Goal: Task Accomplishment & Management: Complete application form

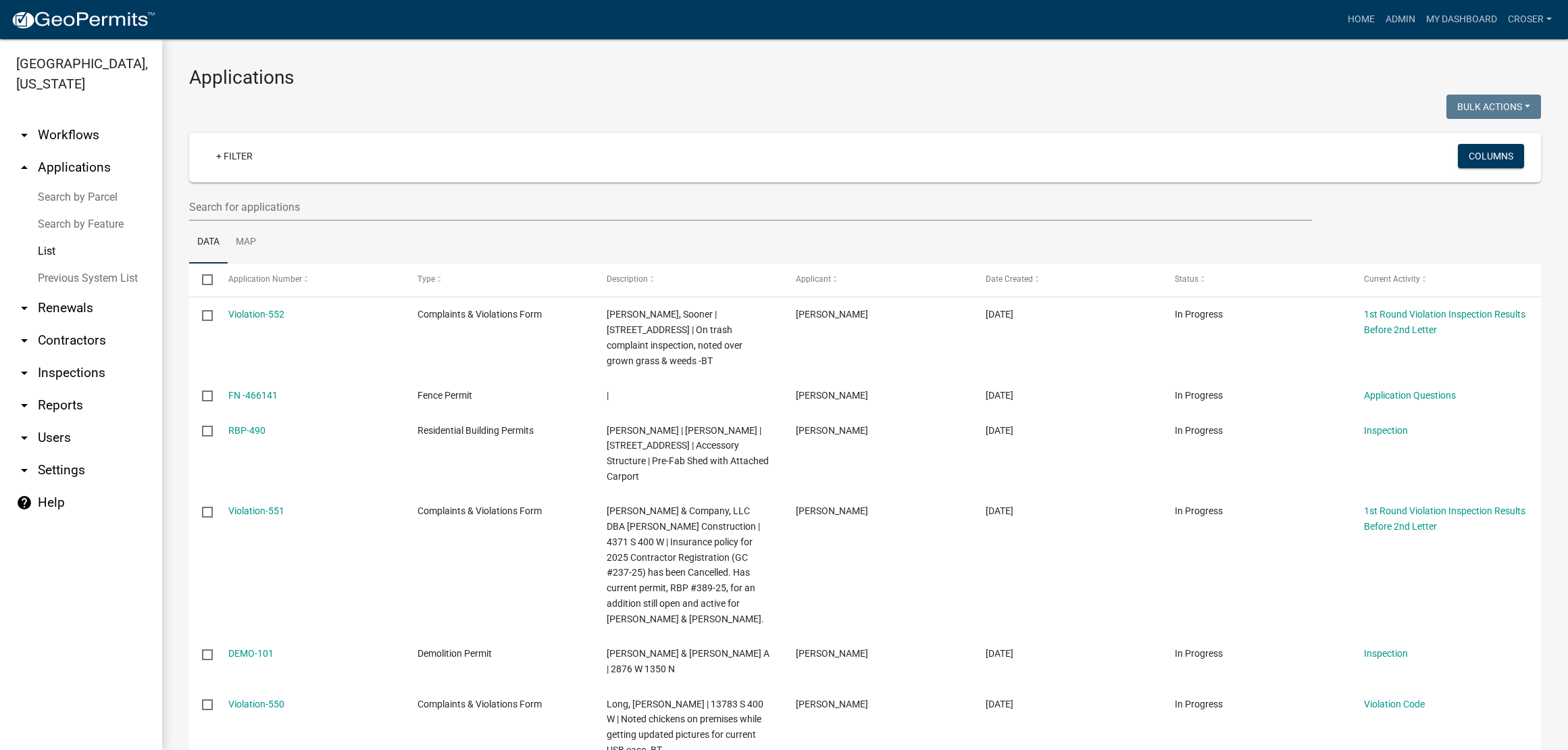
select select "3: 100"
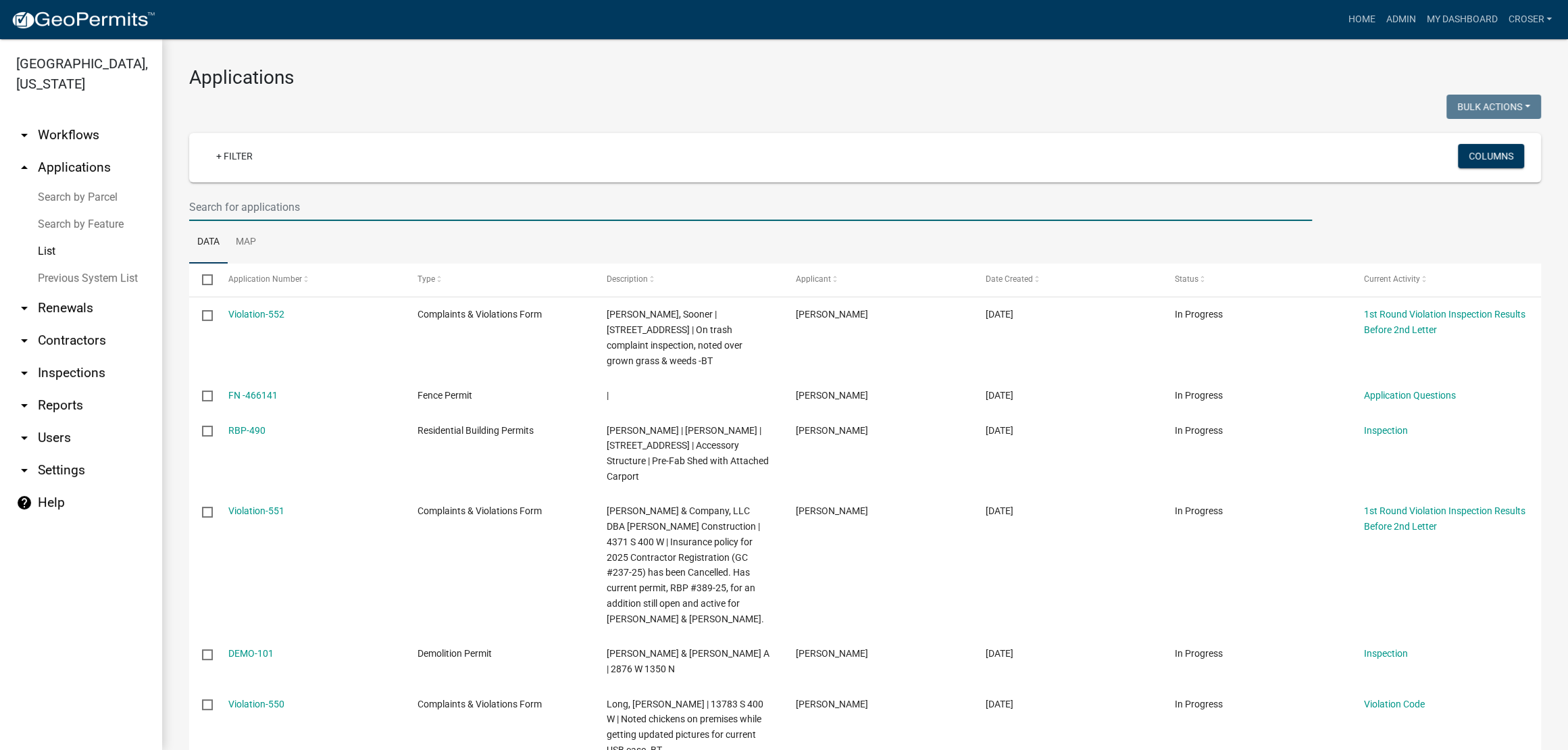
click at [316, 221] on input "text" at bounding box center [750, 207] width 1123 height 28
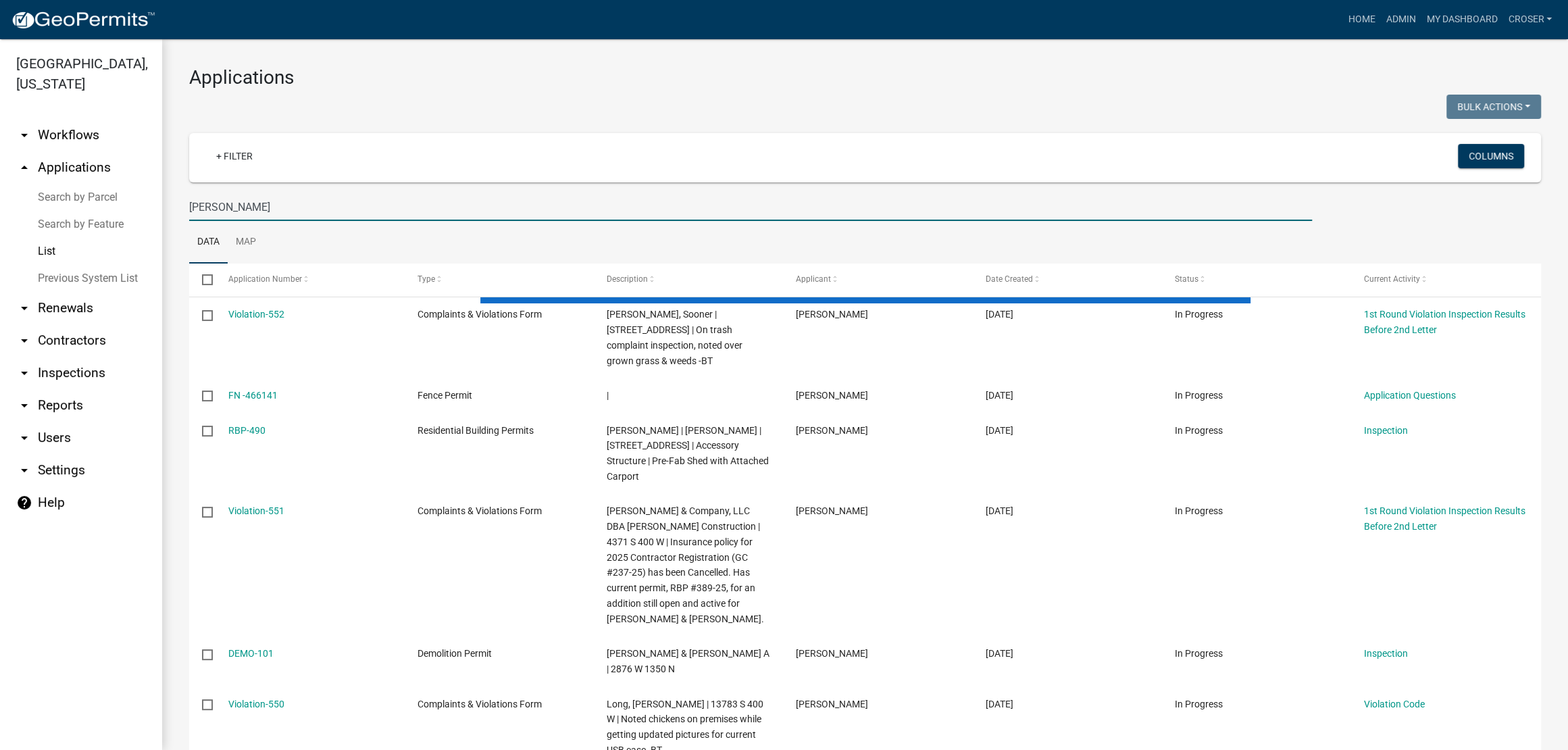
type input "[PERSON_NAME]"
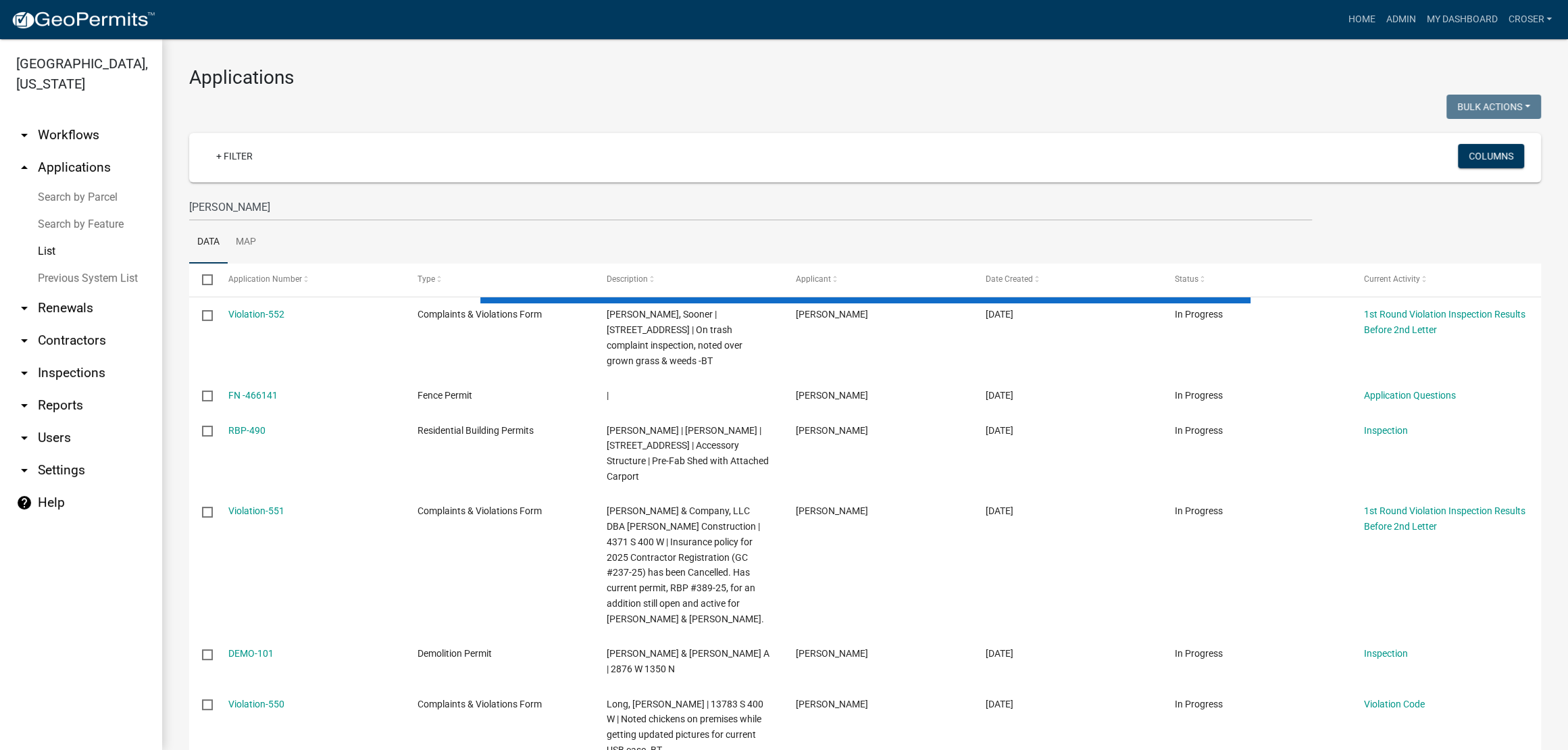
click at [400, 122] on div at bounding box center [522, 108] width 686 height 28
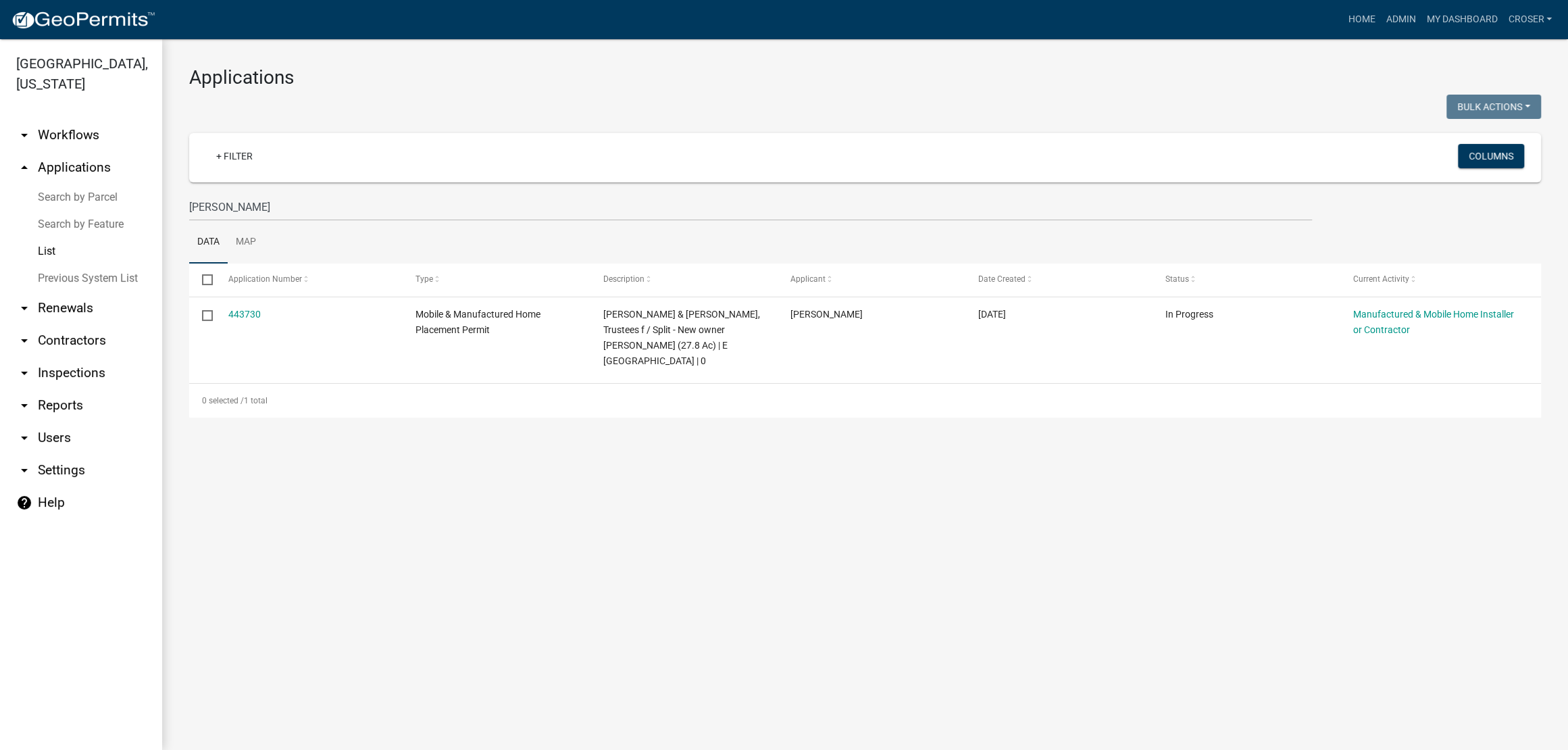
click at [400, 122] on div at bounding box center [522, 108] width 686 height 28
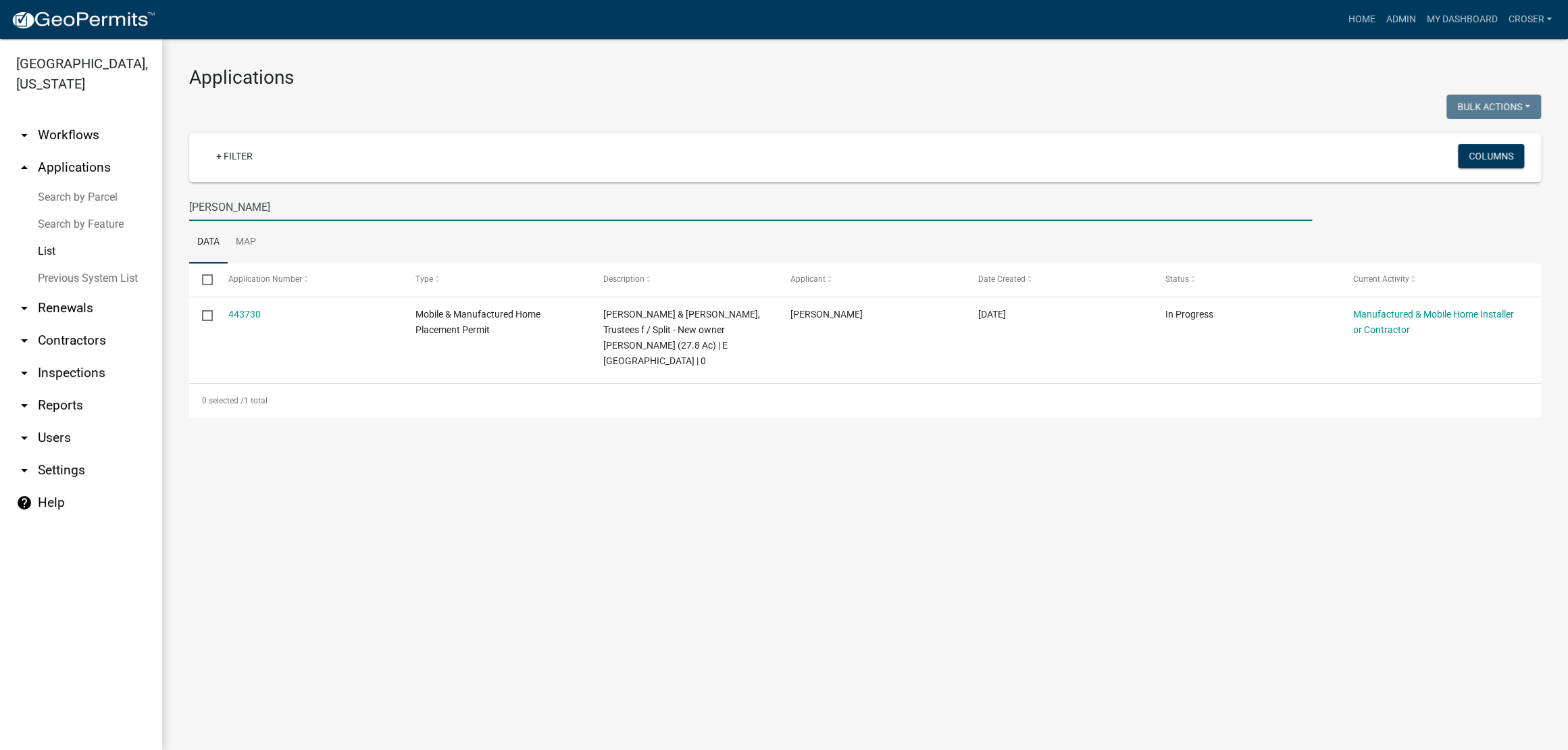
click at [306, 221] on input "[PERSON_NAME]" at bounding box center [750, 207] width 1123 height 28
click at [510, 122] on div at bounding box center [522, 108] width 686 height 28
drag, startPoint x: 280, startPoint y: 248, endPoint x: 182, endPoint y: 250, distance: 98.0
click at [182, 221] on div "[PERSON_NAME]" at bounding box center [751, 207] width 1143 height 28
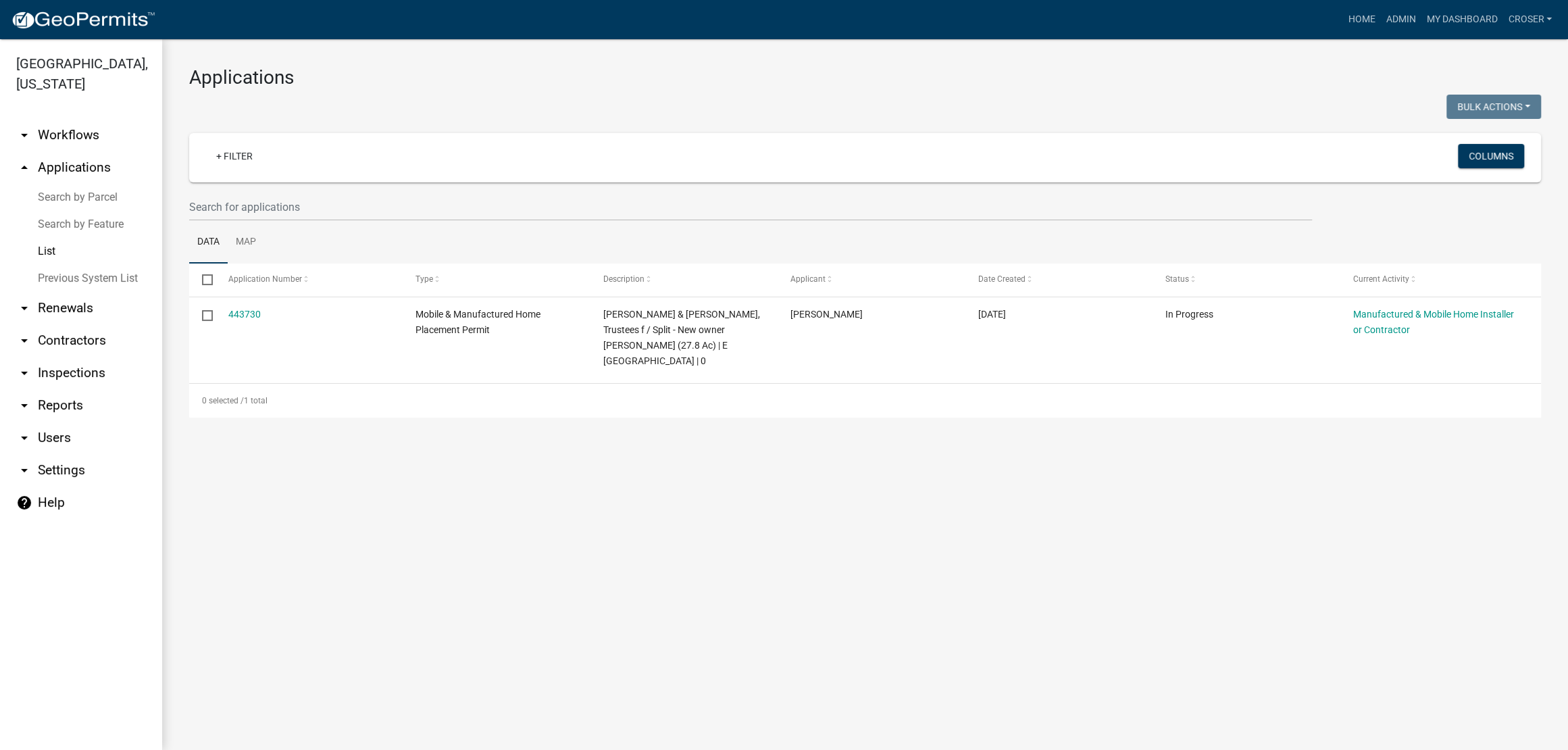
click at [516, 109] on div at bounding box center [522, 108] width 686 height 28
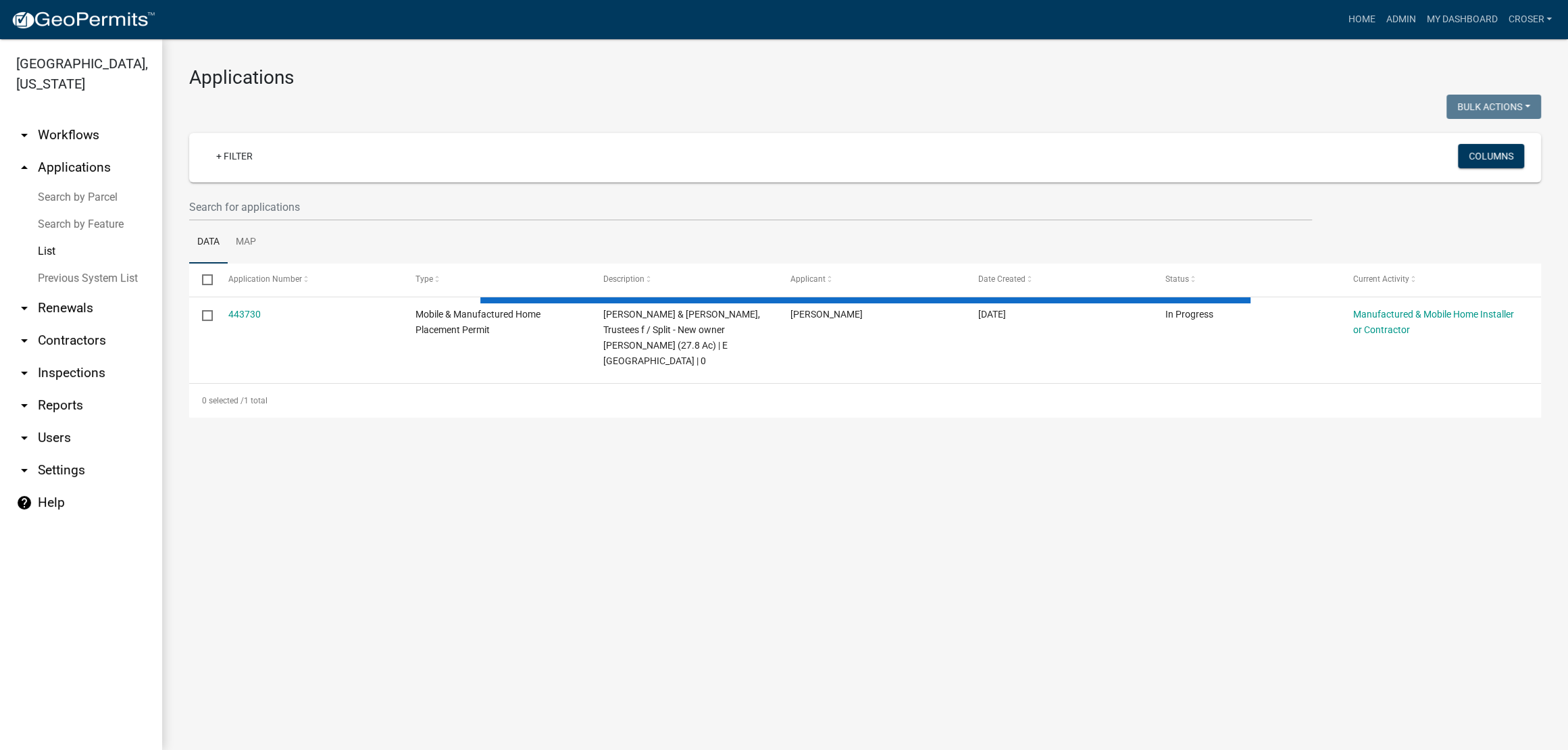
select select "3: 100"
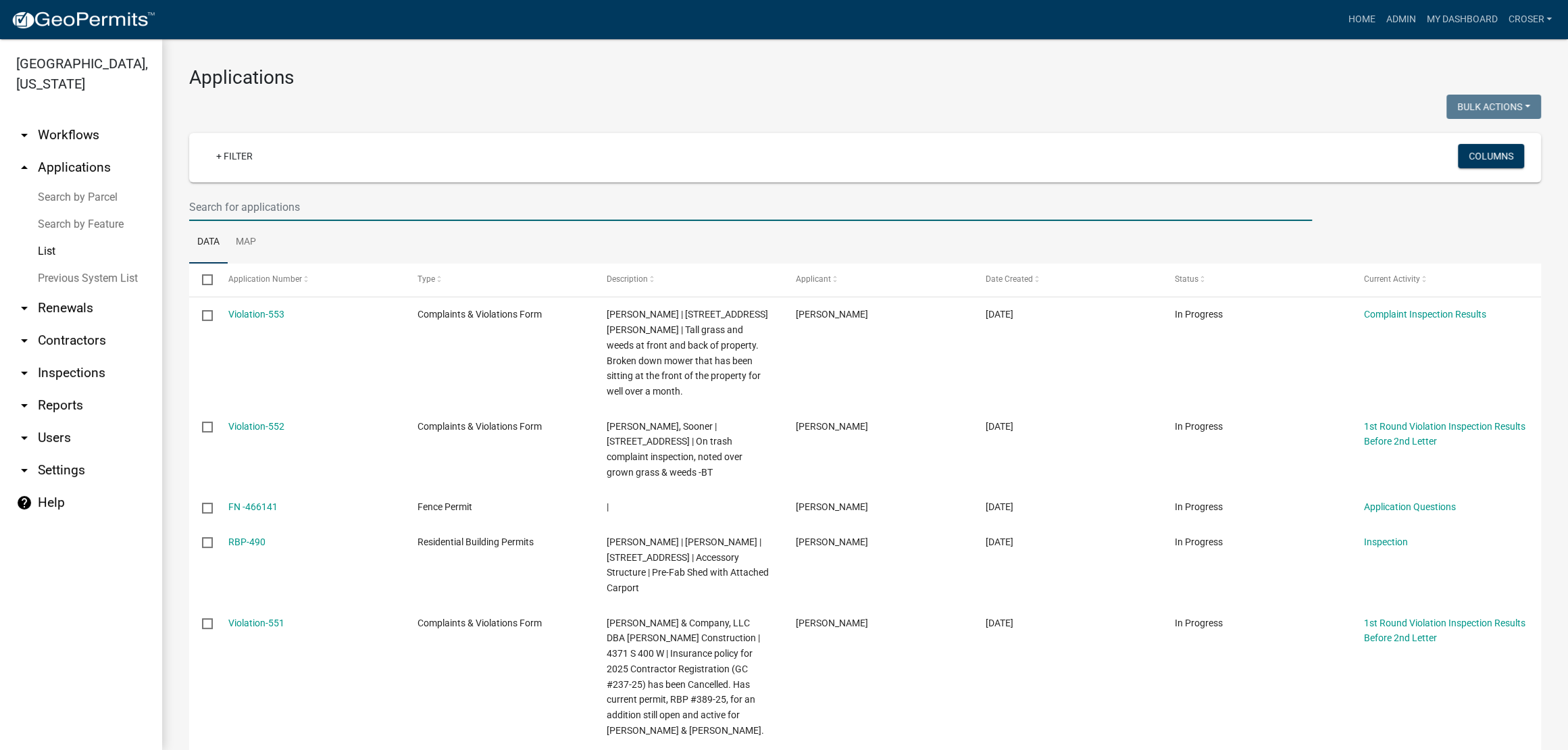
click at [316, 221] on input "text" at bounding box center [750, 207] width 1123 height 28
type input "[PERSON_NAME]"
click at [523, 78] on h3 "Applications" at bounding box center [865, 77] width 1352 height 23
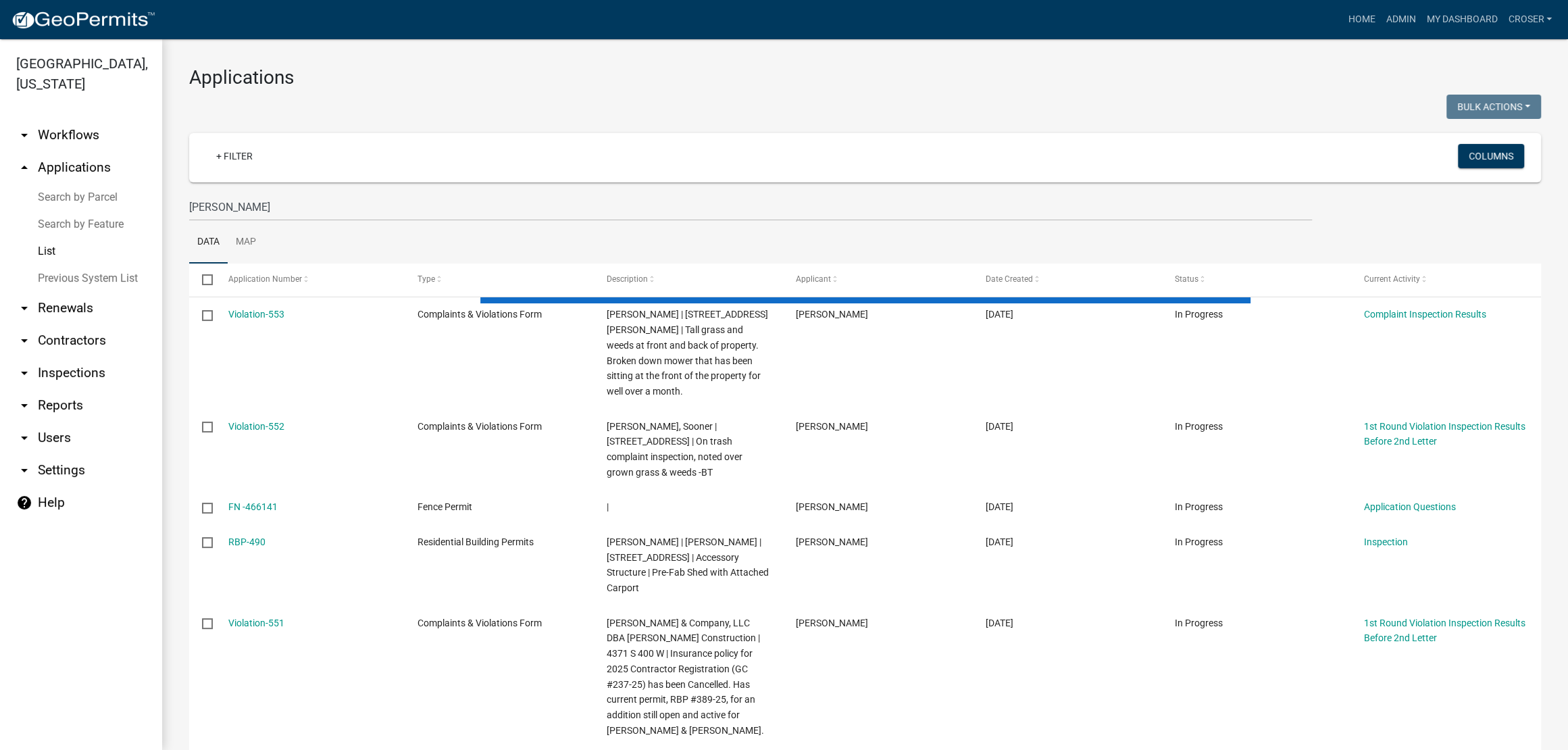
click at [523, 78] on h3 "Applications" at bounding box center [865, 77] width 1352 height 23
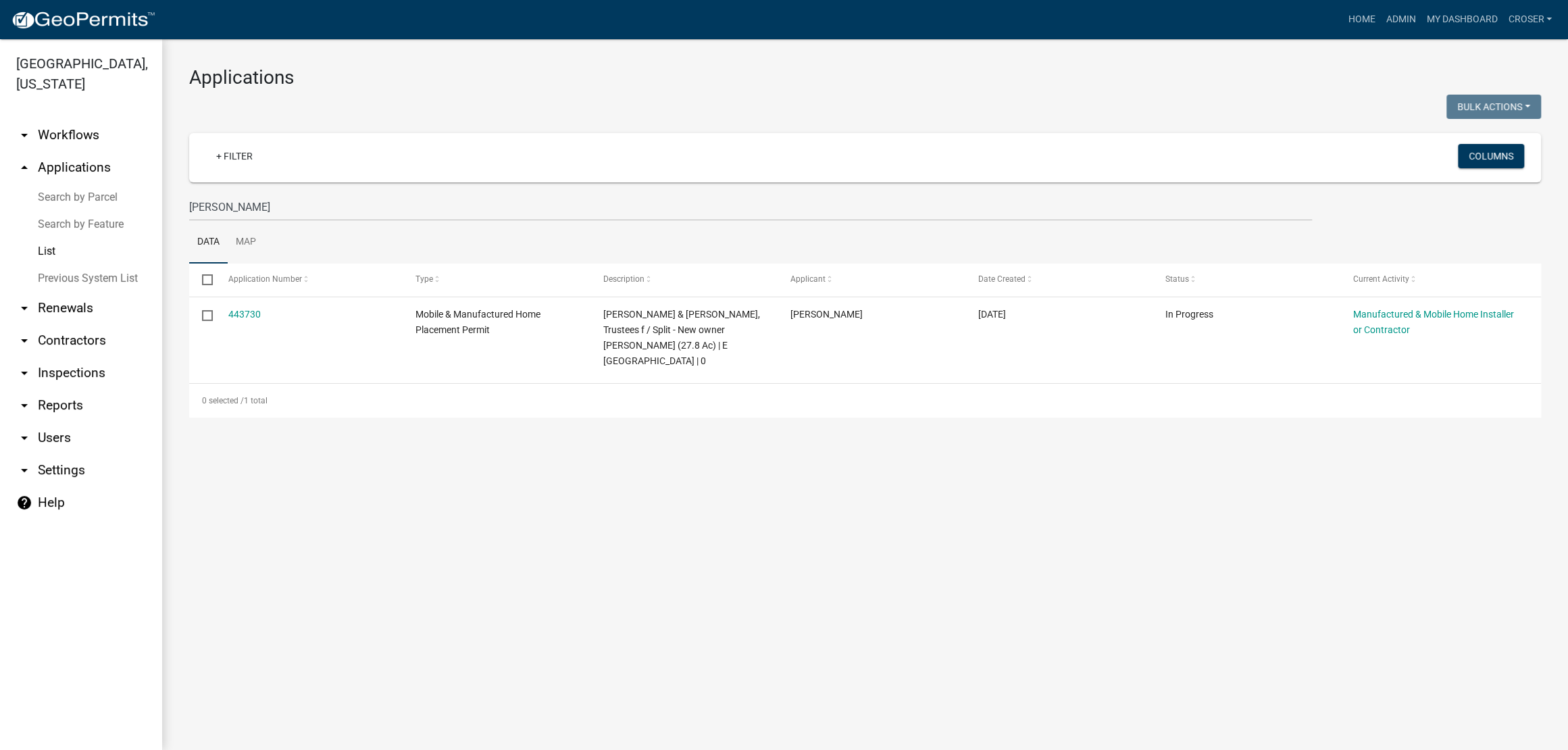
click at [523, 78] on h3 "Applications" at bounding box center [865, 77] width 1352 height 23
click at [1428, 26] on link "My Dashboard" at bounding box center [1461, 20] width 81 height 26
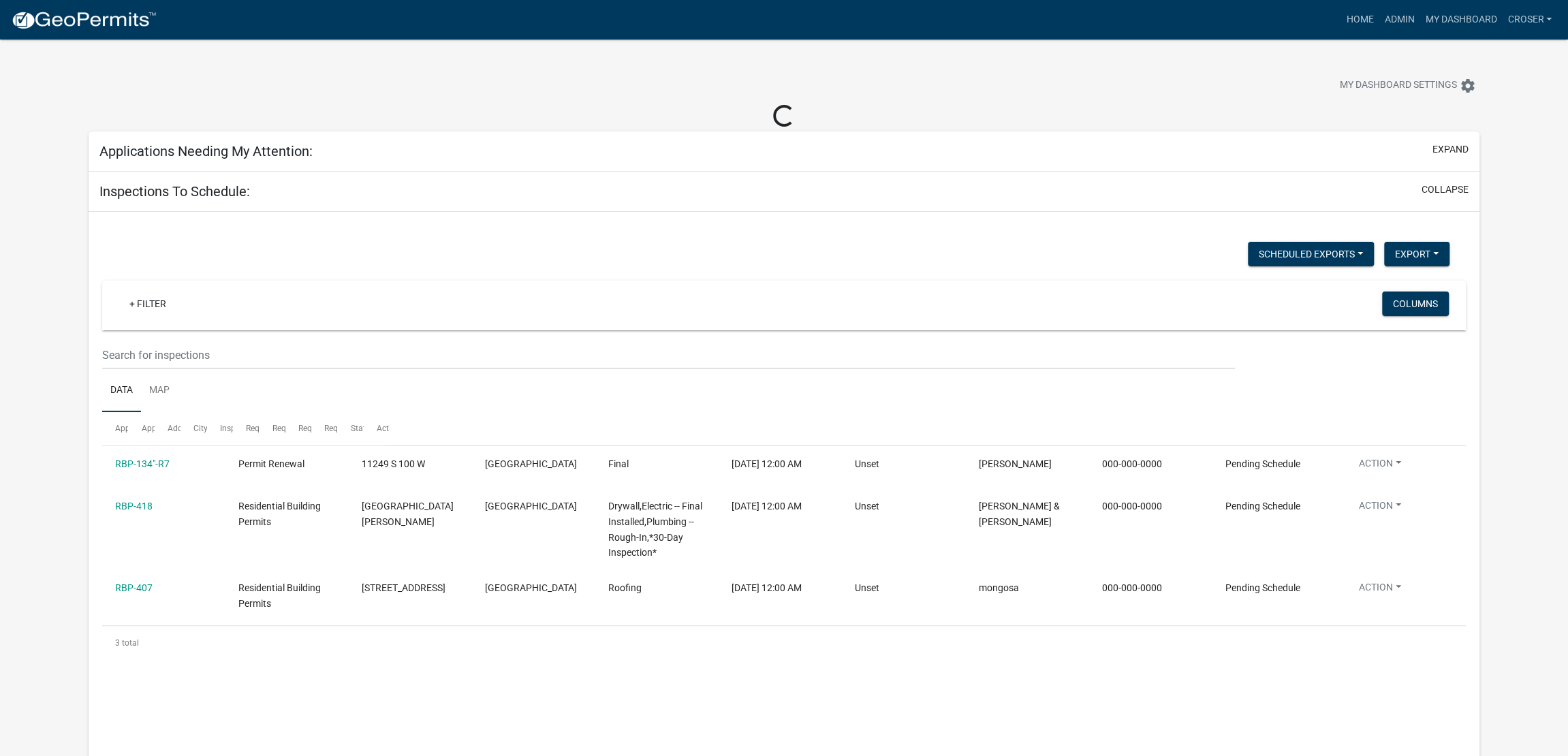
select select "3: 100"
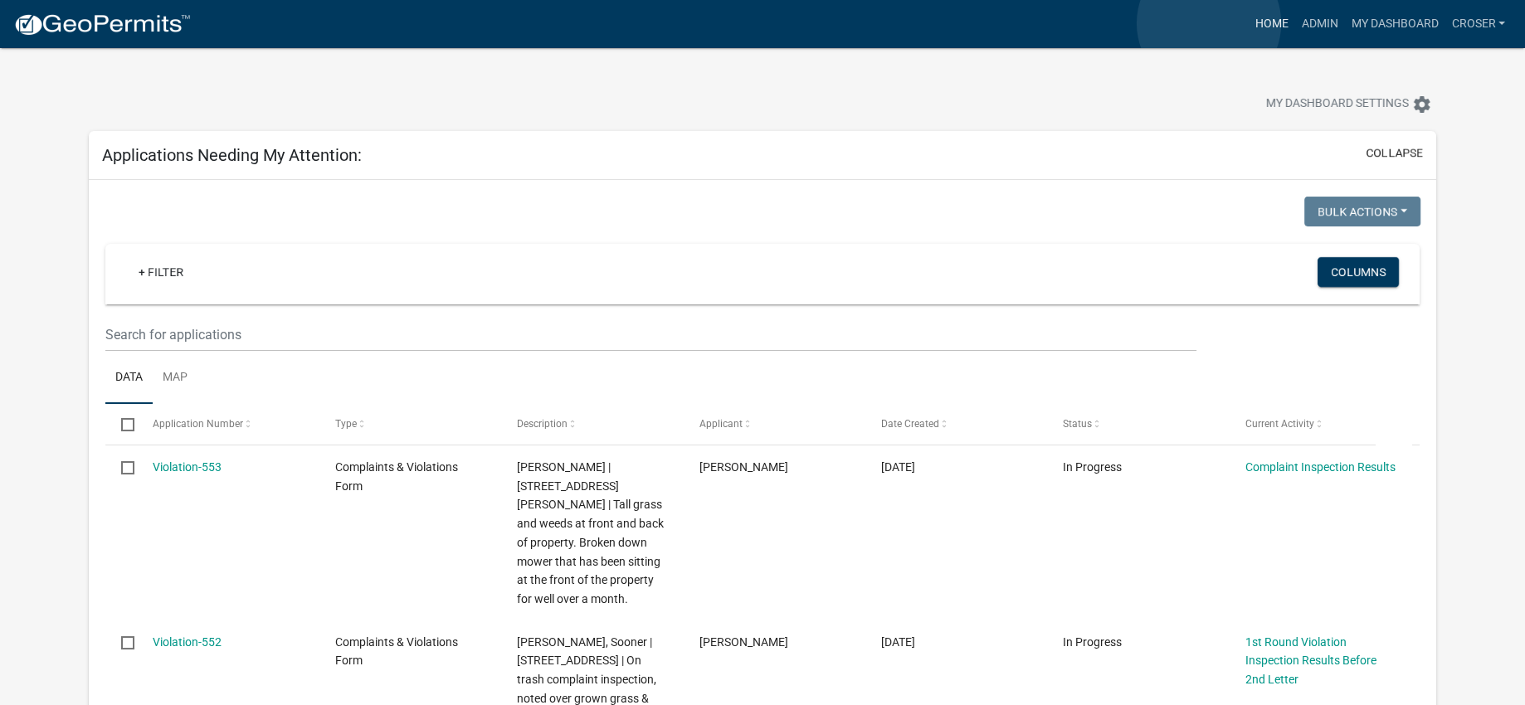
click at [1248, 23] on link "Home" at bounding box center [1271, 24] width 46 height 32
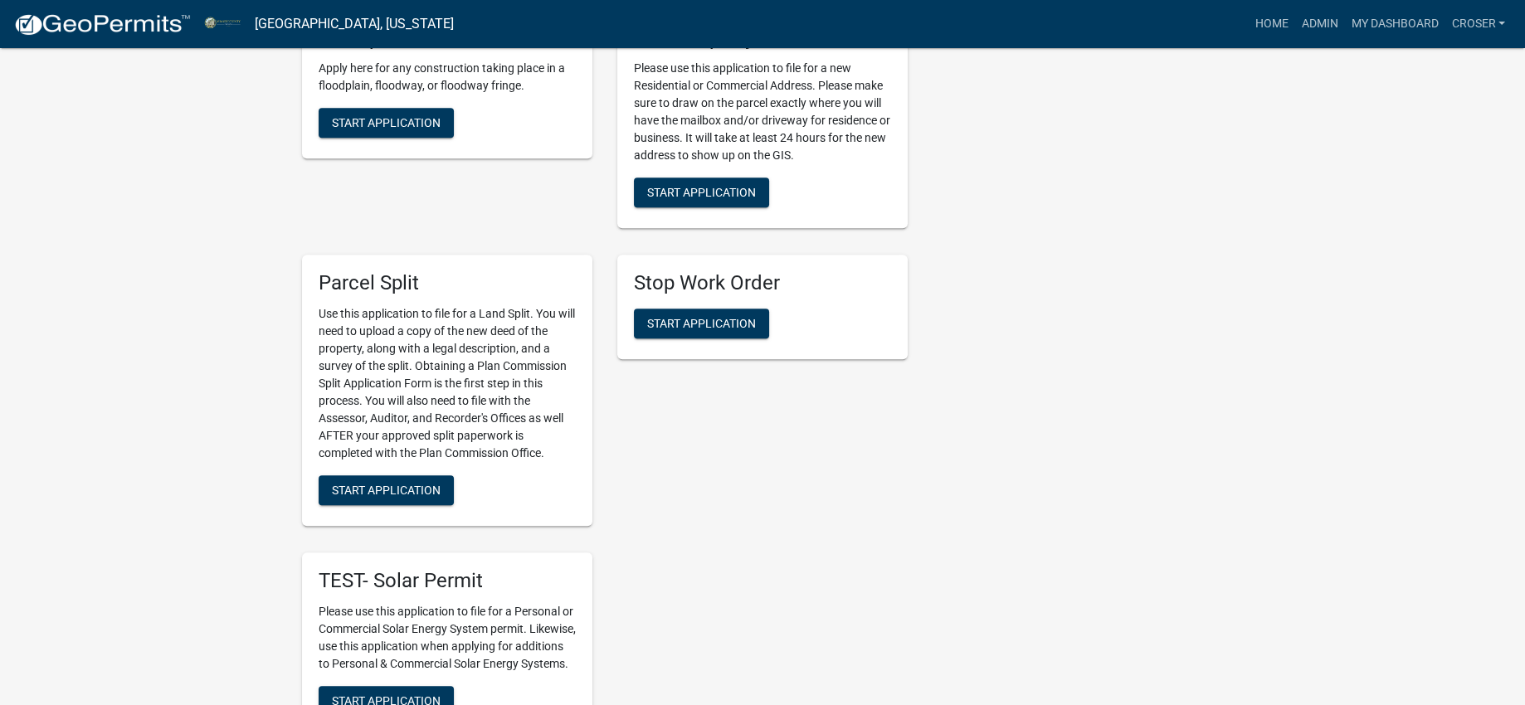
scroll to position [2593, 0]
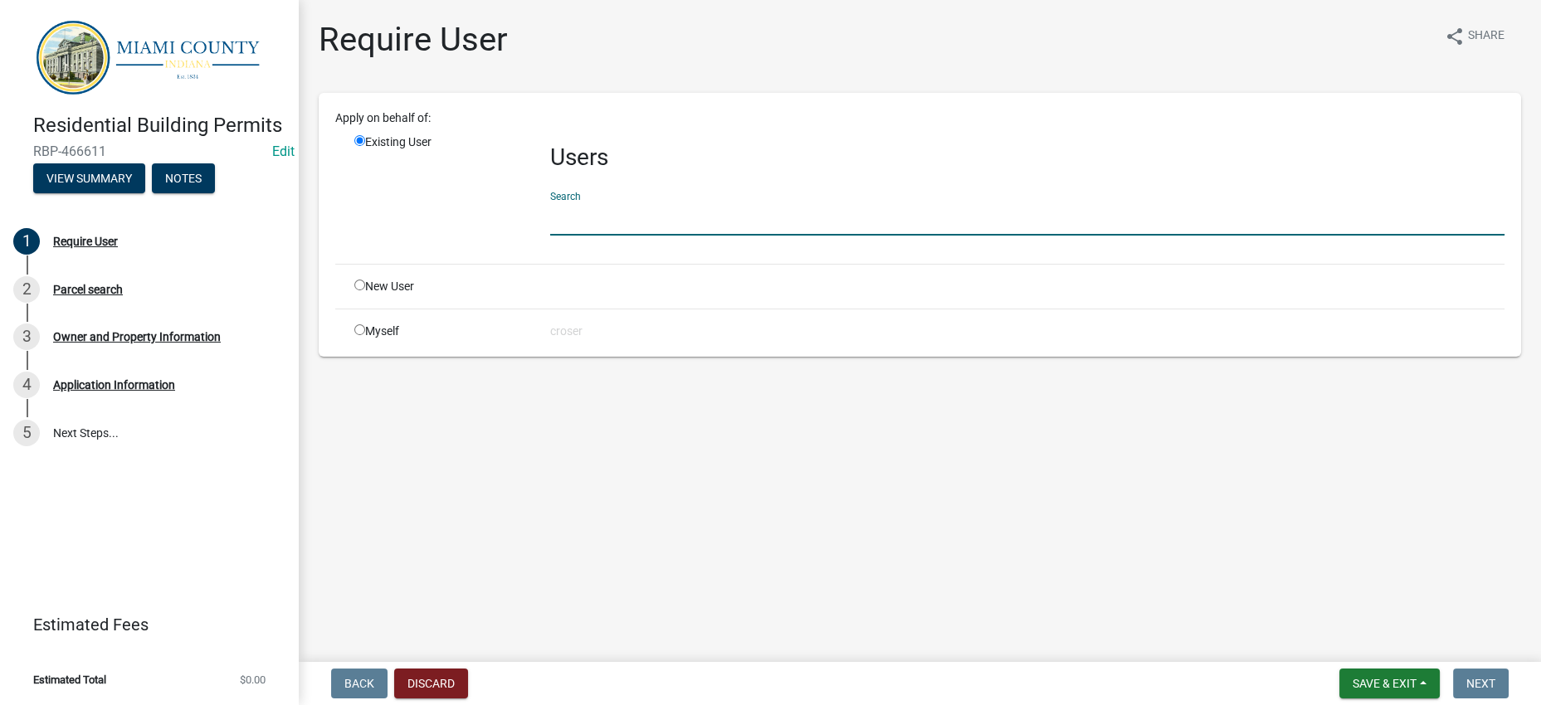
click at [675, 236] on input "text" at bounding box center [1027, 219] width 954 height 34
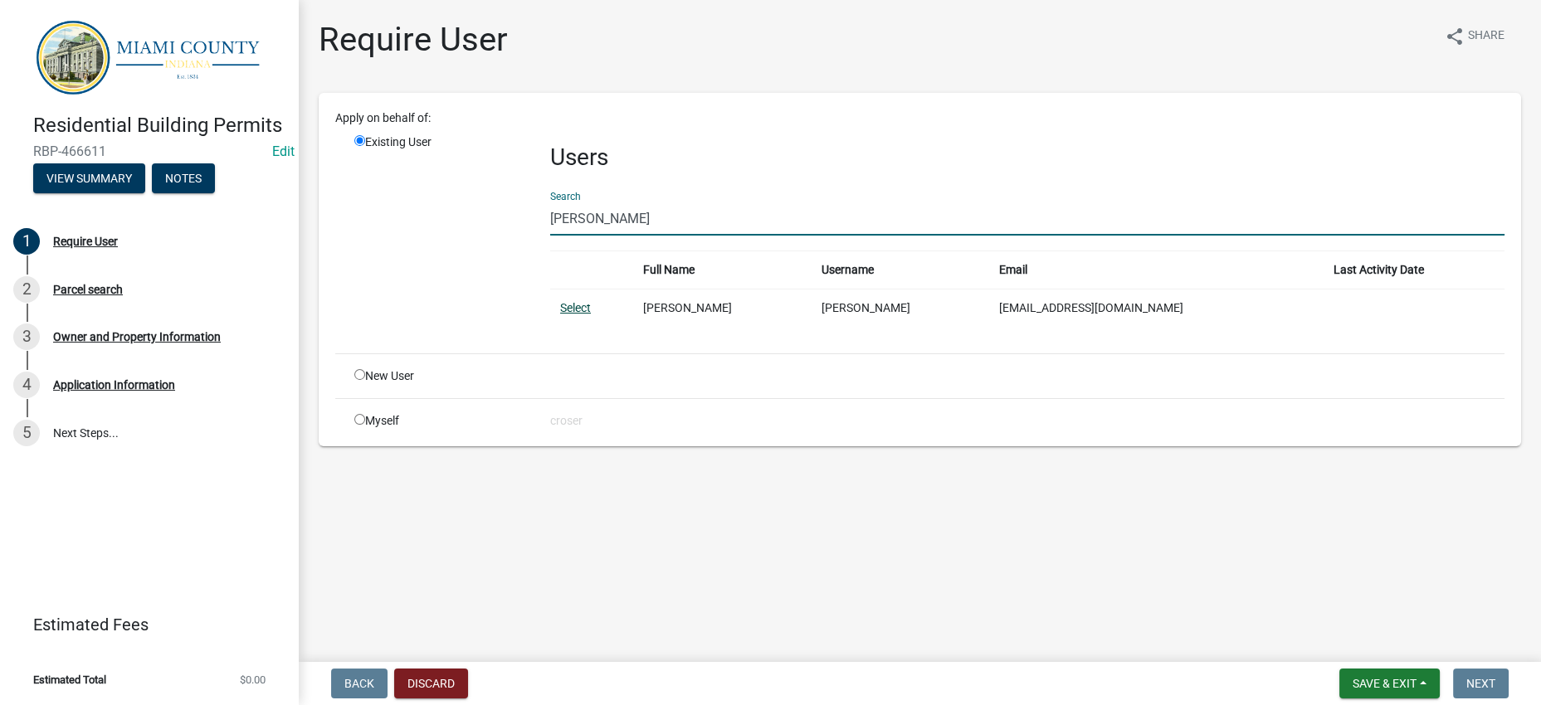
type input "[PERSON_NAME]"
click at [591, 315] on link "Select" at bounding box center [575, 307] width 31 height 13
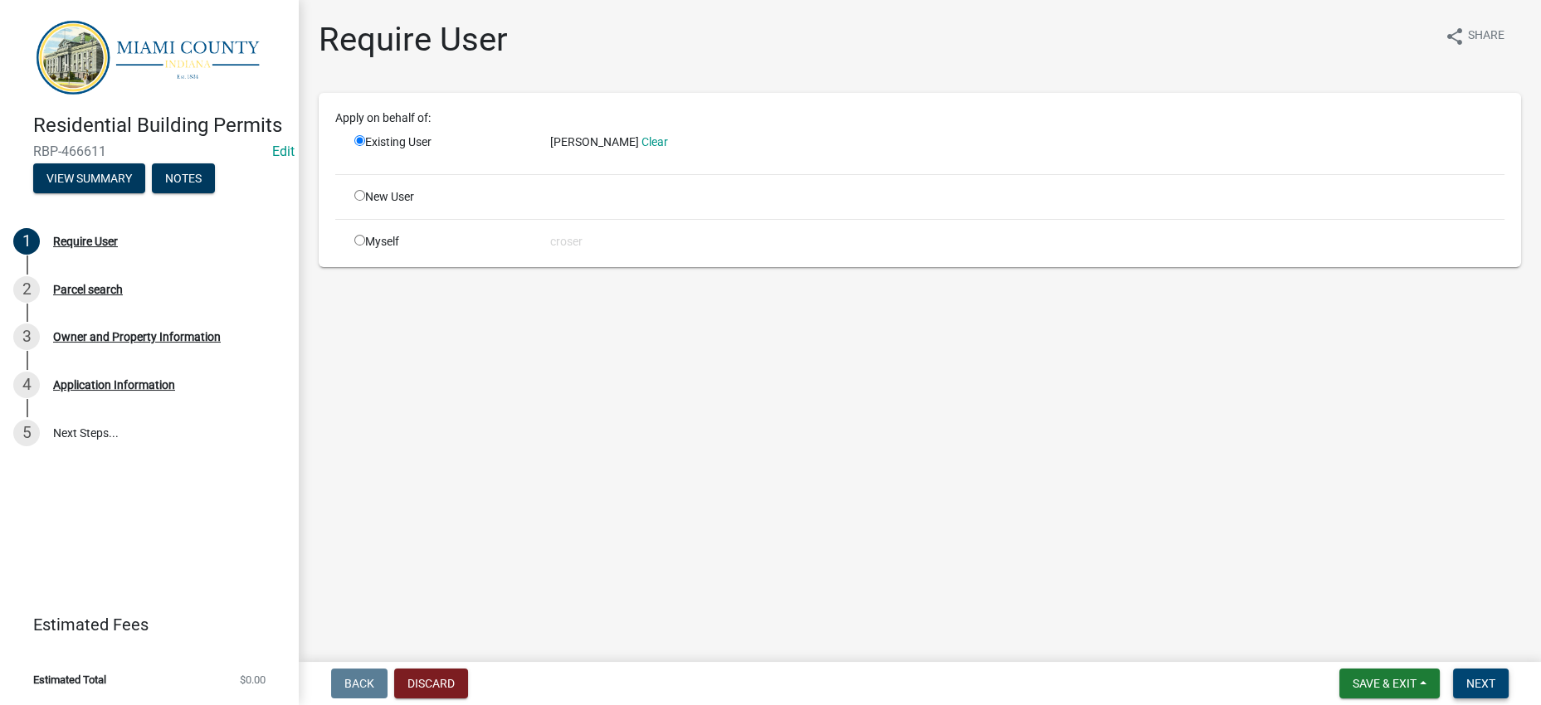
click at [1464, 669] on button "Next" at bounding box center [1481, 684] width 56 height 30
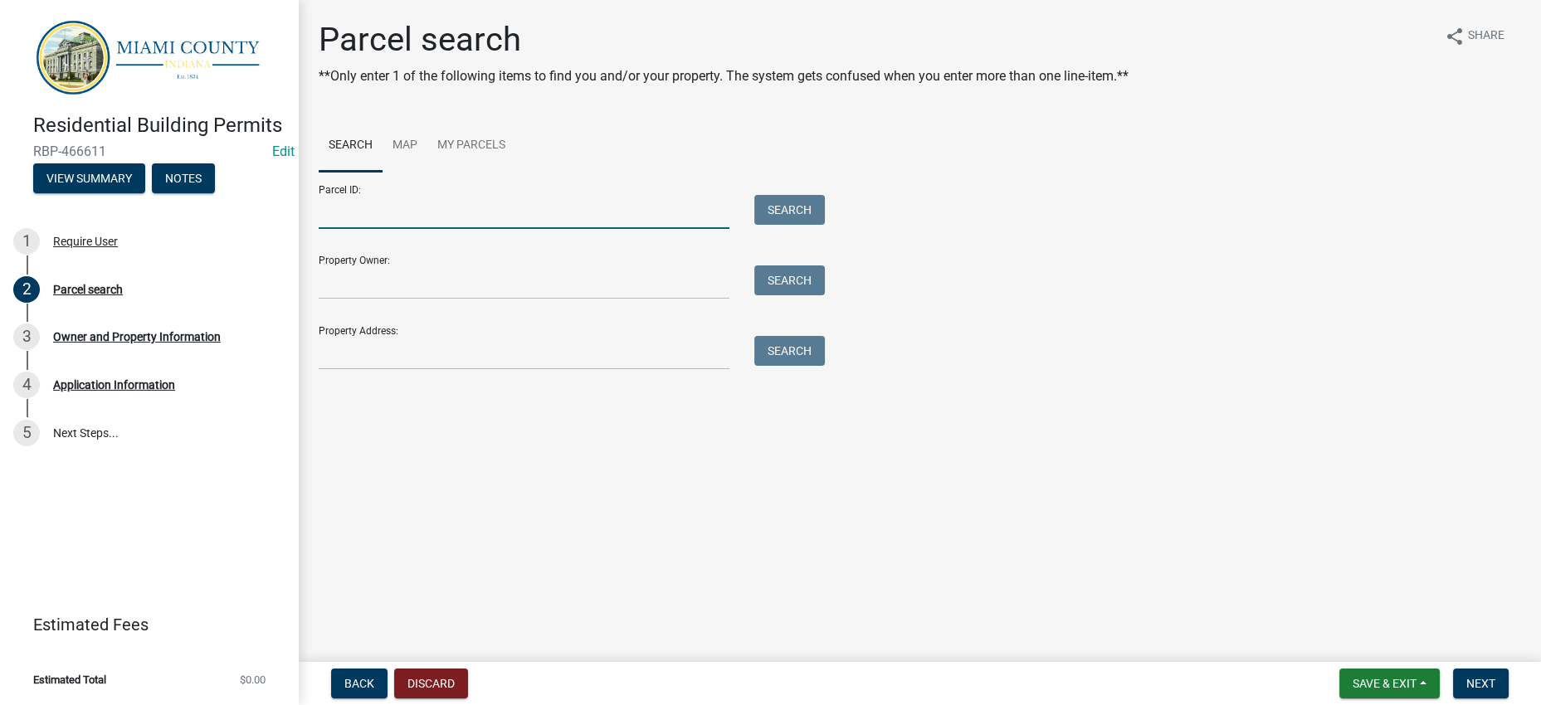
click at [436, 229] on input "Parcel ID:" at bounding box center [524, 212] width 411 height 34
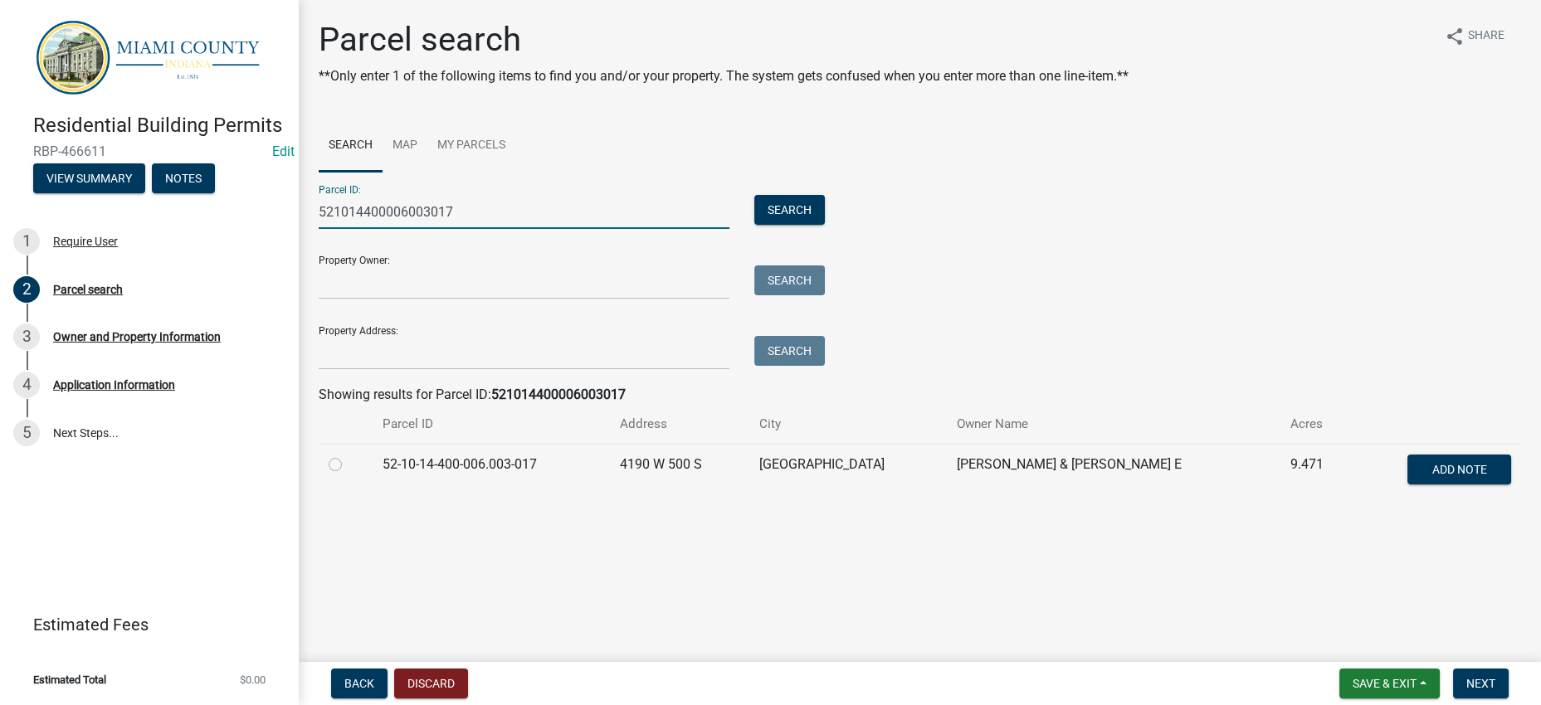
type input "521014400006003017"
click at [349, 455] on label at bounding box center [349, 455] width 0 height 0
click at [349, 466] on input "radio" at bounding box center [354, 460] width 11 height 11
radio input "true"
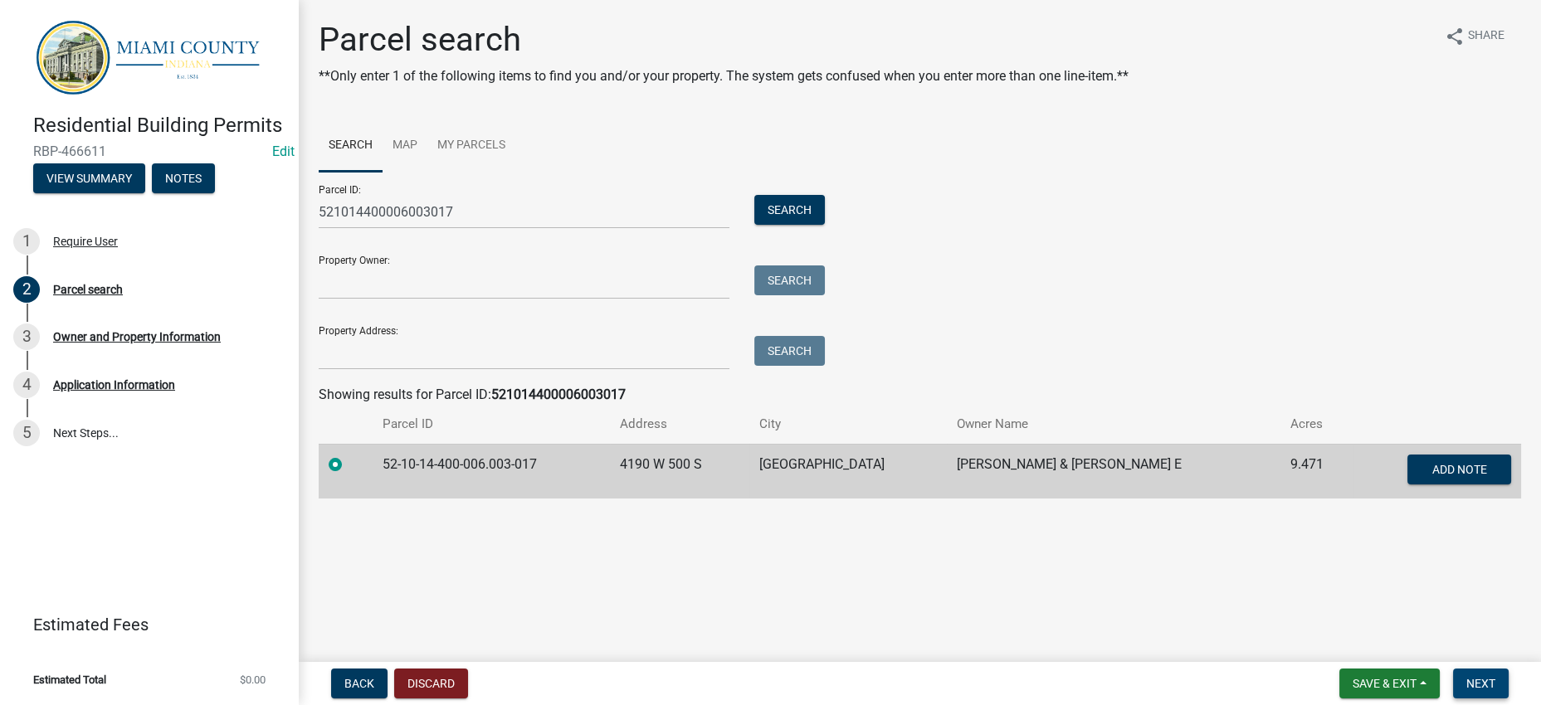
click at [1483, 684] on span "Next" at bounding box center [1480, 683] width 29 height 13
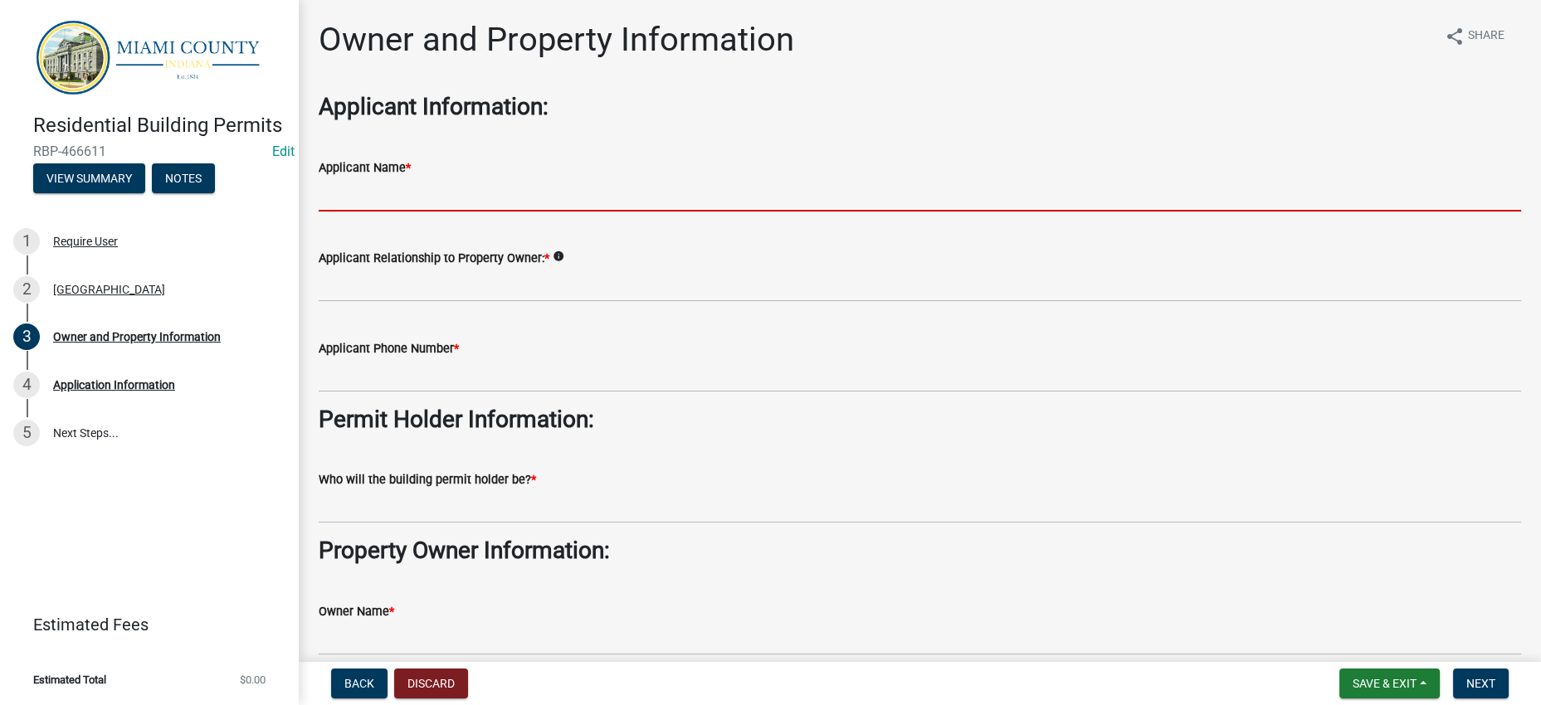
click at [437, 212] on input "Applicant Name *" at bounding box center [920, 195] width 1202 height 34
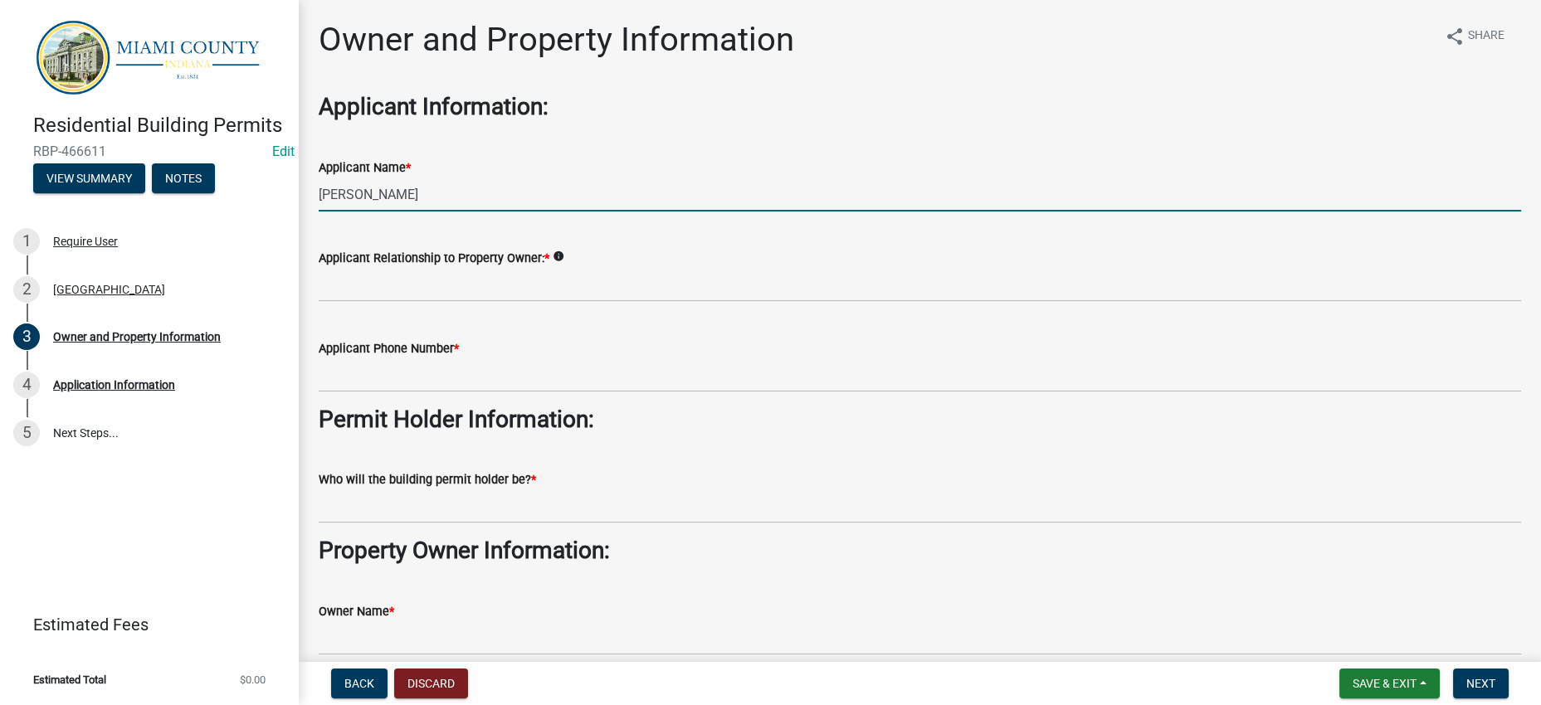
type input "[PERSON_NAME]"
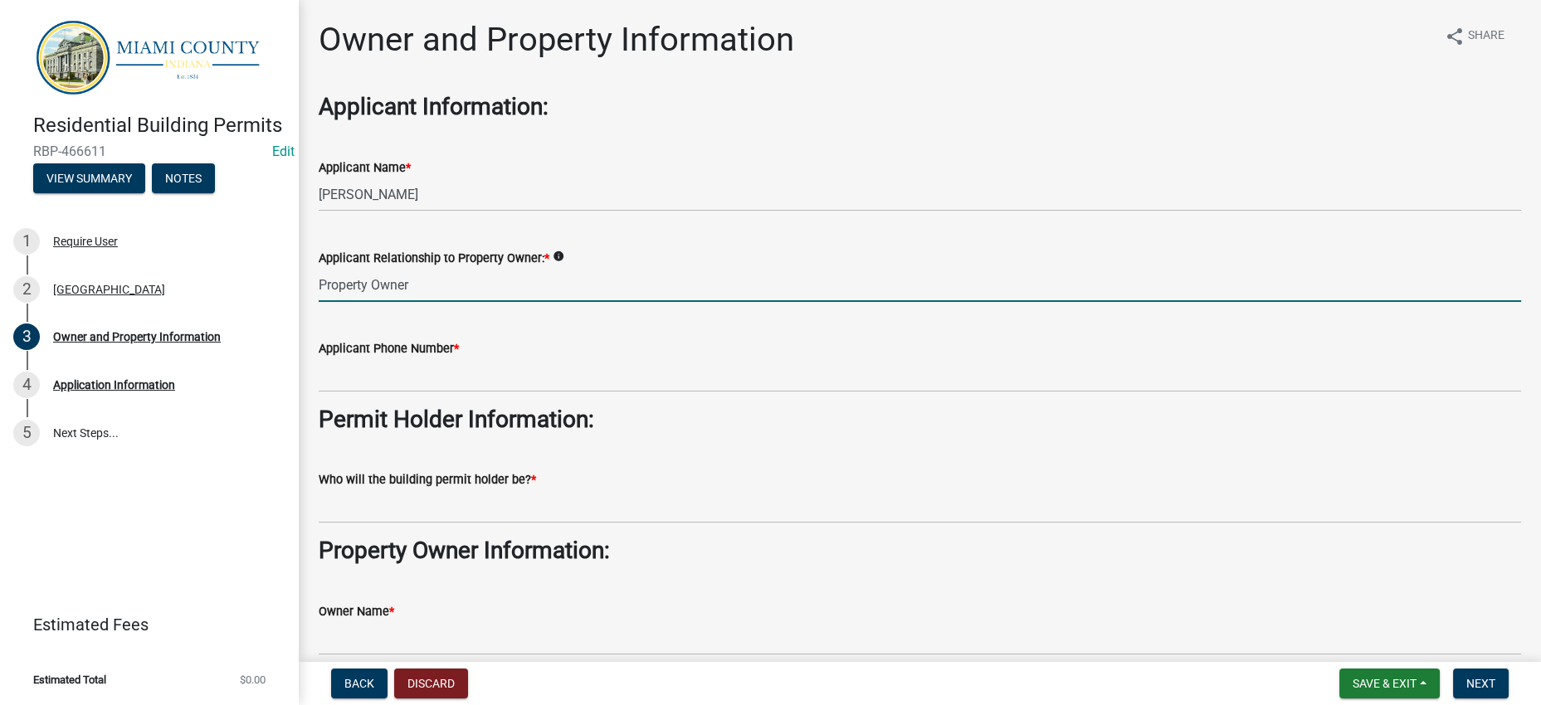
type input "Property Owner"
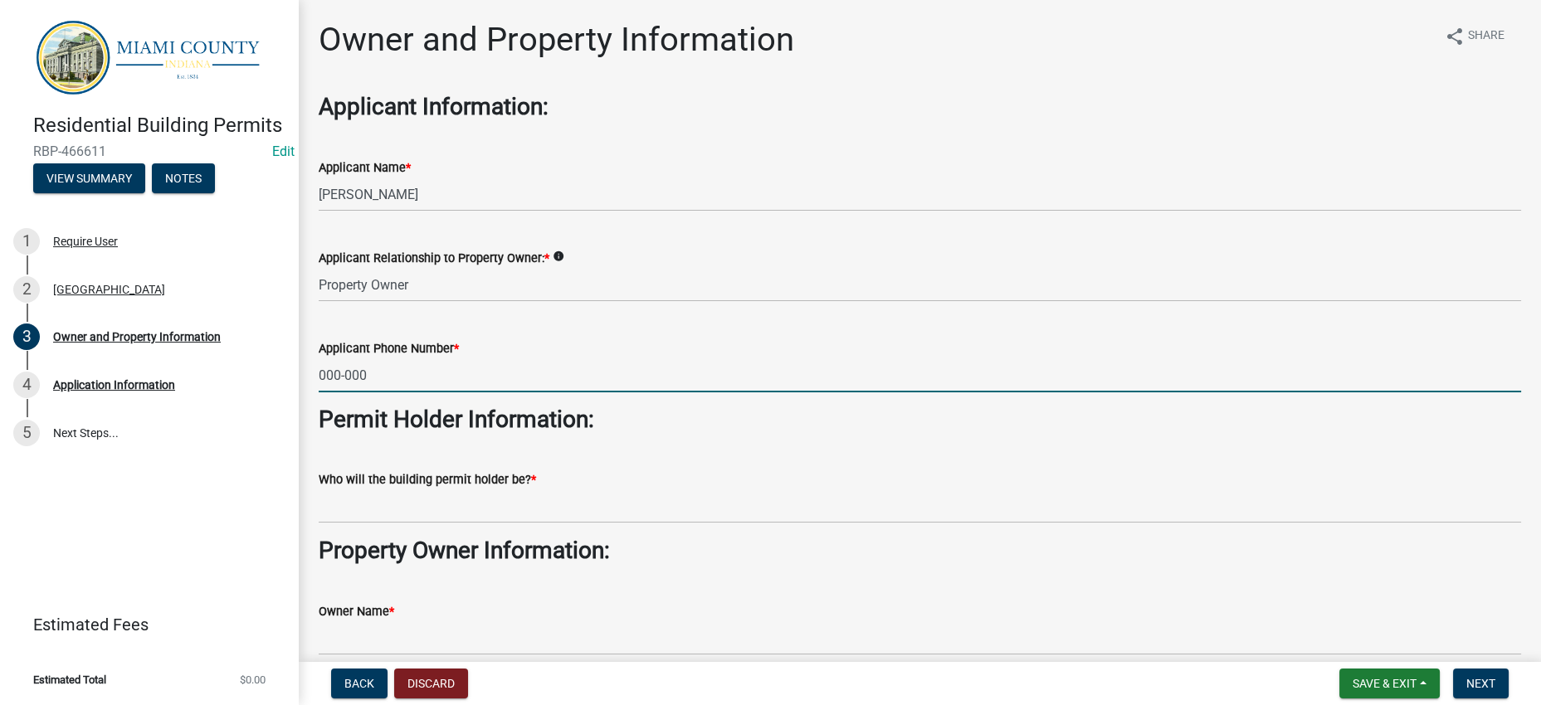
type input "000-000-0000"
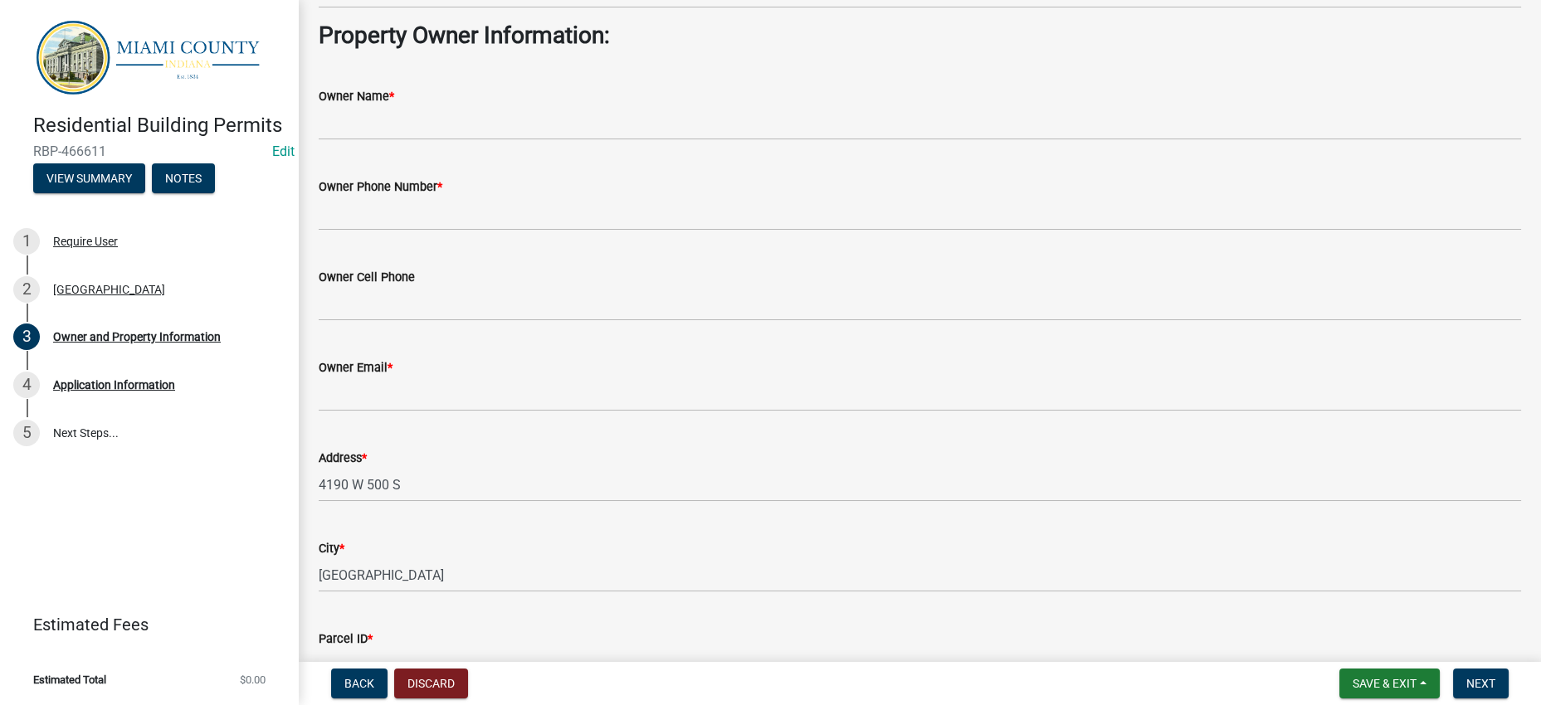
scroll to position [518, 0]
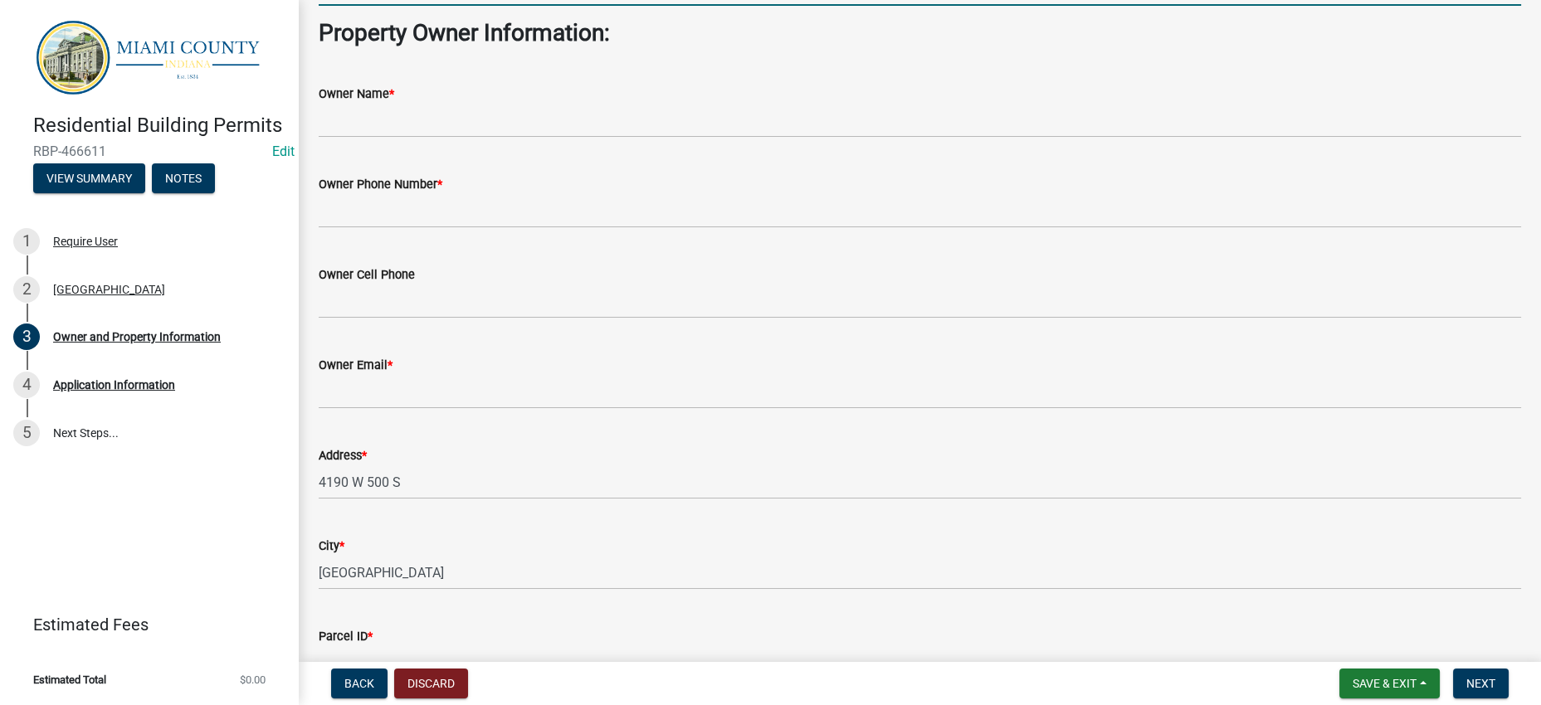
type input "[PERSON_NAME] & [PERSON_NAME]"
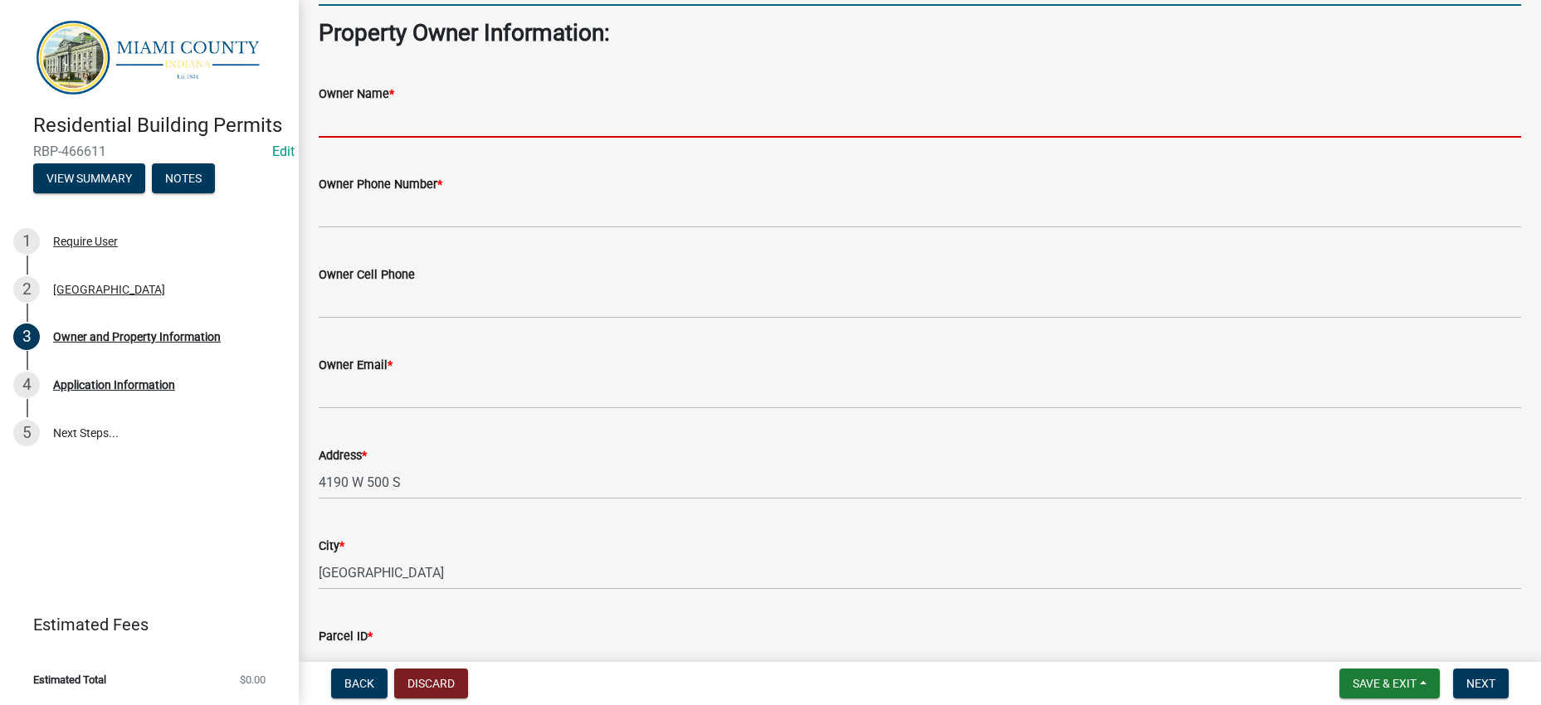
click at [468, 138] on input "Owner Name *" at bounding box center [920, 121] width 1202 height 34
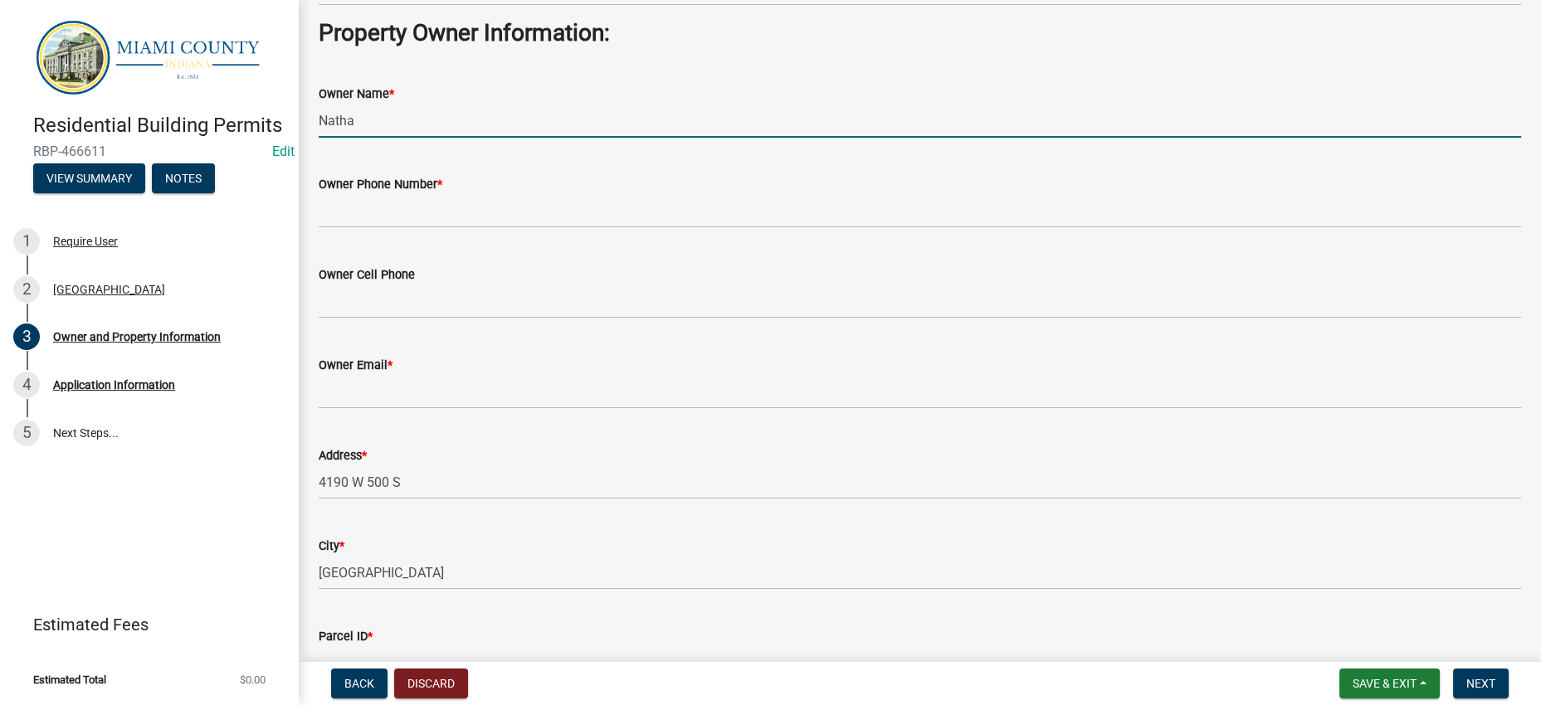
type input "[PERSON_NAME] & [PERSON_NAME]"
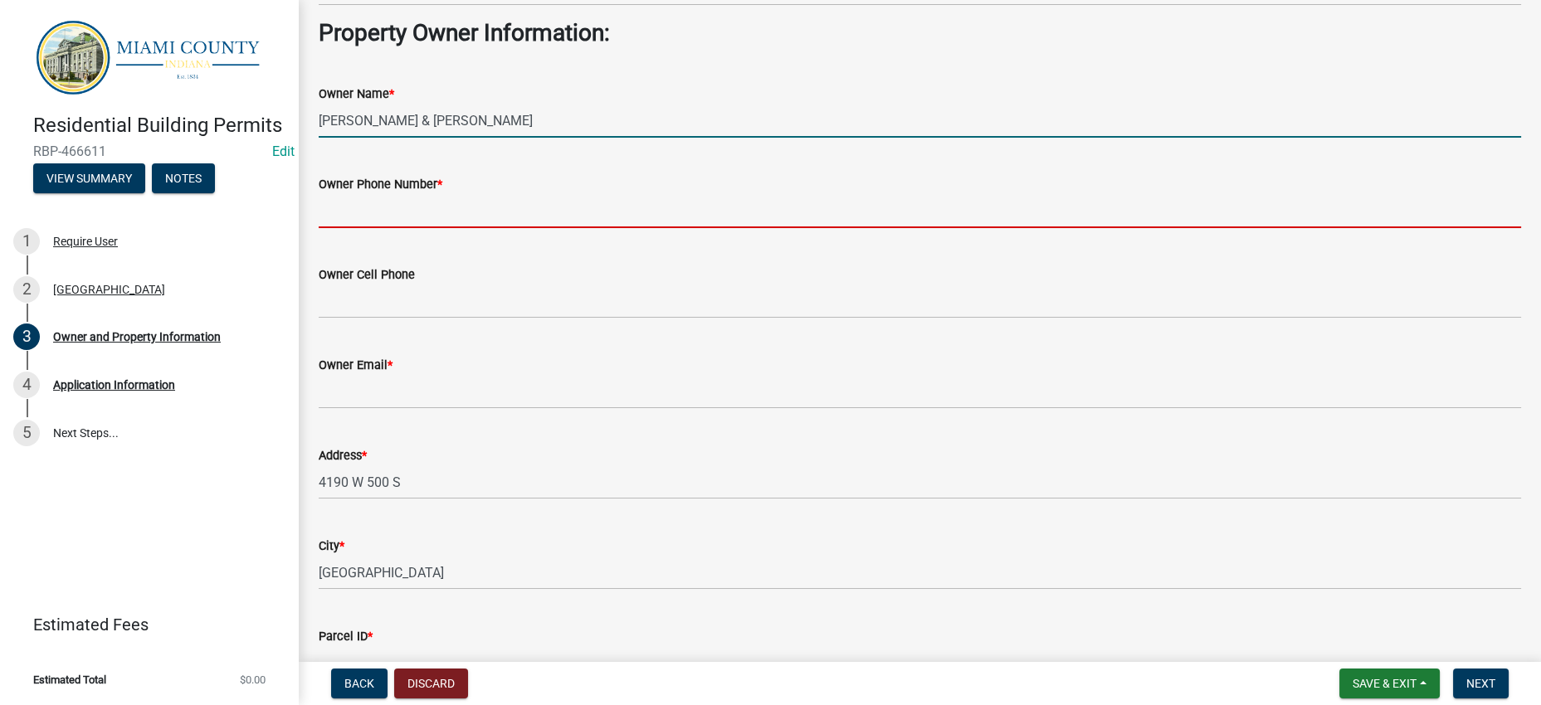
click at [404, 228] on input "Owner Phone Number *" at bounding box center [920, 211] width 1202 height 34
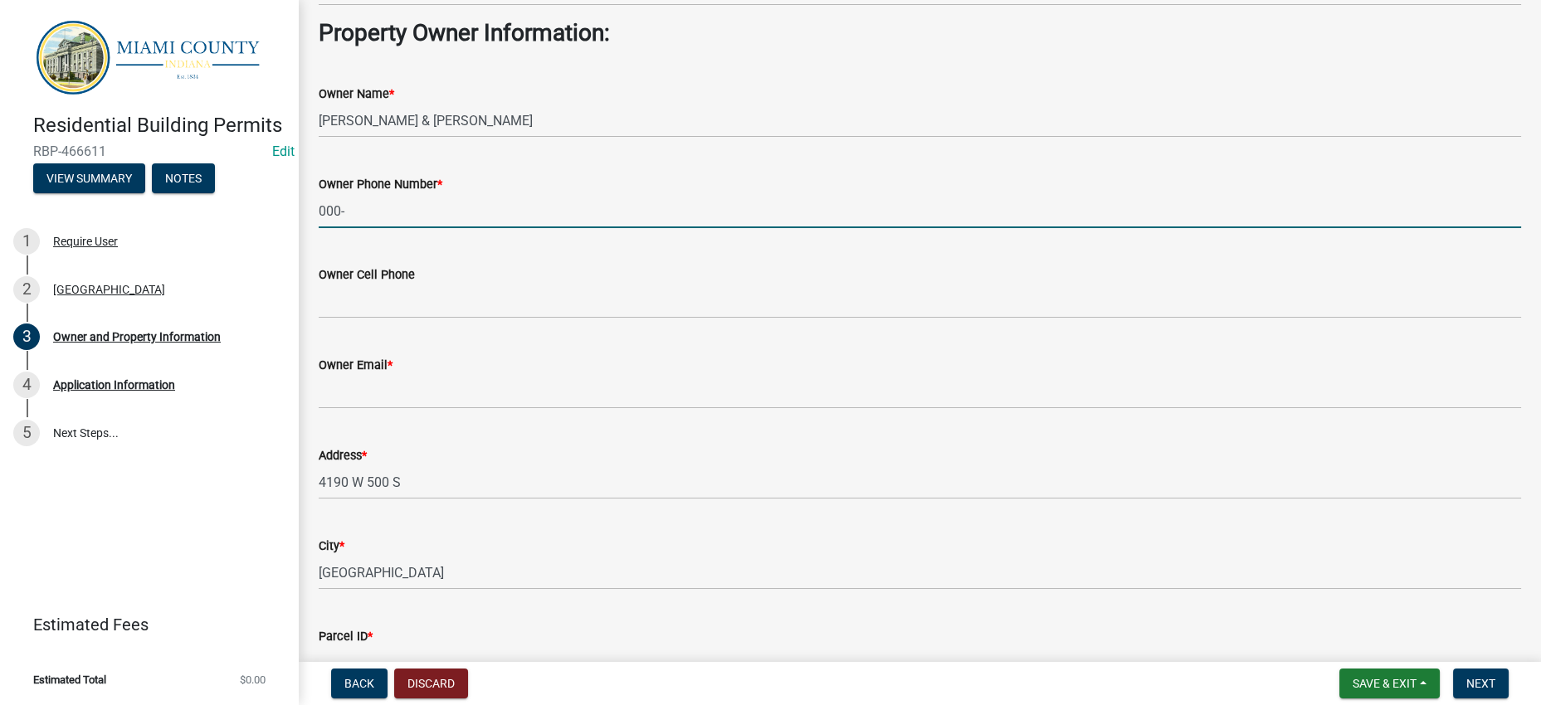
type input "000-000-0000"
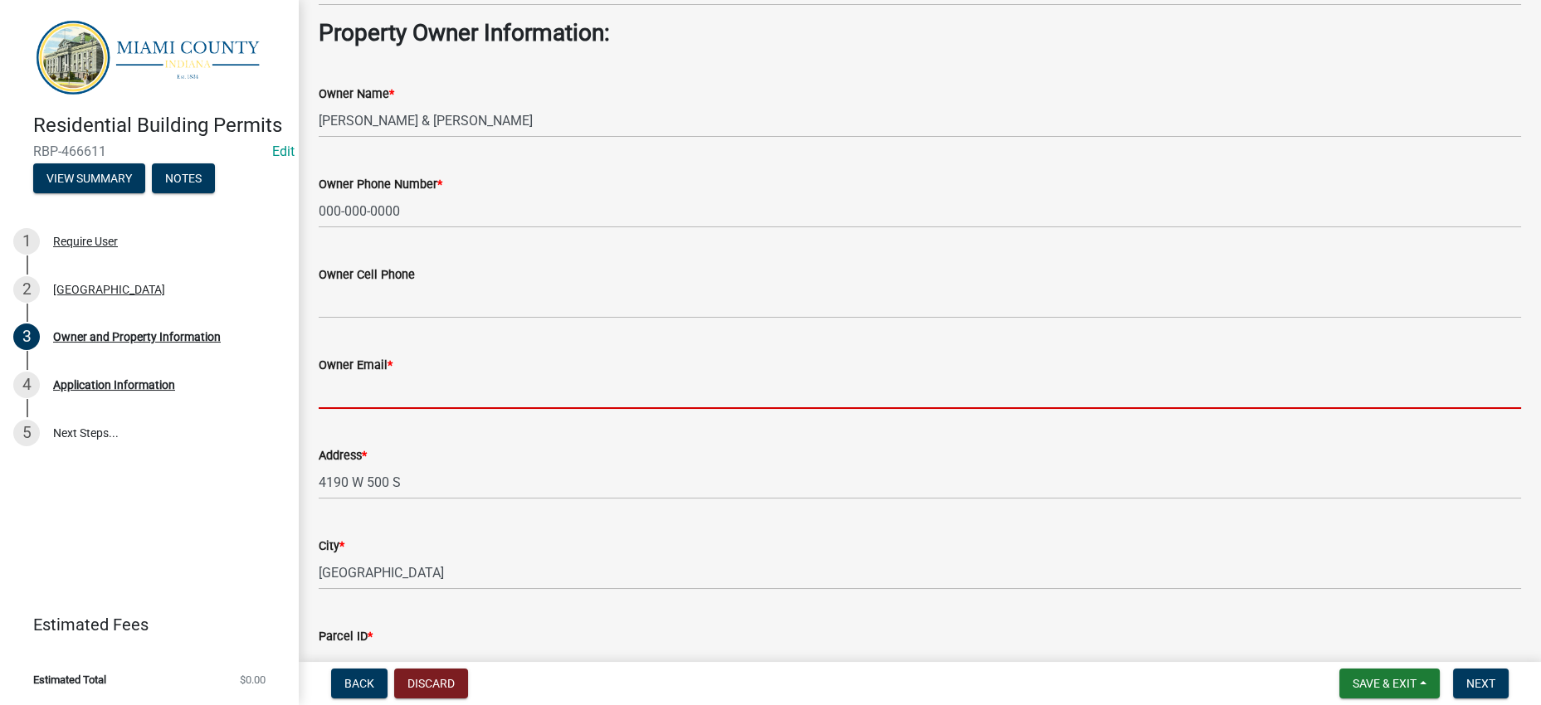
click at [385, 409] on input "Owner Email *" at bounding box center [920, 392] width 1202 height 34
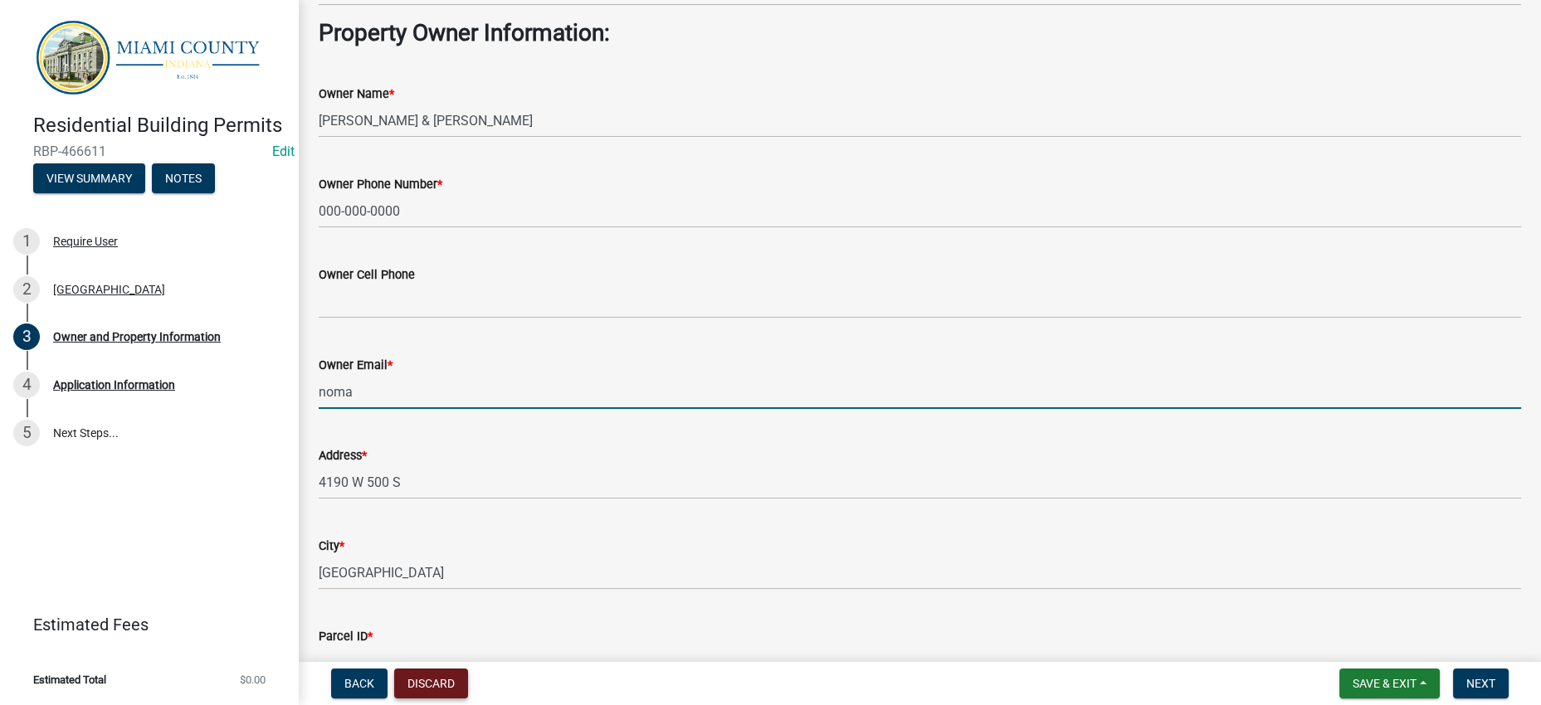
type input "[EMAIL_ADDRESS][DOMAIN_NAME]"
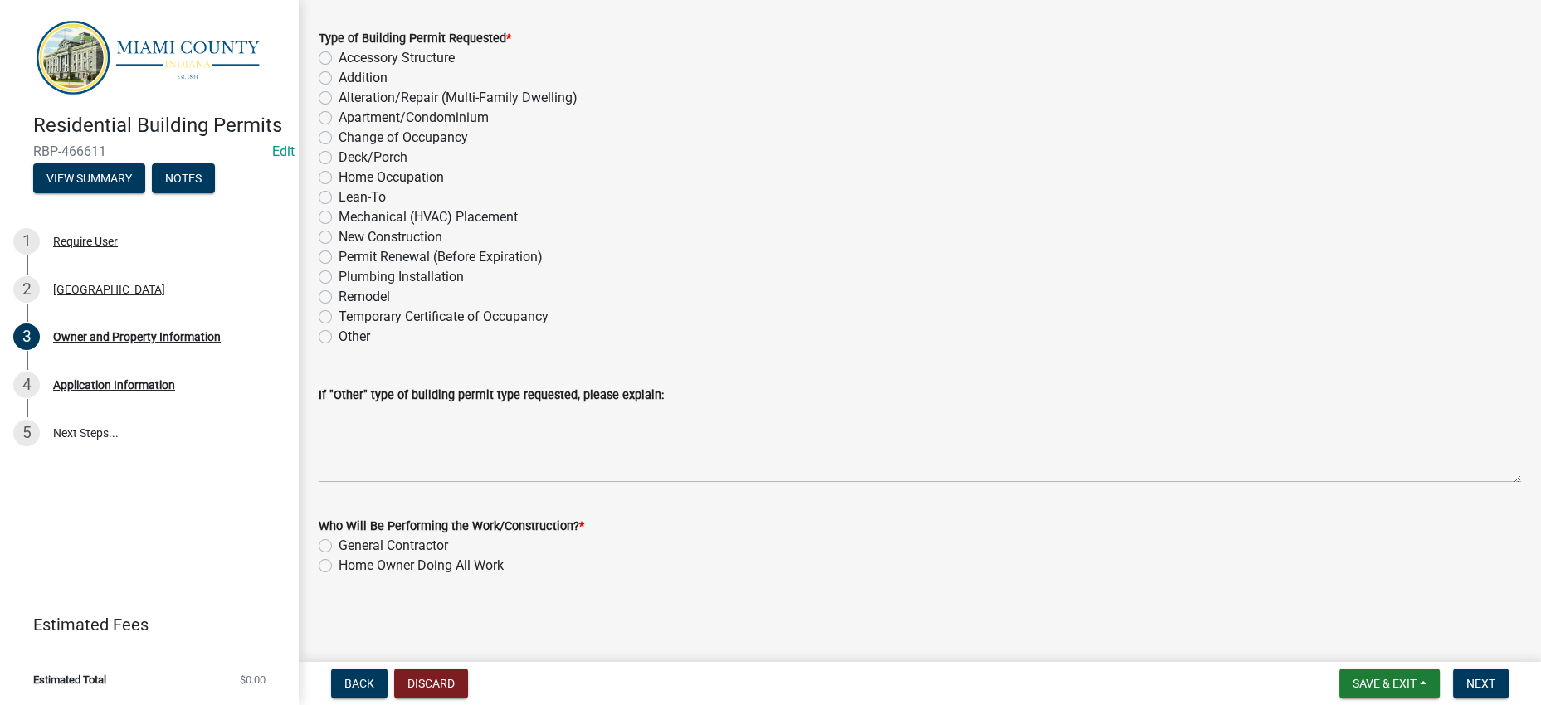
scroll to position [2177, 0]
click at [442, 247] on label "New Construction" at bounding box center [391, 237] width 104 height 20
click at [349, 238] on input "New Construction" at bounding box center [344, 232] width 11 height 11
radio input "true"
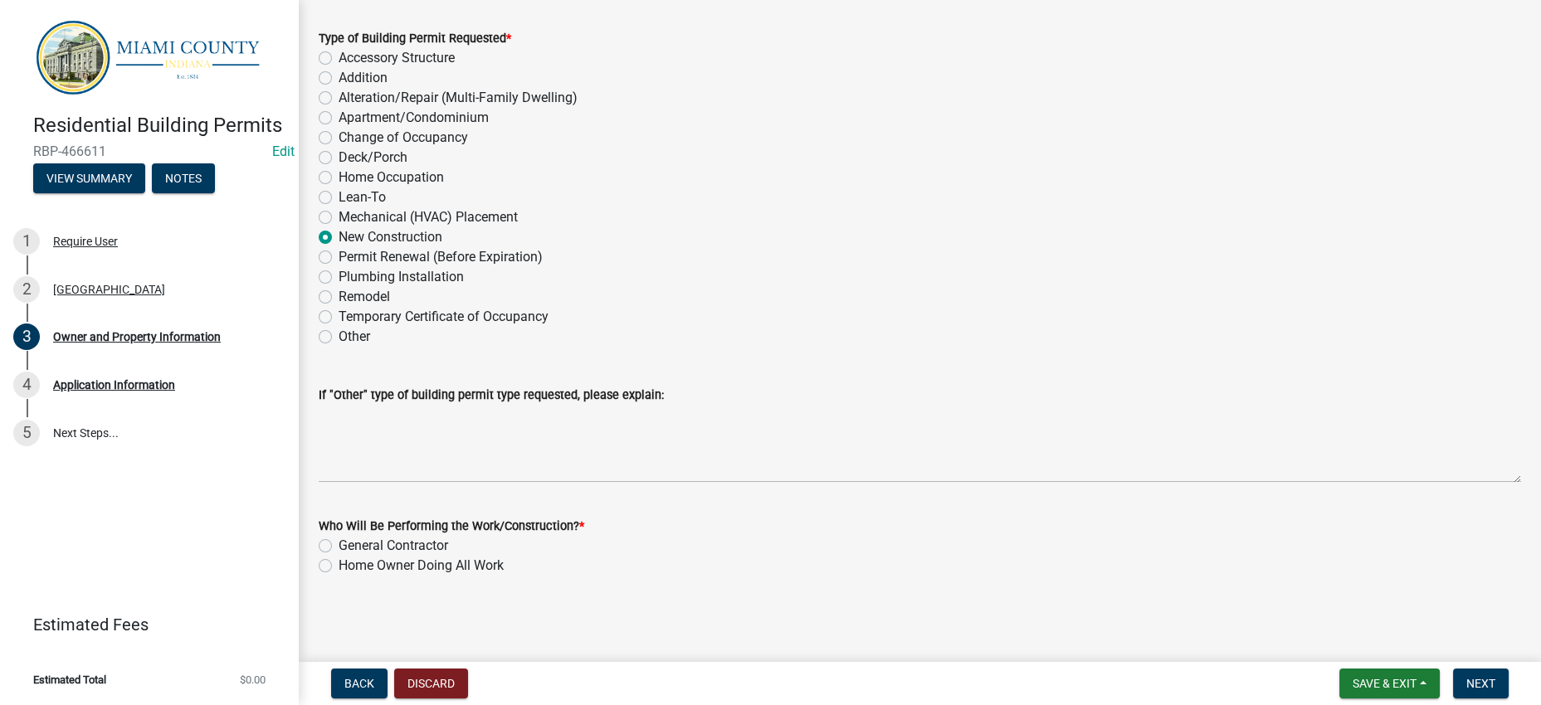
click at [466, 556] on label "Home Owner Doing All Work" at bounding box center [421, 566] width 165 height 20
click at [349, 556] on input "Home Owner Doing All Work" at bounding box center [344, 561] width 11 height 11
radio input "true"
click at [945, 536] on div "General Contractor" at bounding box center [920, 546] width 1202 height 20
click at [1453, 678] on button "Next" at bounding box center [1481, 684] width 56 height 30
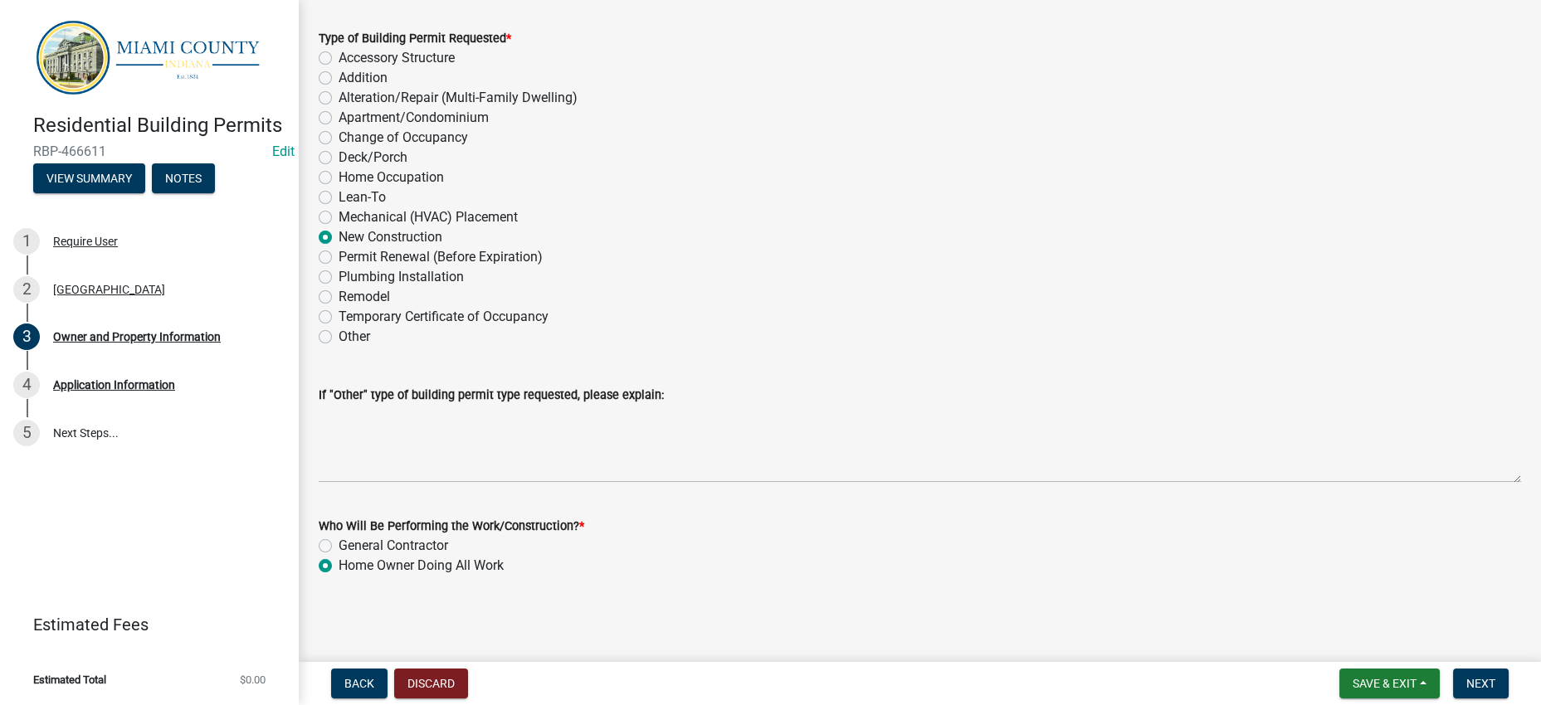
scroll to position [0, 0]
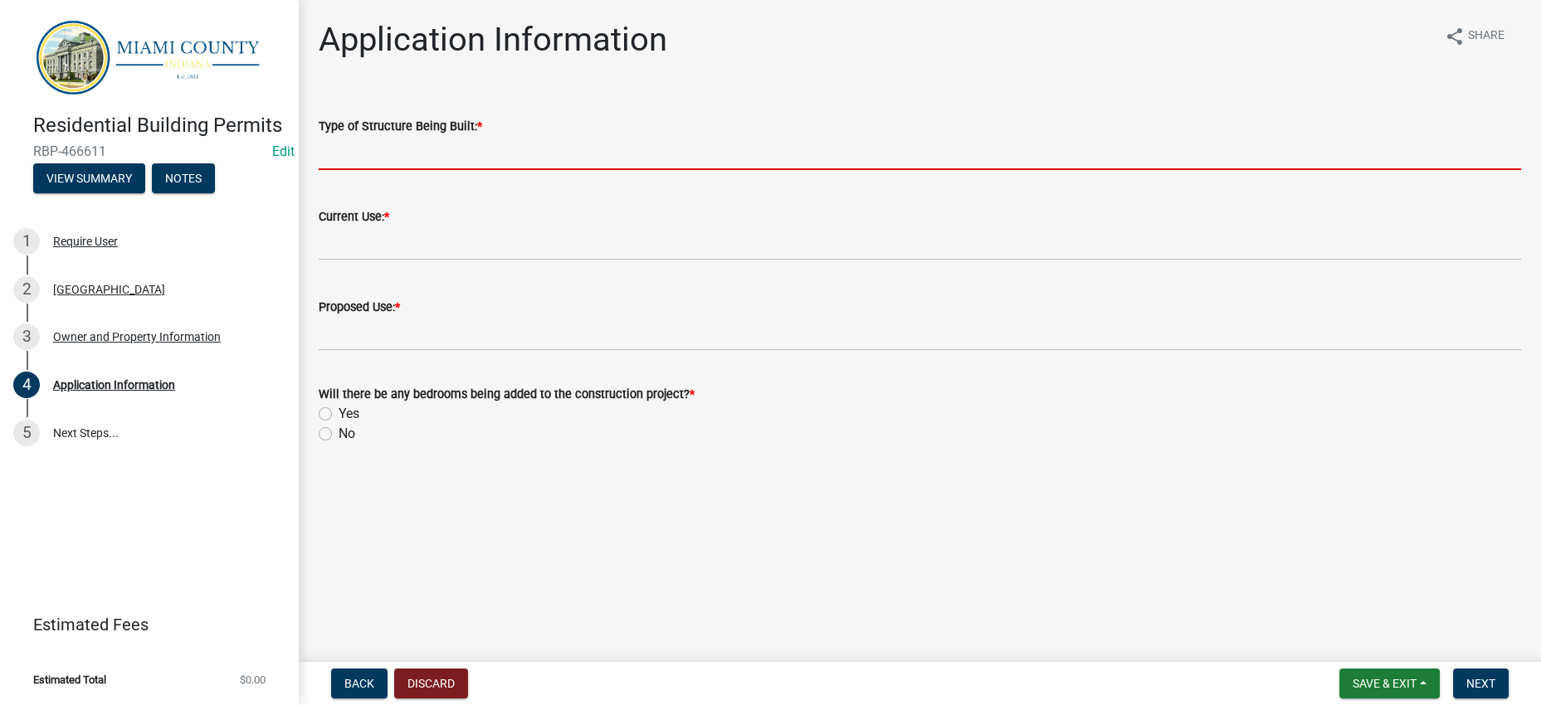
click at [417, 170] on input "Type of Structure Being Built: *" at bounding box center [920, 153] width 1202 height 34
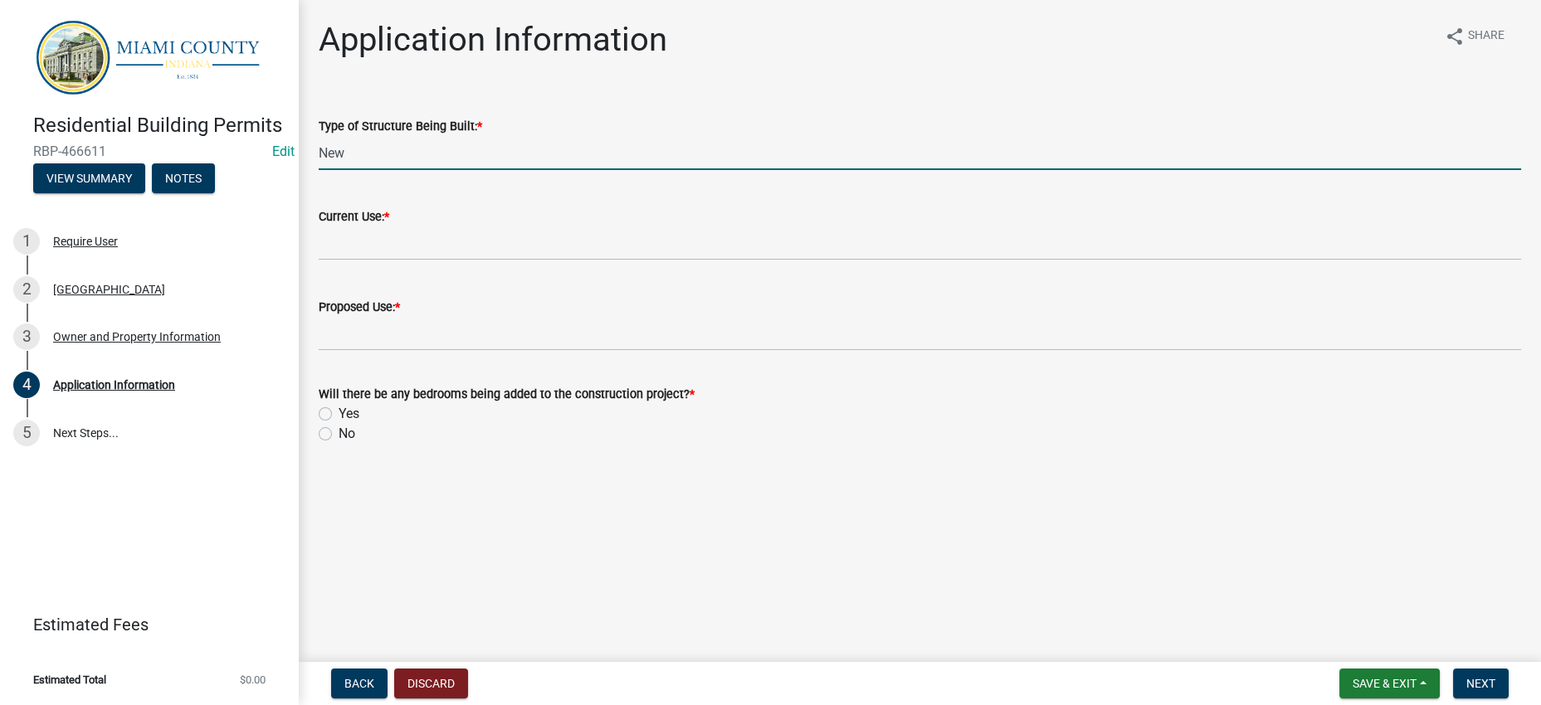
type input "New Residential Dwelling"
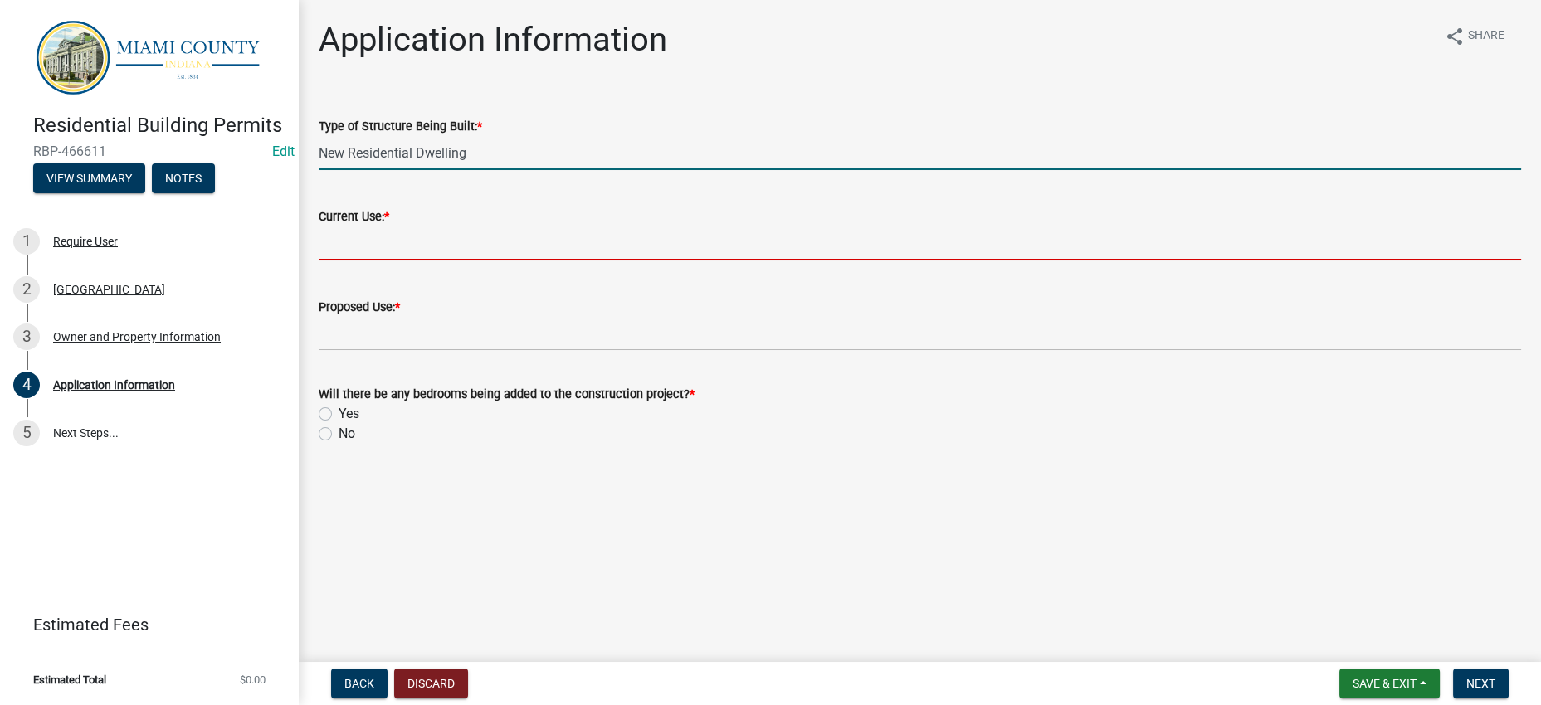
click at [446, 261] on input "Current Use: *" at bounding box center [920, 244] width 1202 height 34
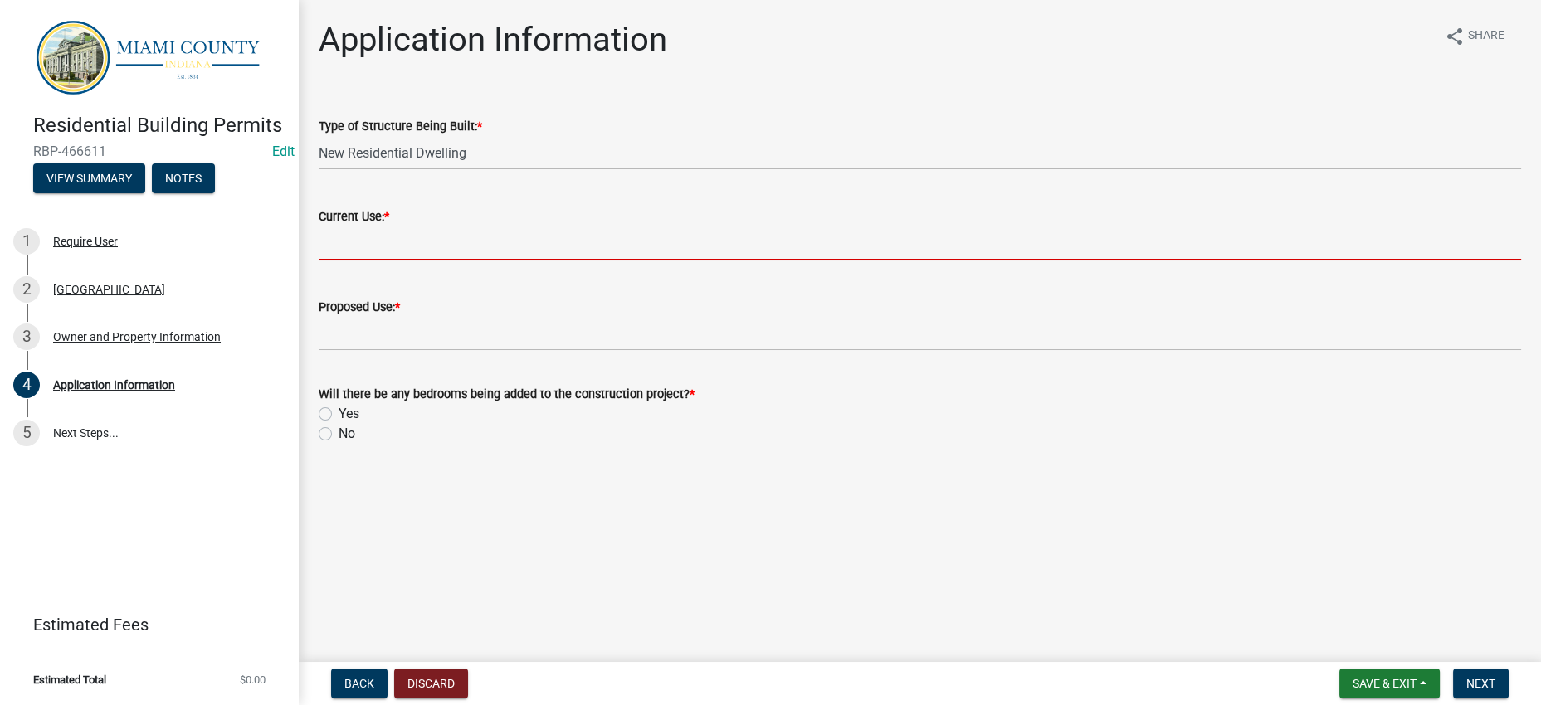
type input "Vacant Land"
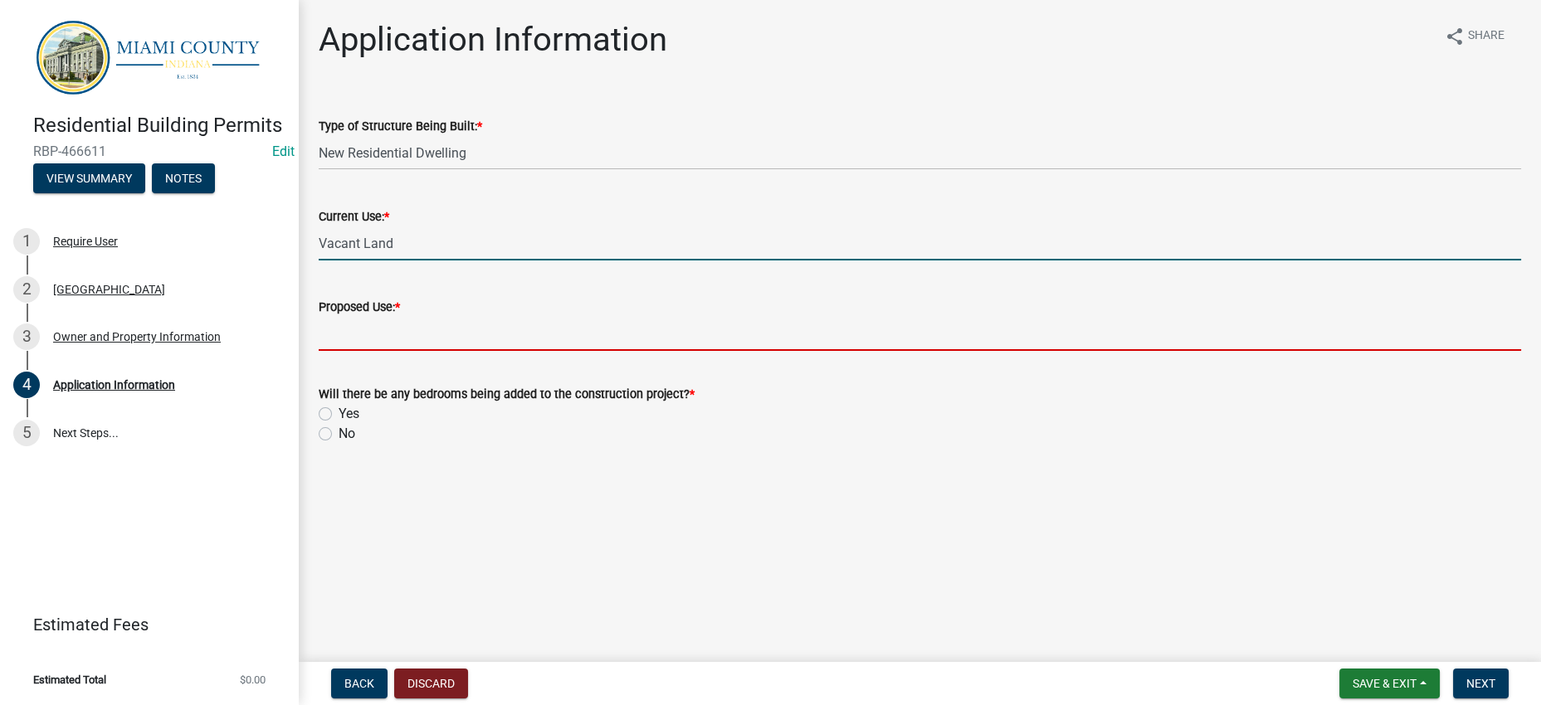
click at [461, 351] on input "Proposed Use: *" at bounding box center [920, 334] width 1202 height 34
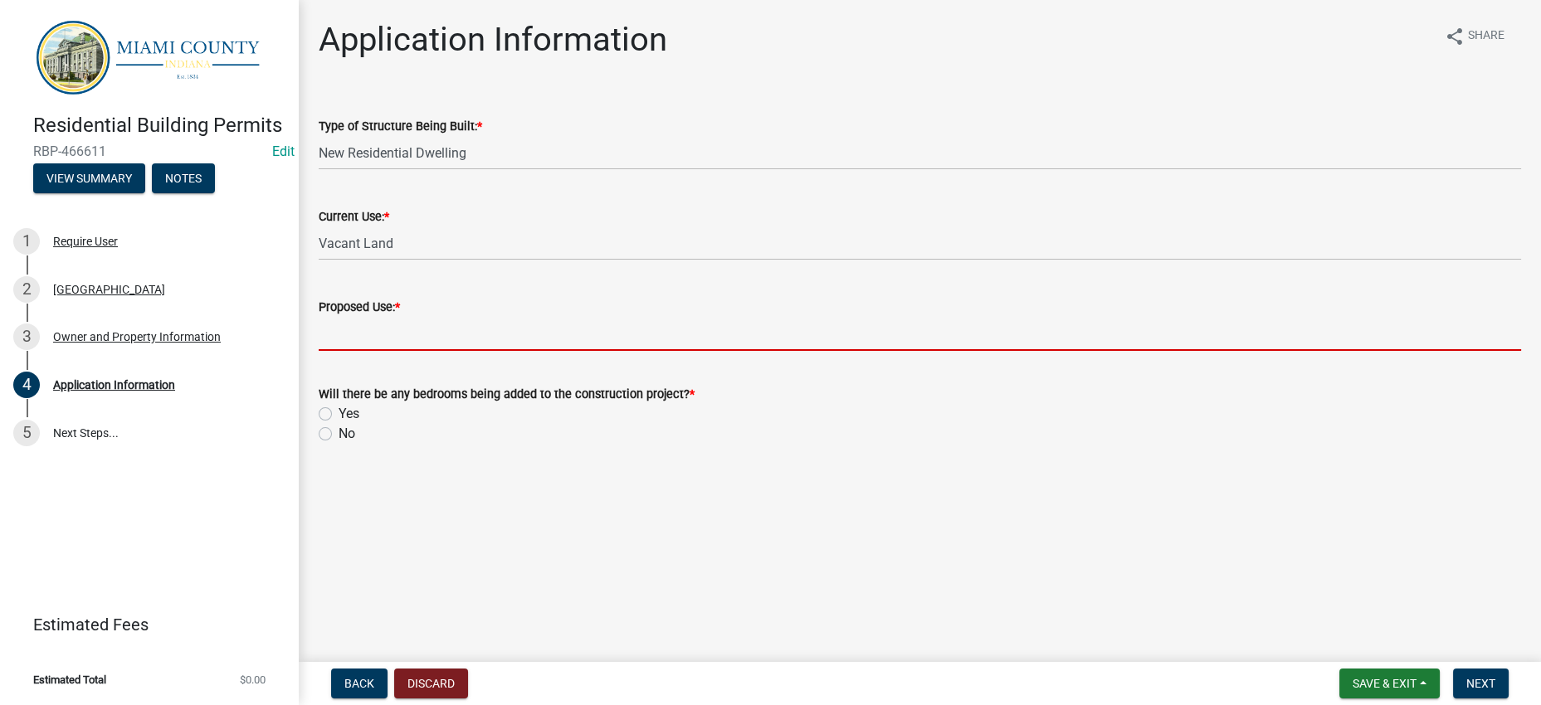
type input "Residential Dwelling"
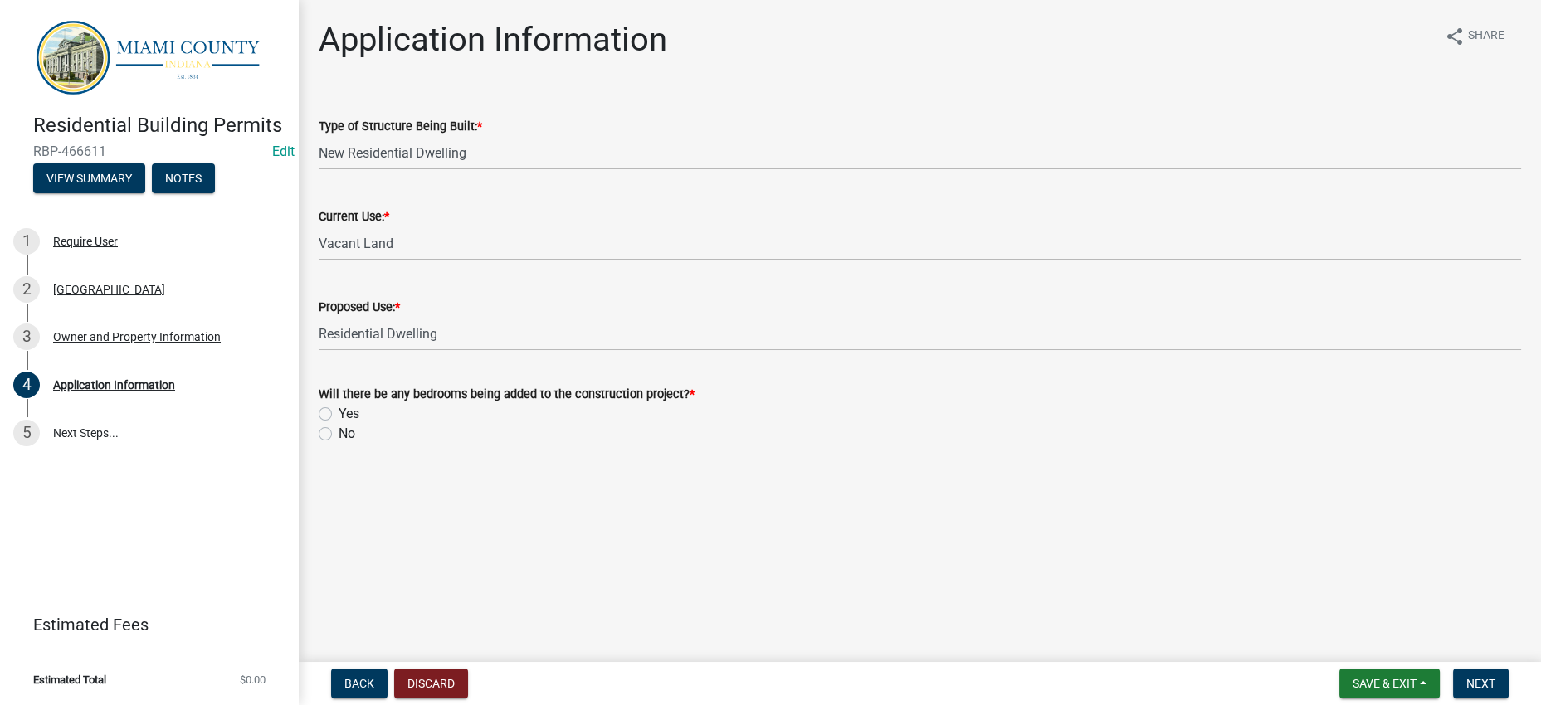
click at [359, 424] on label "Yes" at bounding box center [349, 414] width 21 height 20
click at [349, 415] on input "Yes" at bounding box center [344, 409] width 11 height 11
radio input "true"
click at [1466, 677] on span "Next" at bounding box center [1480, 683] width 29 height 13
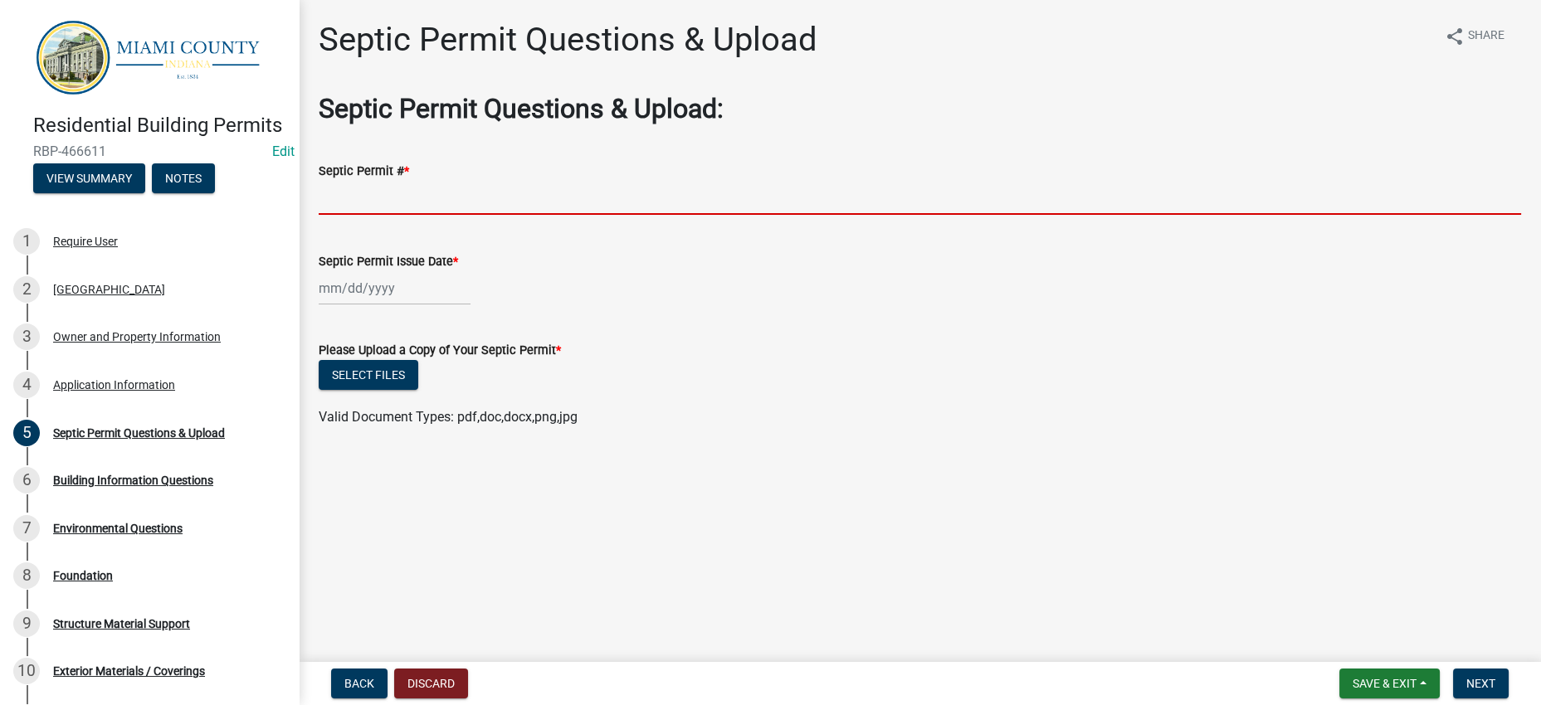
click at [468, 215] on input "Septic Permit # *" at bounding box center [920, 198] width 1202 height 34
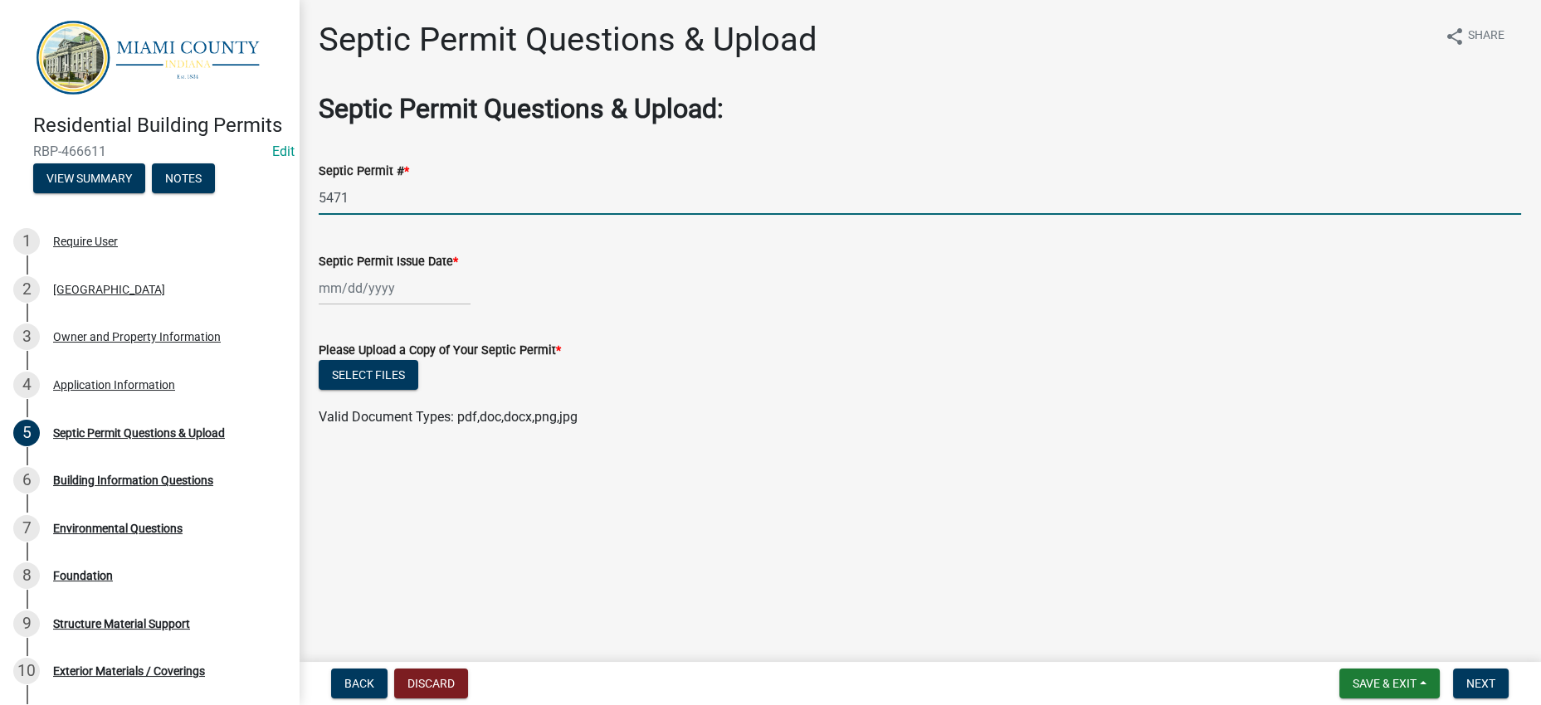
type input "5471"
click at [424, 305] on div at bounding box center [395, 288] width 152 height 34
select select "8"
select select "2025"
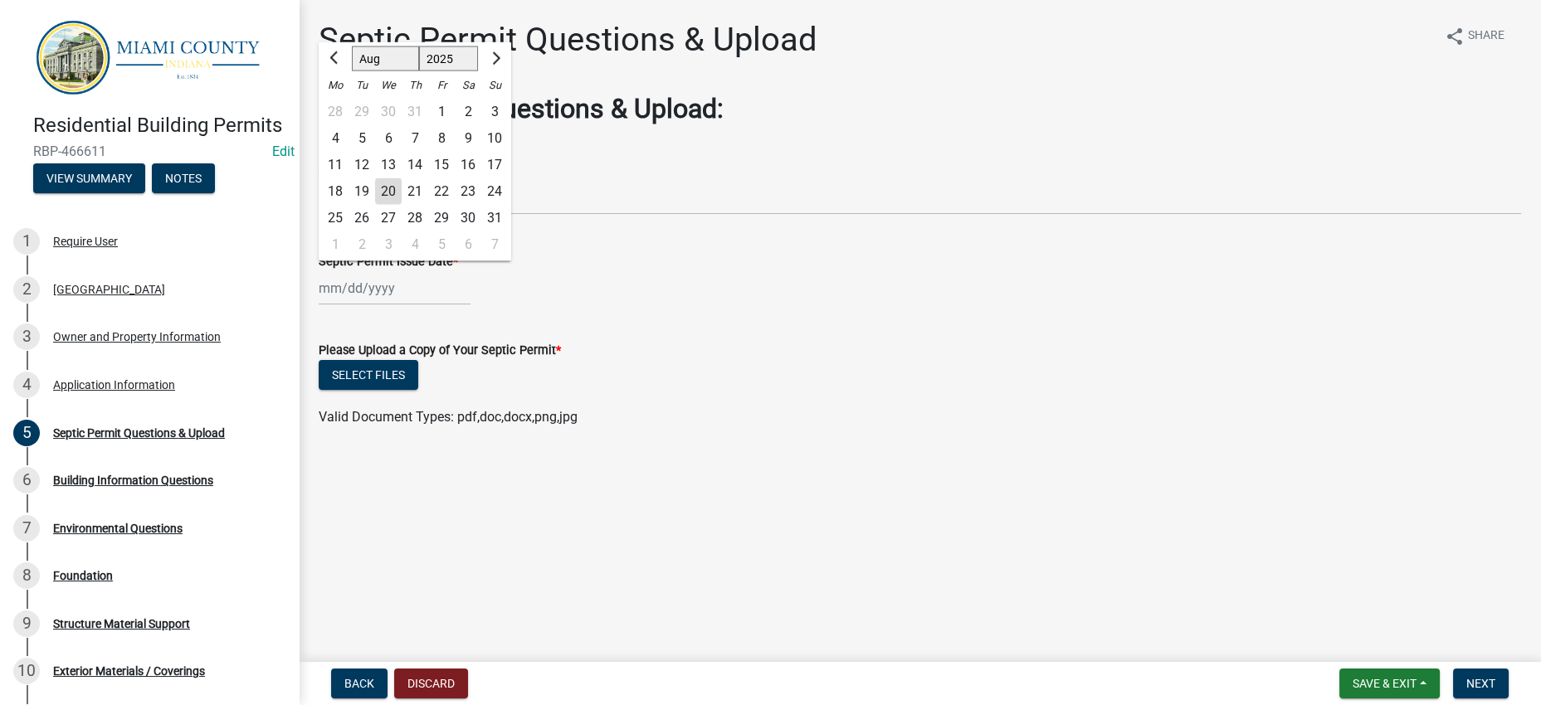
click at [407, 71] on select "Jan Feb Mar Apr May Jun [DATE] Aug Sep Oct Nov Dec" at bounding box center [385, 58] width 67 height 25
select select "7"
click at [364, 68] on select "Jan Feb Mar Apr May Jun [DATE] Aug Sep Oct Nov Dec" at bounding box center [385, 58] width 67 height 25
click at [479, 71] on select "1525 1526 1527 1528 1529 1530 1531 1532 1533 1534 1535 1536 1537 1538 1539 1540…" at bounding box center [449, 58] width 60 height 25
select select "2021"
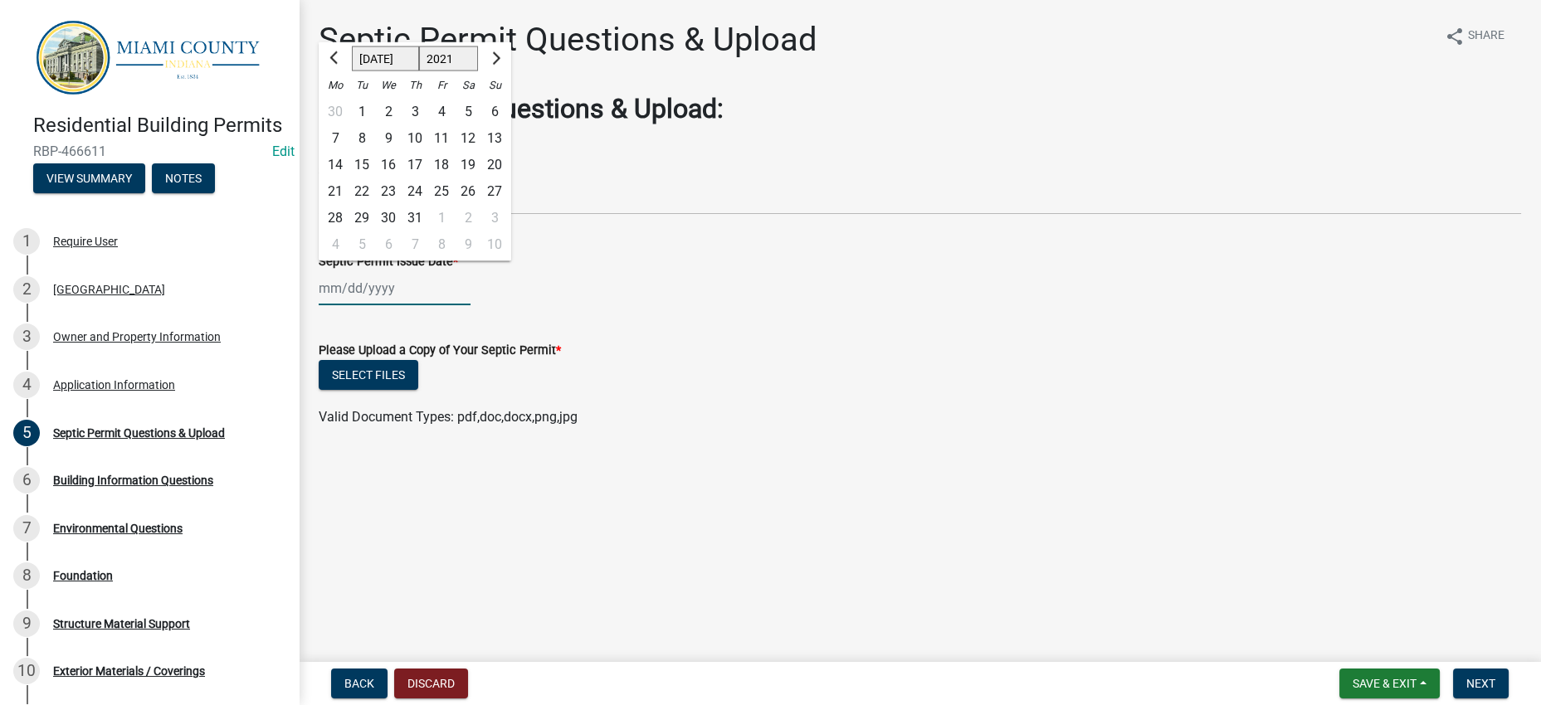
click at [441, 68] on select "1525 1526 1527 1528 1529 1530 1531 1532 1533 1534 1535 1536 1537 1538 1539 1540…" at bounding box center [449, 58] width 60 height 25
click at [428, 205] on div "22" at bounding box center [415, 191] width 27 height 27
type input "[DATE]"
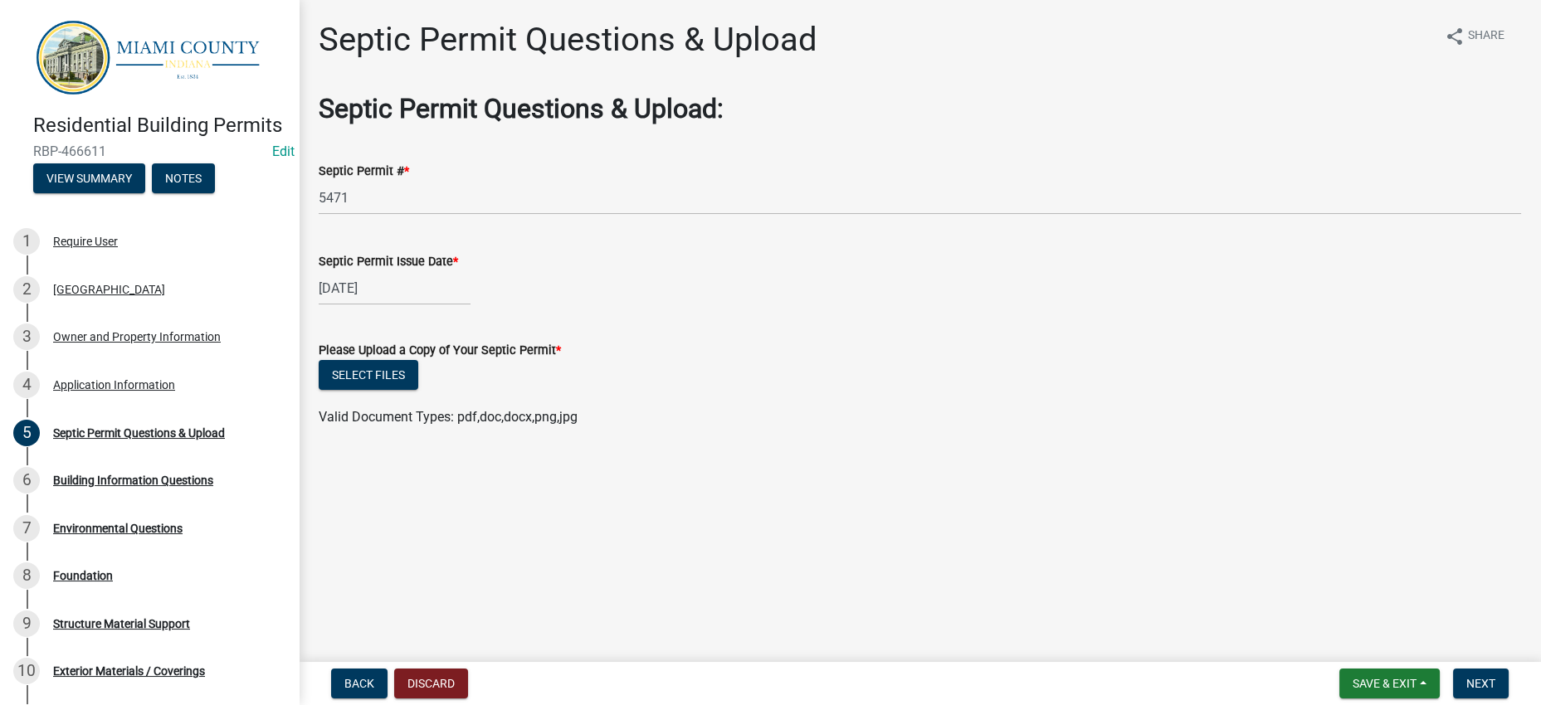
click at [761, 305] on div "[DATE]" at bounding box center [920, 288] width 1202 height 34
click at [934, 427] on div "Valid Document Types: pdf,doc,docx,png,jpg" at bounding box center [919, 417] width 1227 height 20
click at [418, 390] on button "Select files" at bounding box center [369, 375] width 100 height 30
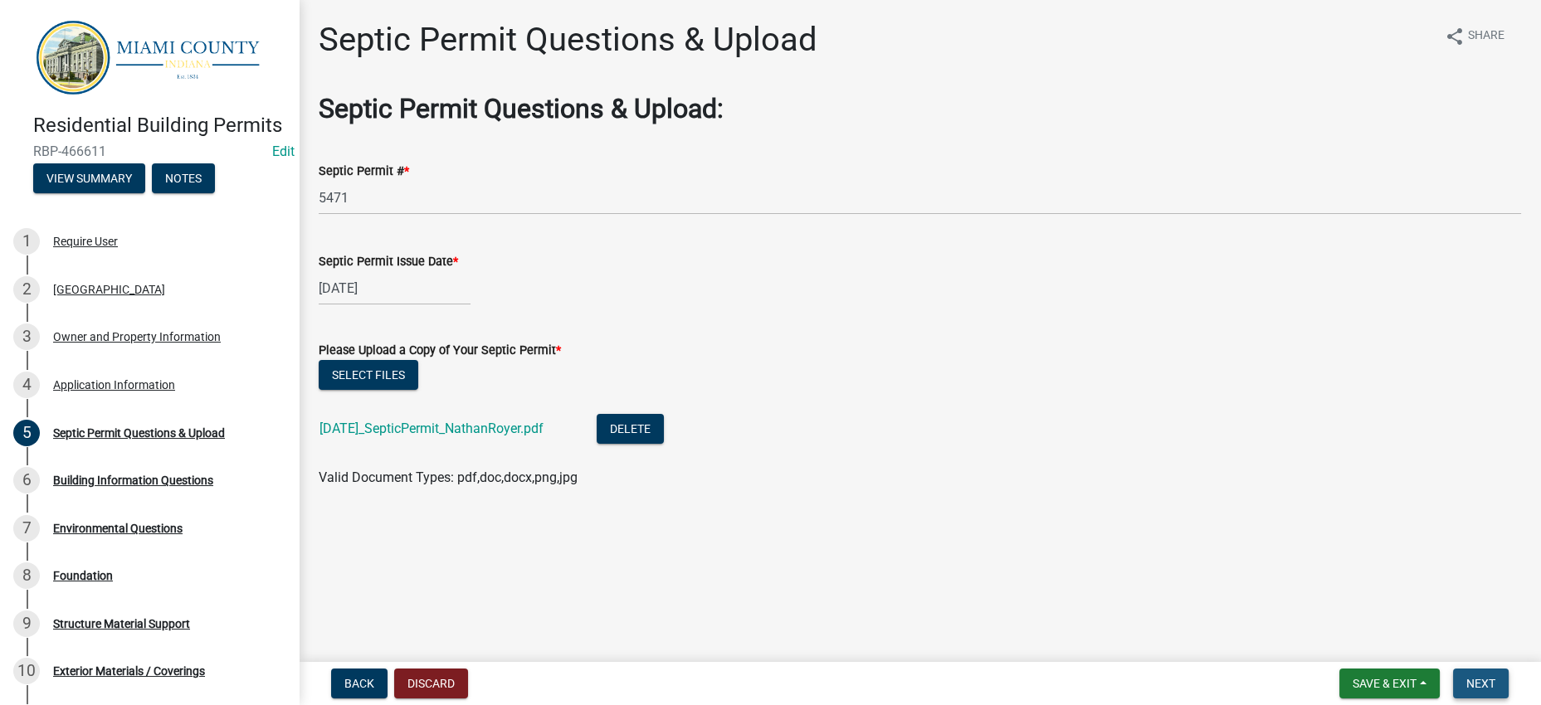
click at [1492, 680] on button "Next" at bounding box center [1481, 684] width 56 height 30
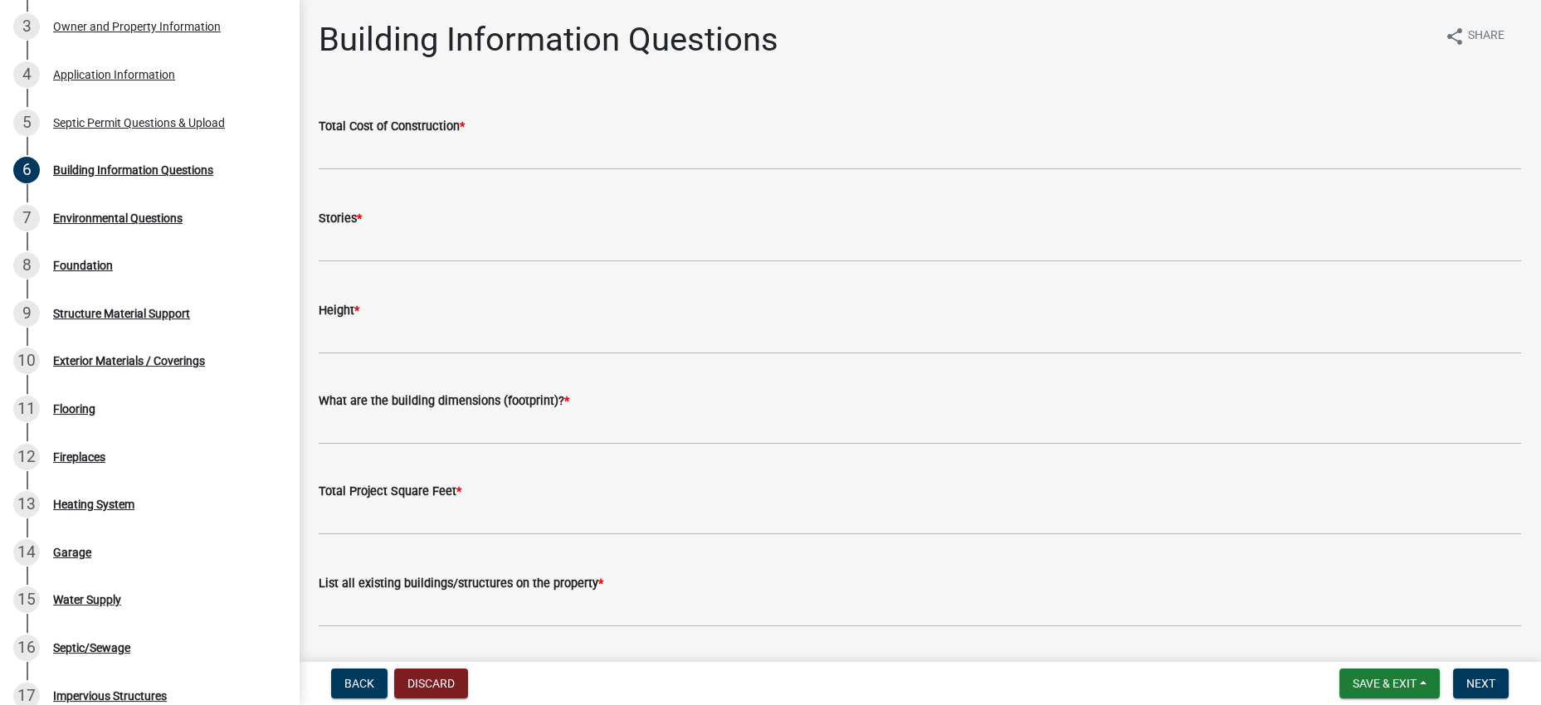
scroll to position [311, 0]
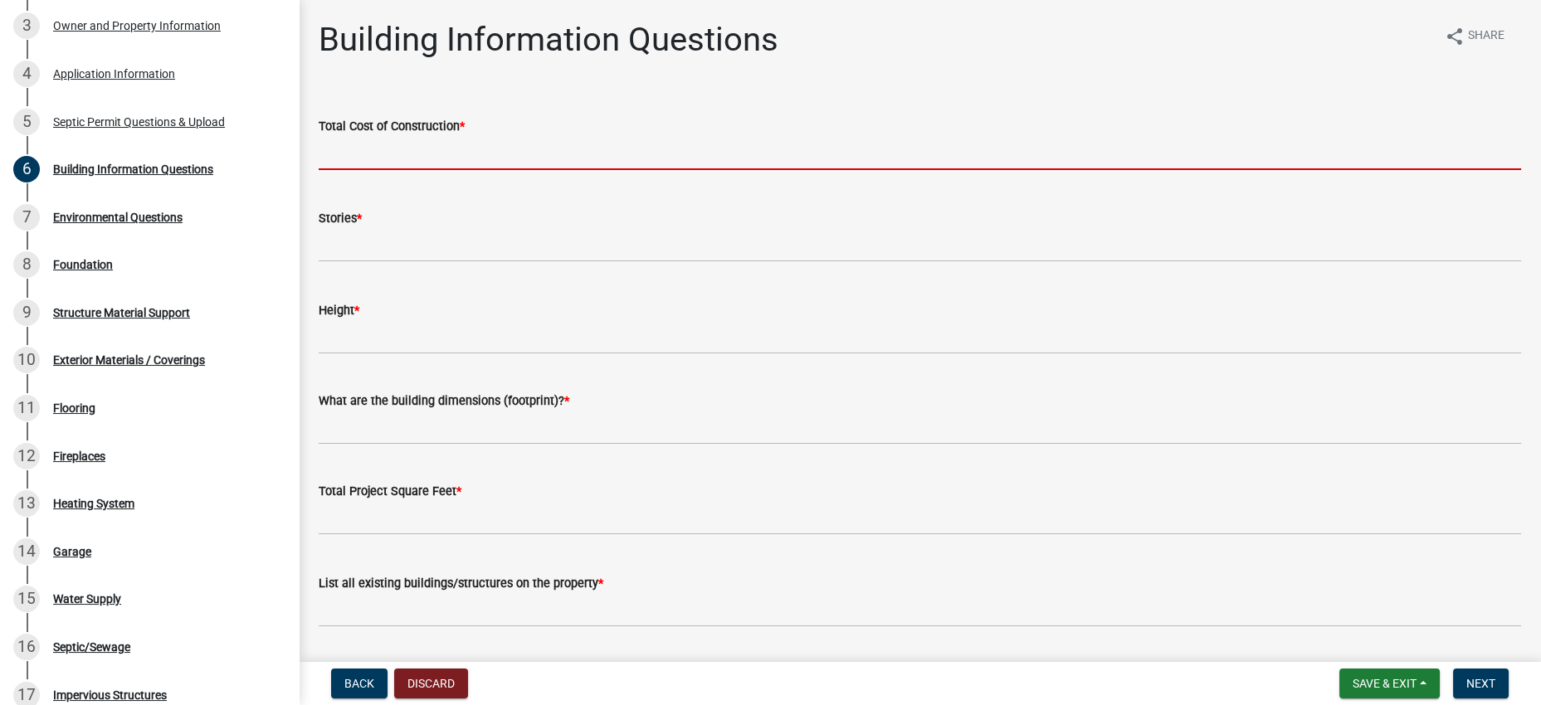
click at [434, 170] on input "text" at bounding box center [920, 153] width 1202 height 34
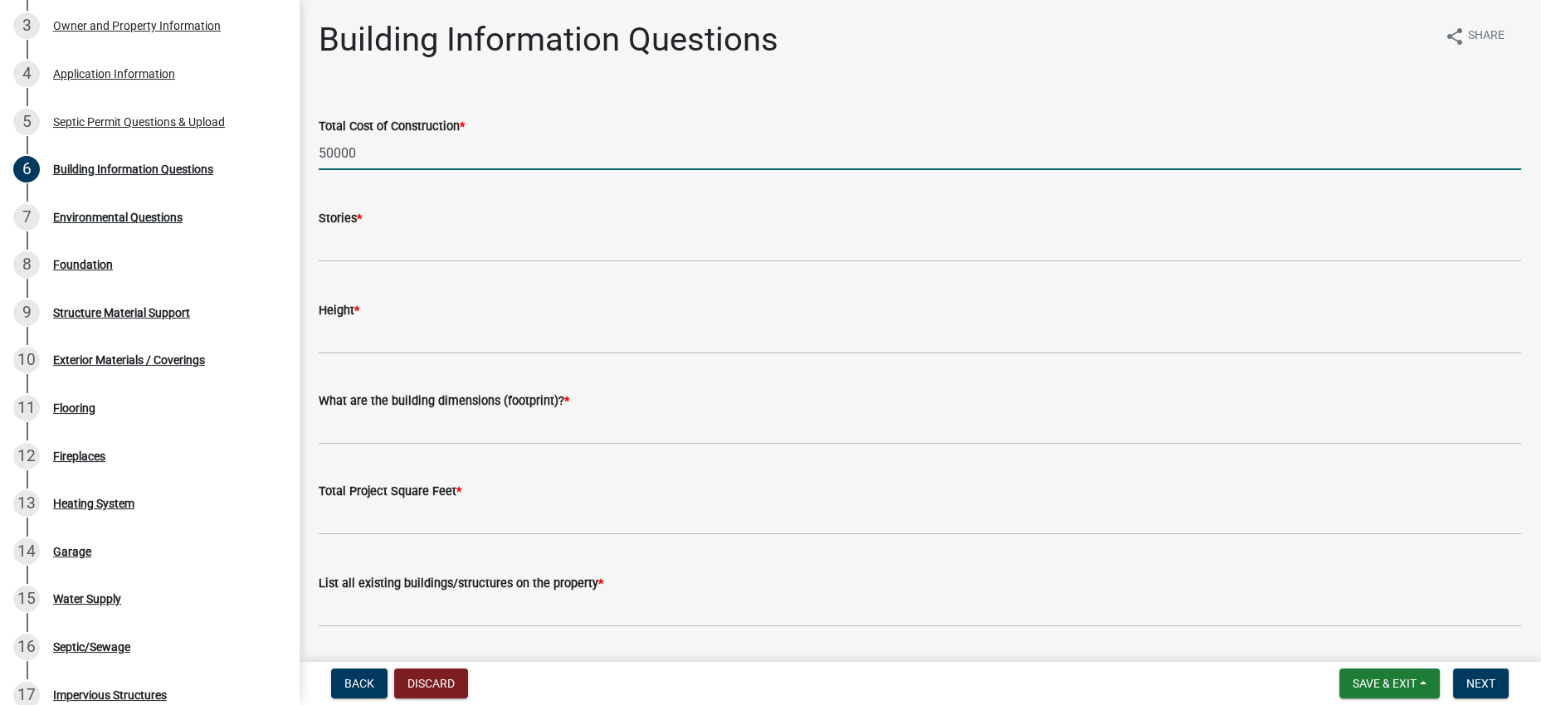
type input "50000"
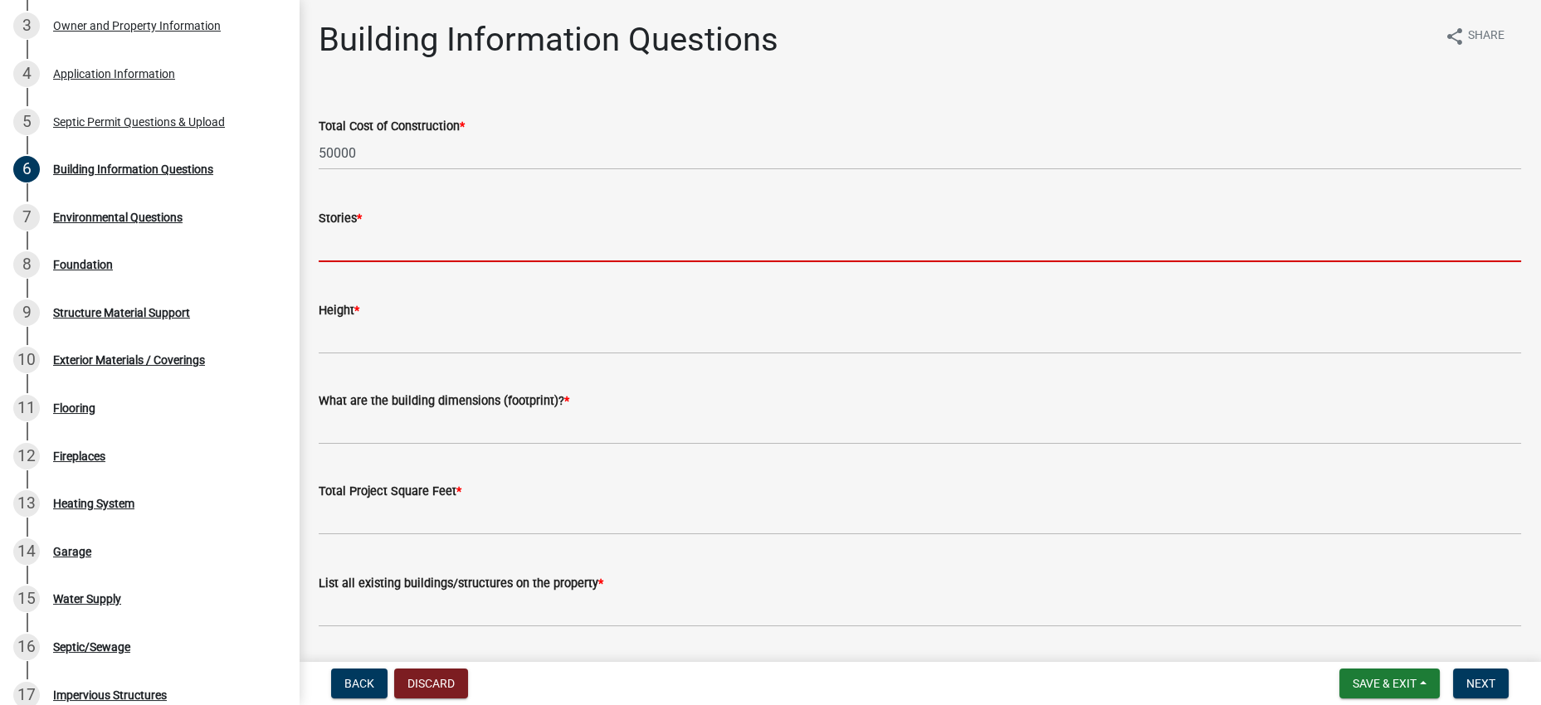
click at [395, 262] on input "text" at bounding box center [920, 245] width 1202 height 34
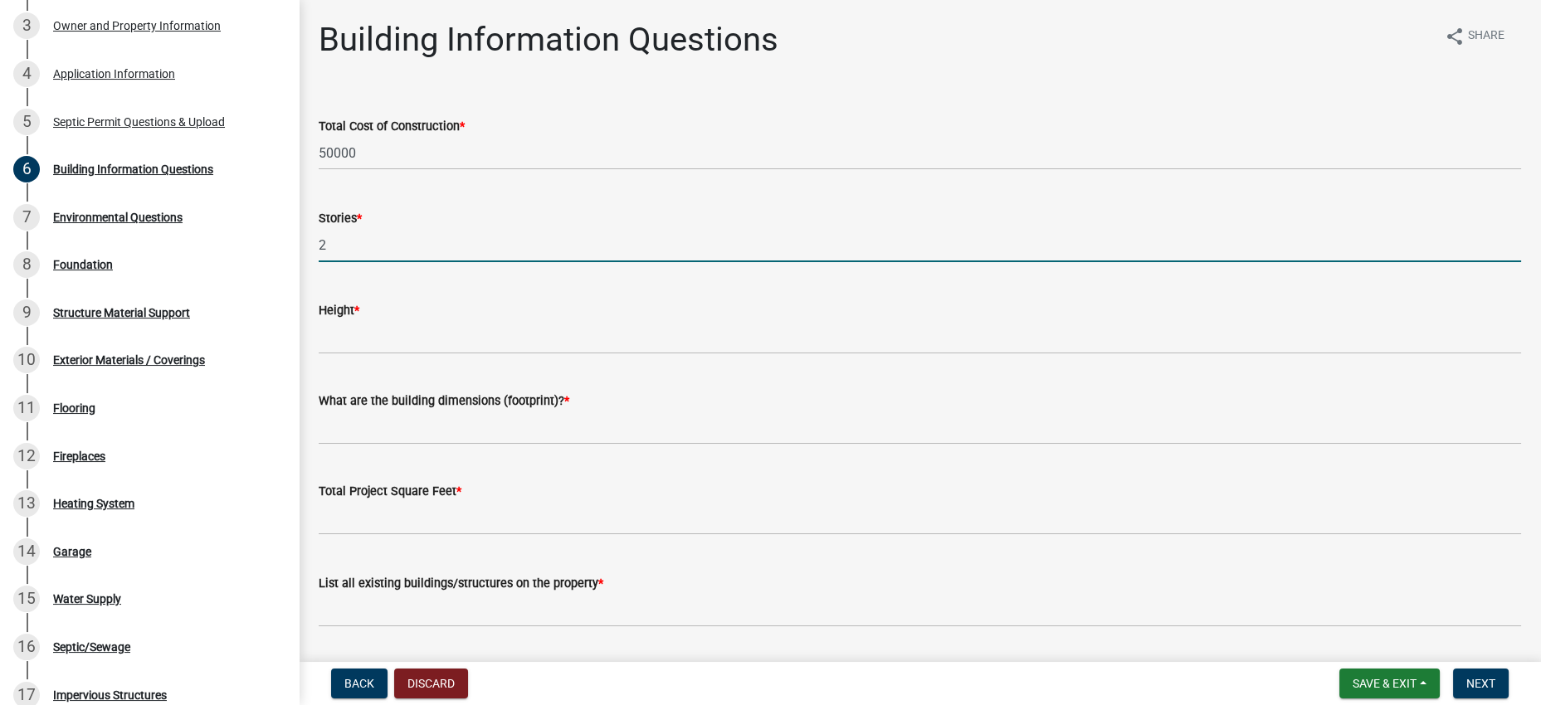
type input "2"
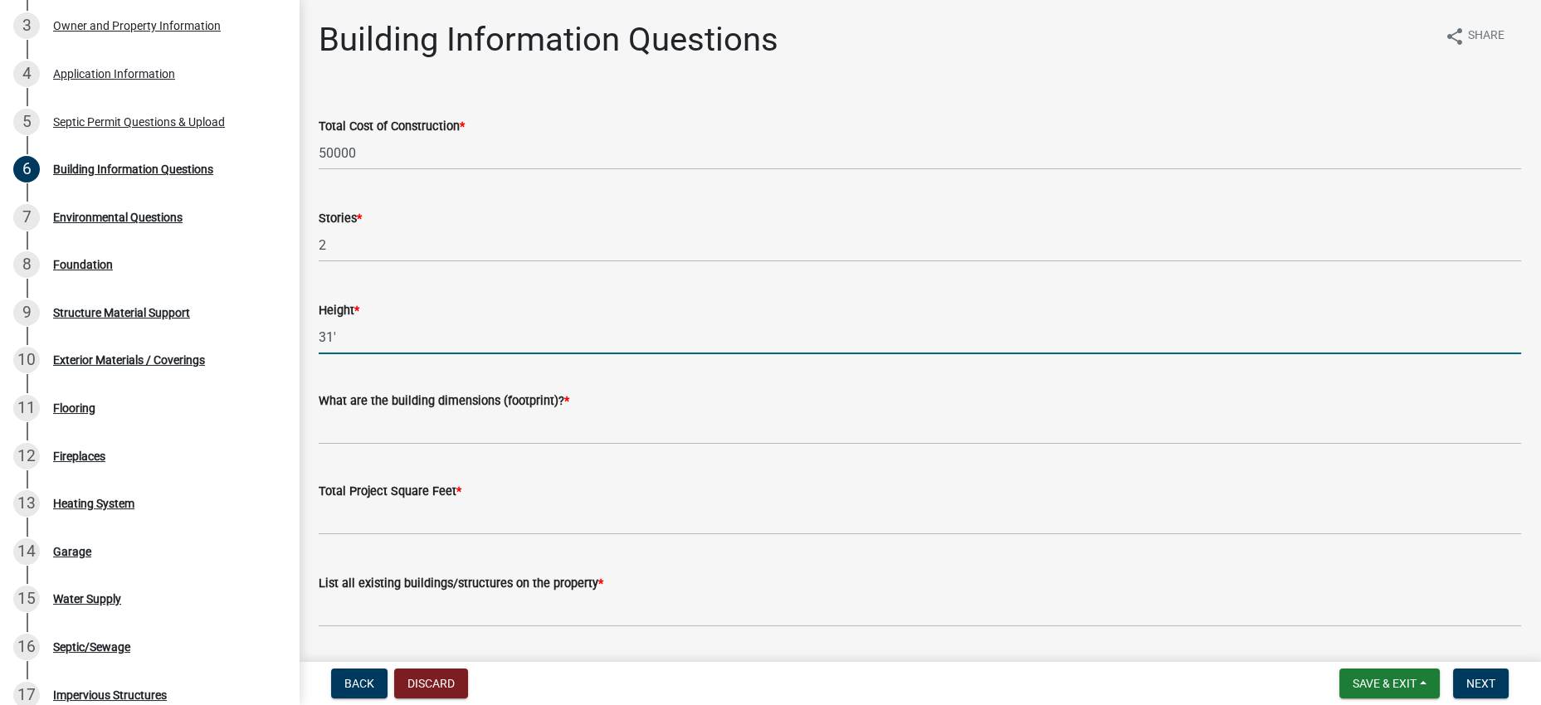
type input "31'"
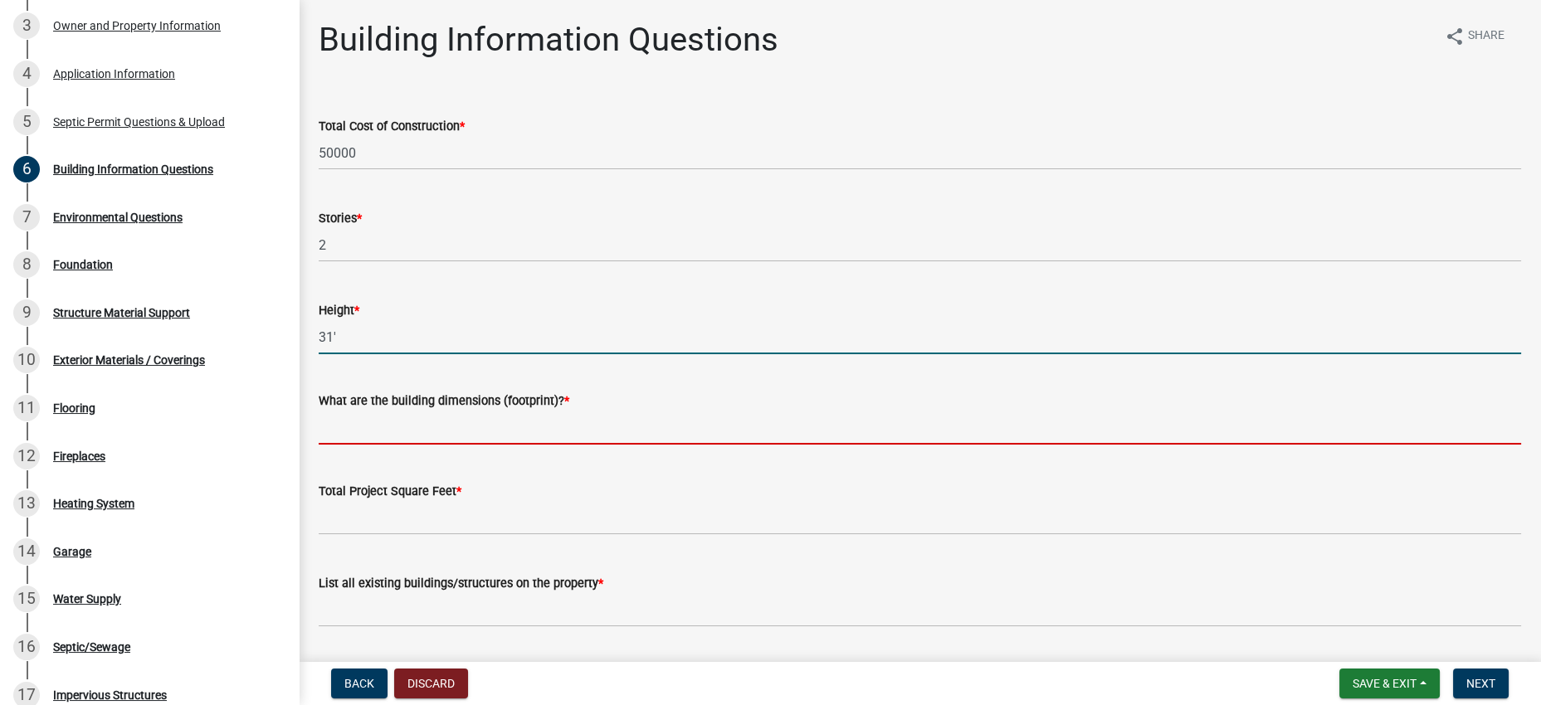
click at [502, 445] on input "What are the building dimensions (footprint)? *" at bounding box center [920, 428] width 1202 height 34
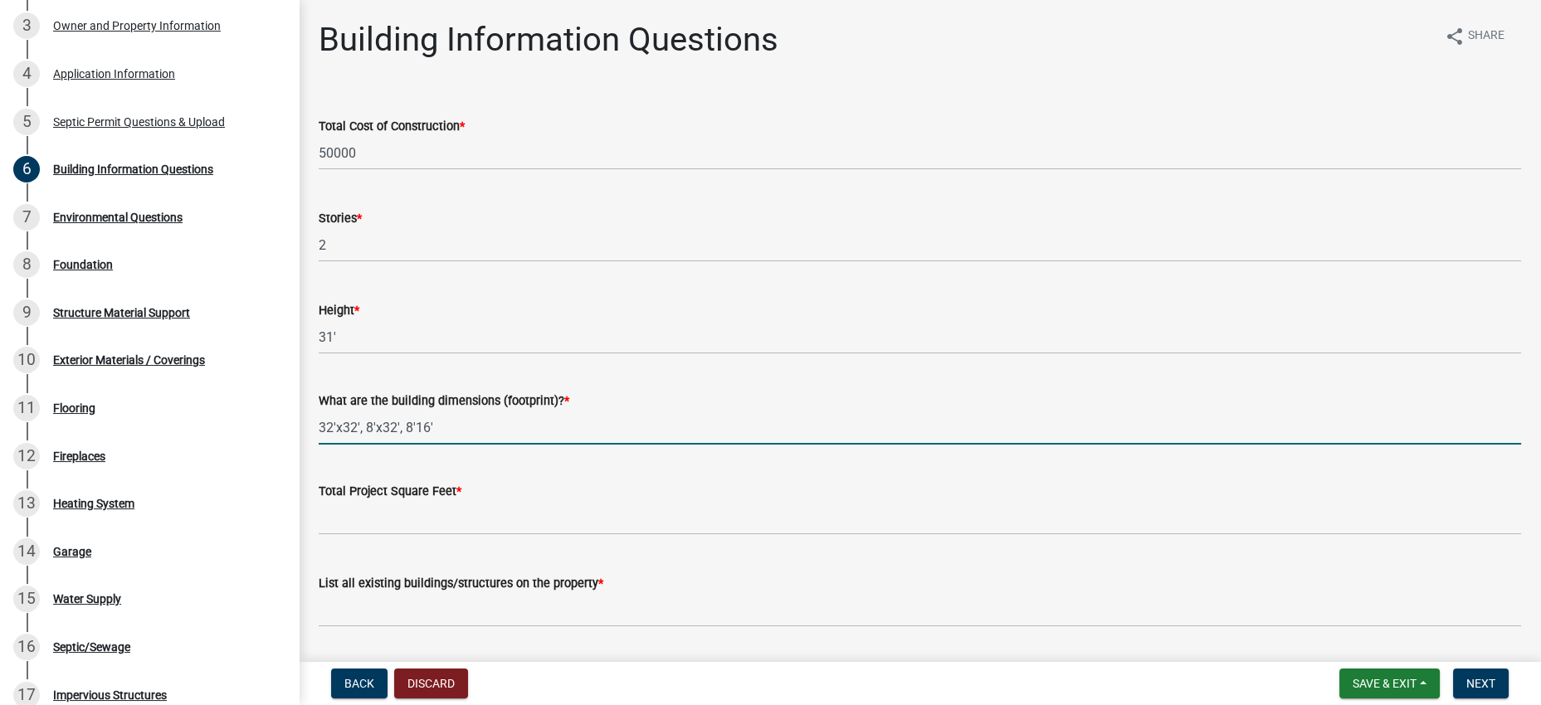
click at [540, 535] on div "Total Project Square Feet *" at bounding box center [920, 496] width 1202 height 77
click at [449, 445] on input "32'x32', 8'x32', 8'16'" at bounding box center [920, 428] width 1202 height 34
click at [441, 445] on input "32'x32', 8'x32', 8'16'" at bounding box center [920, 428] width 1202 height 34
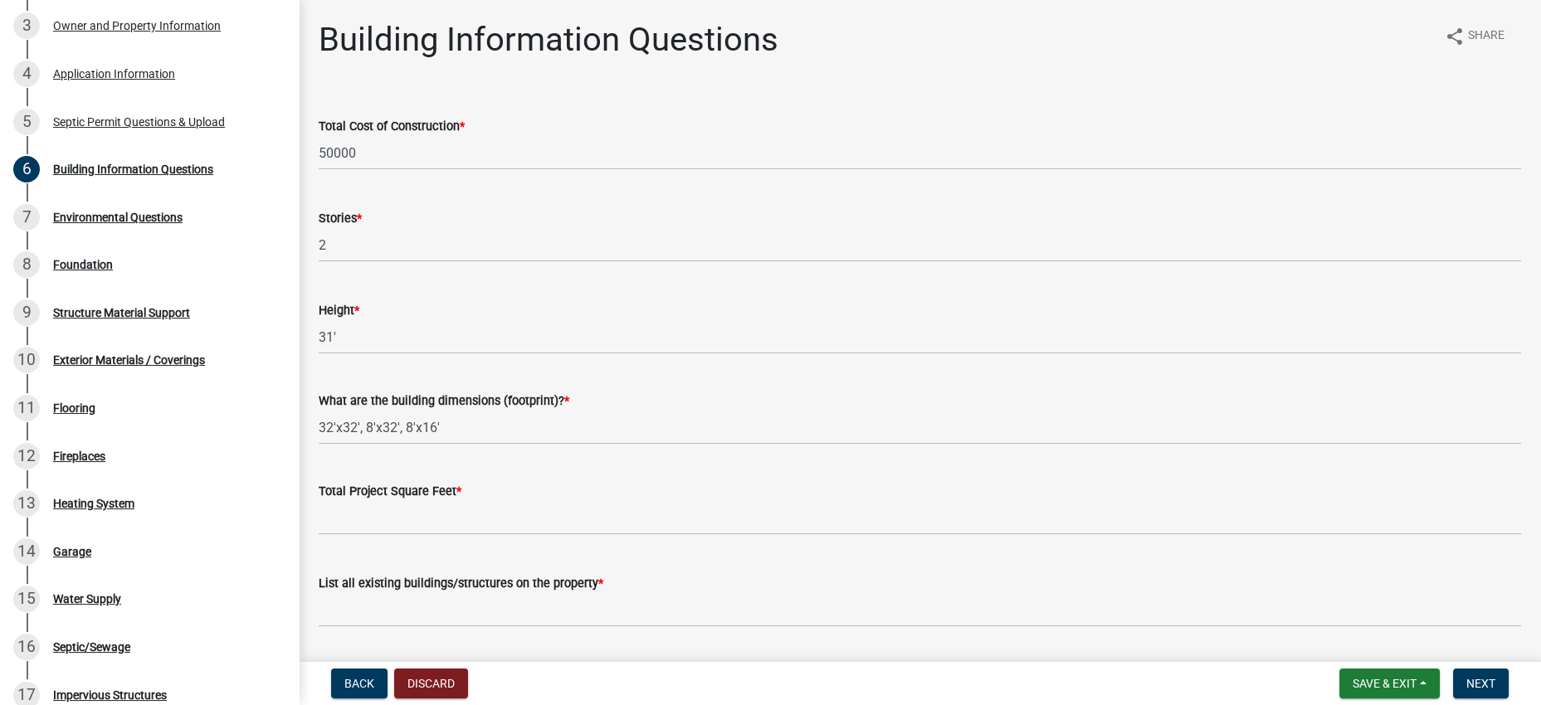
click at [604, 458] on wm-data-entity-input "What are the building dimensions (footprint)? * 32'x32', 8'x32', 8'x16'" at bounding box center [920, 413] width 1202 height 90
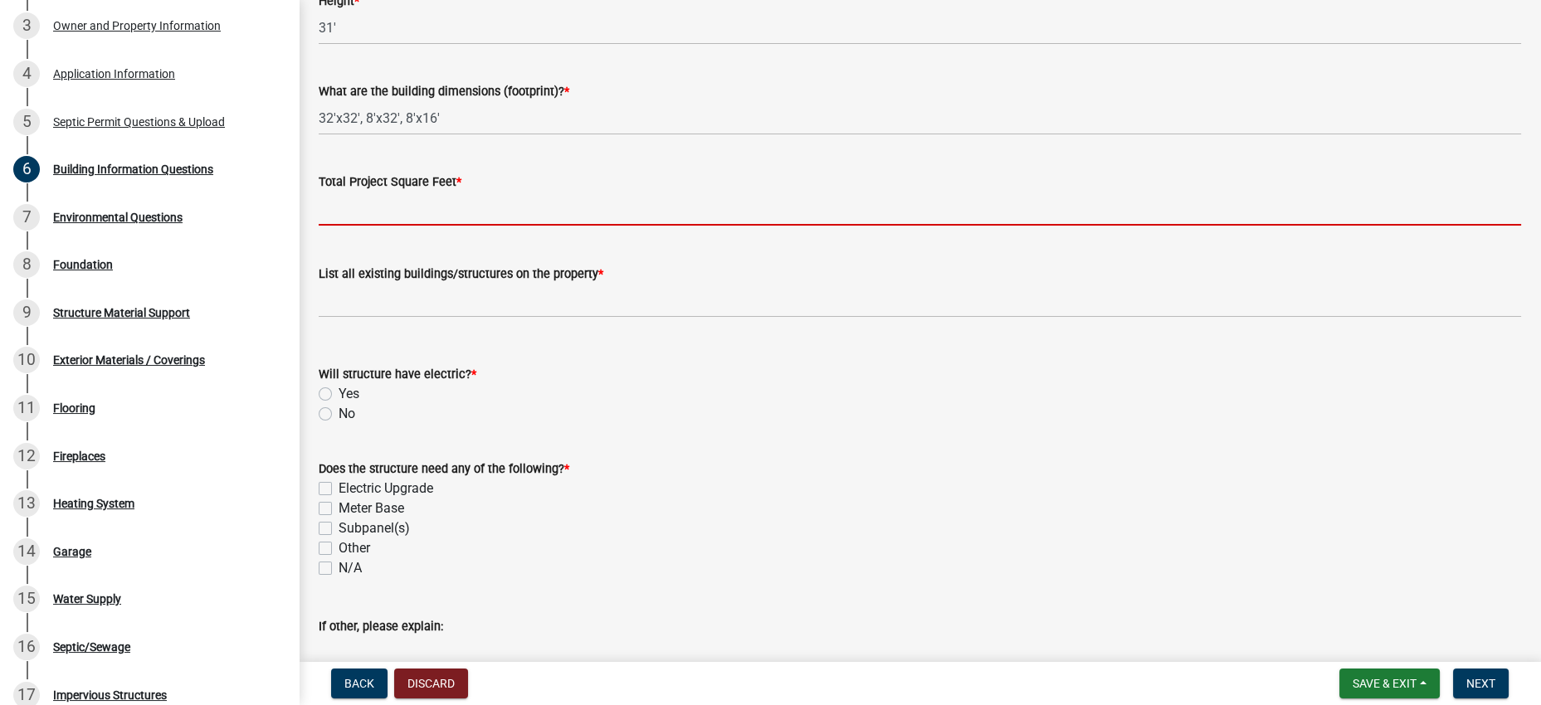
click at [461, 226] on input "text" at bounding box center [920, 209] width 1202 height 34
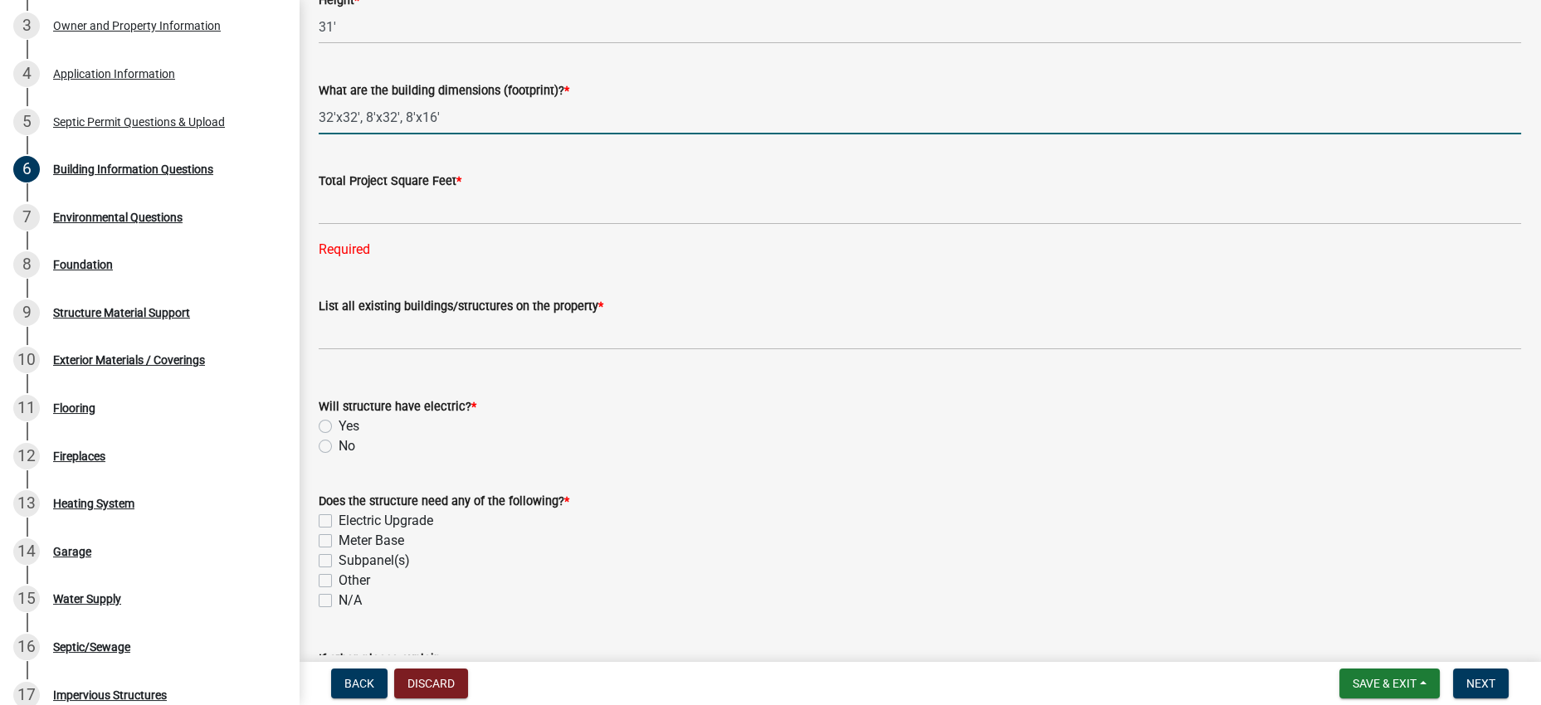
drag, startPoint x: 432, startPoint y: 224, endPoint x: 383, endPoint y: 225, distance: 49.0
click at [383, 134] on input "32'x32', 8'x32', 8'x16'" at bounding box center [920, 117] width 1202 height 34
type input "32'x32', 8'x16'"
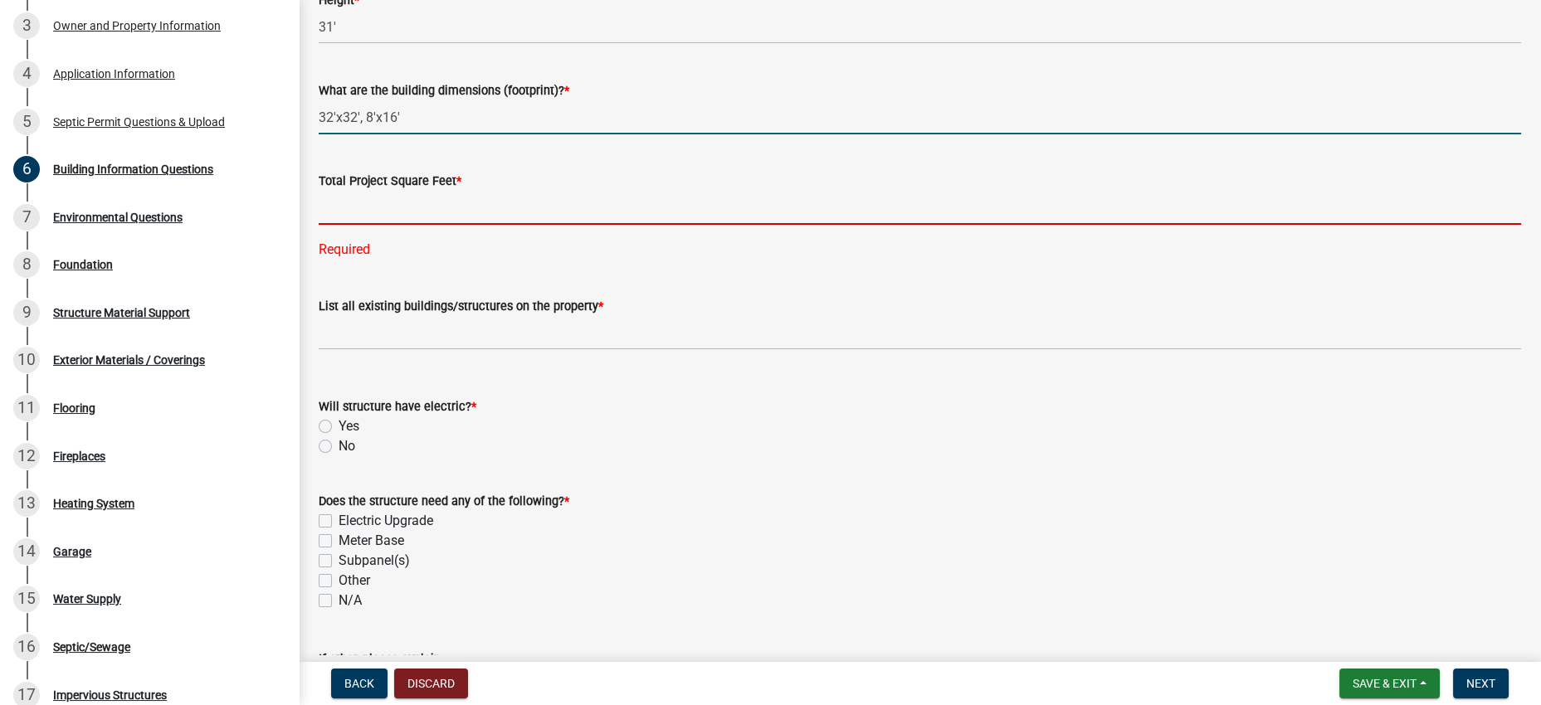
click at [407, 225] on input "text" at bounding box center [920, 208] width 1202 height 34
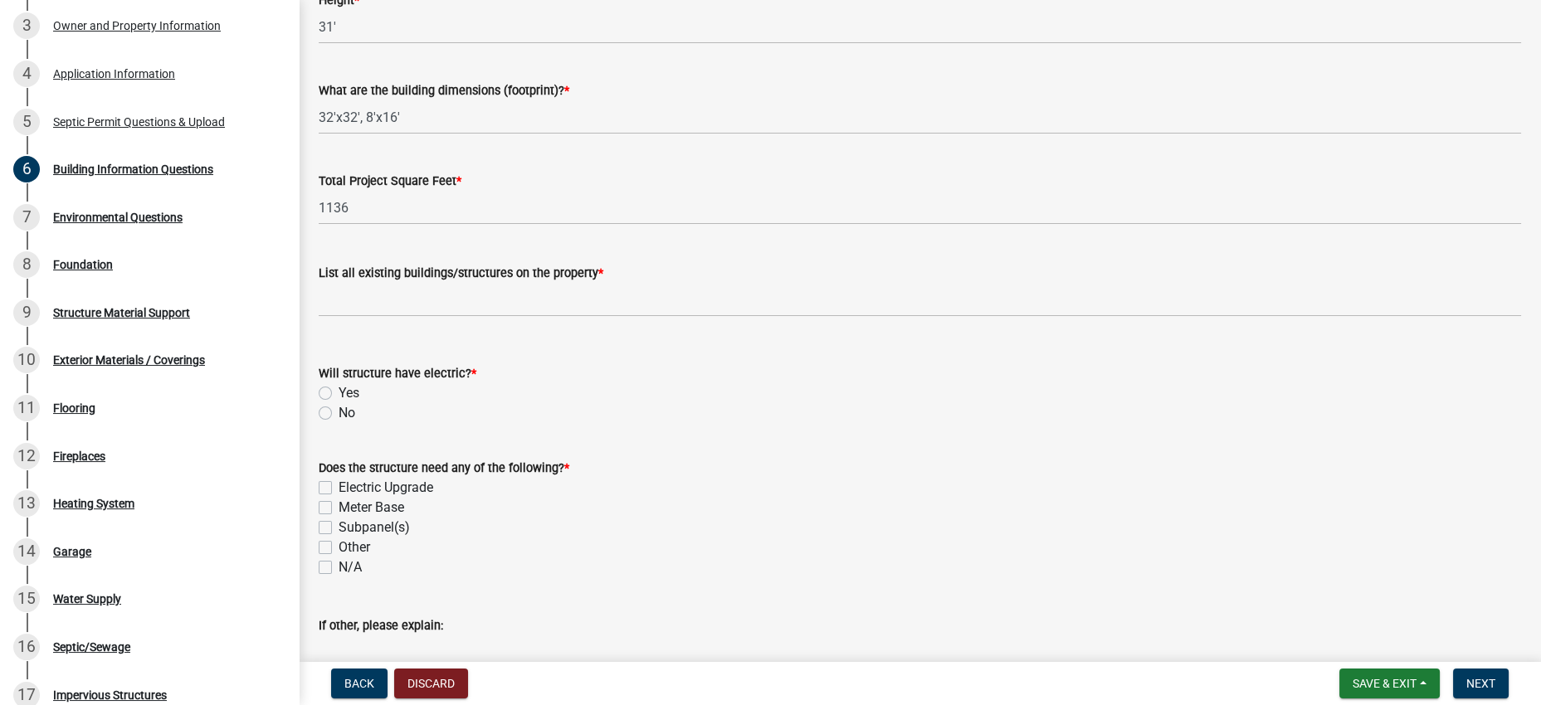
click at [617, 317] on div "List all existing buildings/structures on the property *" at bounding box center [920, 278] width 1202 height 77
click at [618, 317] on div "List all existing buildings/structures on the property *" at bounding box center [920, 278] width 1202 height 77
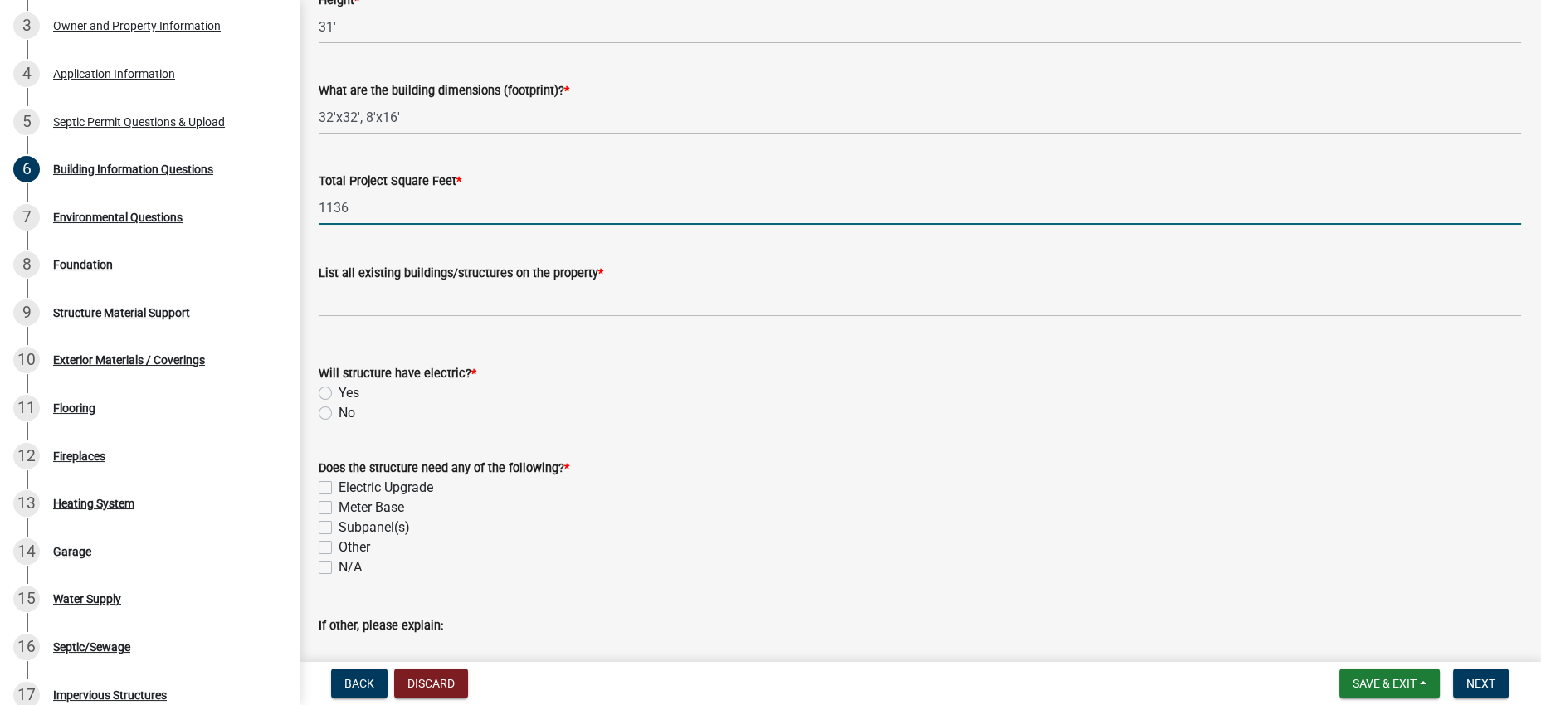
drag, startPoint x: 389, startPoint y: 345, endPoint x: 327, endPoint y: 339, distance: 62.5
click at [327, 225] on input "1136" at bounding box center [920, 208] width 1202 height 34
type input "2176"
click at [480, 317] on div "List all existing buildings/structures on the property *" at bounding box center [920, 278] width 1202 height 77
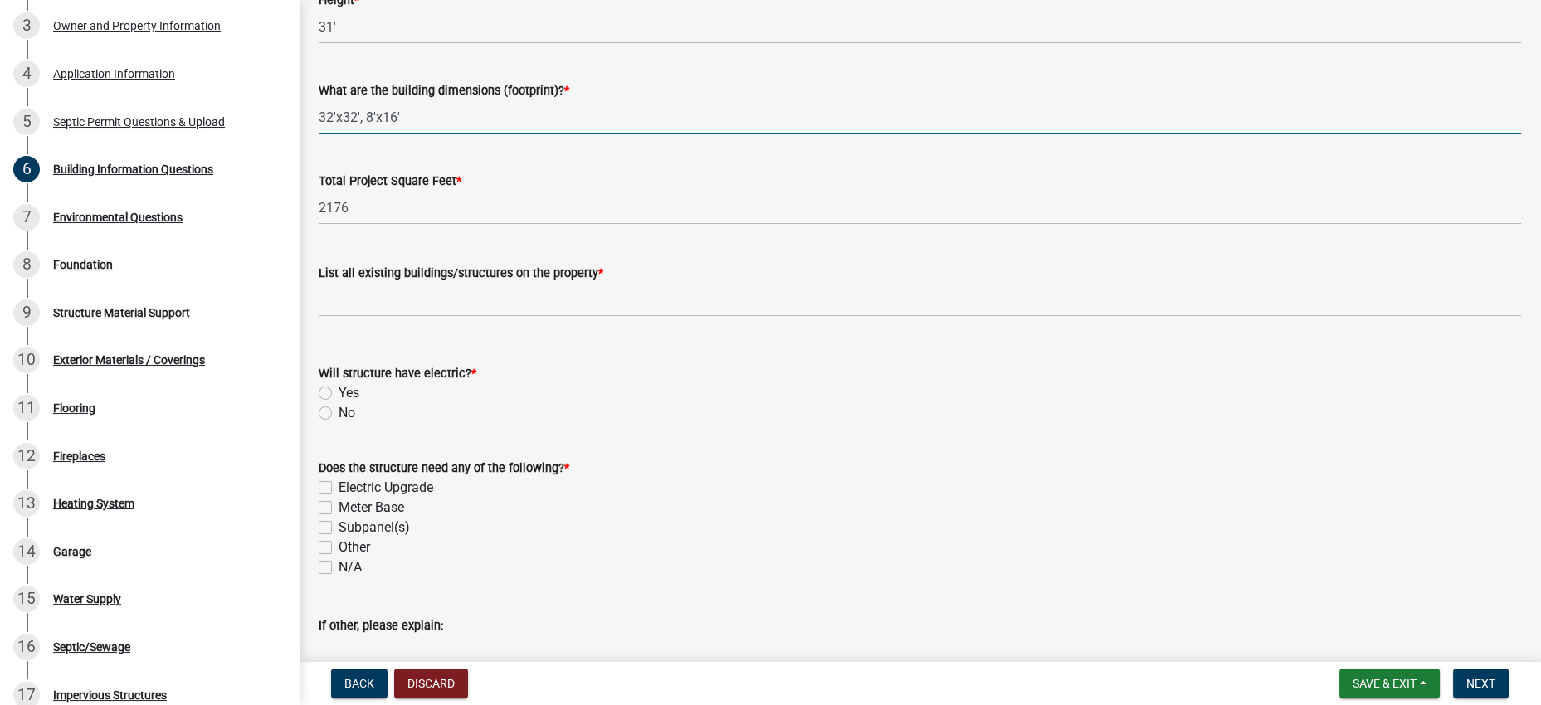
click at [432, 134] on input "32'x32', 8'x16'" at bounding box center [920, 117] width 1202 height 34
click at [382, 134] on input "32'x32', 8'x16'" at bounding box center [920, 117] width 1202 height 34
click at [438, 148] on wm-data-entity-input "What are the building dimensions (footprint)? * 32'x32', 8'x16'" at bounding box center [920, 102] width 1202 height 90
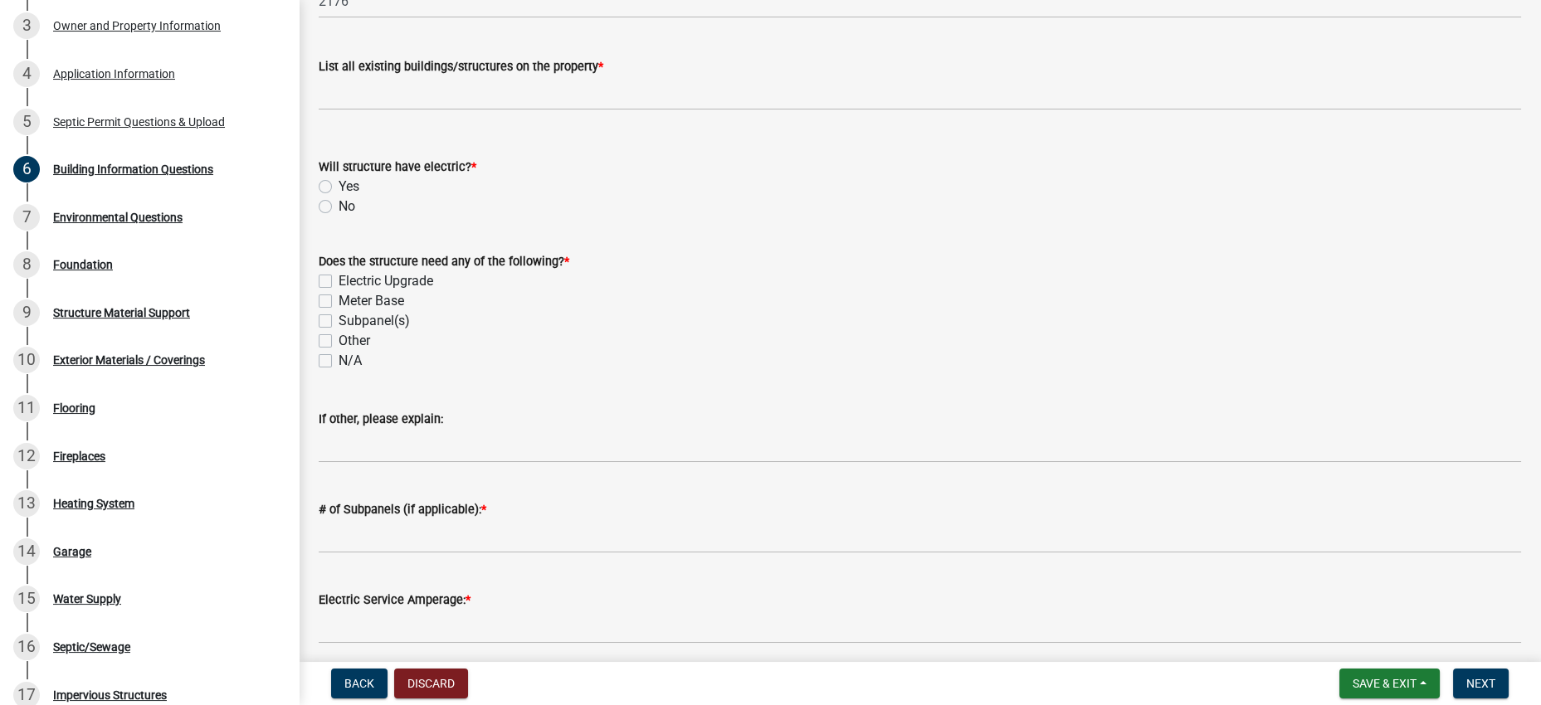
scroll to position [518, 0]
click at [439, 294] on wm-data-entity-input-list "Total Cost of Construction * 50000 Stories * 2 Height * 31' What are the buildi…" at bounding box center [920, 238] width 1202 height 1326
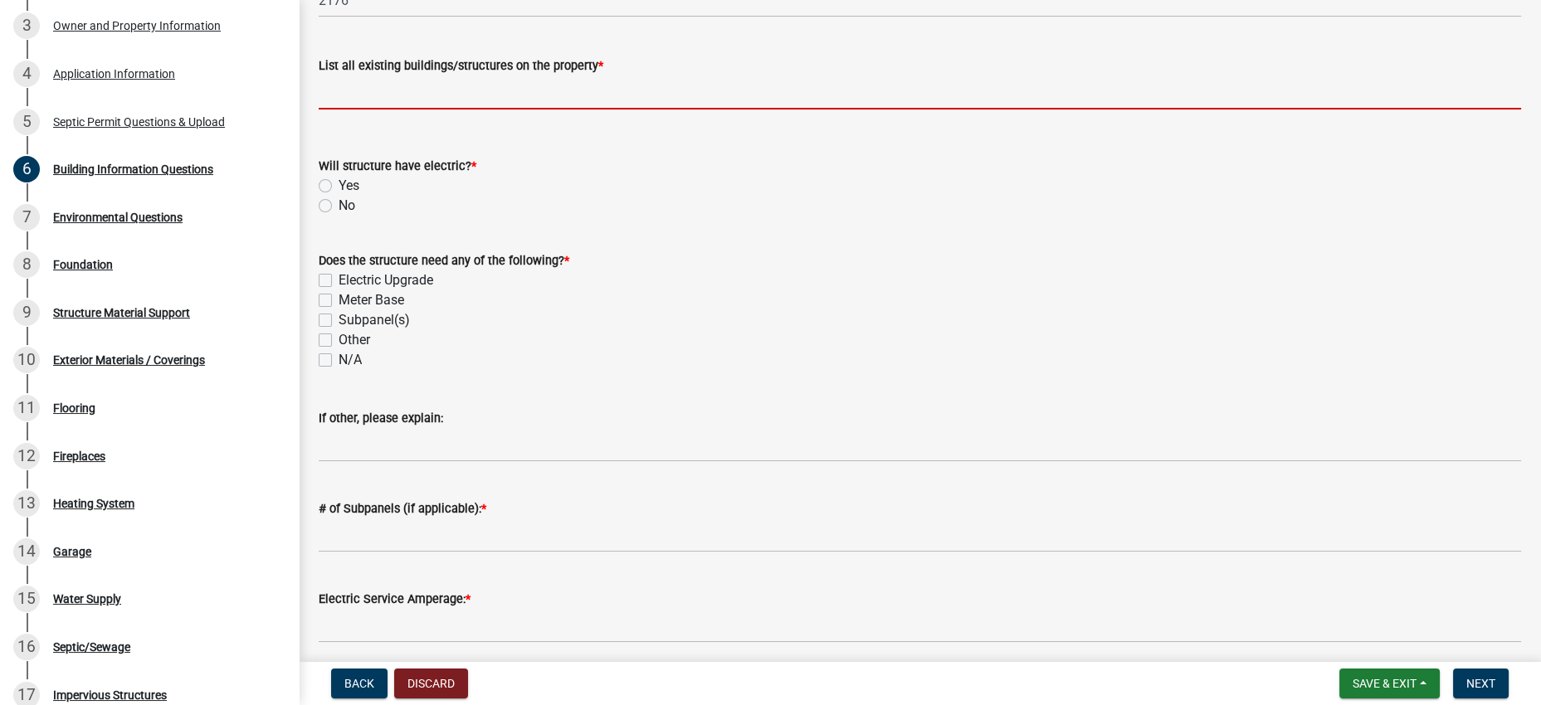
click at [419, 110] on input "List all existing buildings/structures on the property *" at bounding box center [920, 93] width 1202 height 34
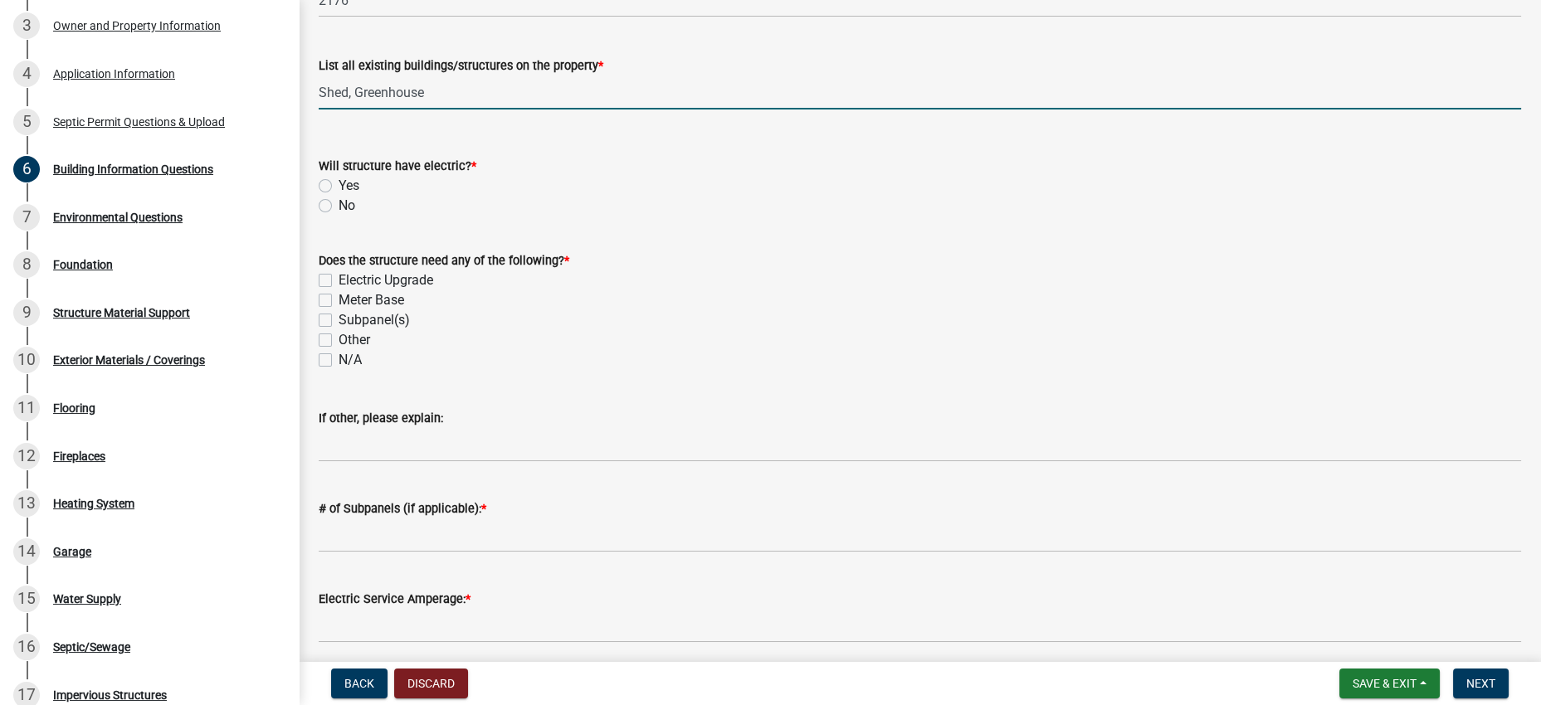
type input "Shed, Greenhouse"
click at [455, 176] on div "Will structure have electric? *" at bounding box center [920, 166] width 1202 height 20
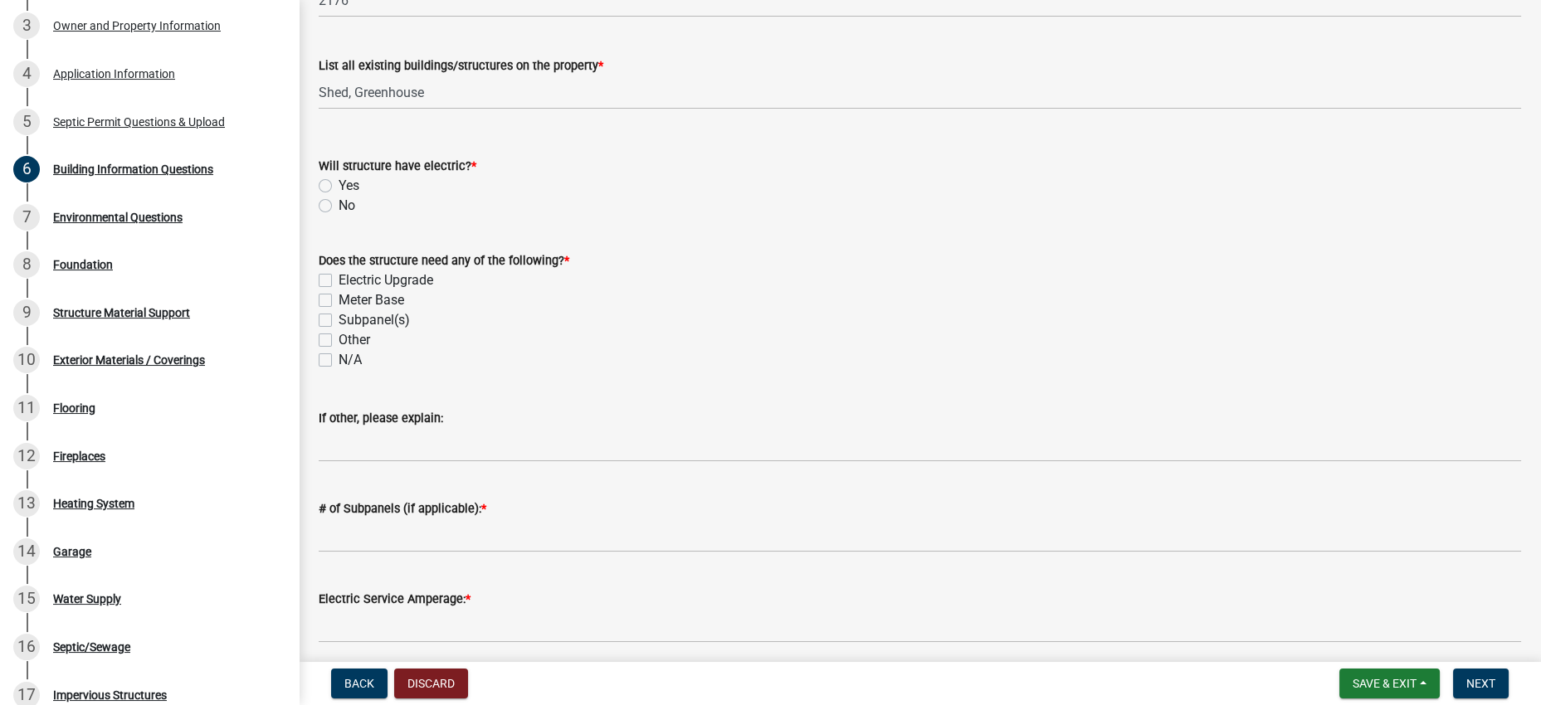
click at [347, 216] on div "No" at bounding box center [920, 206] width 1202 height 20
click at [339, 216] on label "No" at bounding box center [347, 206] width 17 height 20
click at [339, 207] on input "No" at bounding box center [344, 201] width 11 height 11
radio input "true"
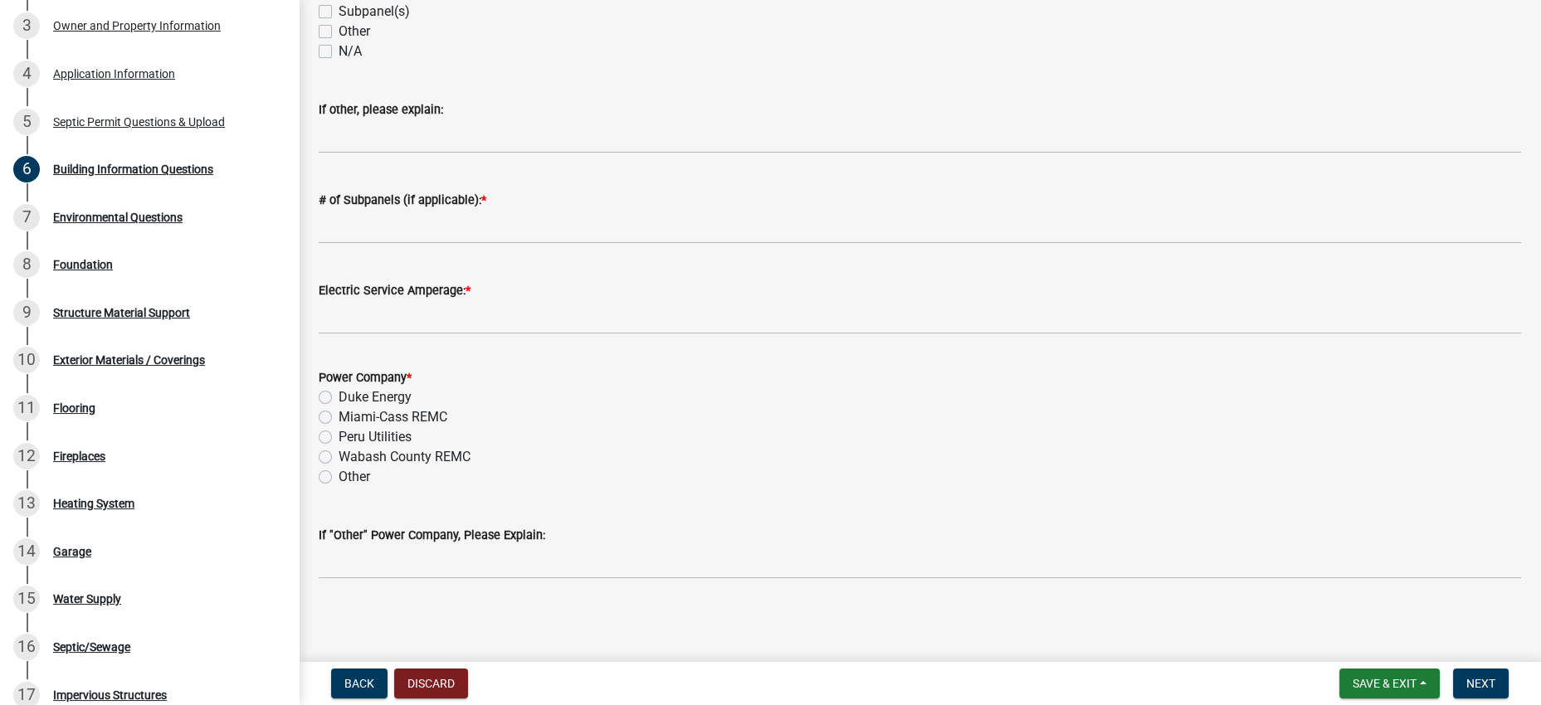
click at [339, 61] on label "N/A" at bounding box center [350, 51] width 23 height 20
click at [339, 52] on input "N/A" at bounding box center [344, 46] width 11 height 11
checkbox input "true"
checkbox input "false"
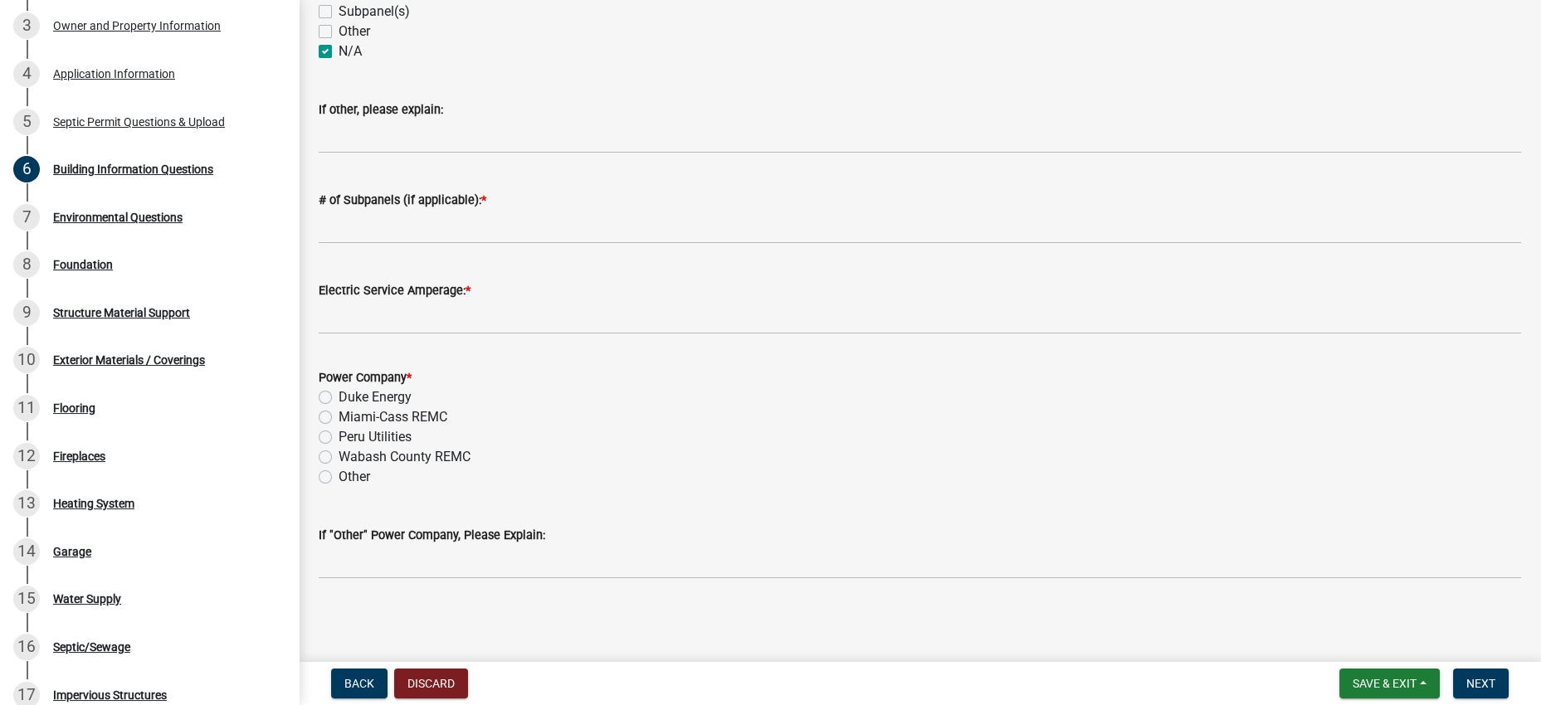
checkbox input "false"
checkbox input "true"
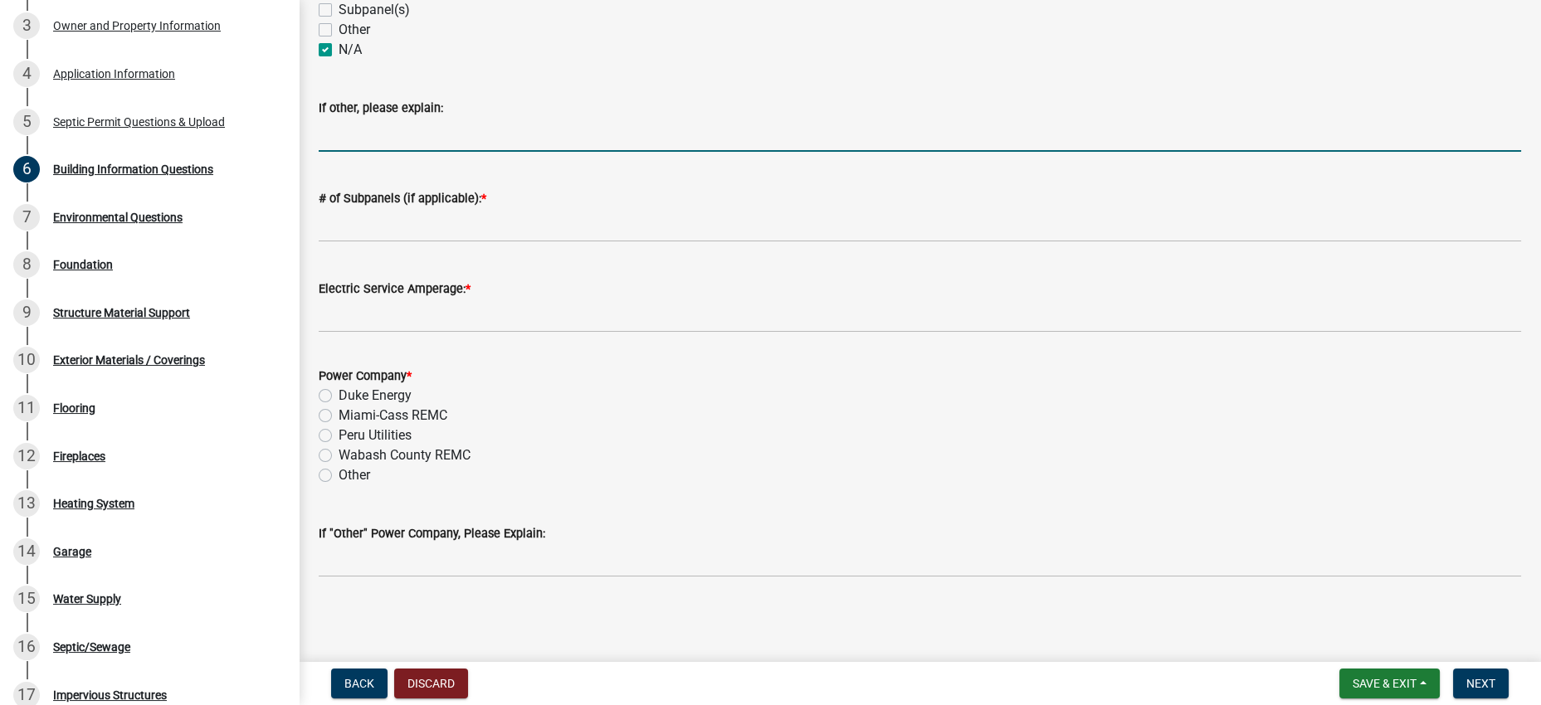
click at [398, 152] on input "If other, please explain:" at bounding box center [920, 135] width 1202 height 34
click at [366, 40] on label "Other" at bounding box center [355, 30] width 32 height 20
click at [349, 31] on input "Other" at bounding box center [344, 25] width 11 height 11
checkbox input "true"
checkbox input "false"
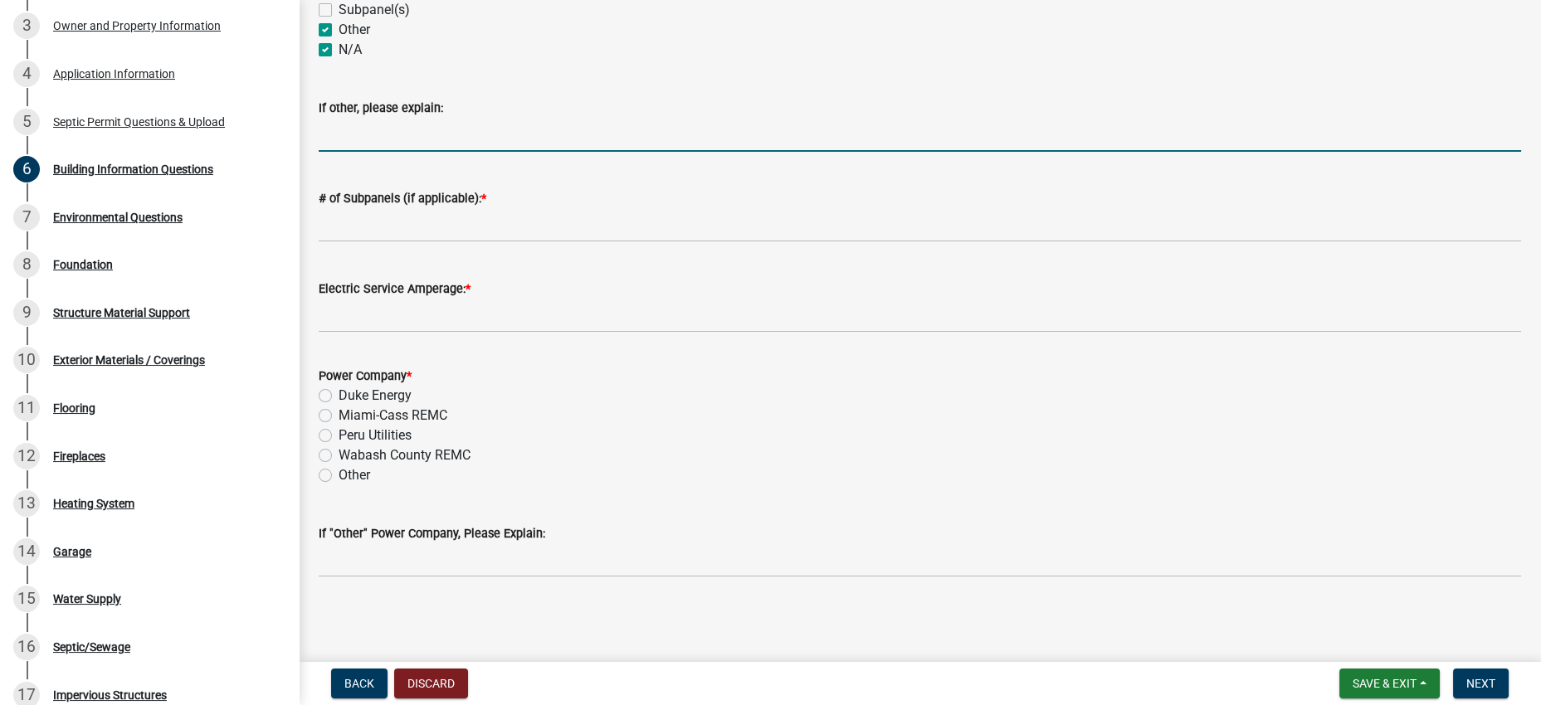
checkbox input "false"
checkbox input "true"
drag, startPoint x: 468, startPoint y: 365, endPoint x: 510, endPoint y: 360, distance: 42.6
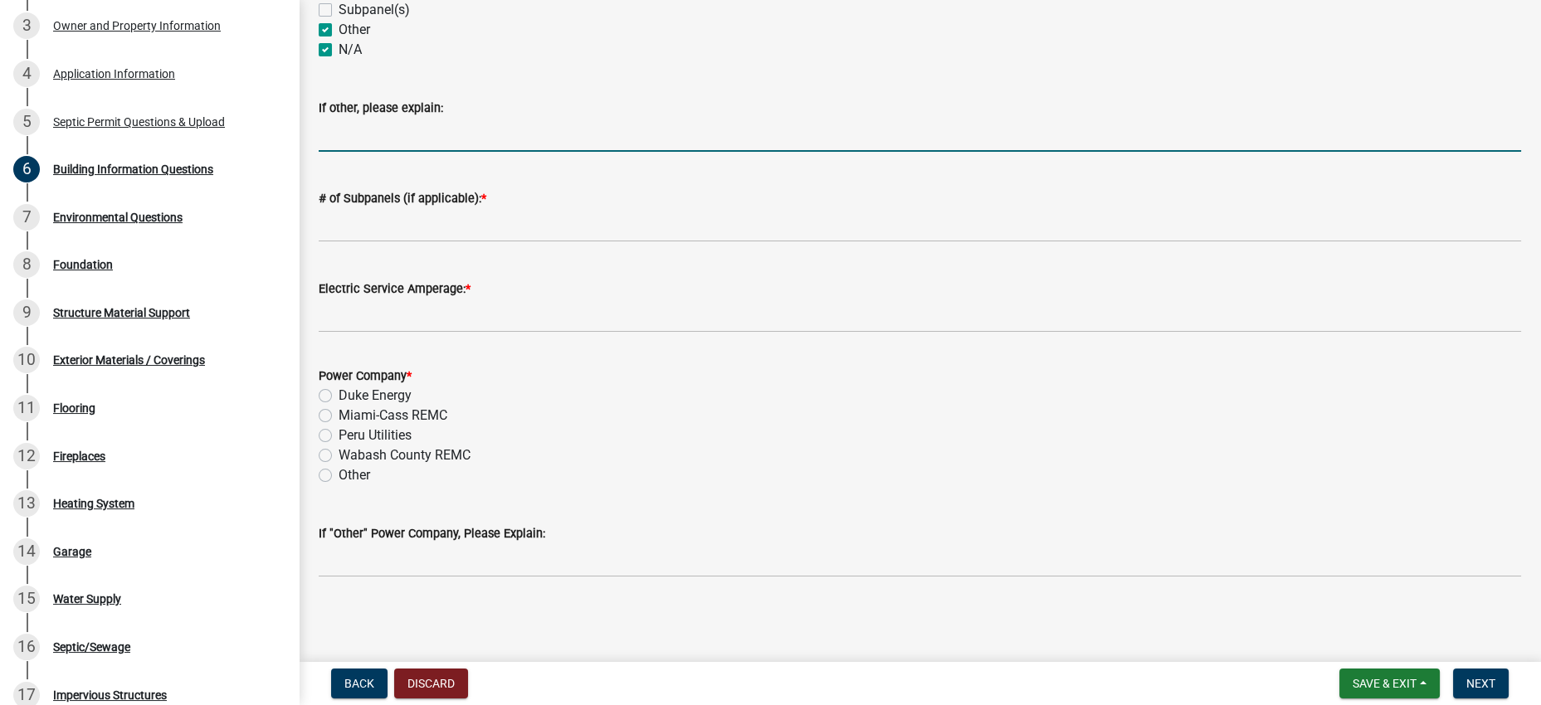
click at [468, 152] on input "If other, please explain:" at bounding box center [920, 135] width 1202 height 34
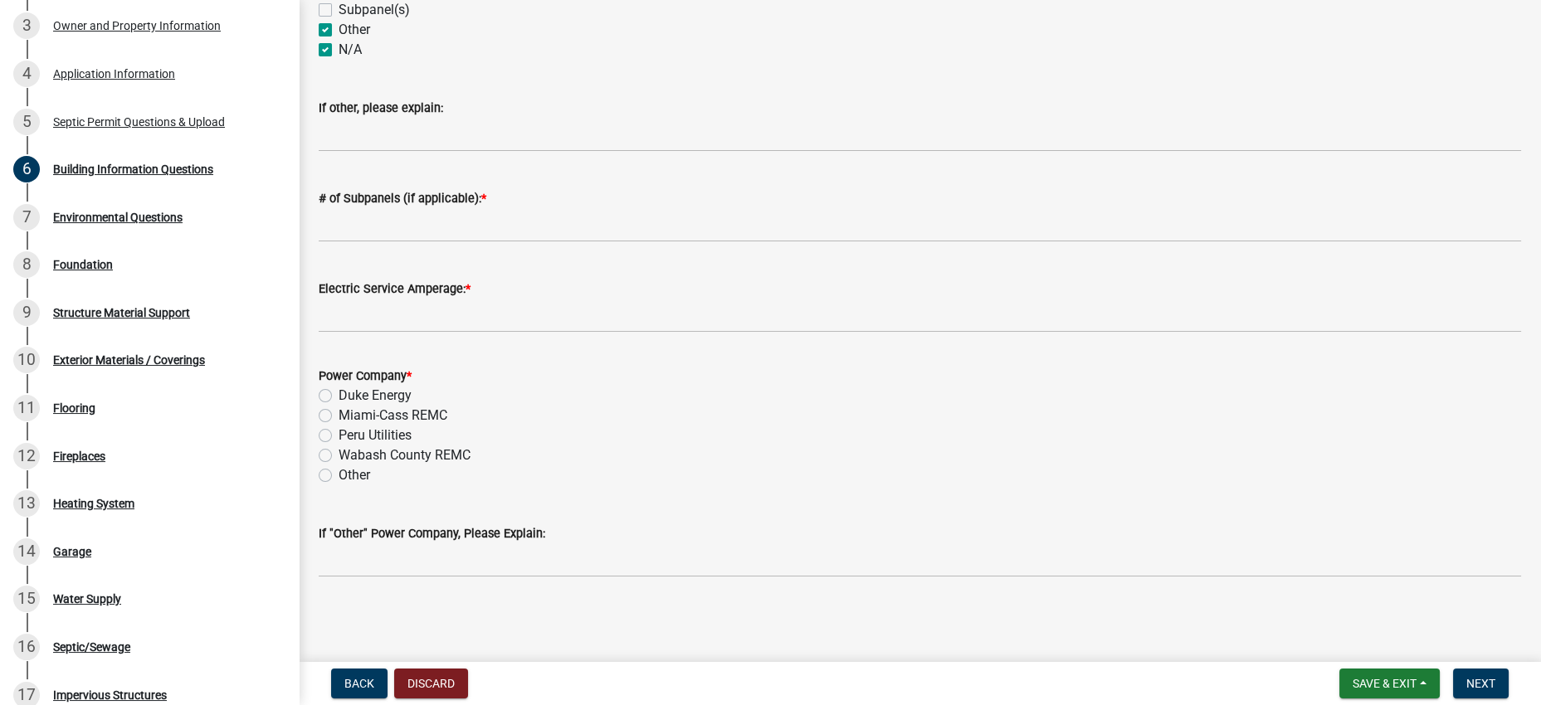
drag, startPoint x: 529, startPoint y: 455, endPoint x: 528, endPoint y: 463, distance: 8.5
click at [528, 242] on form "# of Subpanels (if applicable): *" at bounding box center [920, 215] width 1202 height 54
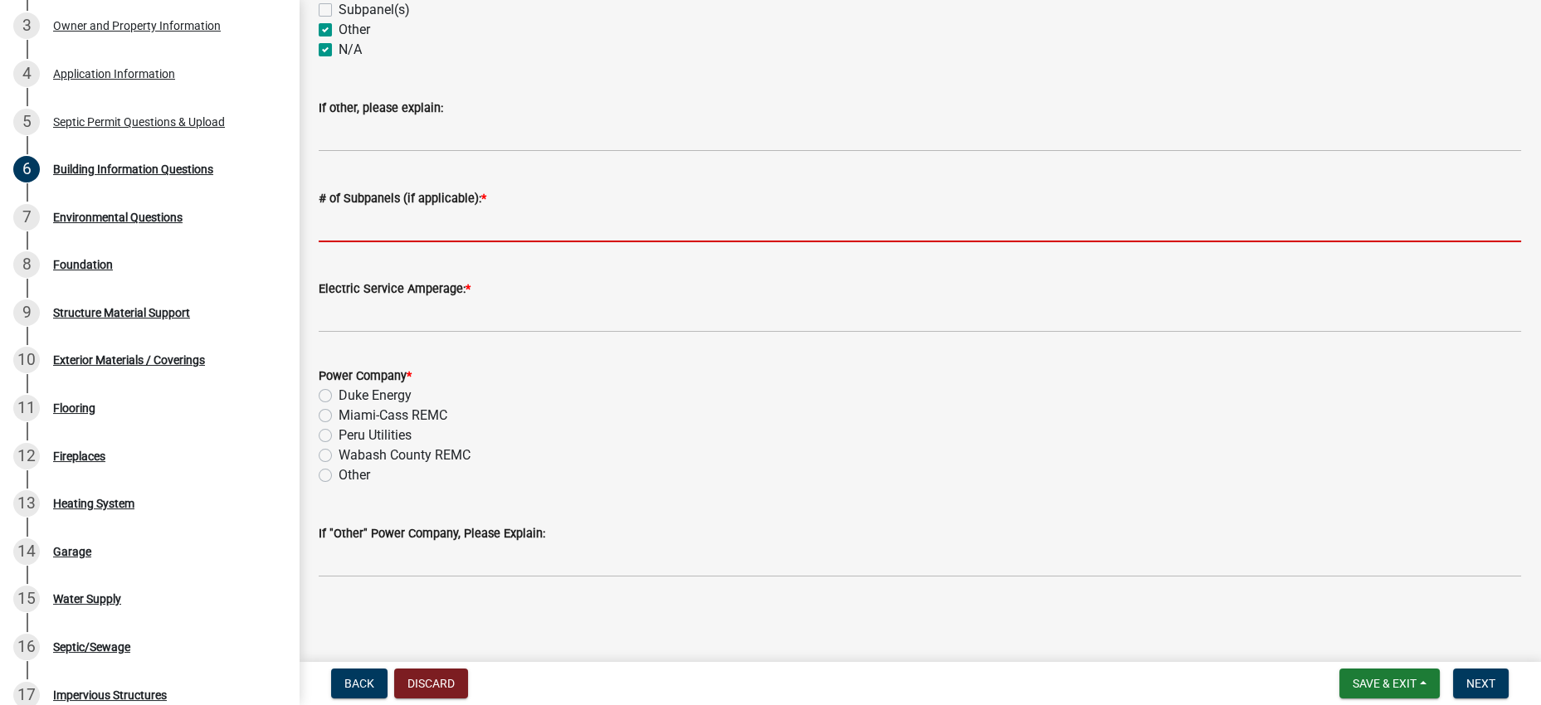
click at [526, 242] on input "# of Subpanels (if applicable): *" at bounding box center [920, 225] width 1202 height 34
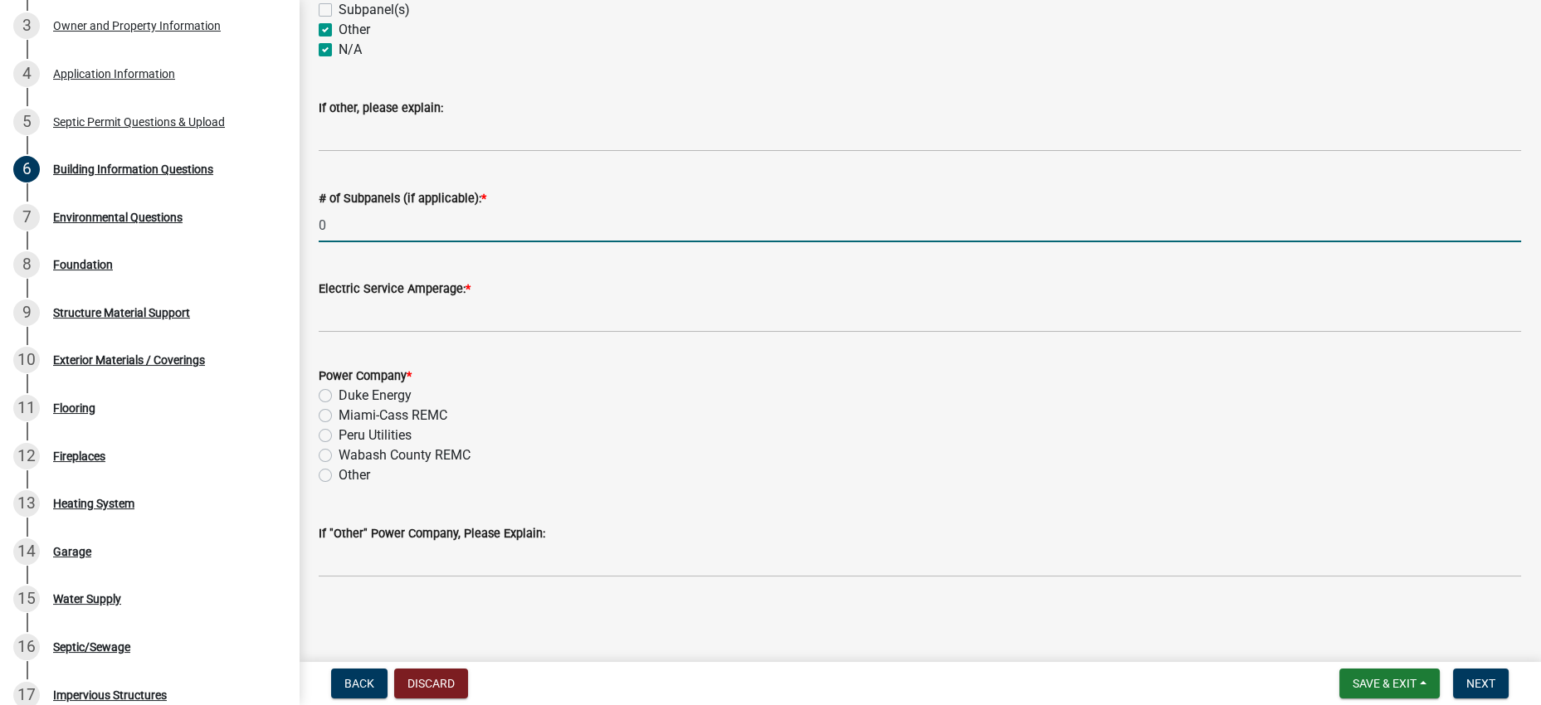
type input "0"
click at [610, 152] on div "If other, please explain:" at bounding box center [920, 113] width 1202 height 77
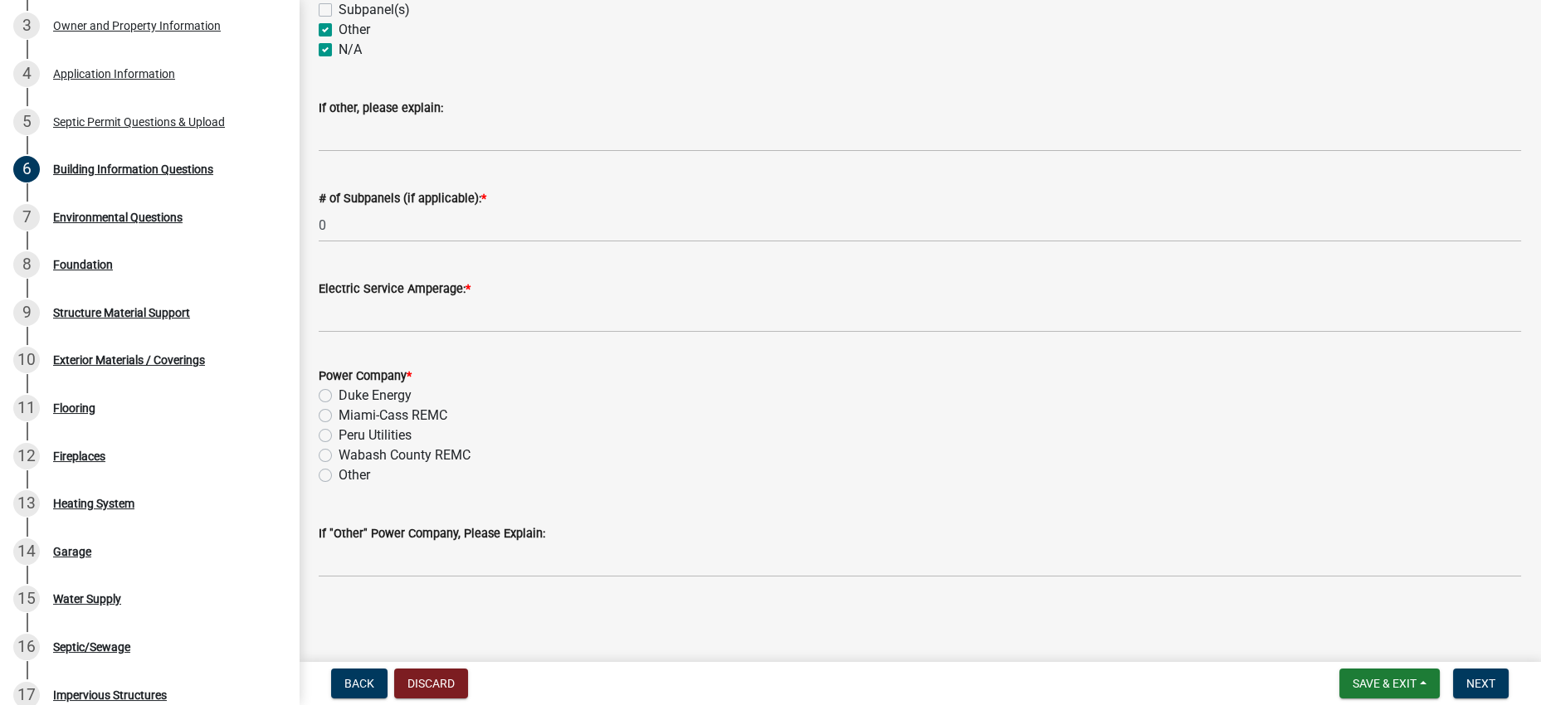
scroll to position [1182, 0]
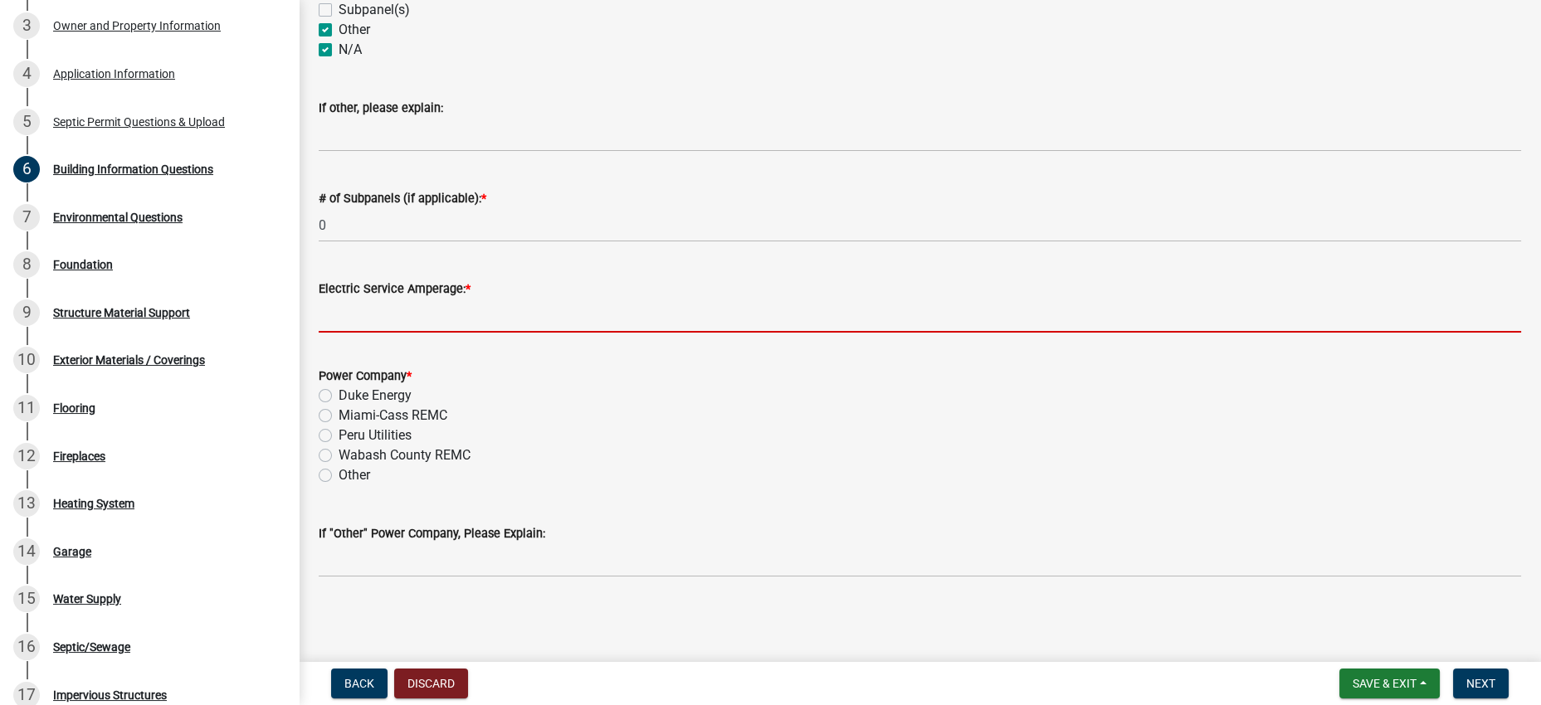
click at [462, 299] on input "Electric Service Amperage: *" at bounding box center [920, 316] width 1202 height 34
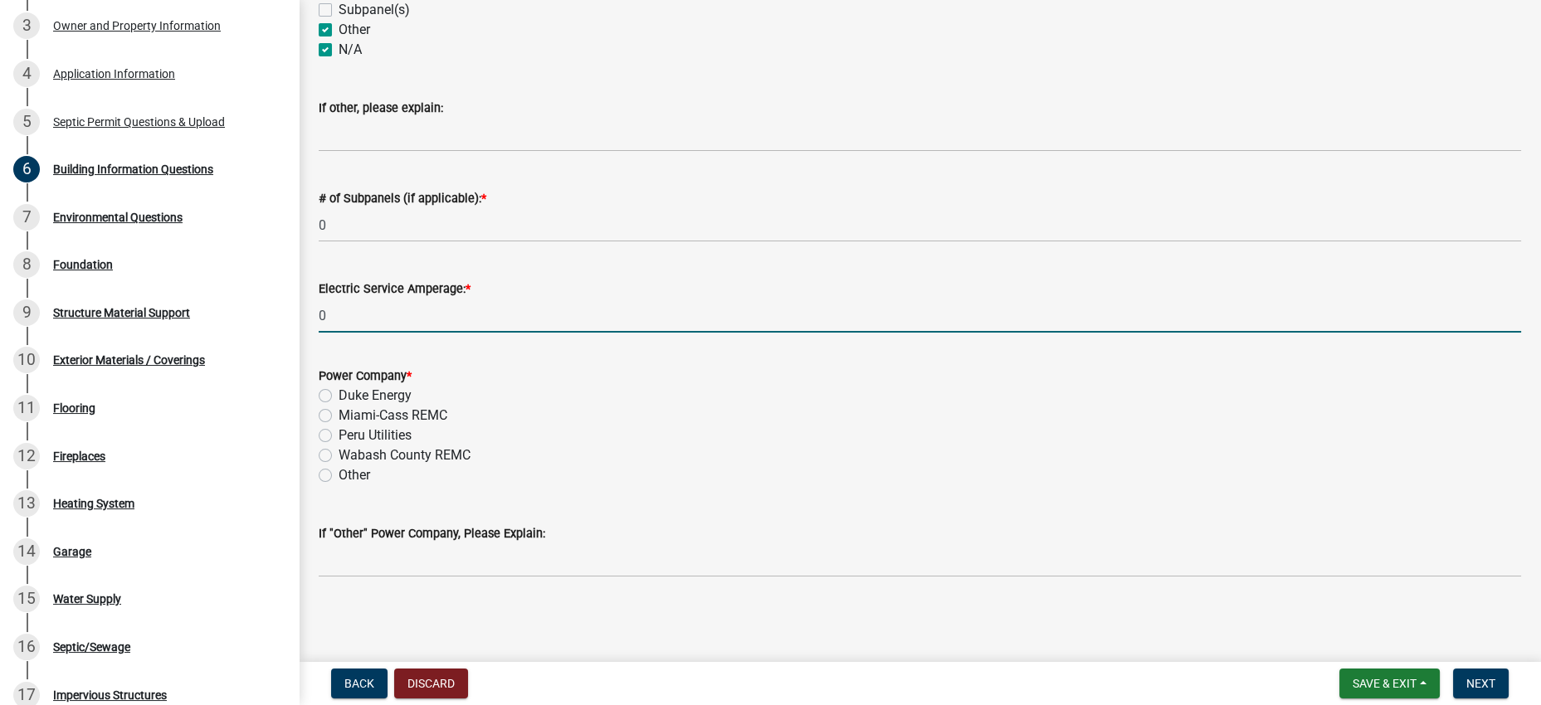
type input "0"
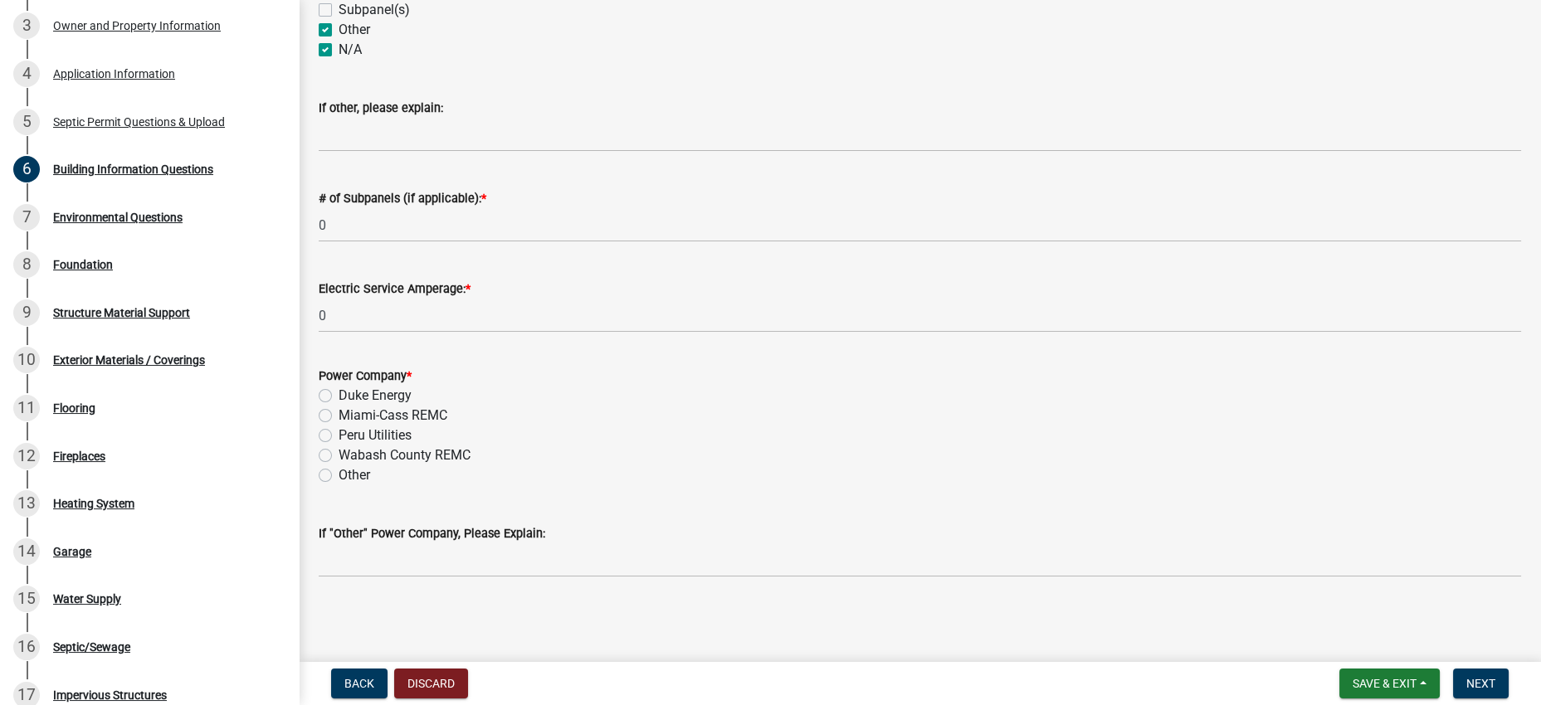
click at [734, 386] on div "Duke Energy" at bounding box center [920, 396] width 1202 height 20
click at [339, 466] on label "Other" at bounding box center [355, 476] width 32 height 20
click at [339, 466] on input "Other" at bounding box center [344, 471] width 11 height 11
radio input "true"
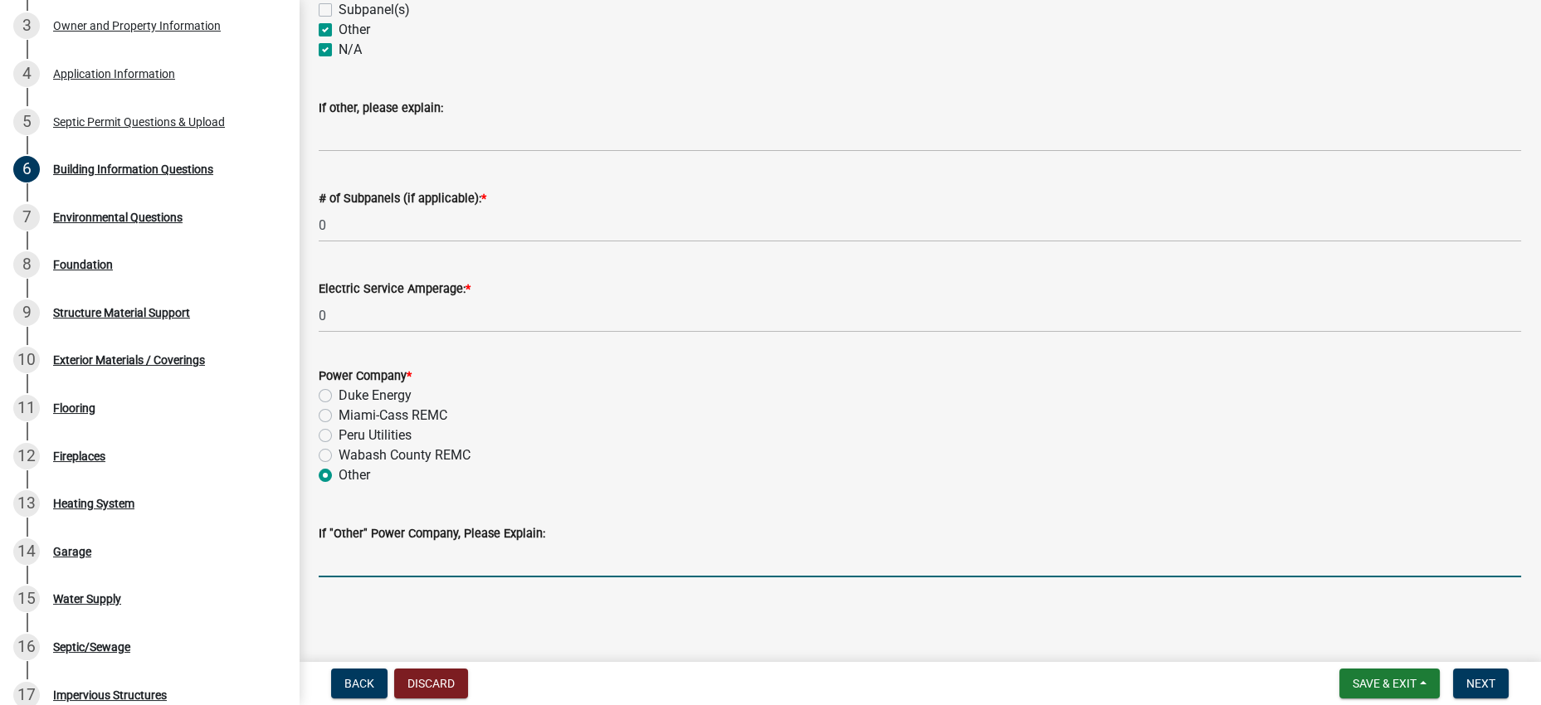
click at [394, 568] on input "If "Other" Power Company, Please Explain:" at bounding box center [920, 561] width 1202 height 34
click at [348, 500] on div "If "Other" Power Company, Please Explain:" at bounding box center [920, 538] width 1202 height 77
click at [357, 562] on input "If "Other" Power Company, Please Explain:" at bounding box center [920, 561] width 1202 height 34
type input "No Electric Needed for Project"
click at [714, 466] on div "Other" at bounding box center [920, 476] width 1202 height 20
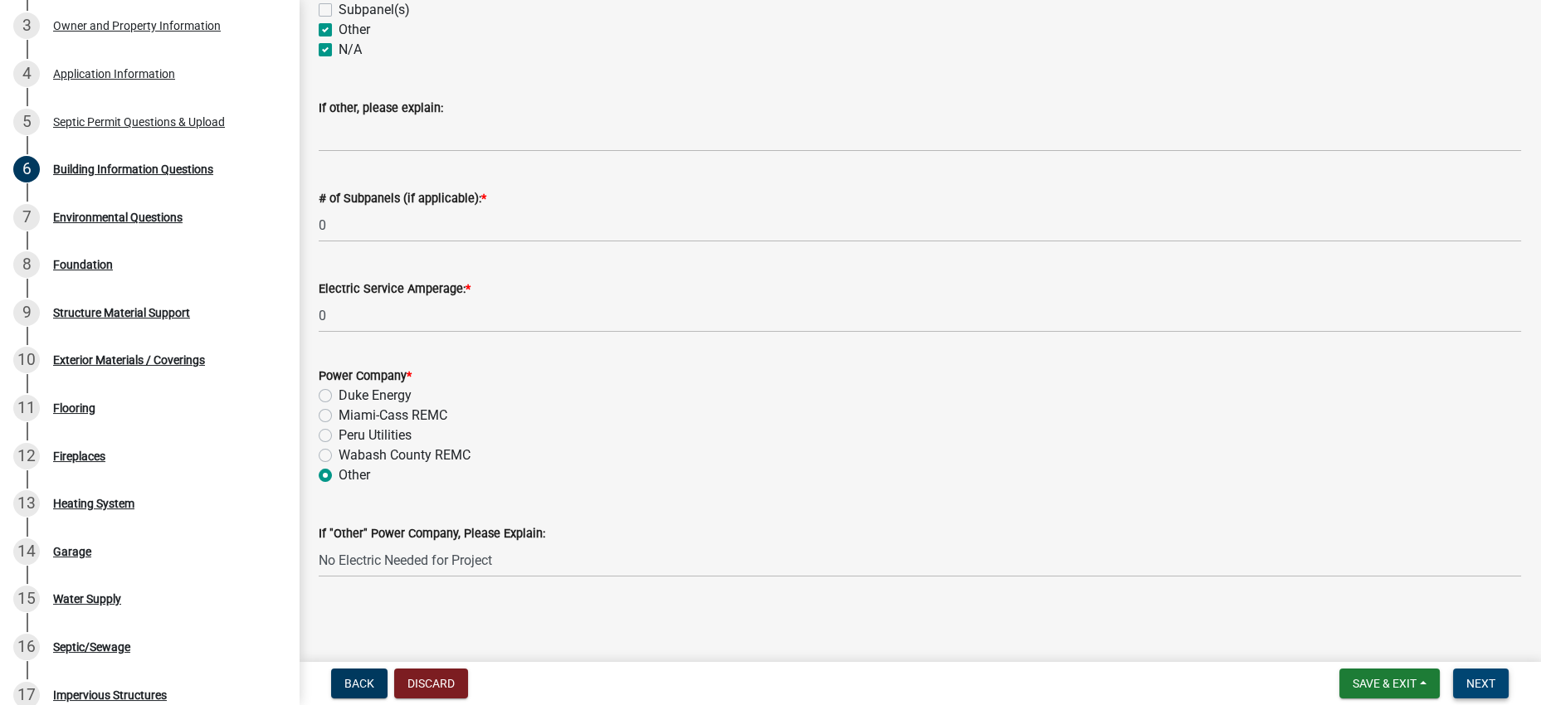
click at [1499, 685] on button "Next" at bounding box center [1481, 684] width 56 height 30
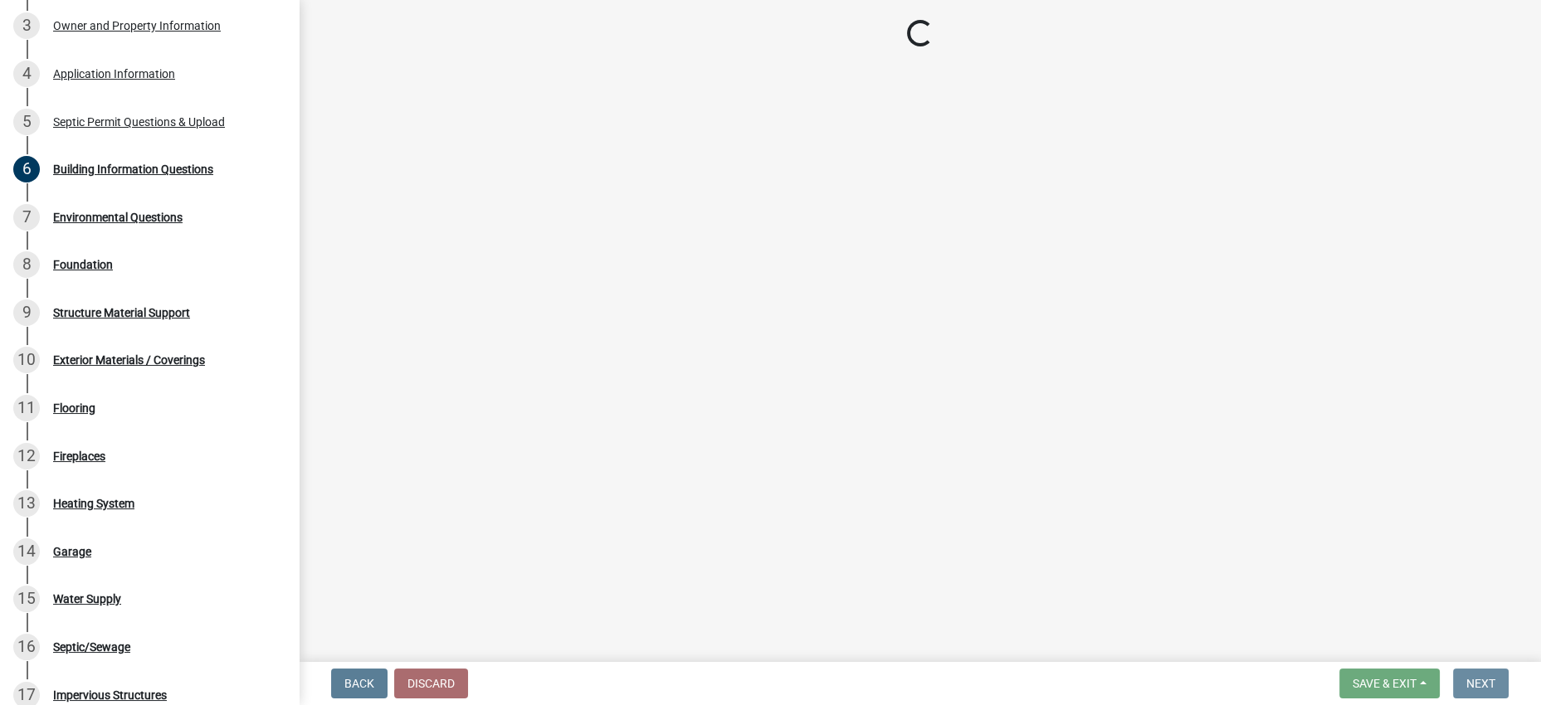
scroll to position [0, 0]
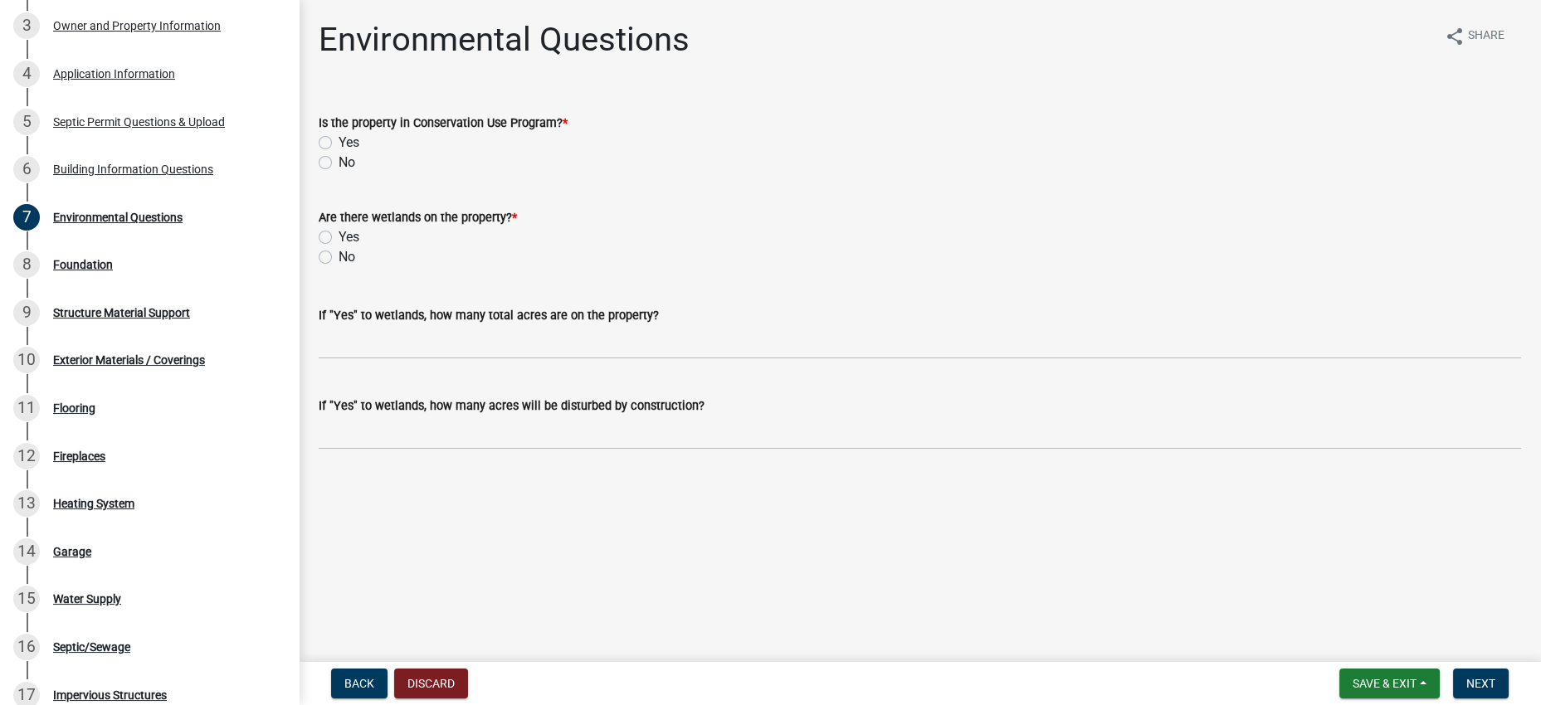
click at [330, 173] on div "No" at bounding box center [920, 163] width 1202 height 20
click at [339, 173] on label "No" at bounding box center [347, 163] width 17 height 20
click at [339, 163] on input "No" at bounding box center [344, 158] width 11 height 11
radio input "true"
click at [900, 267] on div "No" at bounding box center [920, 257] width 1202 height 20
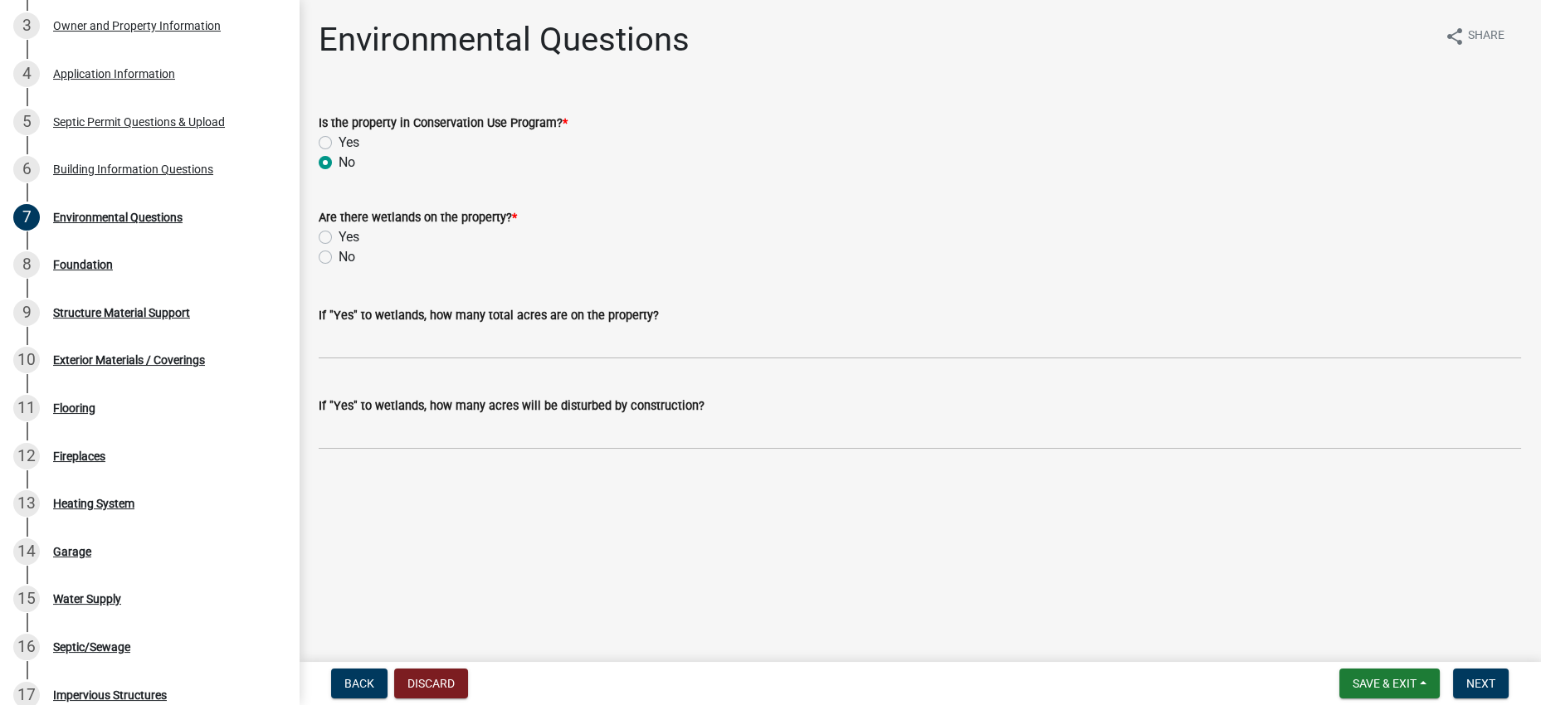
click at [339, 267] on label "No" at bounding box center [347, 257] width 17 height 20
click at [339, 258] on input "No" at bounding box center [344, 252] width 11 height 11
radio input "true"
click at [1466, 677] on span "Next" at bounding box center [1480, 683] width 29 height 13
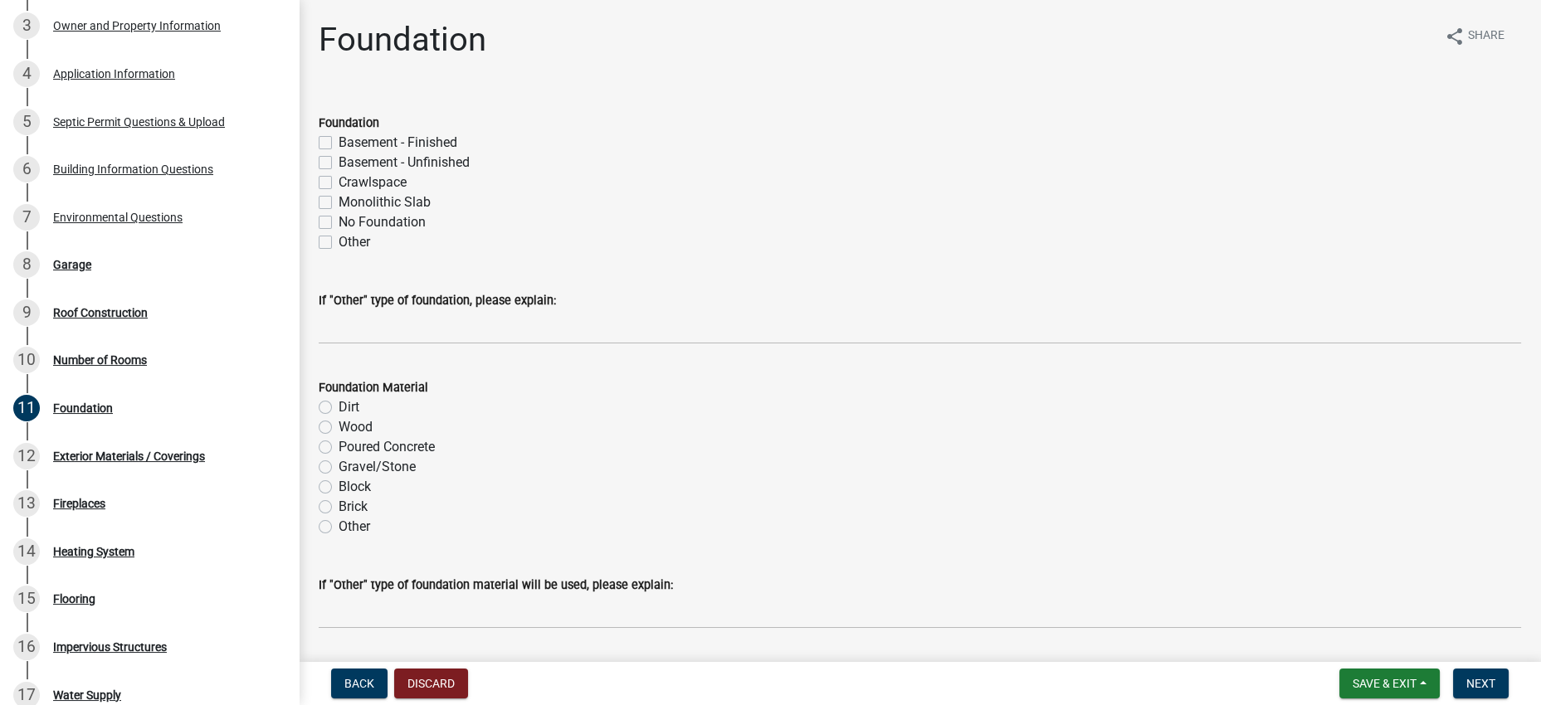
click at [470, 173] on label "Basement - Unfinished" at bounding box center [404, 163] width 131 height 20
click at [349, 163] on input "Basement - Unfinished" at bounding box center [344, 158] width 11 height 11
checkbox input "true"
checkbox input "false"
checkbox input "true"
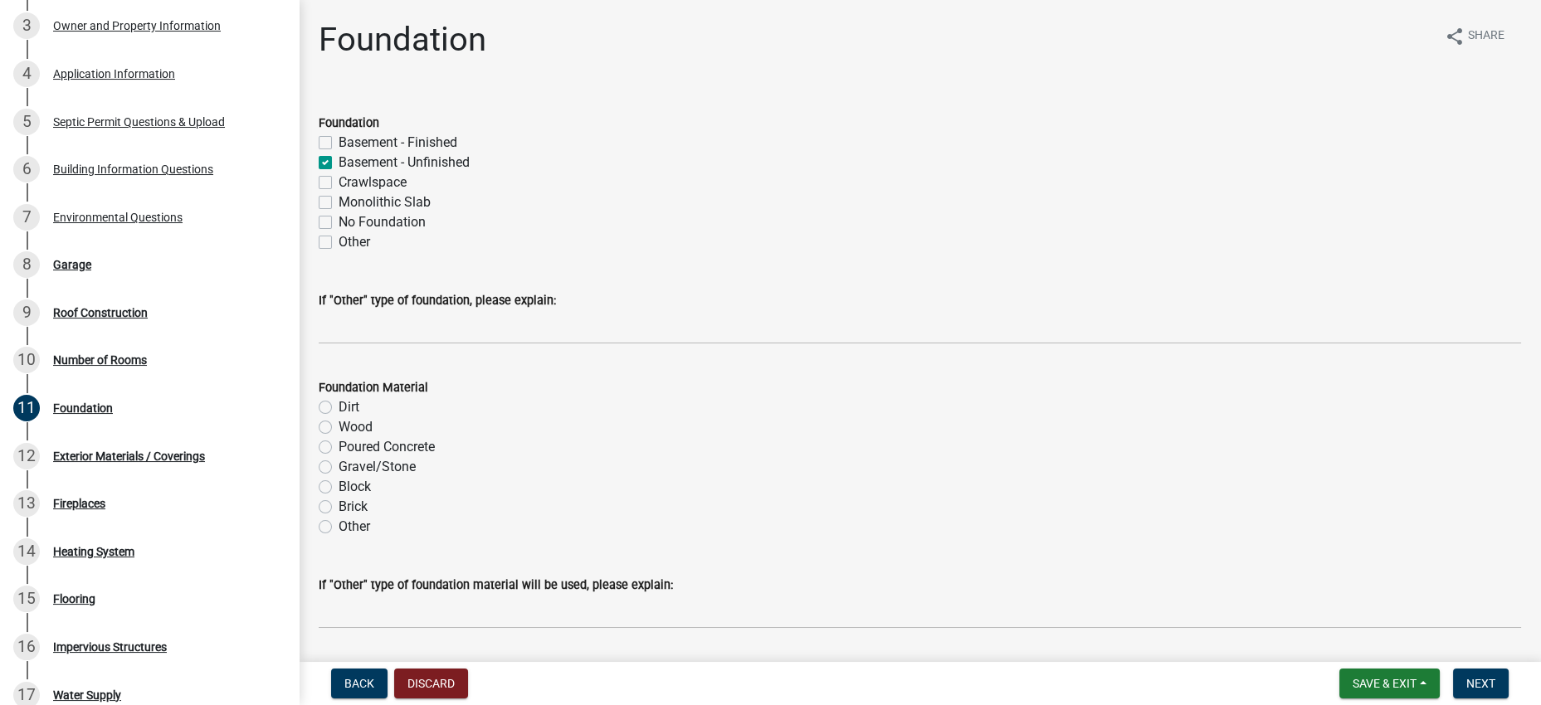
checkbox input "false"
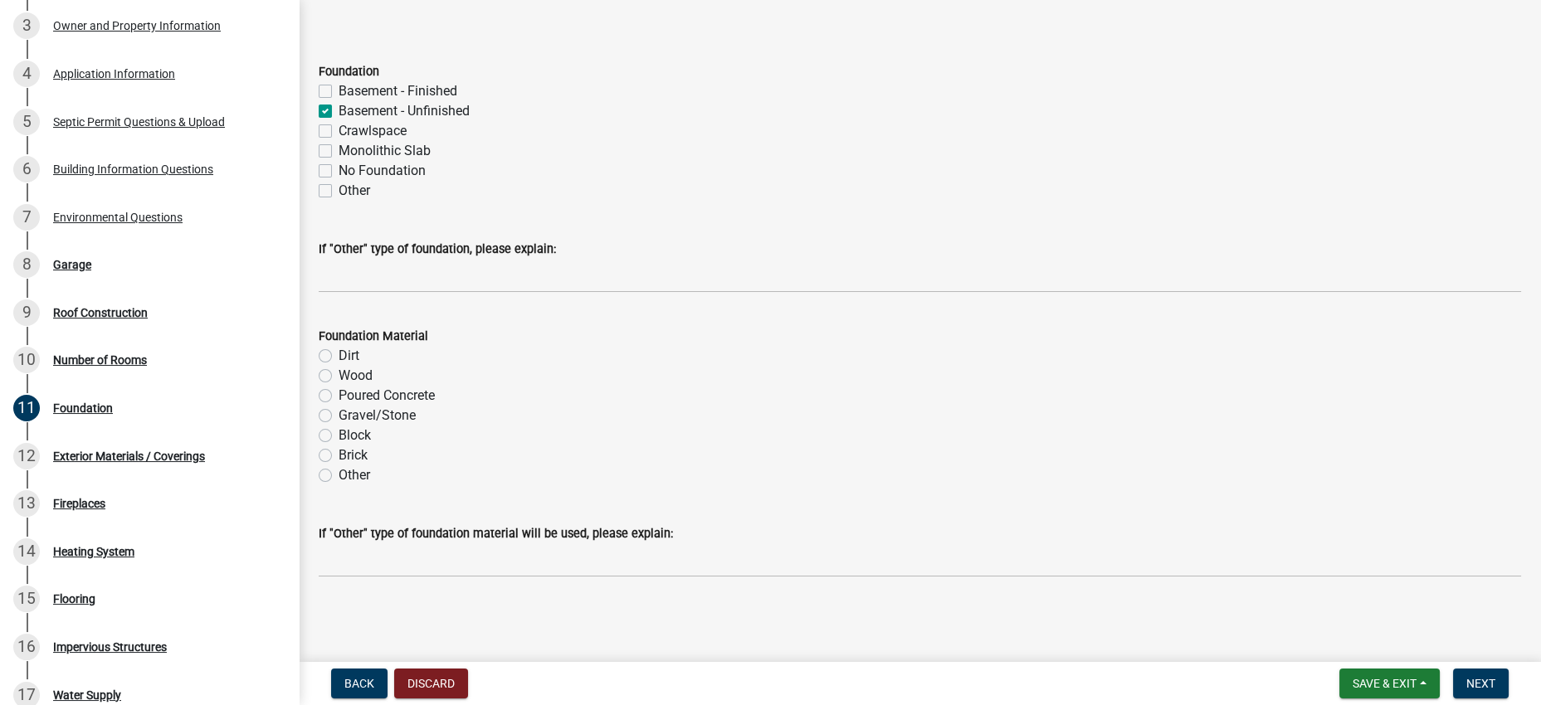
scroll to position [207, 0]
click at [418, 386] on label "Poured Concrete" at bounding box center [387, 396] width 96 height 20
click at [349, 386] on input "Poured Concrete" at bounding box center [344, 391] width 11 height 11
radio input "true"
click at [726, 386] on div "Poured Concrete" at bounding box center [920, 396] width 1202 height 20
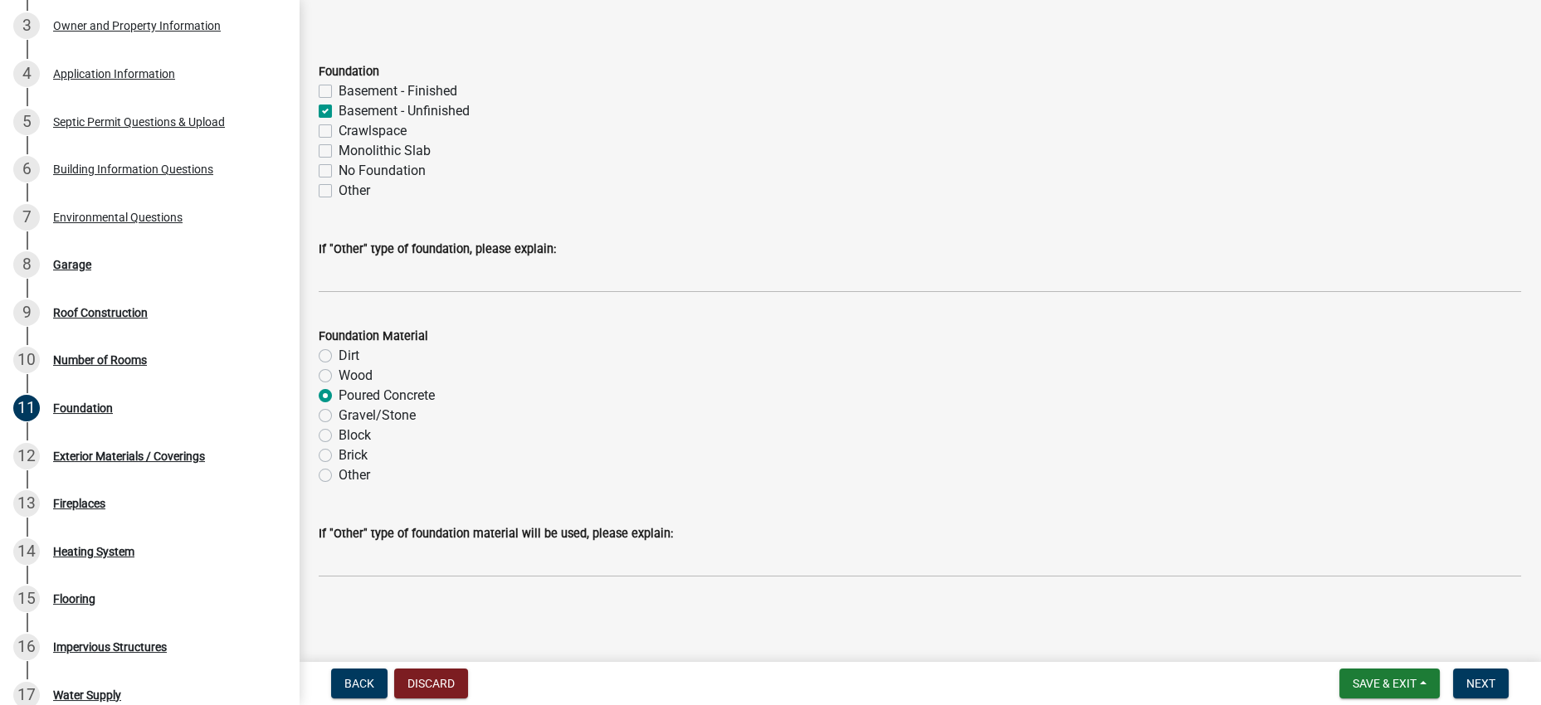
scroll to position [215, 0]
click at [1486, 682] on span "Next" at bounding box center [1480, 683] width 29 height 13
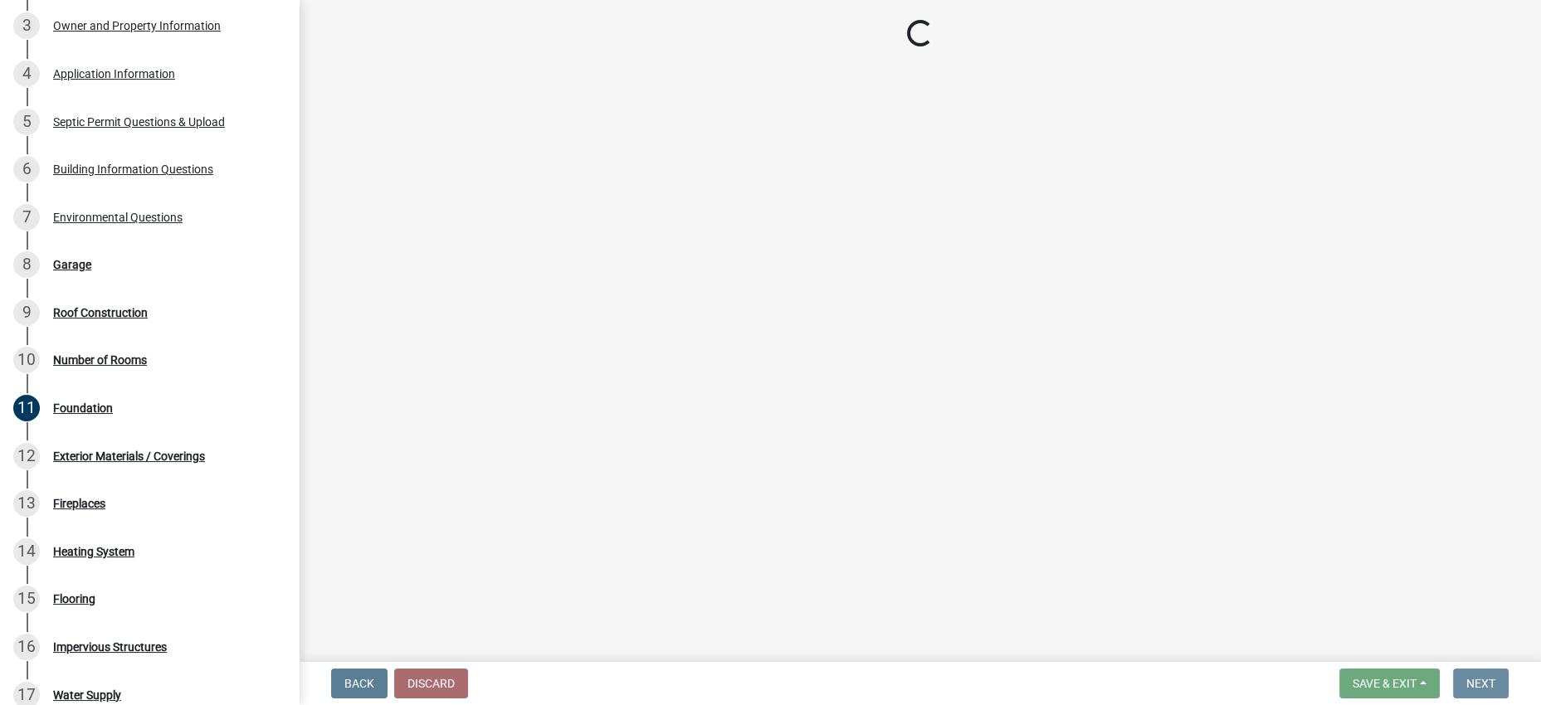
scroll to position [0, 0]
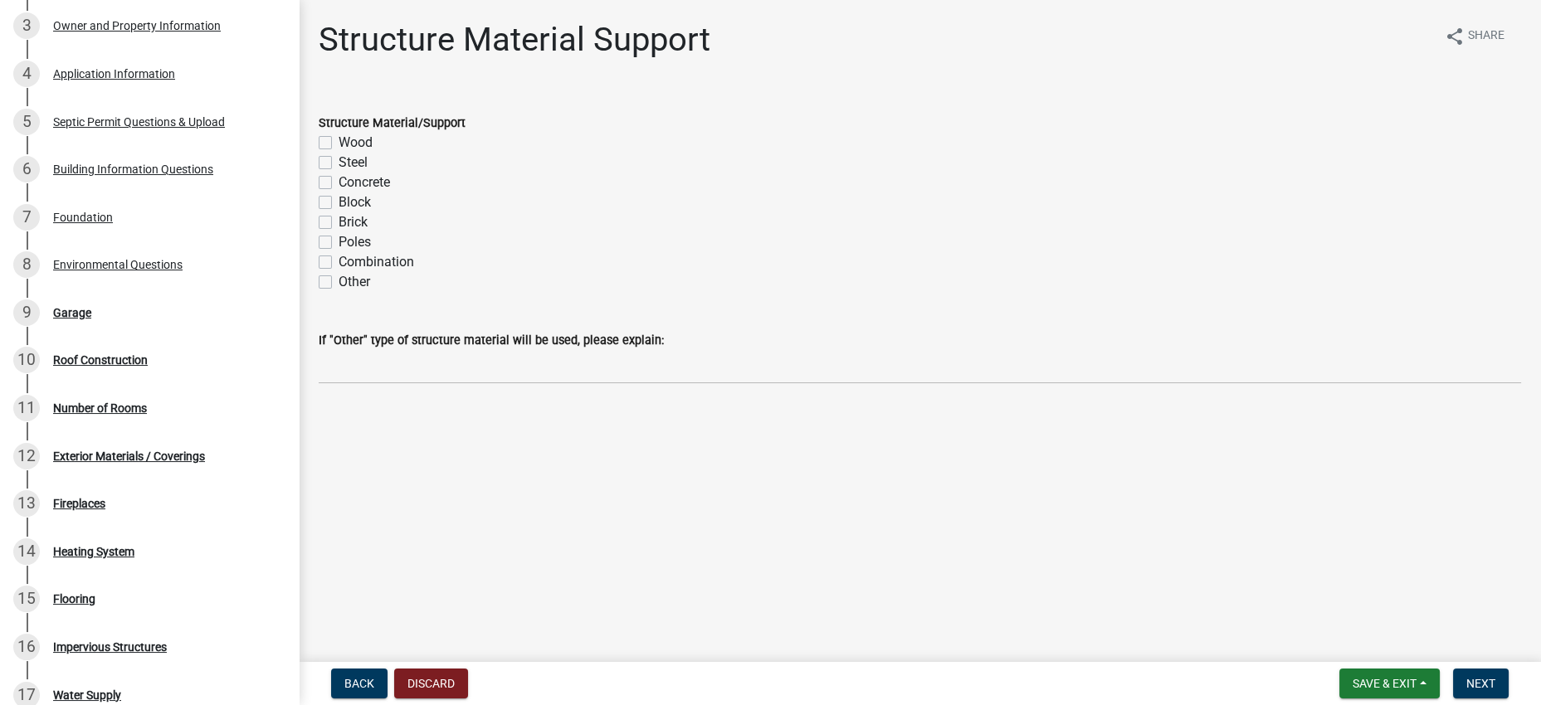
click at [373, 153] on label "Wood" at bounding box center [356, 143] width 34 height 20
click at [349, 144] on input "Wood" at bounding box center [344, 138] width 11 height 11
checkbox input "true"
checkbox input "false"
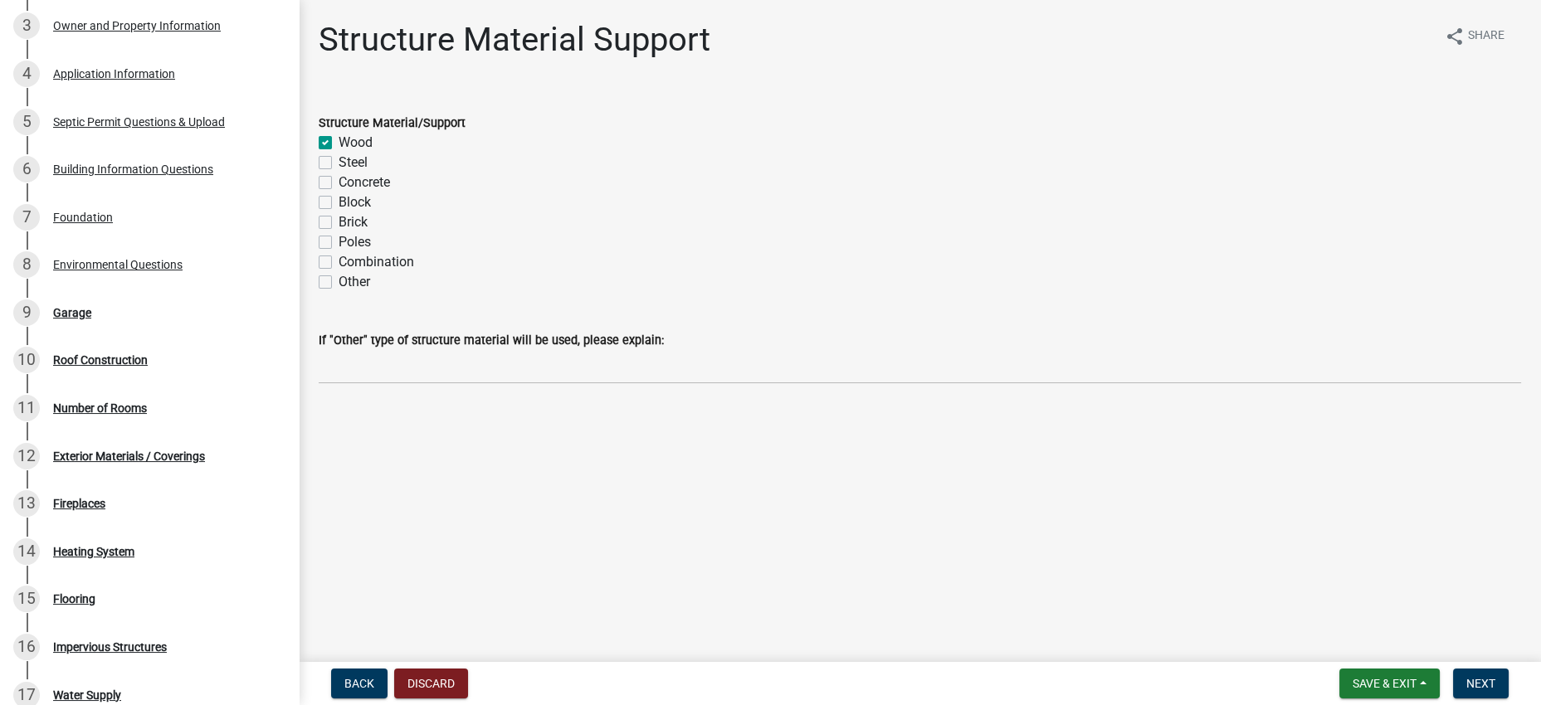
checkbox input "false"
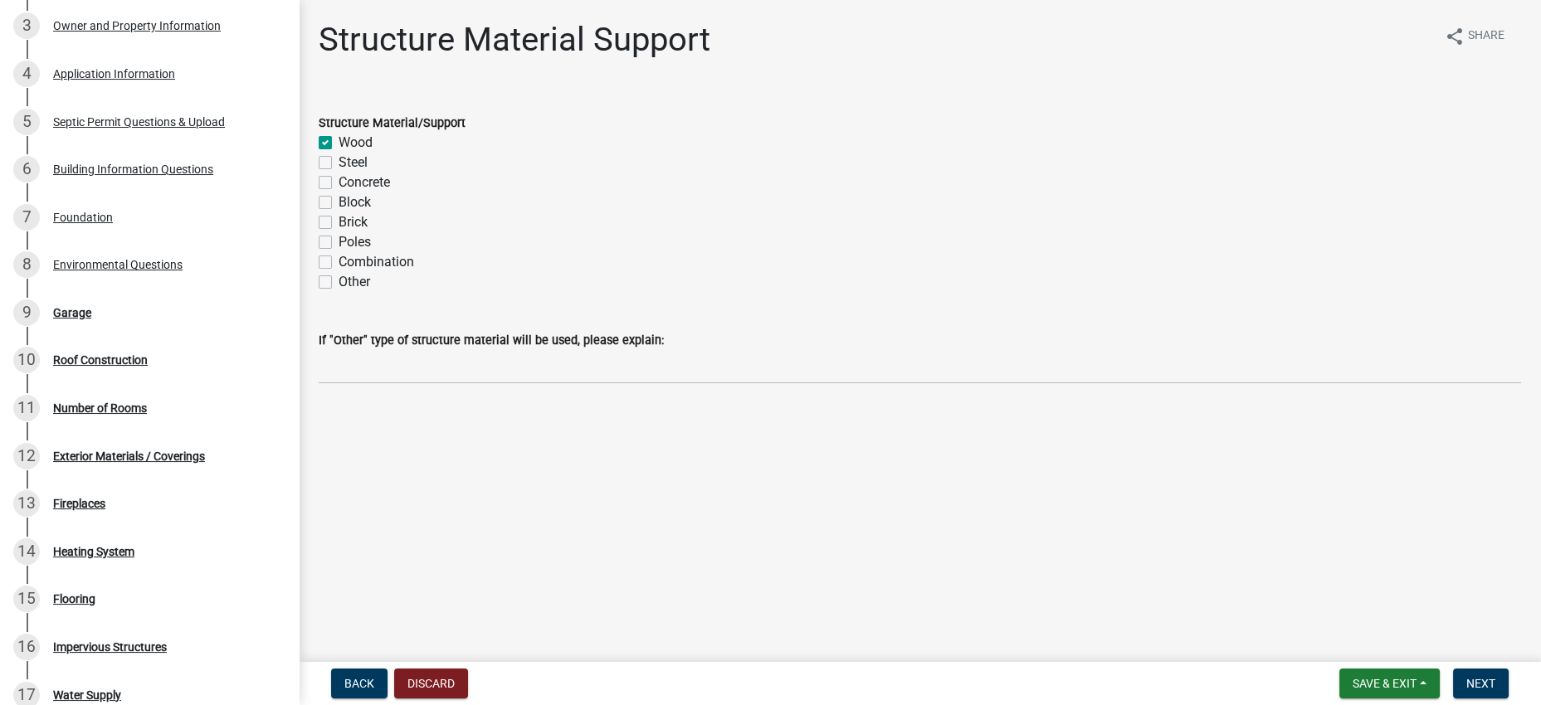
click at [894, 292] on div "Other" at bounding box center [920, 282] width 1202 height 20
click at [1474, 669] on button "Next" at bounding box center [1481, 684] width 56 height 30
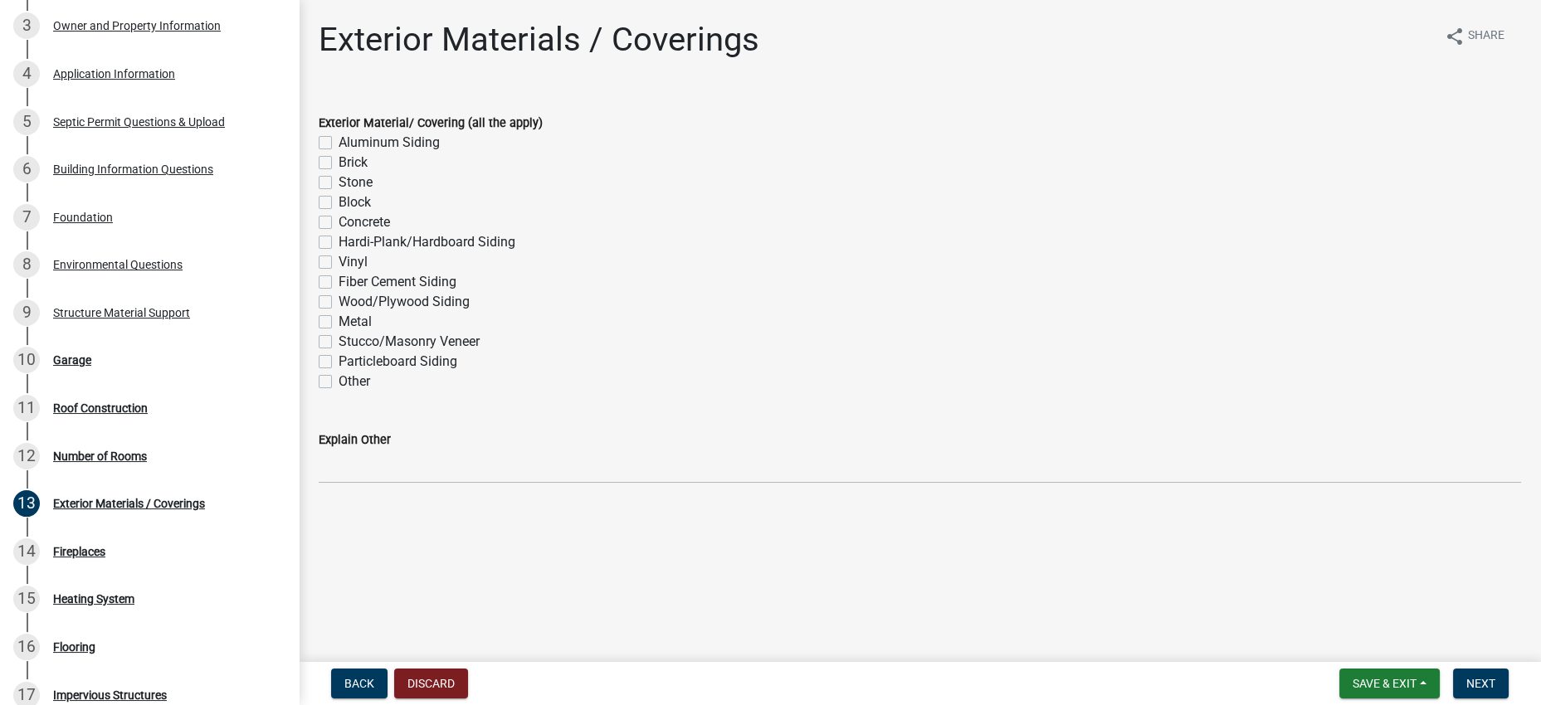
click at [623, 212] on div "Block" at bounding box center [920, 203] width 1202 height 20
click at [372, 332] on label "Metal" at bounding box center [355, 322] width 33 height 20
click at [349, 323] on input "Metal" at bounding box center [344, 317] width 11 height 11
checkbox input "true"
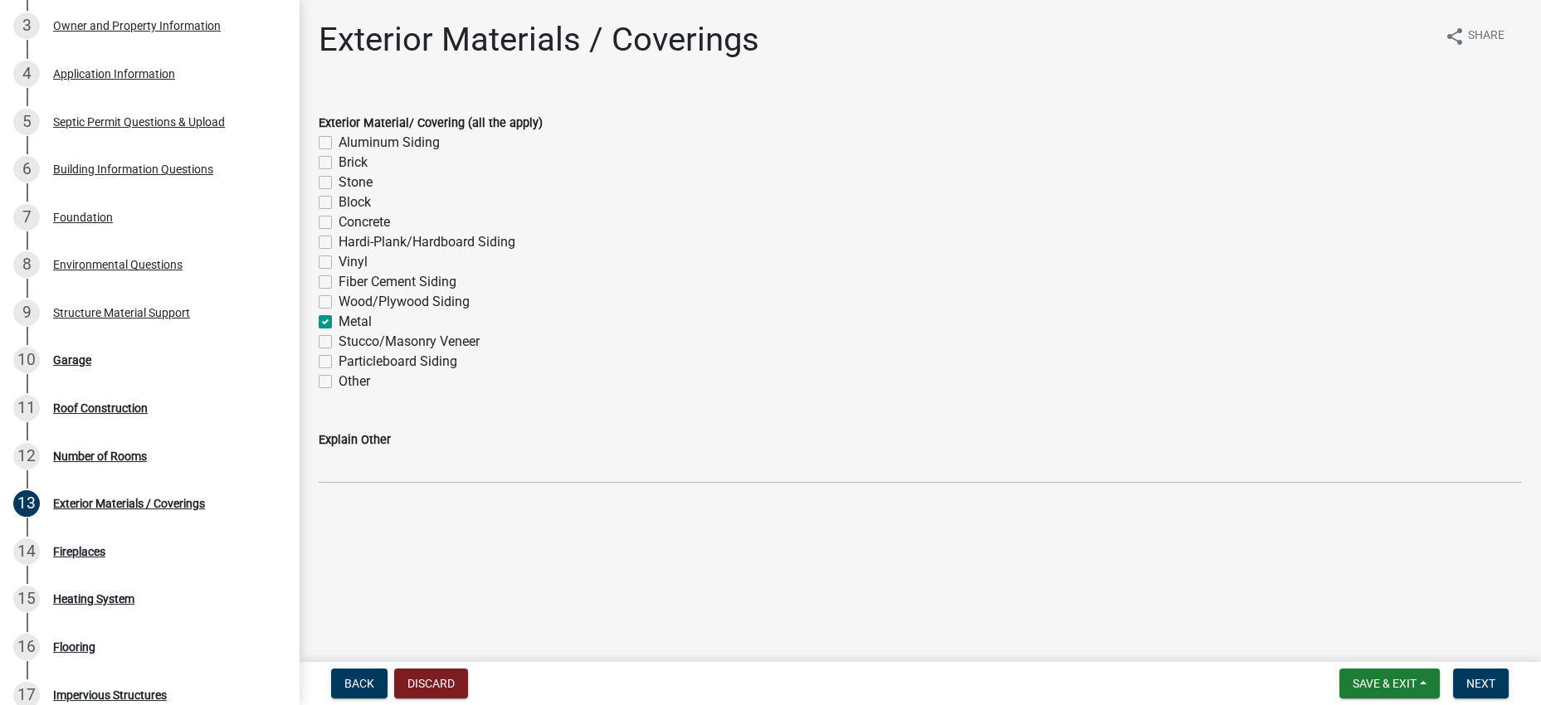
checkbox input "false"
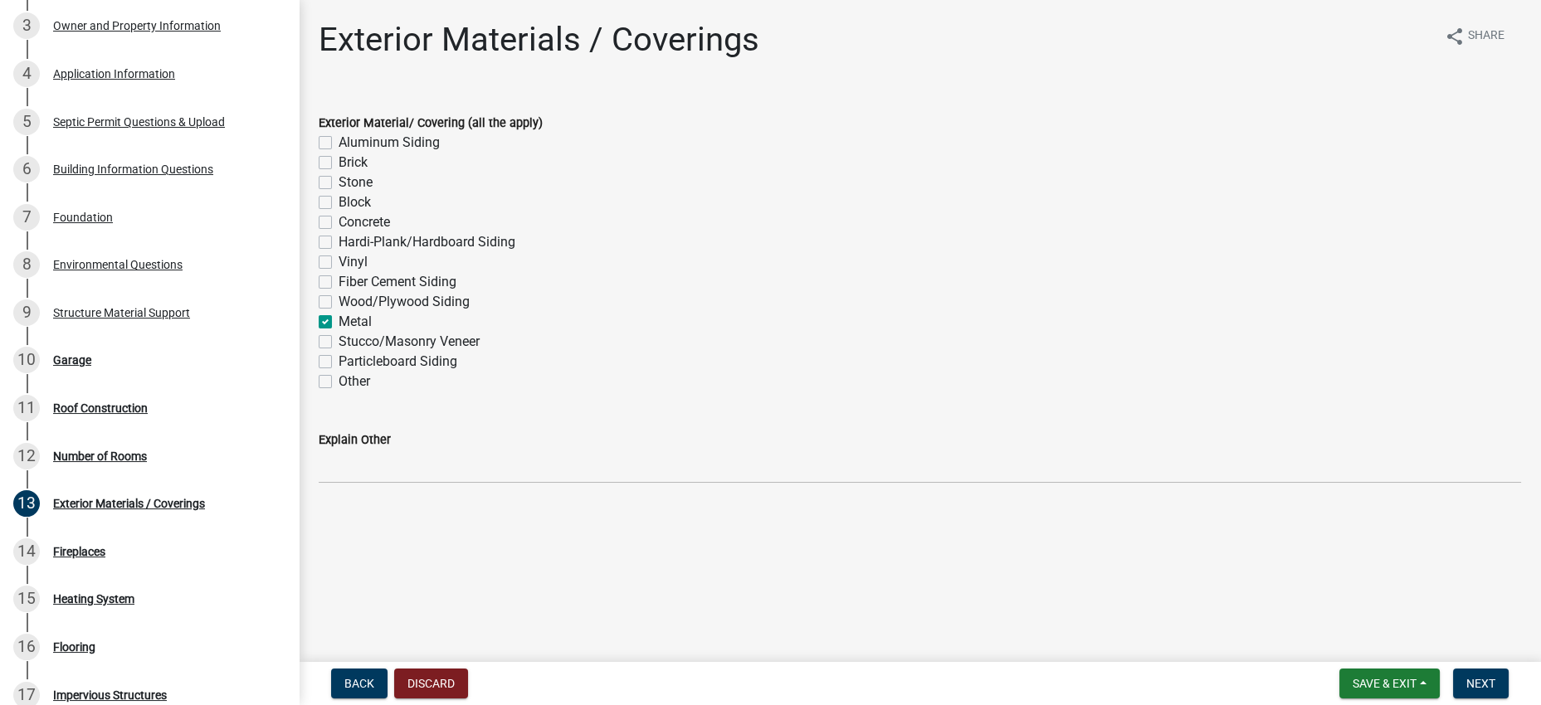
checkbox input "false"
checkbox input "true"
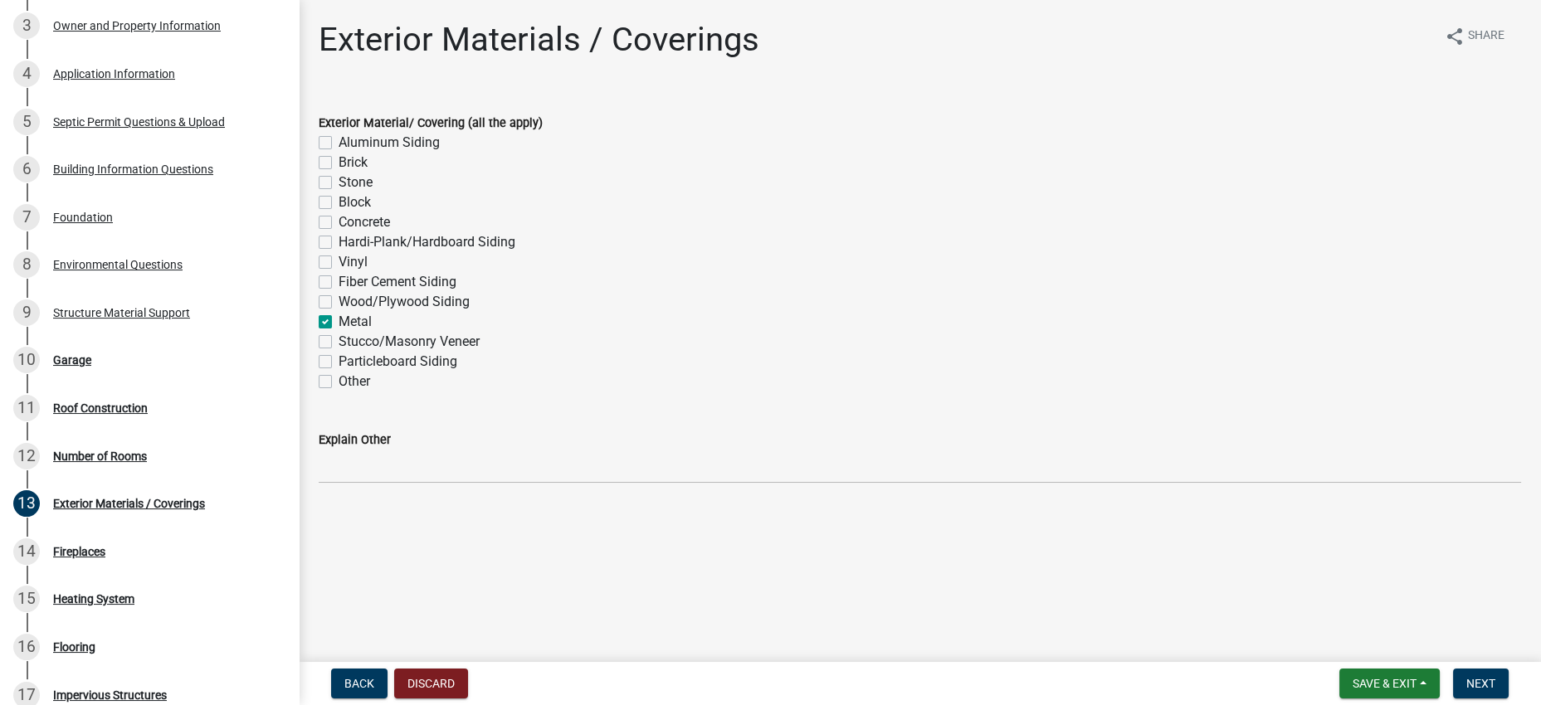
checkbox input "false"
click at [990, 292] on div "Fiber Cement Siding" at bounding box center [920, 282] width 1202 height 20
click at [1466, 677] on span "Next" at bounding box center [1480, 683] width 29 height 13
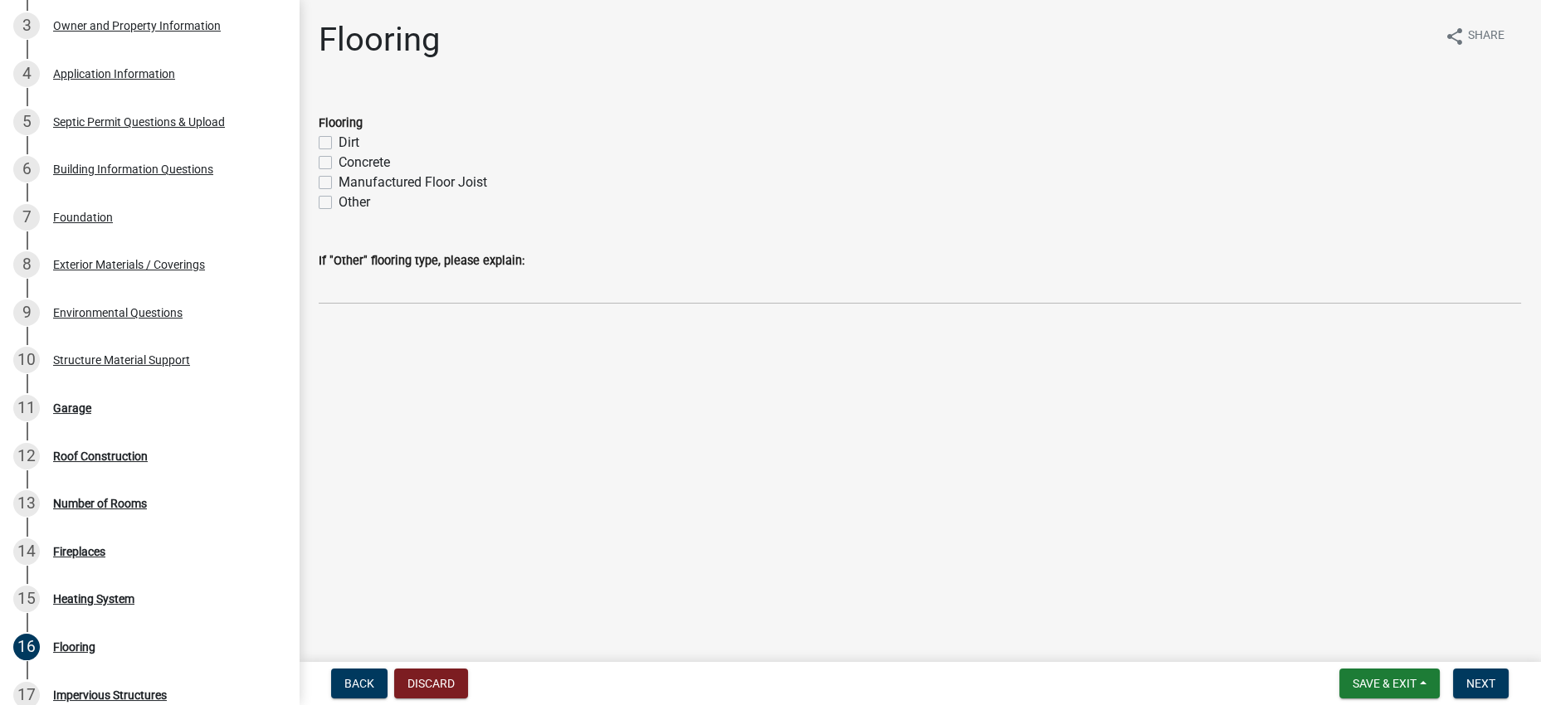
click at [407, 193] on label "Manufactured Floor Joist" at bounding box center [413, 183] width 149 height 20
click at [349, 183] on input "Manufactured Floor Joist" at bounding box center [344, 178] width 11 height 11
checkbox input "true"
checkbox input "false"
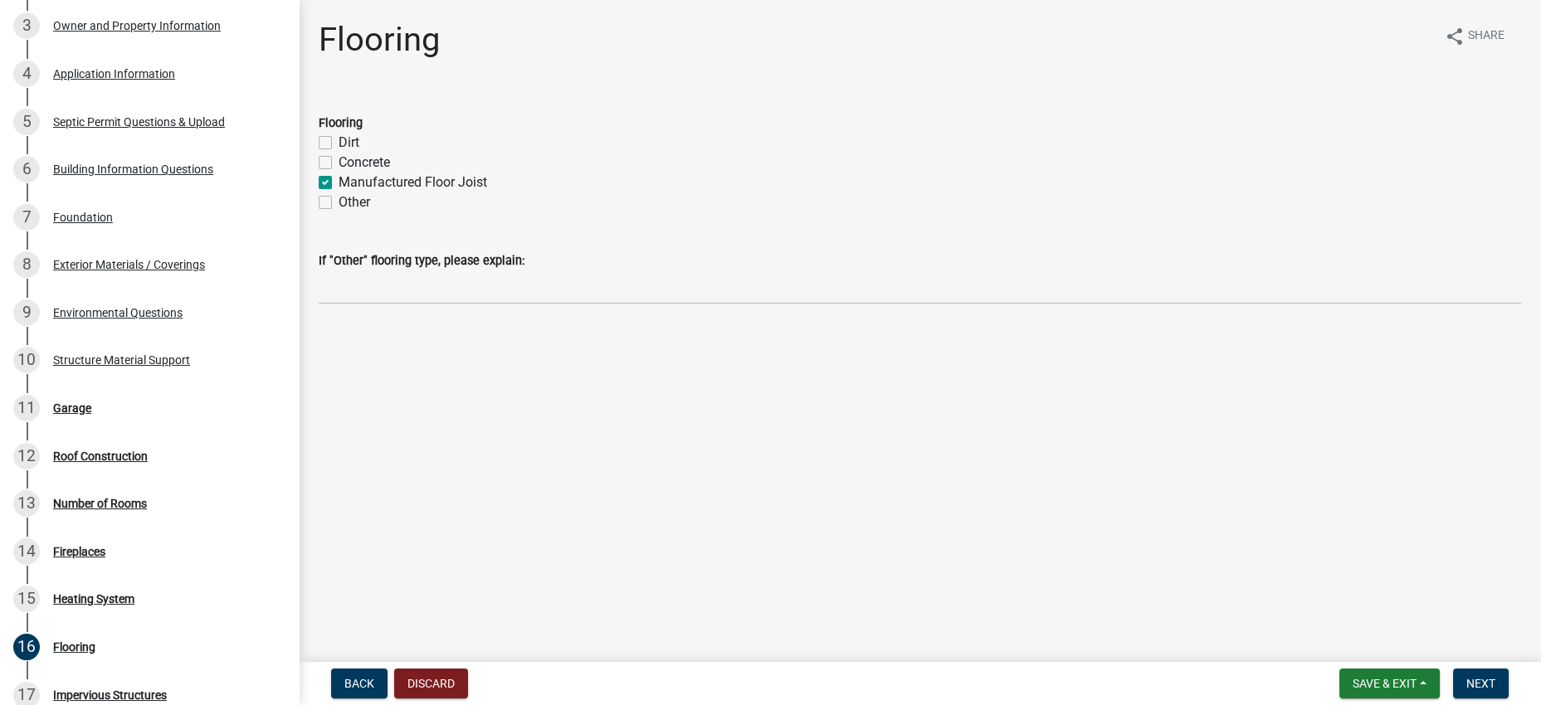
checkbox input "true"
checkbox input "false"
click at [766, 153] on div "Dirt" at bounding box center [920, 143] width 1202 height 20
click at [1466, 678] on span "Next" at bounding box center [1480, 683] width 29 height 13
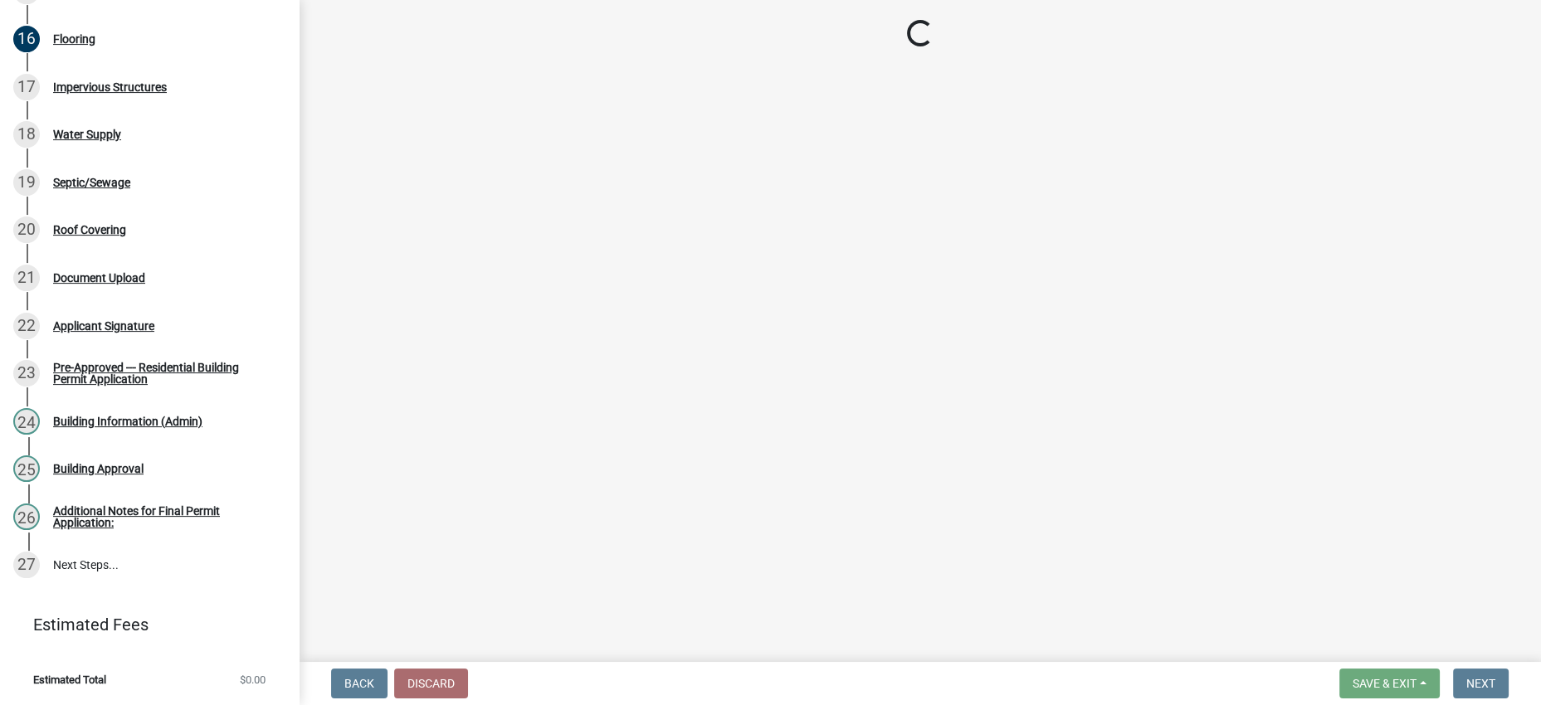
scroll to position [1141, 0]
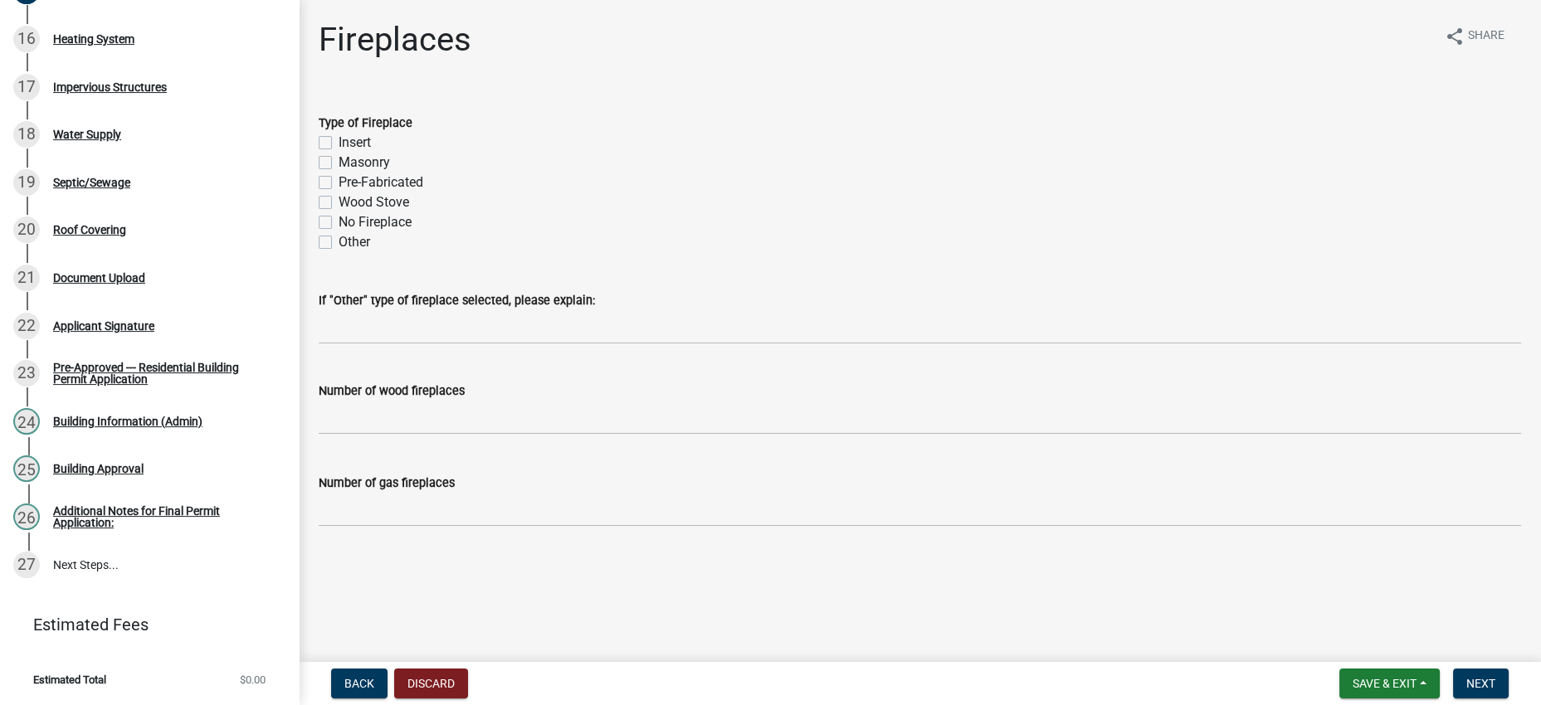
click at [412, 232] on label "No Fireplace" at bounding box center [375, 222] width 73 height 20
click at [349, 223] on input "No Fireplace" at bounding box center [344, 217] width 11 height 11
checkbox input "true"
checkbox input "false"
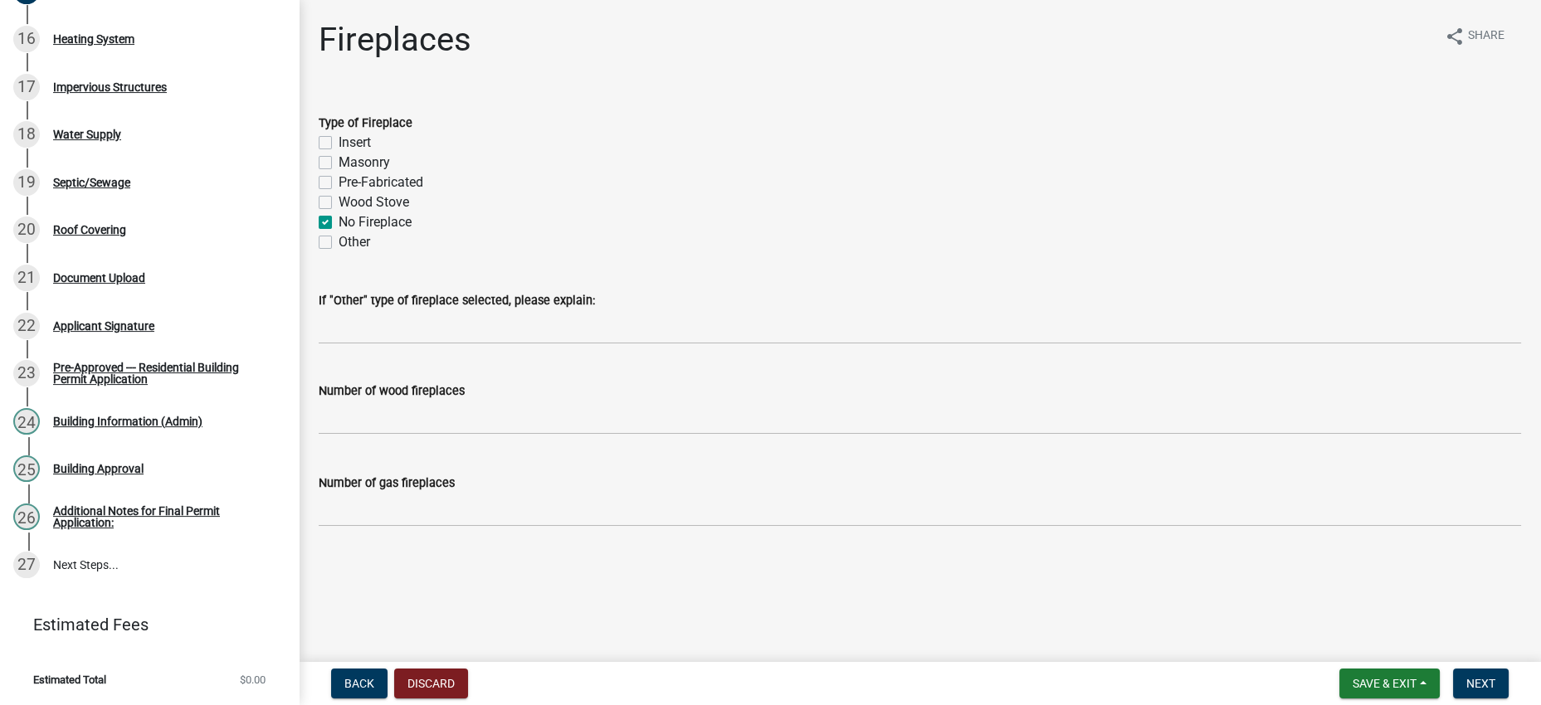
checkbox input "false"
checkbox input "true"
checkbox input "false"
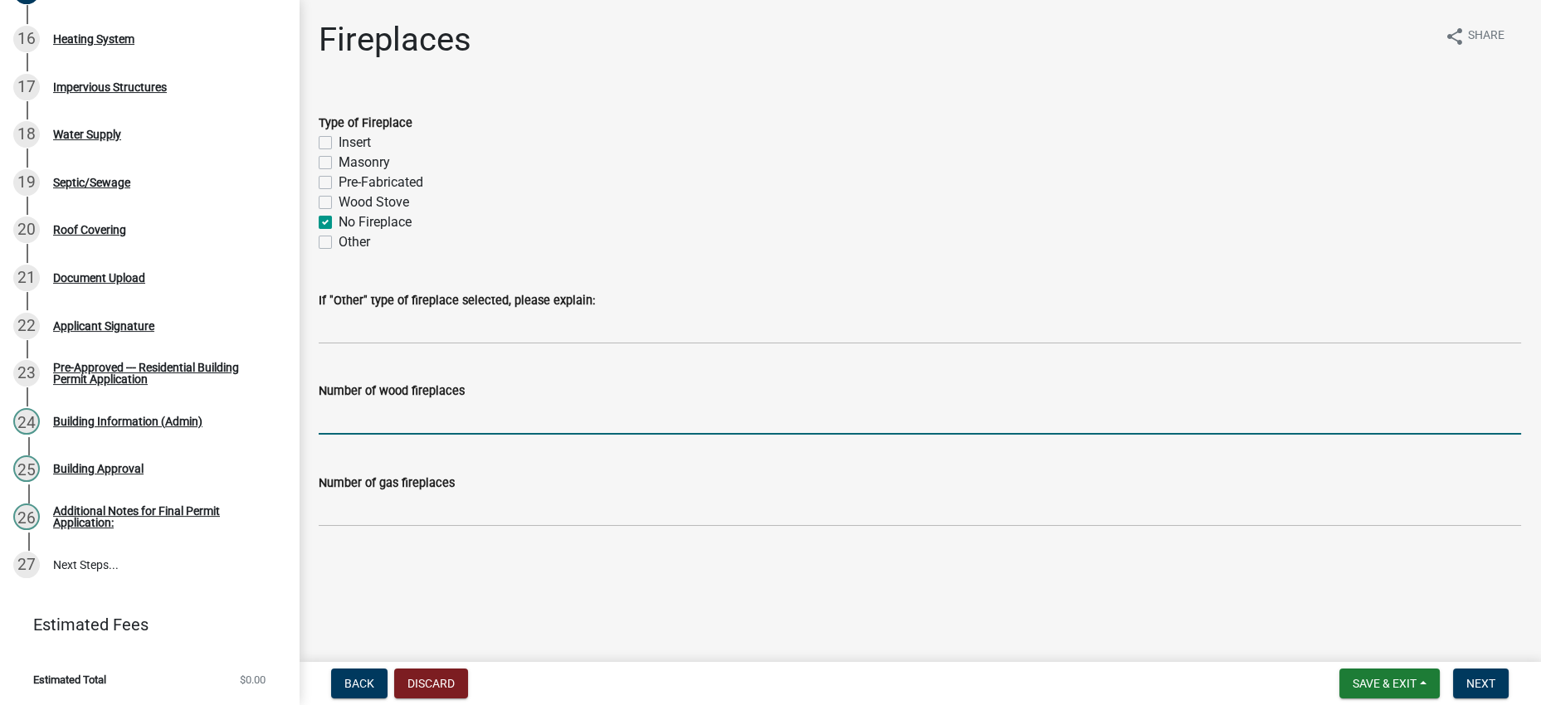
click at [529, 432] on input "text" at bounding box center [920, 418] width 1202 height 34
type input "0"
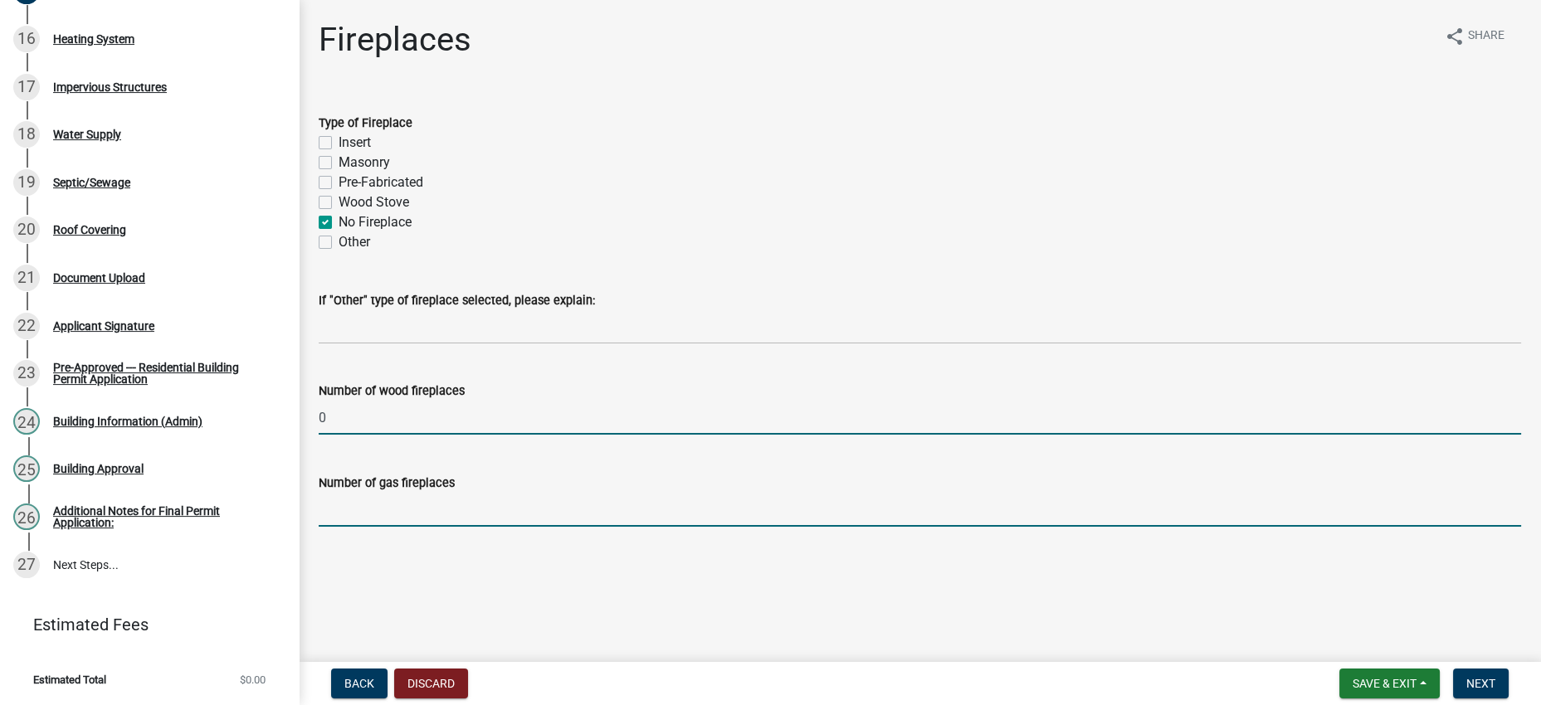
click at [474, 527] on input "text" at bounding box center [920, 510] width 1202 height 34
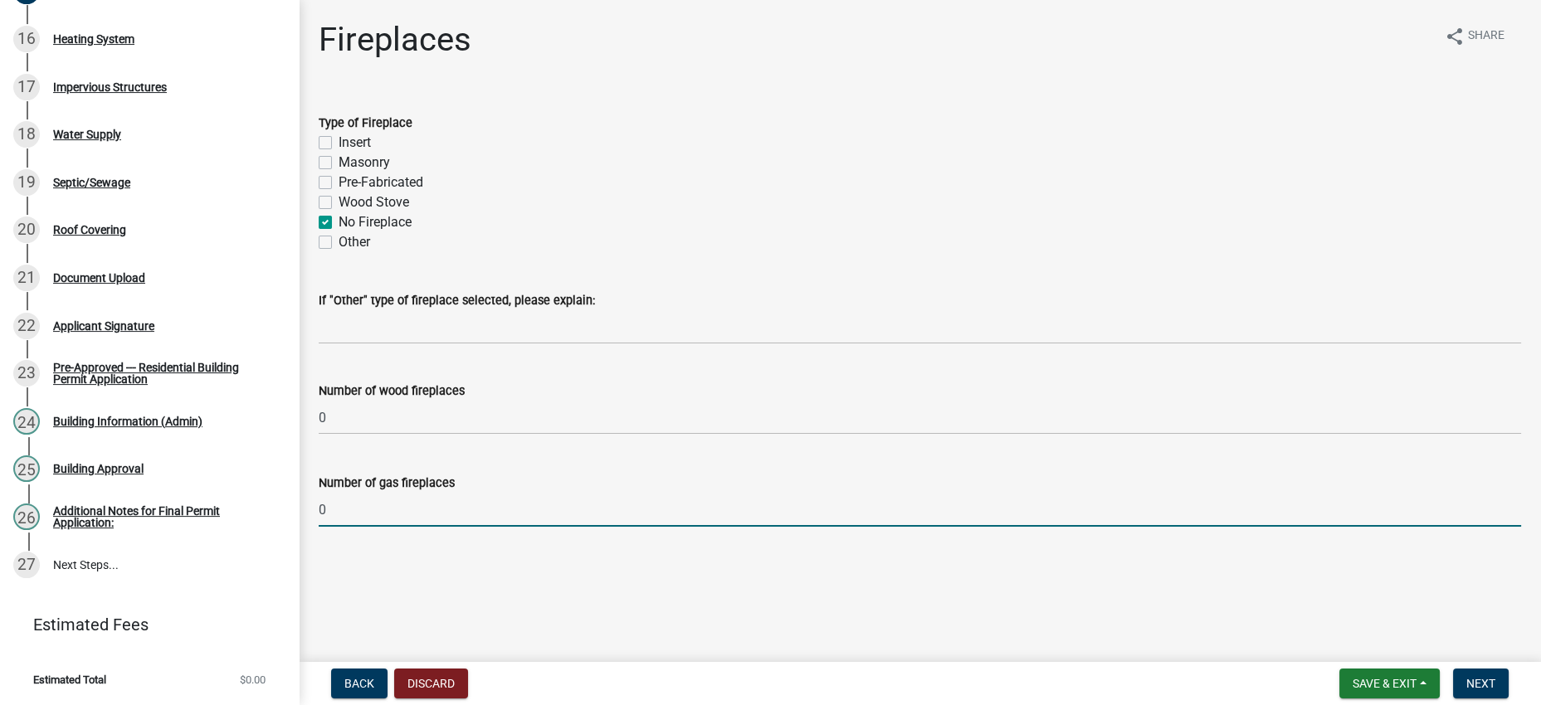
type input "0"
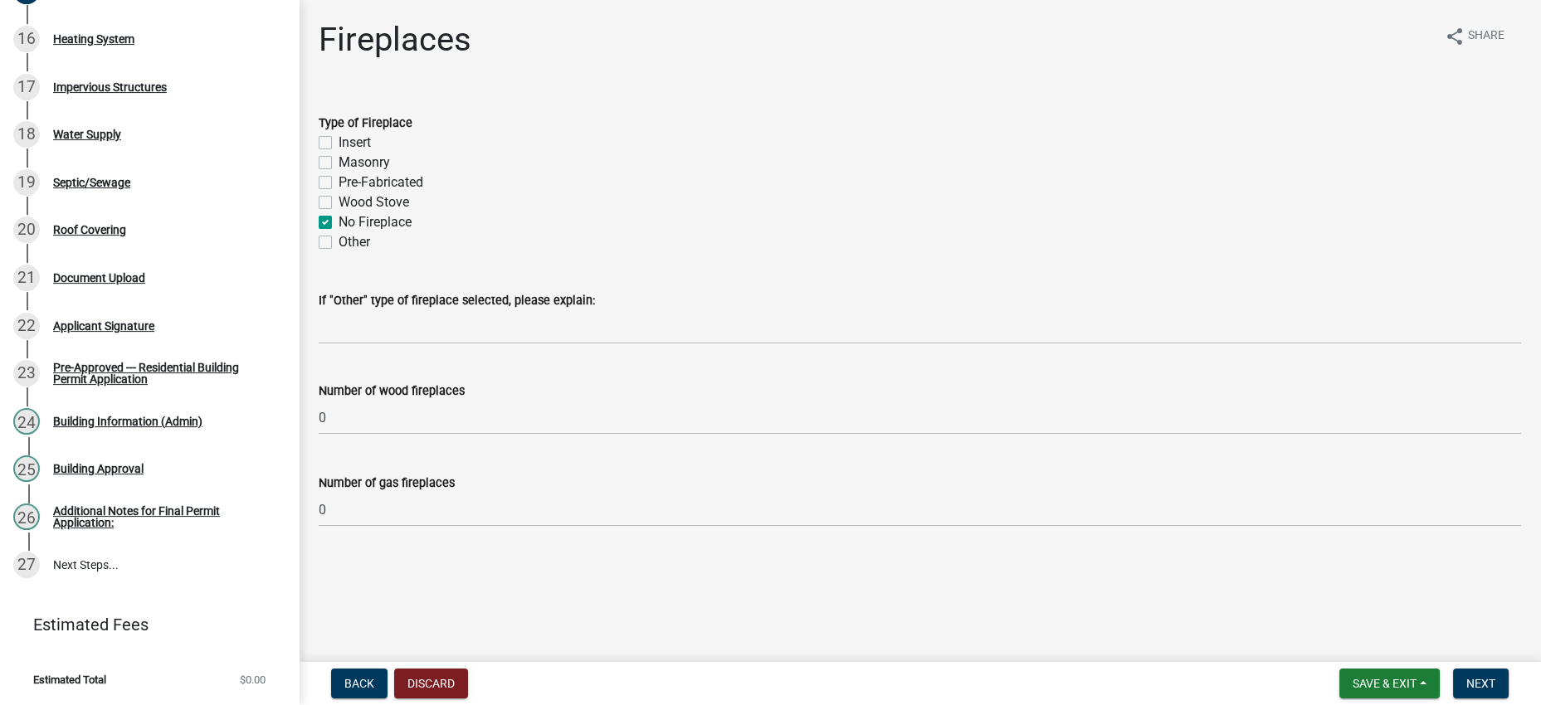
click at [941, 622] on main "Fireplaces share Share Type of Fireplace Insert Masonry Pre-Fabricated Wood Sto…" at bounding box center [920, 328] width 1242 height 656
click at [1474, 669] on button "Next" at bounding box center [1481, 684] width 56 height 30
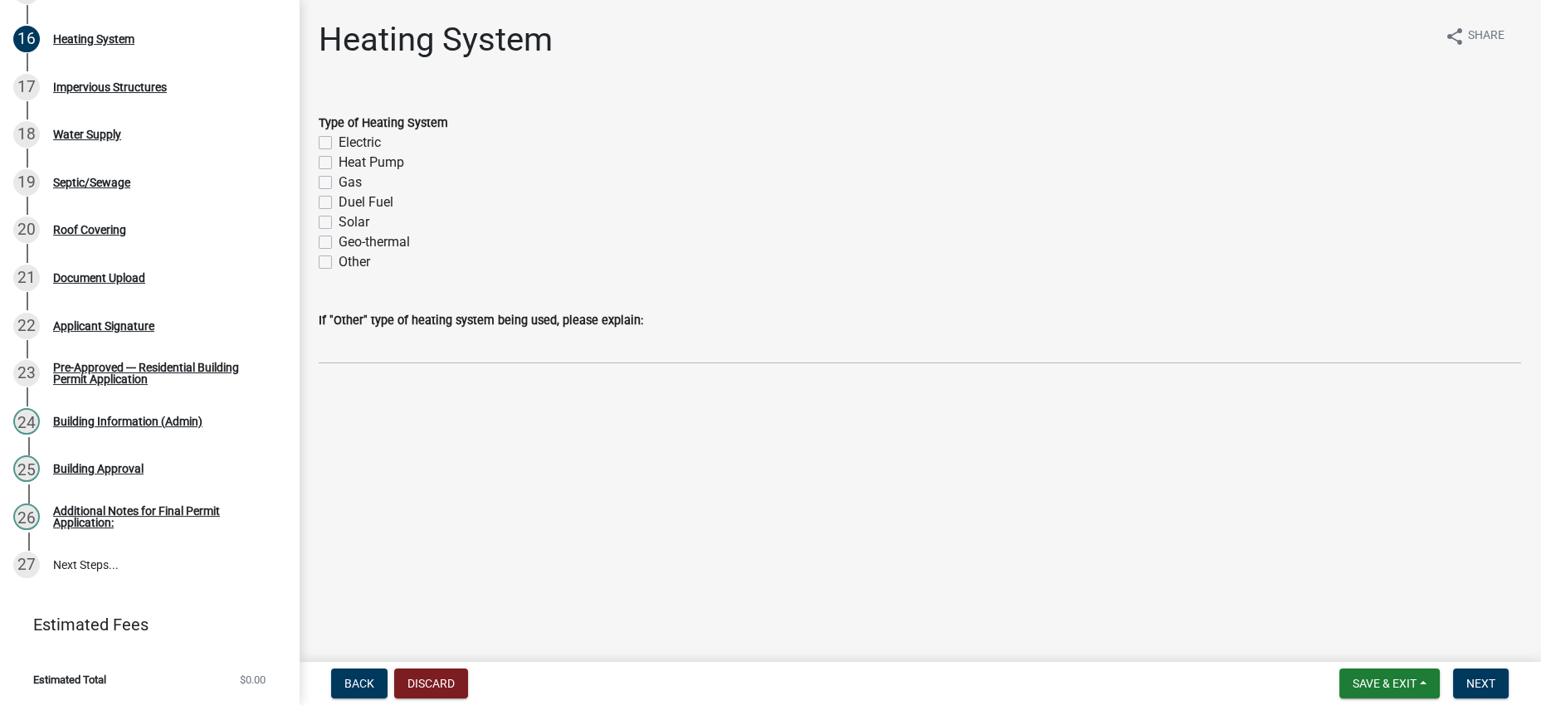
click at [361, 272] on label "Other" at bounding box center [355, 262] width 32 height 20
click at [349, 263] on input "Other" at bounding box center [344, 257] width 11 height 11
checkbox input "true"
checkbox input "false"
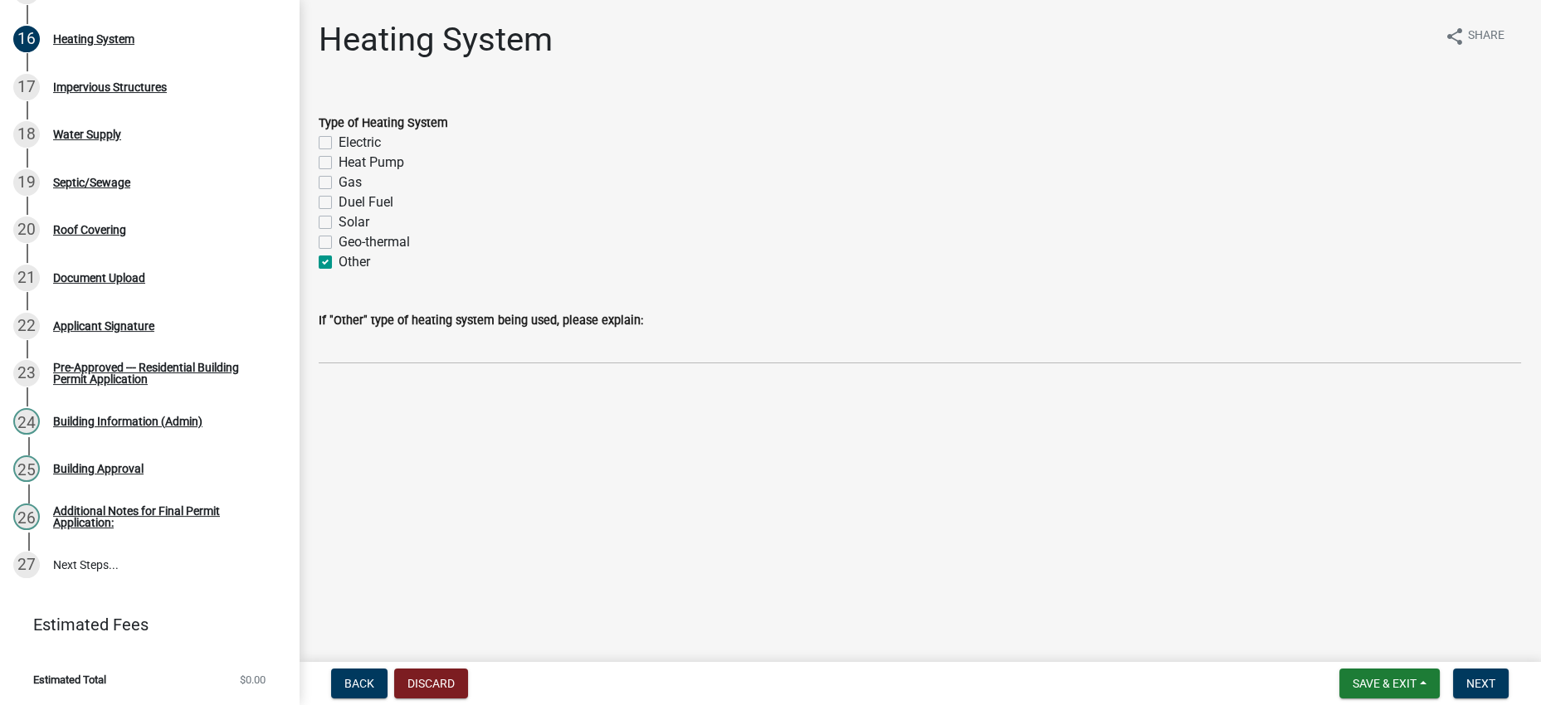
checkbox input "false"
checkbox input "true"
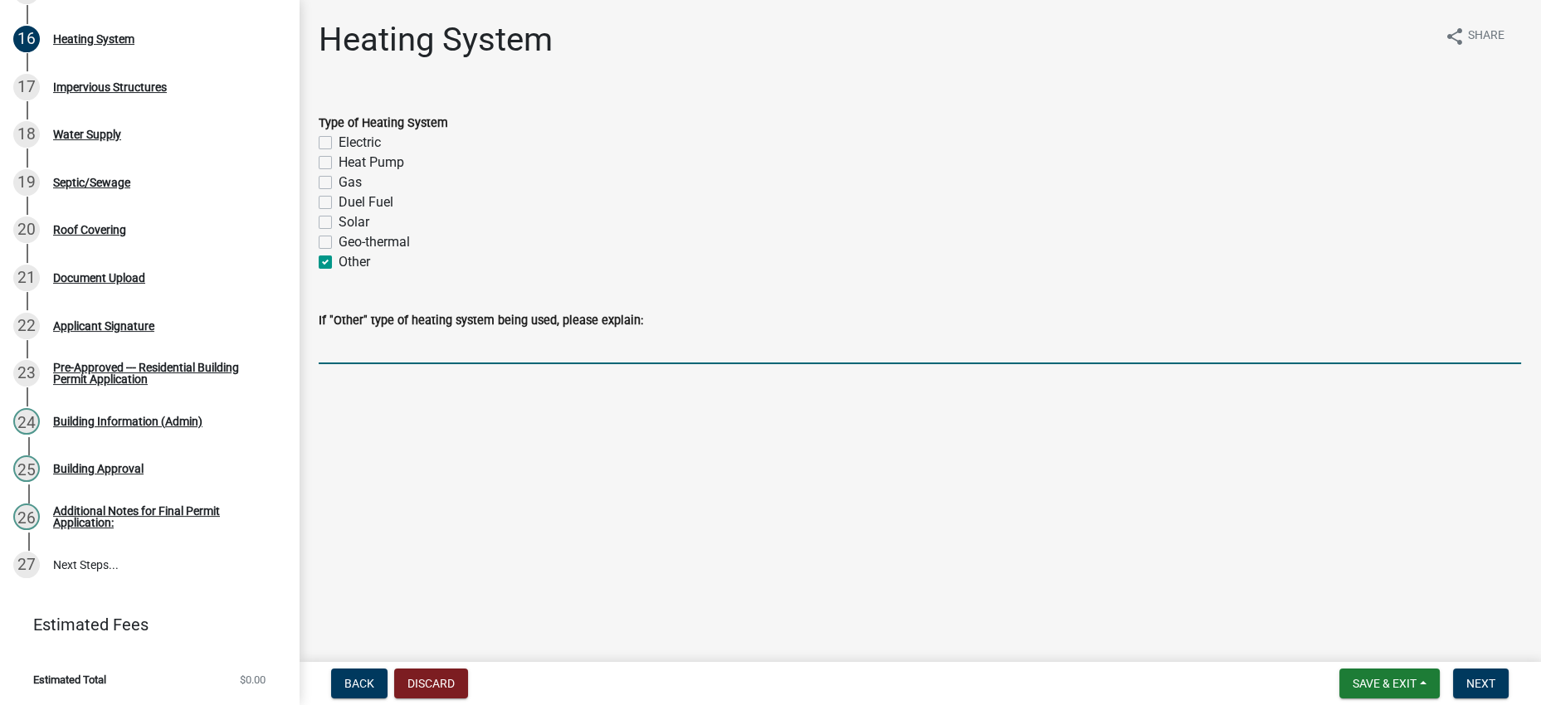
click at [400, 364] on input "If "Other" type of heating system being used, please explain:" at bounding box center [920, 347] width 1202 height 34
type input "Wood stove"
click at [807, 252] on div "Geo-thermal" at bounding box center [920, 242] width 1202 height 20
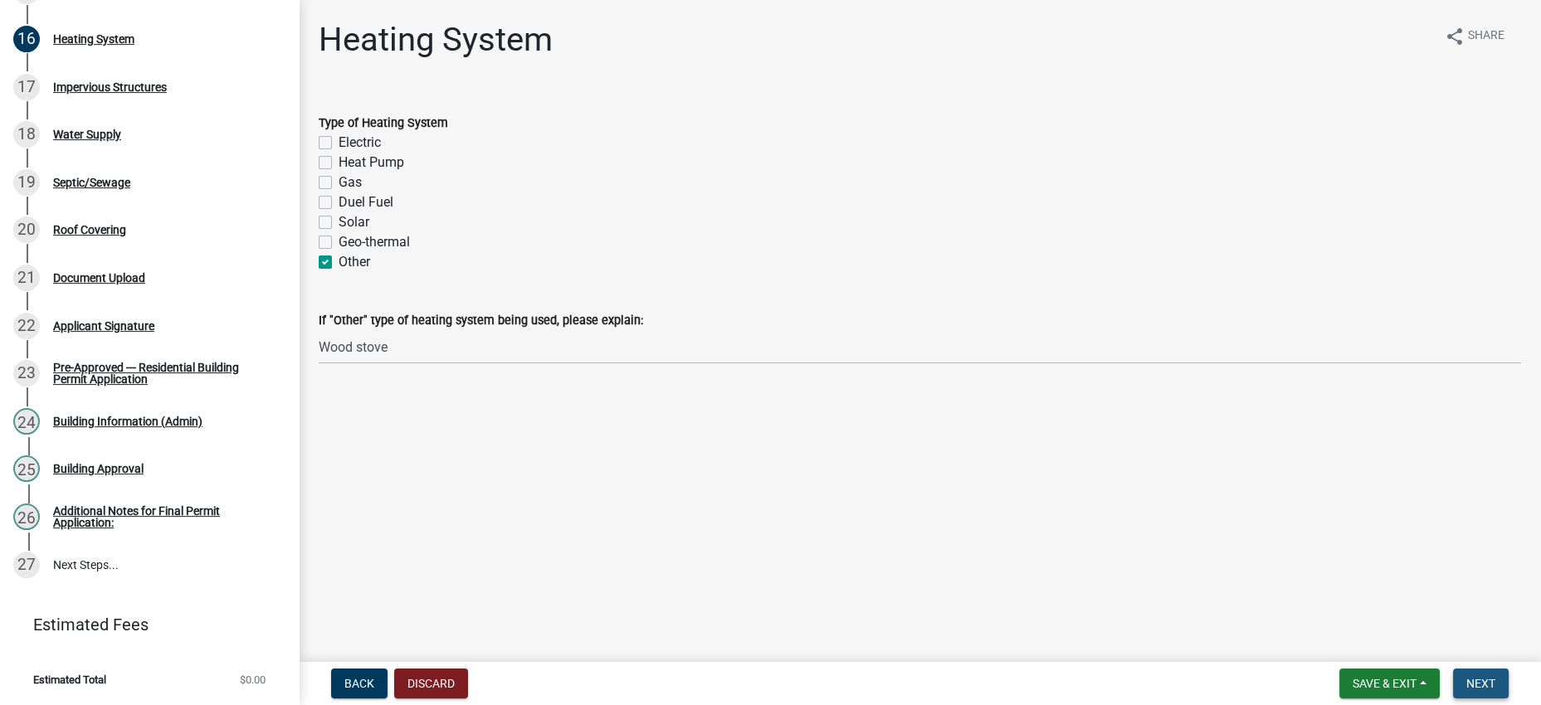
click at [1469, 677] on span "Next" at bounding box center [1480, 683] width 29 height 13
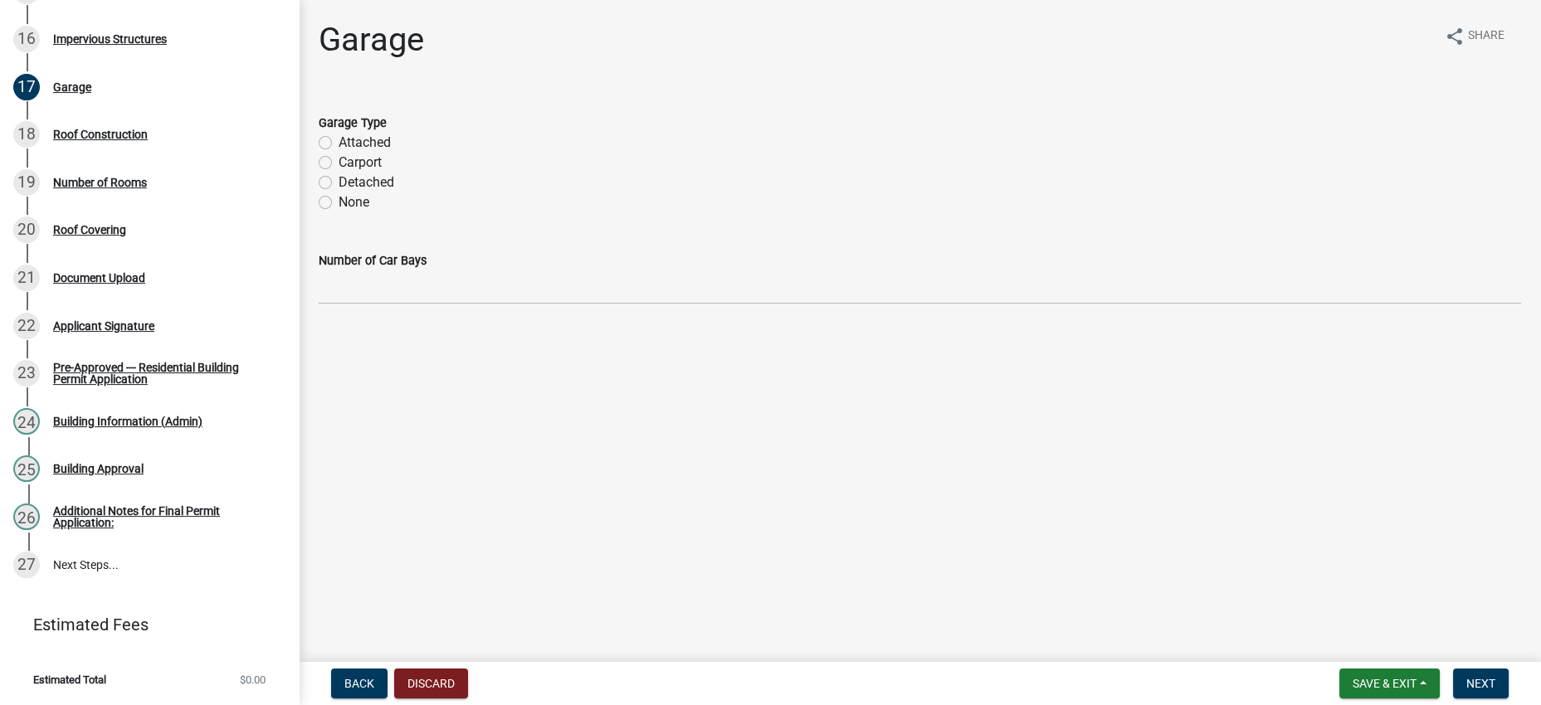
click at [339, 212] on label "None" at bounding box center [354, 203] width 31 height 20
click at [339, 203] on input "None" at bounding box center [344, 198] width 11 height 11
radio input "true"
click at [388, 300] on div "Number of Car Bays" at bounding box center [920, 265] width 1202 height 77
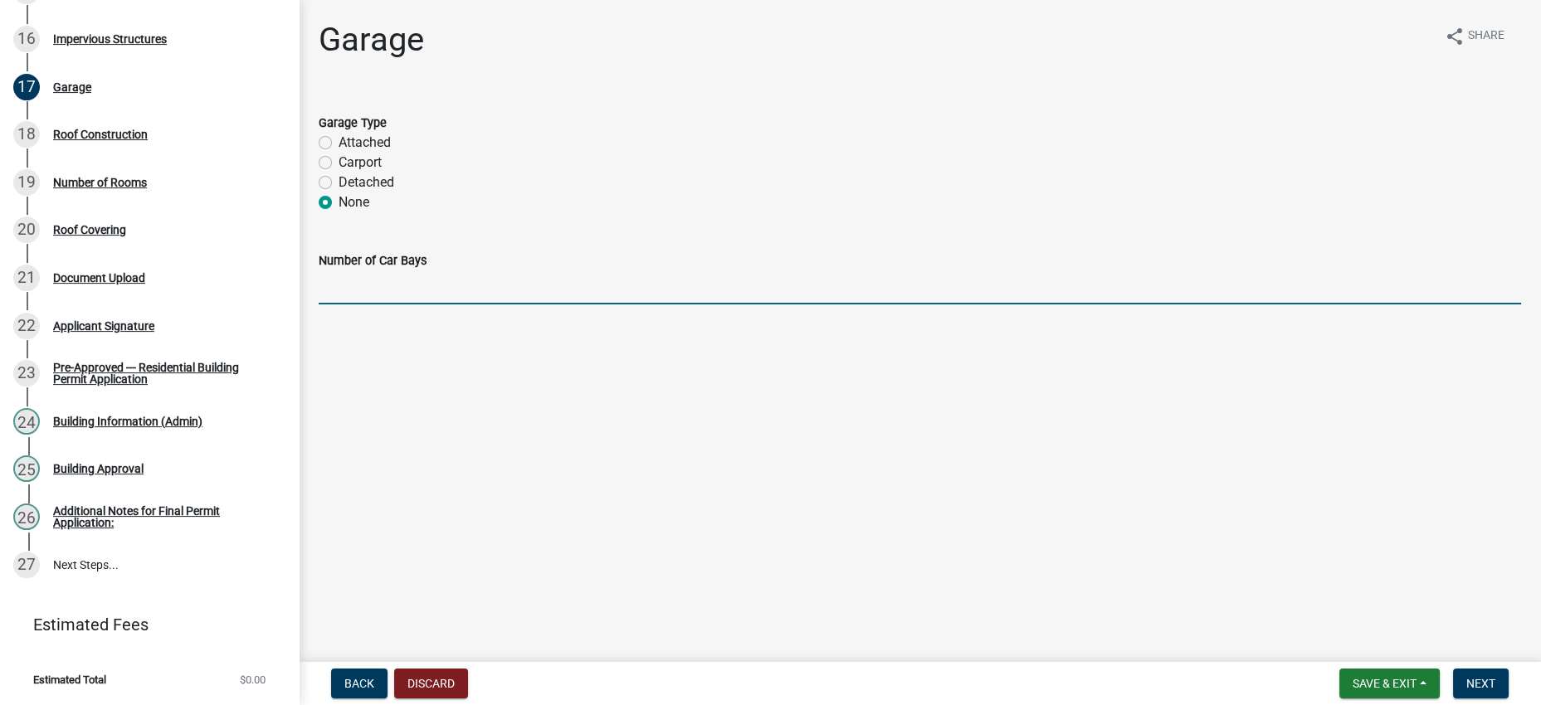
click at [872, 305] on input "text" at bounding box center [920, 288] width 1202 height 34
type input "0"
click at [1075, 510] on main "Garage share Share Garage Type Attached Carport Detached None Number of Car Bay…" at bounding box center [920, 328] width 1242 height 656
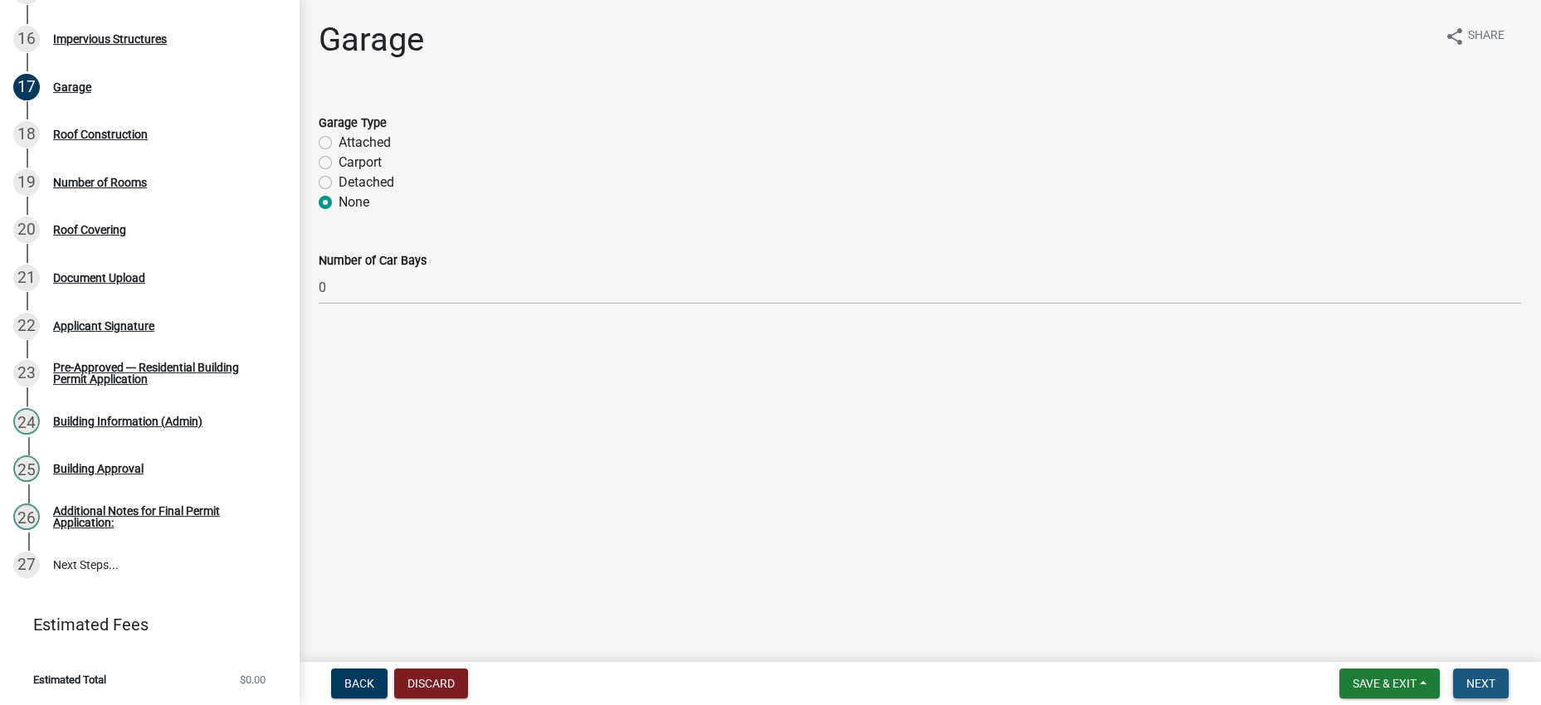
click at [1453, 669] on button "Next" at bounding box center [1481, 684] width 56 height 30
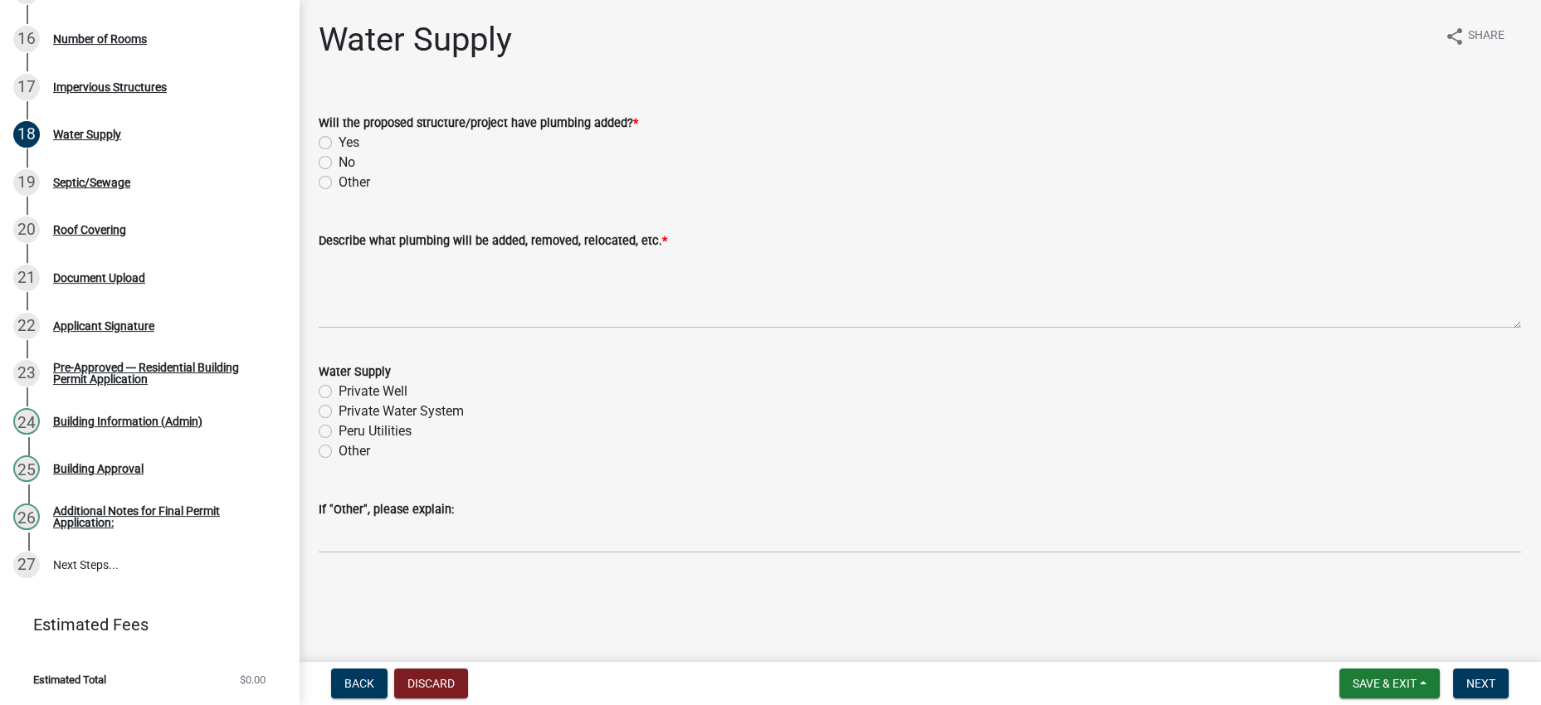
click at [400, 153] on div "Yes" at bounding box center [920, 143] width 1202 height 20
click at [359, 153] on label "Yes" at bounding box center [349, 143] width 21 height 20
click at [349, 144] on input "Yes" at bounding box center [344, 138] width 11 height 11
radio input "true"
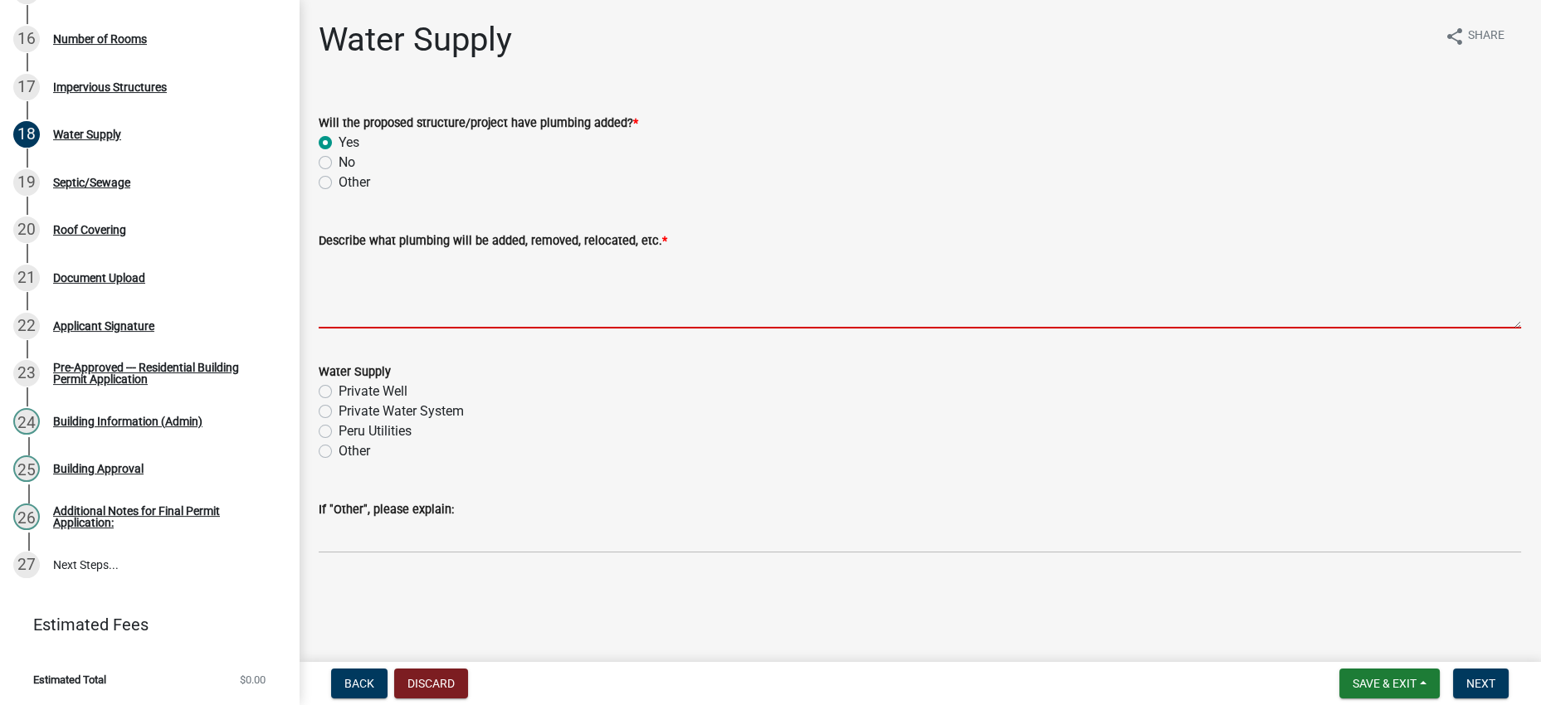
click at [474, 329] on textarea "Describe what plumbing will be added, removed, relocated, etc. *" at bounding box center [920, 290] width 1202 height 78
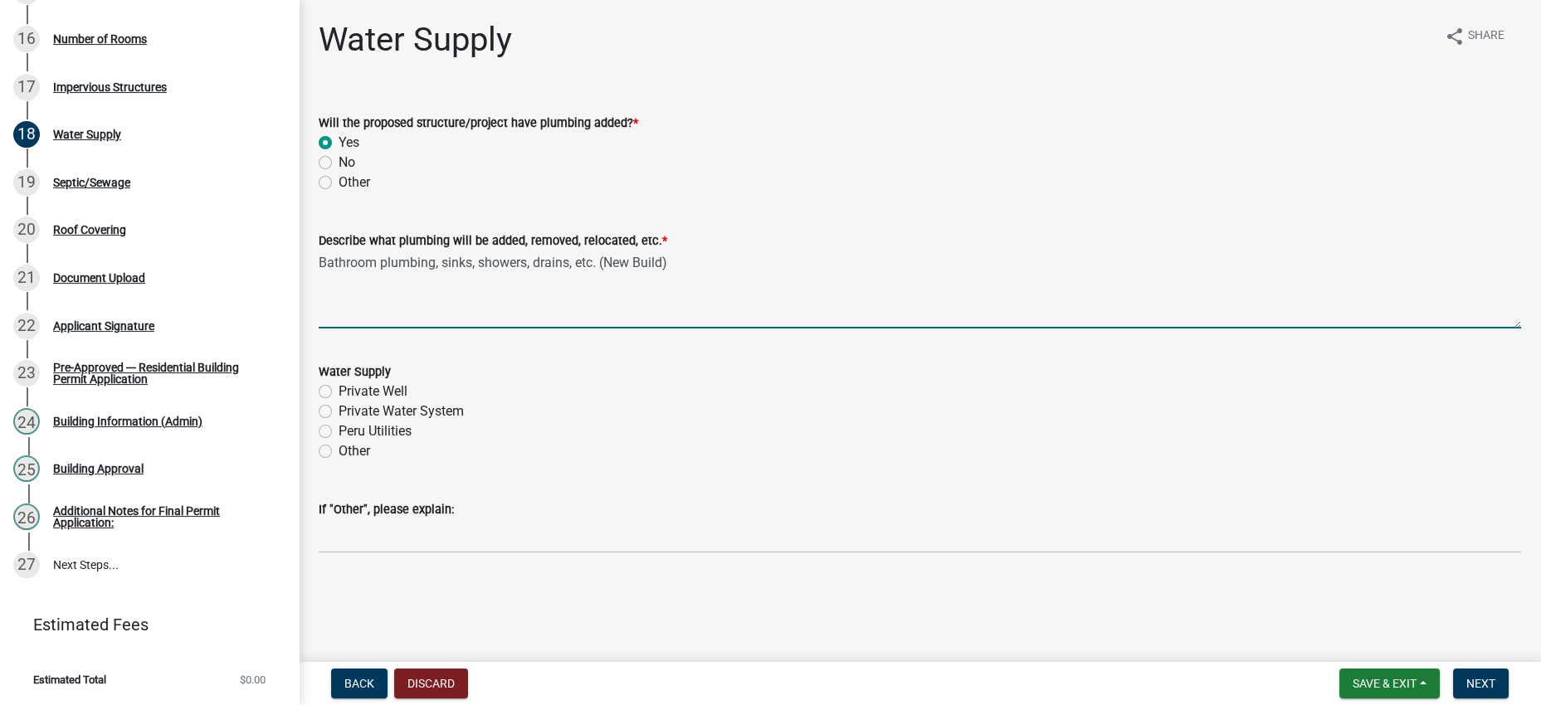
type textarea "Bathroom plumbing, sinks, showers, drains, etc. (New Build)"
click at [669, 382] on div "Water Supply" at bounding box center [920, 372] width 1202 height 20
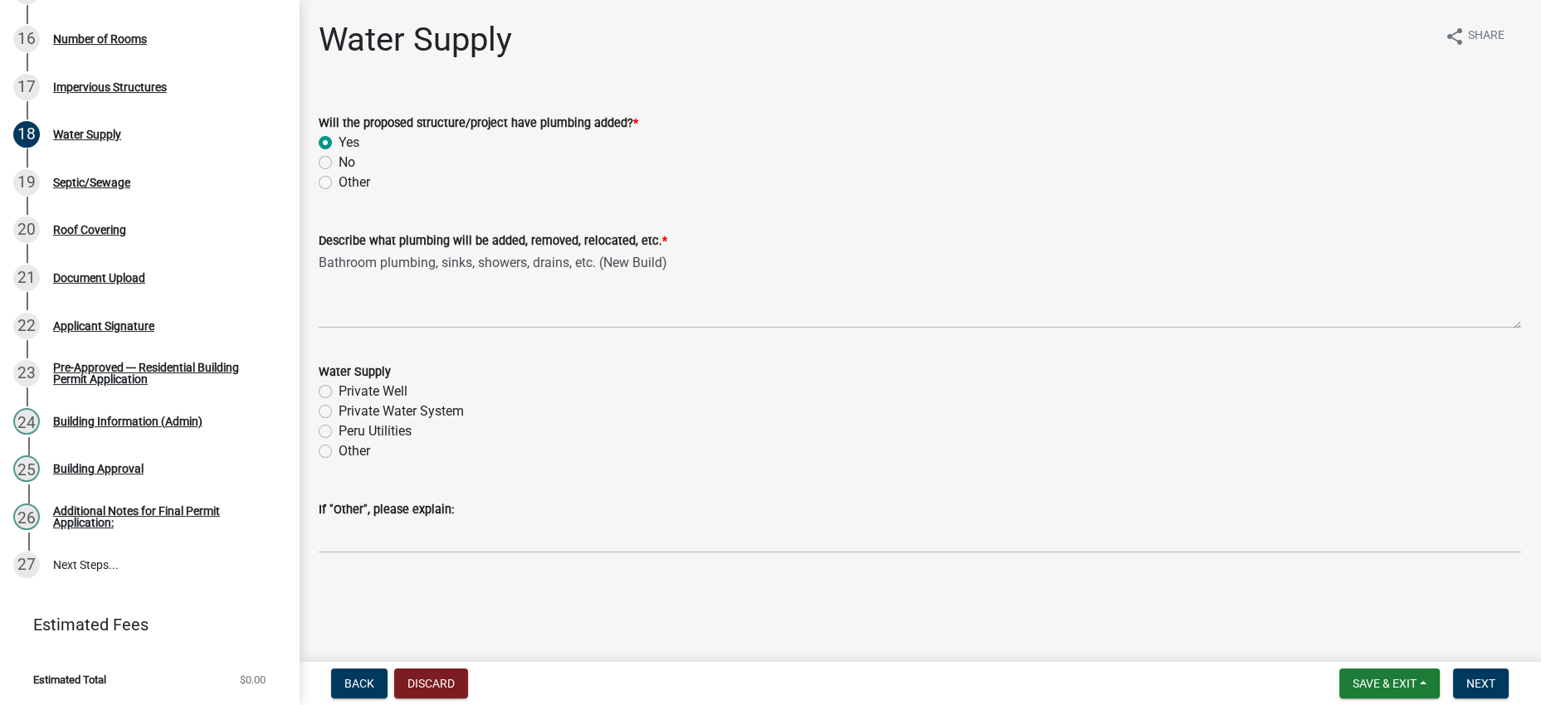
click at [441, 402] on div "Private Well" at bounding box center [920, 392] width 1202 height 20
click at [407, 402] on label "Private Well" at bounding box center [373, 392] width 69 height 20
click at [349, 393] on input "Private Well" at bounding box center [344, 387] width 11 height 11
radio input "true"
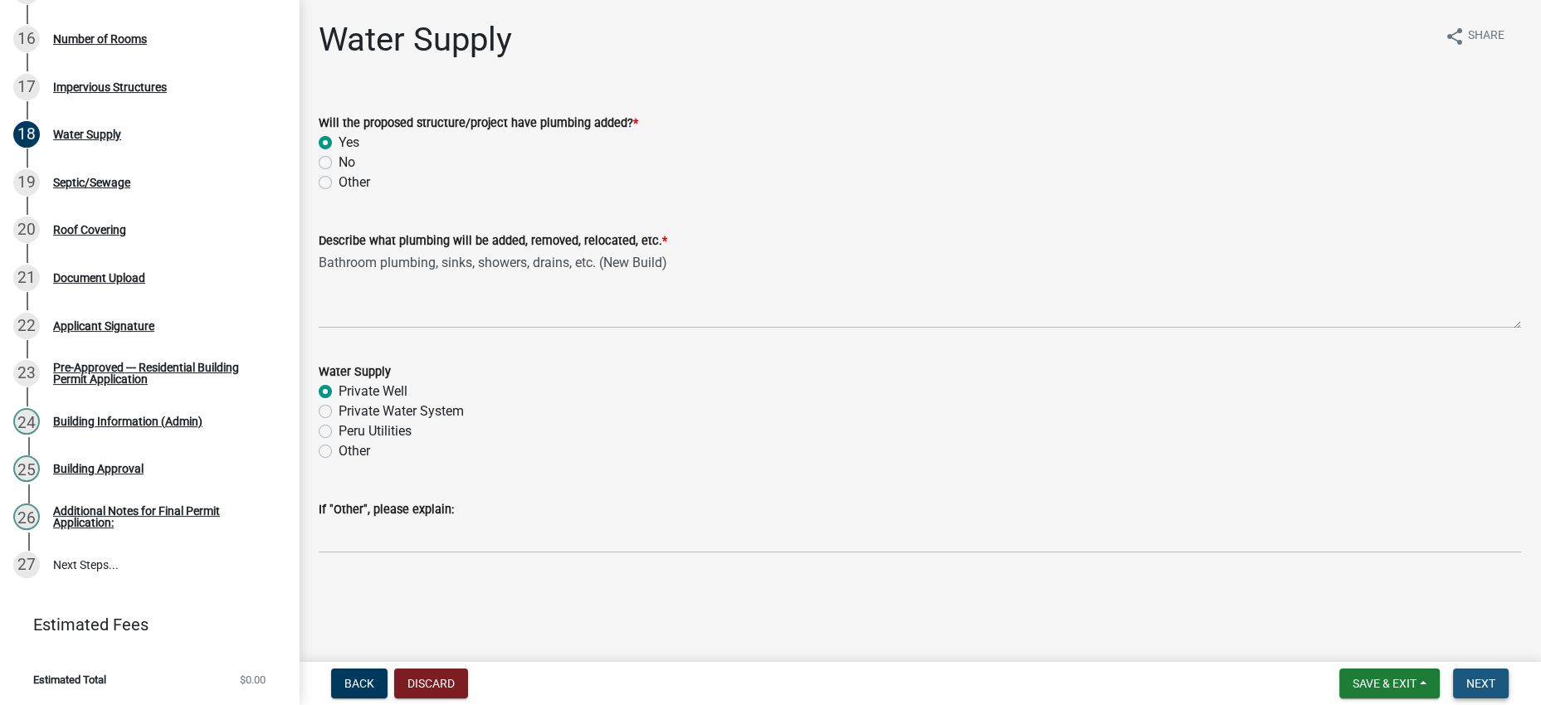
click at [1476, 680] on span "Next" at bounding box center [1480, 683] width 29 height 13
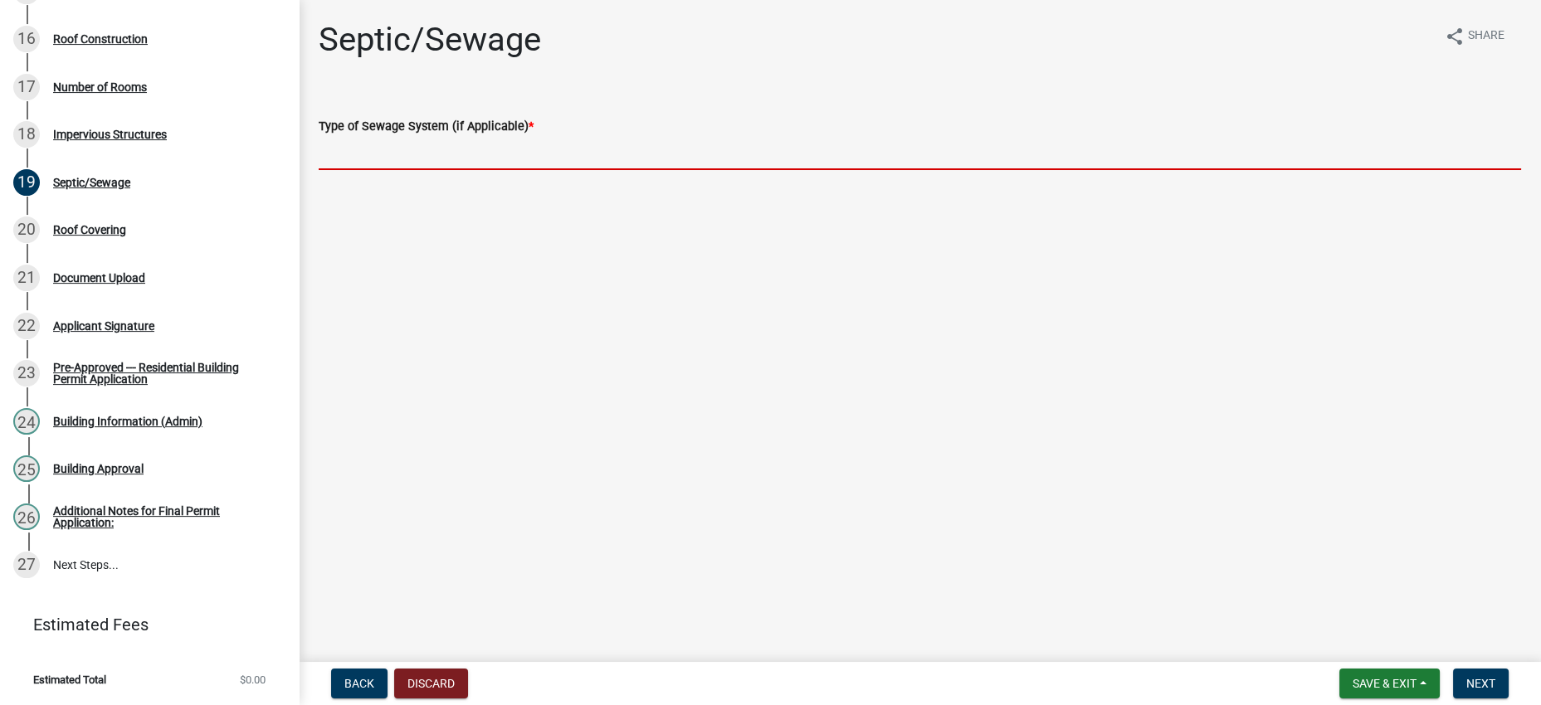
click at [471, 170] on input "Type of Sewage System (if Applicable) *" at bounding box center [920, 153] width 1202 height 34
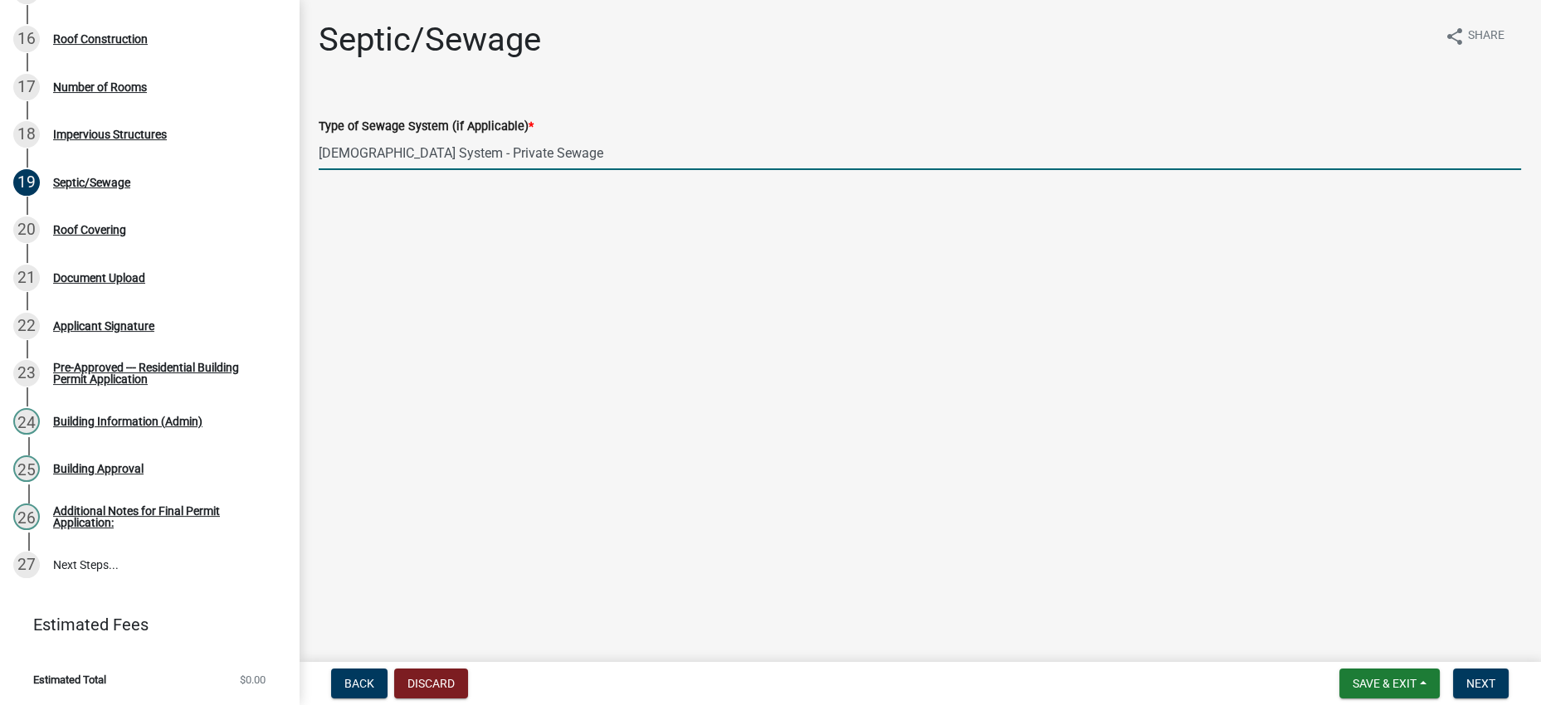
type input "[DEMOGRAPHIC_DATA] System - Private Sewage"
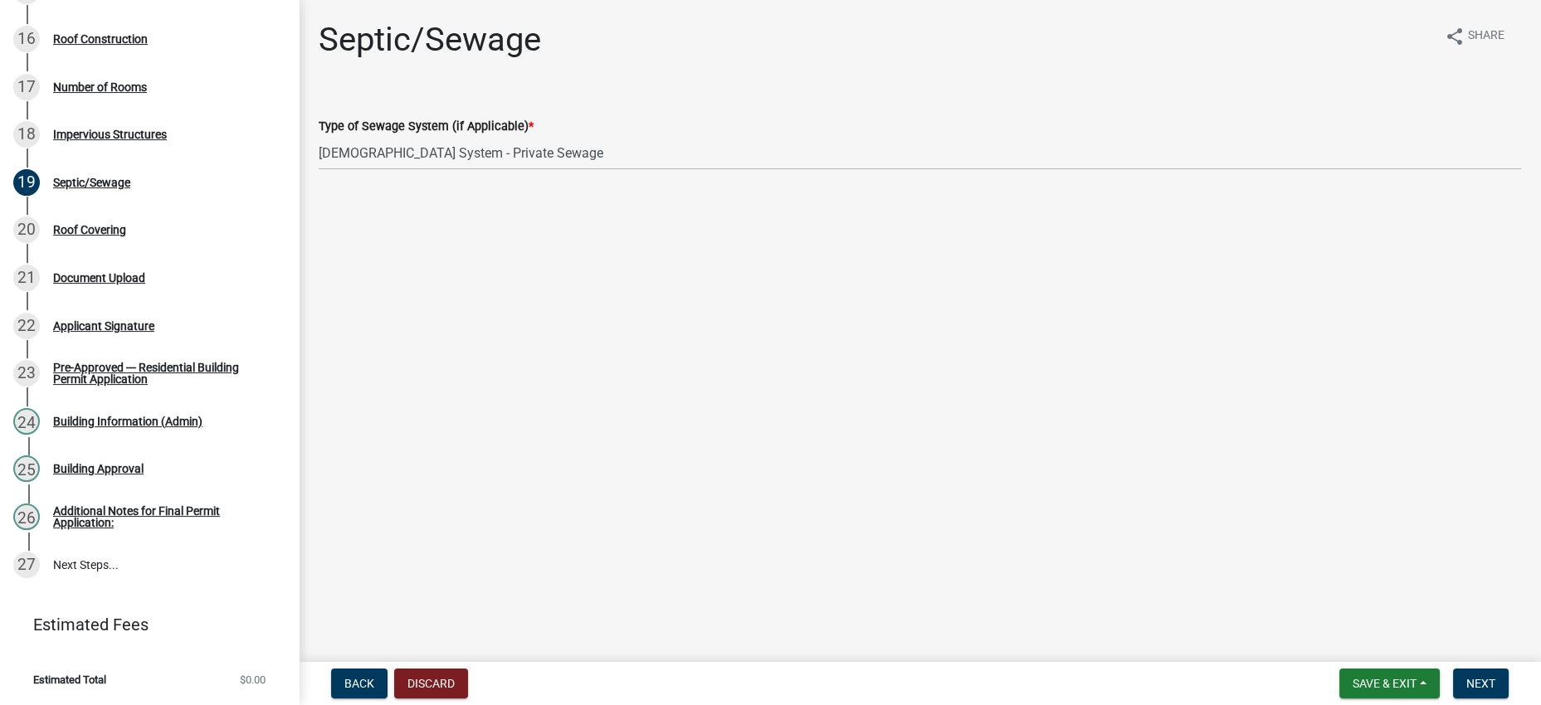
click at [968, 355] on main "Septic/Sewage share Share Type of Sewage System (if Applicable) * Presby System…" at bounding box center [920, 328] width 1242 height 656
click at [1490, 678] on button "Next" at bounding box center [1481, 684] width 56 height 30
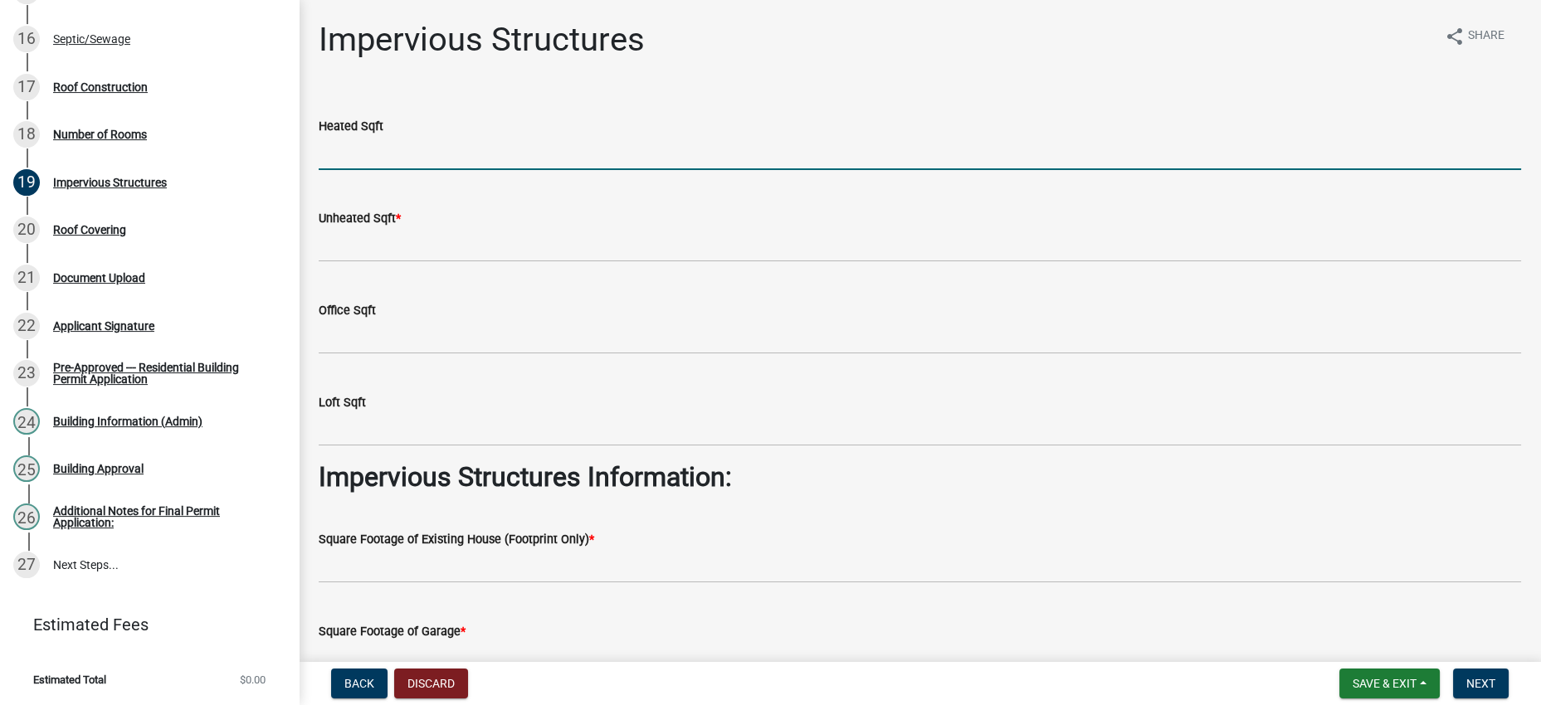
click at [487, 170] on input "text" at bounding box center [920, 153] width 1202 height 34
click at [564, 136] on div "Heated Sqft" at bounding box center [920, 126] width 1202 height 20
click at [563, 170] on input "text" at bounding box center [920, 153] width 1202 height 34
type input "2176"
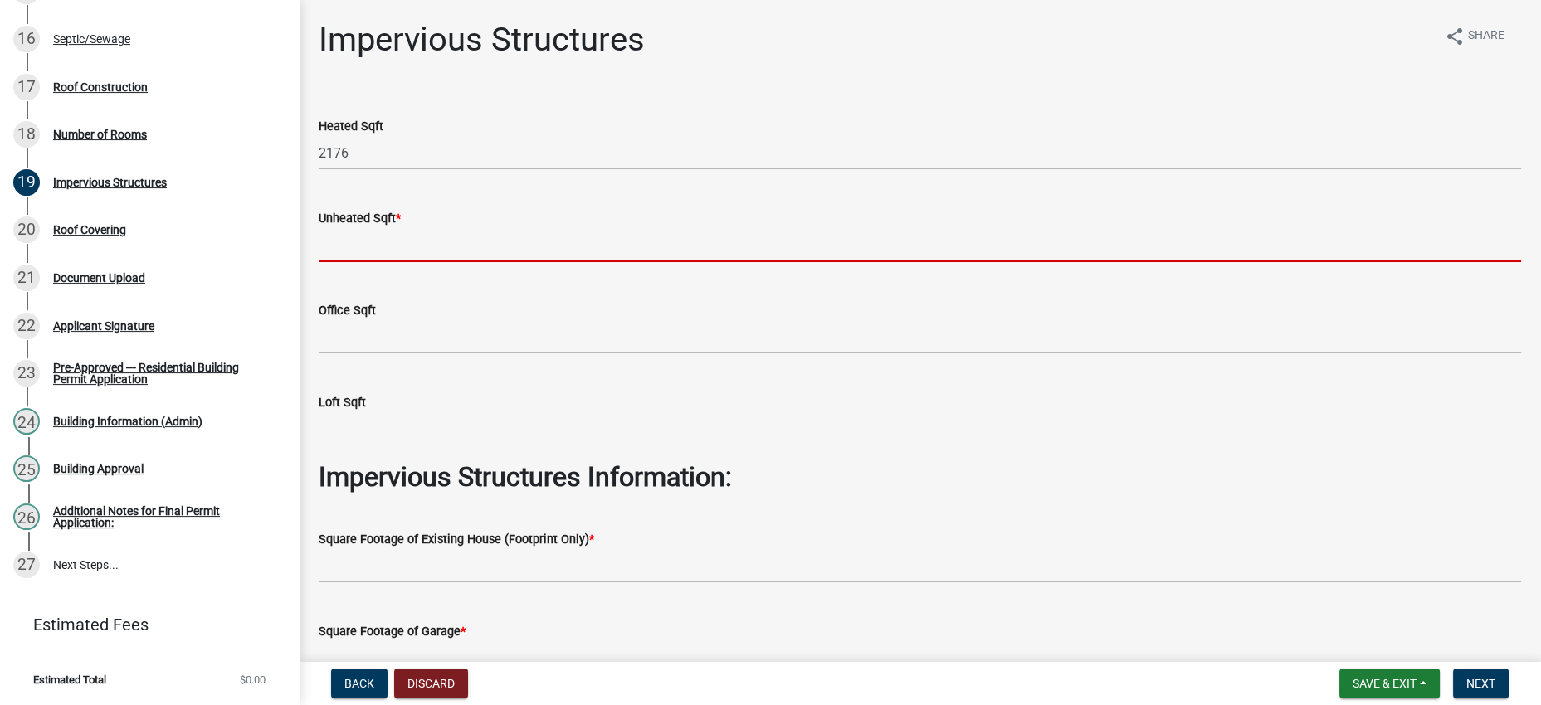
click at [376, 262] on input "text" at bounding box center [920, 245] width 1202 height 34
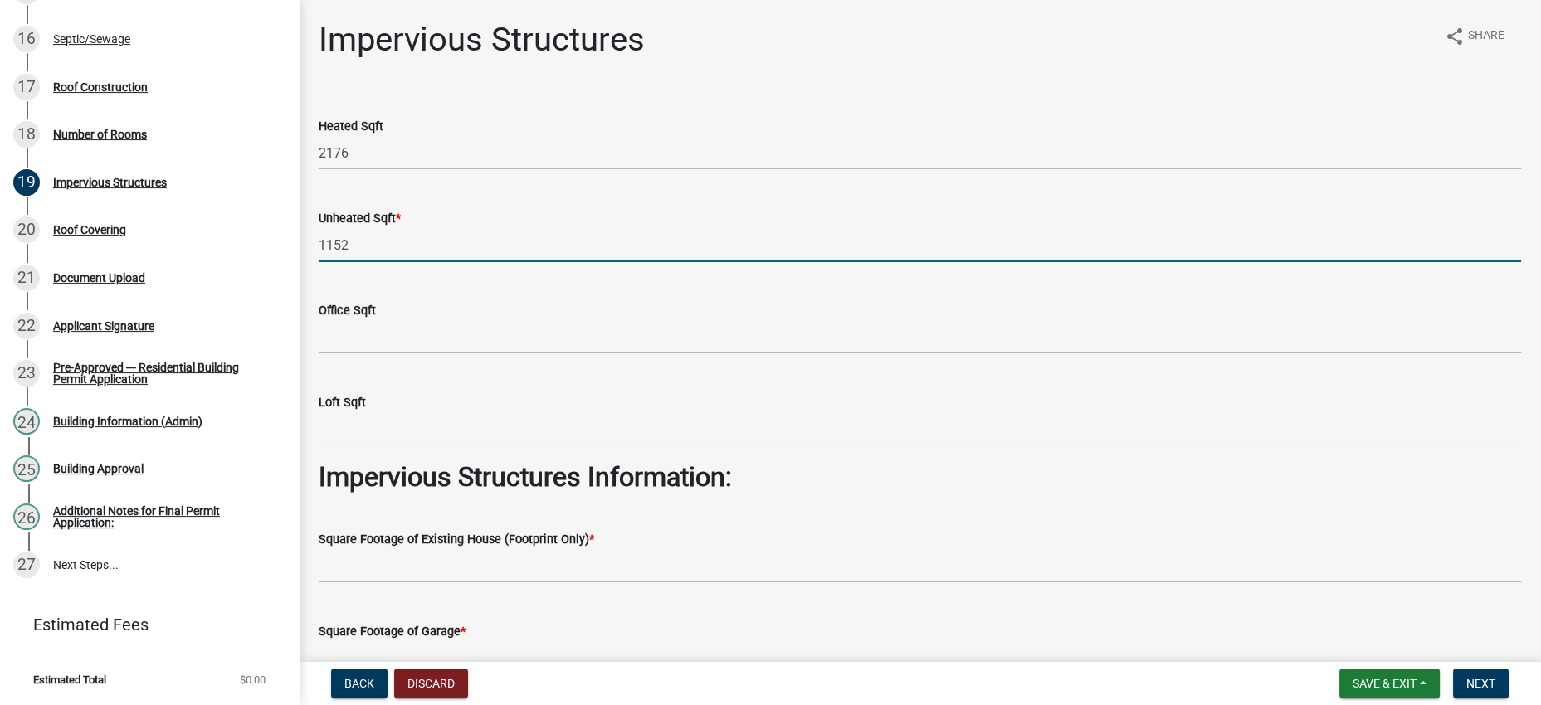
type input "1152"
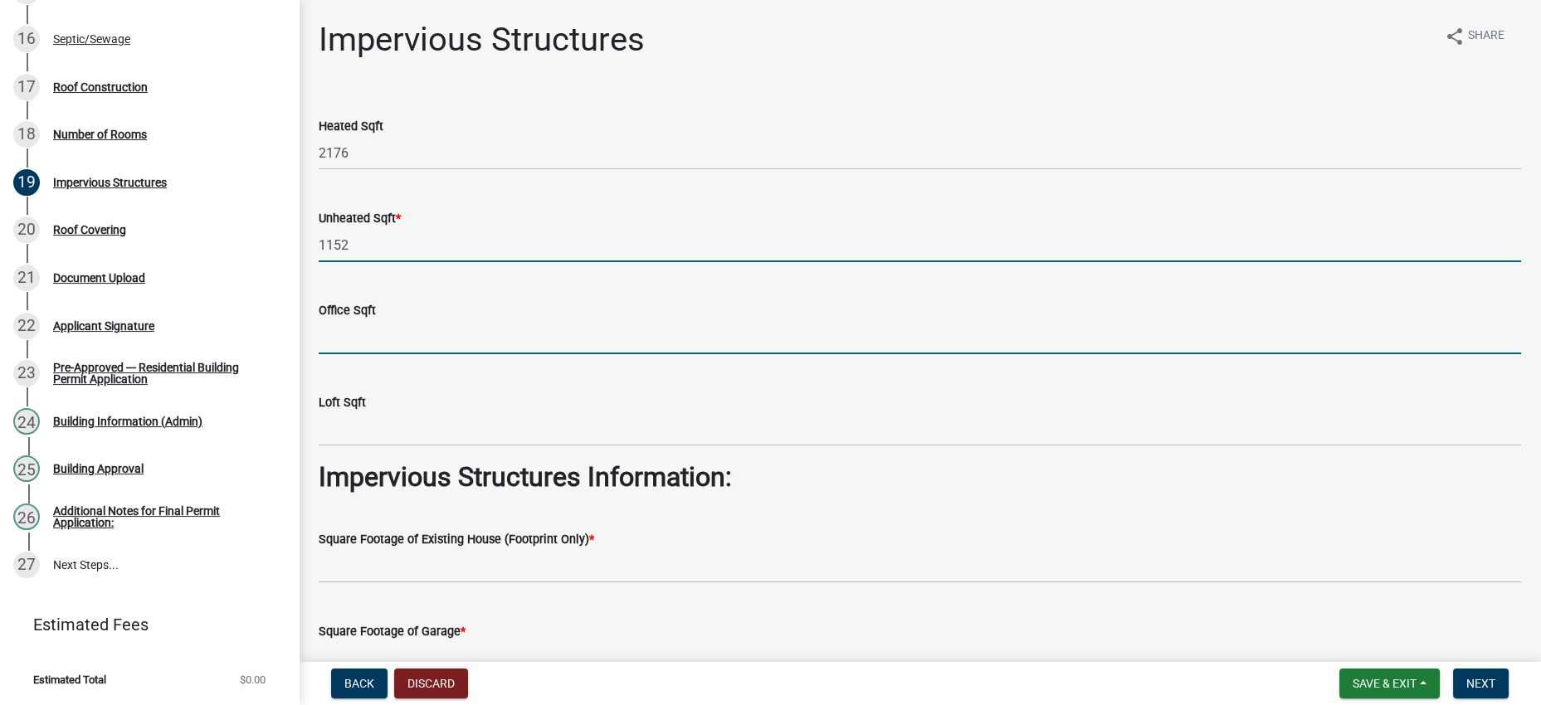
click at [440, 354] on input "text" at bounding box center [920, 337] width 1202 height 34
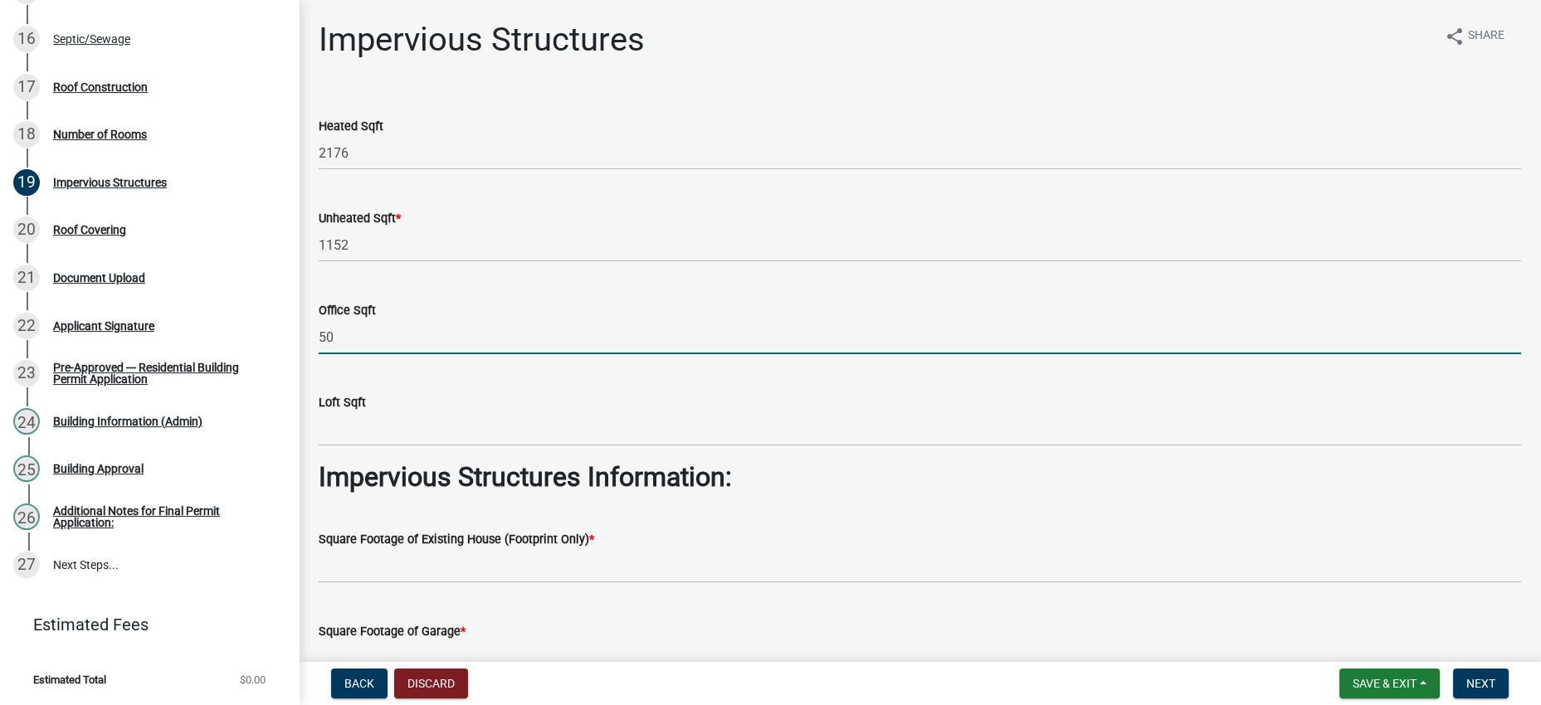
type input "50"
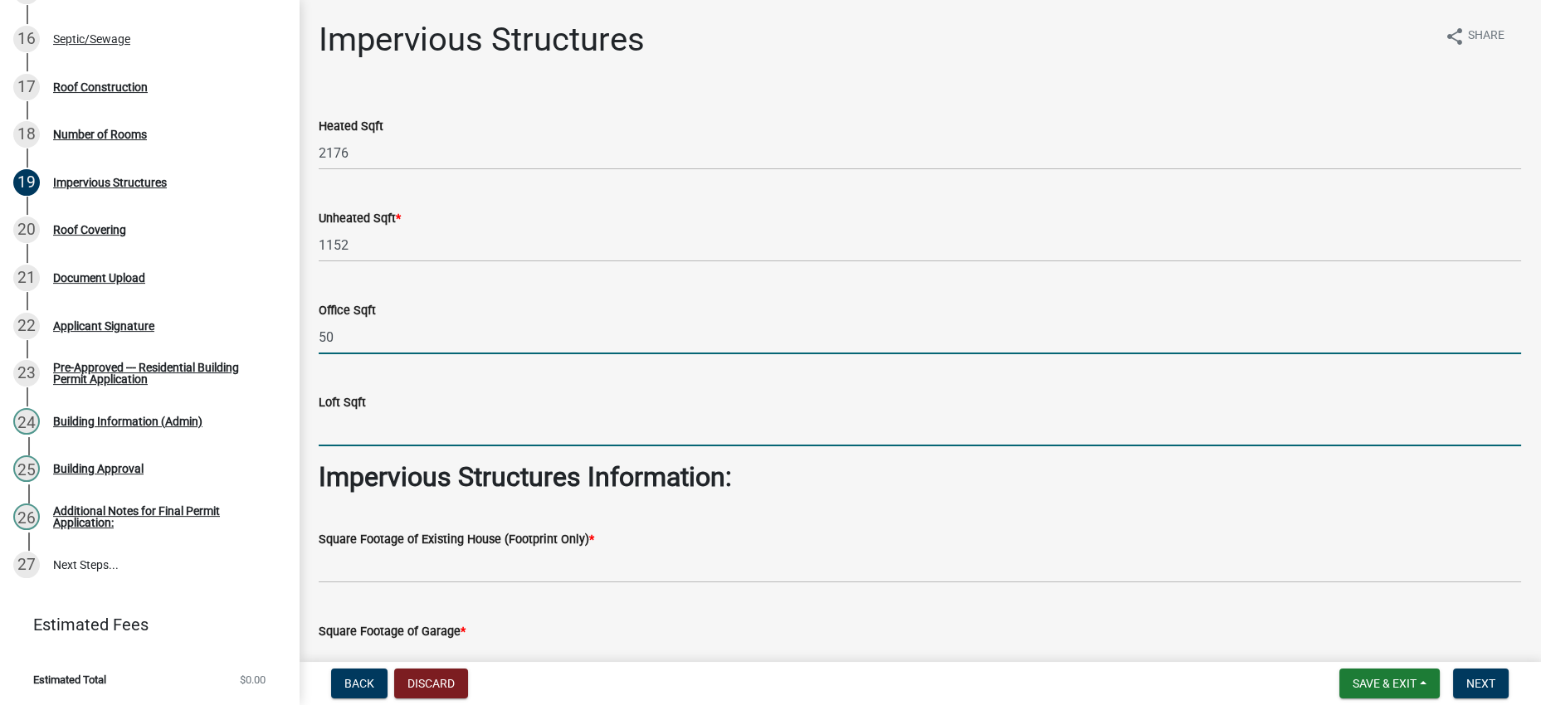
drag, startPoint x: 417, startPoint y: 520, endPoint x: 435, endPoint y: 500, distance: 27.1
click at [417, 446] on input "text" at bounding box center [920, 429] width 1202 height 34
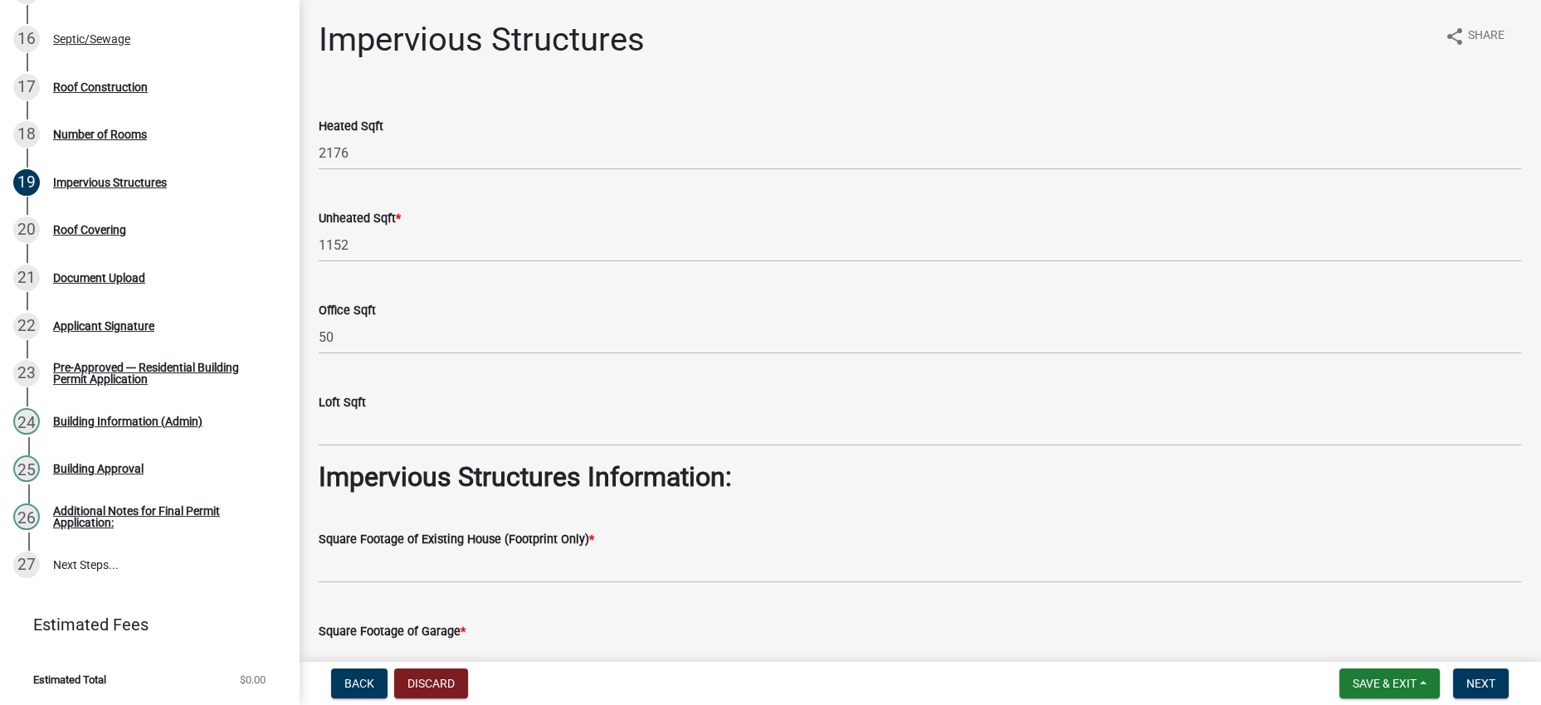
click at [467, 446] on div "Loft Sqft" at bounding box center [920, 407] width 1202 height 77
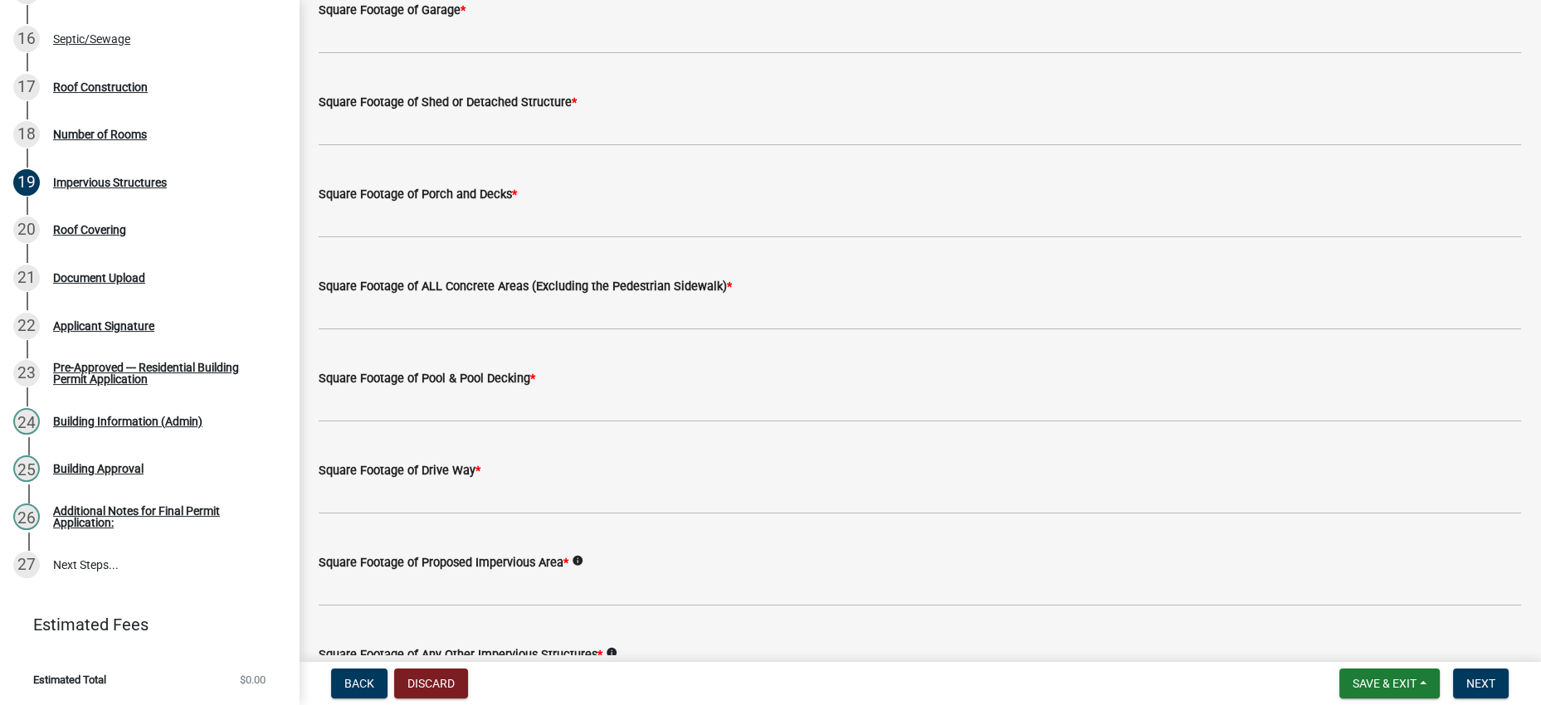
scroll to position [622, 0]
type input "0"
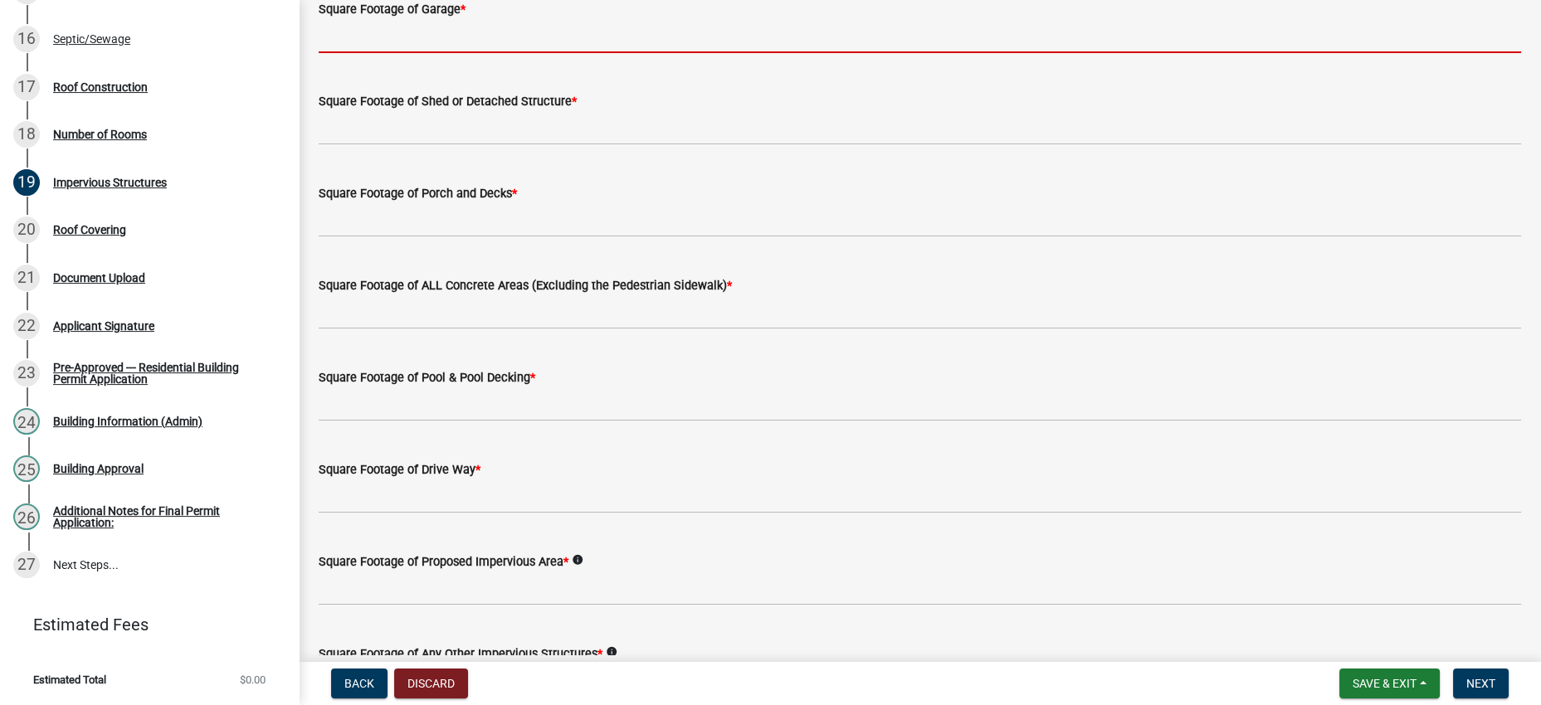
click at [497, 53] on input "text" at bounding box center [920, 36] width 1202 height 34
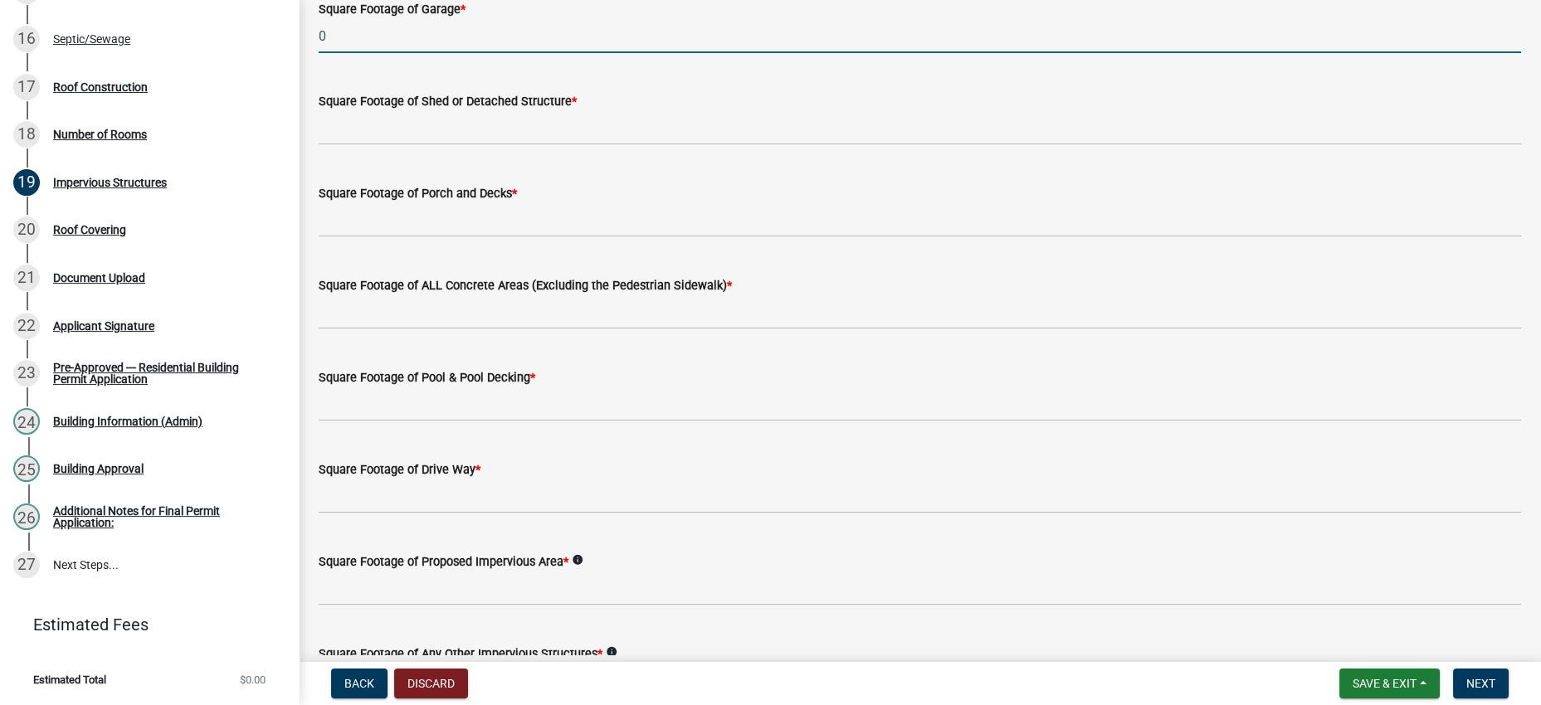
type input "0"
click at [498, 145] on div "Square Footage of Shed or Detached Structure *" at bounding box center [920, 106] width 1202 height 77
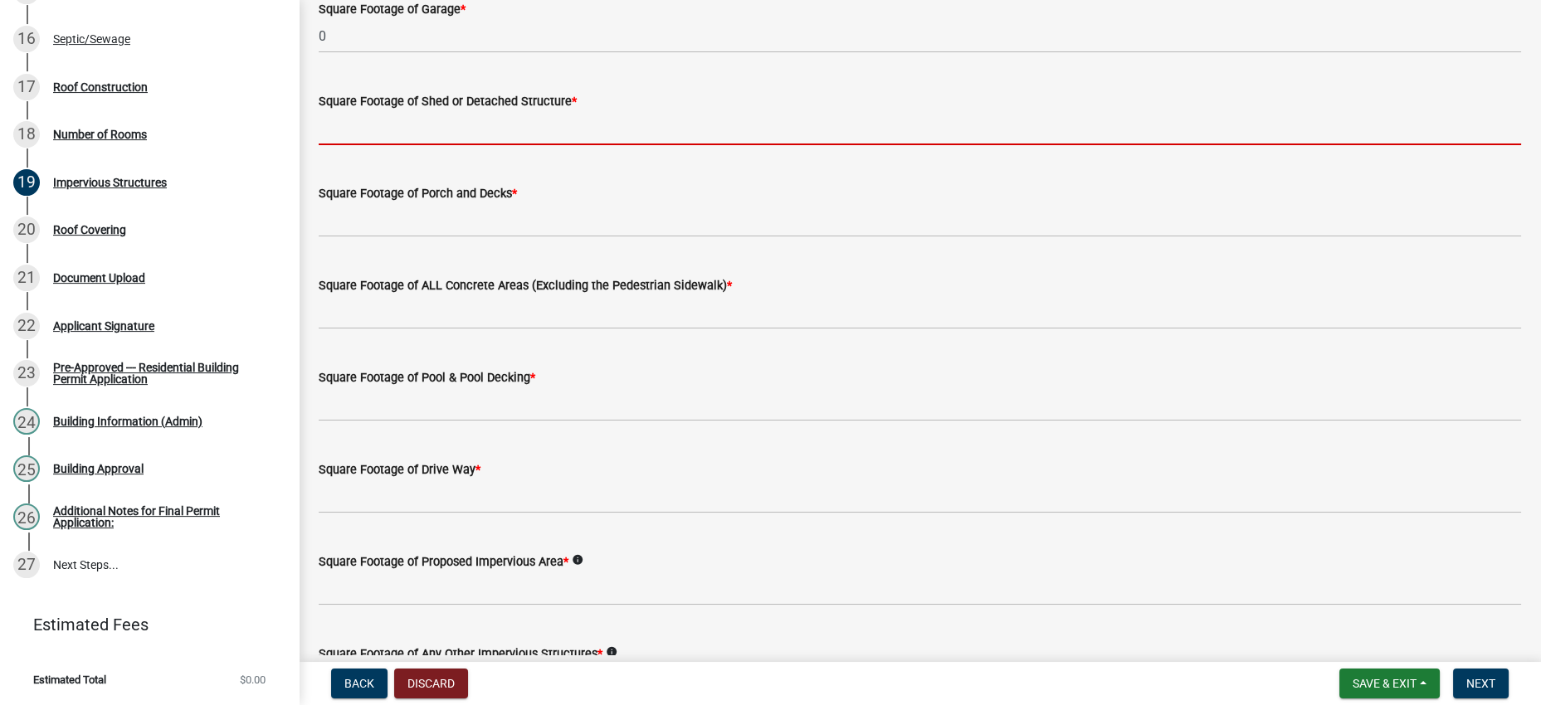
click at [510, 145] on input "text" at bounding box center [920, 128] width 1202 height 34
click at [509, 145] on div "Square Footage of Shed or Detached Structure *" at bounding box center [920, 106] width 1202 height 77
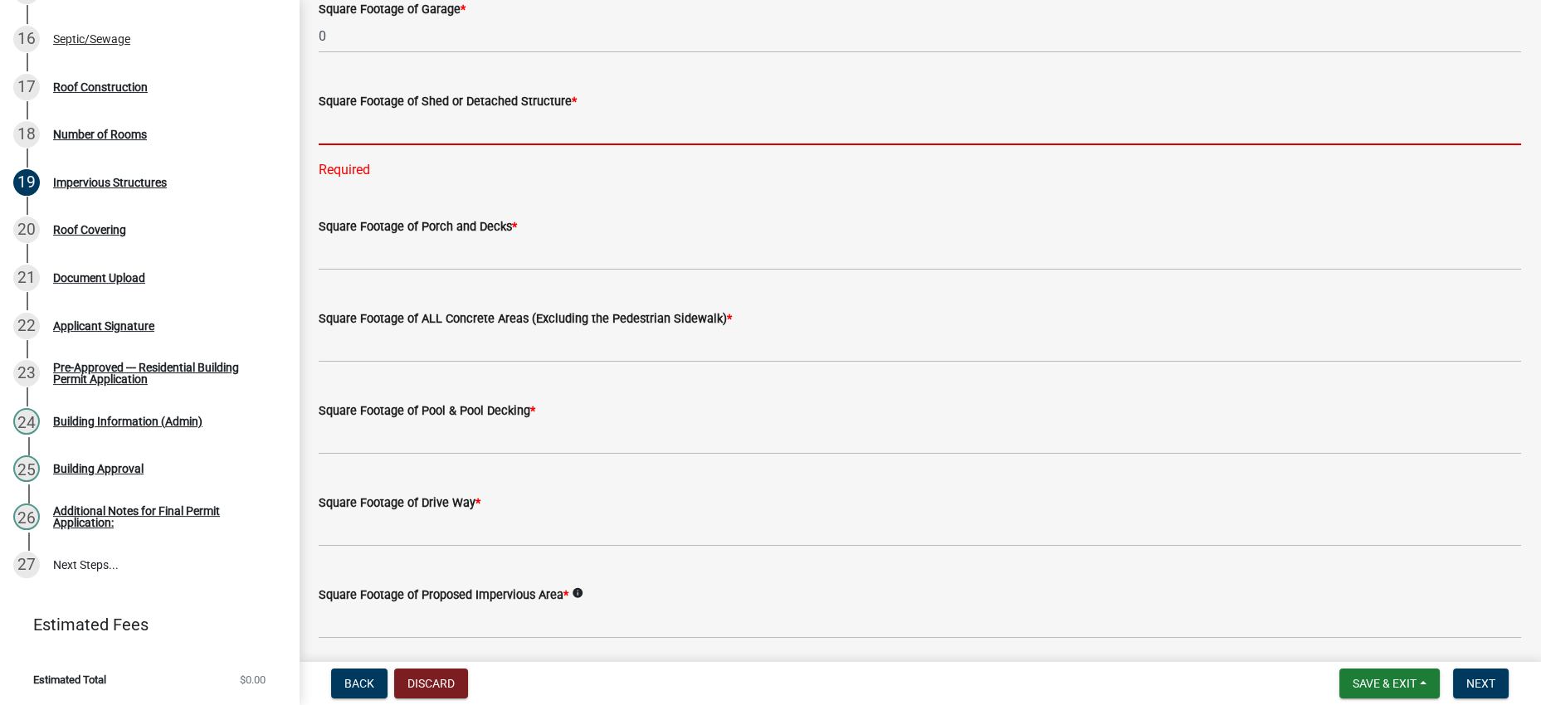
click at [486, 145] on input "text" at bounding box center [920, 128] width 1202 height 34
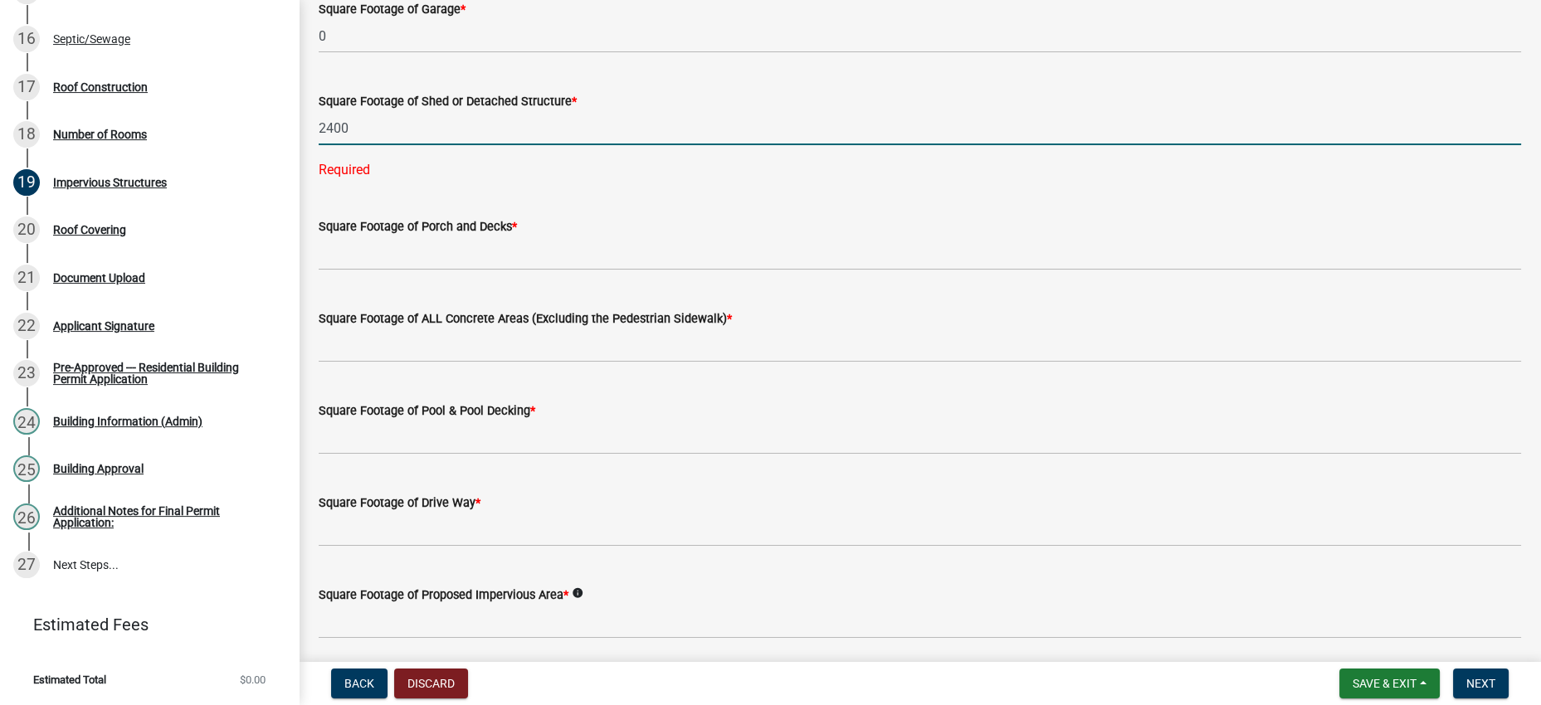
type input "2400"
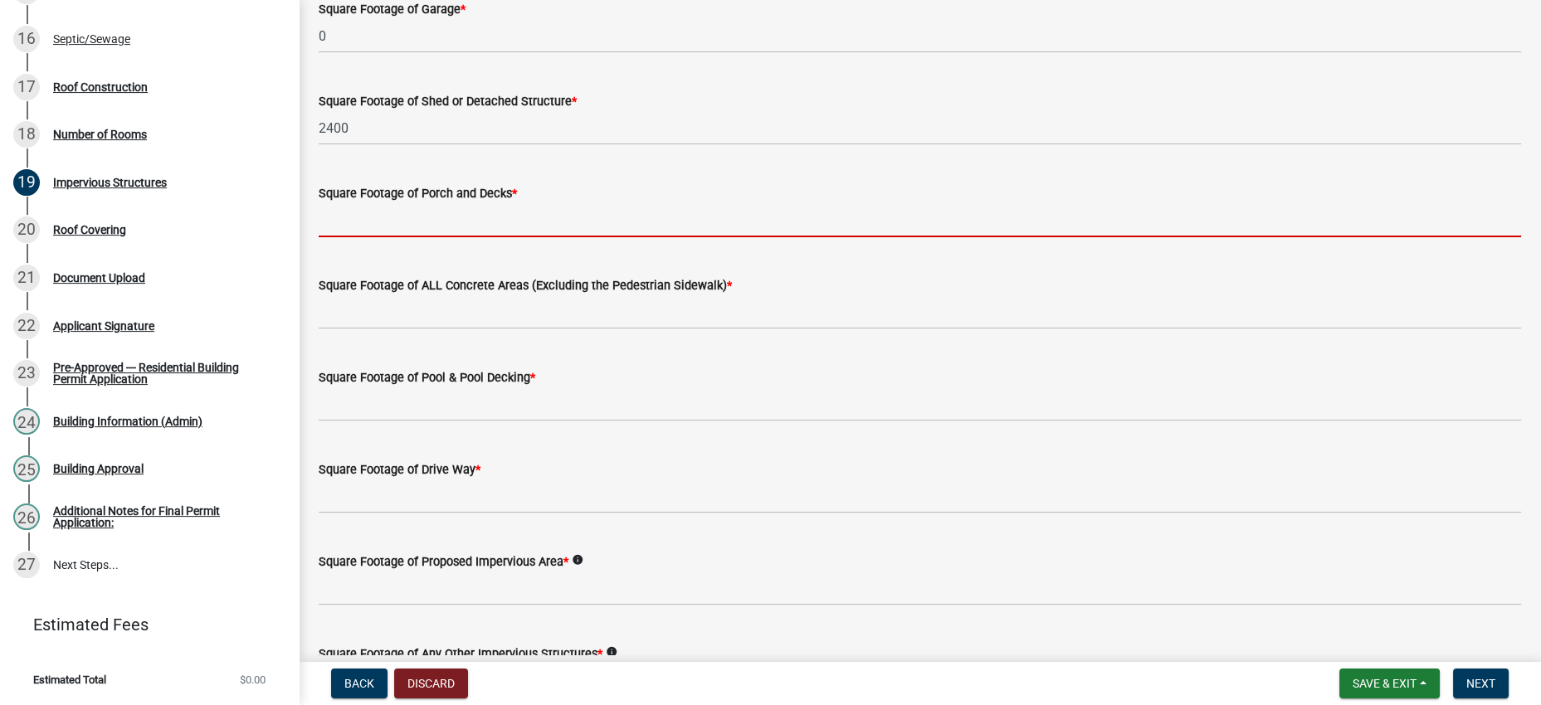
click at [512, 467] on wm-data-entity-input-list "Heated Sqft 2176 Unheated Sqft * 1152 Office Sqft 50 Loft Sqft Impervious Struc…" at bounding box center [920, 244] width 1202 height 1546
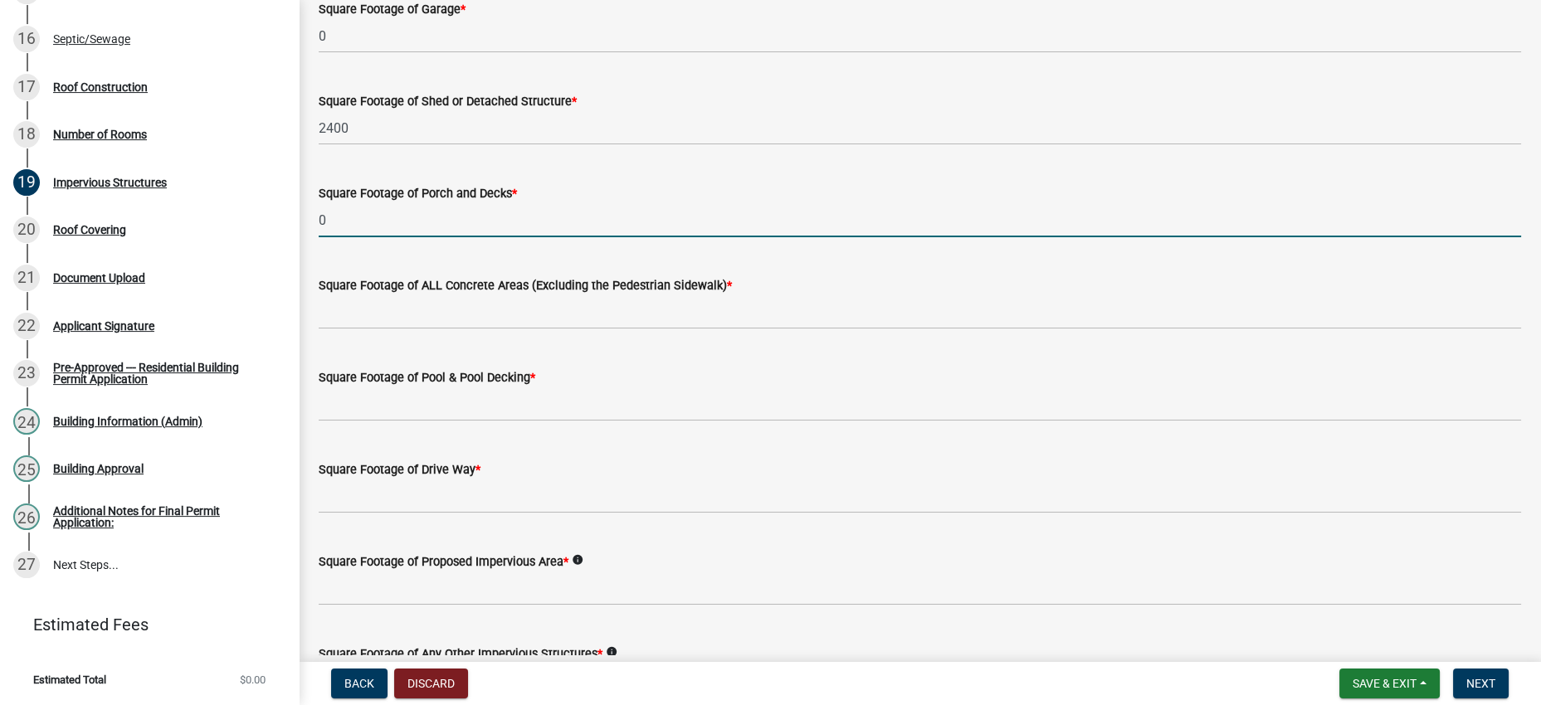
type input "0"
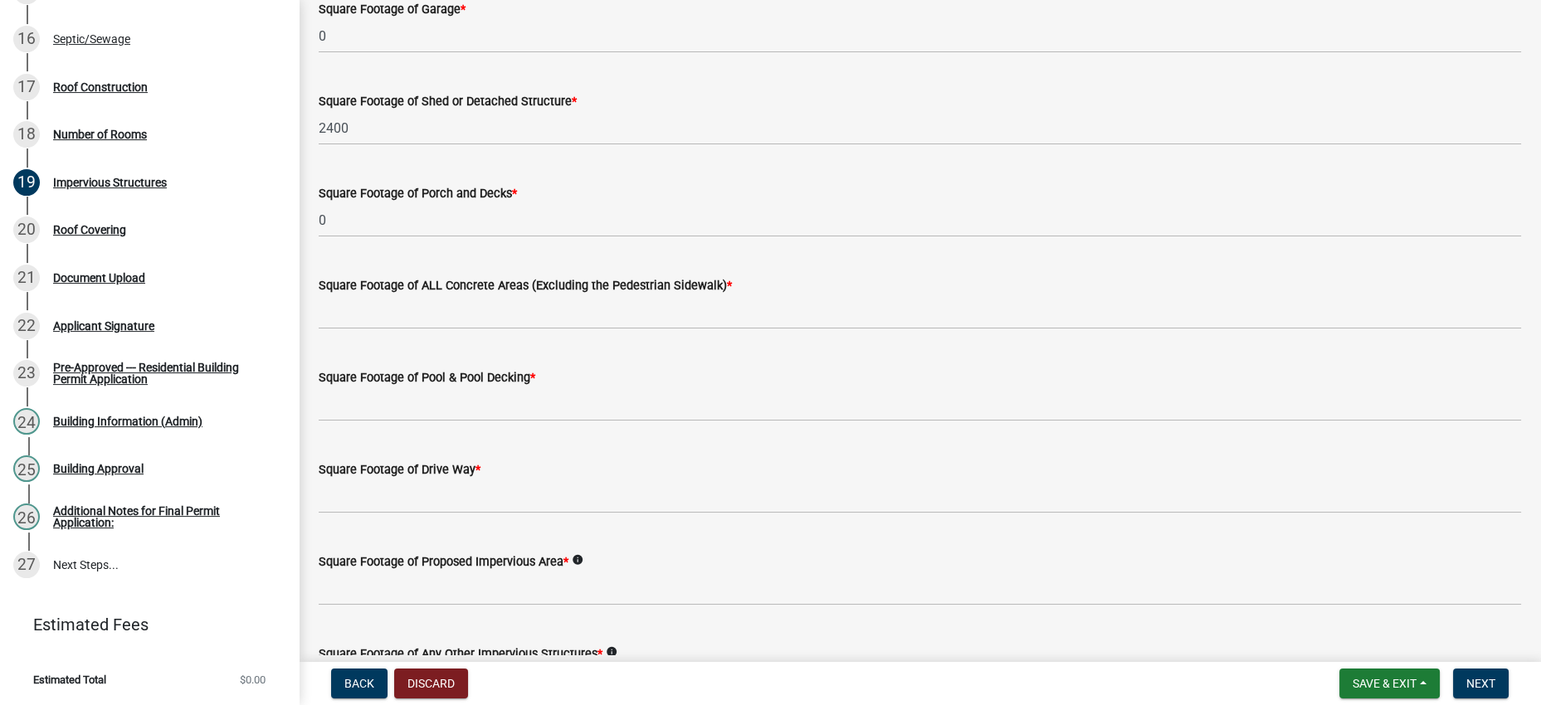
click at [526, 329] on div "Square Footage of ALL Concrete Areas (Excluding the Pedestrian Sidewalk) *" at bounding box center [920, 290] width 1202 height 77
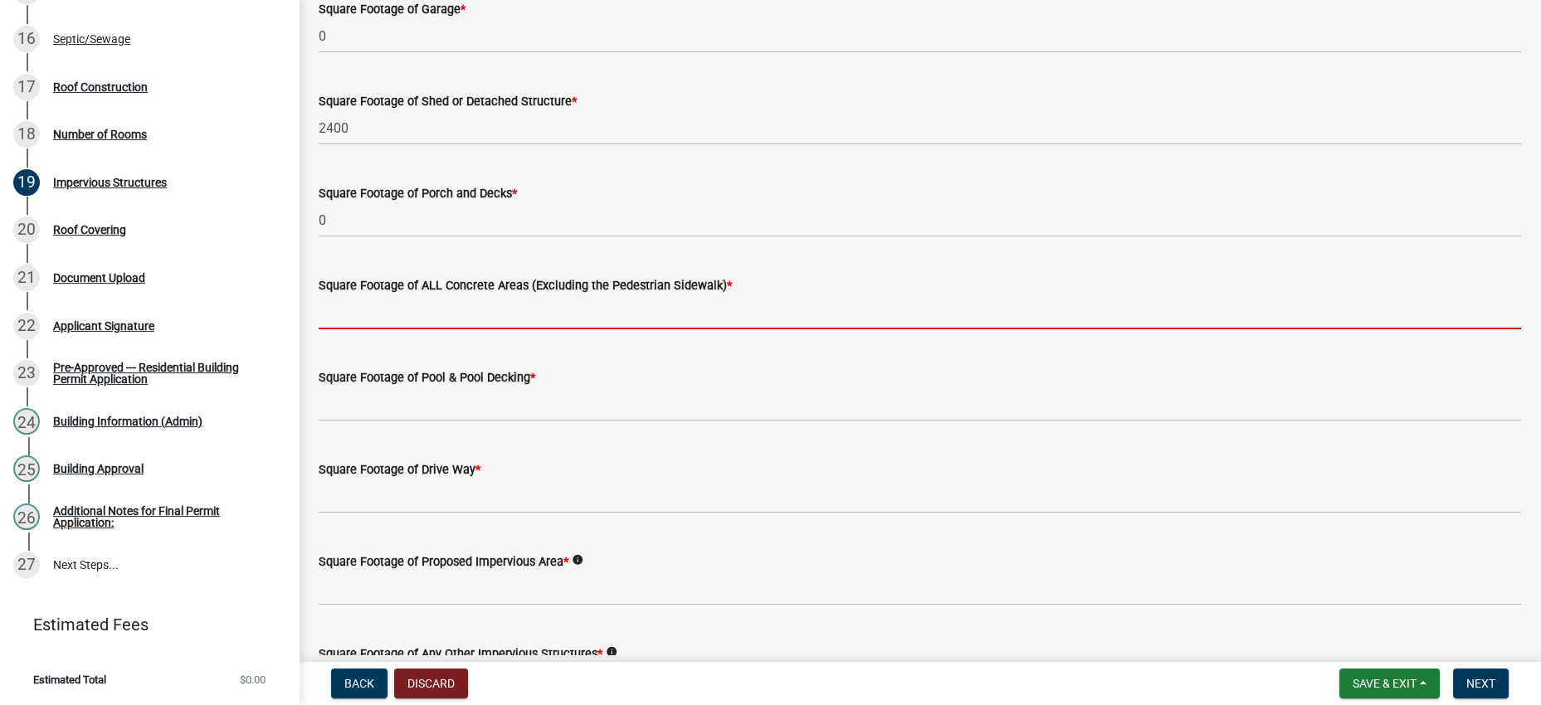
click at [505, 329] on input "text" at bounding box center [920, 312] width 1202 height 34
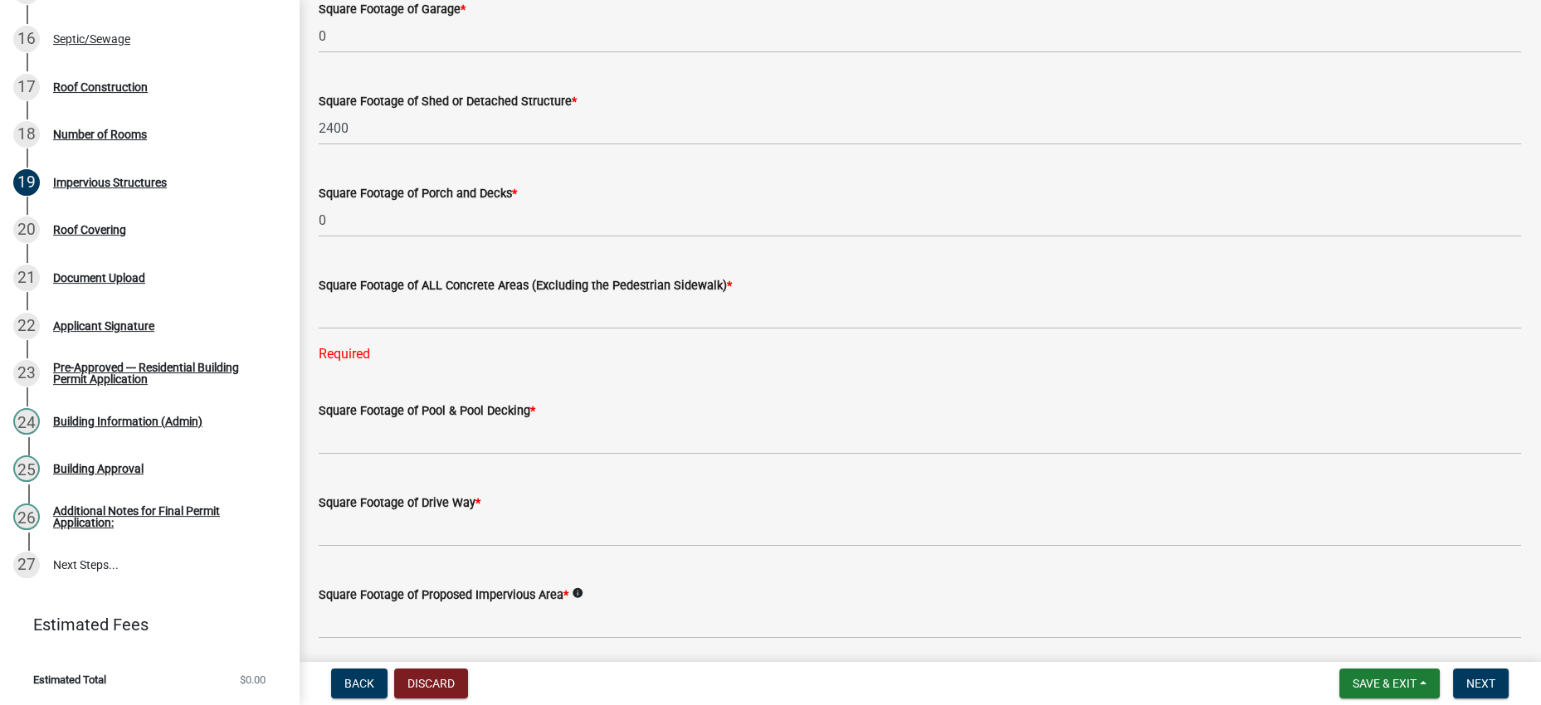
click at [647, 364] on div "Square Footage of ALL Concrete Areas (Excluding the Pedestrian Sidewalk) * Requ…" at bounding box center [920, 308] width 1202 height 112
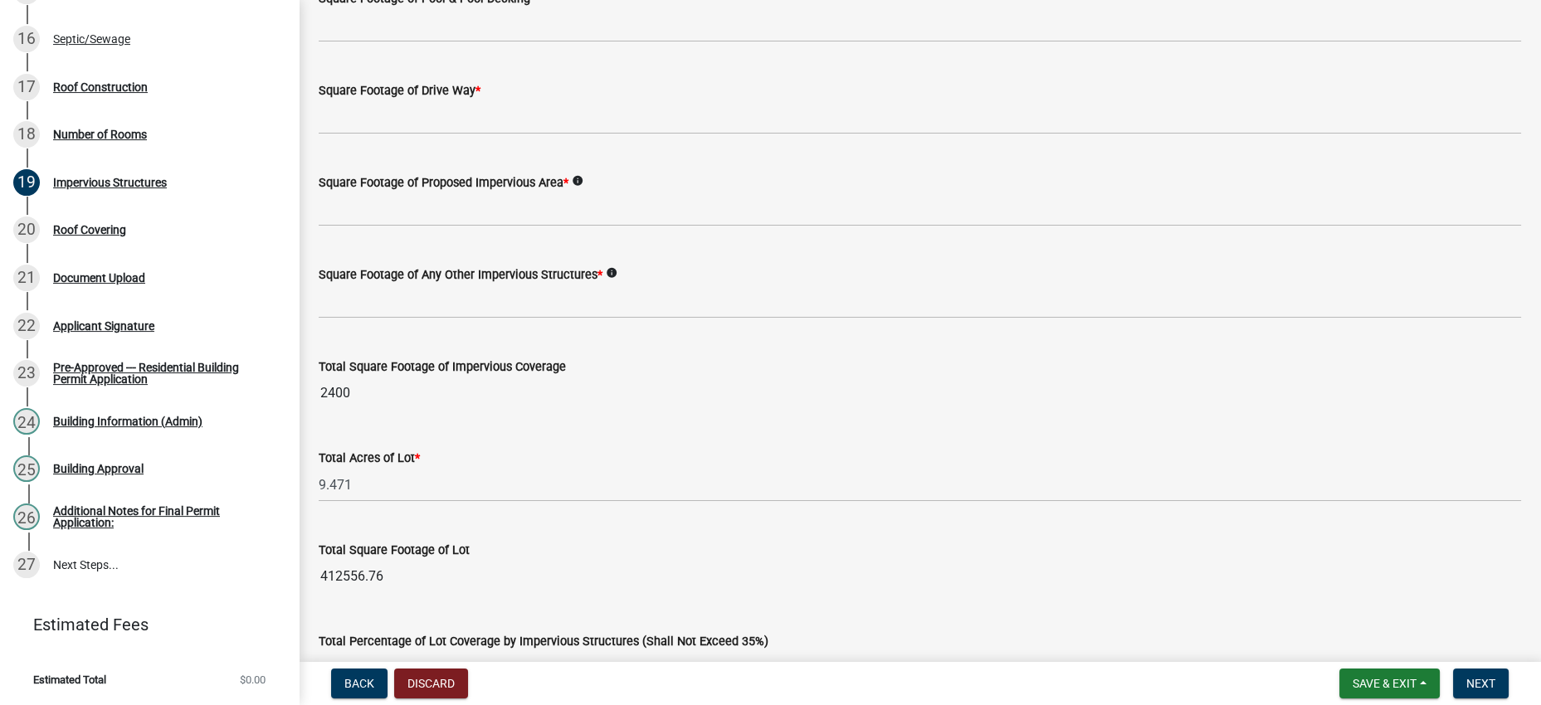
scroll to position [1036, 0]
type input "1152"
click at [471, 41] on div "Square Footage of Pool & Pool Decking *" at bounding box center [920, 1] width 1202 height 77
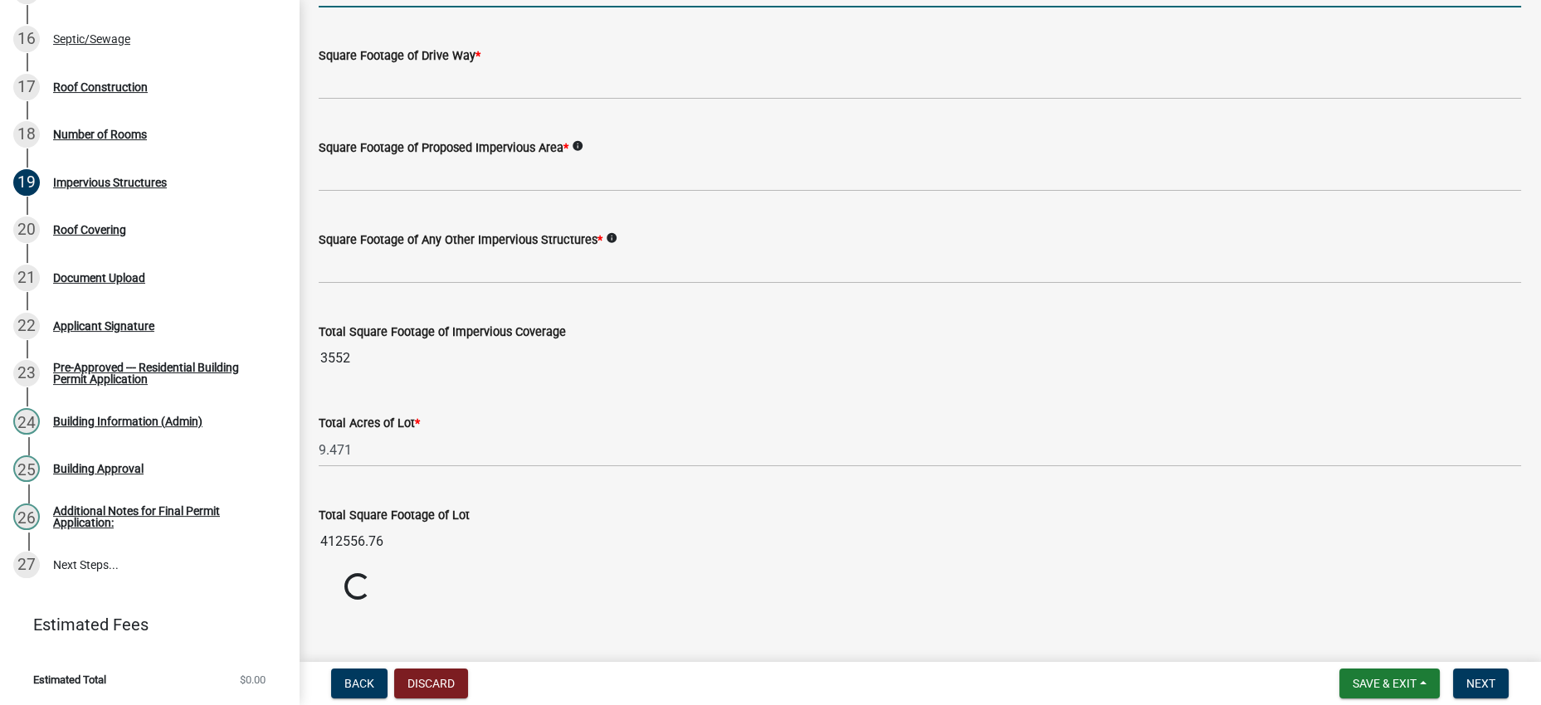
type input "0"
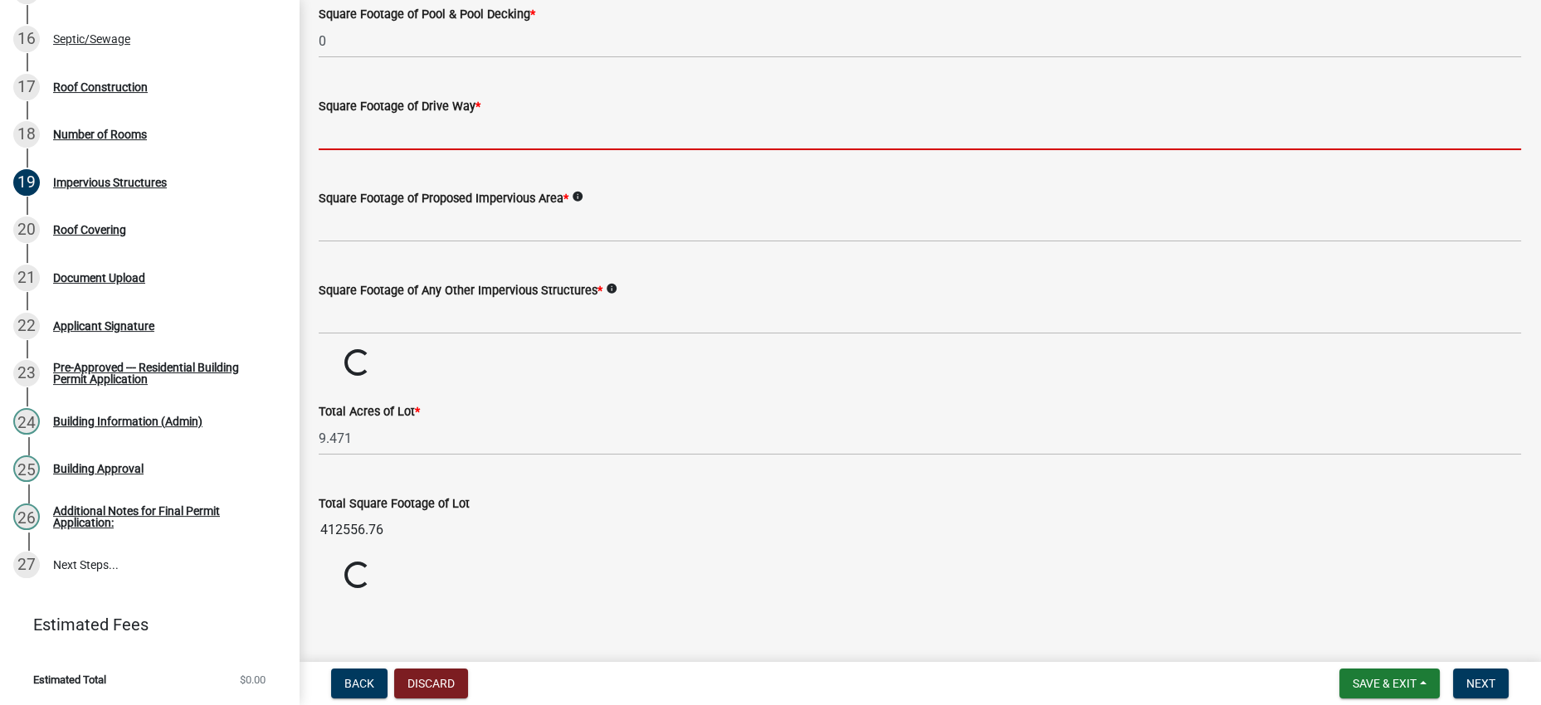
click at [431, 150] on input "text" at bounding box center [920, 133] width 1202 height 34
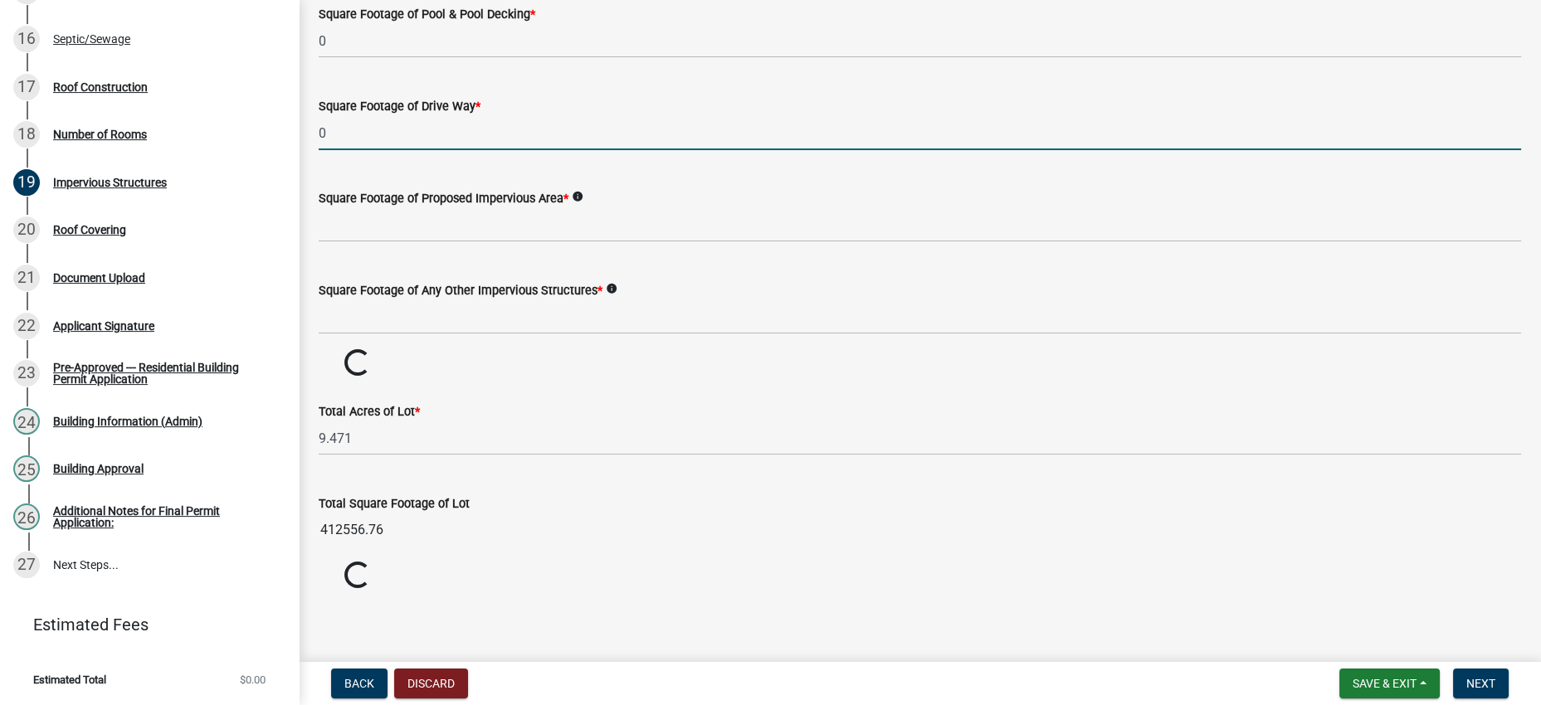
type input "0"
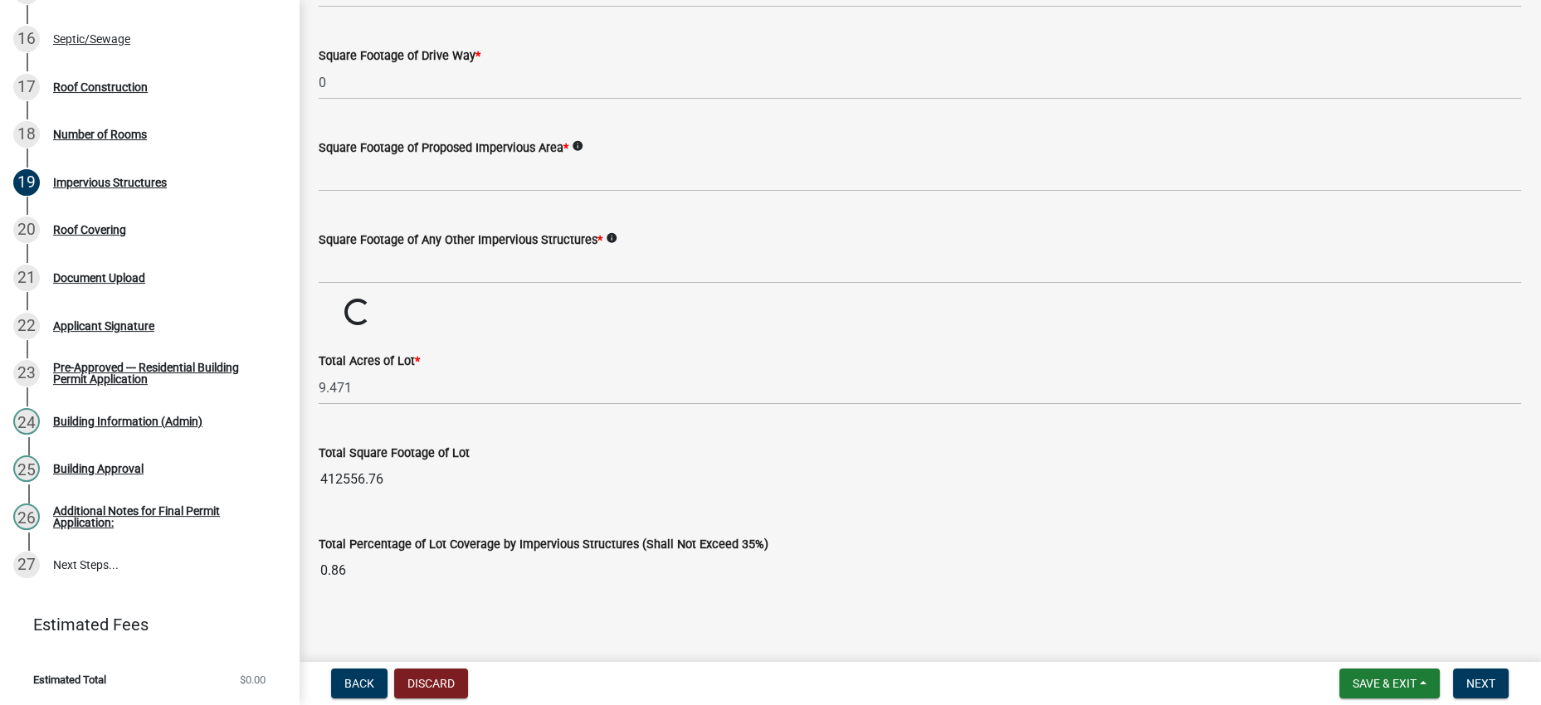
click at [476, 207] on wm-data-entity-input "Square Footage of Proposed Impervious Area * info" at bounding box center [920, 161] width 1202 height 92
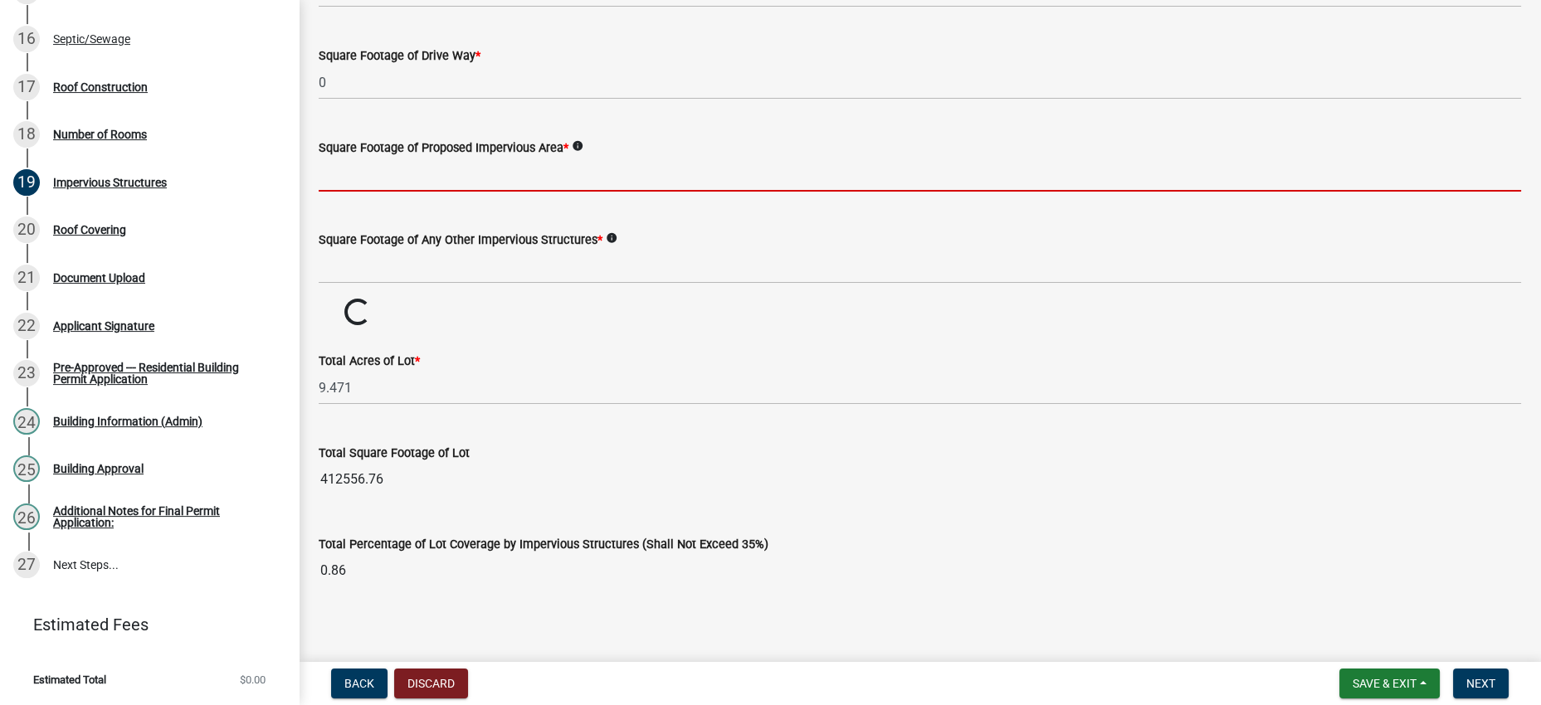
click at [482, 192] on input "text" at bounding box center [920, 175] width 1202 height 34
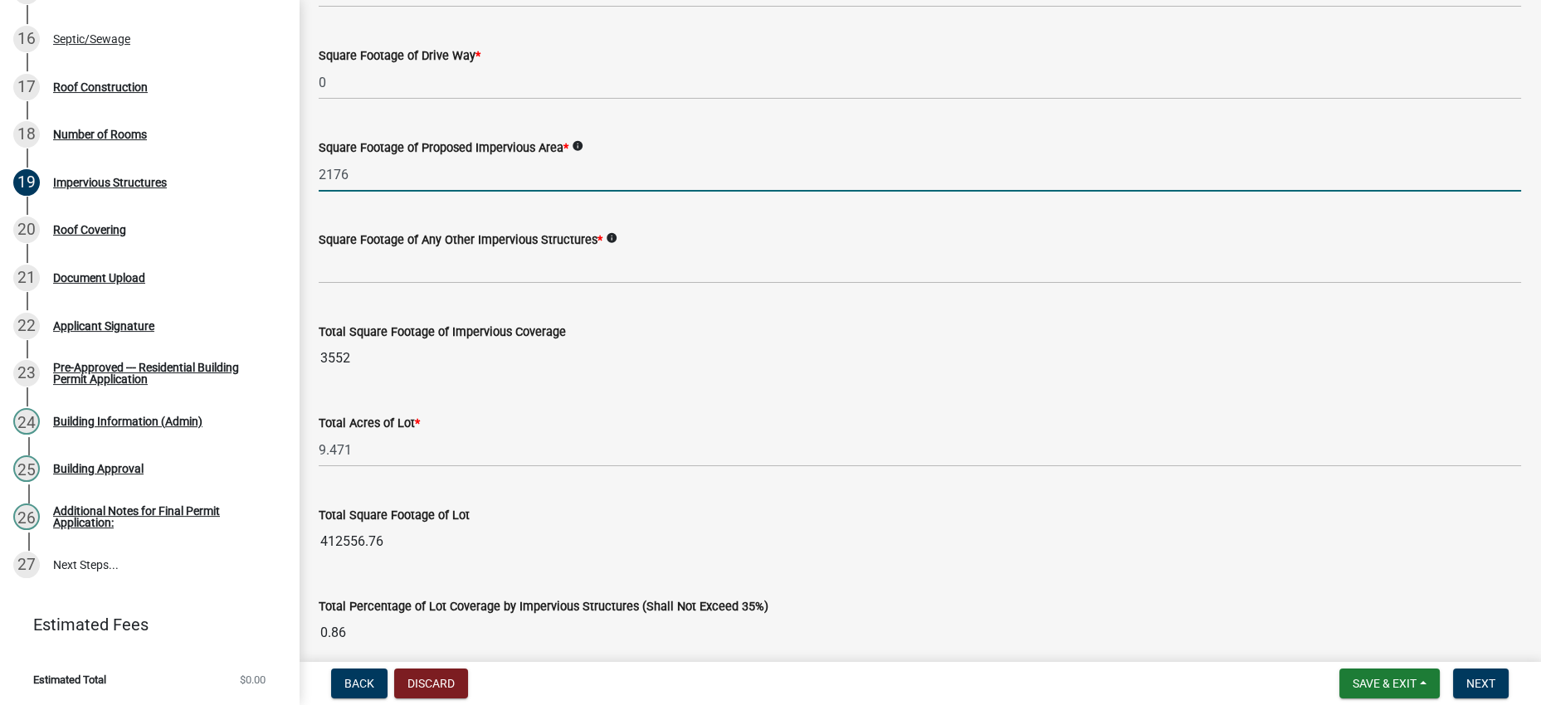
type input "2176"
click at [646, 284] on div "Square Footage of Any Other Impervious Structures * info" at bounding box center [920, 245] width 1202 height 77
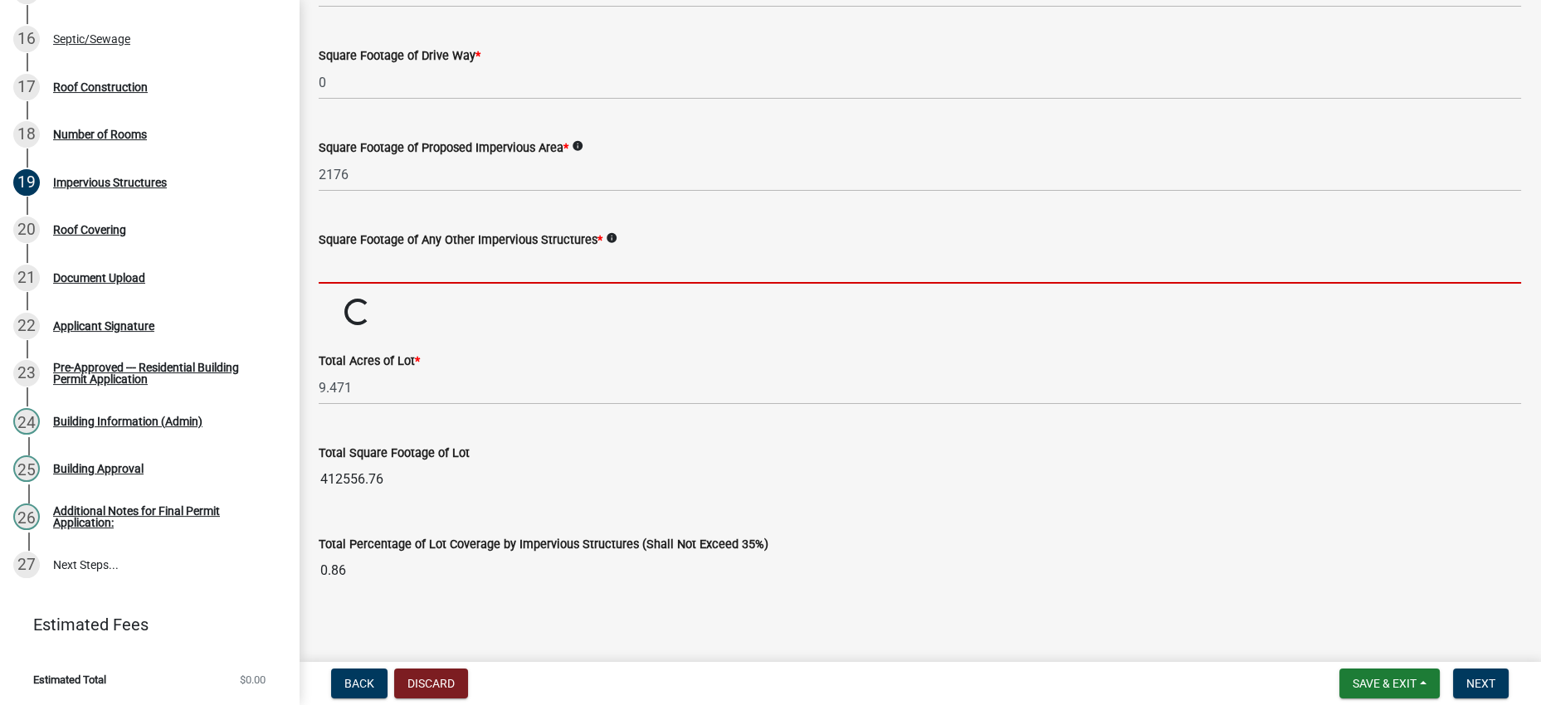
click at [580, 284] on input "text" at bounding box center [920, 267] width 1202 height 34
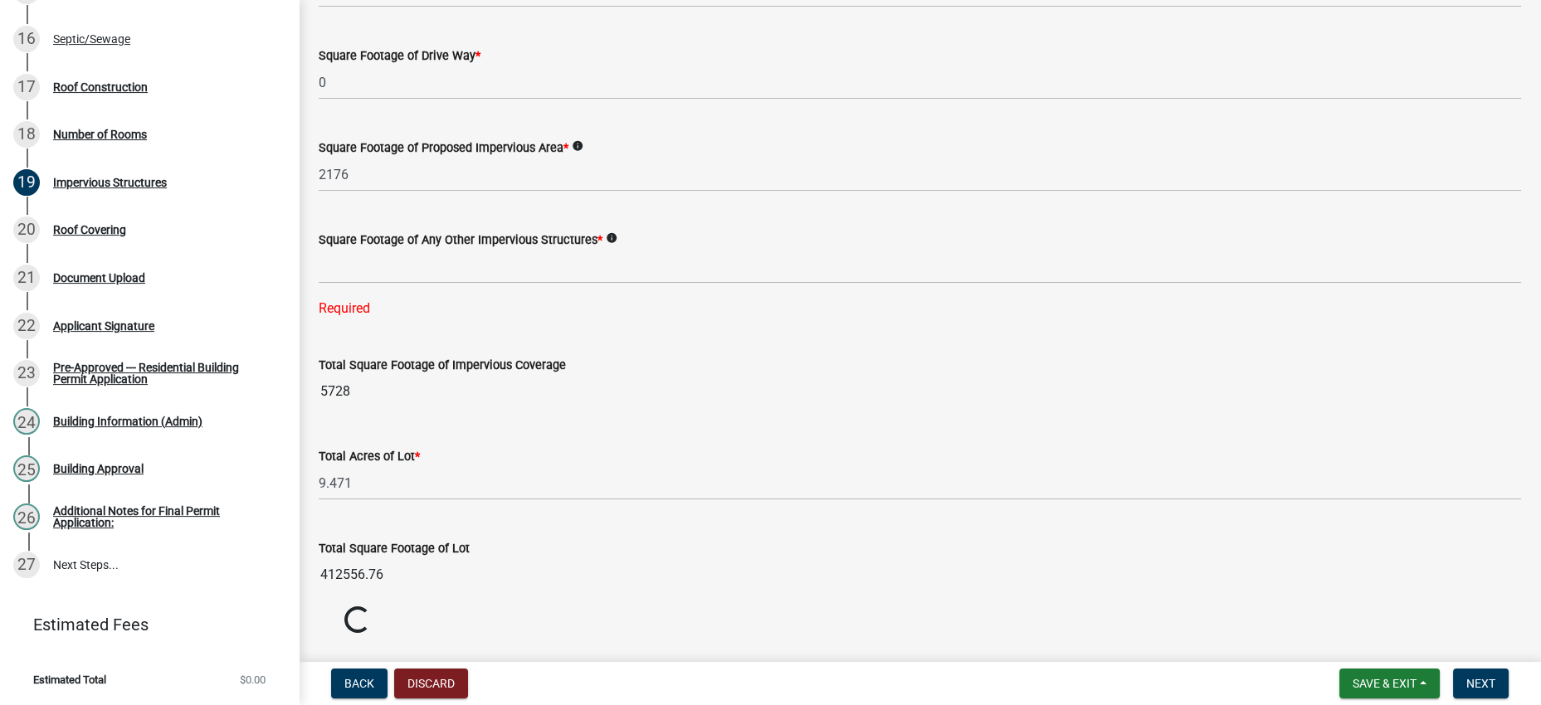
click at [694, 319] on div "Square Footage of Any Other Impervious Structures * info Required" at bounding box center [920, 263] width 1202 height 112
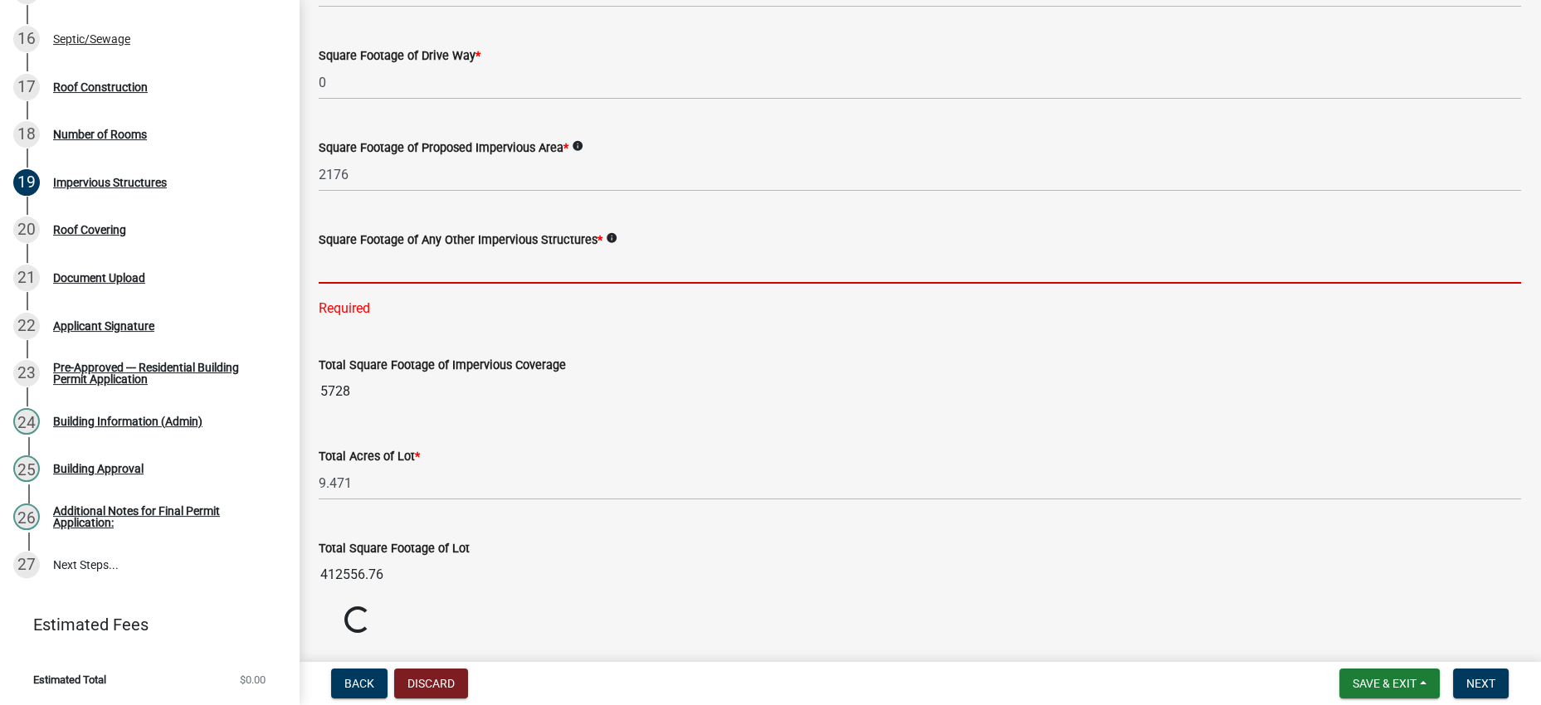
click at [610, 284] on input "text" at bounding box center [920, 267] width 1202 height 34
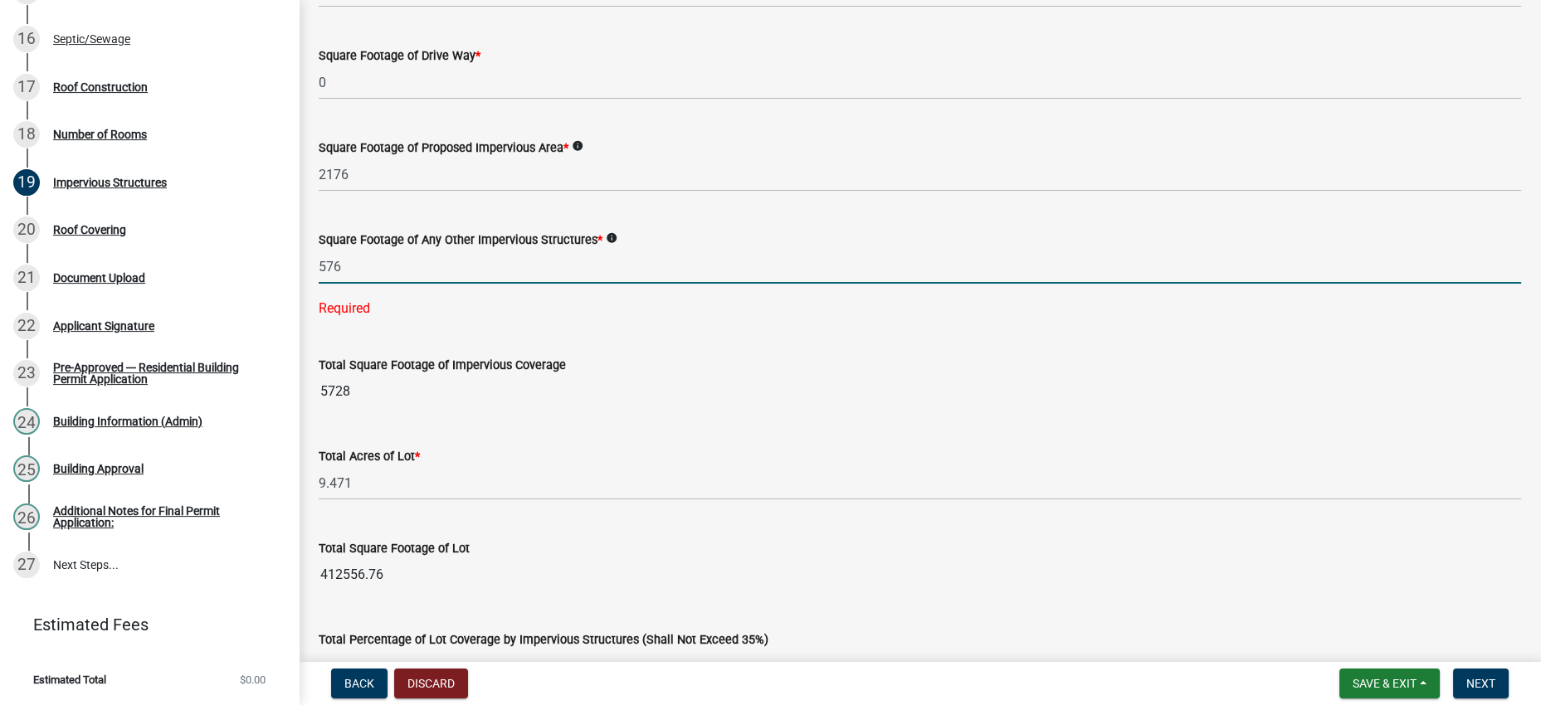
type input "576"
click at [900, 319] on div "Square Footage of Any Other Impervious Structures * info 576 Required" at bounding box center [920, 263] width 1202 height 112
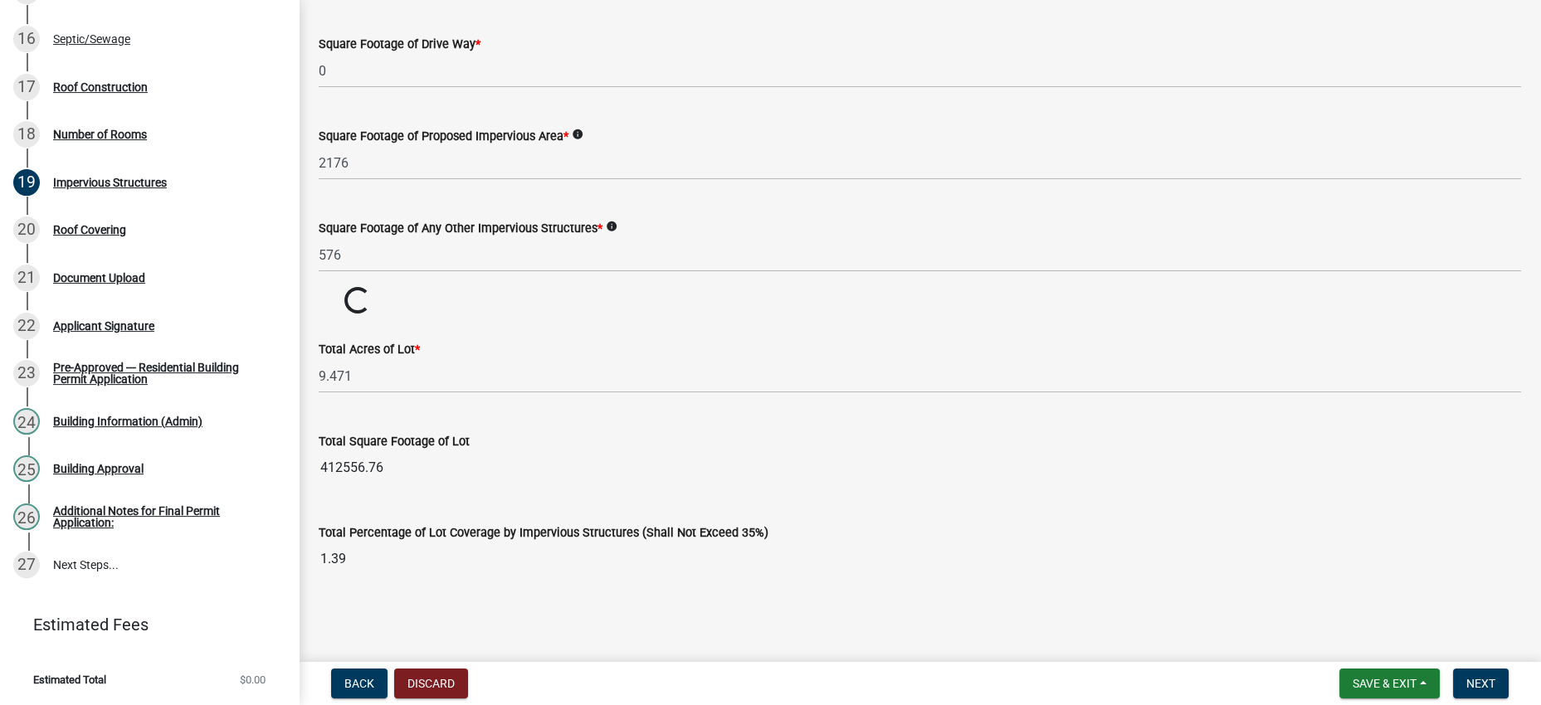
scroll to position [1453, 0]
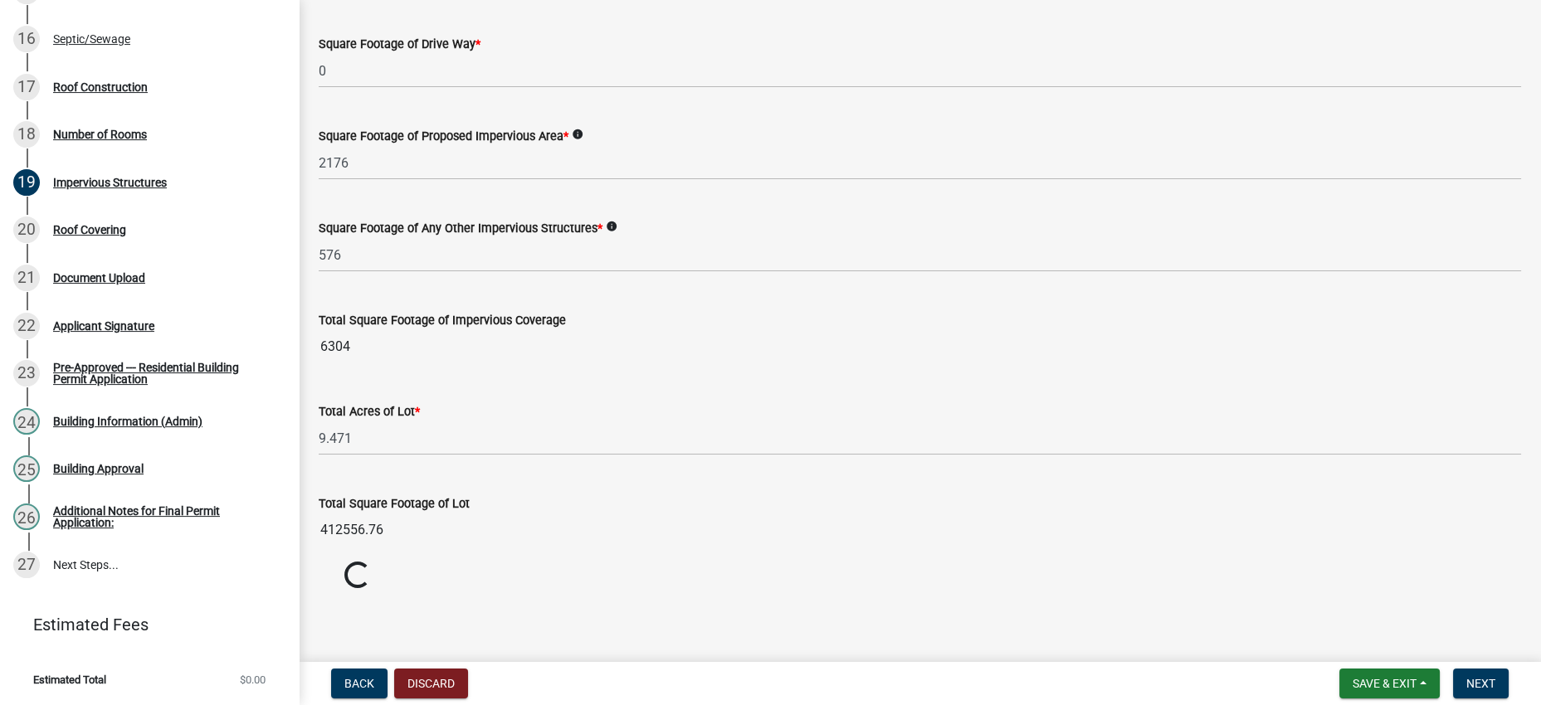
click at [997, 422] on wm-data-entity-input "Total Acres of Lot * 9.471" at bounding box center [920, 424] width 1202 height 92
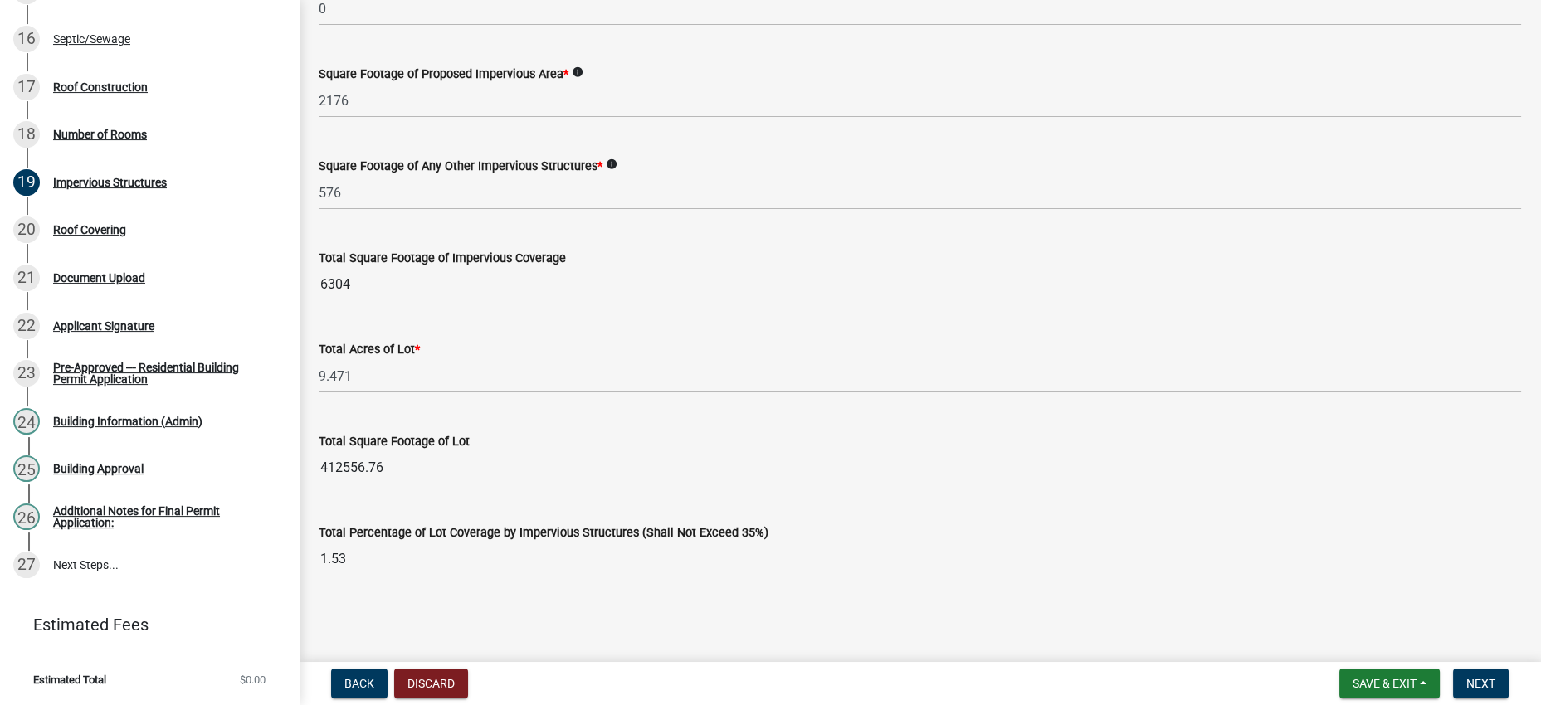
click at [988, 451] on div "Total Square Footage of Lot" at bounding box center [920, 442] width 1202 height 20
click at [991, 462] on wm-data-entity-input "Total Square Footage of Lot 412556.76" at bounding box center [920, 453] width 1202 height 91
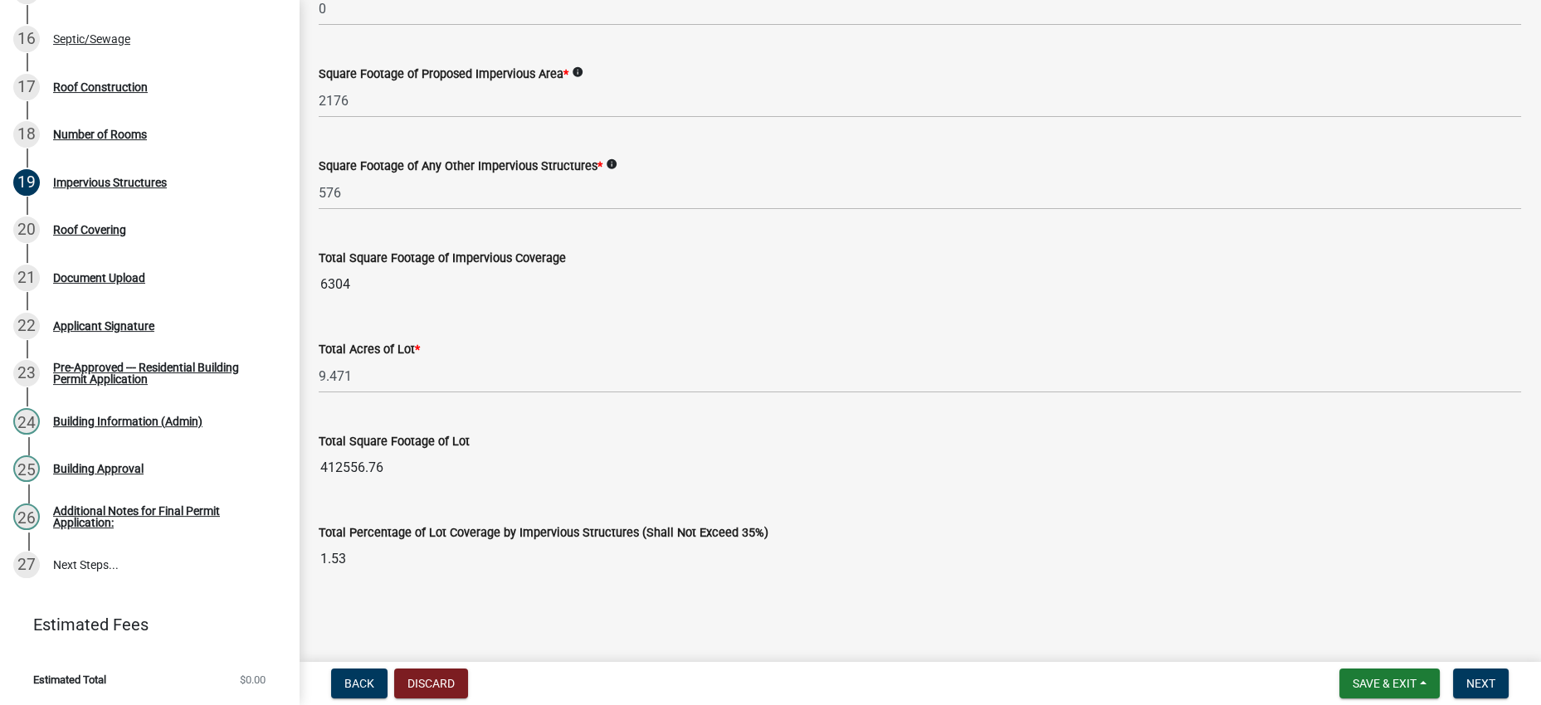
click at [991, 462] on wm-data-entity-input "Total Square Footage of Lot 412556.76" at bounding box center [920, 453] width 1202 height 91
click at [1056, 500] on div "Total Percentage of Lot Coverage by Impervious Structures (Shall Not Exceed 35%…" at bounding box center [920, 538] width 1202 height 76
click at [1467, 677] on span "Next" at bounding box center [1480, 683] width 29 height 13
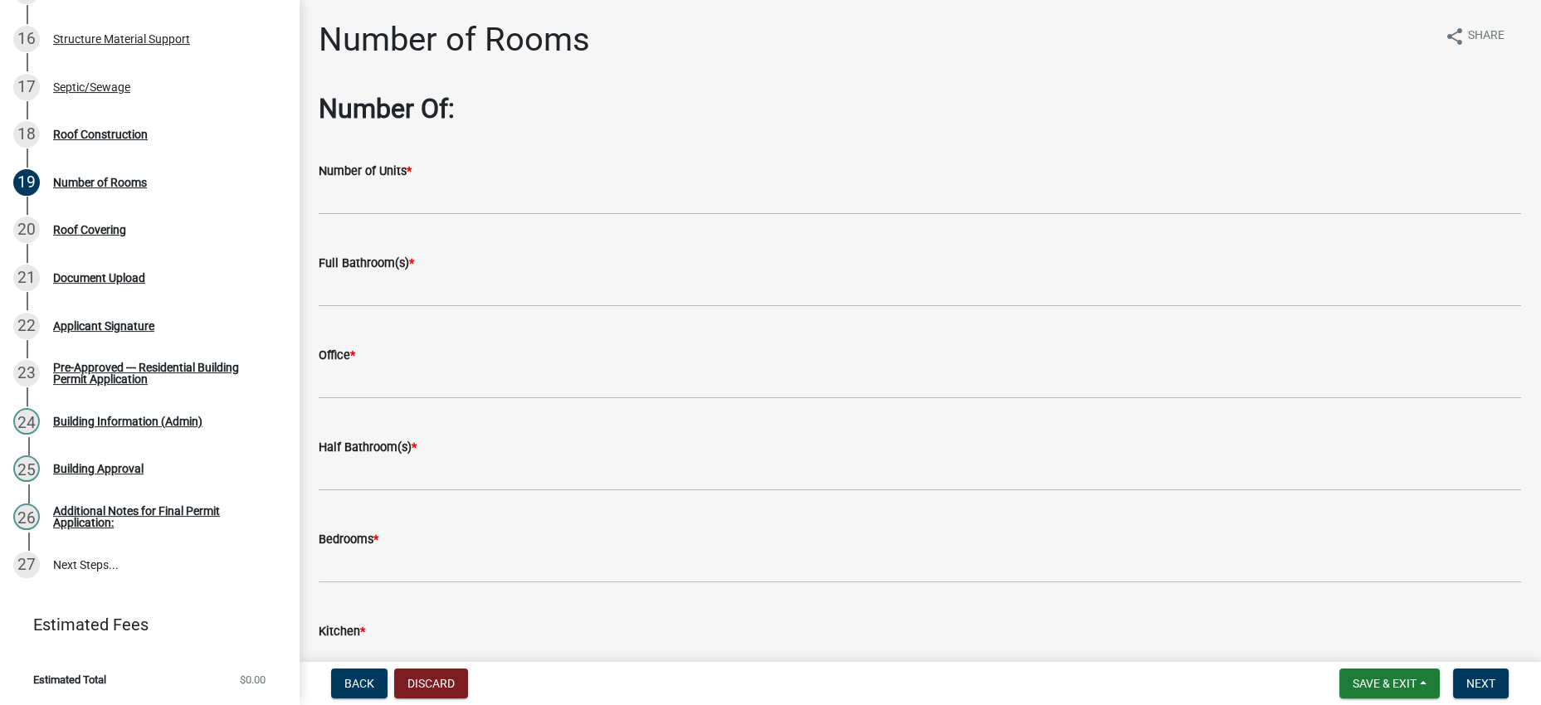
click at [881, 124] on h2 "Number Of:" at bounding box center [920, 109] width 1202 height 32
click at [554, 181] on div "Number of Units *" at bounding box center [920, 171] width 1202 height 20
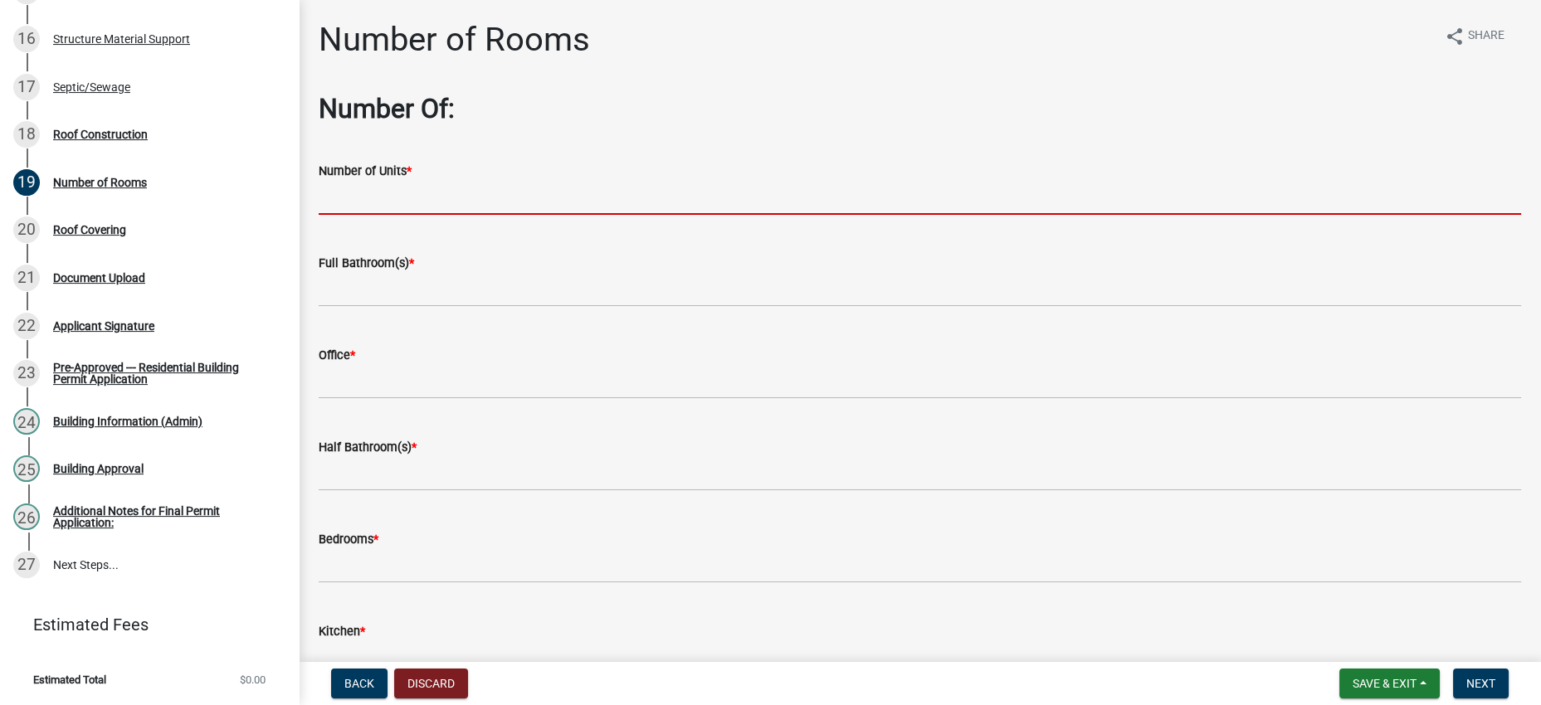
click at [534, 215] on input "text" at bounding box center [920, 198] width 1202 height 34
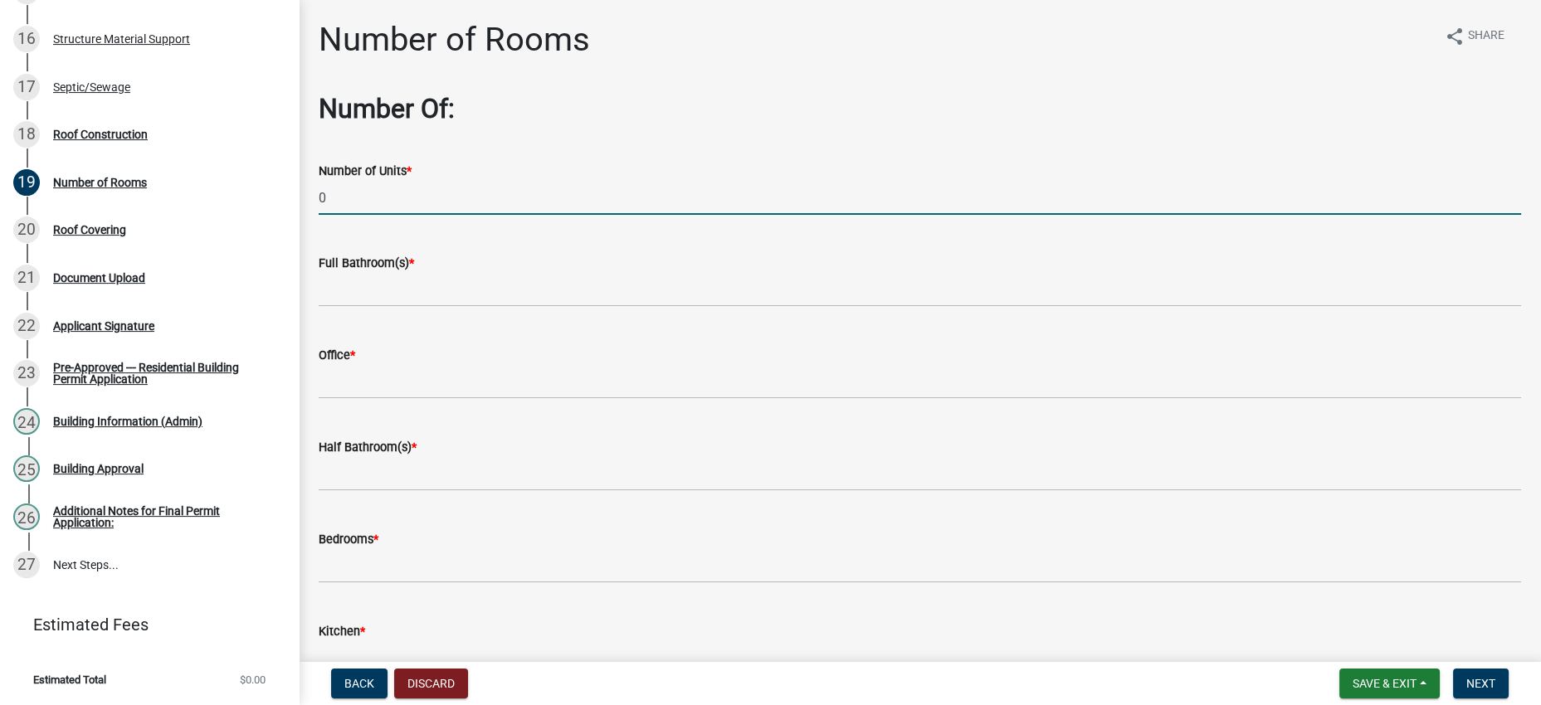
type input "0"
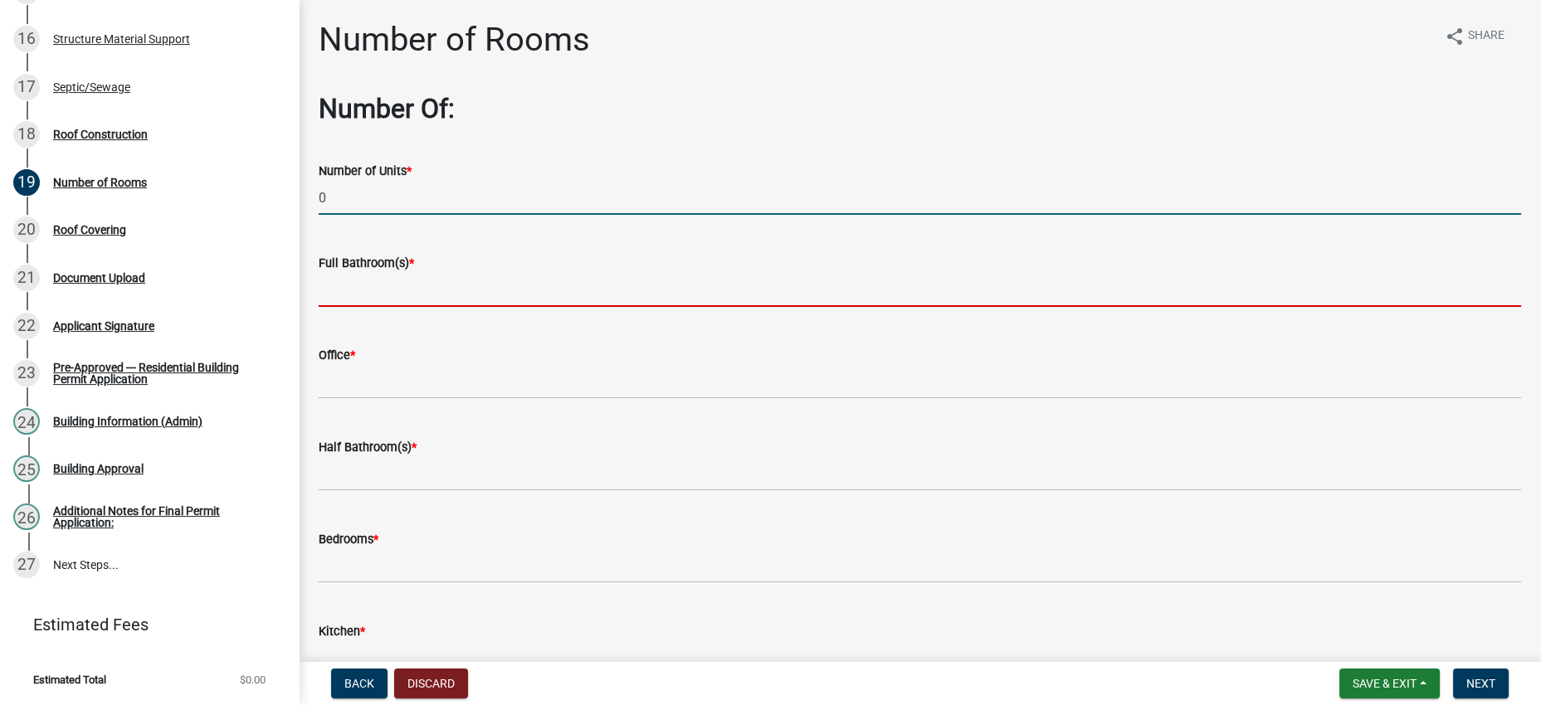
click at [598, 307] on input "text" at bounding box center [920, 290] width 1202 height 34
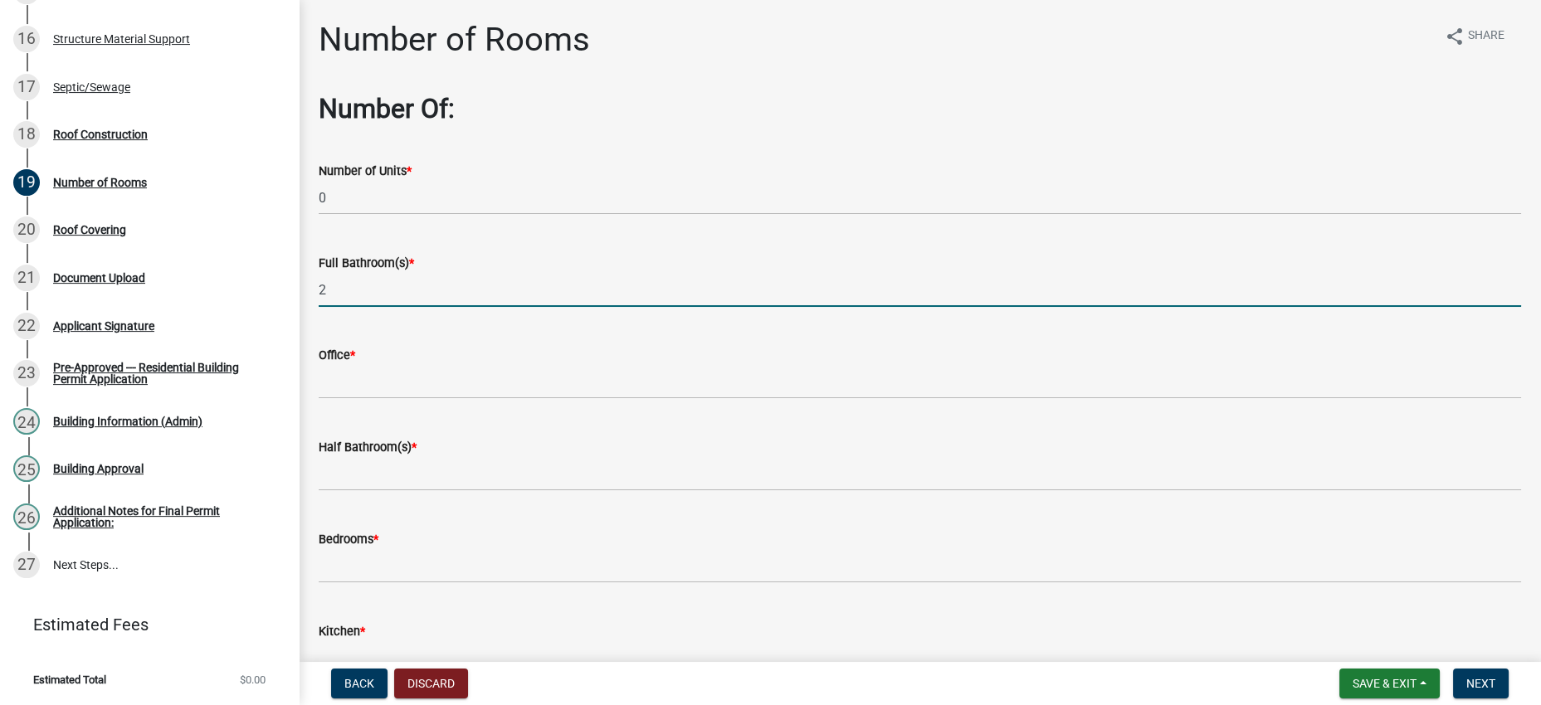
type input "2"
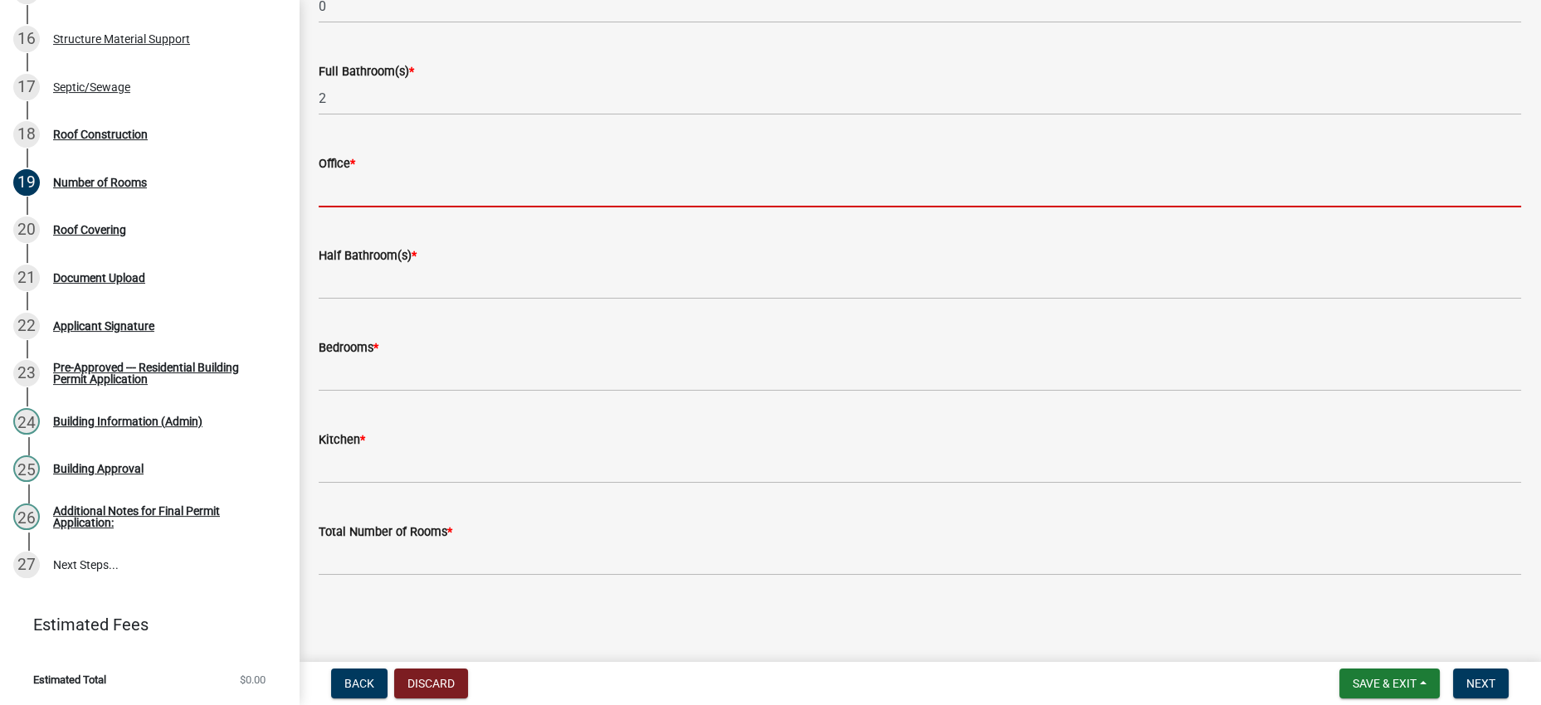
scroll to position [311, 0]
click at [523, 225] on wm-data-entity-input-list "Number Of: Number of Units * 0 Full Bathroom(s) * 2 Office * Half Bathroom(s) *…" at bounding box center [920, 246] width 1202 height 690
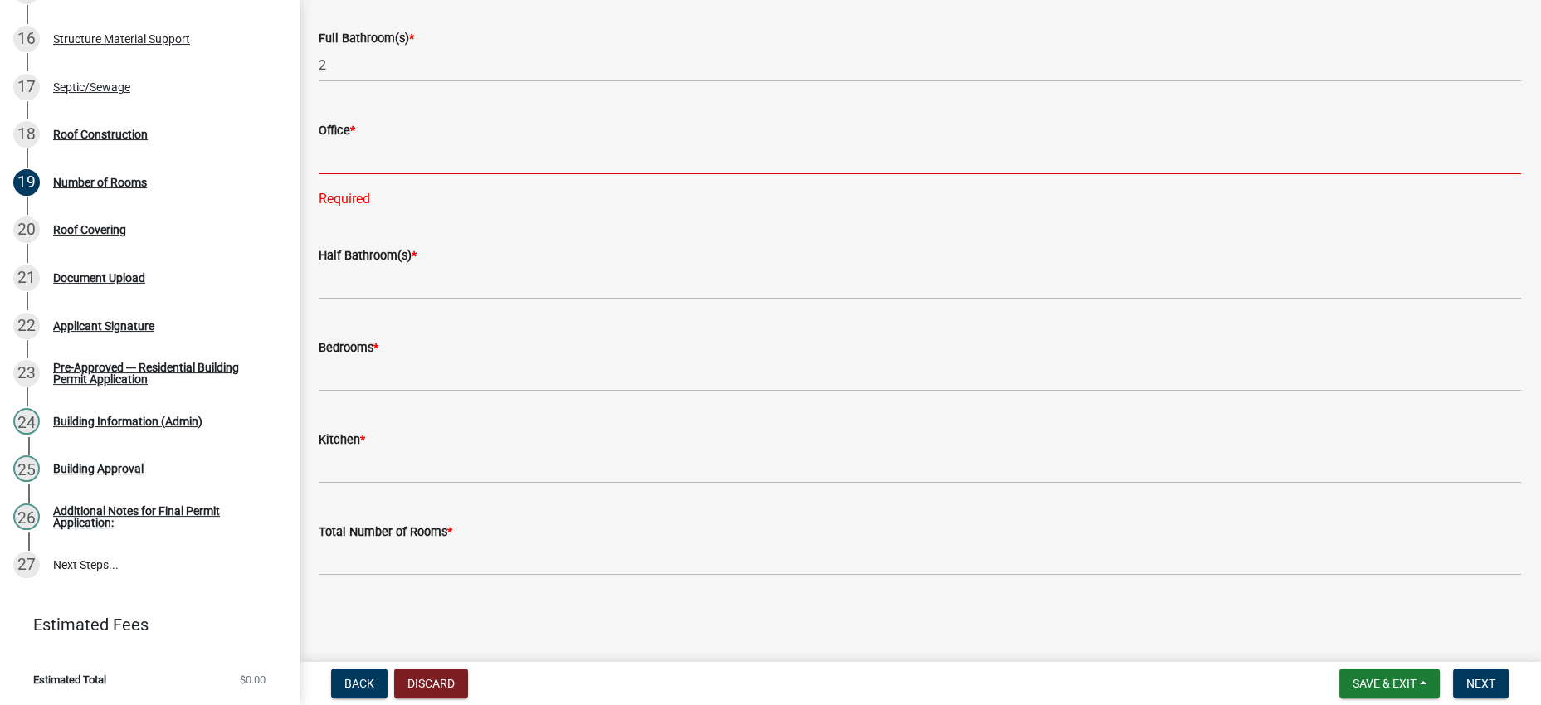
click at [482, 174] on input "text" at bounding box center [920, 157] width 1202 height 34
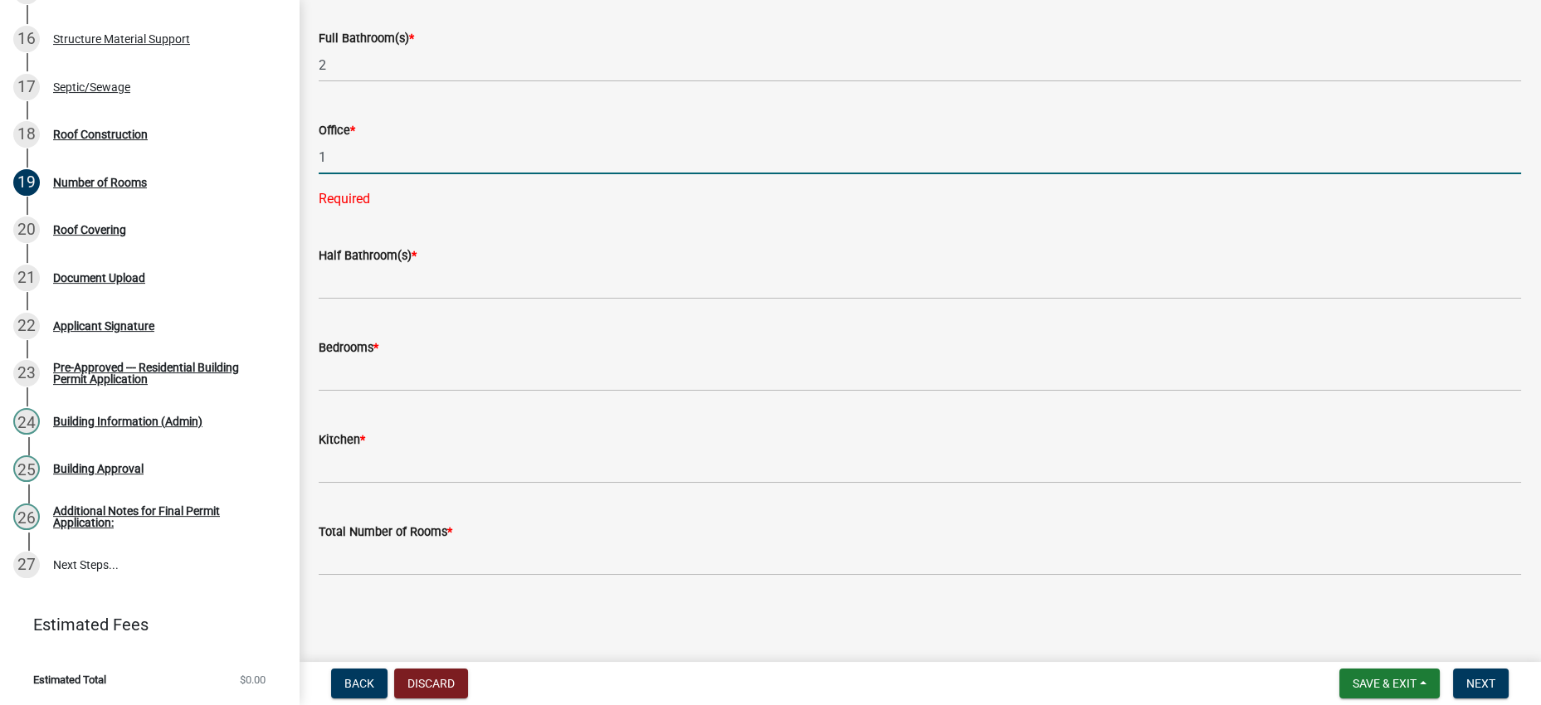
type input "1"
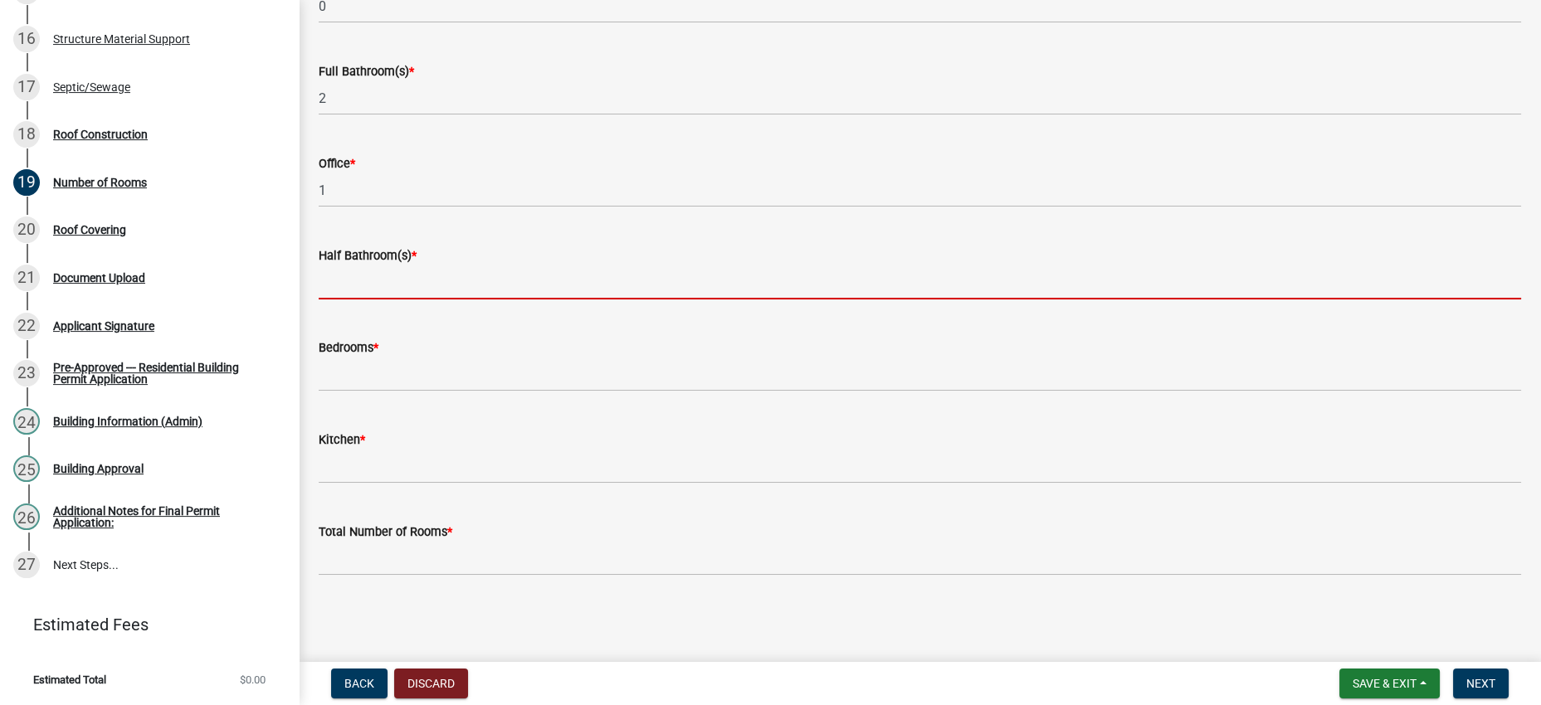
click at [566, 320] on wm-data-entity-input-list "Number Of: Number of Units * 0 Full Bathroom(s) * 2 Office * 1 Half Bathroom(s)…" at bounding box center [920, 246] width 1202 height 690
click at [648, 246] on div "Half Bathroom(s) *" at bounding box center [920, 256] width 1202 height 20
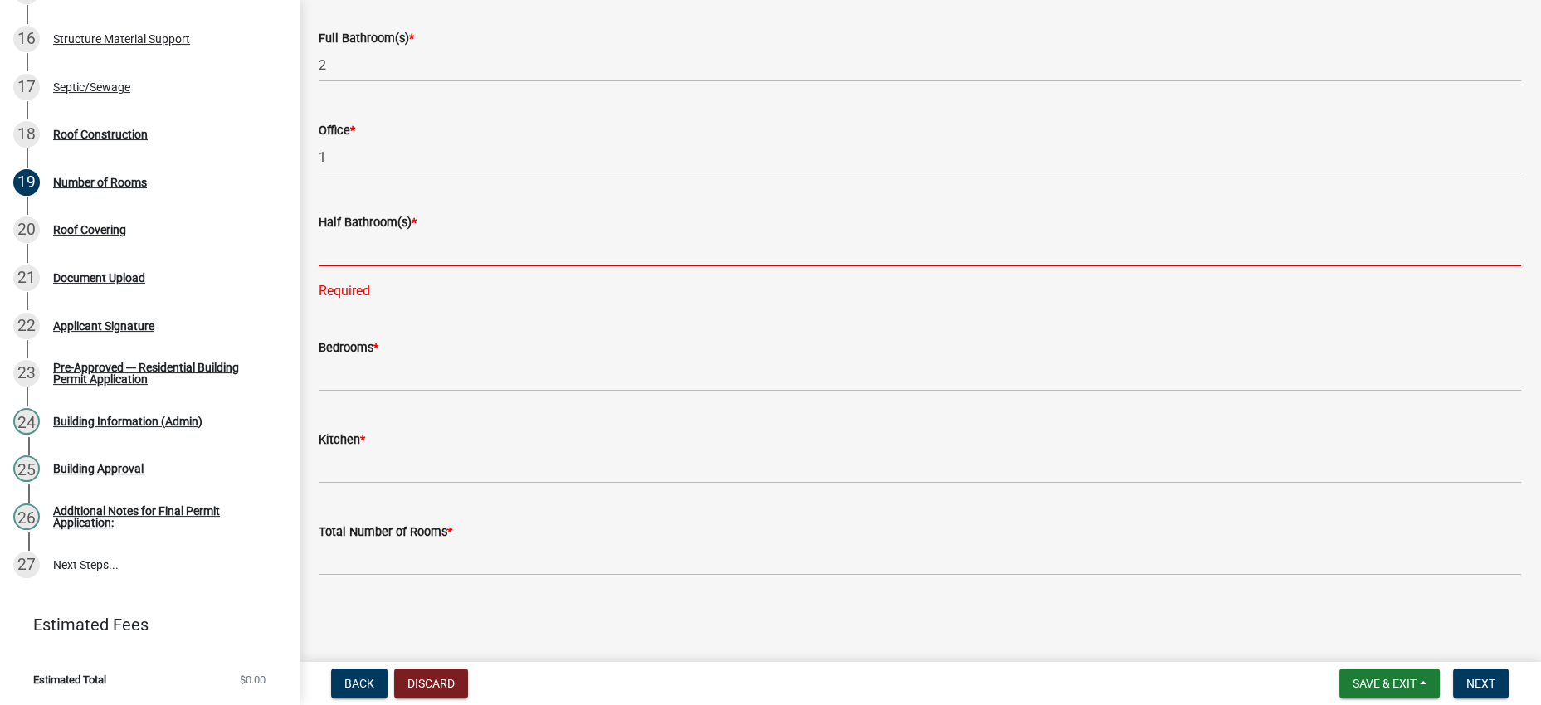
click at [617, 266] on input "text" at bounding box center [920, 249] width 1202 height 34
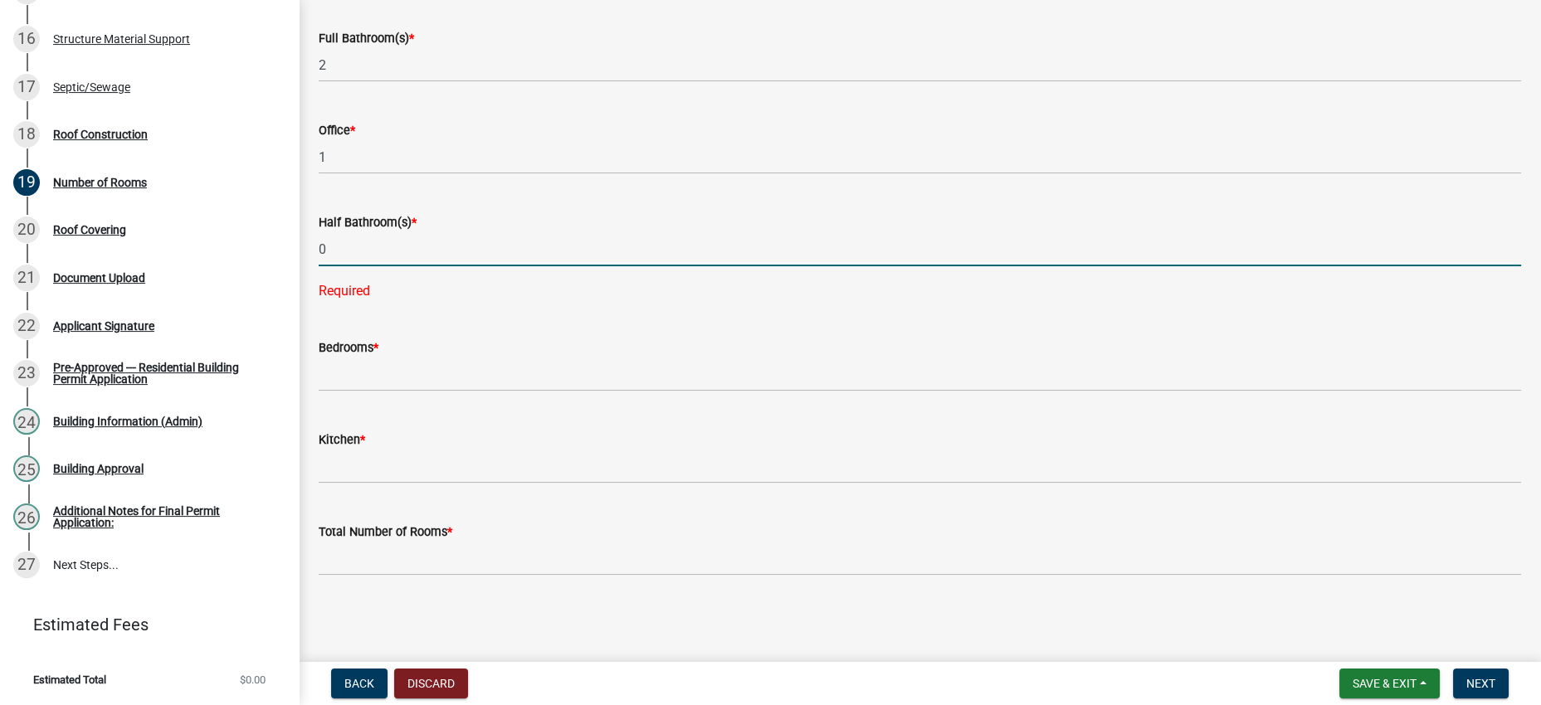
type input "0"
click at [641, 215] on div "Half Bathroom(s) * 0 Required" at bounding box center [920, 245] width 1202 height 112
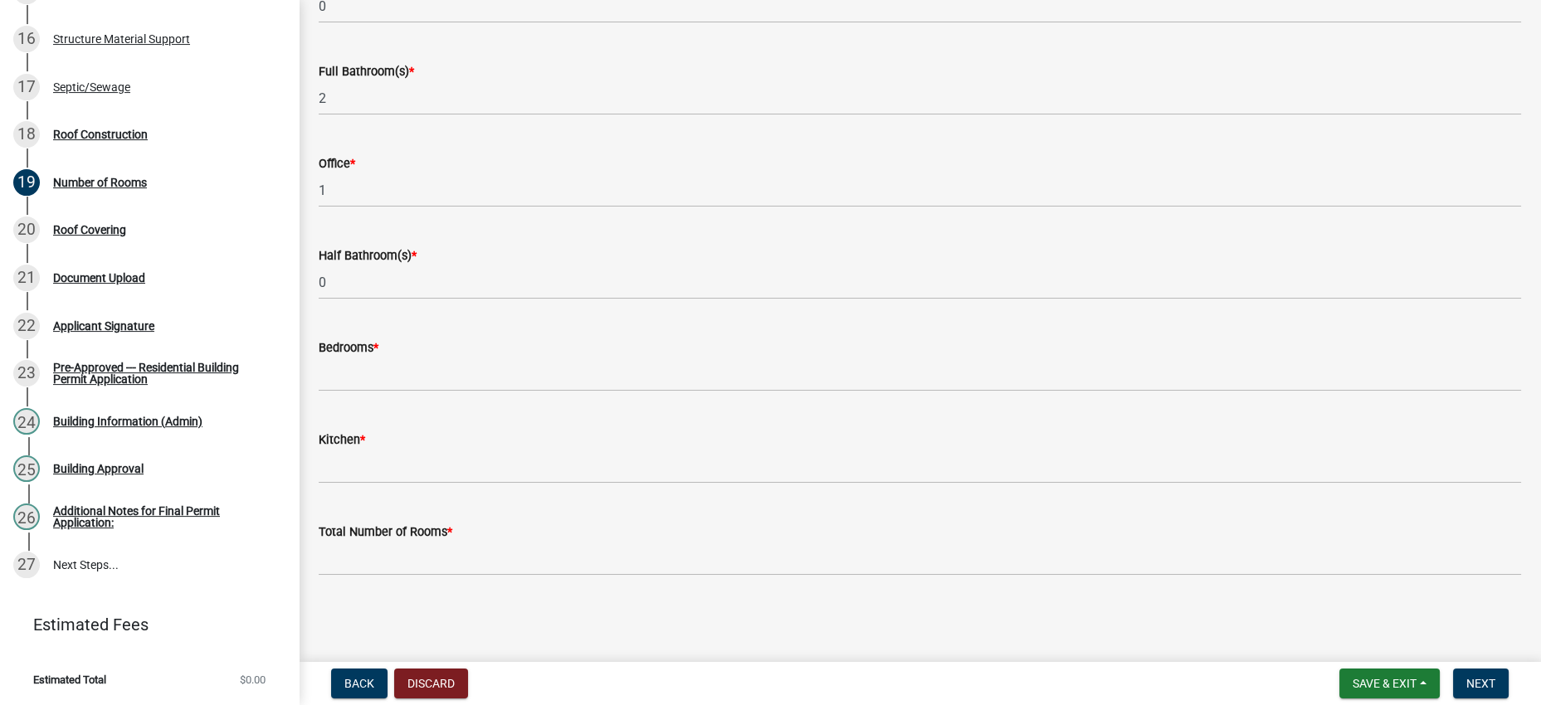
scroll to position [388, 0]
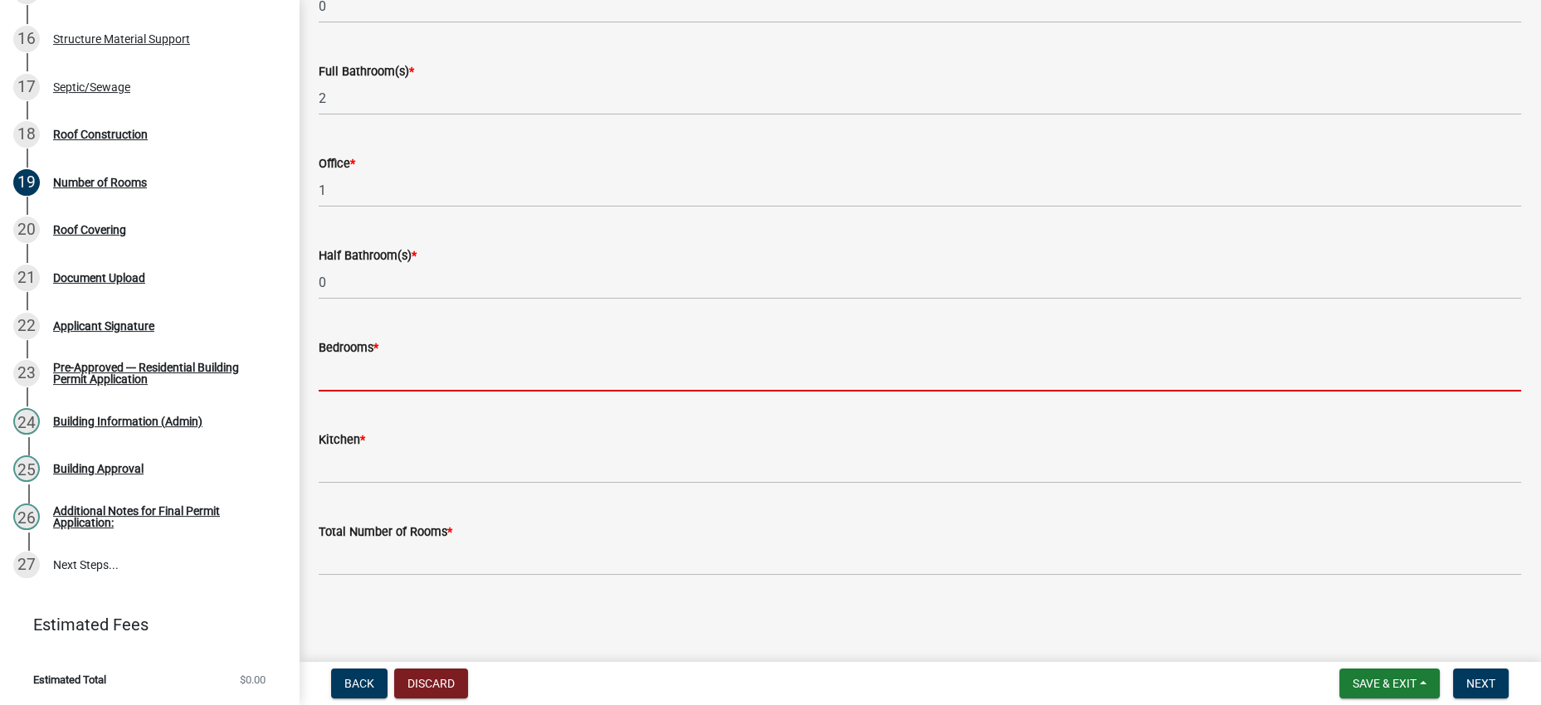
click at [414, 358] on input "text" at bounding box center [920, 375] width 1202 height 34
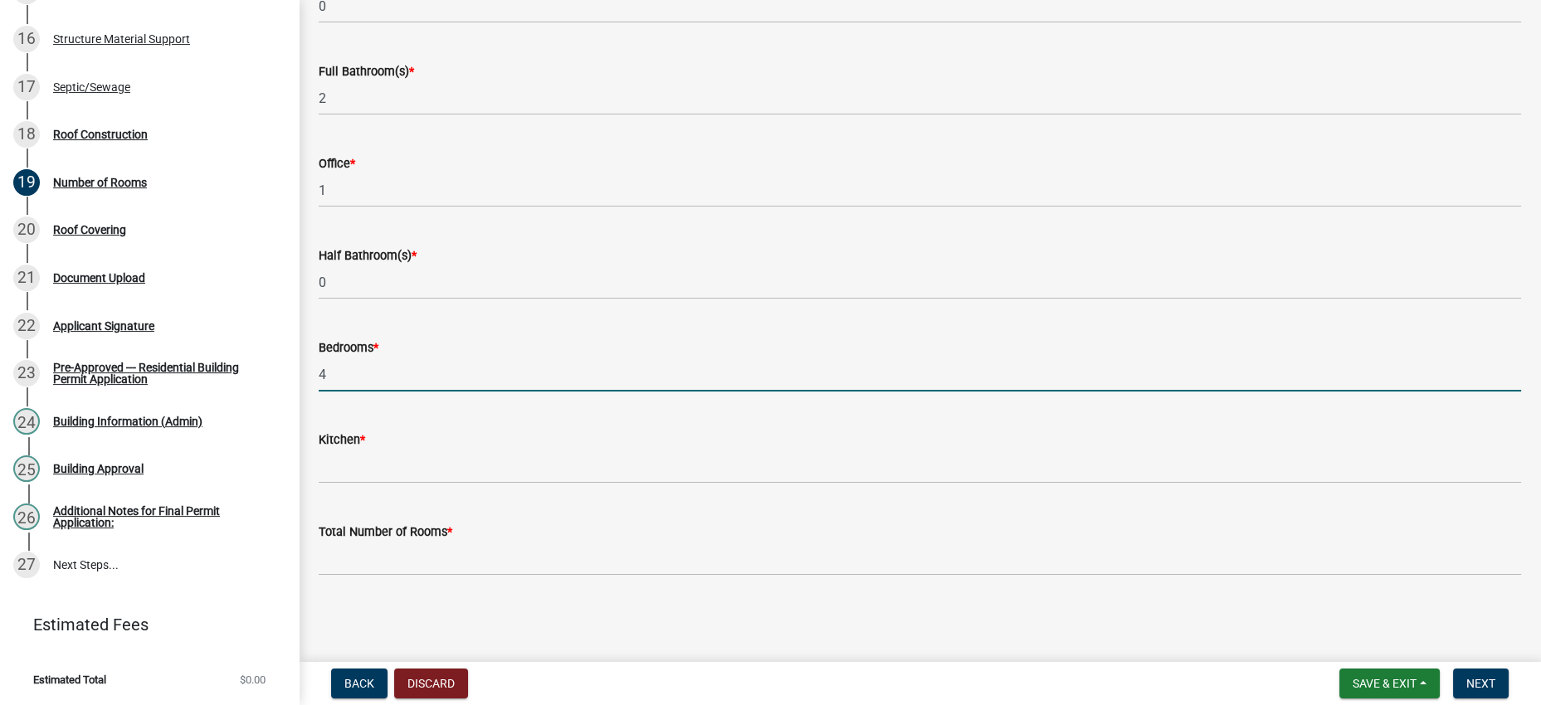
type input "4"
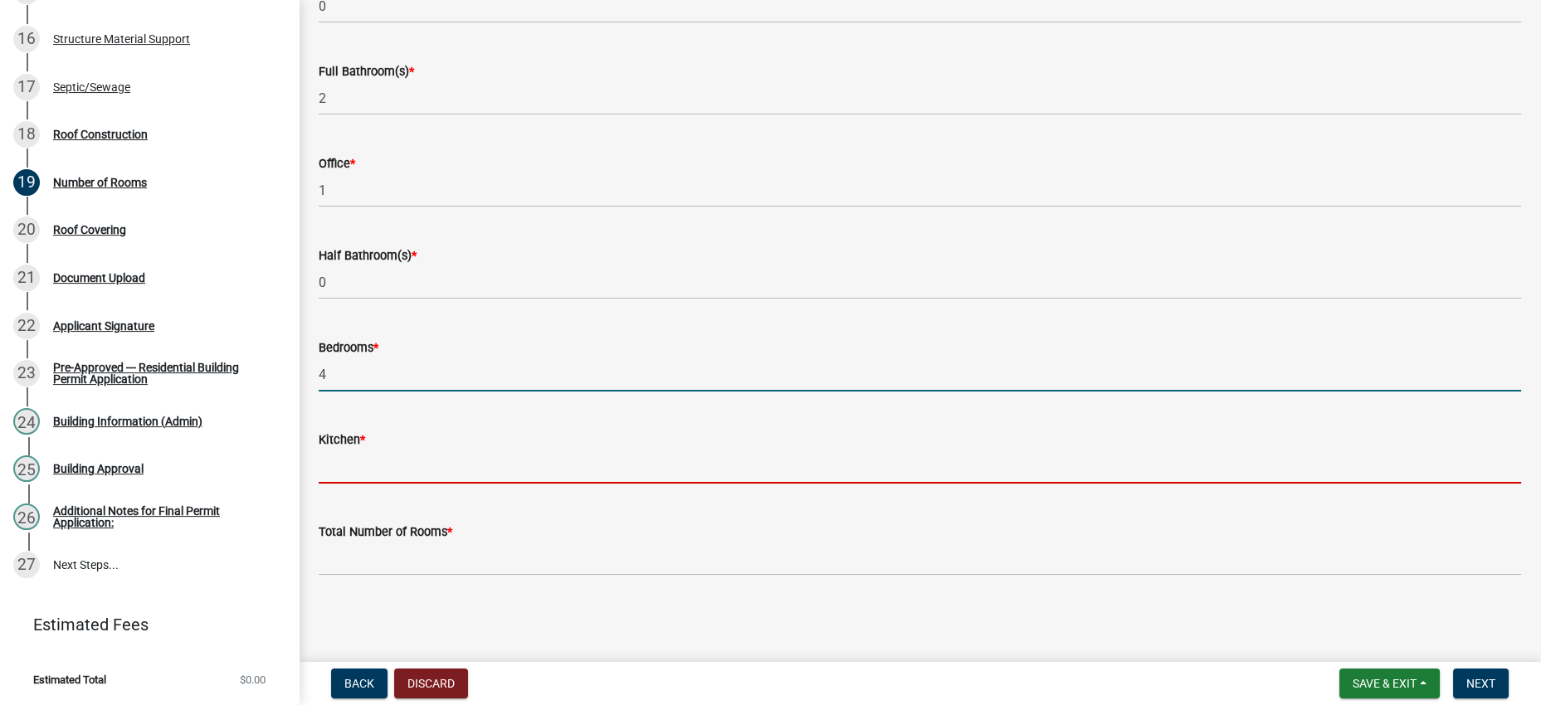
click at [353, 450] on input "text" at bounding box center [920, 467] width 1202 height 34
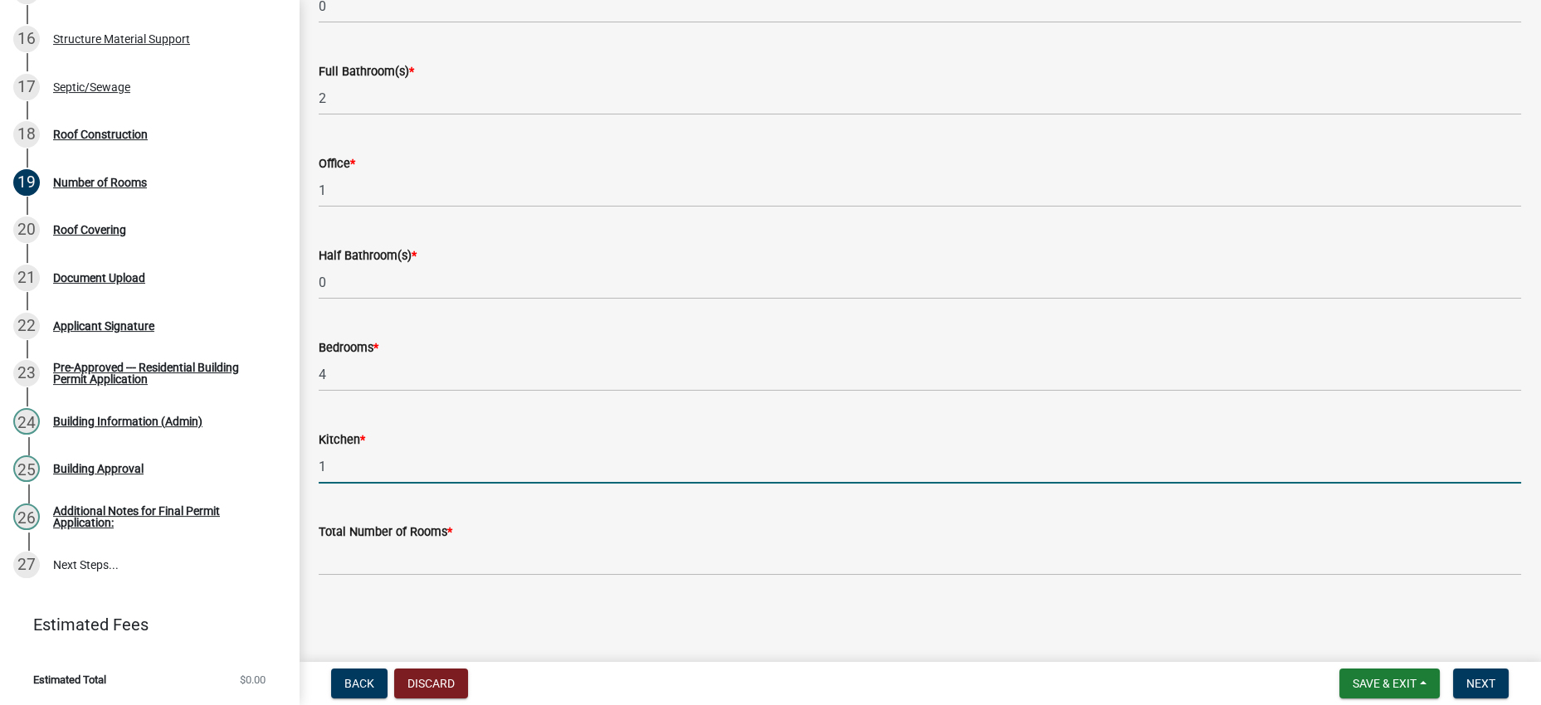
type input "1"
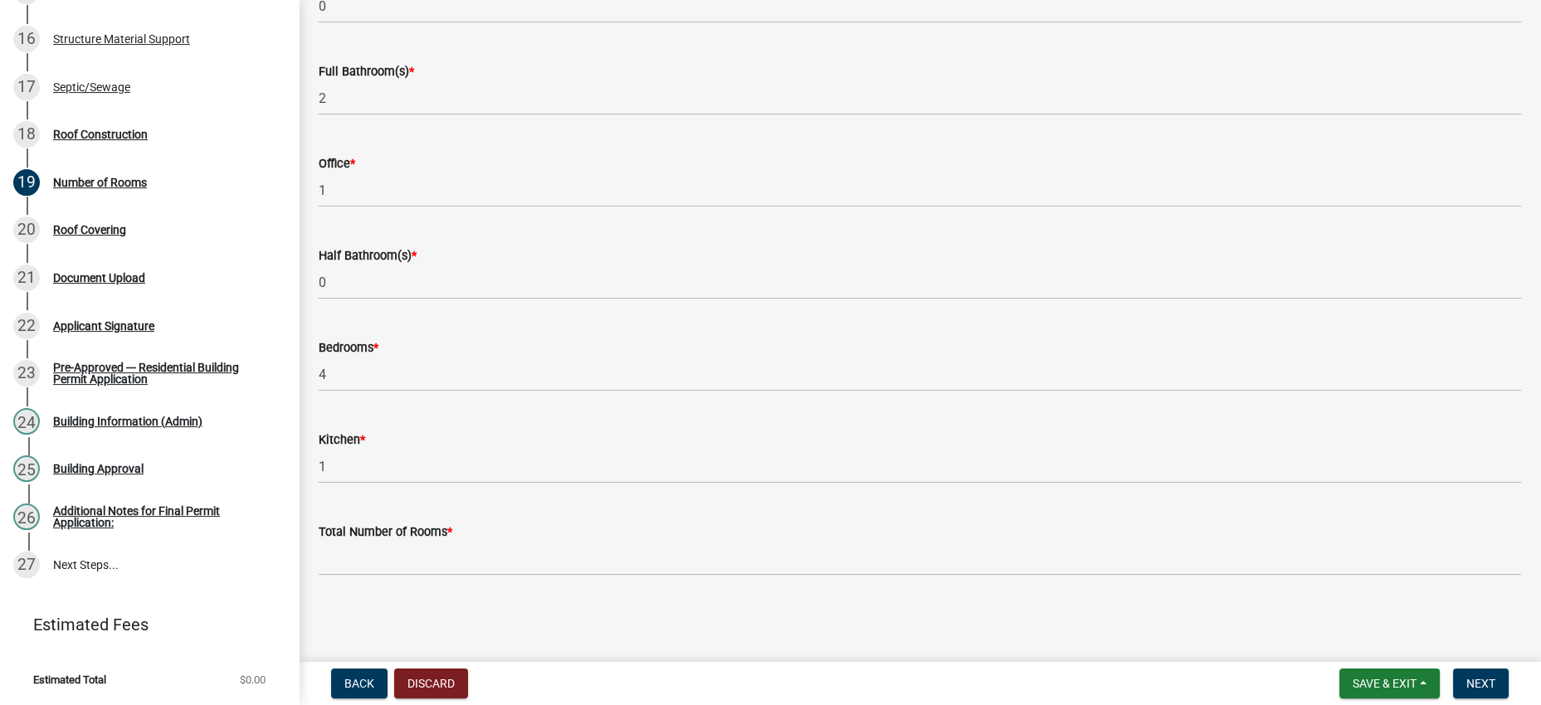
click at [363, 499] on div "Total Number of Rooms *" at bounding box center [920, 537] width 1202 height 77
click at [388, 525] on div "Total Number of Rooms *" at bounding box center [920, 532] width 1202 height 20
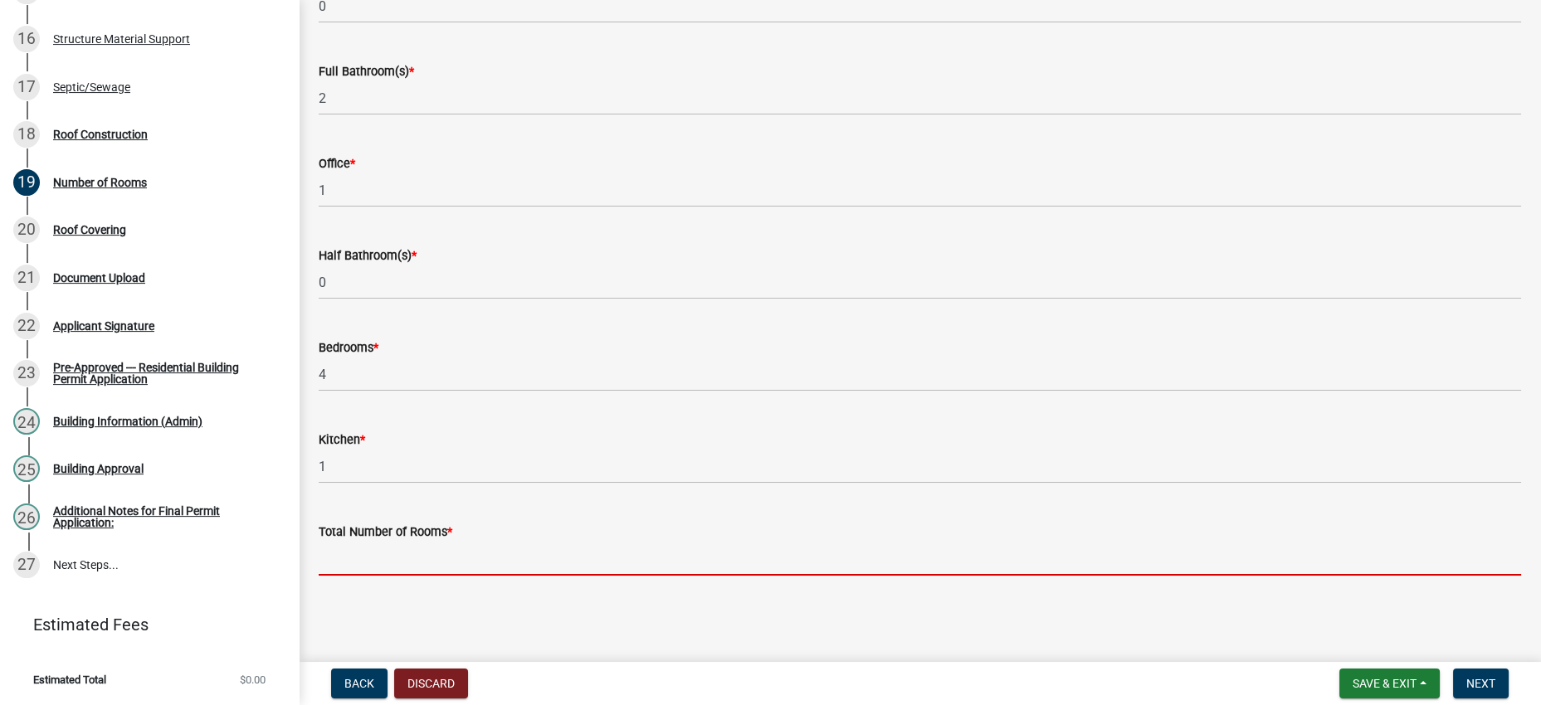
click at [383, 549] on input "text" at bounding box center [920, 559] width 1202 height 34
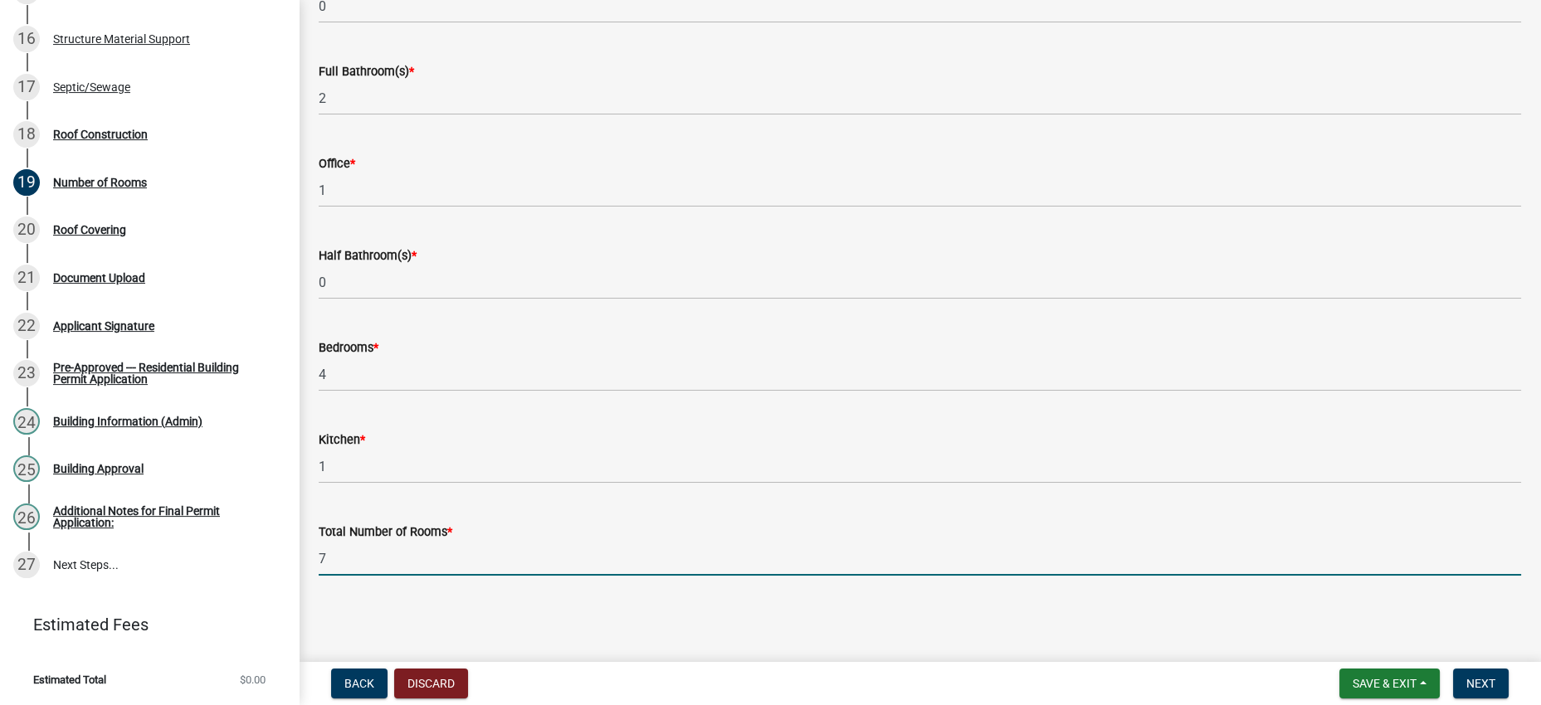
type input "7"
click at [453, 583] on wm-data-entity-input "Total Number of Rooms * 7" at bounding box center [920, 545] width 1202 height 92
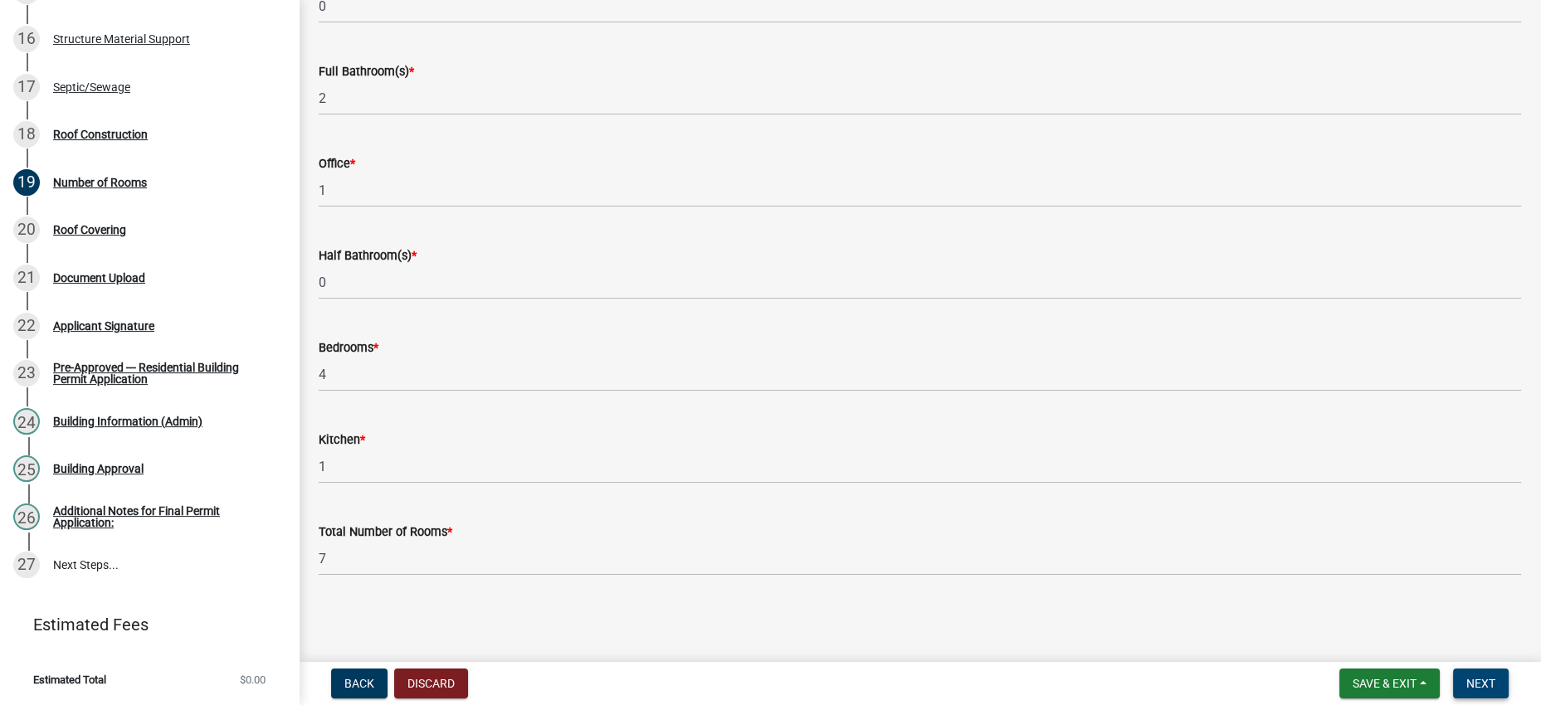
click at [1468, 680] on span "Next" at bounding box center [1480, 683] width 29 height 13
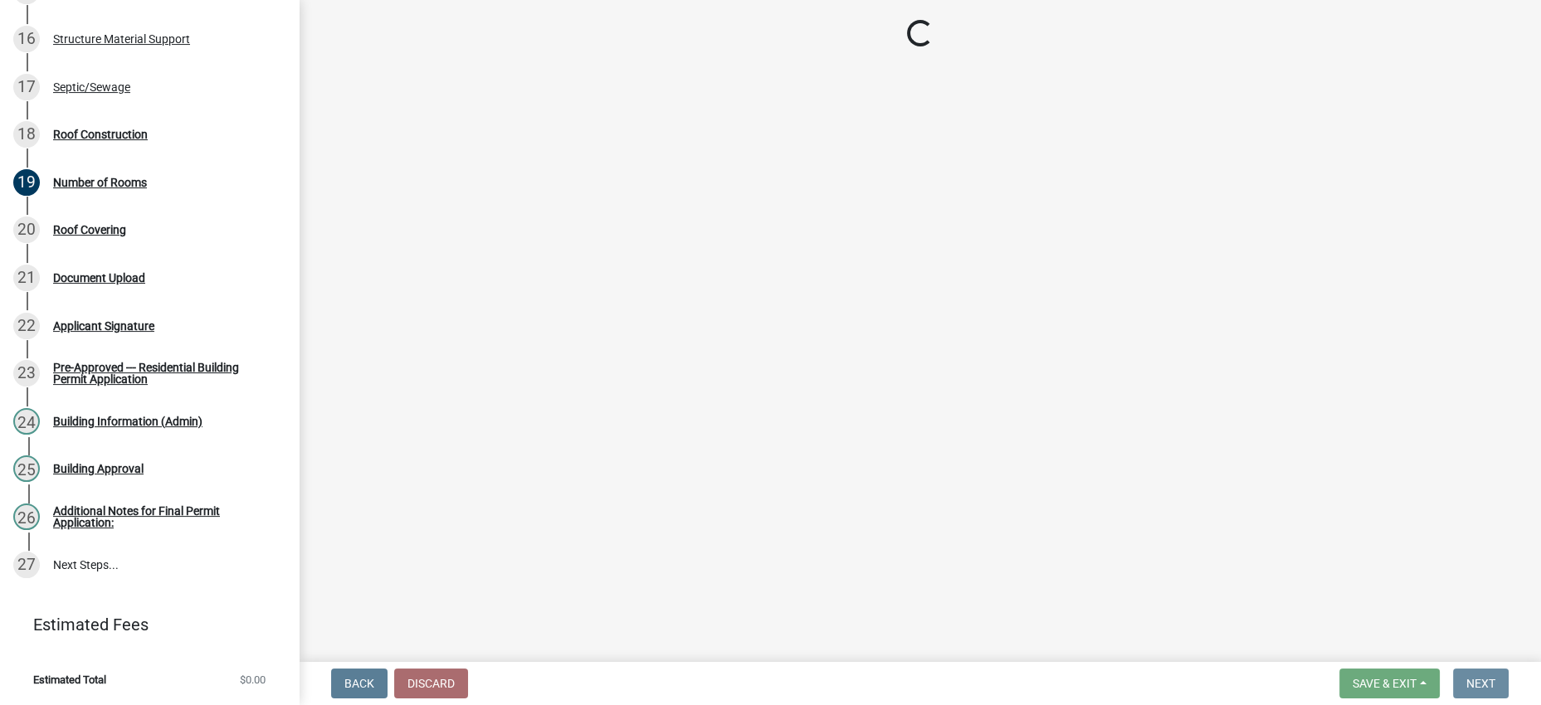
scroll to position [0, 0]
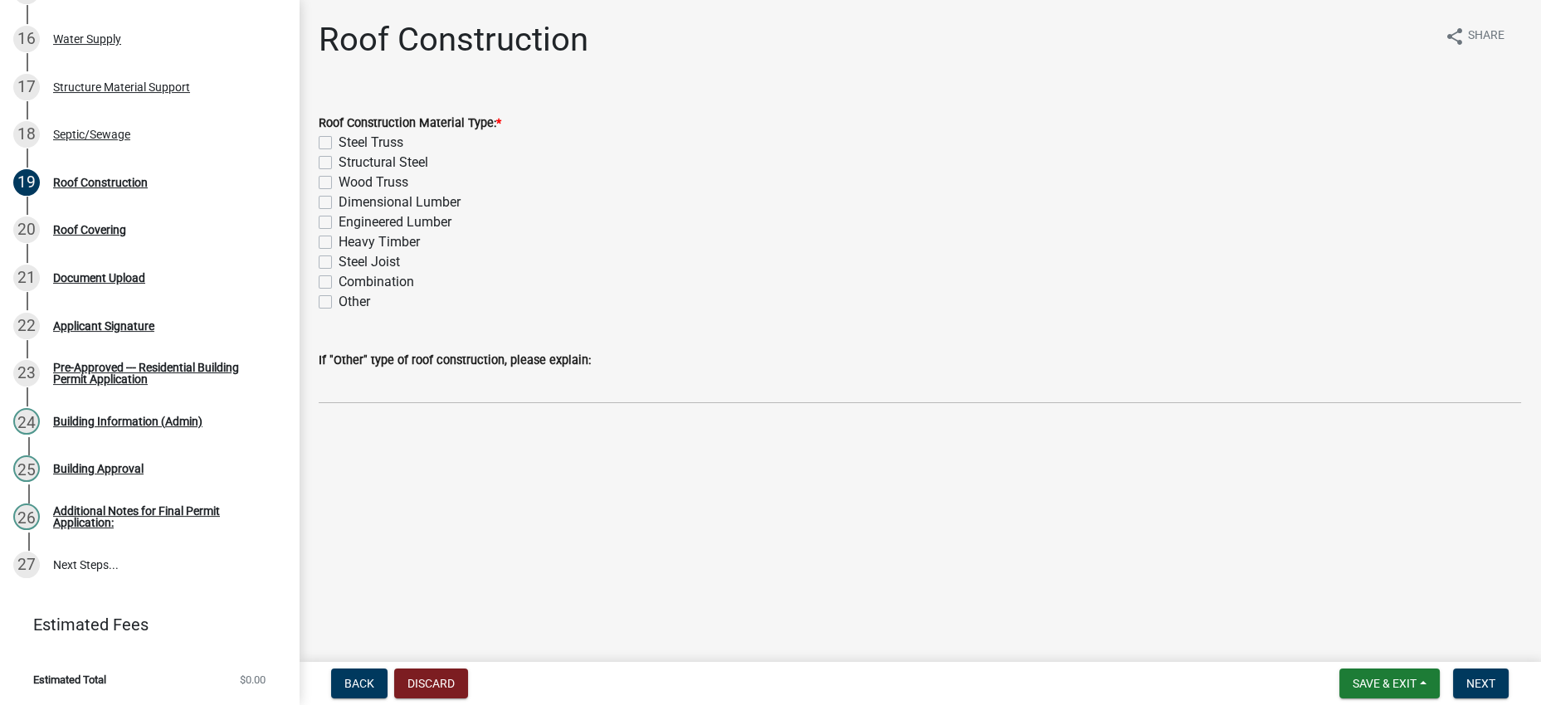
click at [399, 193] on label "Wood Truss" at bounding box center [374, 183] width 70 height 20
click at [349, 183] on input "Wood Truss" at bounding box center [344, 178] width 11 height 11
checkbox input "true"
checkbox input "false"
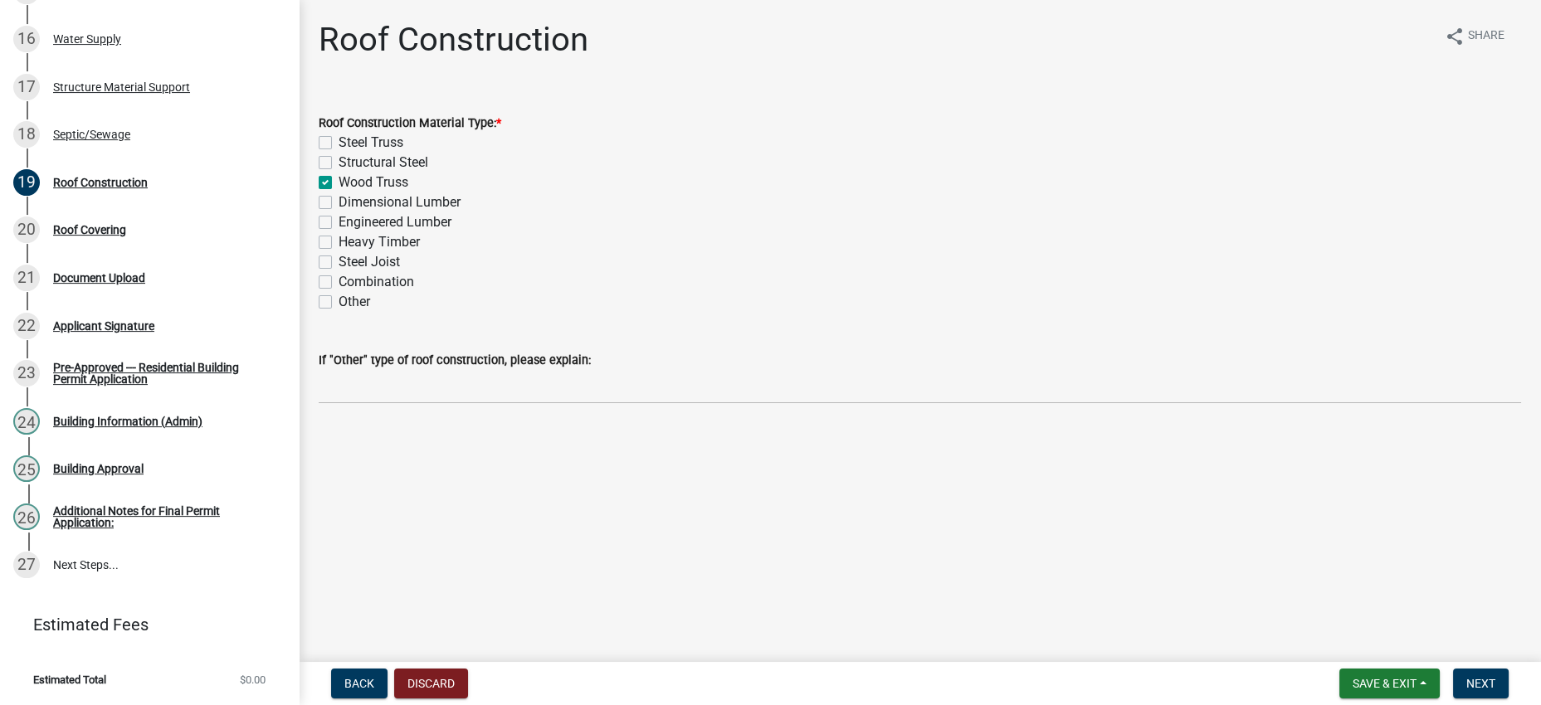
checkbox input "true"
checkbox input "false"
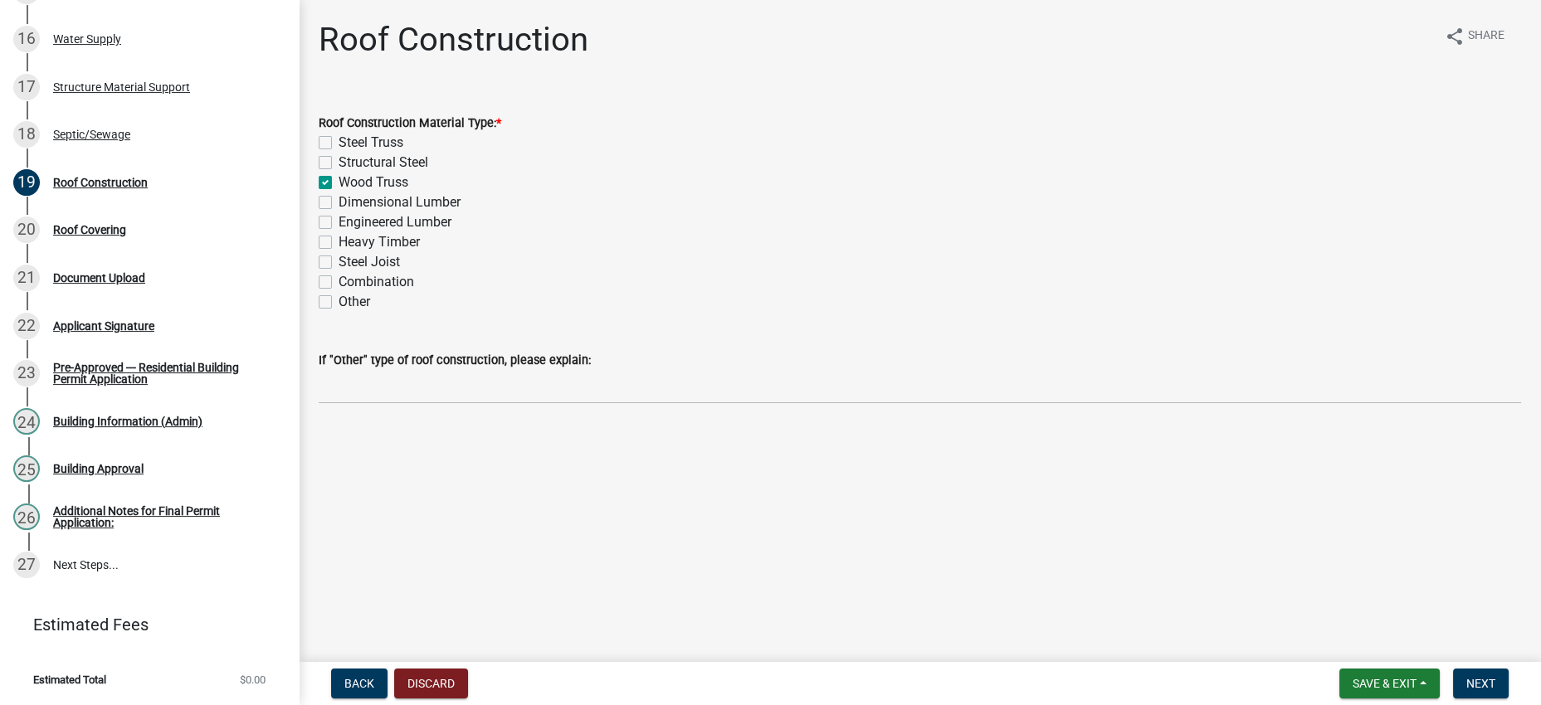
checkbox input "false"
click at [837, 252] on div "Heavy Timber" at bounding box center [920, 242] width 1202 height 20
click at [372, 193] on label "Wood Truss" at bounding box center [374, 183] width 70 height 20
click at [349, 183] on input "Wood Truss" at bounding box center [344, 178] width 11 height 11
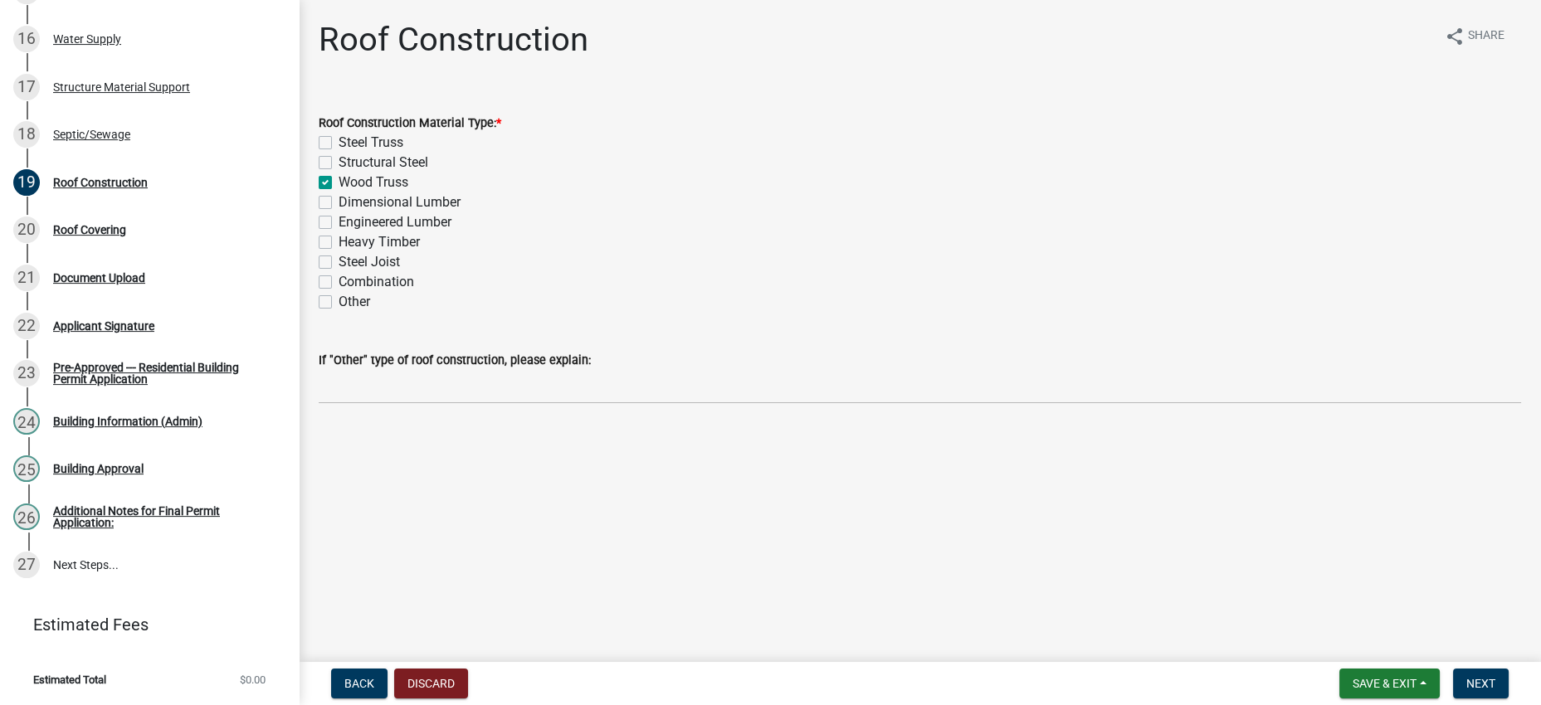
checkbox input "false"
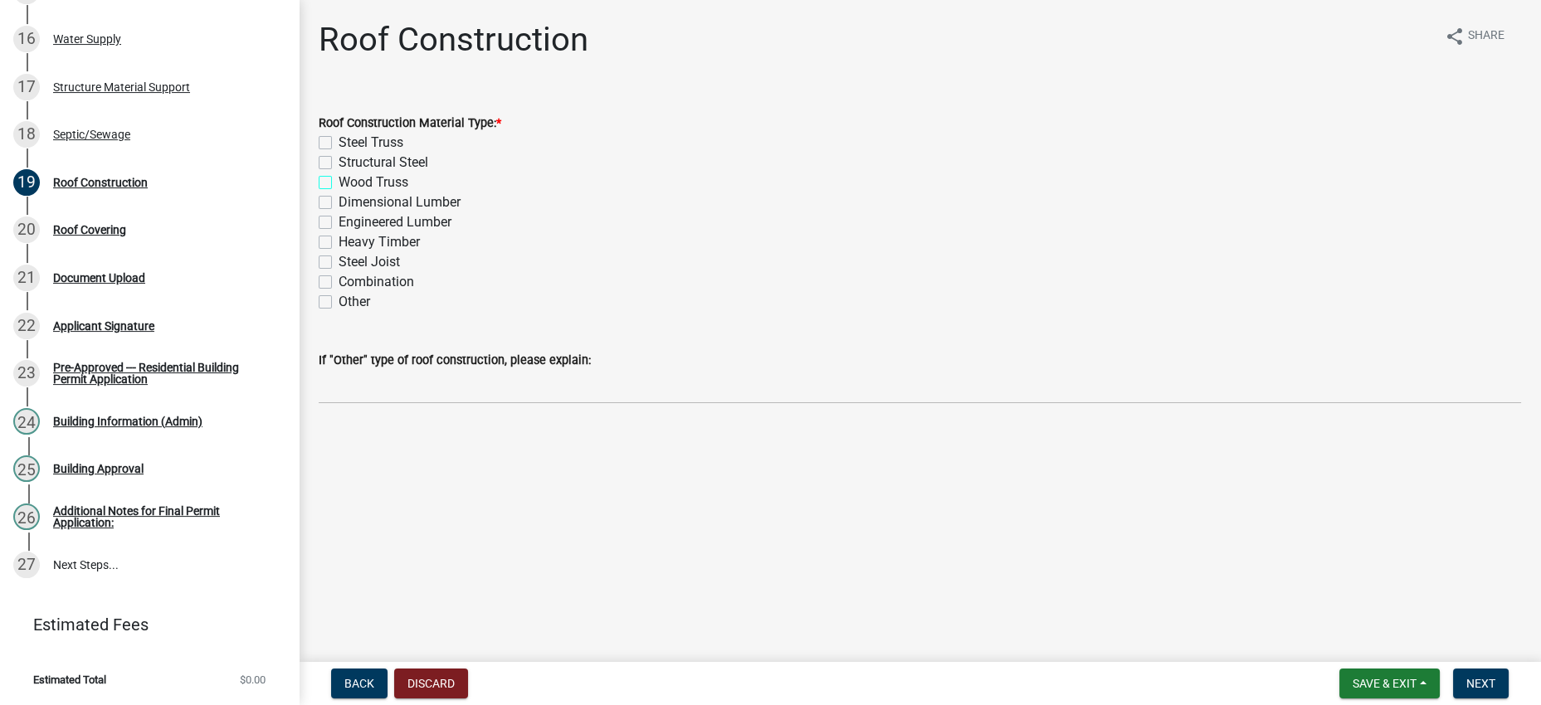
checkbox input "false"
click at [358, 312] on label "Other" at bounding box center [355, 302] width 32 height 20
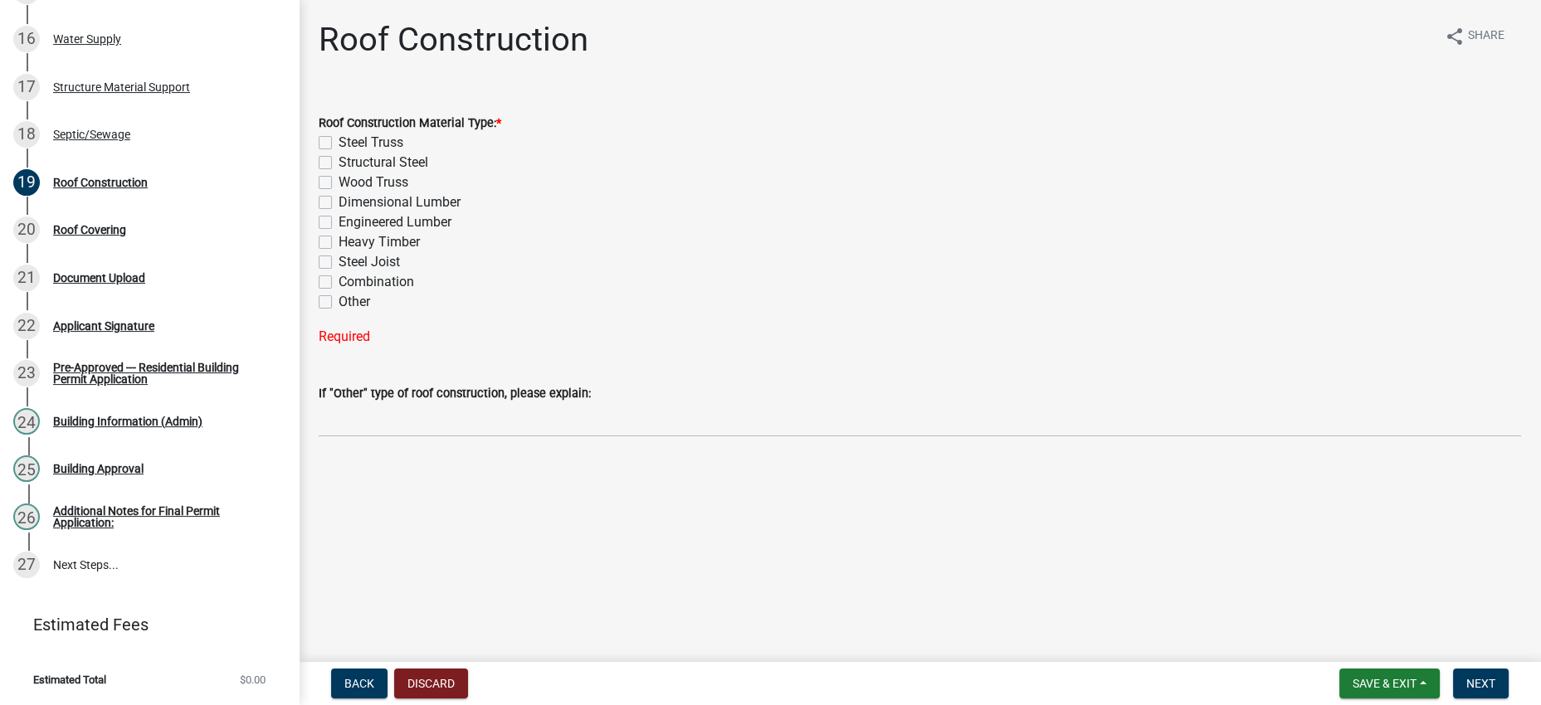
click at [349, 303] on input "Other" at bounding box center [344, 297] width 11 height 11
checkbox input "true"
checkbox input "false"
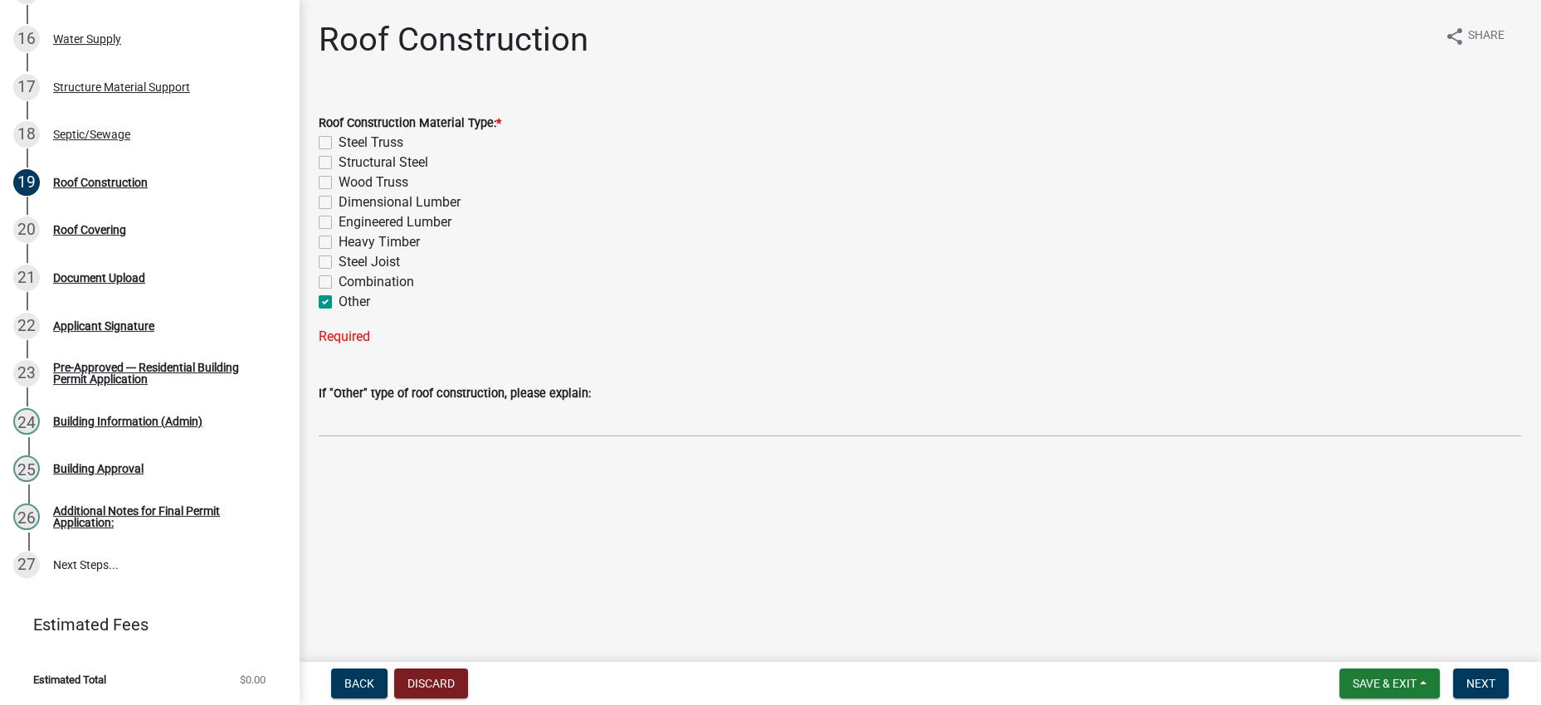
checkbox input "false"
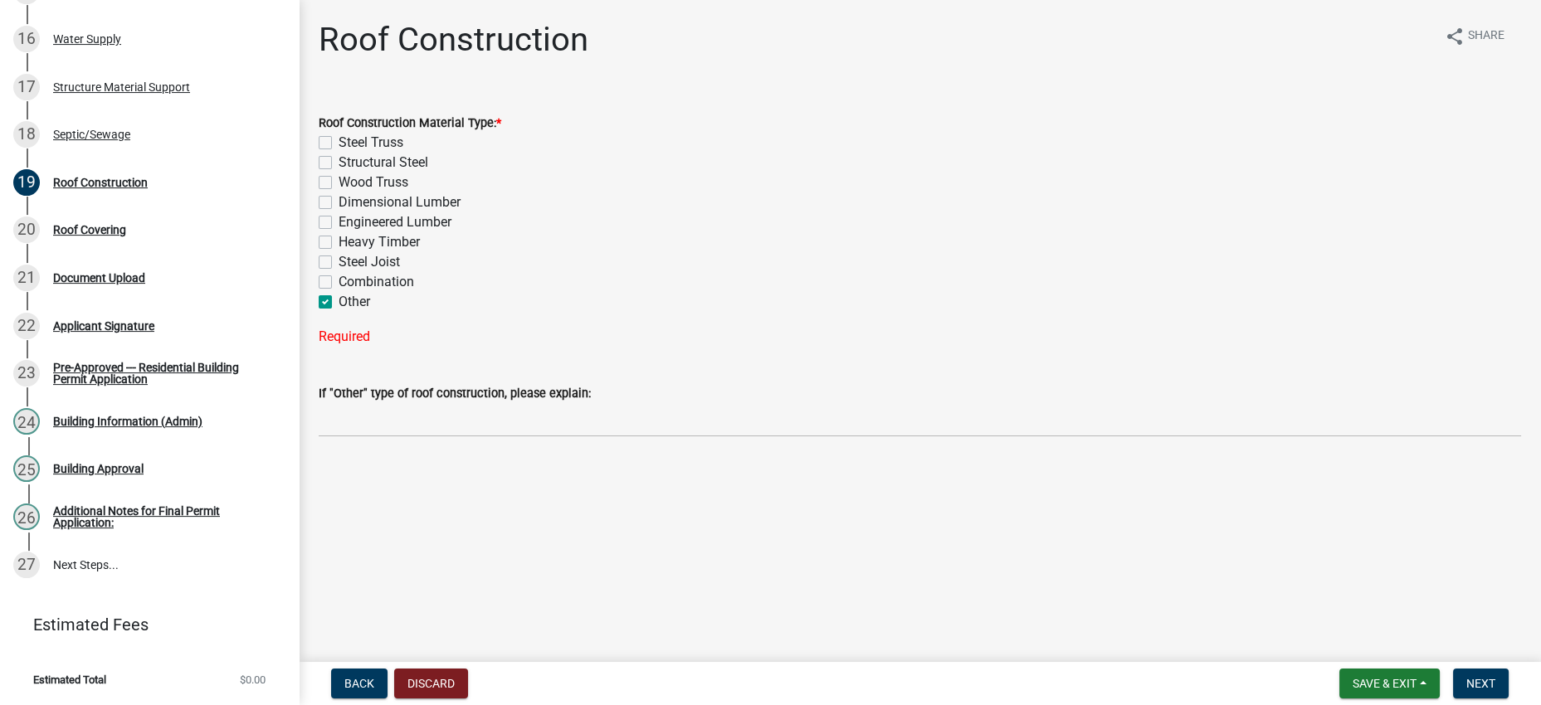
checkbox input "true"
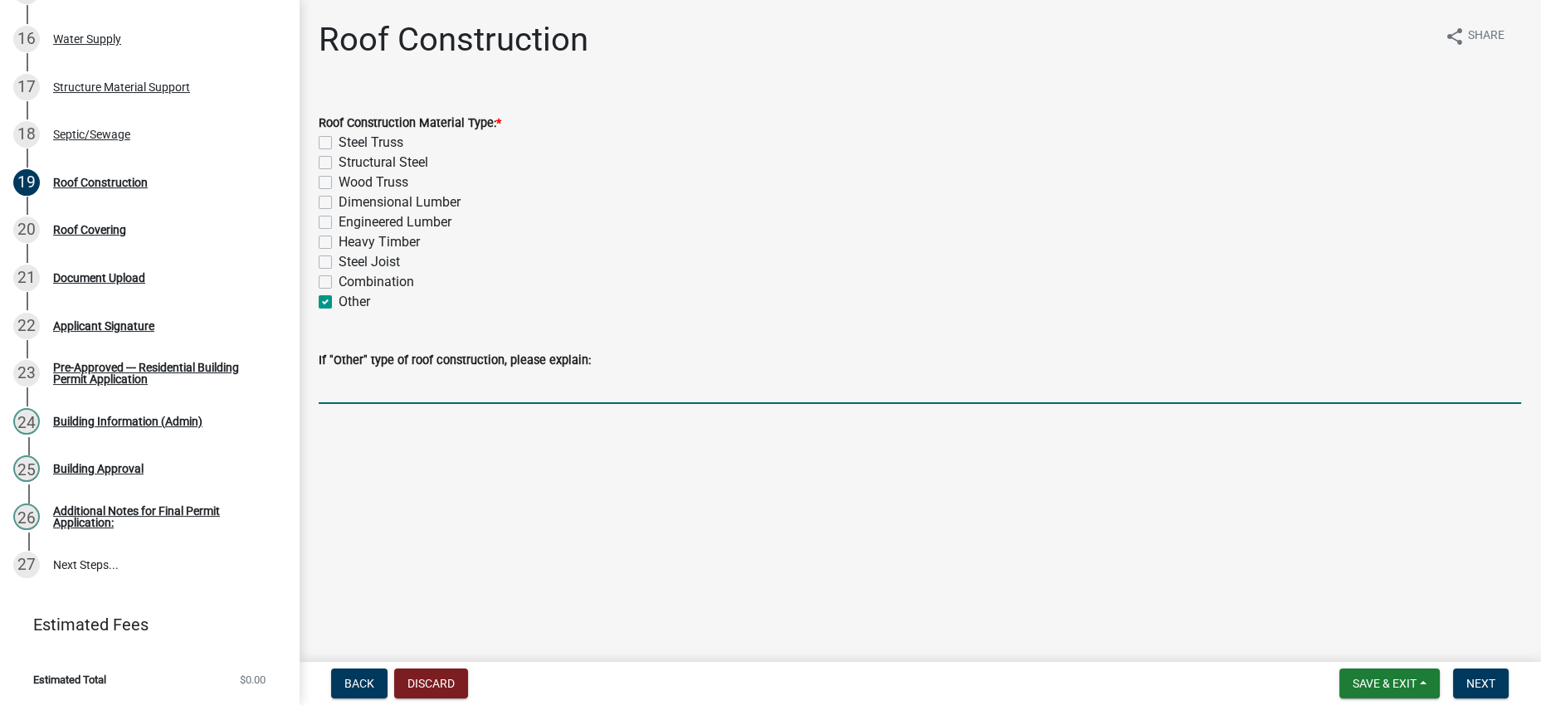
click at [446, 404] on input "If "Other" type of roof construction, please explain:" at bounding box center [920, 387] width 1202 height 34
type input "Wood Rafters"
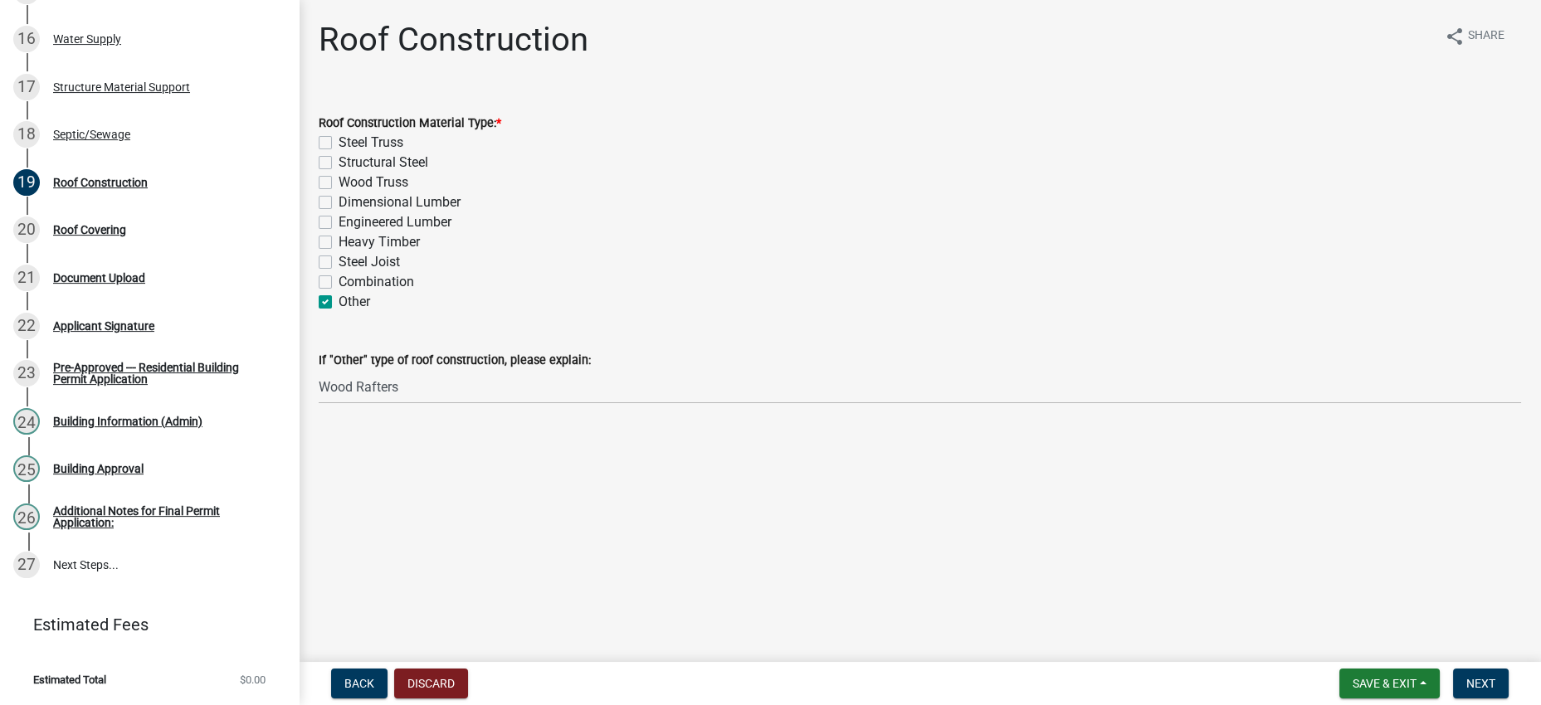
click at [680, 292] on div "Combination" at bounding box center [920, 282] width 1202 height 20
click at [1496, 680] on button "Next" at bounding box center [1481, 684] width 56 height 30
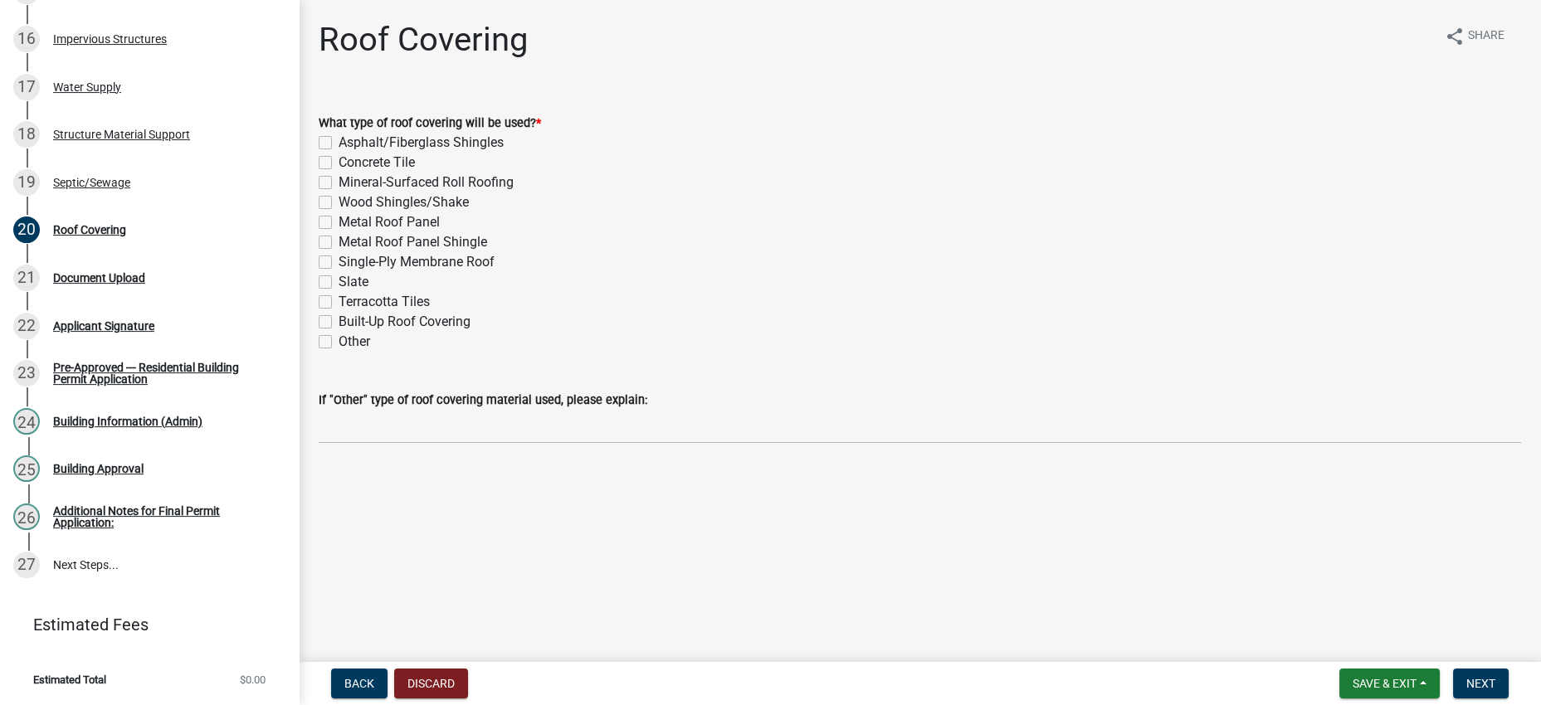
click at [440, 232] on label "Metal Roof Panel" at bounding box center [389, 222] width 101 height 20
click at [349, 223] on input "Metal Roof Panel" at bounding box center [344, 217] width 11 height 11
checkbox input "true"
checkbox input "false"
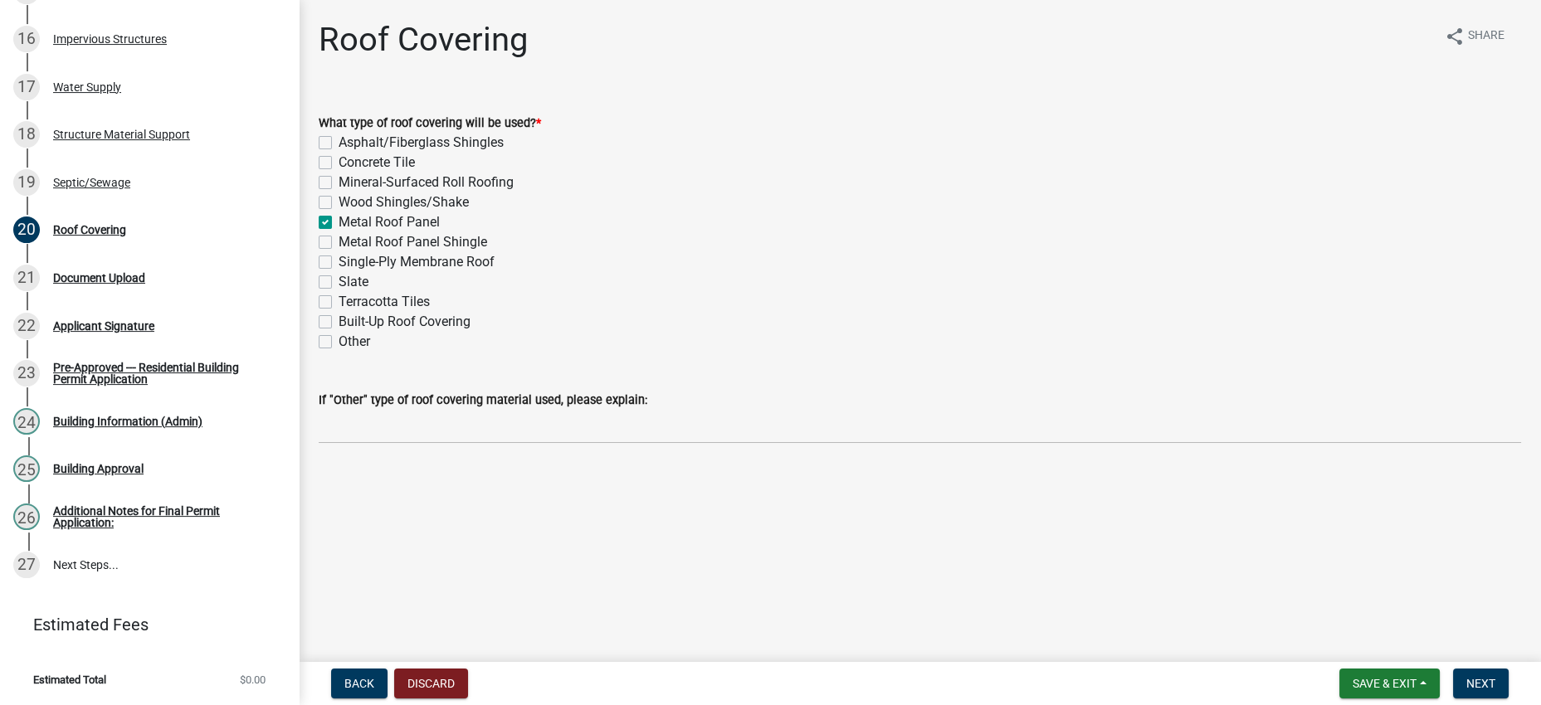
checkbox input "false"
checkbox input "true"
checkbox input "false"
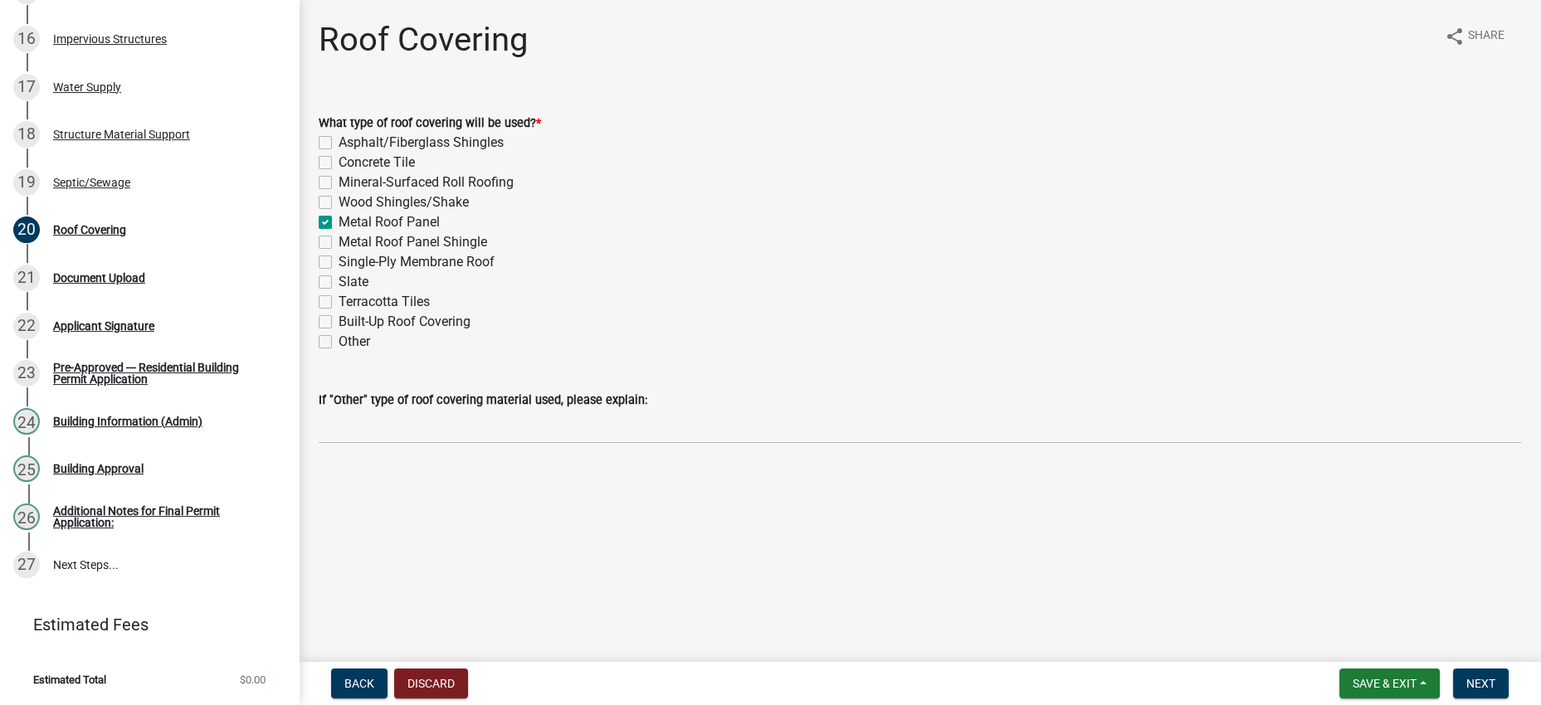
checkbox input "false"
click at [812, 252] on div "Metal Roof Panel Shingle" at bounding box center [920, 242] width 1202 height 20
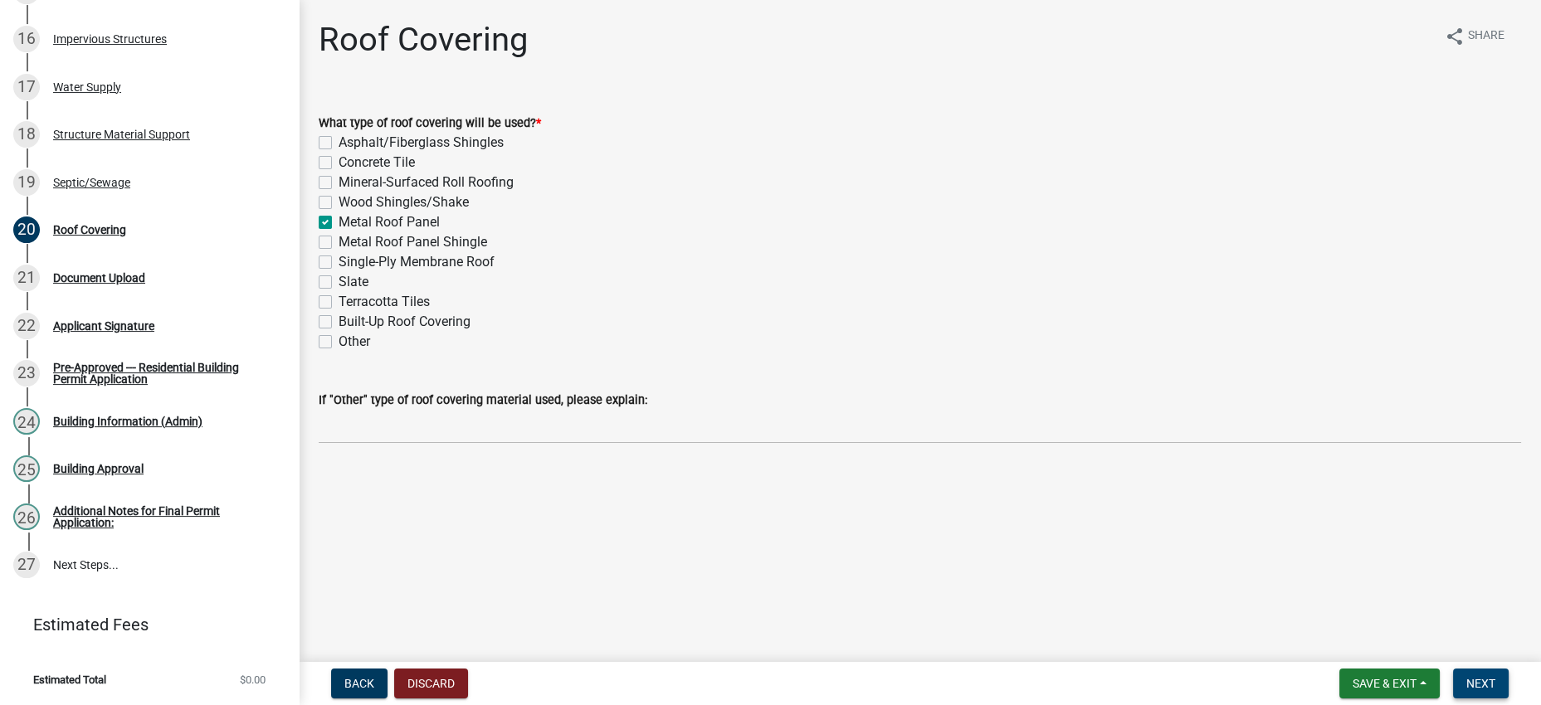
click at [1466, 680] on span "Next" at bounding box center [1480, 683] width 29 height 13
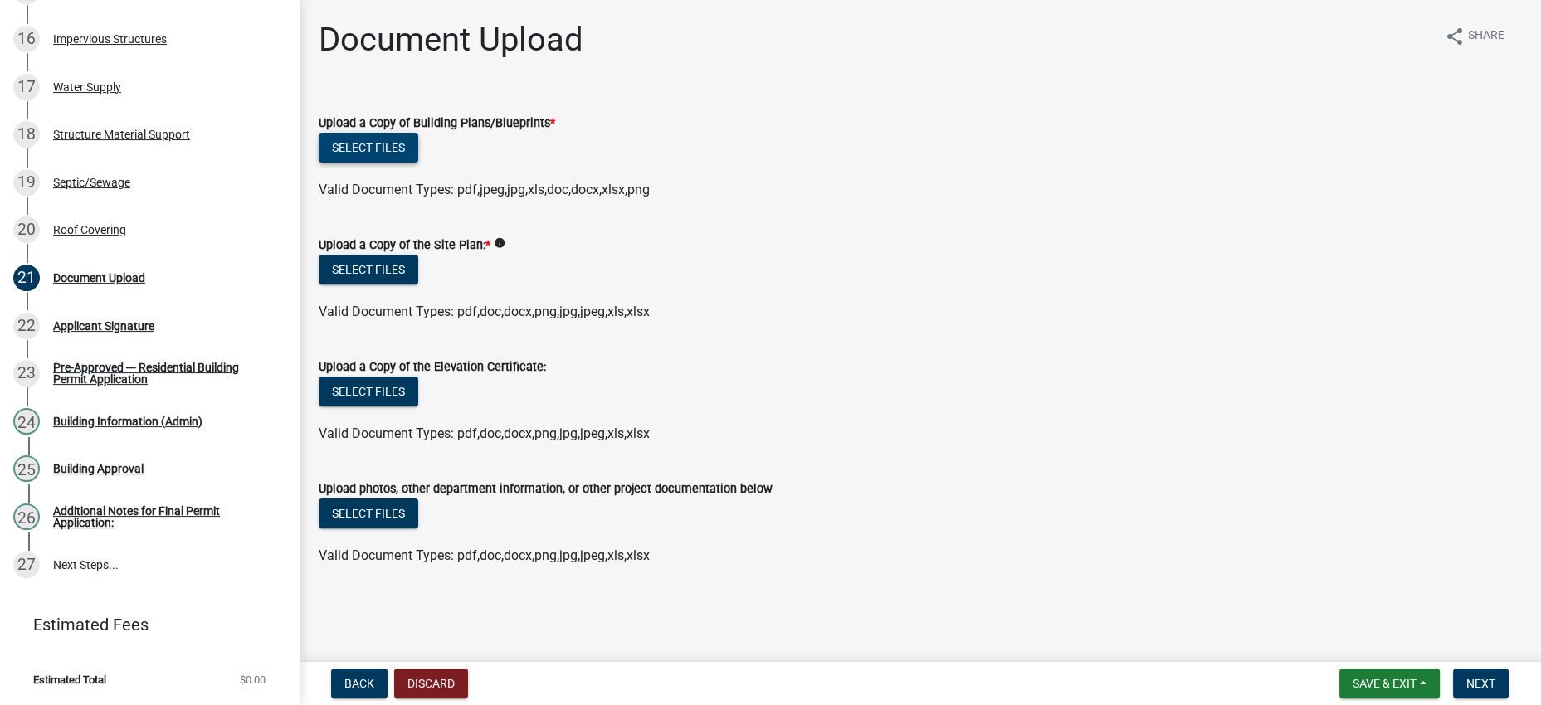
click at [413, 163] on button "Select files" at bounding box center [369, 148] width 100 height 30
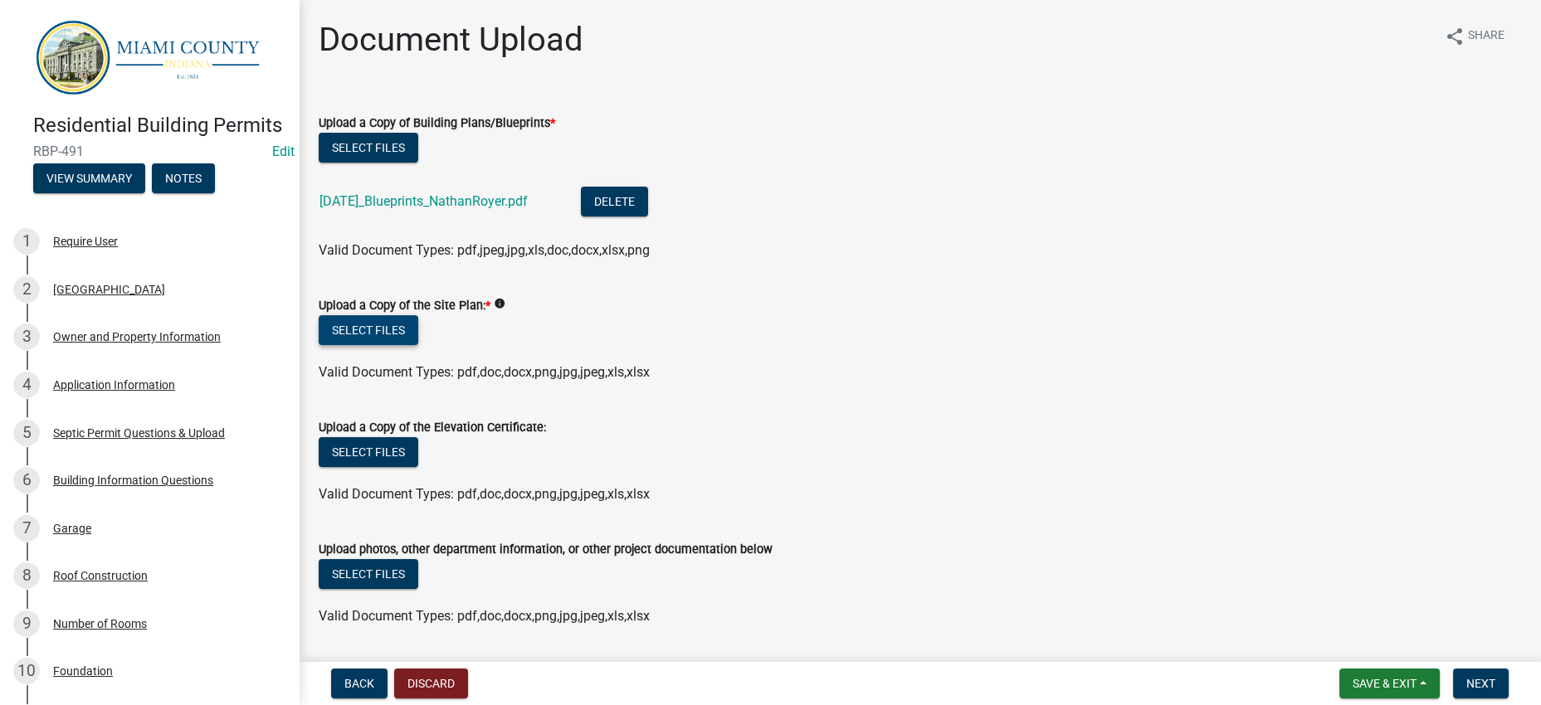
click at [418, 345] on button "Select files" at bounding box center [369, 330] width 100 height 30
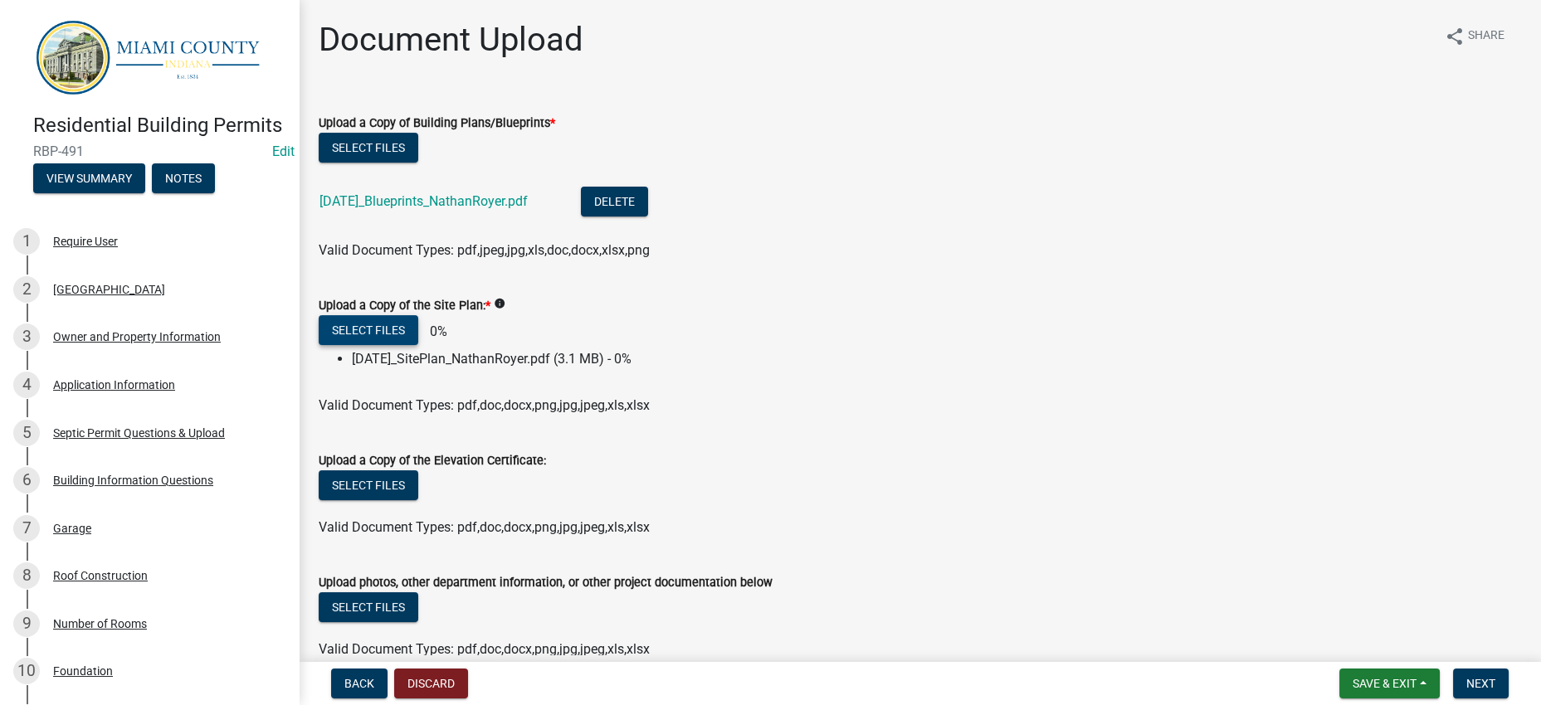
click at [906, 369] on li "[DATE]_SitePlan_NathanRoyer.pdf (3.1 MB) - 0%" at bounding box center [936, 359] width 1169 height 20
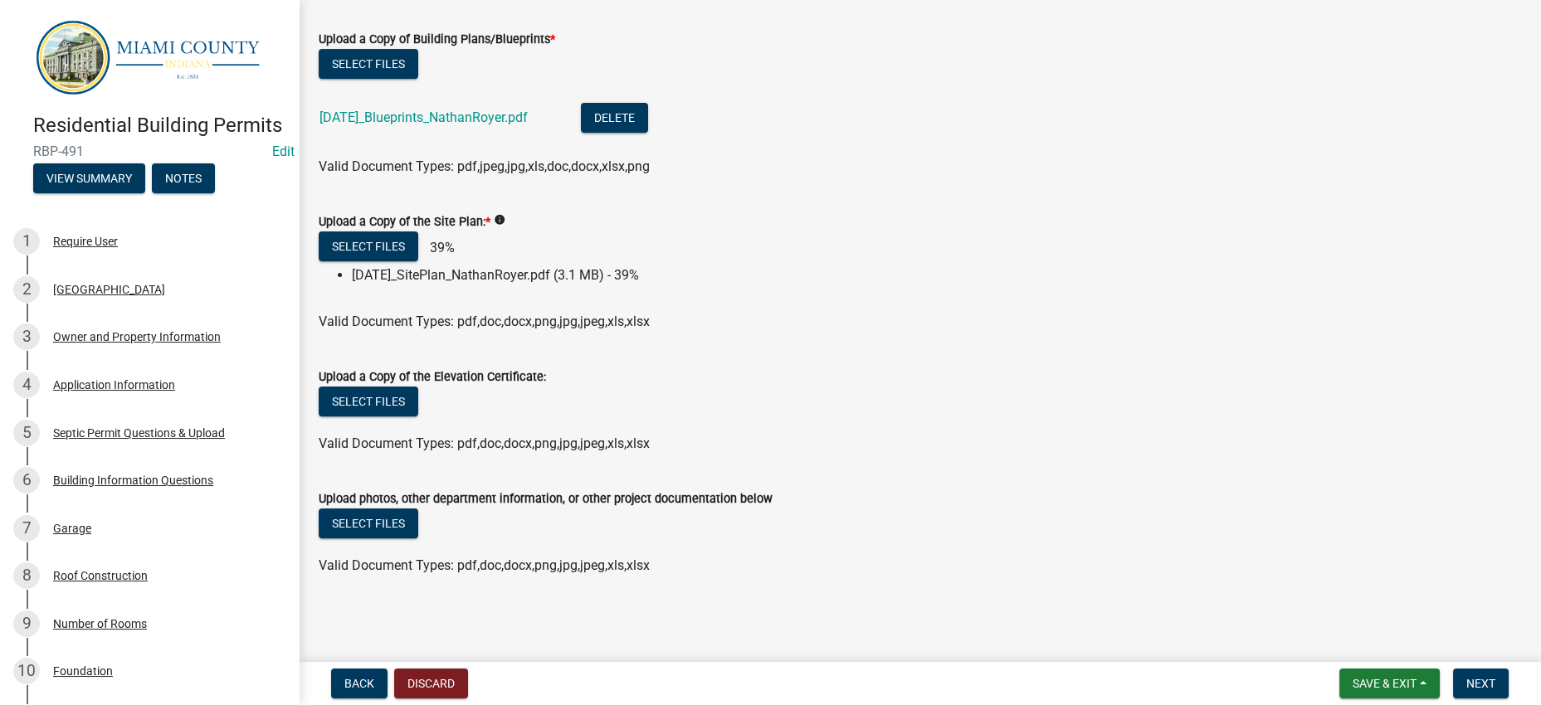
scroll to position [256, 0]
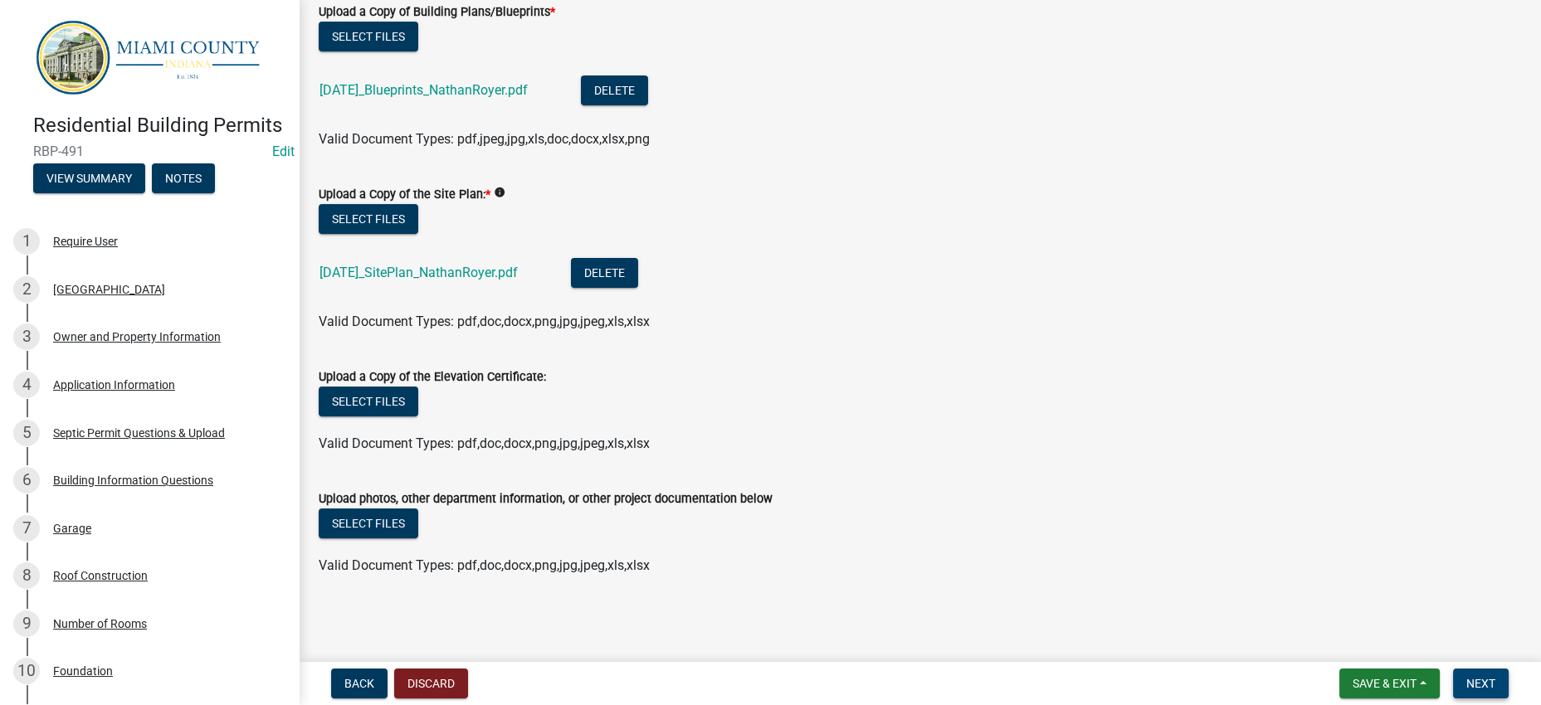
click at [1472, 669] on button "Next" at bounding box center [1481, 684] width 56 height 30
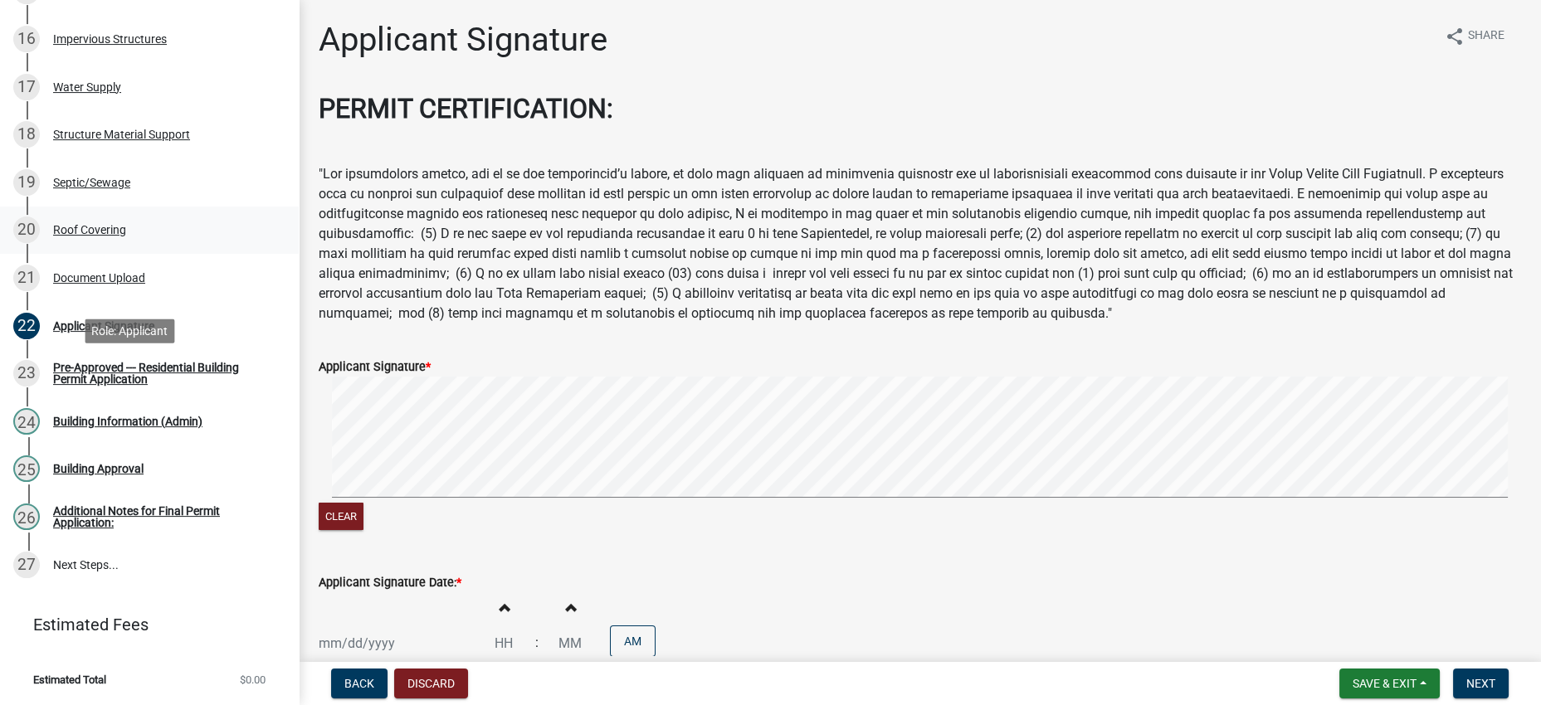
scroll to position [1036, 0]
click at [1353, 678] on span "Save & Exit" at bounding box center [1385, 683] width 64 height 13
click at [1351, 617] on button "Save & Exit" at bounding box center [1373, 633] width 133 height 40
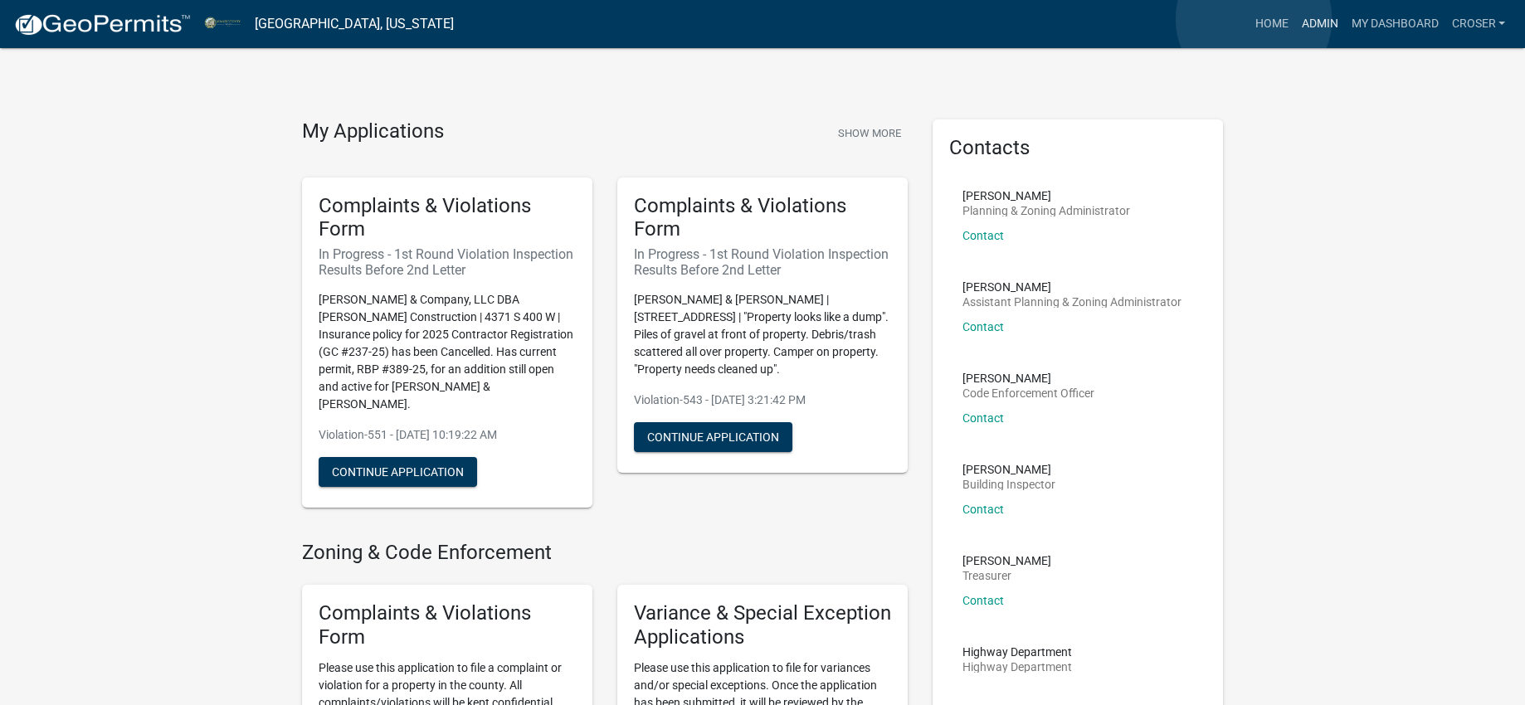
click at [1295, 19] on link "Admin" at bounding box center [1320, 24] width 50 height 32
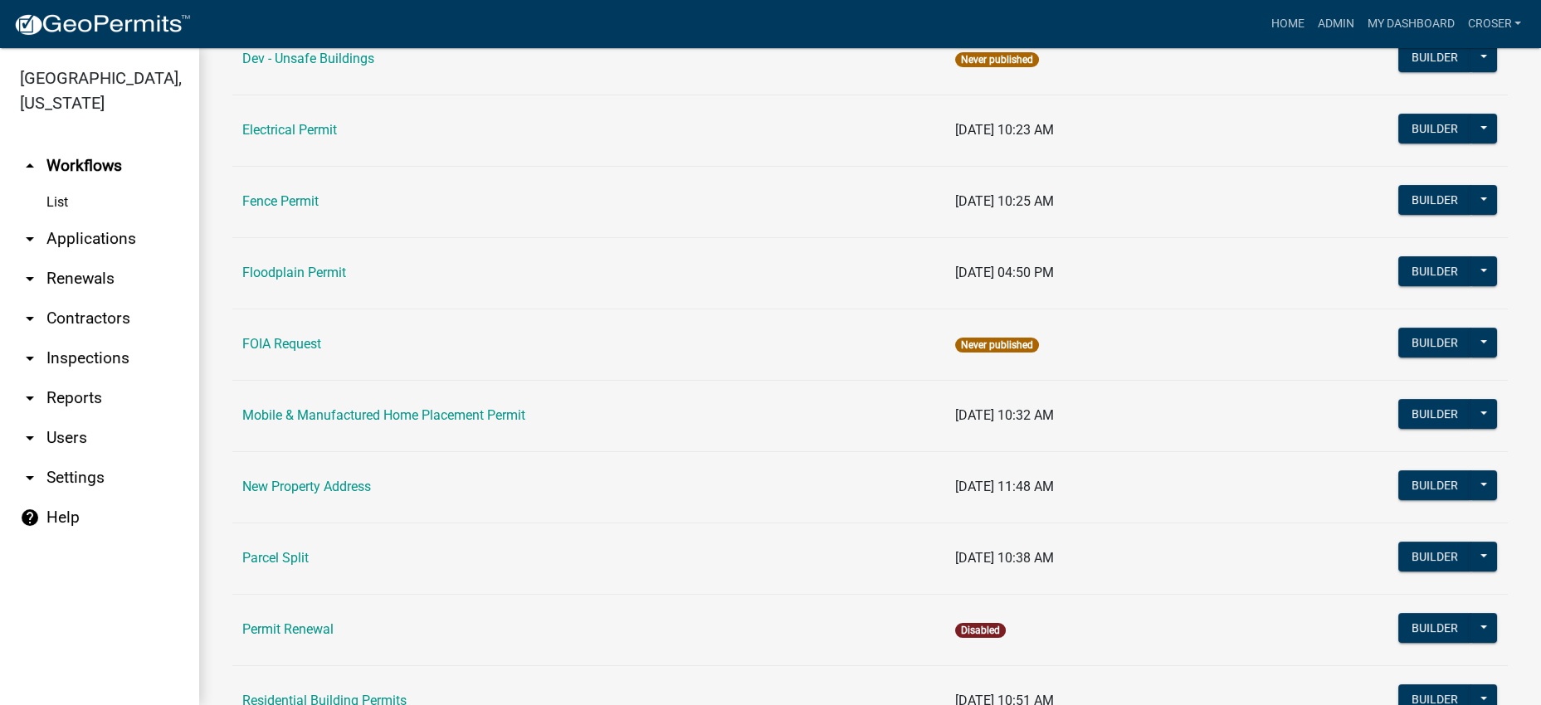
scroll to position [622, 0]
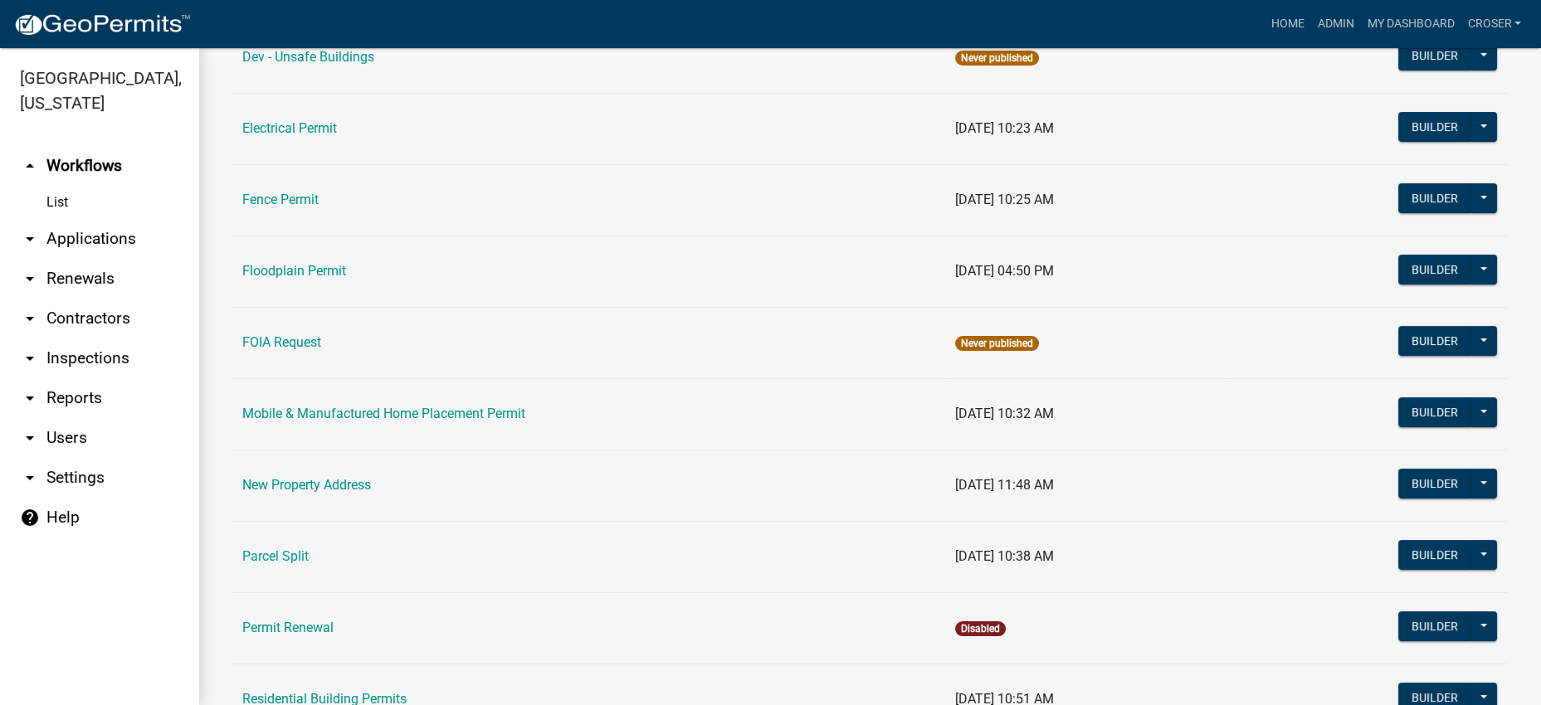
click at [116, 259] on link "arrow_drop_down Applications" at bounding box center [99, 239] width 199 height 40
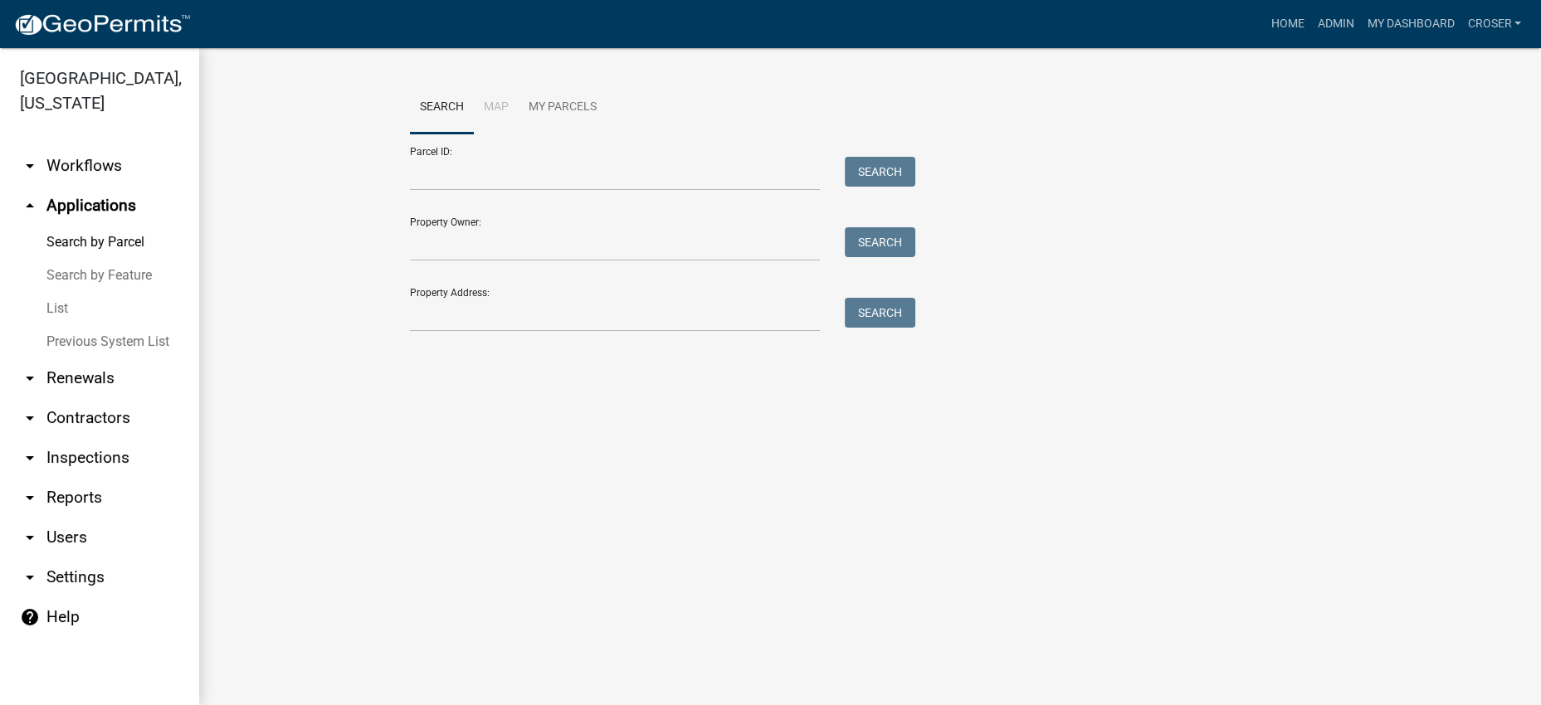
click at [71, 325] on link "List" at bounding box center [99, 308] width 199 height 33
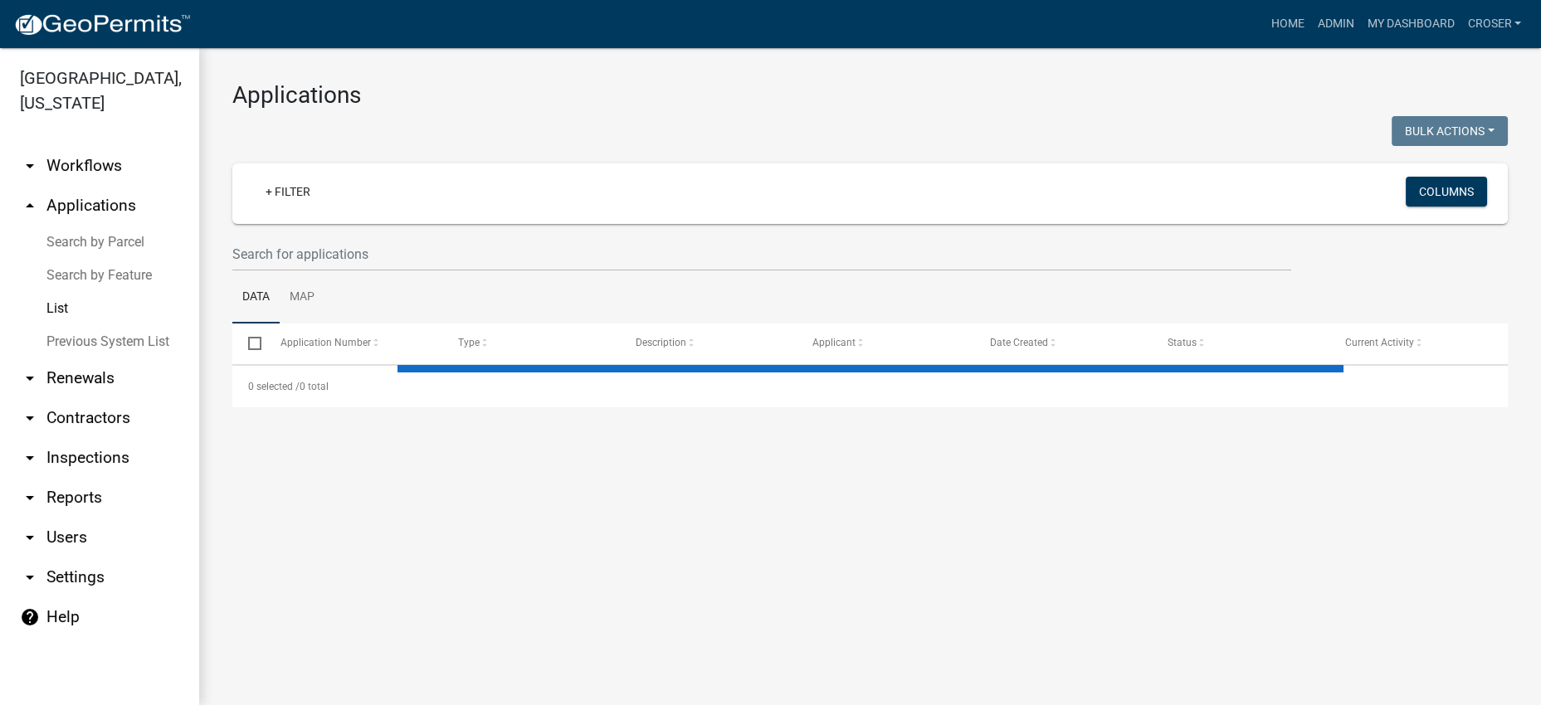
select select "3: 100"
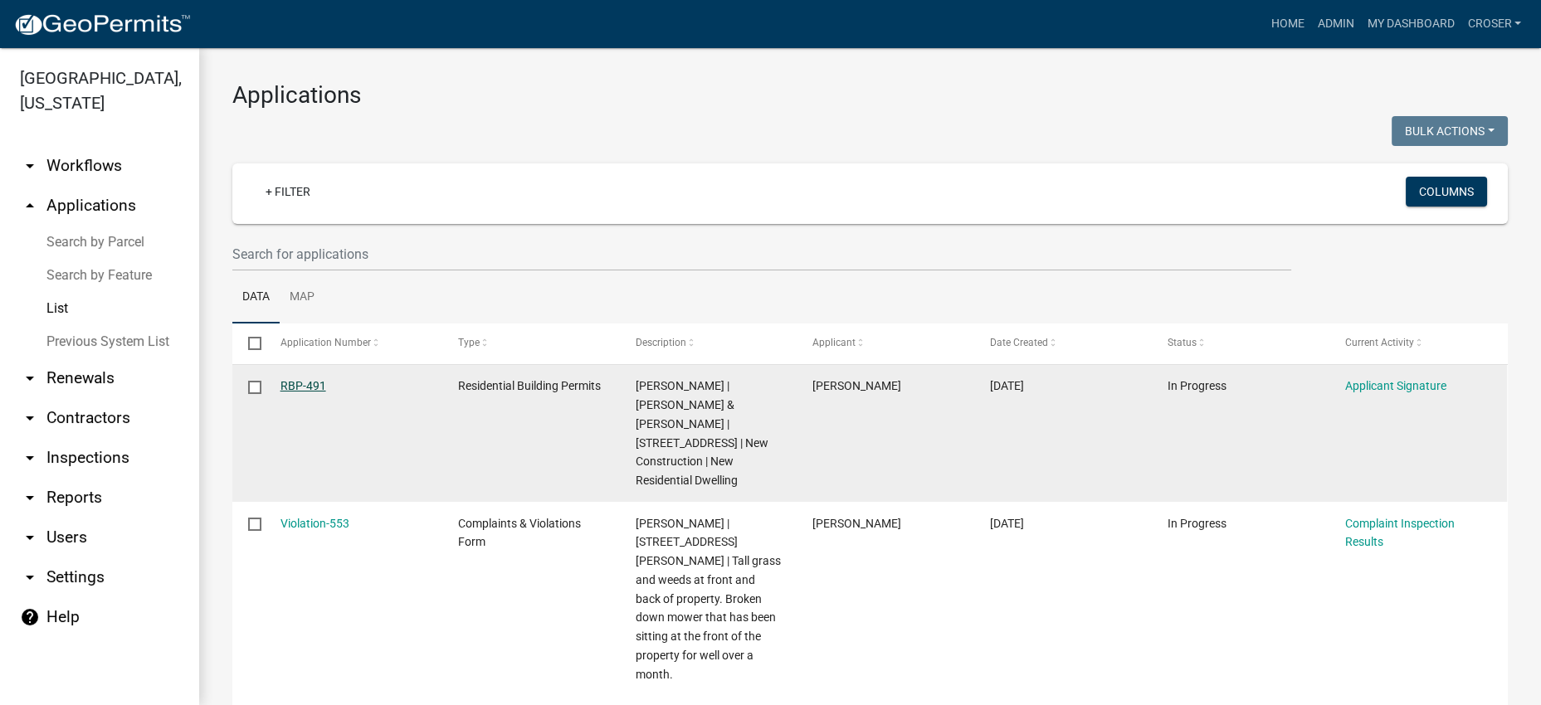
click at [326, 393] on link "RBP-491" at bounding box center [303, 385] width 46 height 13
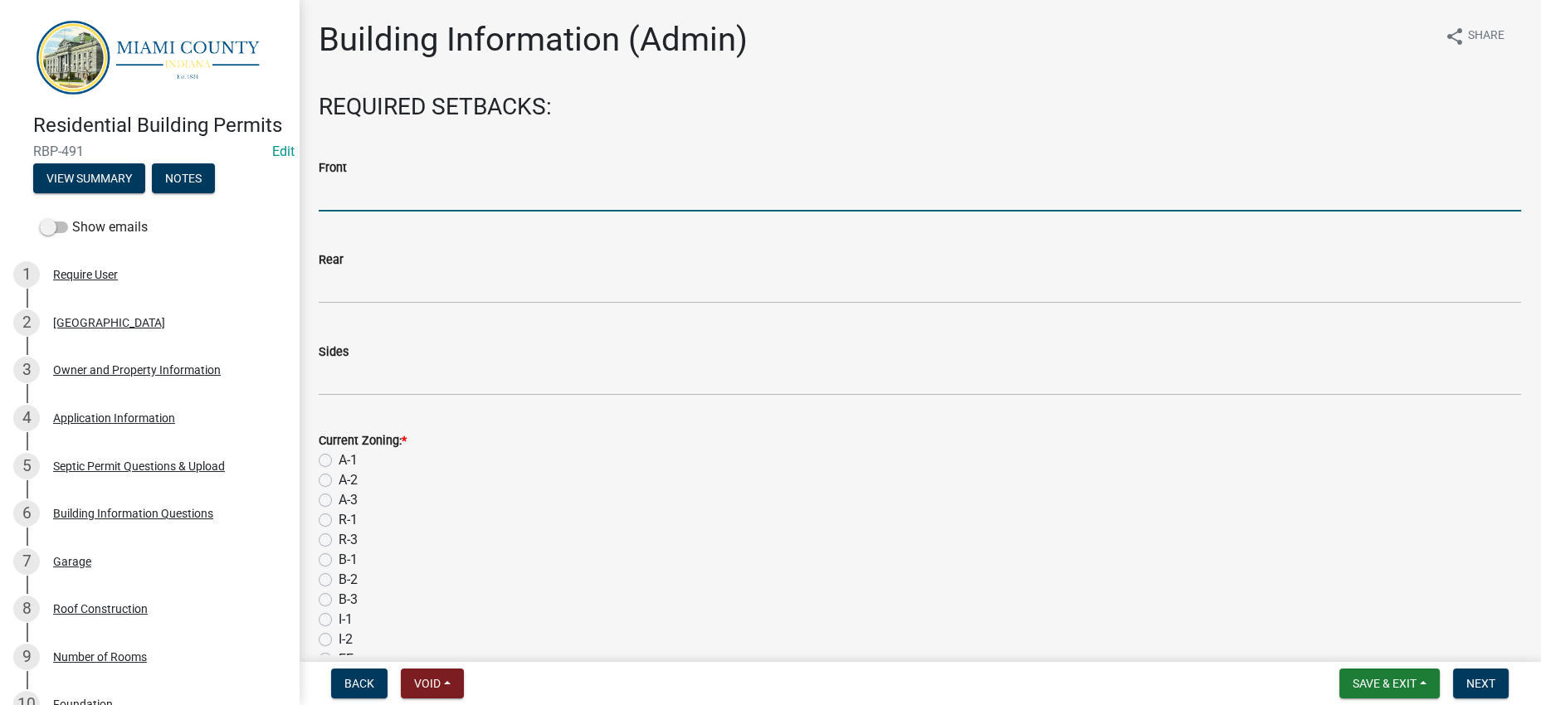
click at [501, 212] on input "text" at bounding box center [920, 195] width 1202 height 34
type input "35"
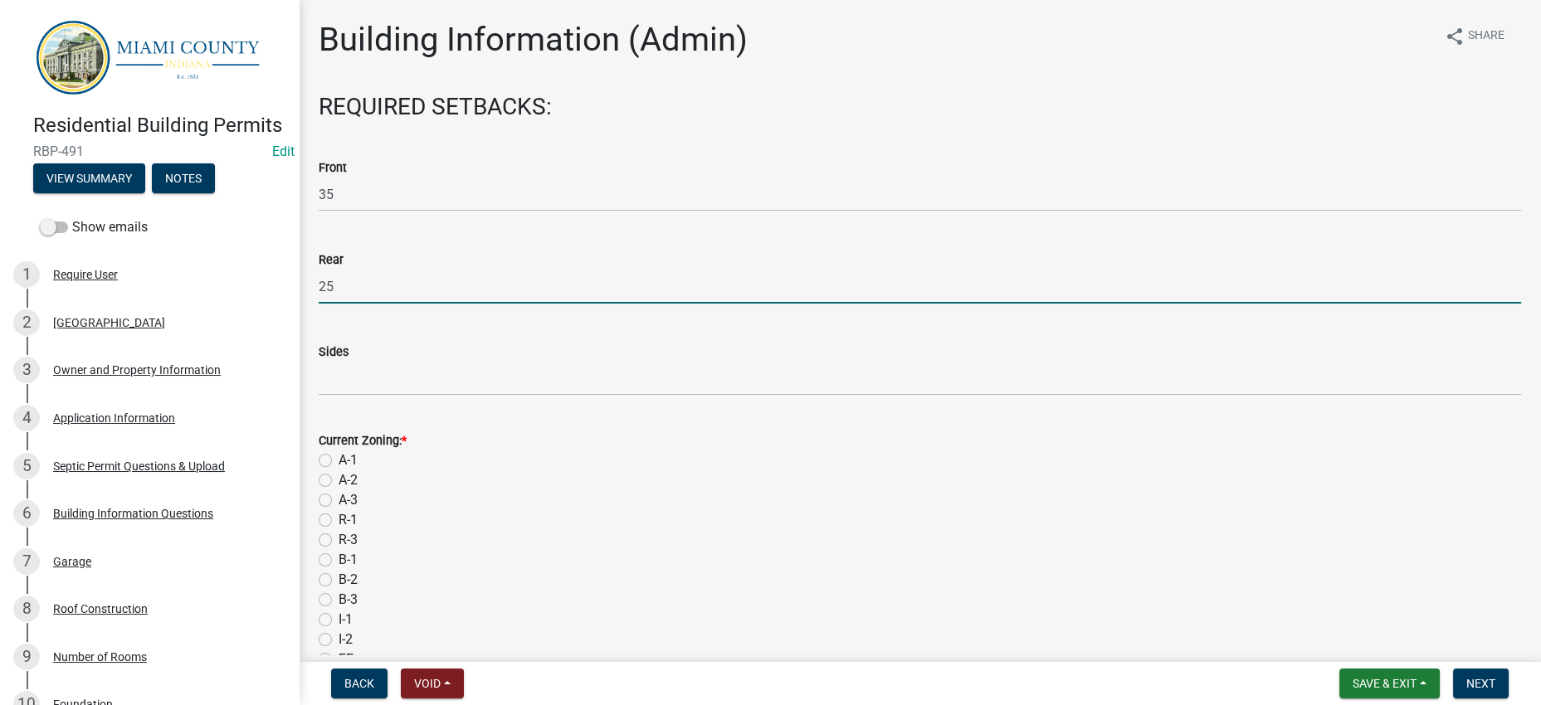
type input "25"
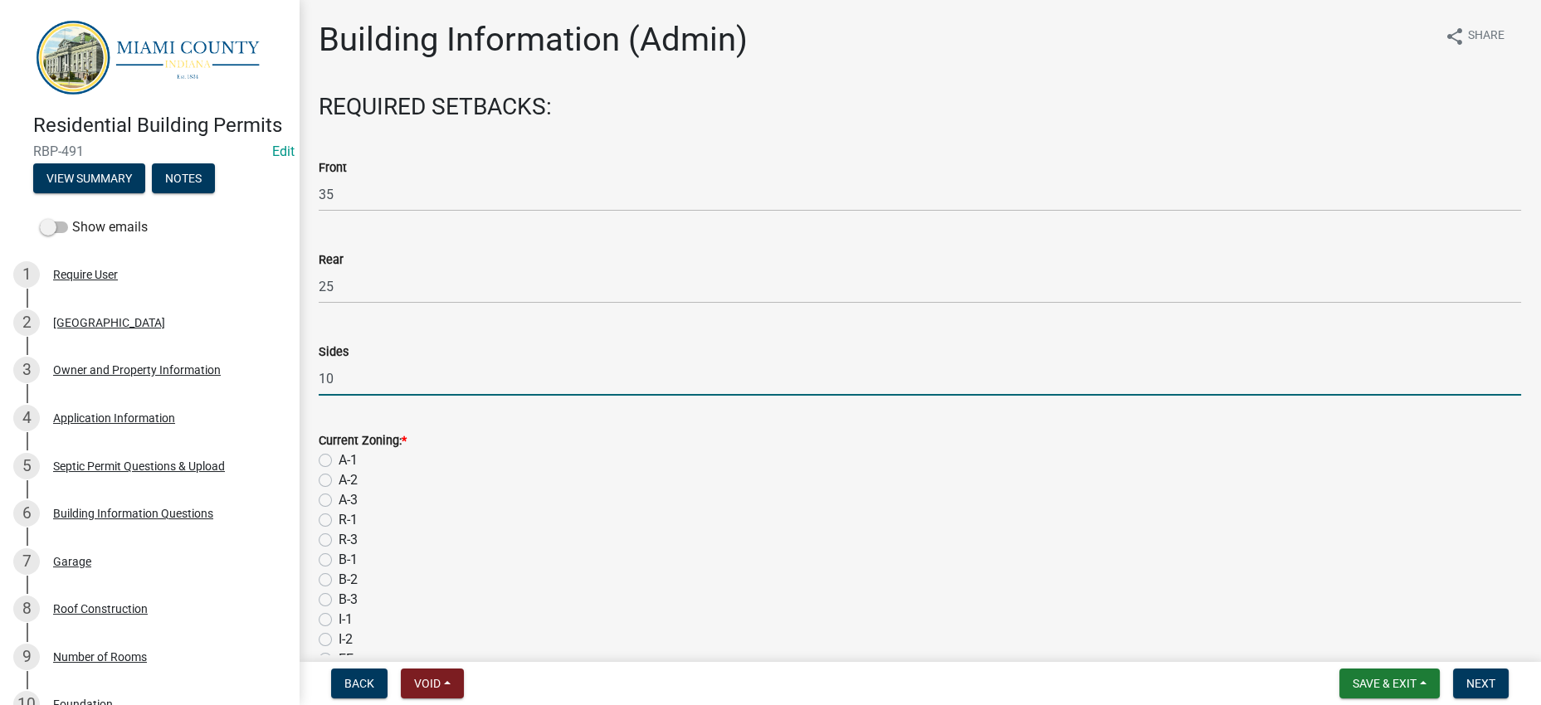
type input "10"
click at [565, 471] on div "A-1" at bounding box center [920, 461] width 1202 height 20
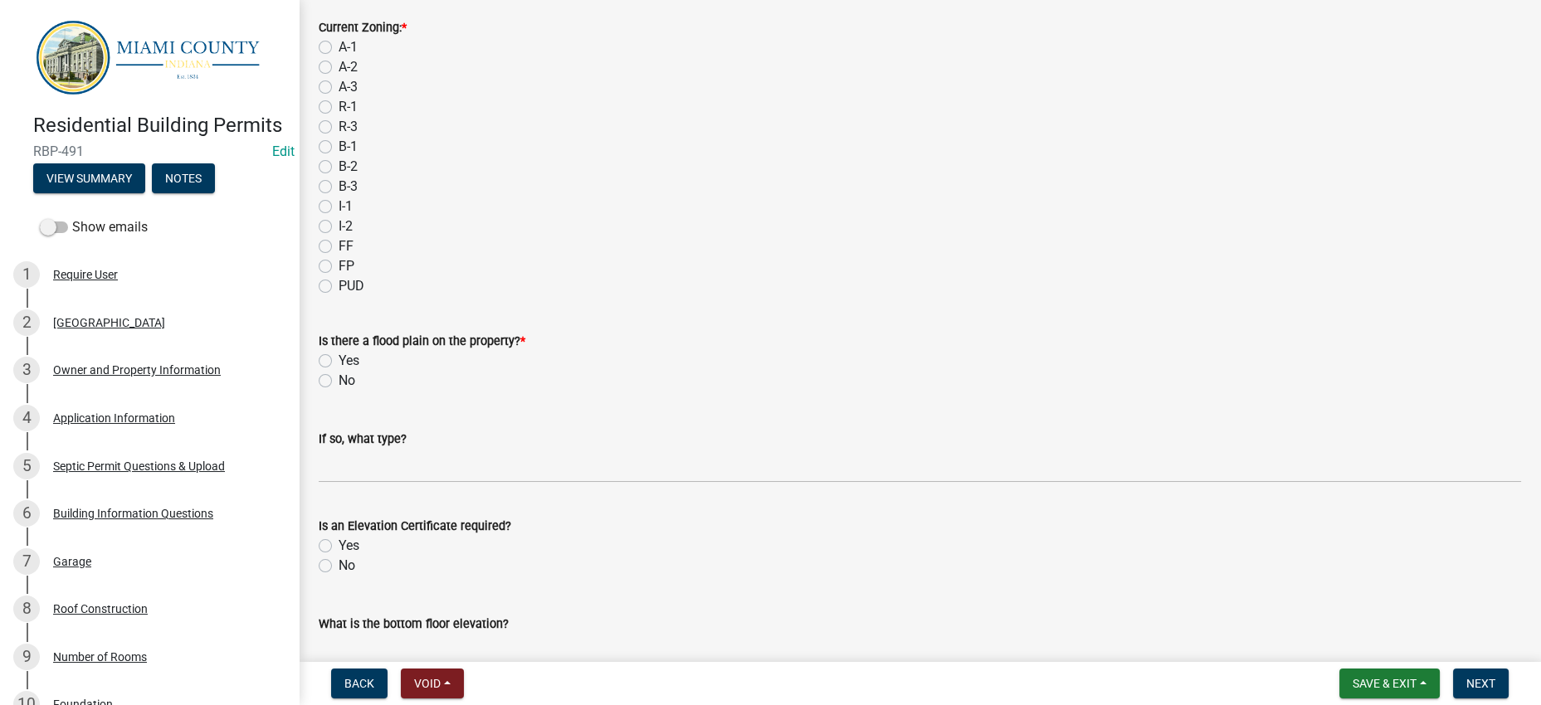
click at [718, 217] on div "I-1" at bounding box center [920, 207] width 1202 height 20
click at [718, 215] on div "I-1" at bounding box center [920, 205] width 1202 height 20
click at [339, 76] on label "A-2" at bounding box center [348, 66] width 19 height 20
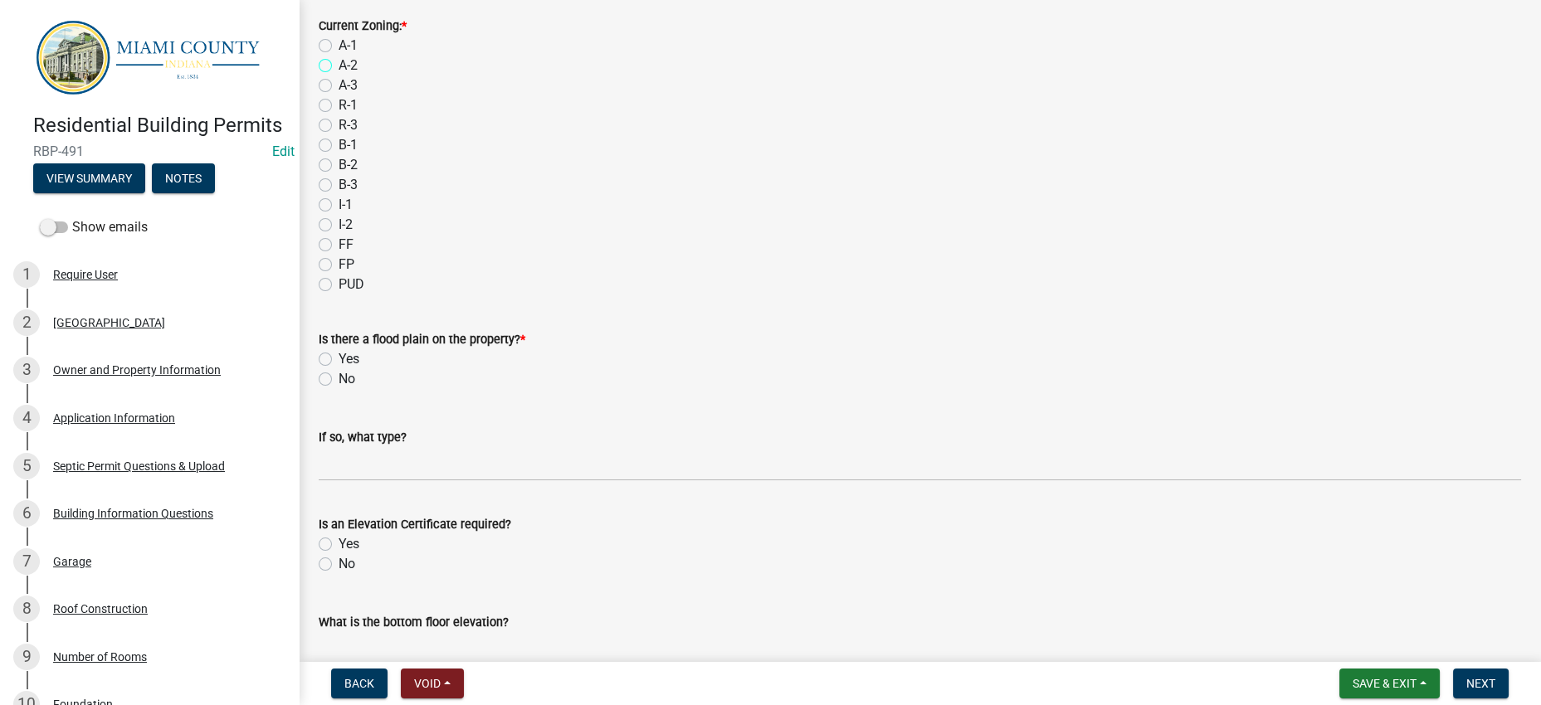
click at [339, 66] on input "A-2" at bounding box center [344, 61] width 11 height 11
radio input "true"
click at [706, 135] on div "R-3" at bounding box center [920, 125] width 1202 height 20
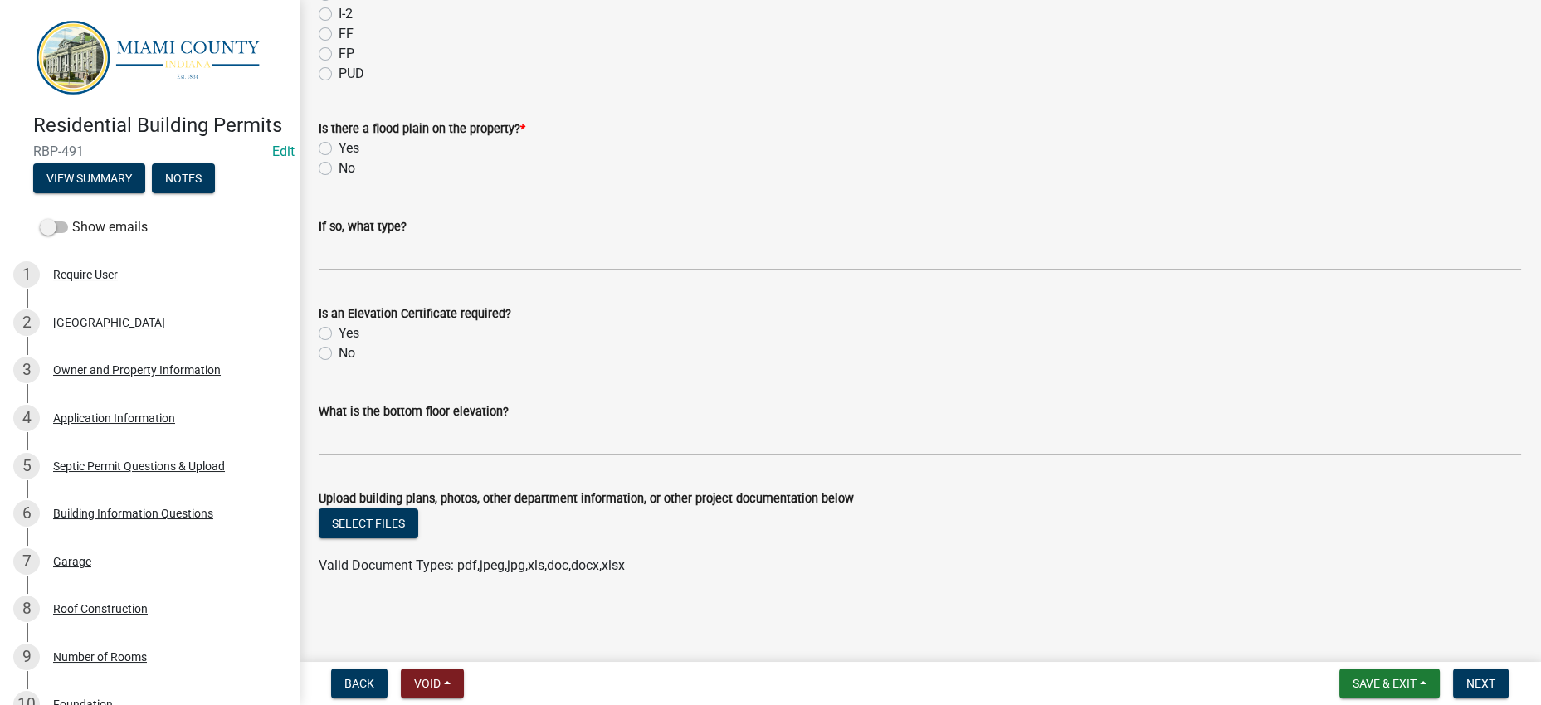
scroll to position [930, 0]
drag, startPoint x: 329, startPoint y: 289, endPoint x: 373, endPoint y: 309, distance: 48.3
click at [339, 344] on label "No" at bounding box center [347, 354] width 17 height 20
click at [339, 344] on input "No" at bounding box center [344, 349] width 11 height 11
radio input "true"
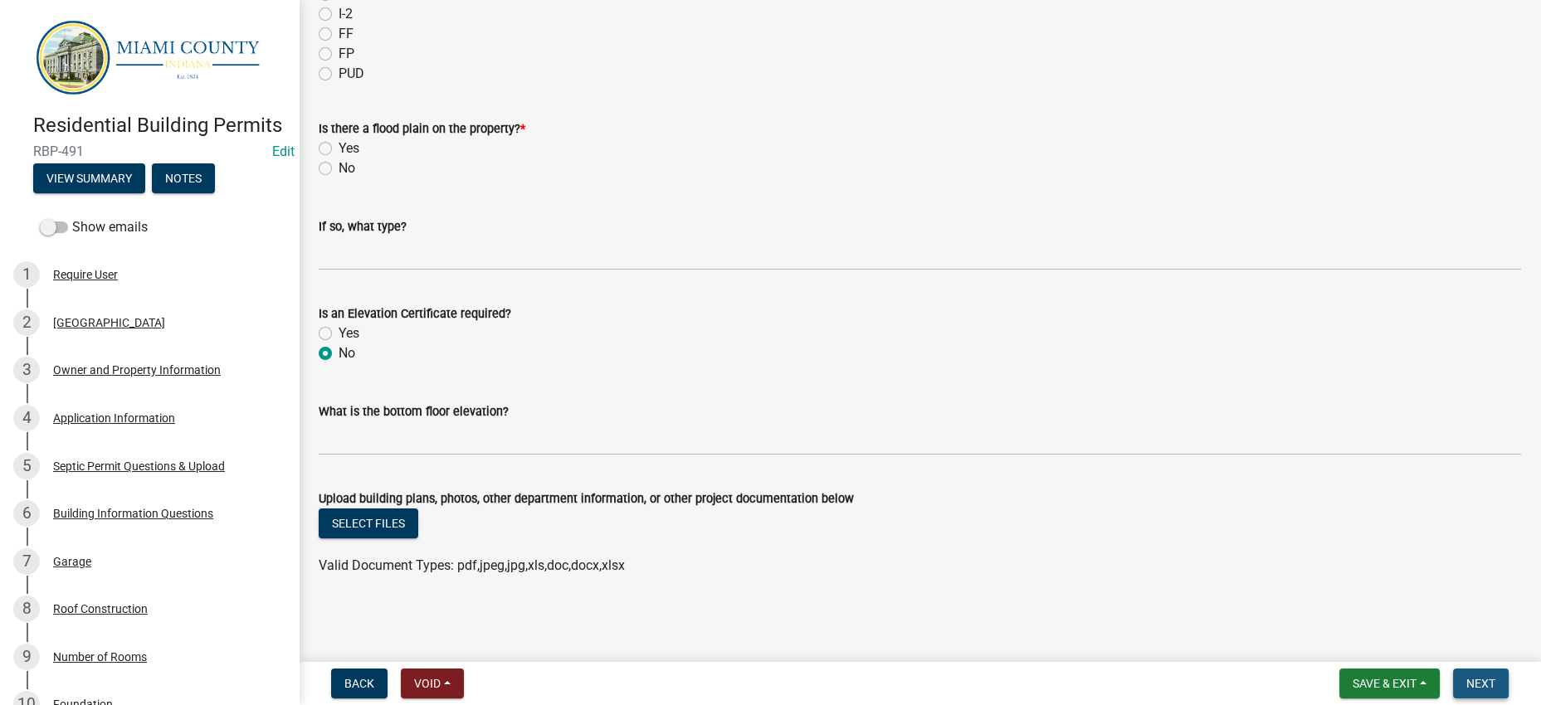
click at [1480, 686] on button "Next" at bounding box center [1481, 684] width 56 height 30
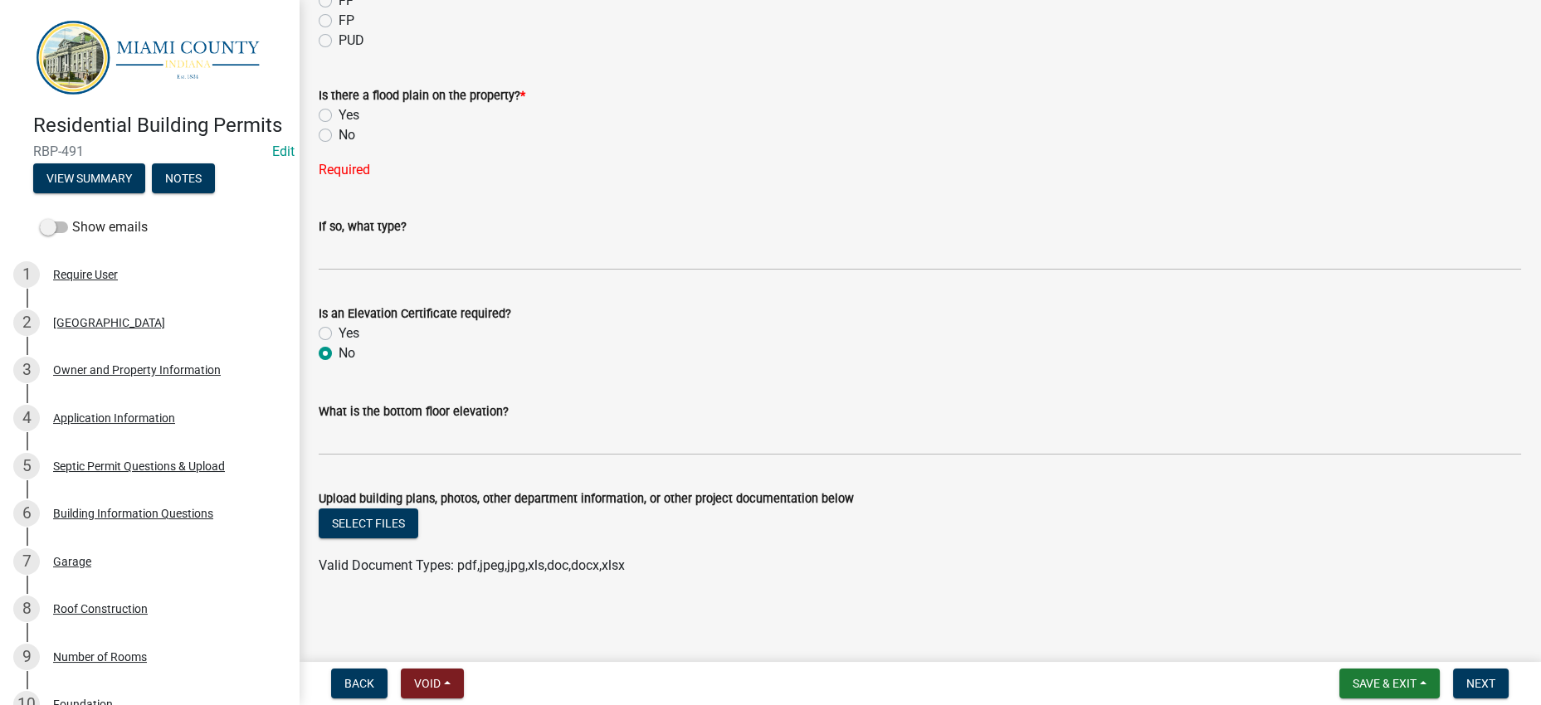
click at [339, 125] on label "No" at bounding box center [347, 135] width 17 height 20
click at [339, 125] on input "No" at bounding box center [344, 130] width 11 height 11
radio input "true"
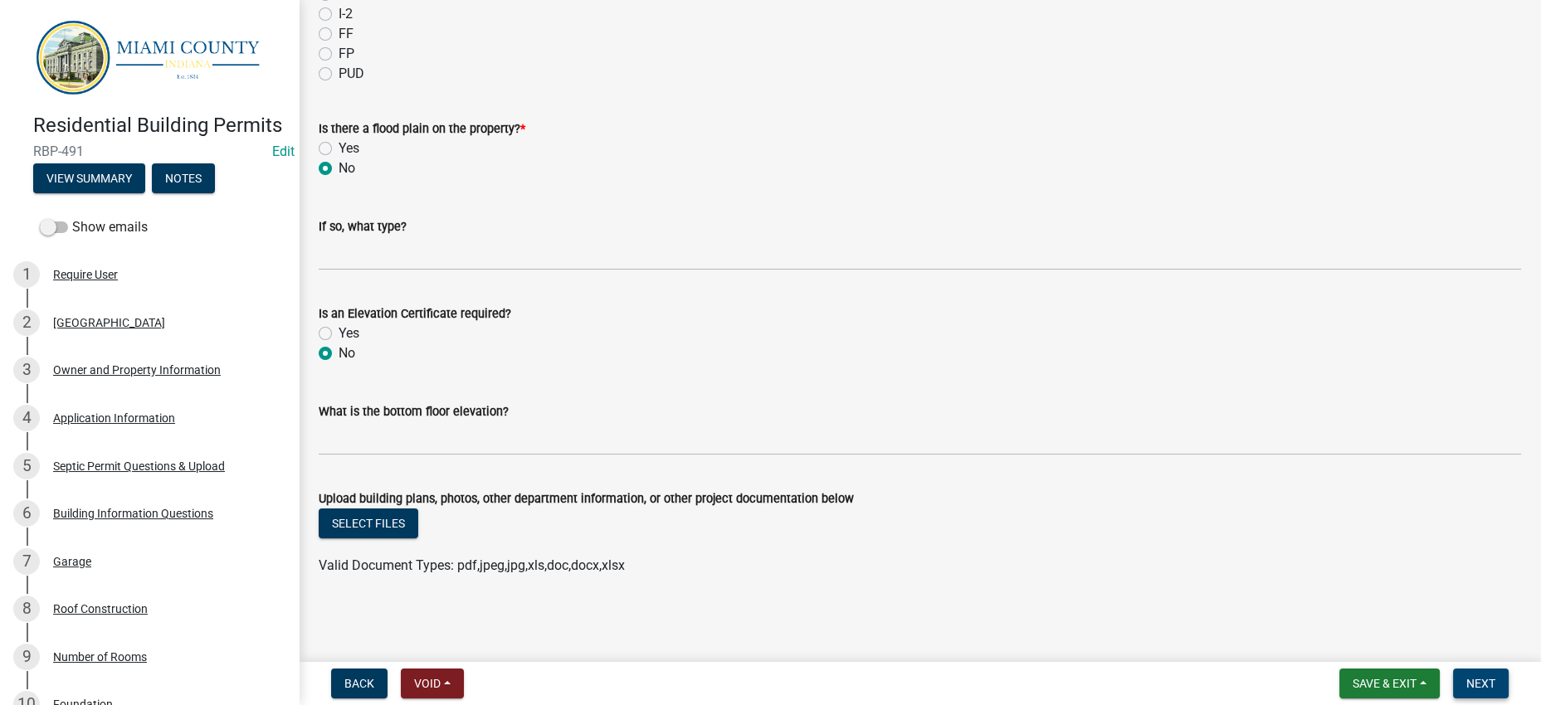
click at [1473, 677] on span "Next" at bounding box center [1480, 683] width 29 height 13
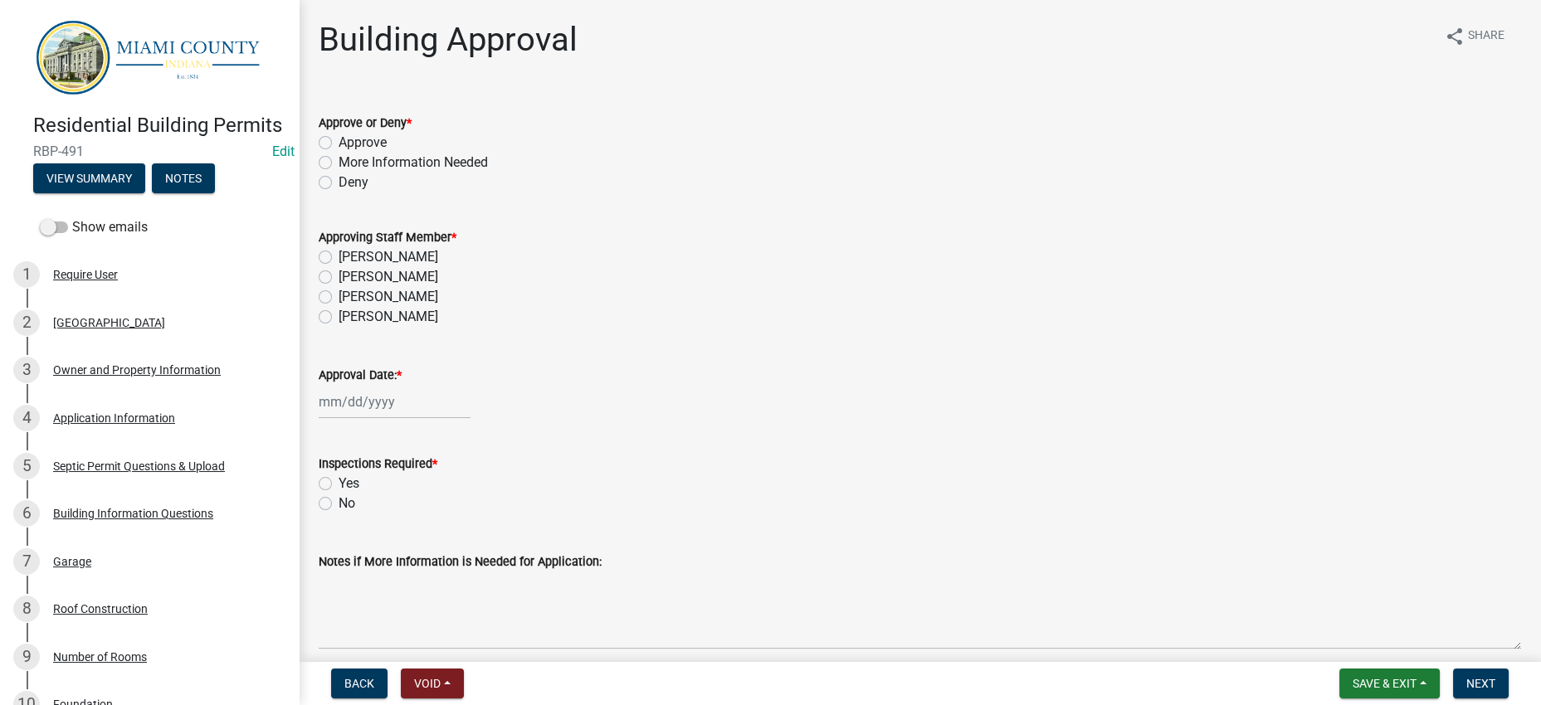
click at [791, 267] on div "[PERSON_NAME]" at bounding box center [920, 257] width 1202 height 20
click at [387, 153] on label "Approve" at bounding box center [363, 143] width 48 height 20
click at [349, 144] on input "Approve" at bounding box center [344, 138] width 11 height 11
radio input "true"
click at [671, 276] on form "Approving Staff Member * [PERSON_NAME] [PERSON_NAME] Brooklyn [PERSON_NAME]" at bounding box center [920, 266] width 1202 height 119
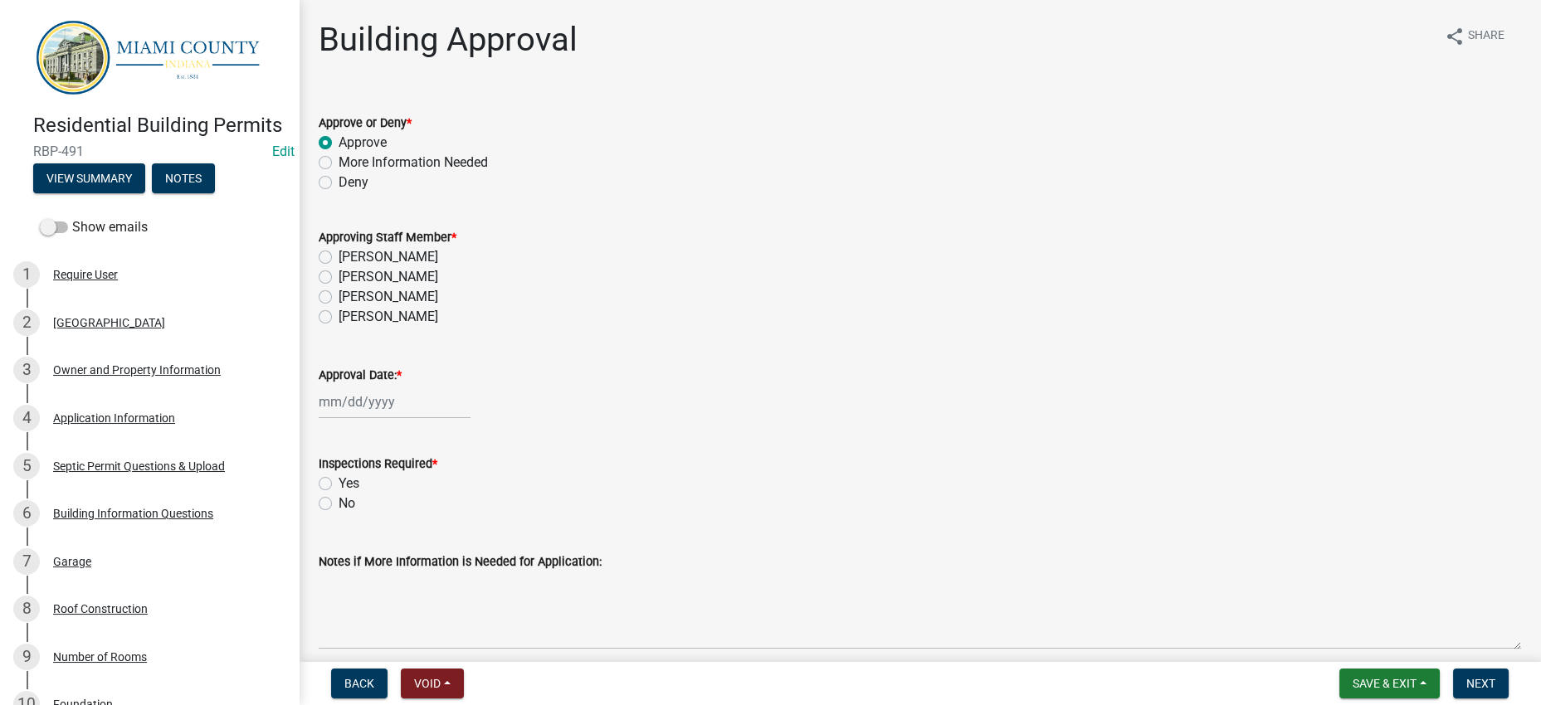
click at [750, 266] on form "Approving Staff Member * [PERSON_NAME] [PERSON_NAME] Brooklyn [PERSON_NAME]" at bounding box center [920, 266] width 1202 height 119
click at [399, 267] on label "[PERSON_NAME]" at bounding box center [389, 257] width 100 height 20
click at [349, 258] on input "[PERSON_NAME]" at bounding box center [344, 252] width 11 height 11
radio input "true"
click at [413, 419] on div at bounding box center [395, 402] width 152 height 34
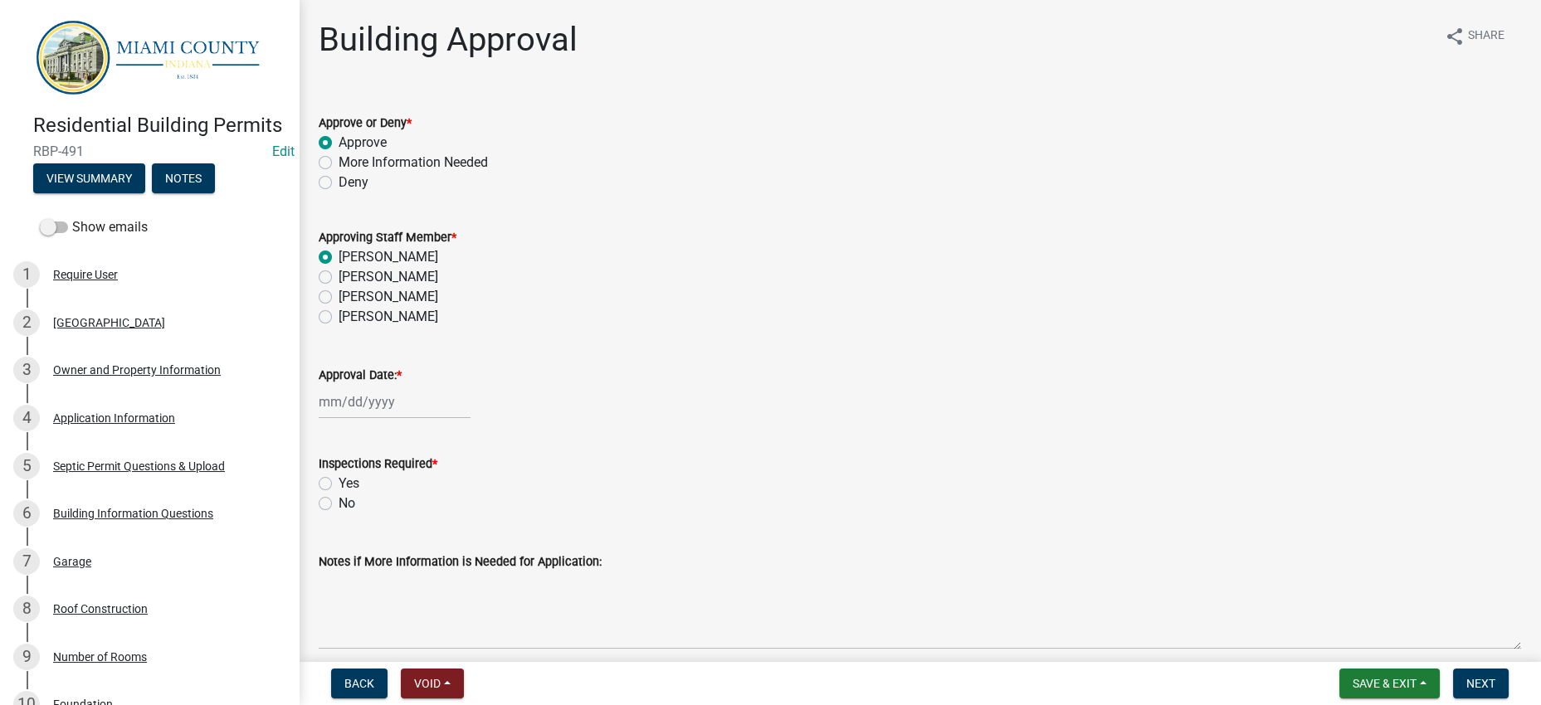
select select "8"
select select "2025"
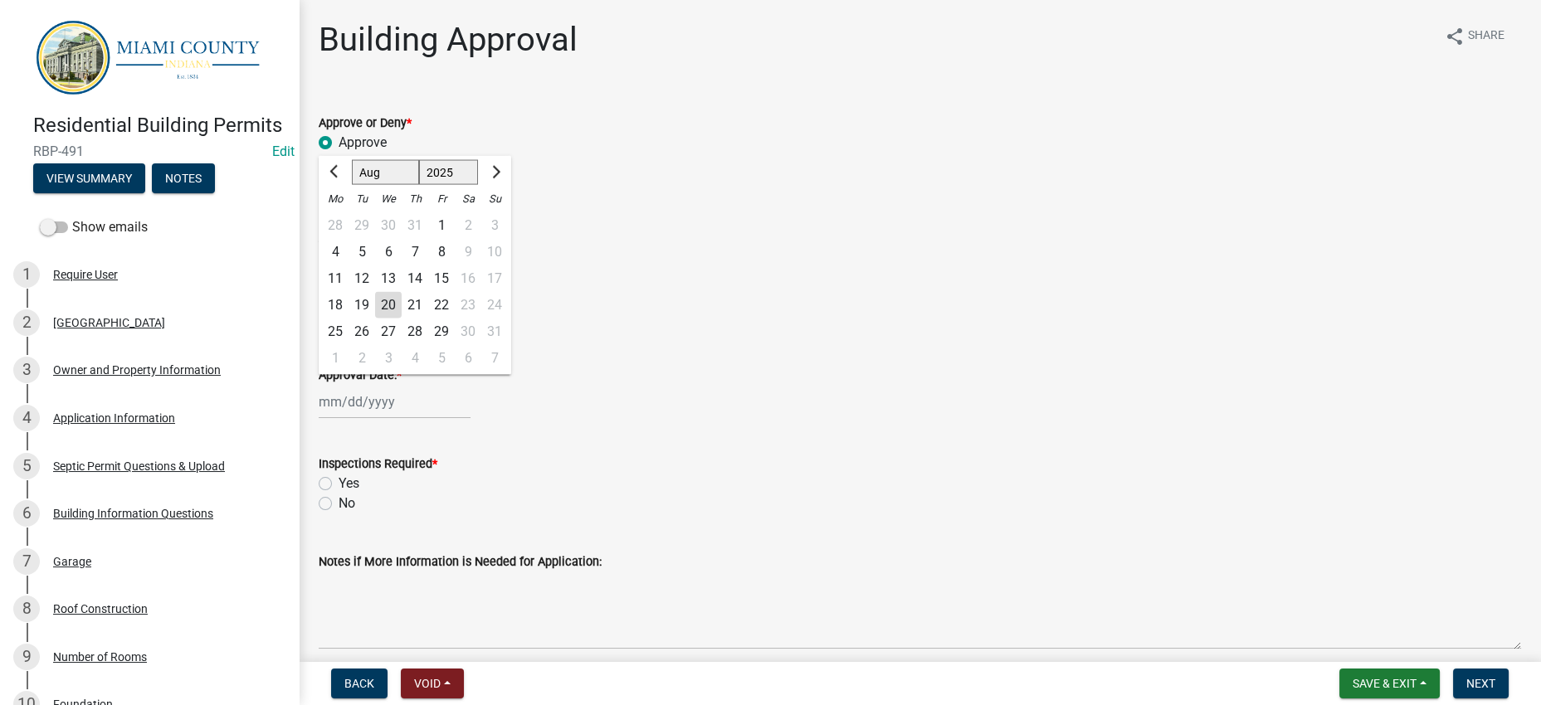
click at [402, 319] on div "20" at bounding box center [388, 305] width 27 height 27
type input "[DATE]"
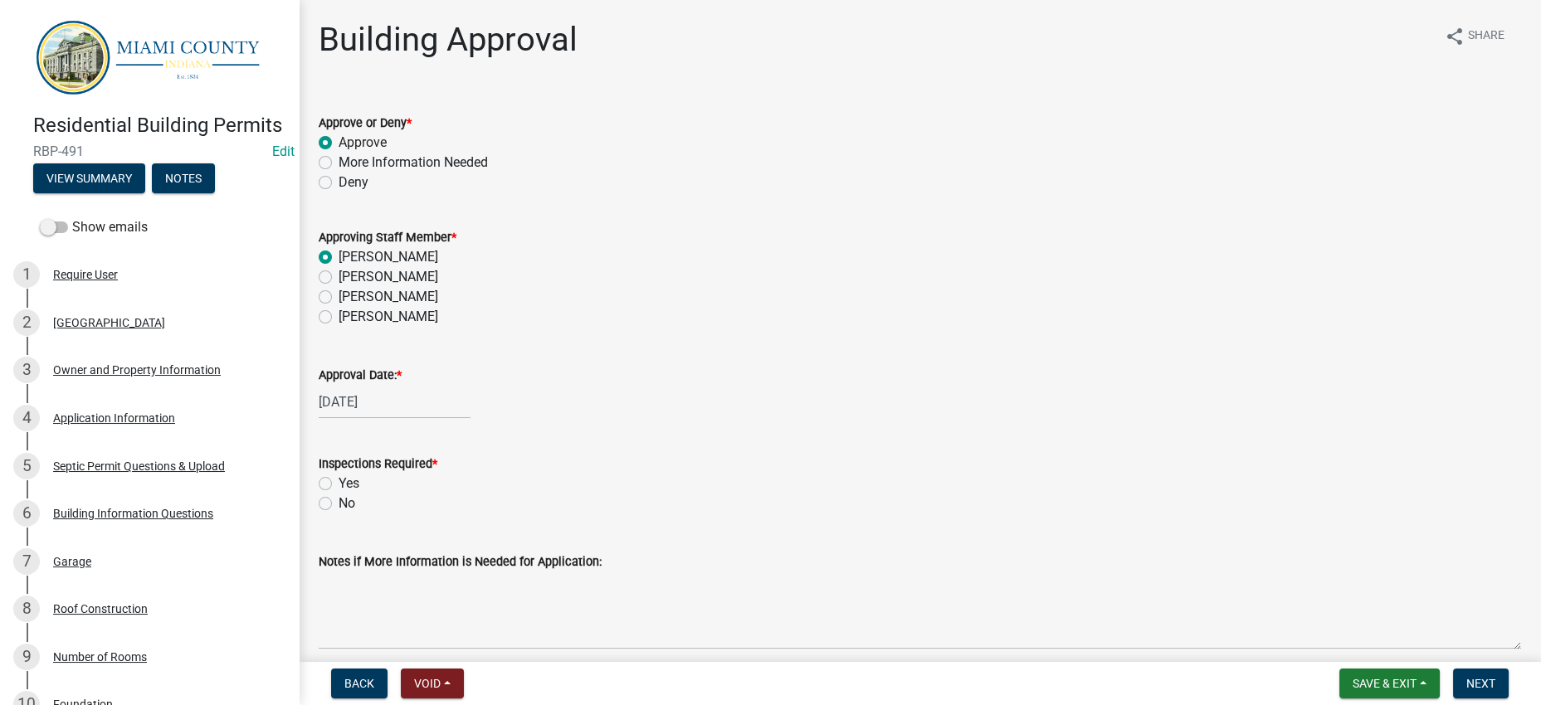
click at [799, 342] on wm-data-entity-input "Approving Staff Member * [PERSON_NAME] [PERSON_NAME] Brooklyn [PERSON_NAME]" at bounding box center [920, 274] width 1202 height 134
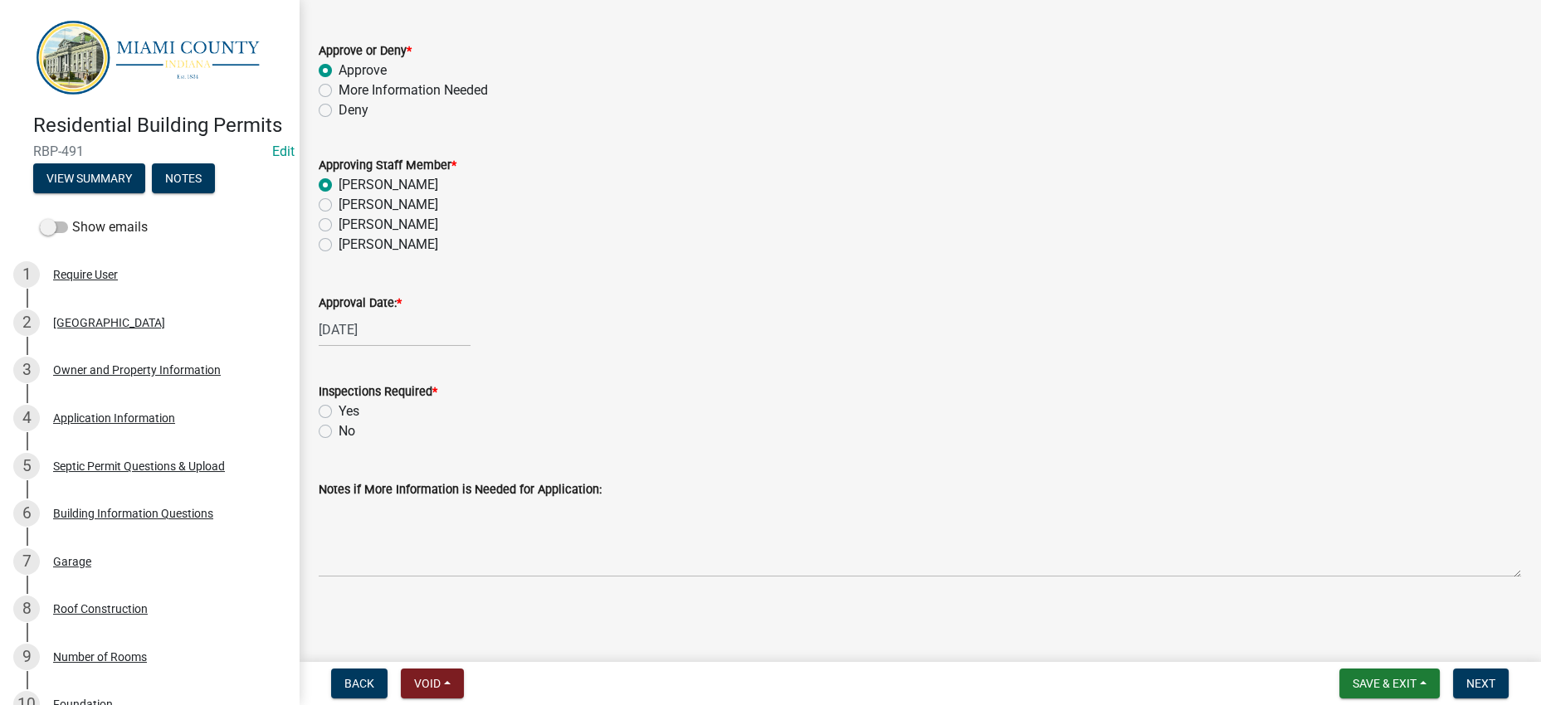
scroll to position [241, 0]
click at [339, 402] on label "Yes" at bounding box center [349, 412] width 21 height 20
click at [339, 402] on input "Yes" at bounding box center [344, 407] width 11 height 11
radio input "true"
click at [751, 402] on div "Yes" at bounding box center [920, 412] width 1202 height 20
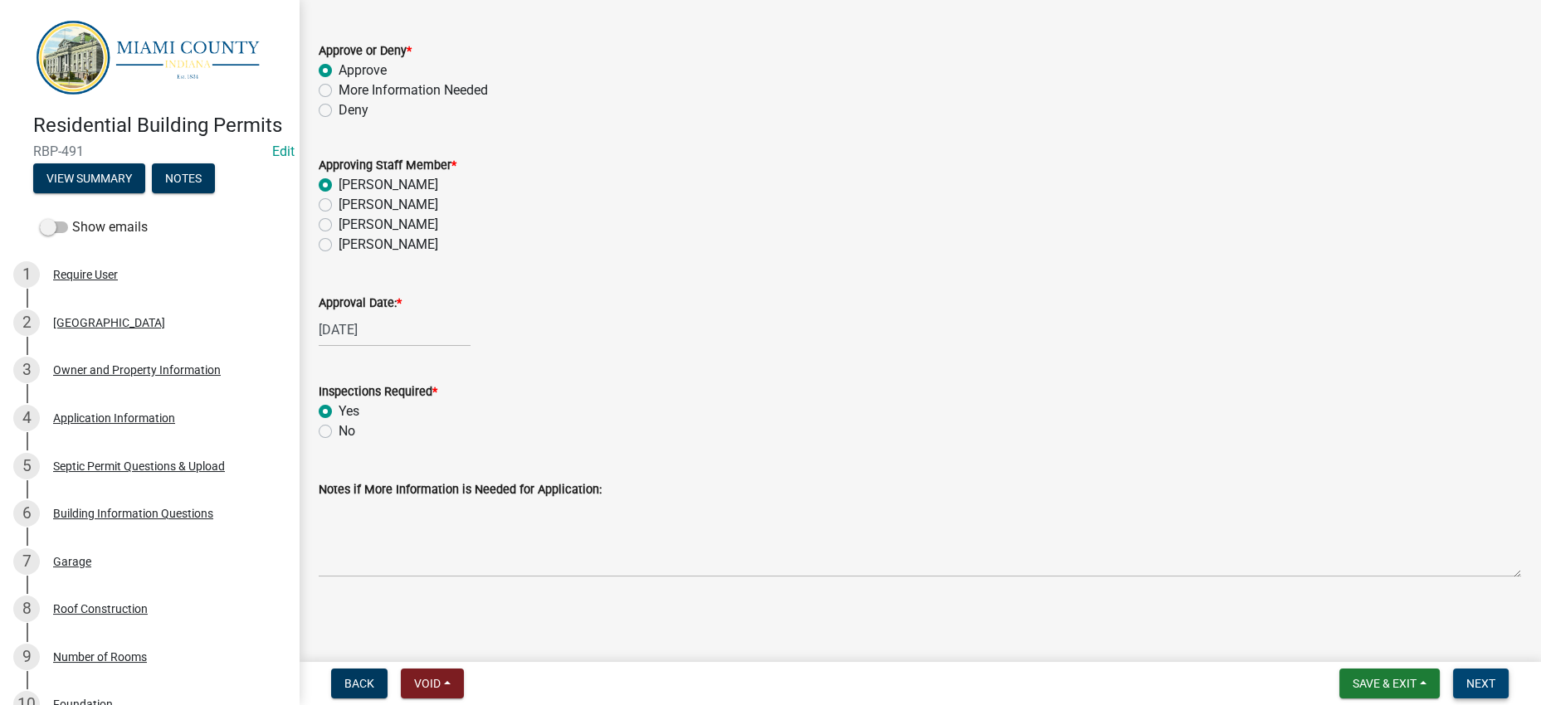
click at [1475, 677] on span "Next" at bounding box center [1480, 683] width 29 height 13
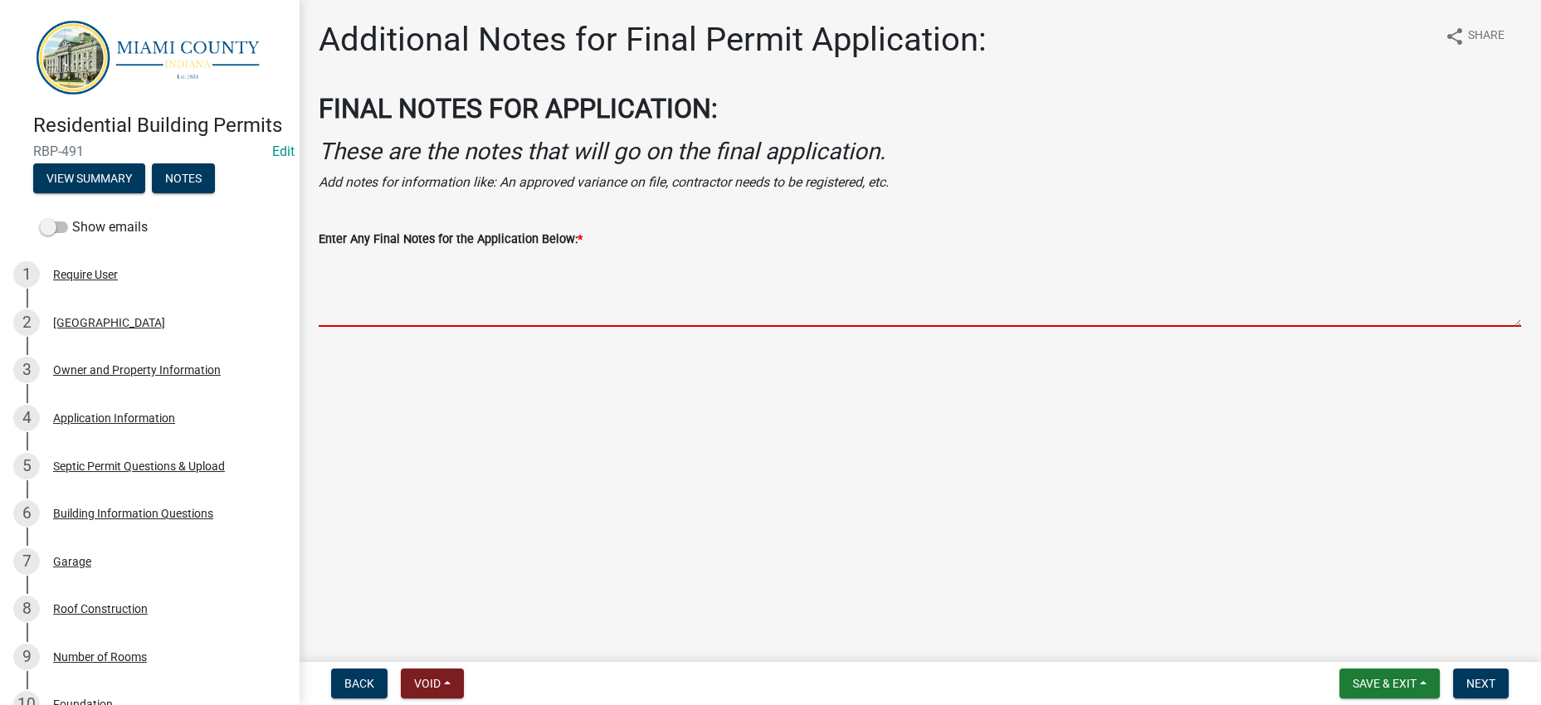
click at [597, 327] on textarea "Enter Any Final Notes for the Application Below: *" at bounding box center [920, 288] width 1202 height 78
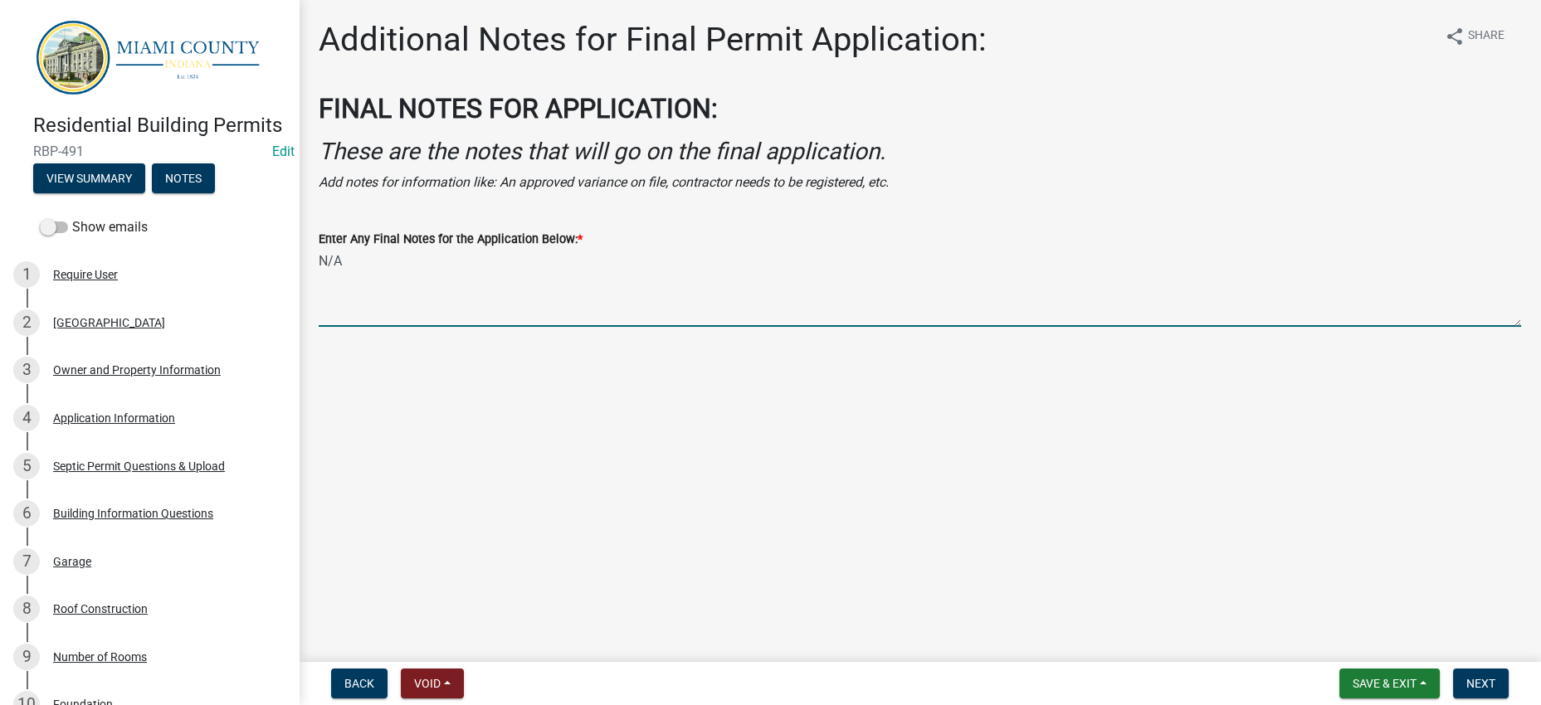
type textarea "N/A"
click at [901, 259] on div "Enter Any Final Notes for the Application Below: * N/A" at bounding box center [920, 266] width 1202 height 121
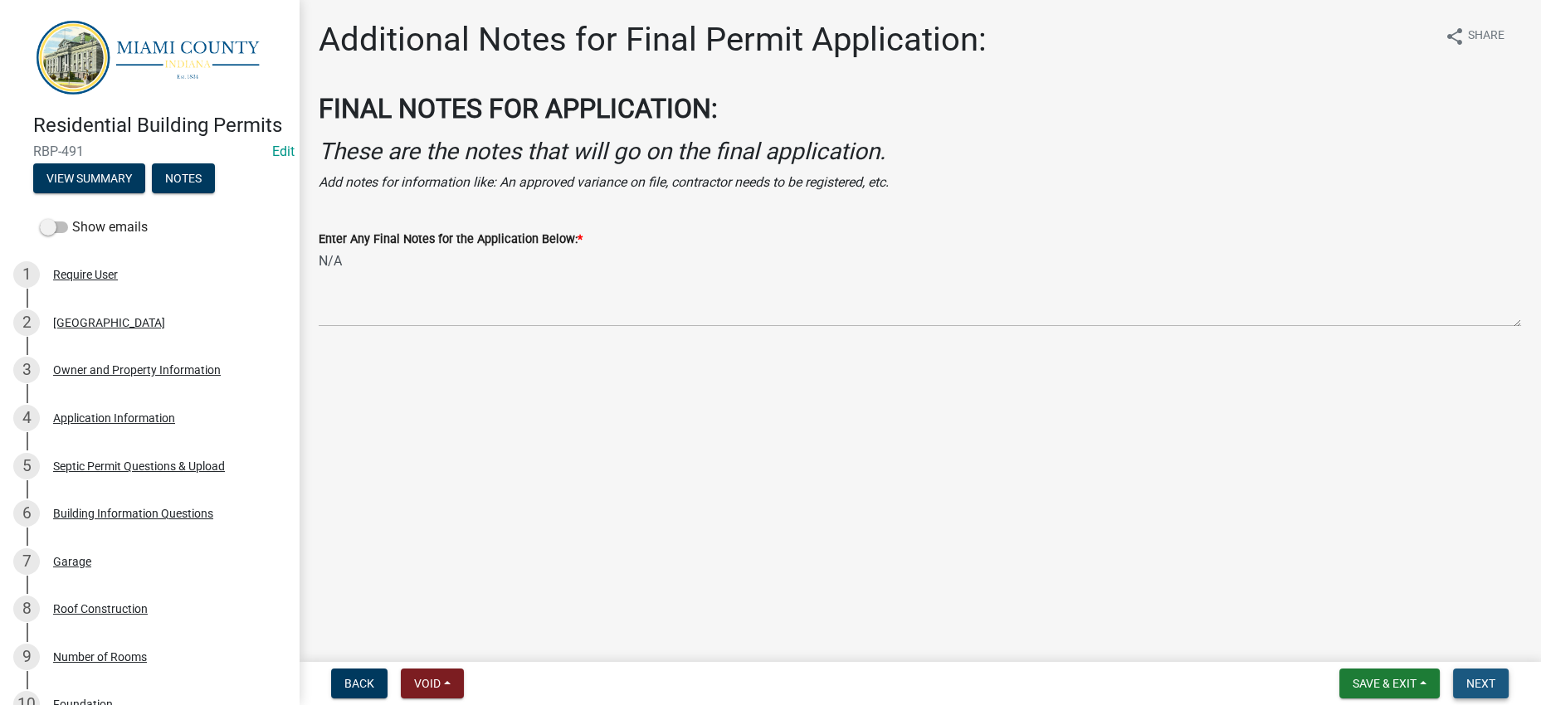
click at [1466, 677] on span "Next" at bounding box center [1480, 683] width 29 height 13
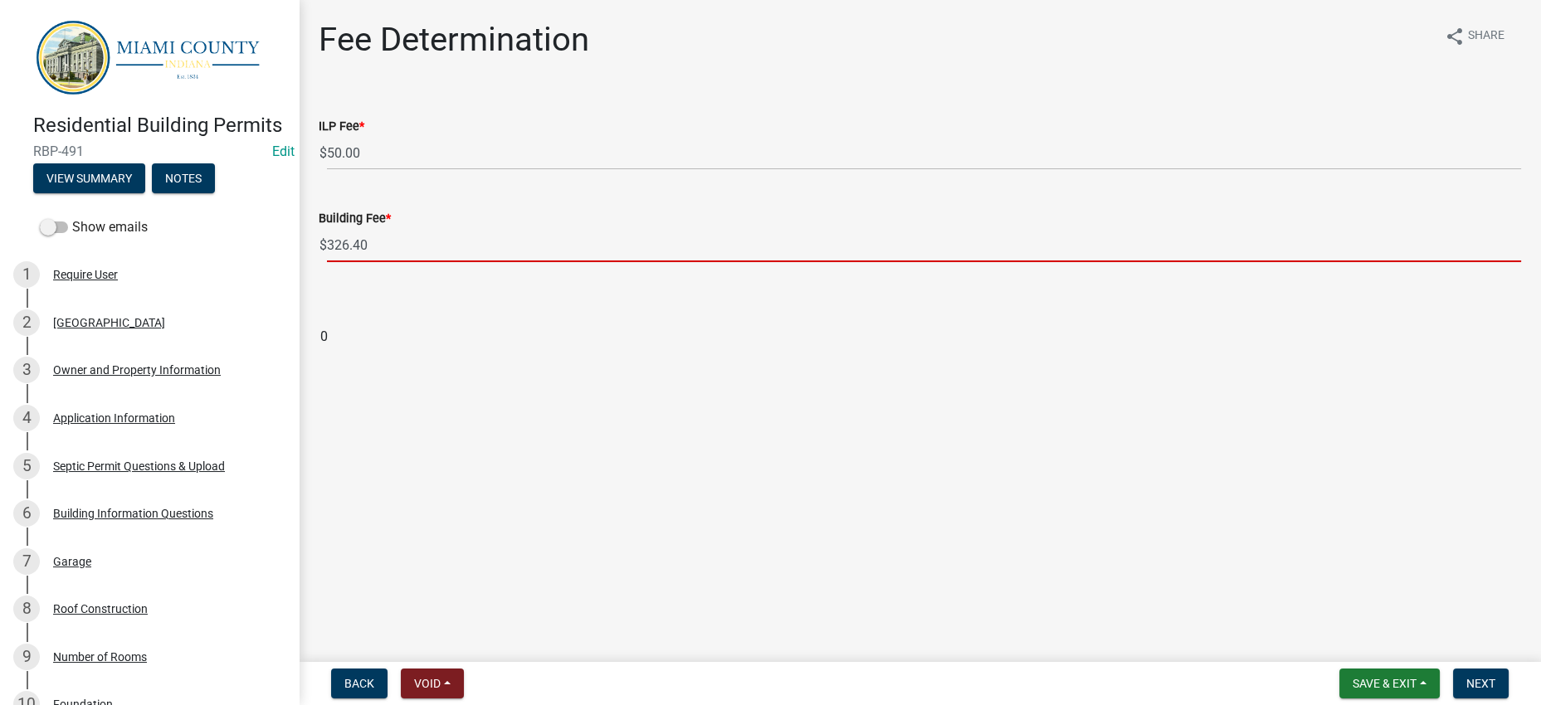
click at [383, 262] on input "326.40" at bounding box center [924, 245] width 1194 height 34
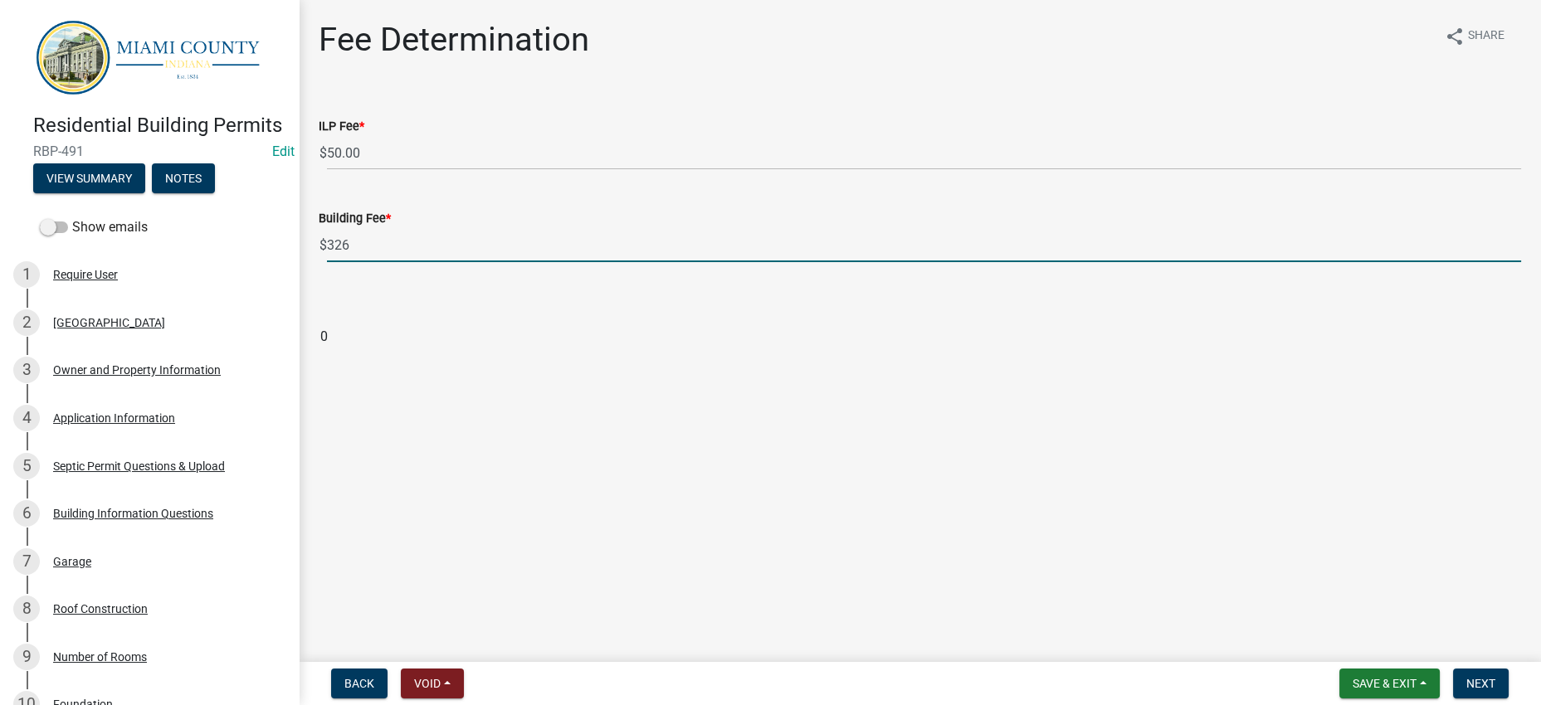
type input "326"
click at [387, 277] on wm-data-entity-input "Building Fee * $ 326" at bounding box center [920, 231] width 1202 height 92
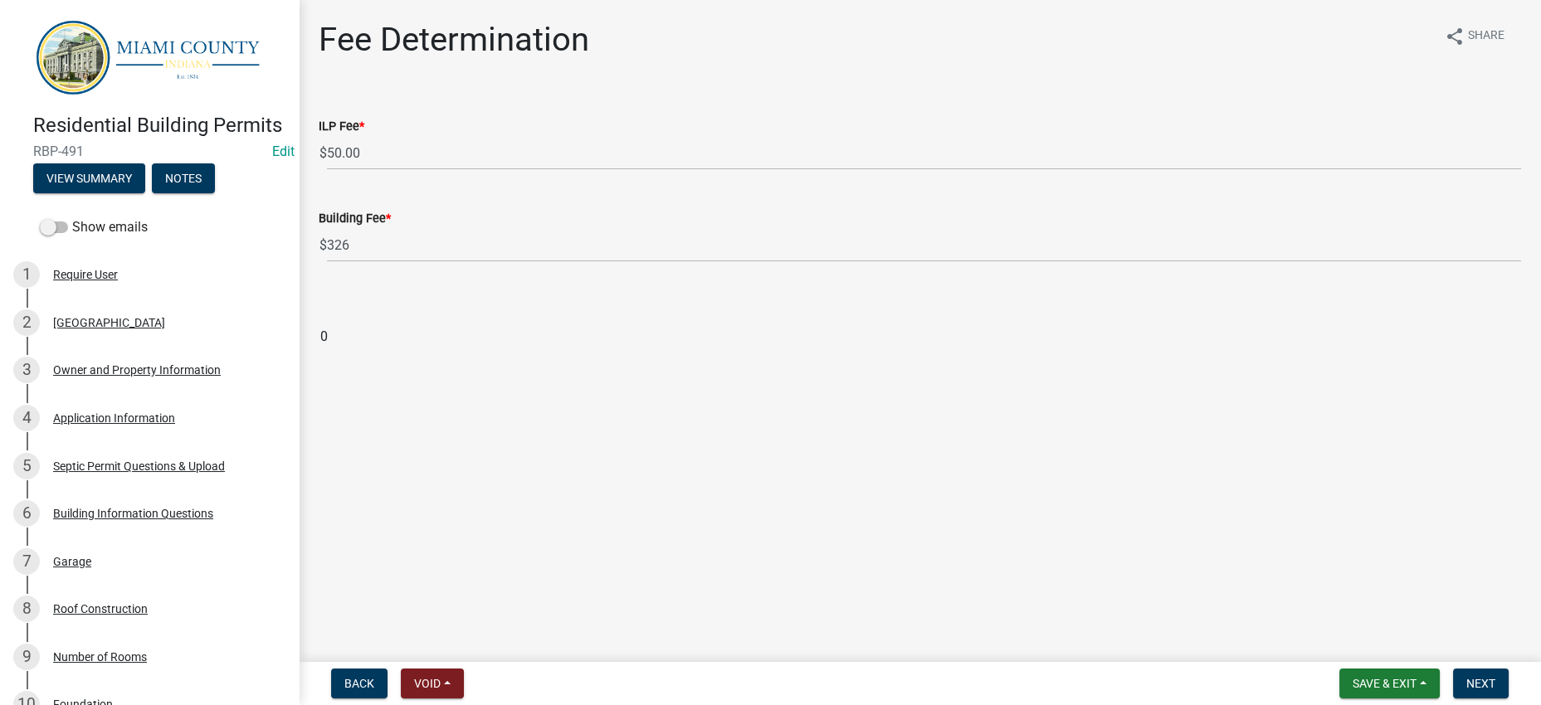
click at [677, 320] on div at bounding box center [920, 310] width 1202 height 20
click at [1466, 679] on span "Next" at bounding box center [1480, 683] width 29 height 13
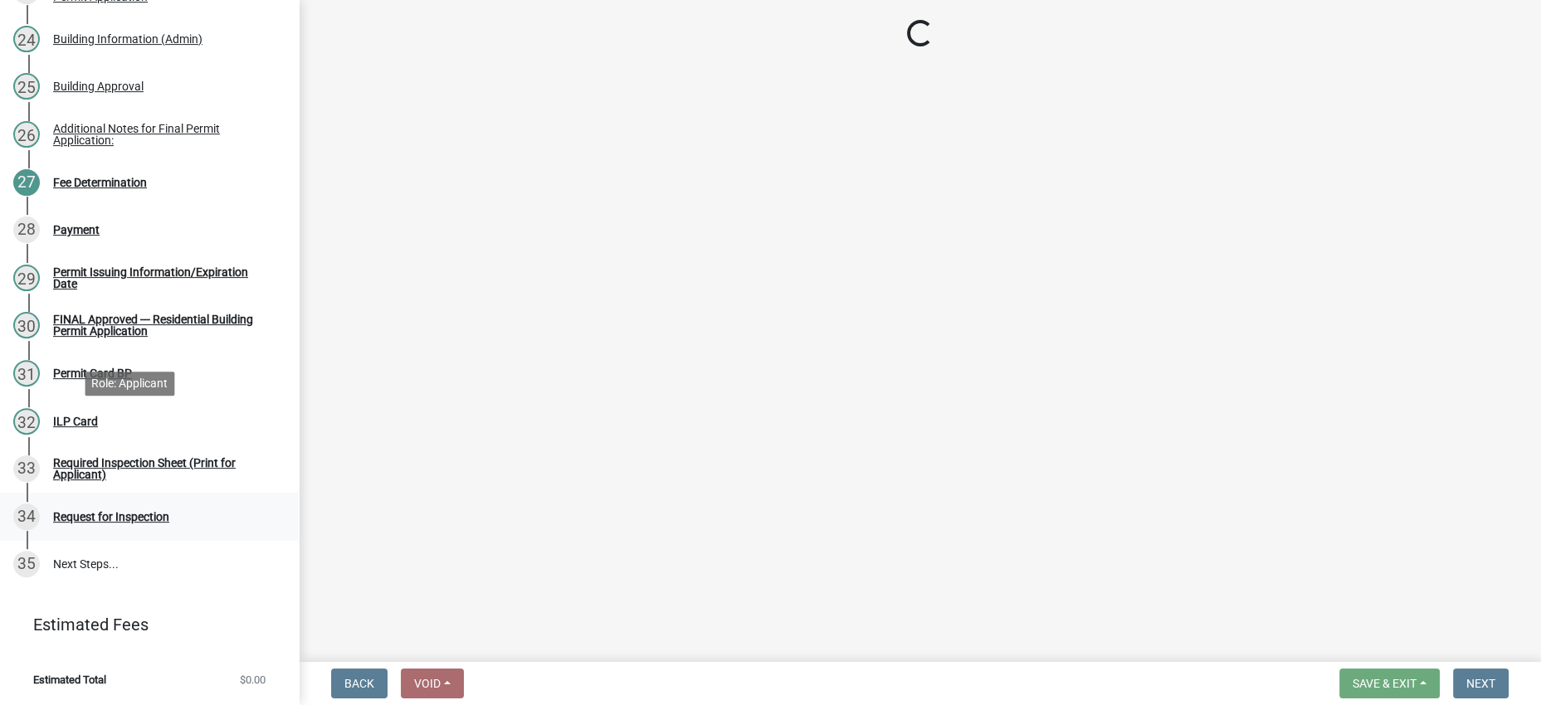
scroll to position [1914, 0]
select select "3: 3"
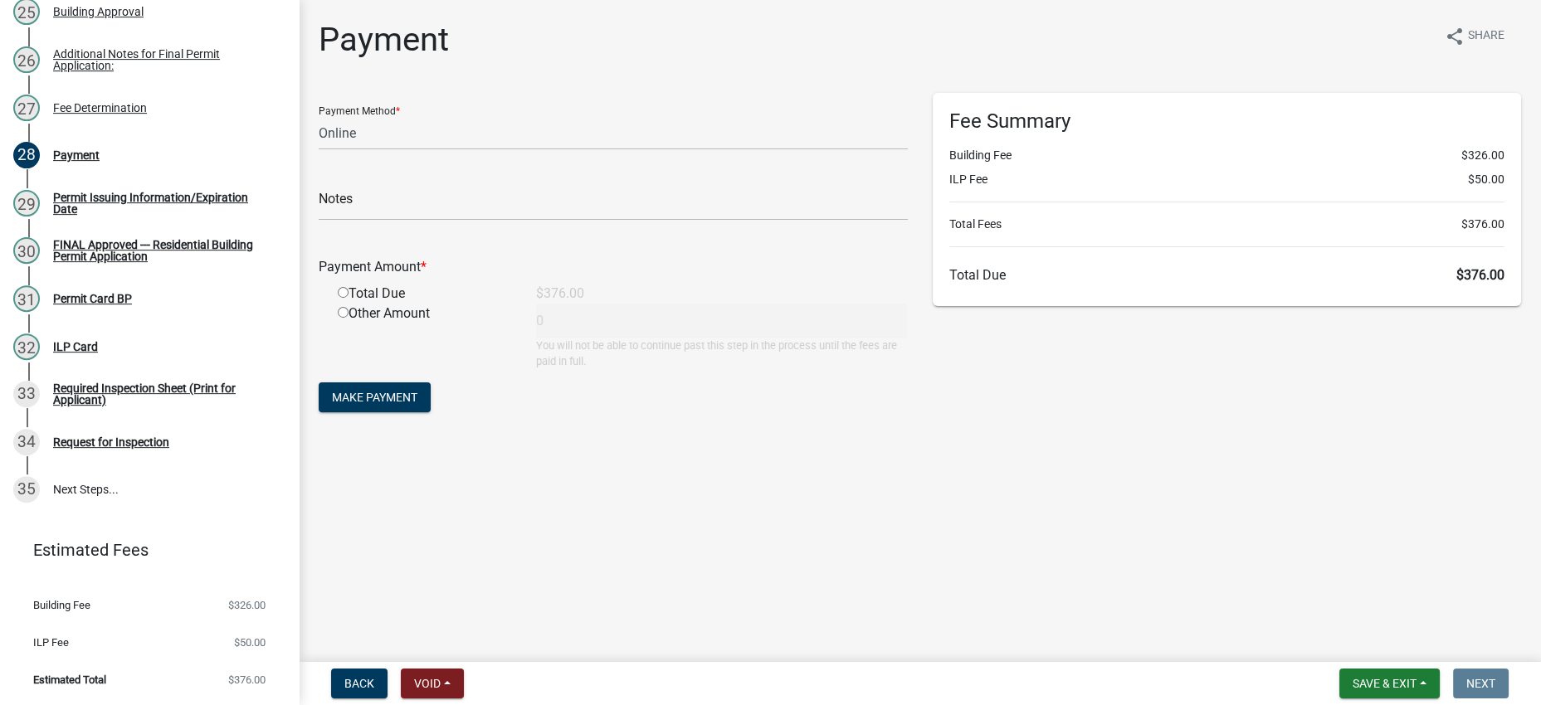
click at [765, 277] on div "Payment Amount *" at bounding box center [613, 267] width 614 height 20
click at [763, 277] on div "Payment Amount *" at bounding box center [613, 267] width 614 height 20
click at [897, 446] on div "Payment share Share Payment Method * Credit Card POS Check Cash Online Notes Pa…" at bounding box center [919, 233] width 1227 height 427
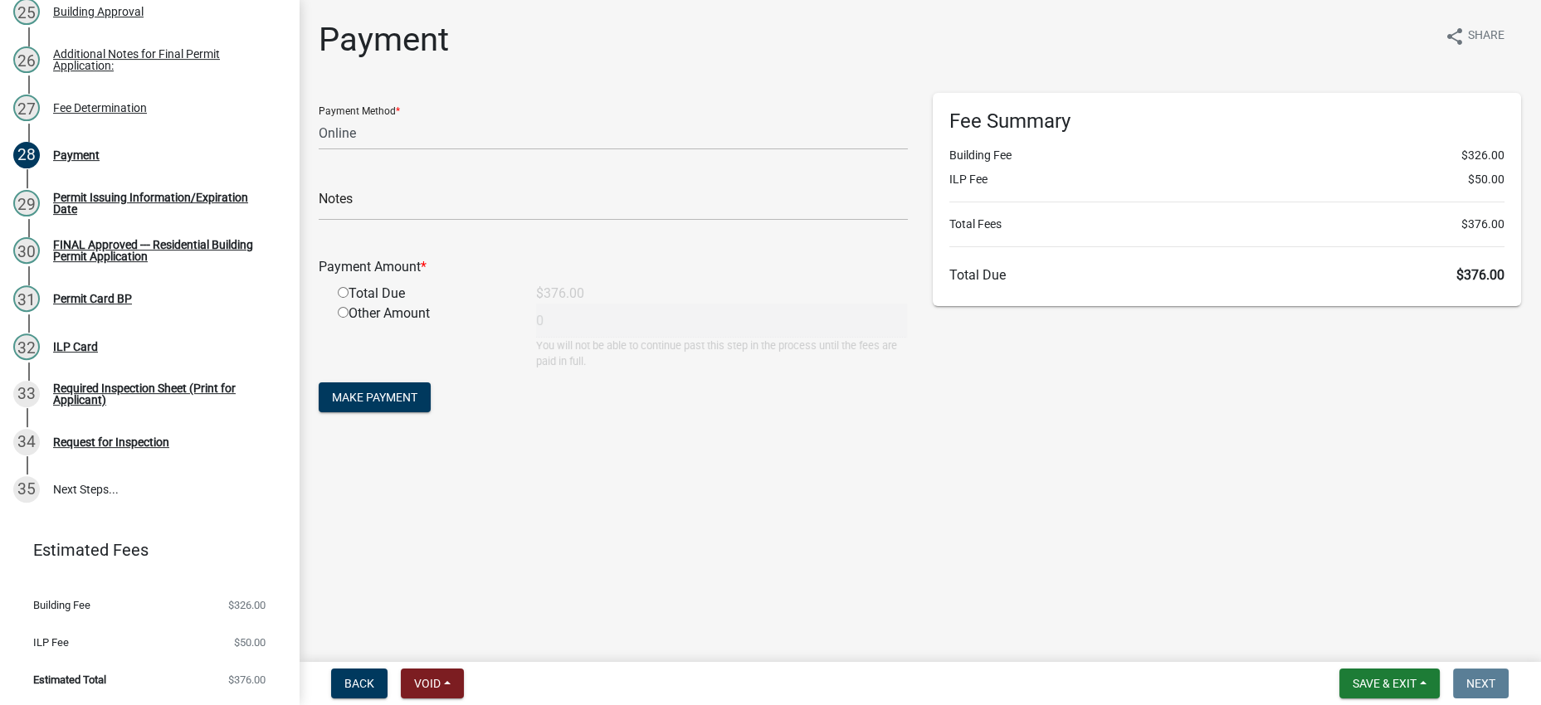
click at [880, 446] on div "Payment share Share Payment Method * Credit Card POS Check Cash Online Notes Pa…" at bounding box center [919, 233] width 1227 height 427
drag, startPoint x: 1117, startPoint y: 542, endPoint x: 1189, endPoint y: 538, distance: 72.3
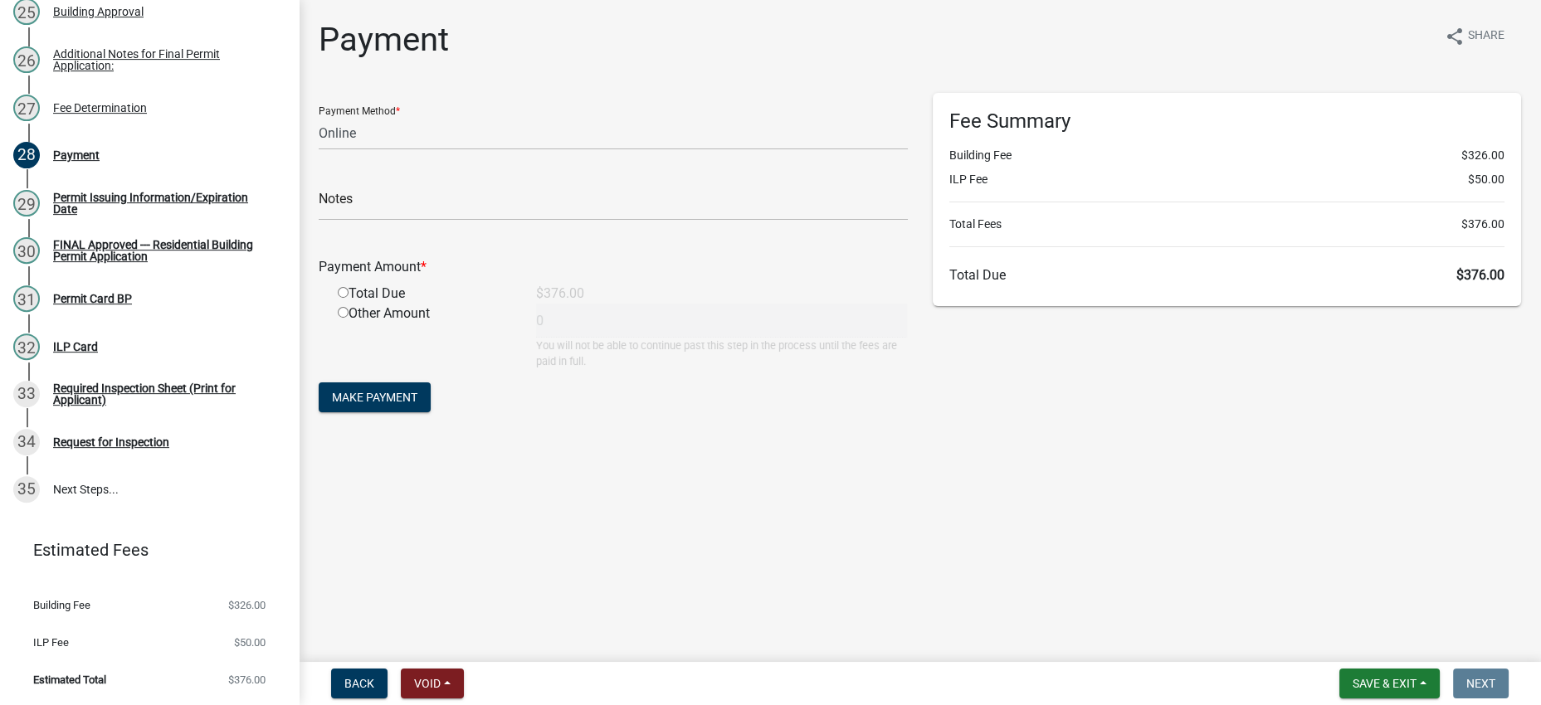
click at [1142, 446] on div "Payment share Share Payment Method * Credit Card POS Check Cash Online Notes Pa…" at bounding box center [919, 233] width 1227 height 427
click at [347, 298] on input "radio" at bounding box center [343, 292] width 11 height 11
radio input "true"
type input "376"
click at [438, 369] on div "Other Amount" at bounding box center [424, 337] width 198 height 66
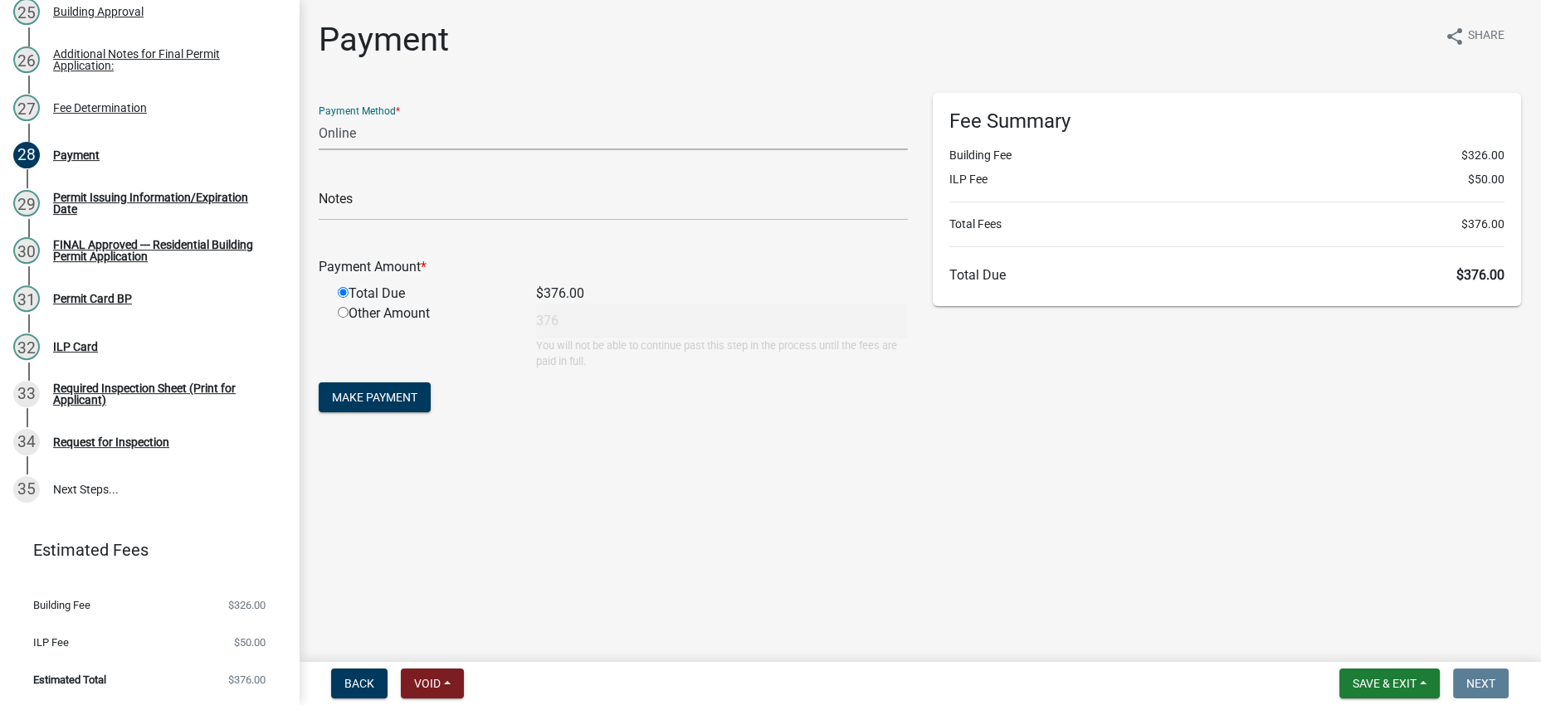
click at [422, 150] on select "Credit Card POS Check Cash Online" at bounding box center [613, 133] width 589 height 34
select select "1: 0"
click at [323, 144] on select "Credit Card POS Check Cash Online" at bounding box center [613, 133] width 589 height 34
click at [420, 221] on div "Check #" at bounding box center [613, 191] width 589 height 57
drag, startPoint x: 432, startPoint y: 250, endPoint x: 441, endPoint y: 255, distance: 10.4
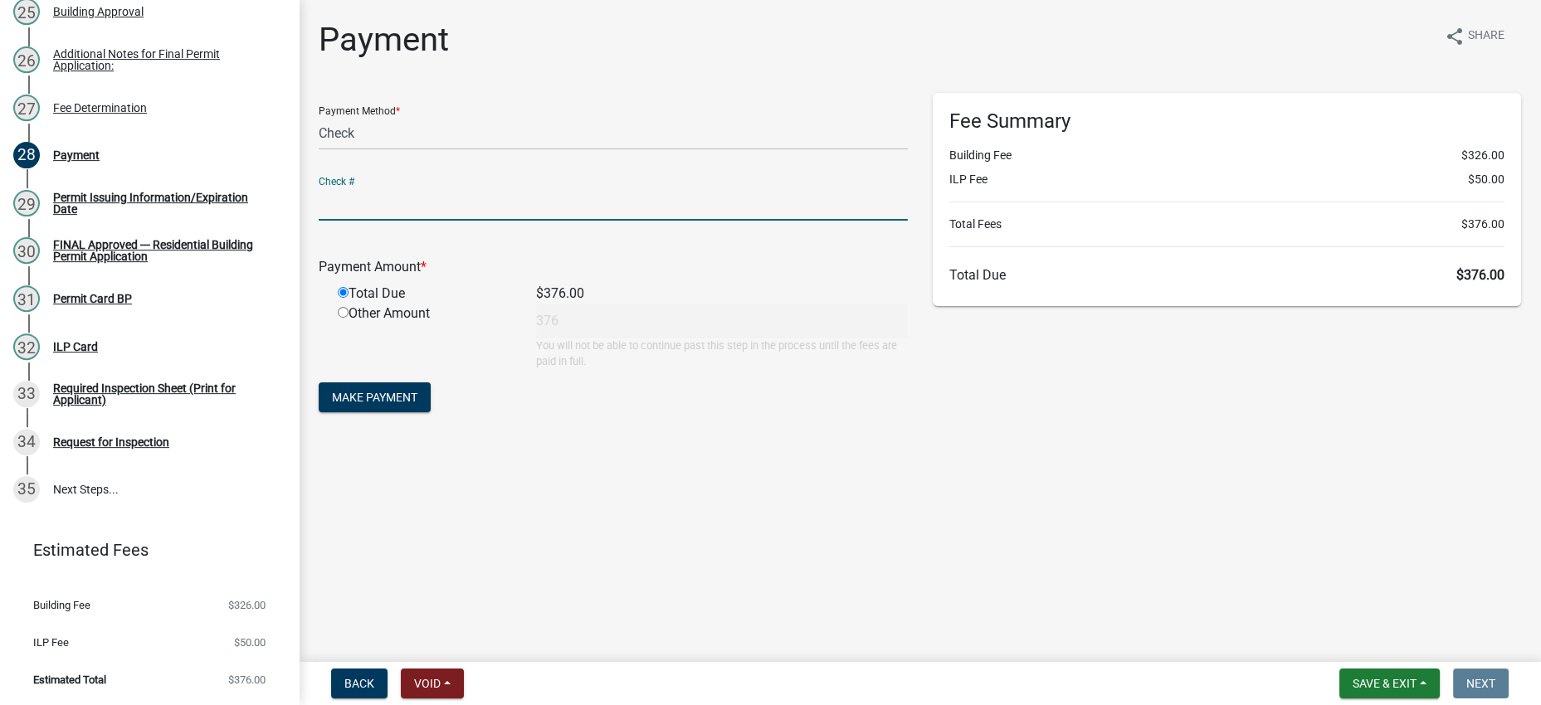
click at [432, 221] on input "text" at bounding box center [613, 204] width 589 height 34
click at [1037, 432] on div "Fee Summary Building Fee $326.00 ILP Fee $50.00 Total Fees $376.00 Total Due $3…" at bounding box center [1227, 262] width 614 height 339
click at [540, 221] on input "text" at bounding box center [613, 204] width 589 height 34
type input "1421"
click at [612, 292] on div "Payment Amount * Total Due $376.00 Other Amount 376 You will not be able to con…" at bounding box center [613, 301] width 589 height 135
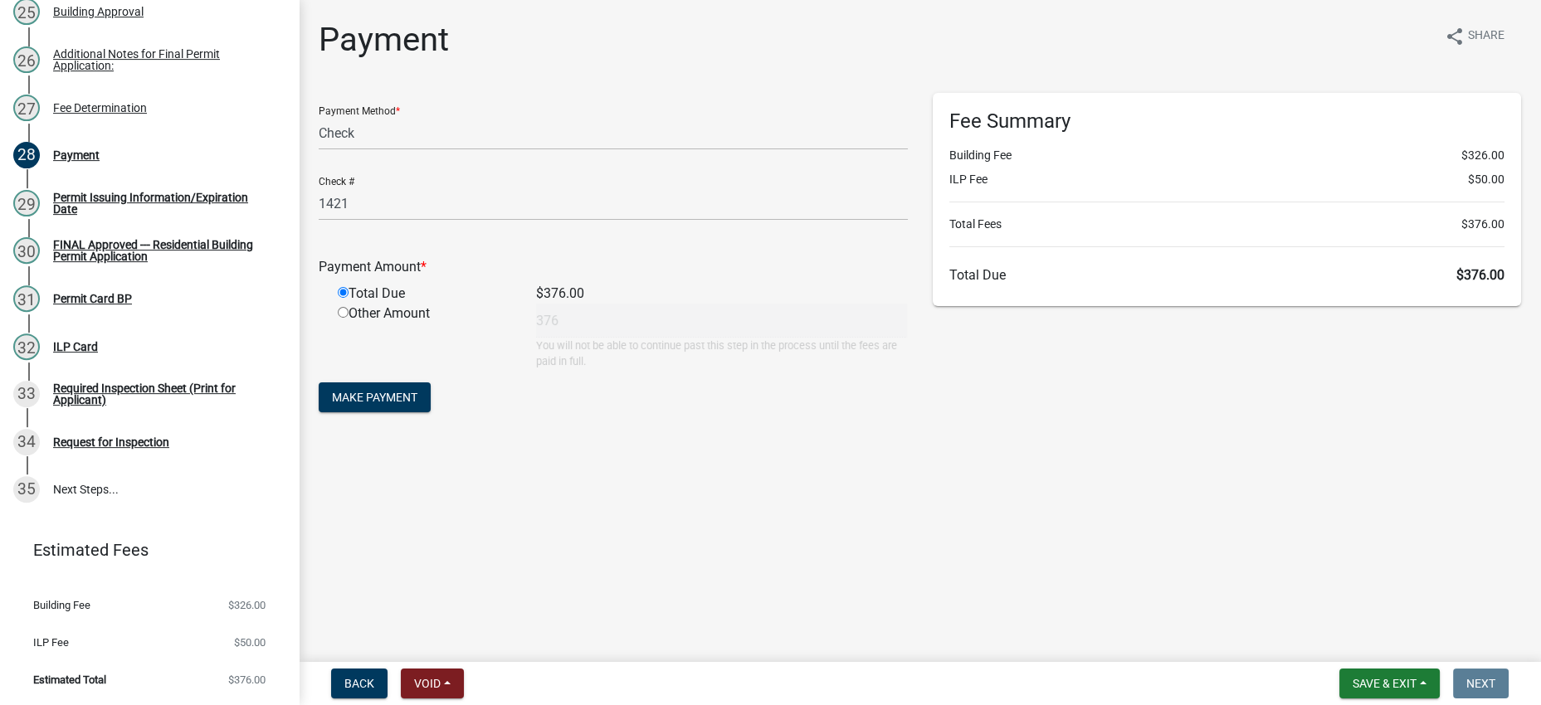
click at [742, 446] on div "Payment share Share Payment Method * Credit Card POS Check Cash Online Check # …" at bounding box center [919, 233] width 1227 height 427
click at [402, 404] on span "Make Payment" at bounding box center [374, 397] width 85 height 13
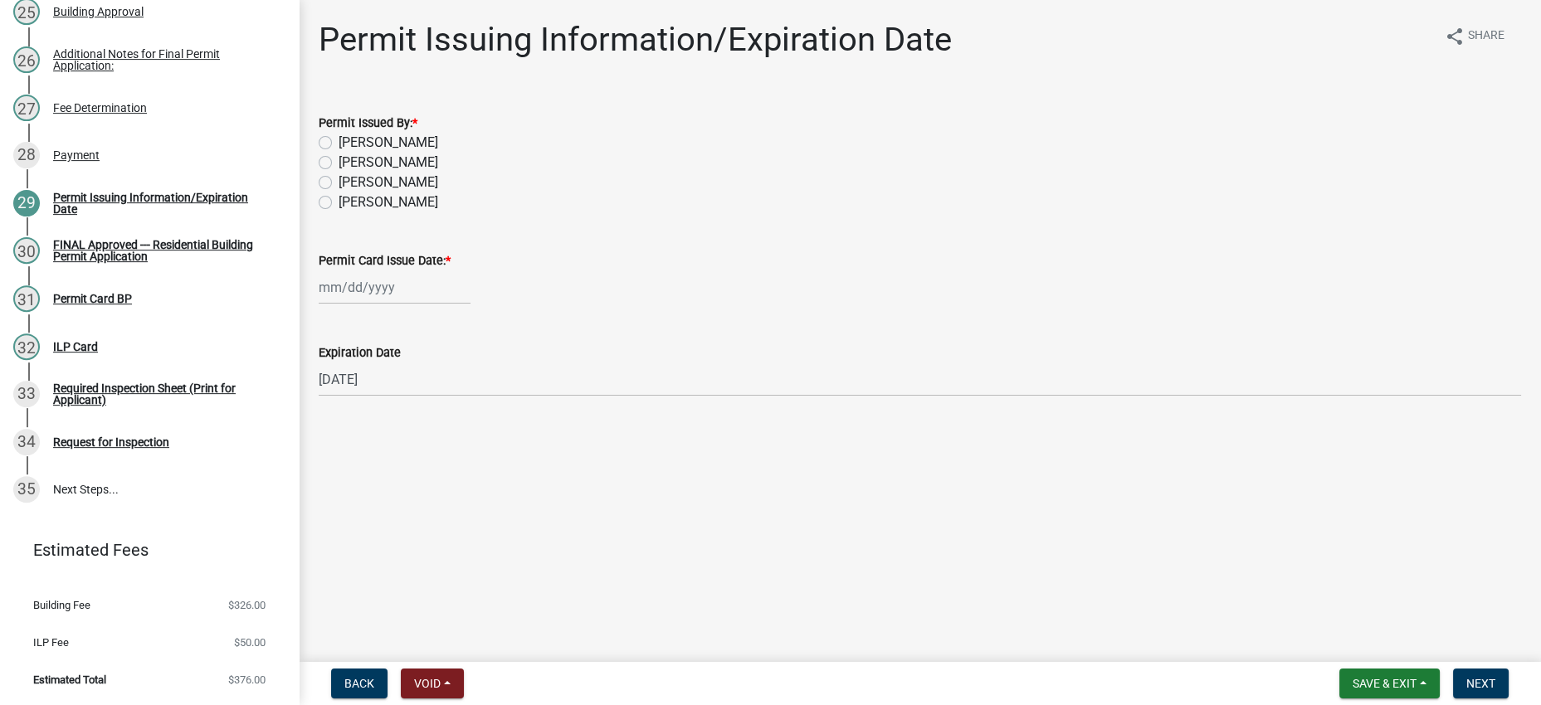
click at [362, 153] on label "[PERSON_NAME]" at bounding box center [389, 143] width 100 height 20
click at [349, 144] on input "[PERSON_NAME]" at bounding box center [344, 138] width 11 height 11
radio input "true"
click at [412, 305] on div at bounding box center [395, 288] width 152 height 34
select select "8"
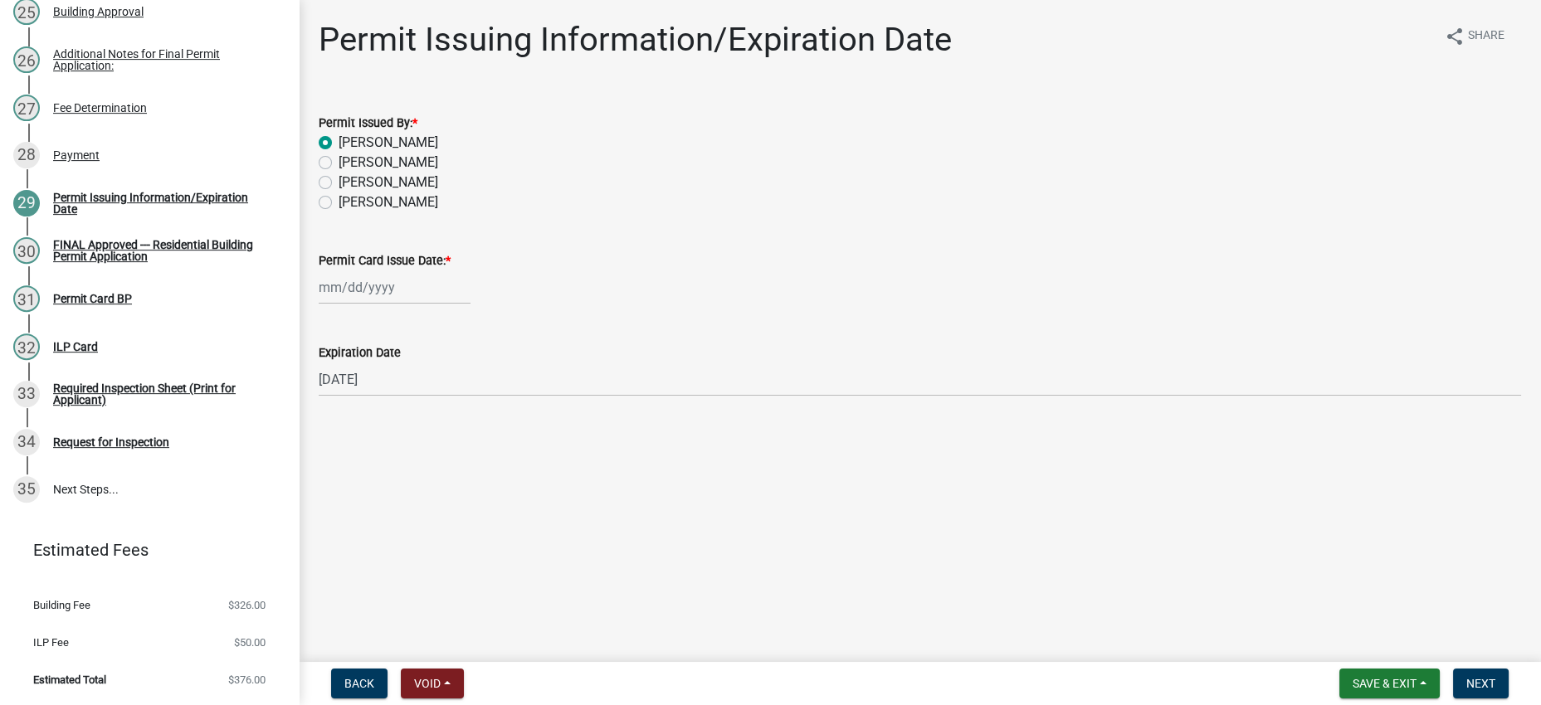
select select "2025"
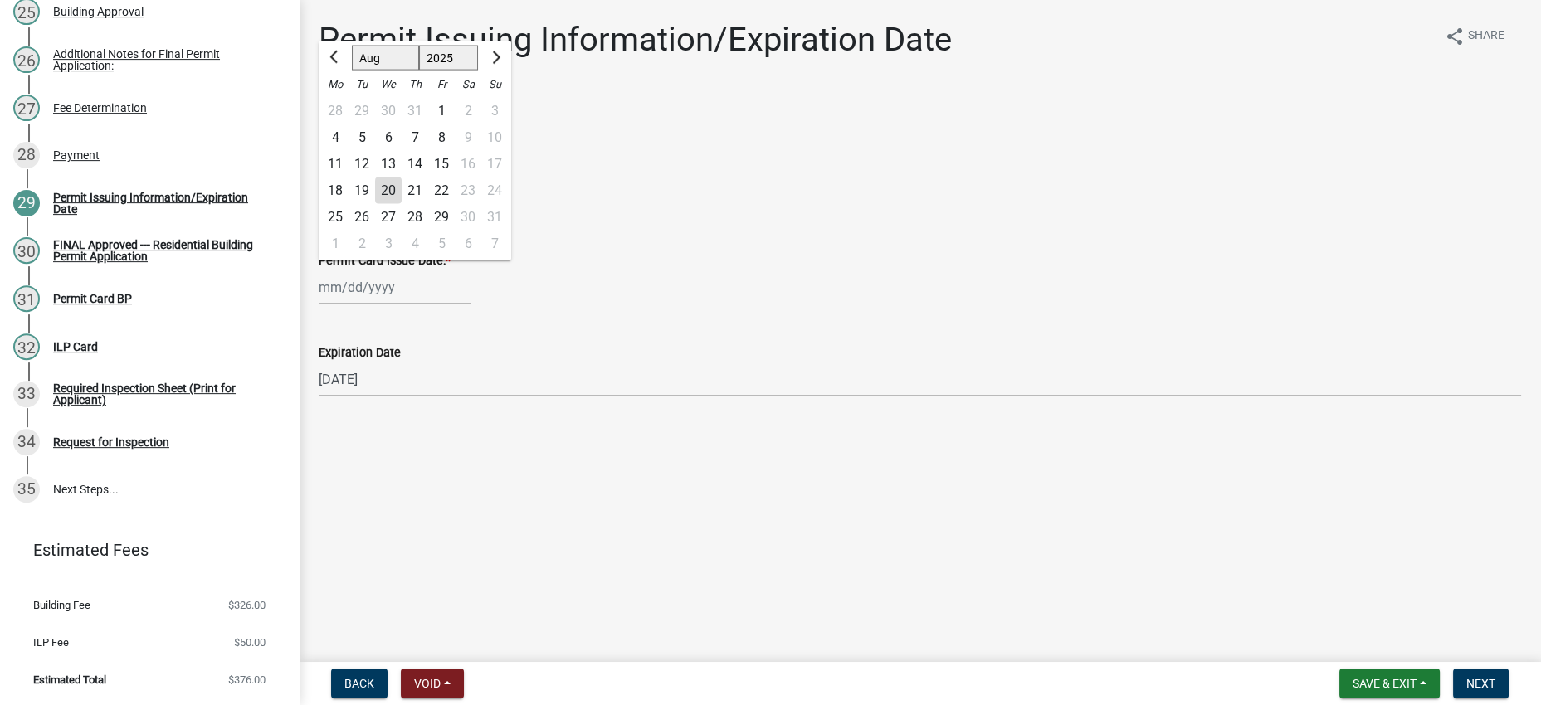
click at [402, 204] on div "20" at bounding box center [388, 191] width 27 height 27
type input "[DATE]"
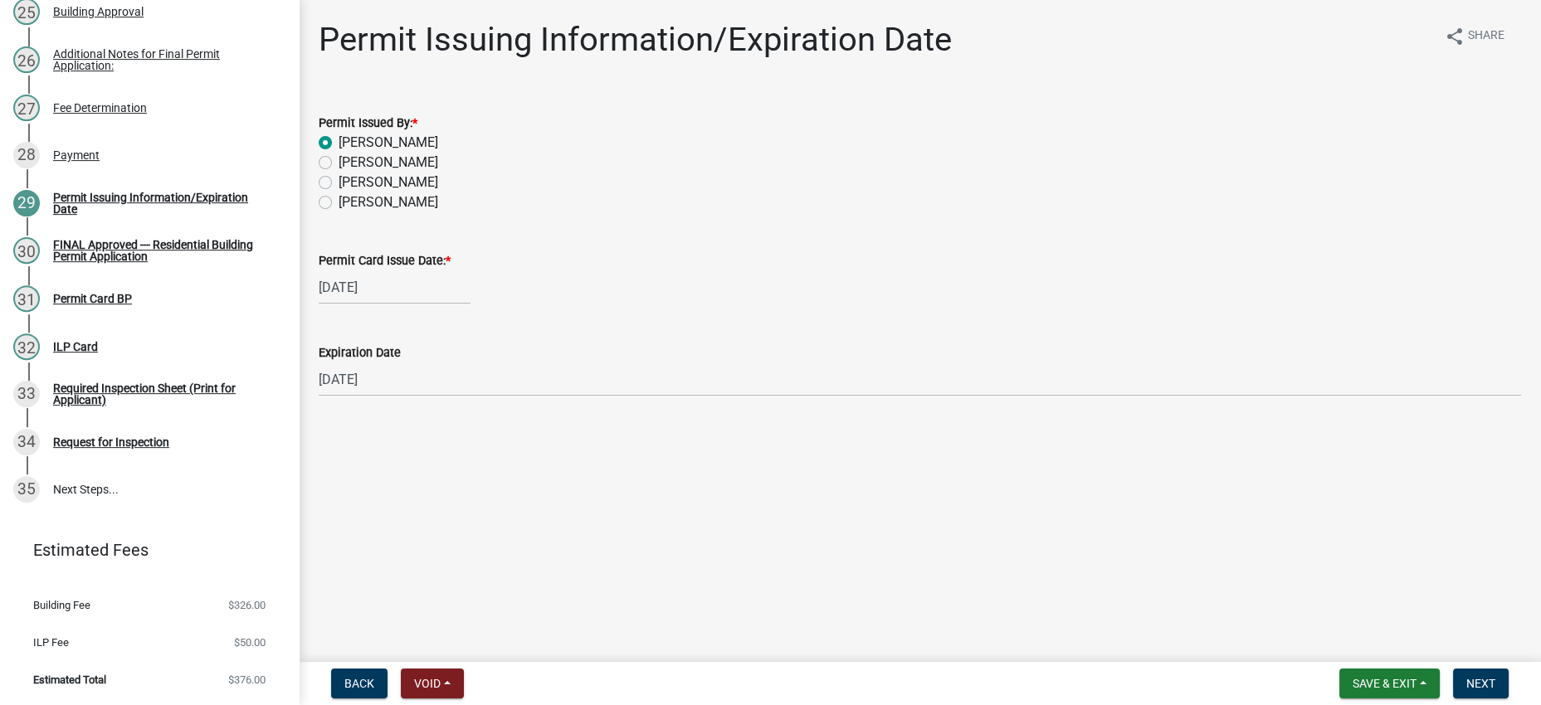
click at [753, 397] on div "Expiration Date [DATE]" at bounding box center [920, 357] width 1202 height 77
click at [1112, 560] on main "Permit Issuing Information/Expiration Date share Share Permit Issued By: * [PER…" at bounding box center [920, 328] width 1242 height 656
click at [1469, 677] on span "Next" at bounding box center [1480, 683] width 29 height 13
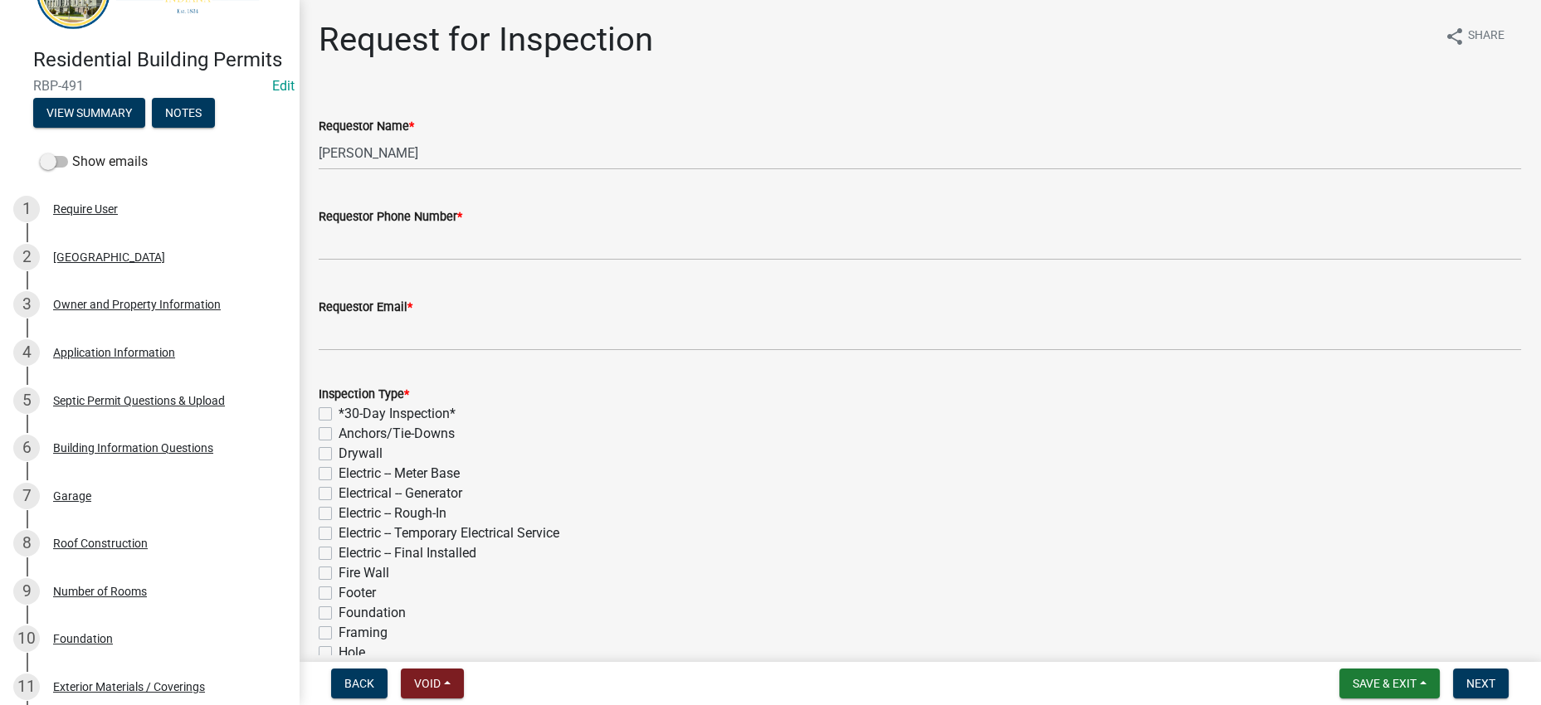
scroll to position [0, 0]
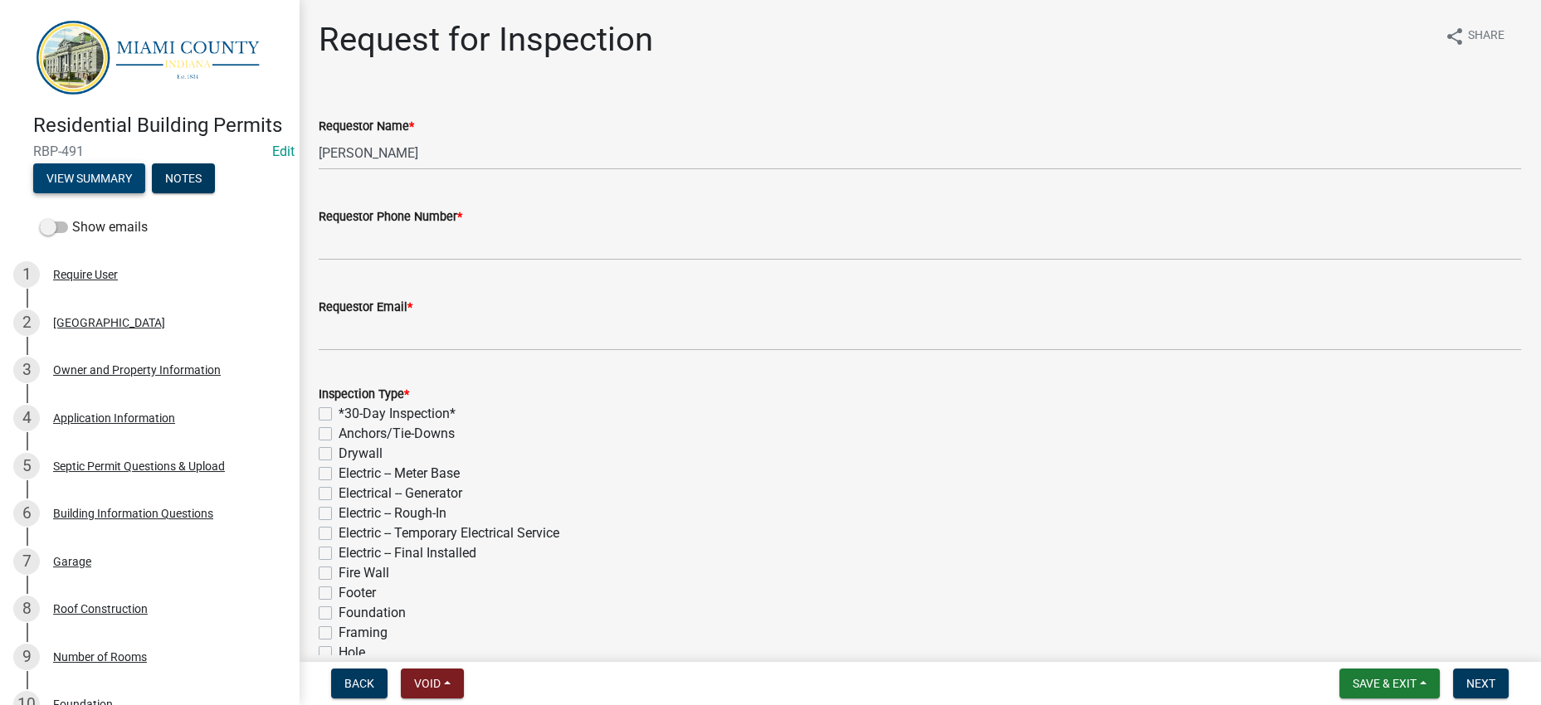
click at [144, 193] on button "View Summary" at bounding box center [89, 178] width 112 height 30
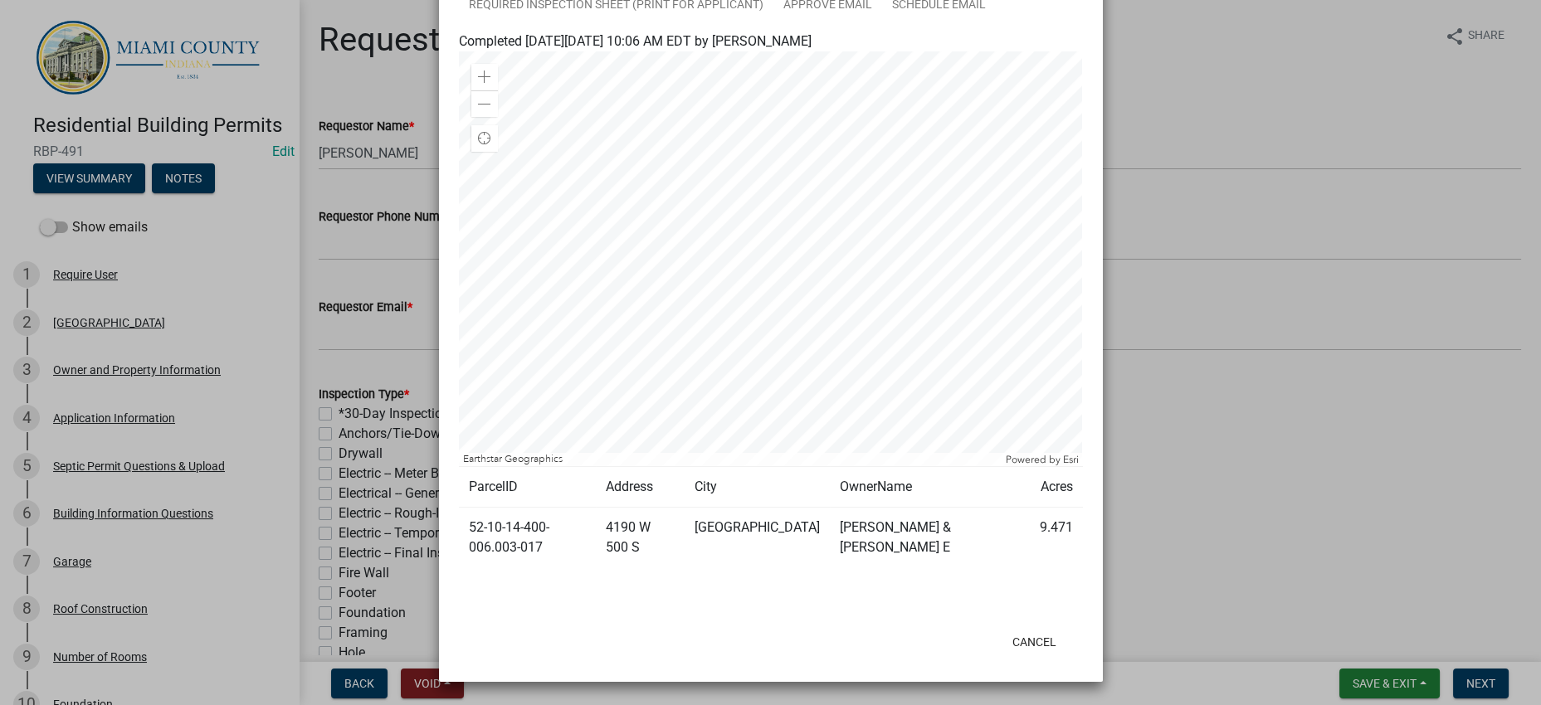
scroll to position [725, 0]
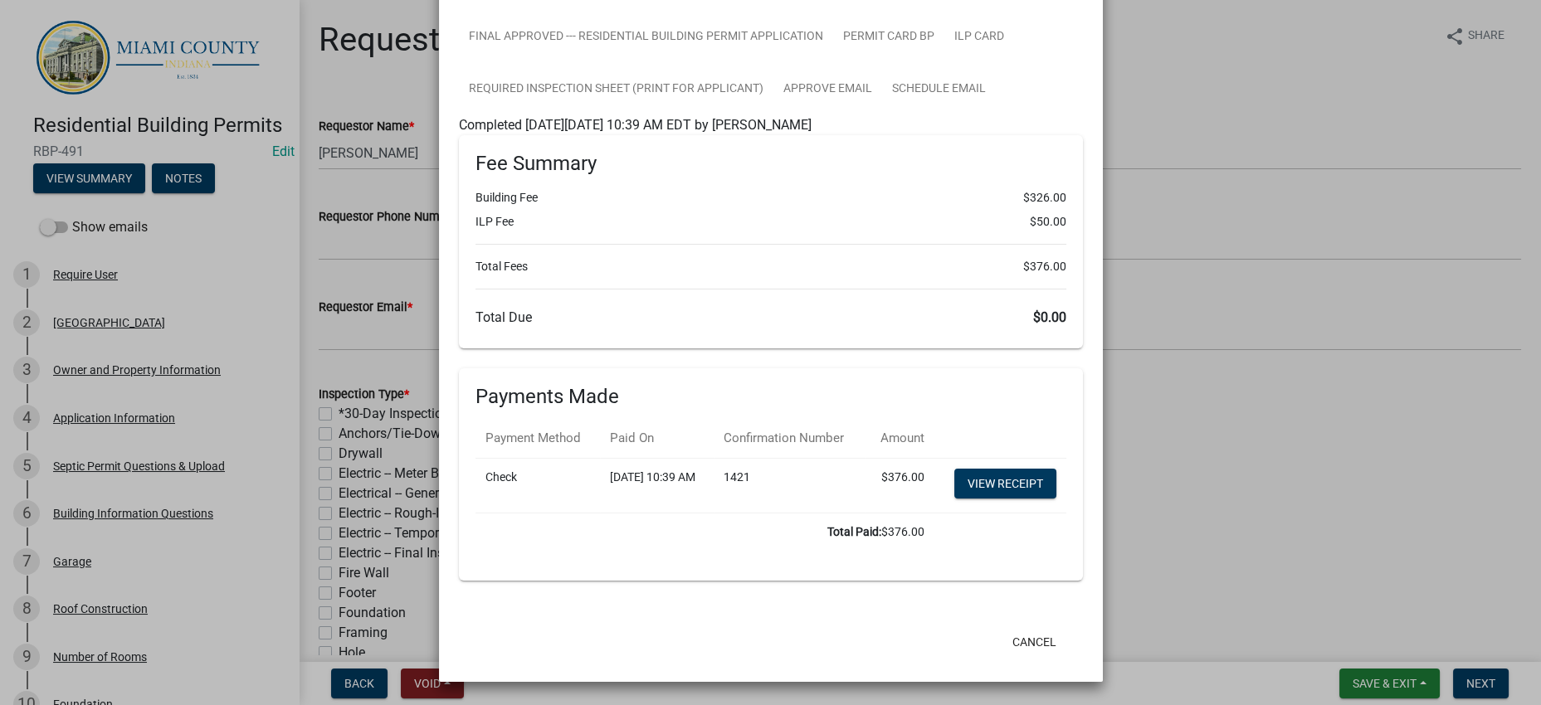
scroll to position [1244, 0]
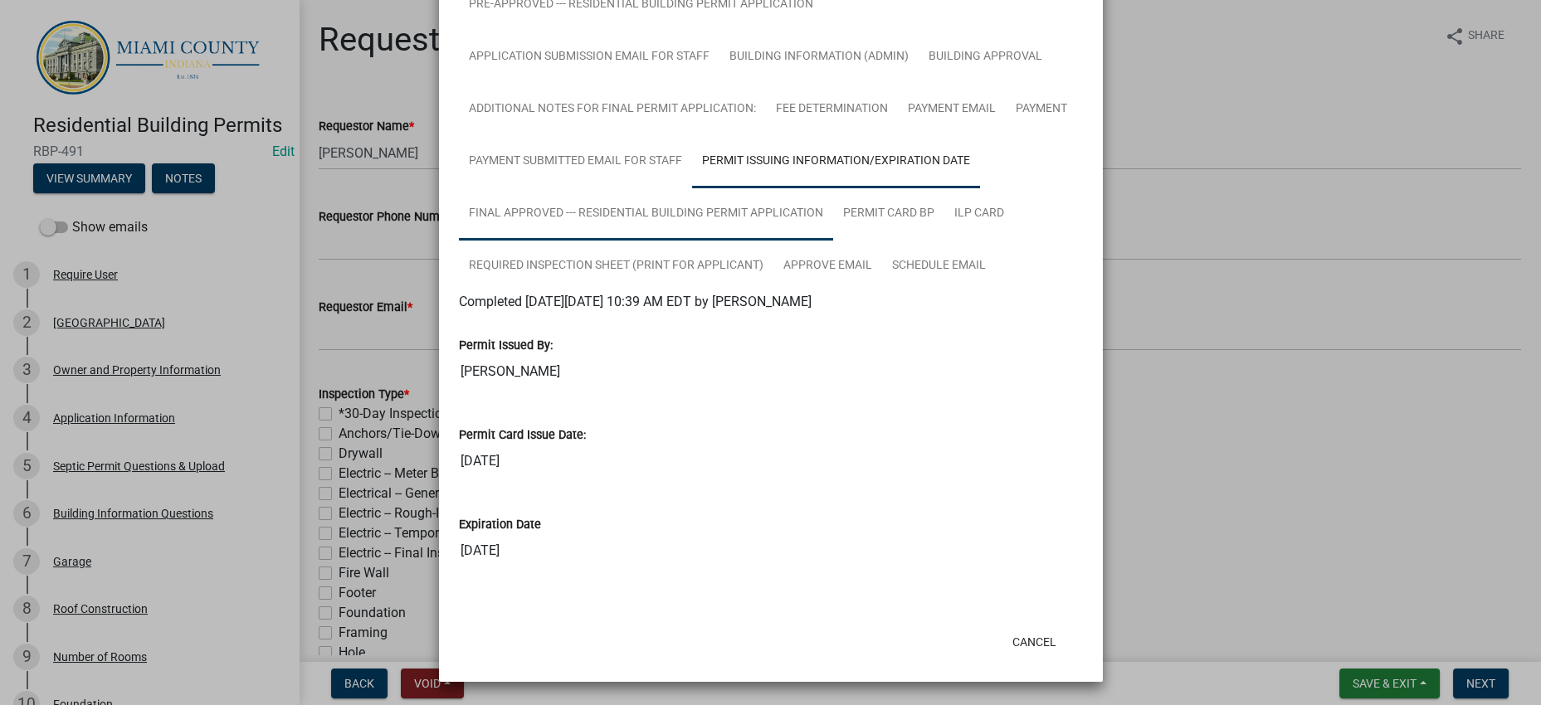
click at [704, 188] on link "FINAL Approved --- Residential Building Permit Application" at bounding box center [646, 214] width 374 height 53
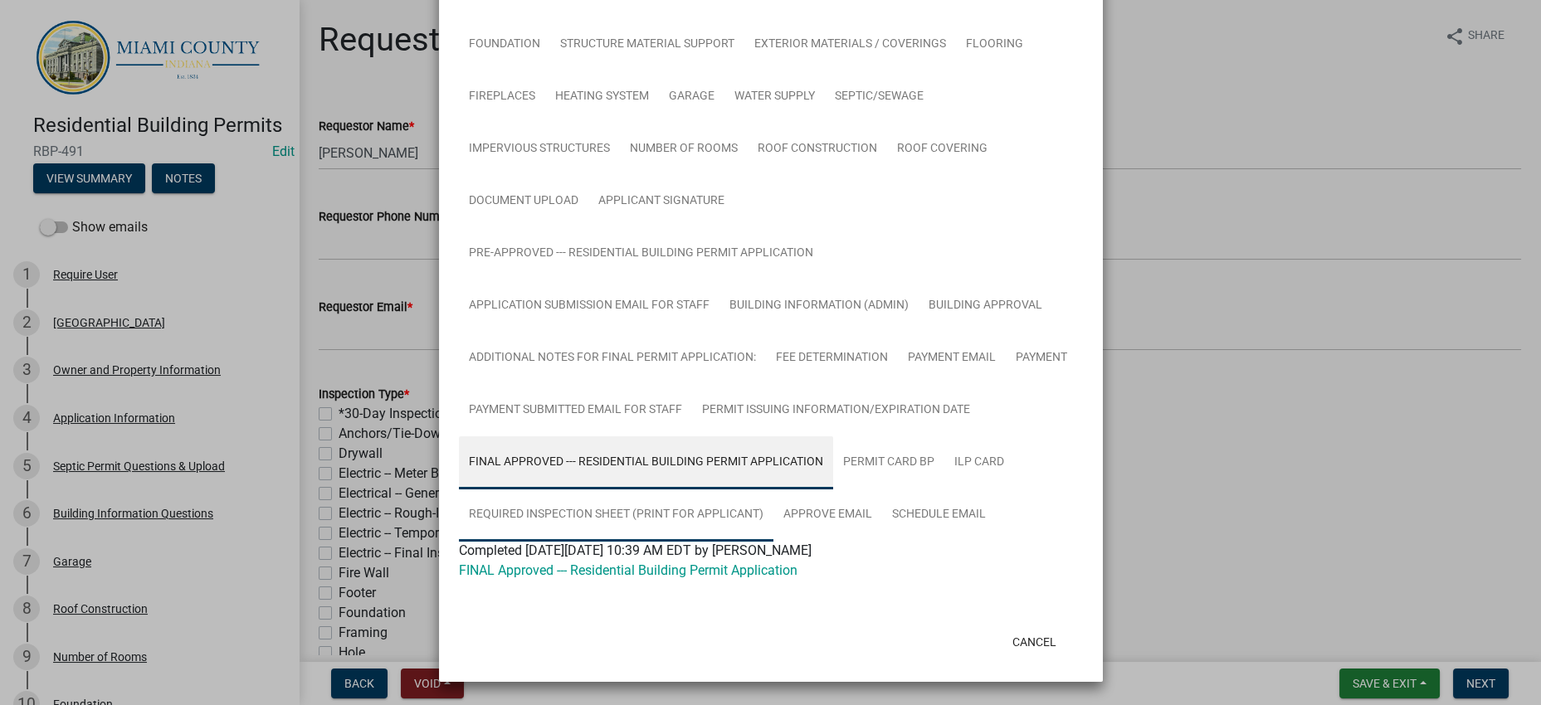
scroll to position [666, 0]
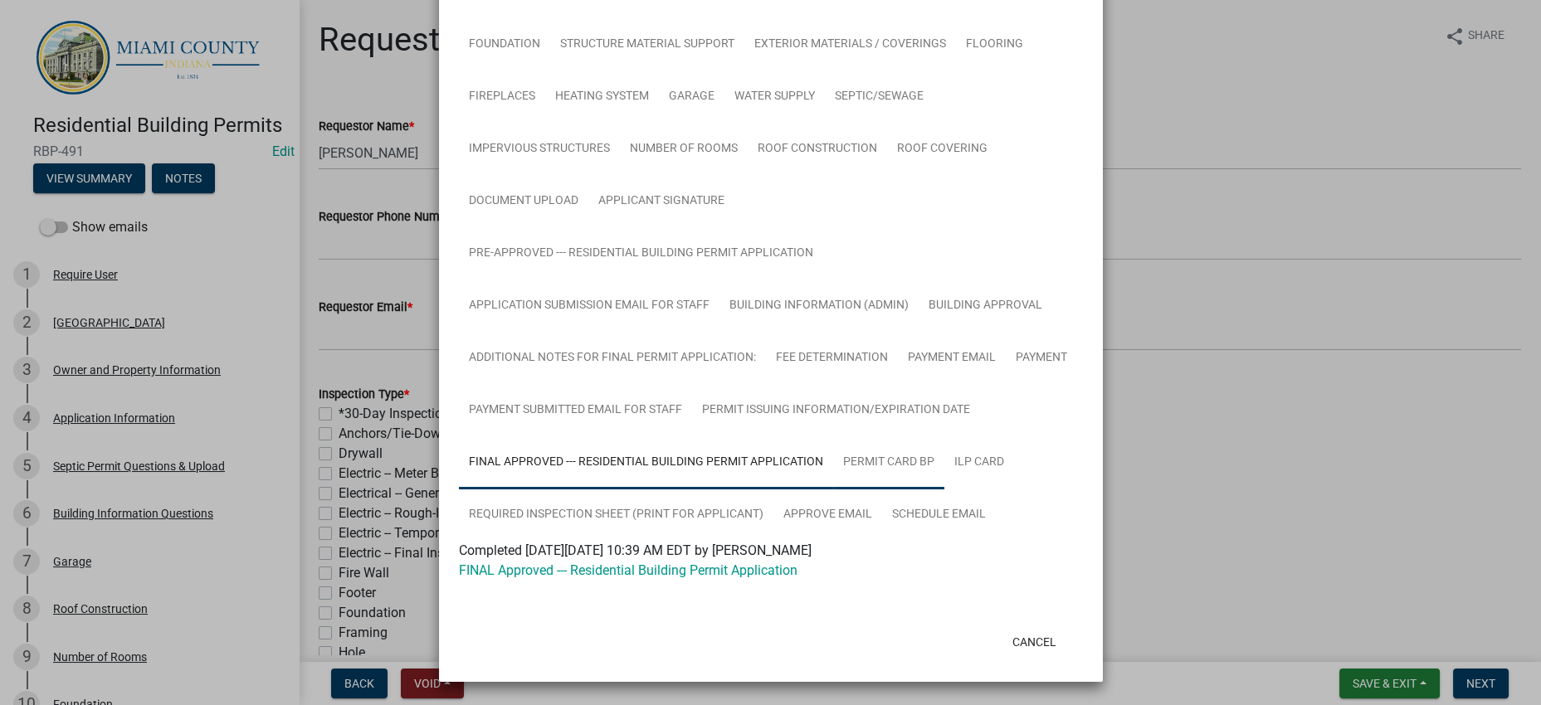
click at [944, 436] on link "Permit Card BP" at bounding box center [888, 462] width 111 height 53
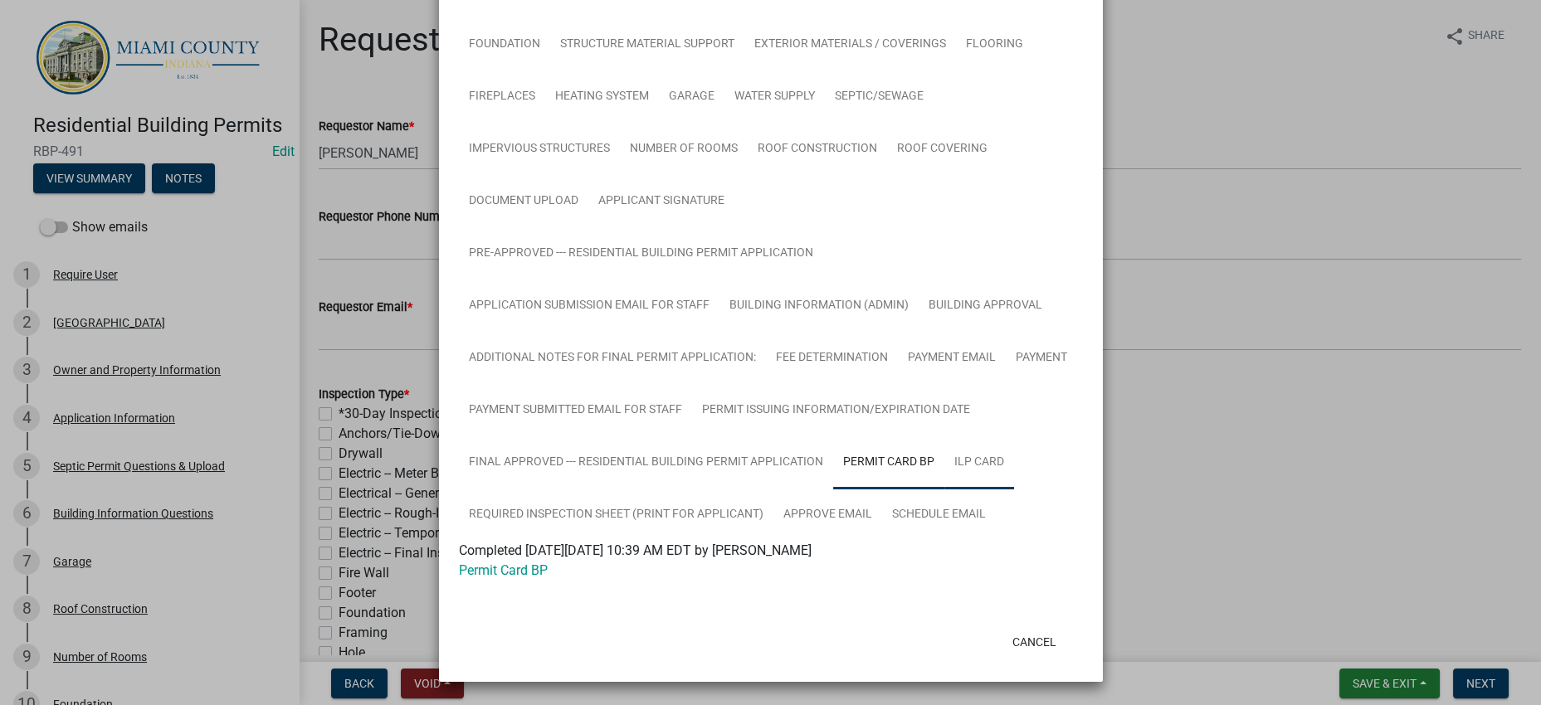
click at [944, 436] on link "ILP Card" at bounding box center [979, 462] width 70 height 53
click at [727, 489] on link "Required Inspection Sheet (Print for Applicant)" at bounding box center [616, 515] width 315 height 53
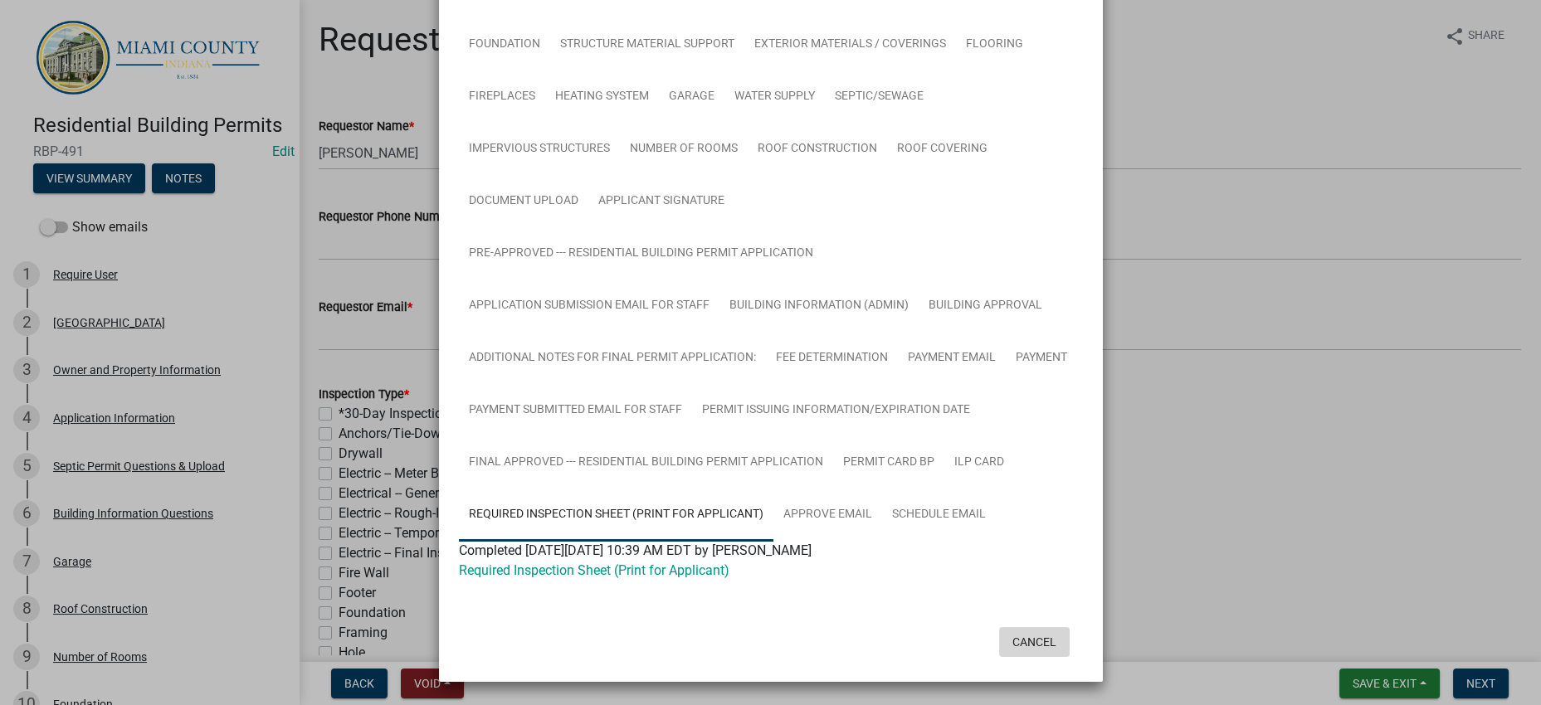
click at [1043, 627] on button "Cancel" at bounding box center [1034, 642] width 71 height 30
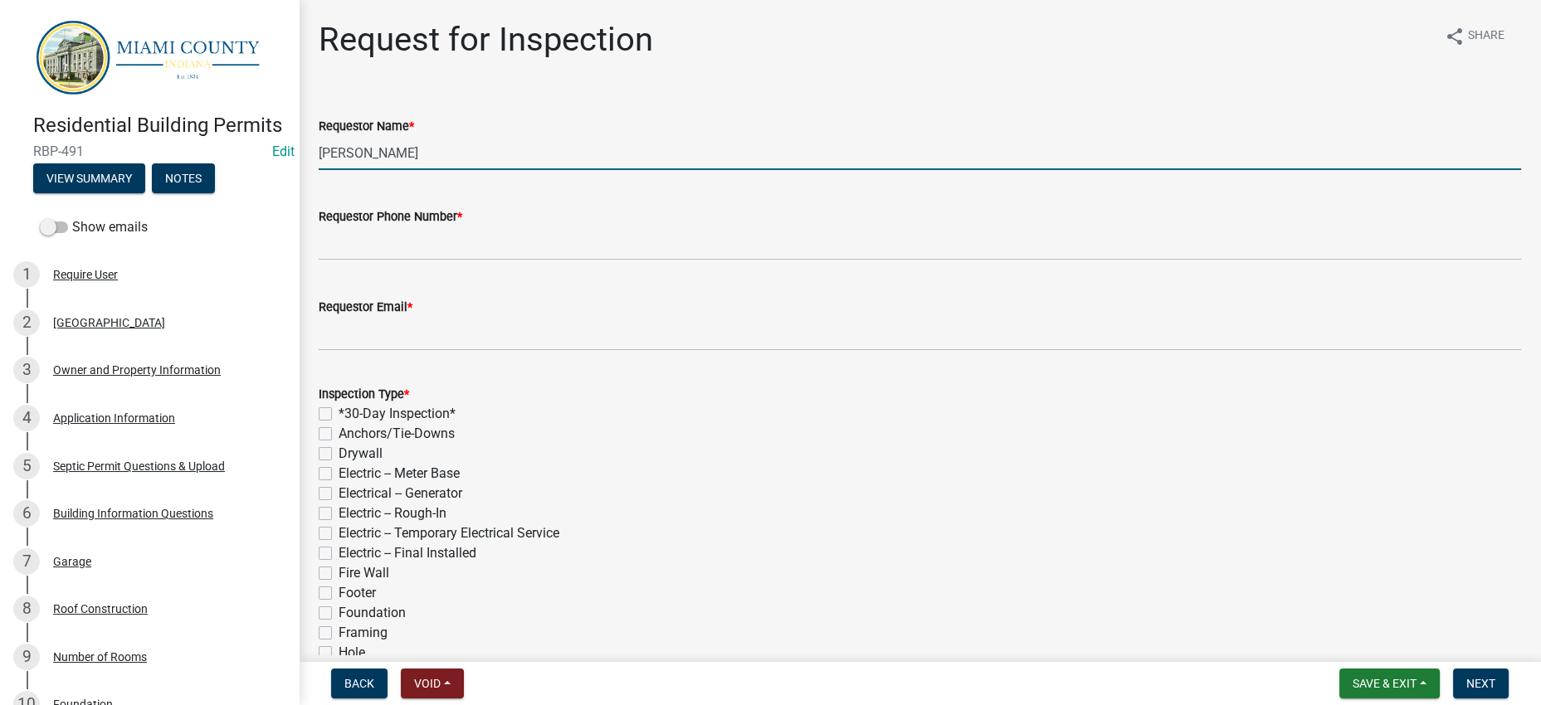
drag, startPoint x: 407, startPoint y: 191, endPoint x: 324, endPoint y: 191, distance: 83.0
click at [324, 170] on input "[PERSON_NAME]" at bounding box center [920, 153] width 1202 height 34
type input "[PERSON_NAME]"
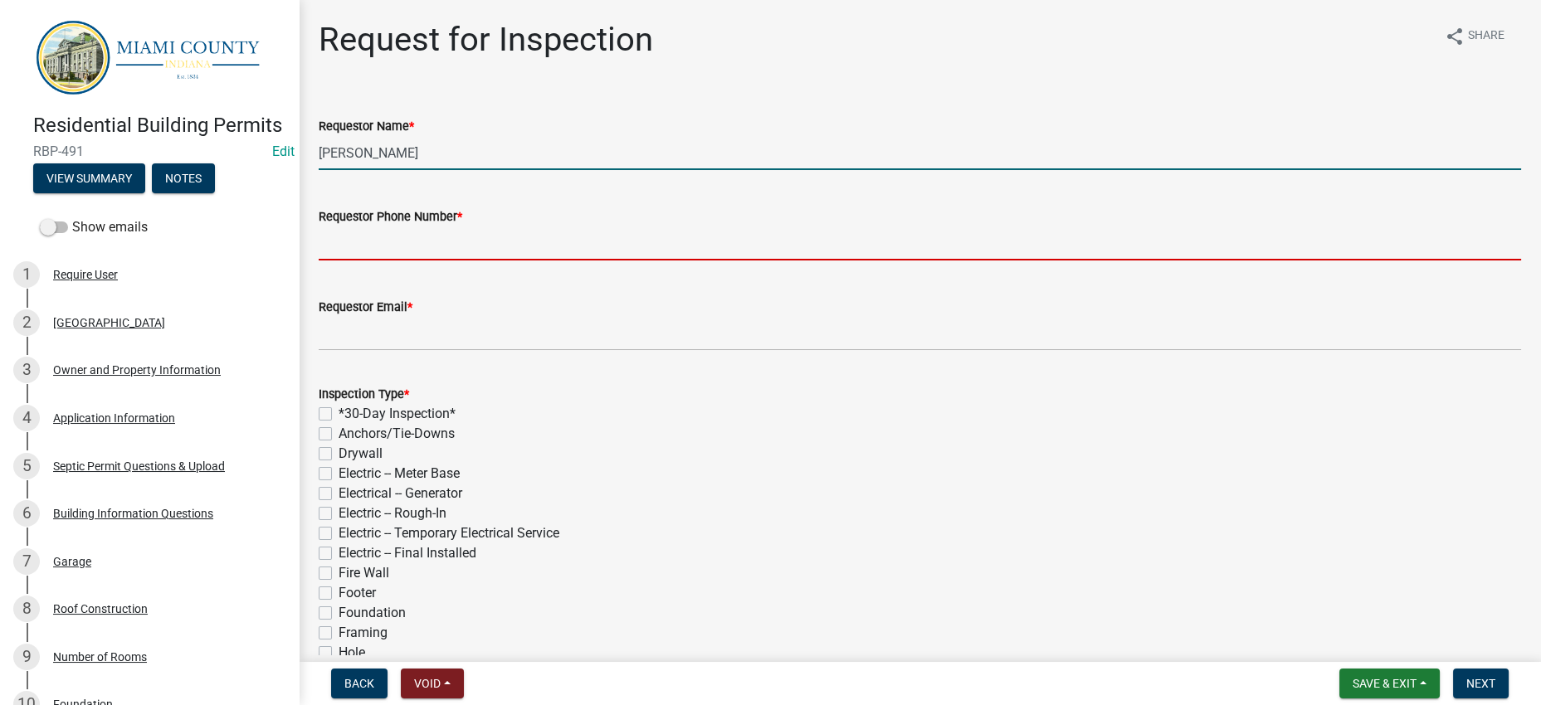
click at [388, 261] on input "Requestor Phone Number *" at bounding box center [920, 244] width 1202 height 34
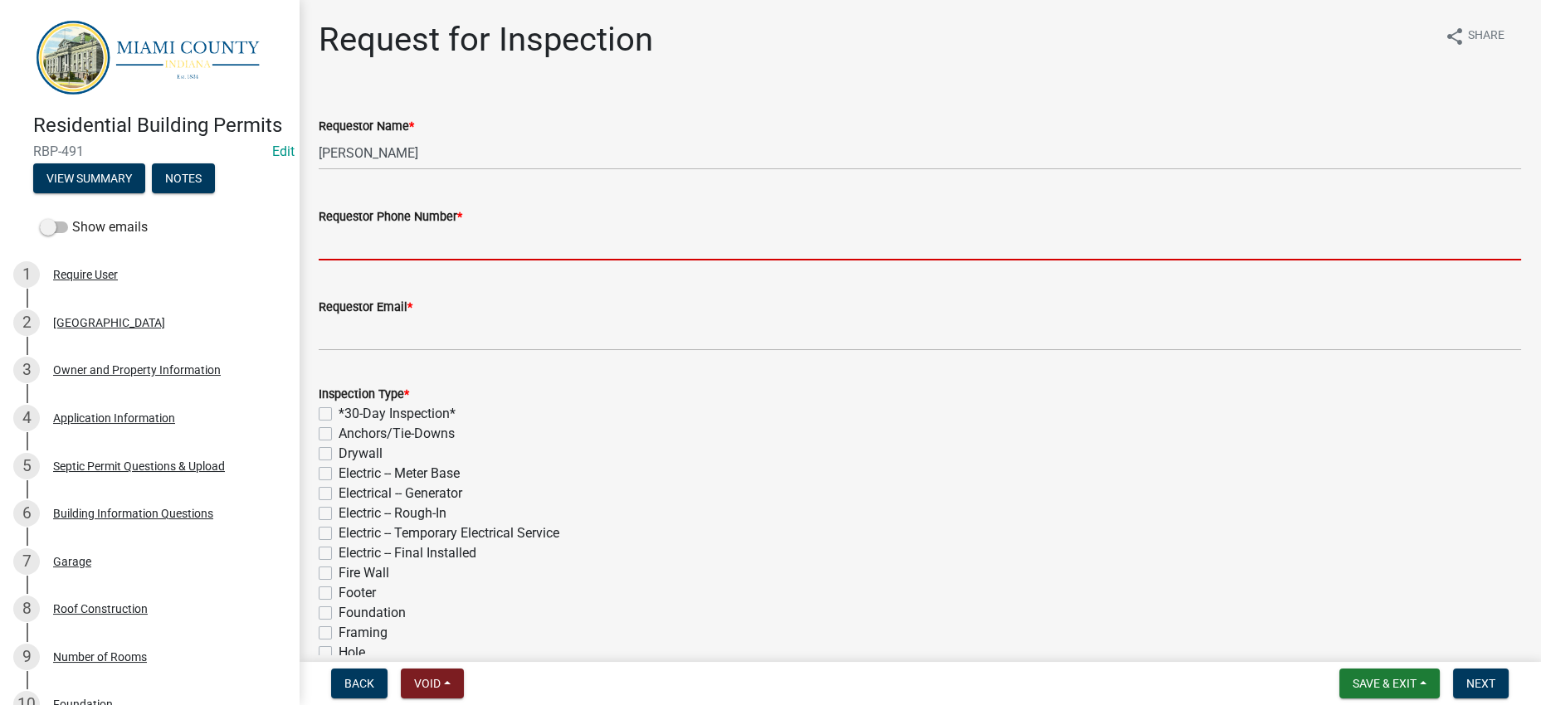
type input "000-000-0000"
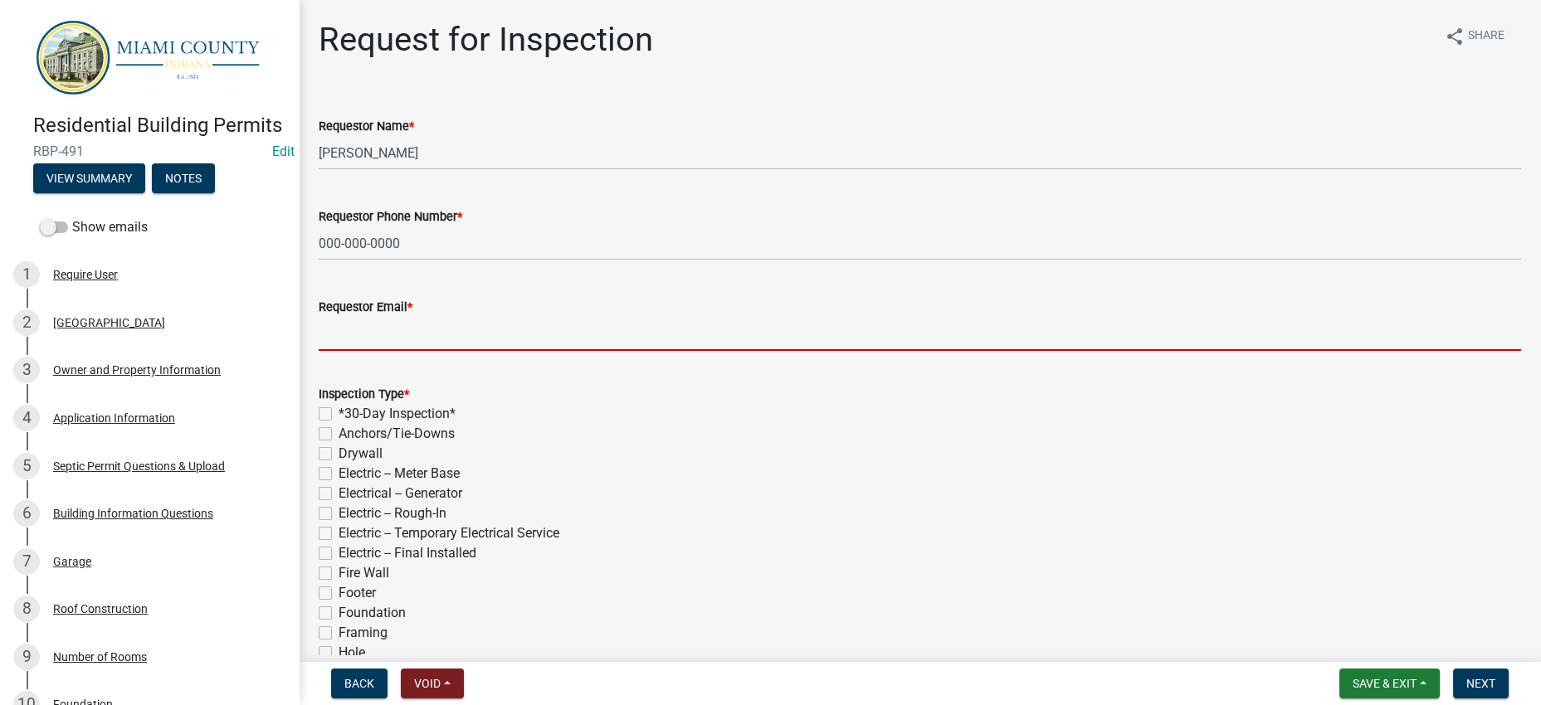
click at [435, 351] on input "Requestor Email *" at bounding box center [920, 334] width 1202 height 34
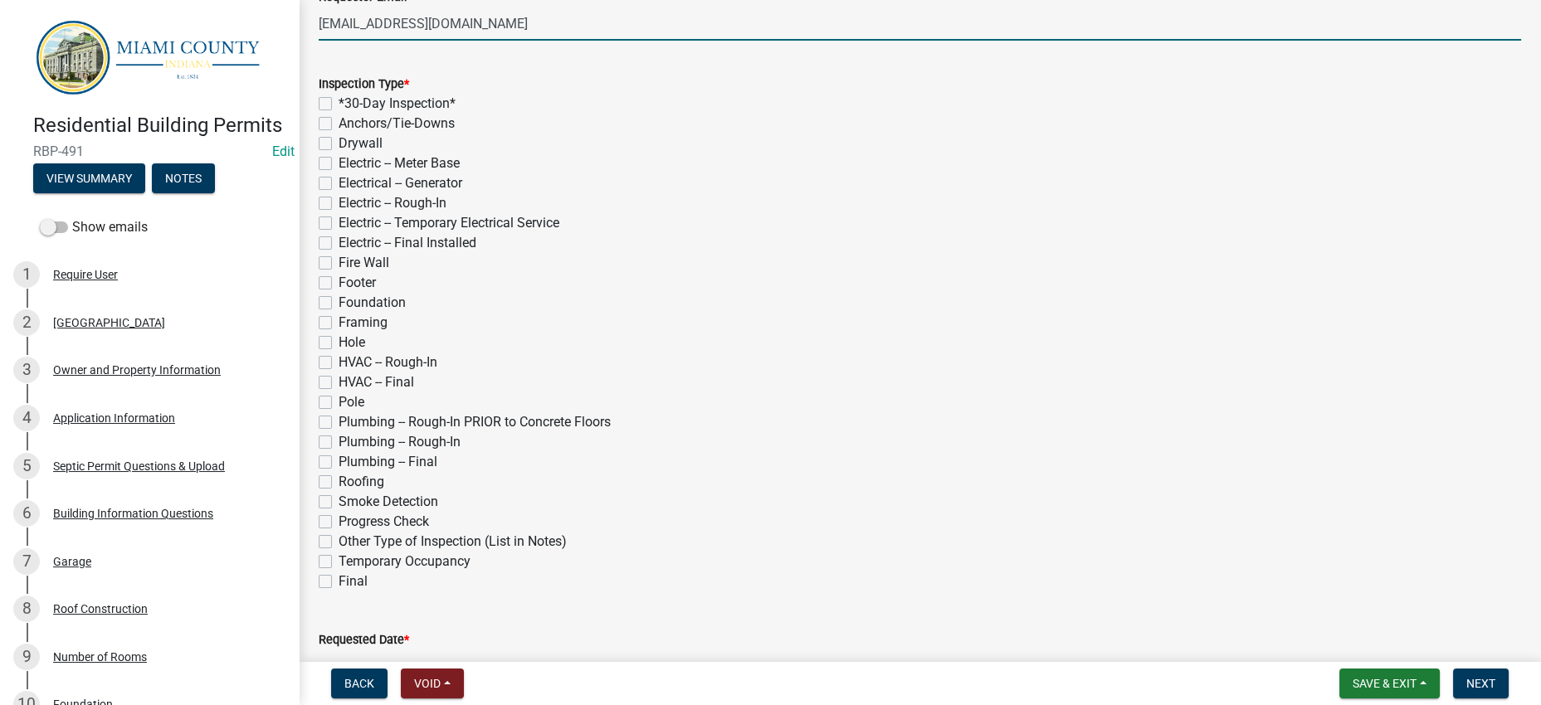
scroll to position [311, 0]
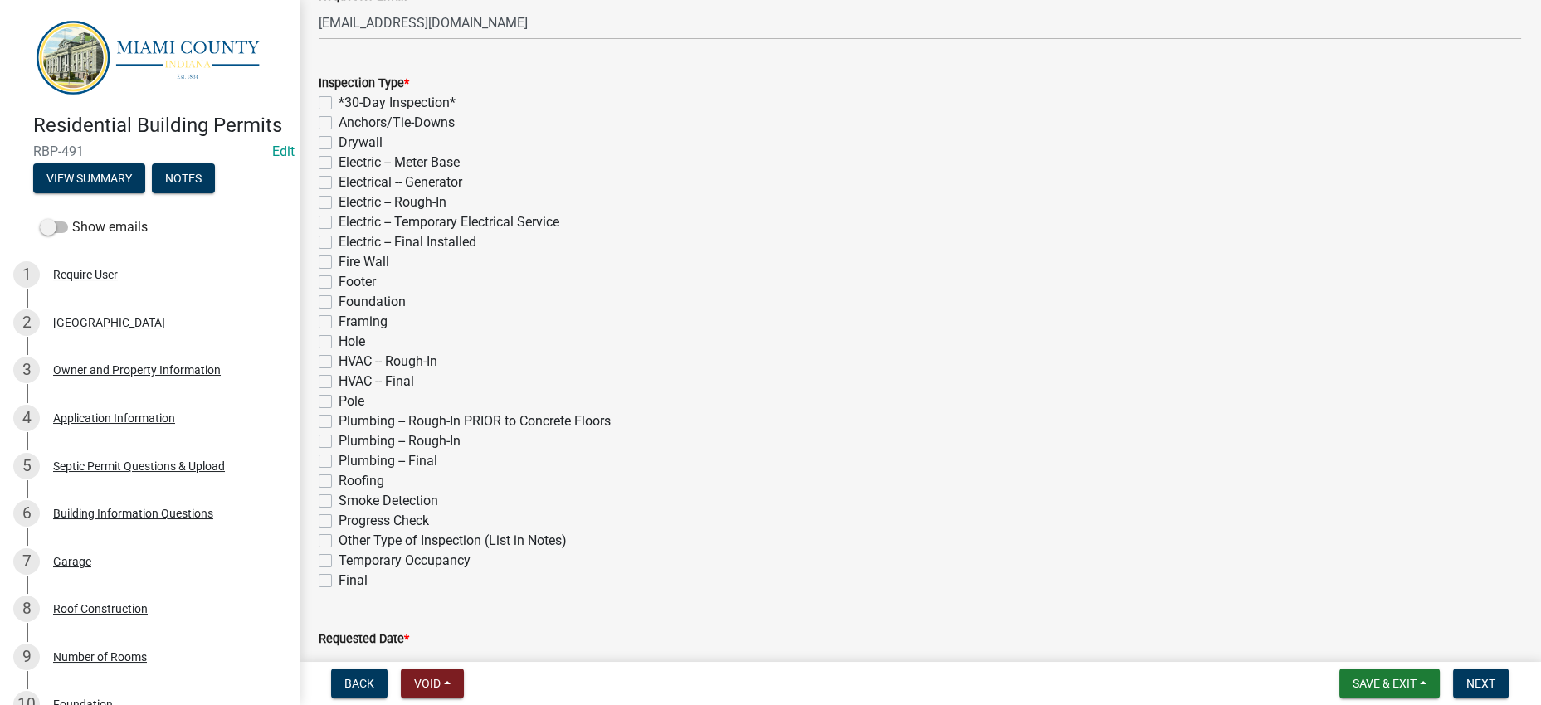
click at [365, 352] on label "Hole" at bounding box center [352, 342] width 27 height 20
click at [349, 343] on input "Hole" at bounding box center [344, 337] width 11 height 11
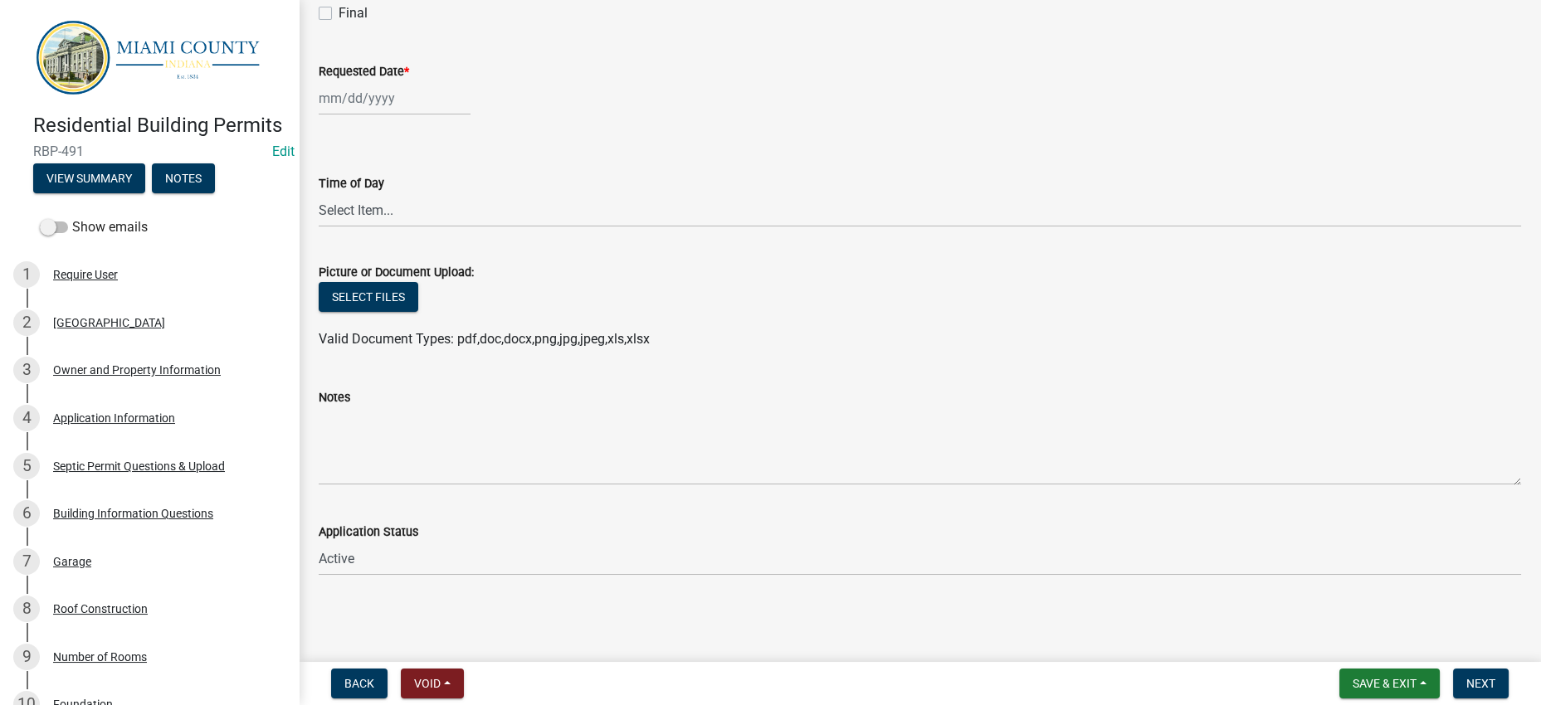
scroll to position [1037, 0]
click at [427, 115] on div at bounding box center [395, 98] width 152 height 34
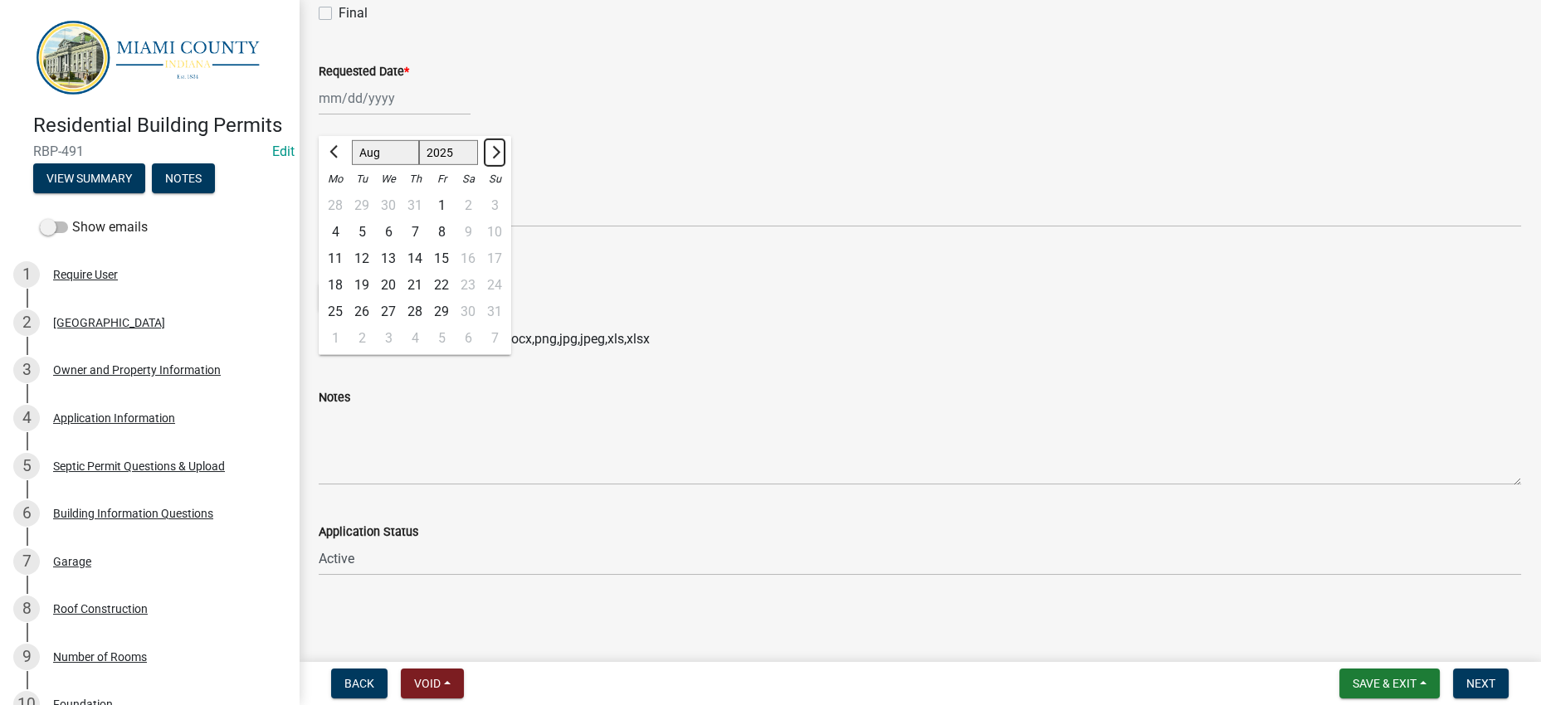
click at [500, 159] on span "Next month" at bounding box center [494, 152] width 12 height 12
click at [344, 246] on div "8" at bounding box center [335, 232] width 27 height 27
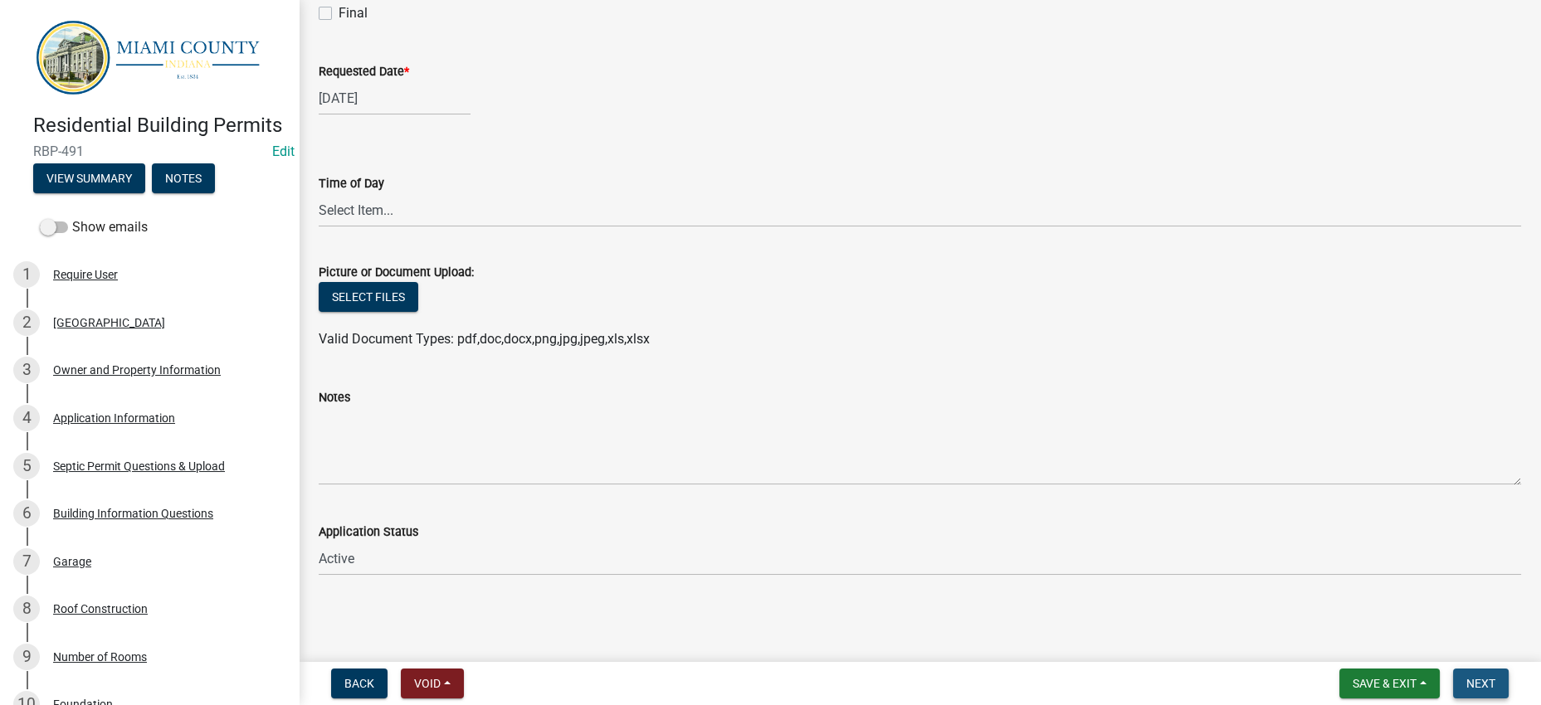
click at [1480, 677] on span "Next" at bounding box center [1480, 683] width 29 height 13
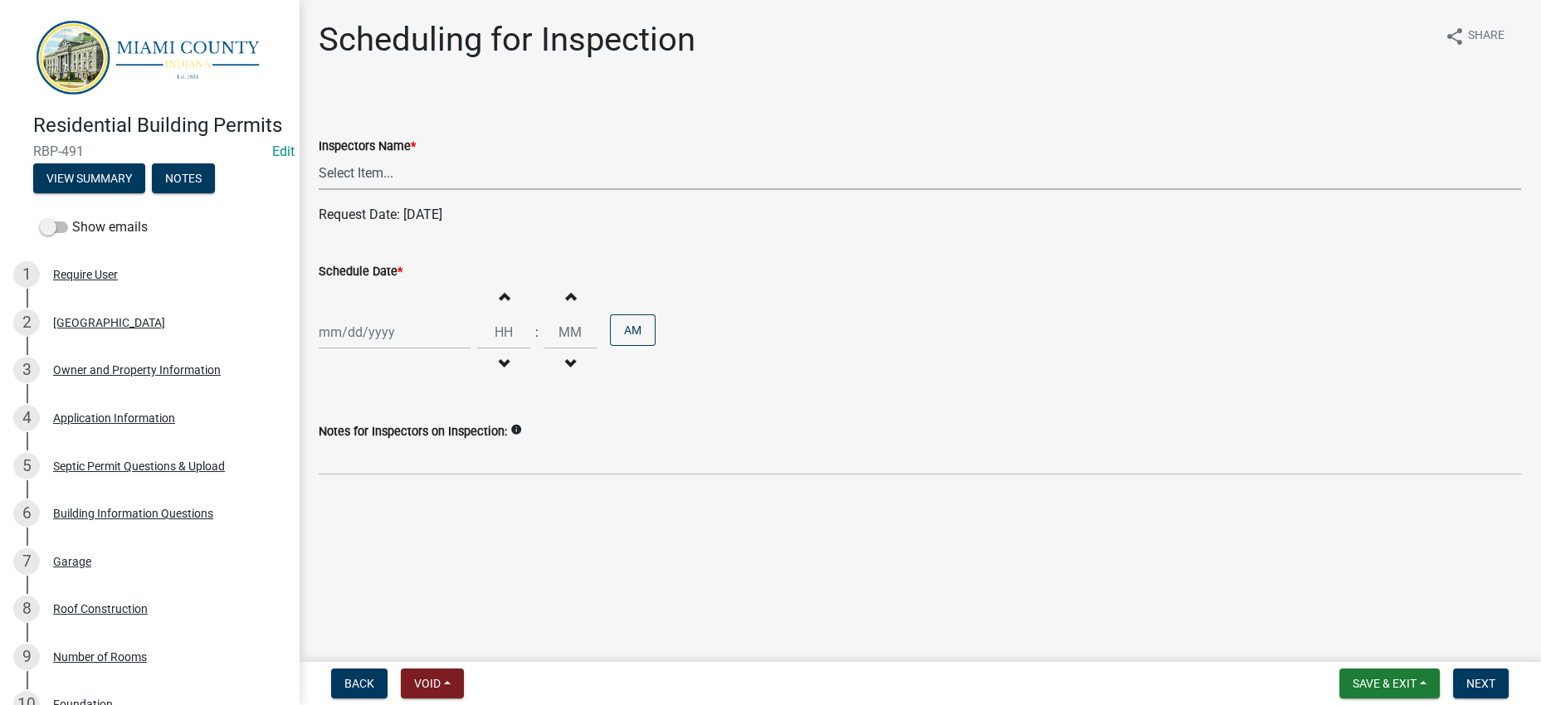
click at [649, 190] on select "Select Item... bmthomas ([PERSON_NAME]) croser ([PERSON_NAME]) [PERSON_NAME] ([…" at bounding box center [920, 173] width 1202 height 34
click at [323, 190] on select "Select Item... bmthomas ([PERSON_NAME]) croser ([PERSON_NAME]) [PERSON_NAME] ([…" at bounding box center [920, 173] width 1202 height 34
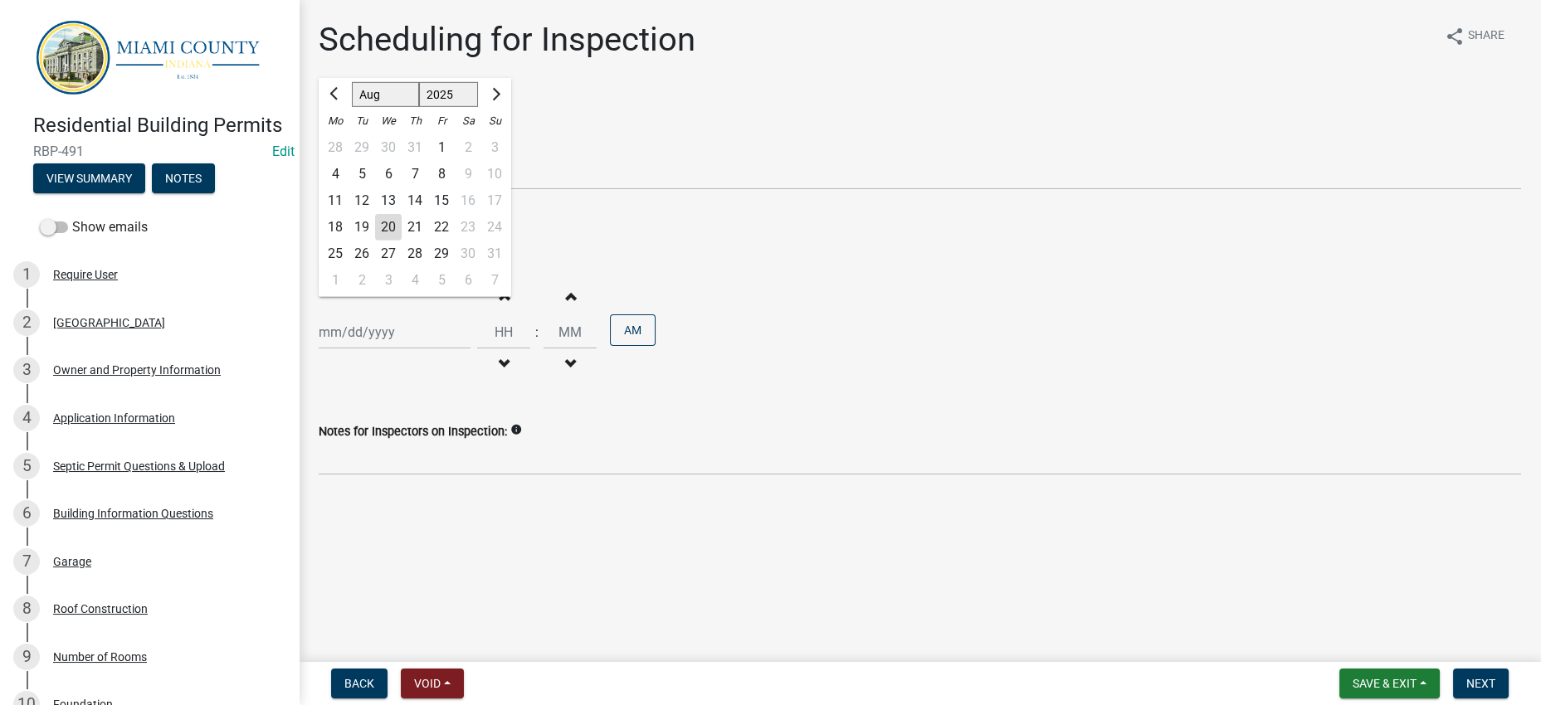
click at [450, 349] on div "[PERSON_NAME] Feb Mar Apr [PERSON_NAME][DATE] Oct Nov [DATE] 1526 1527 1528 152…" at bounding box center [395, 332] width 152 height 34
click at [505, 108] on button "Next month" at bounding box center [495, 94] width 20 height 27
click at [348, 188] on div "8" at bounding box center [335, 174] width 27 height 27
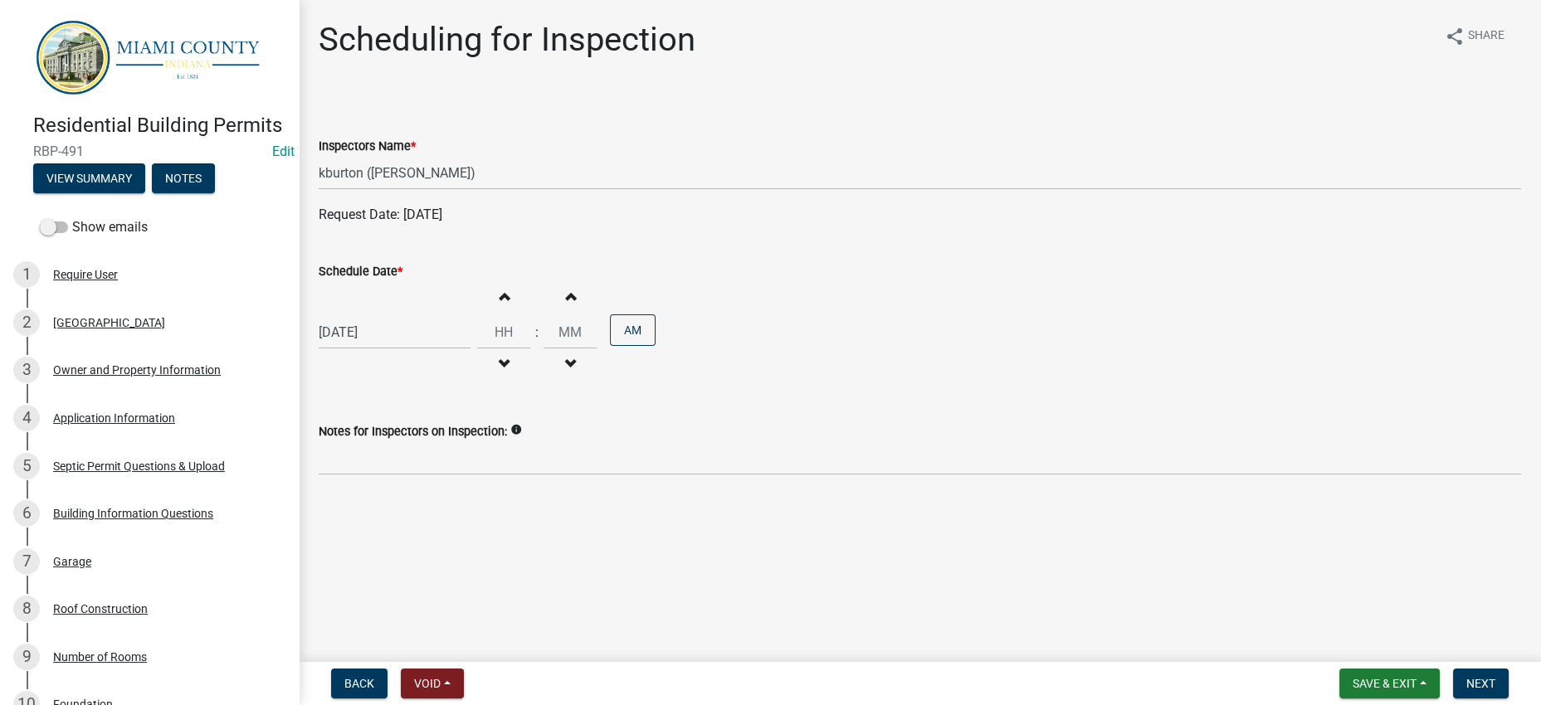
click at [896, 281] on div "Schedule Date *" at bounding box center [920, 271] width 1202 height 20
click at [1487, 685] on button "Next" at bounding box center [1481, 684] width 56 height 30
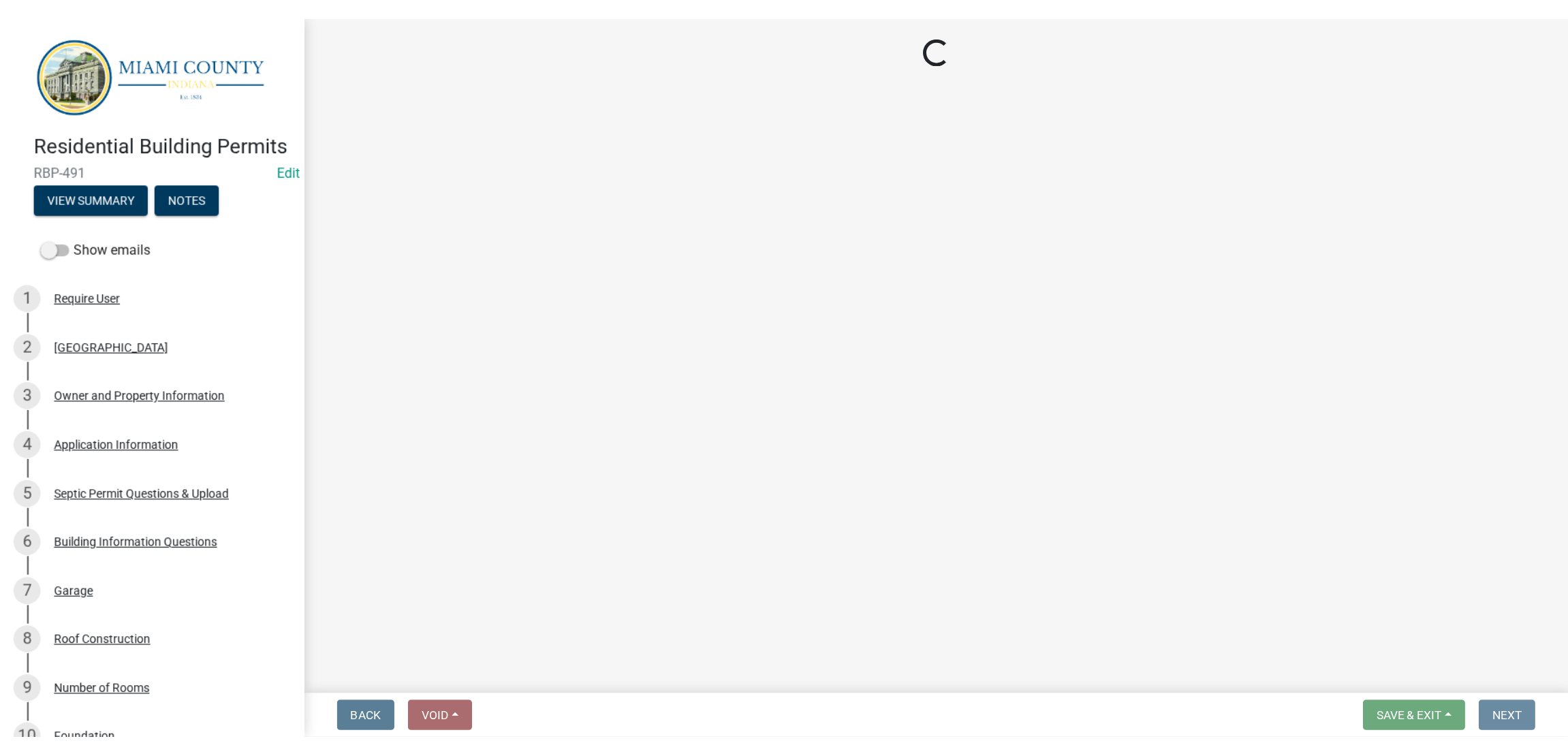
scroll to position [0, 0]
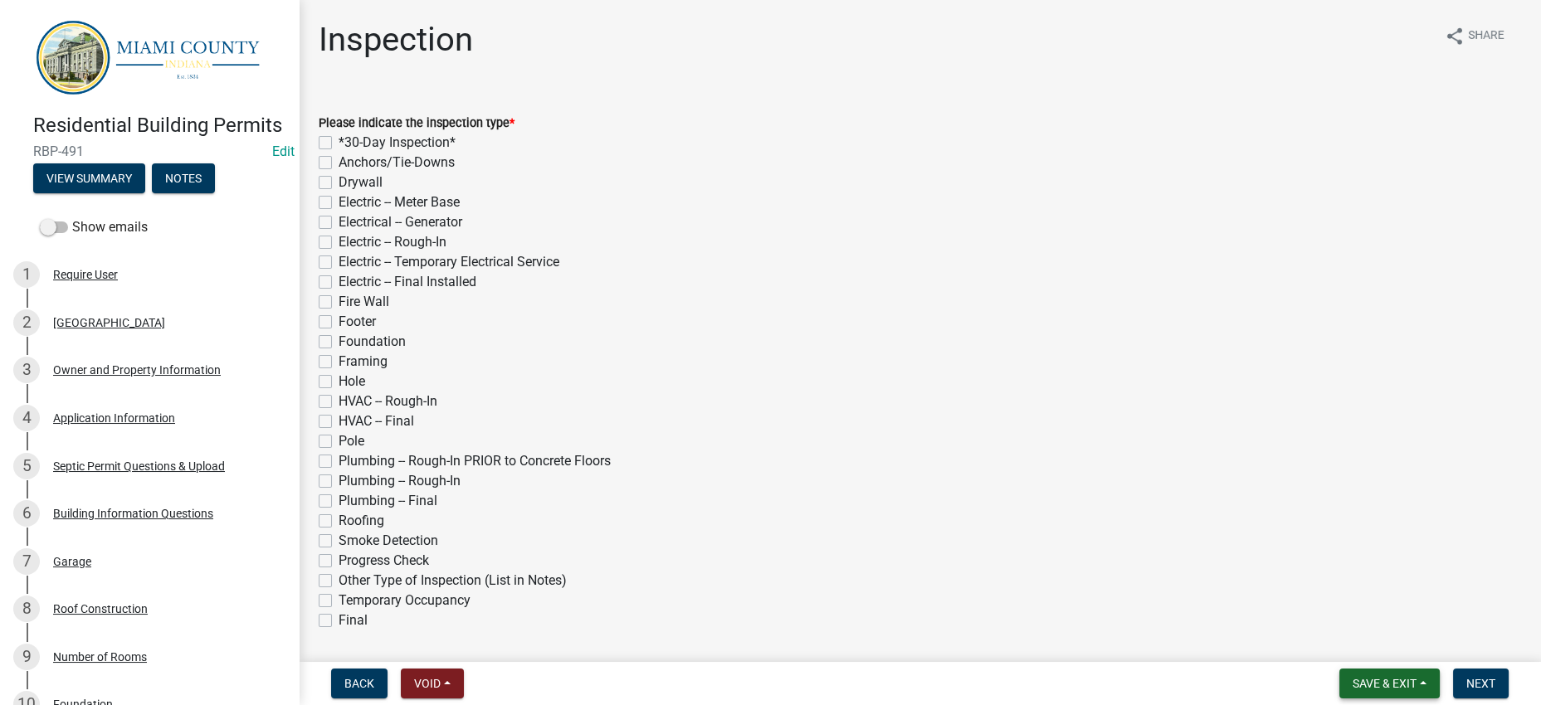
click at [1353, 677] on span "Save & Exit" at bounding box center [1385, 683] width 64 height 13
click at [1363, 641] on button "Save & Exit" at bounding box center [1373, 633] width 133 height 40
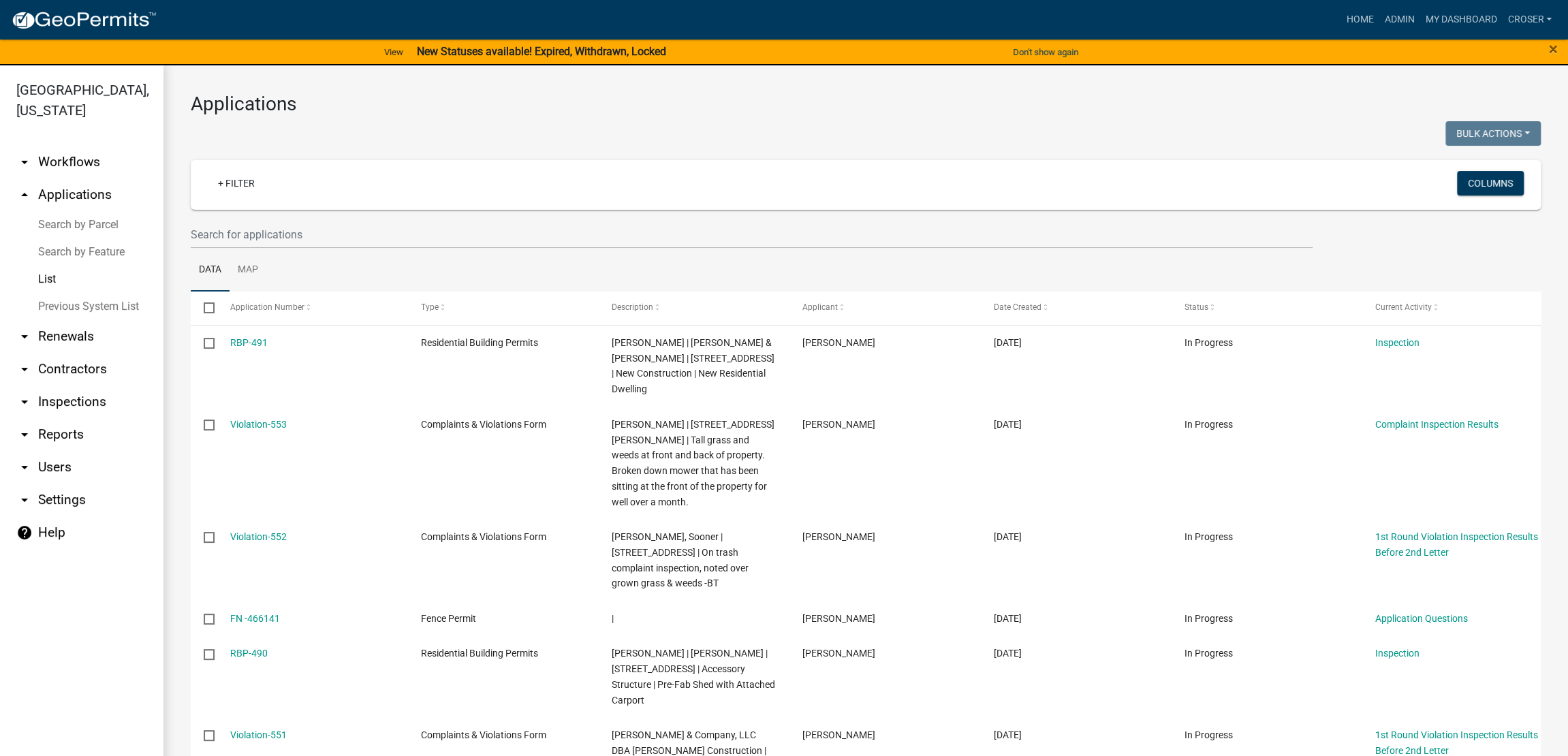
click at [887, 116] on h3 "Applications" at bounding box center [865, 104] width 1350 height 23
click at [123, 386] on link "arrow_drop_down Contractors" at bounding box center [81, 369] width 163 height 33
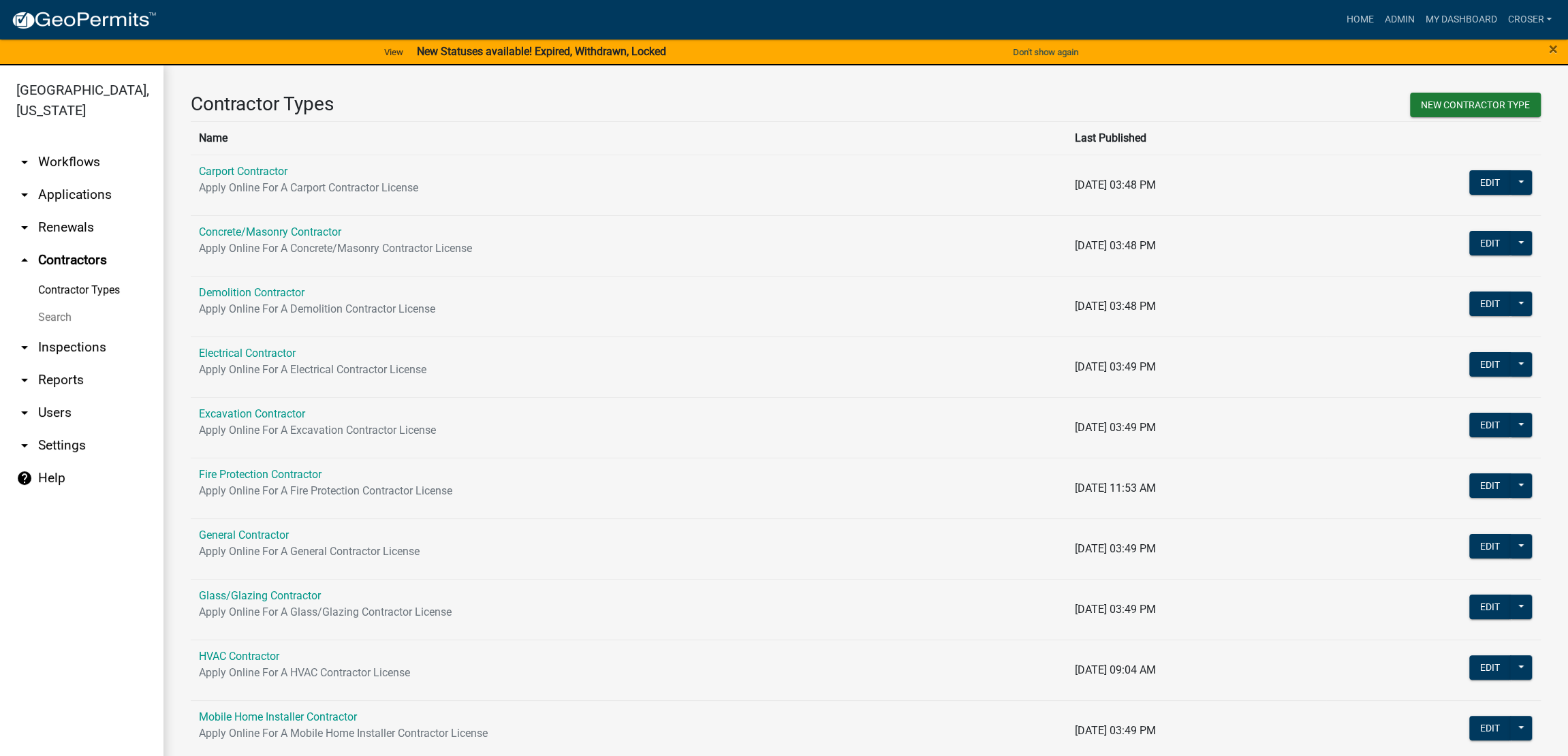
click at [78, 331] on link "Search" at bounding box center [81, 317] width 163 height 27
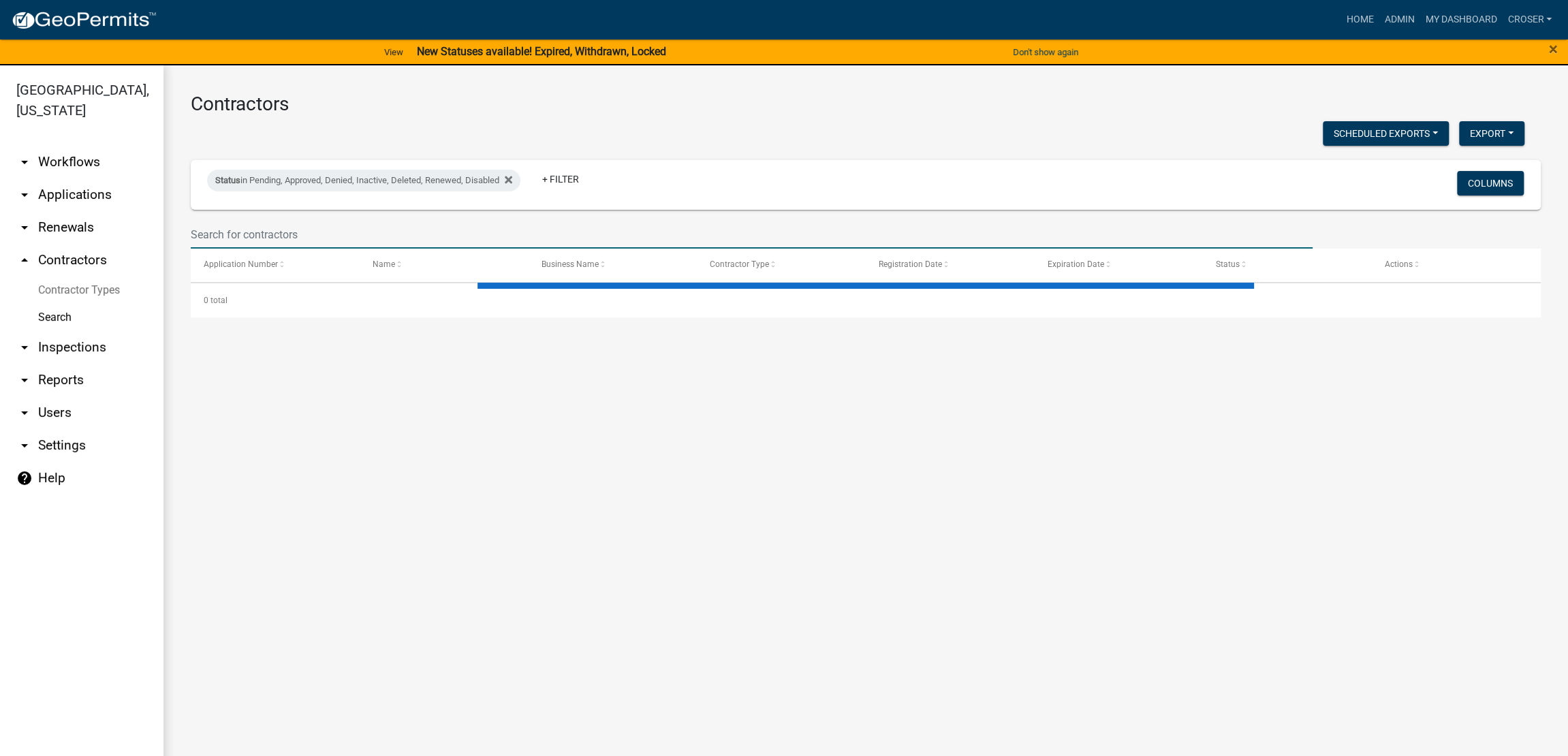
click at [319, 249] on input "text" at bounding box center [751, 235] width 1122 height 28
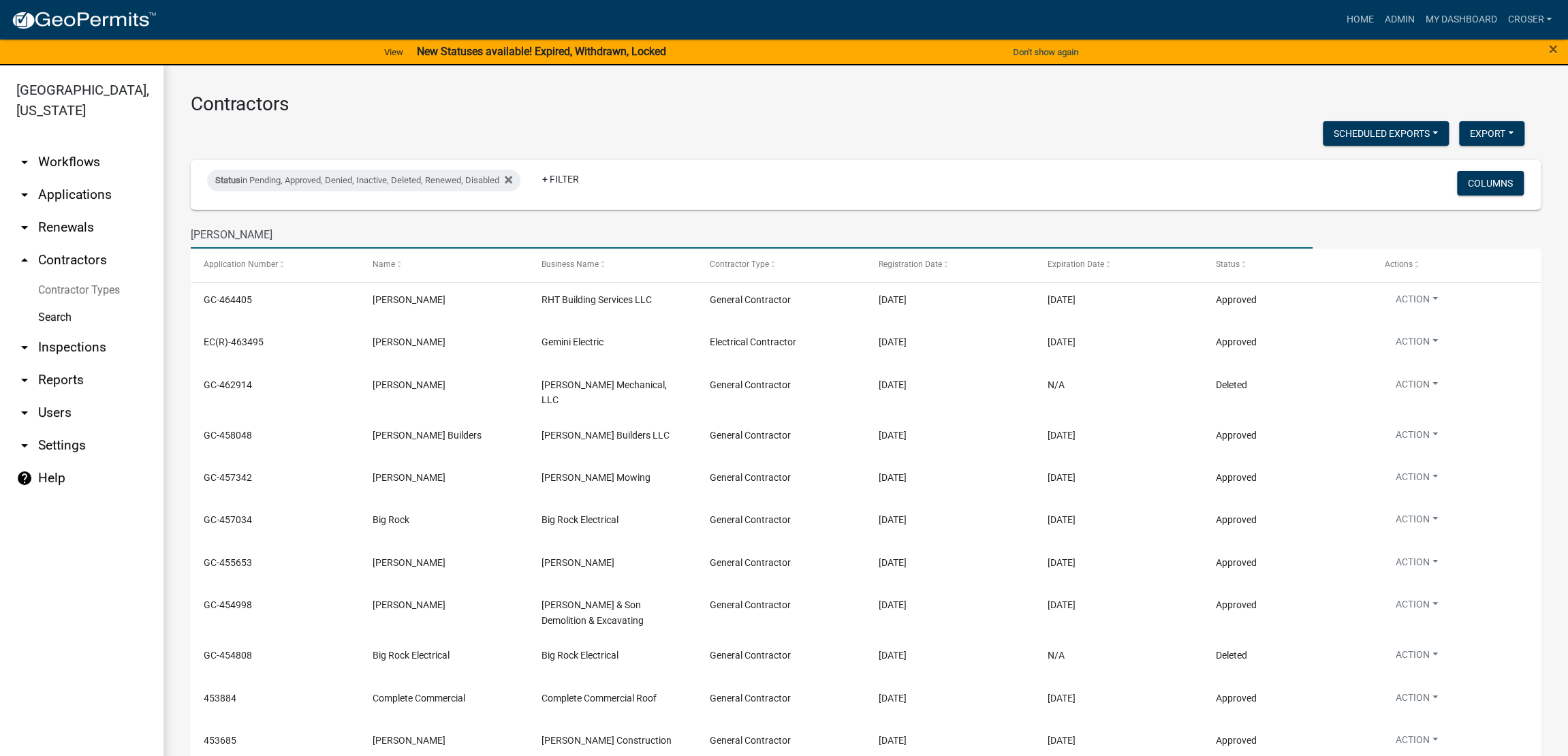
click at [617, 149] on div "Scheduled Exports + Create New Export Excel Format (.xlsx) CSV Format (.csv)" at bounding box center [858, 135] width 1355 height 28
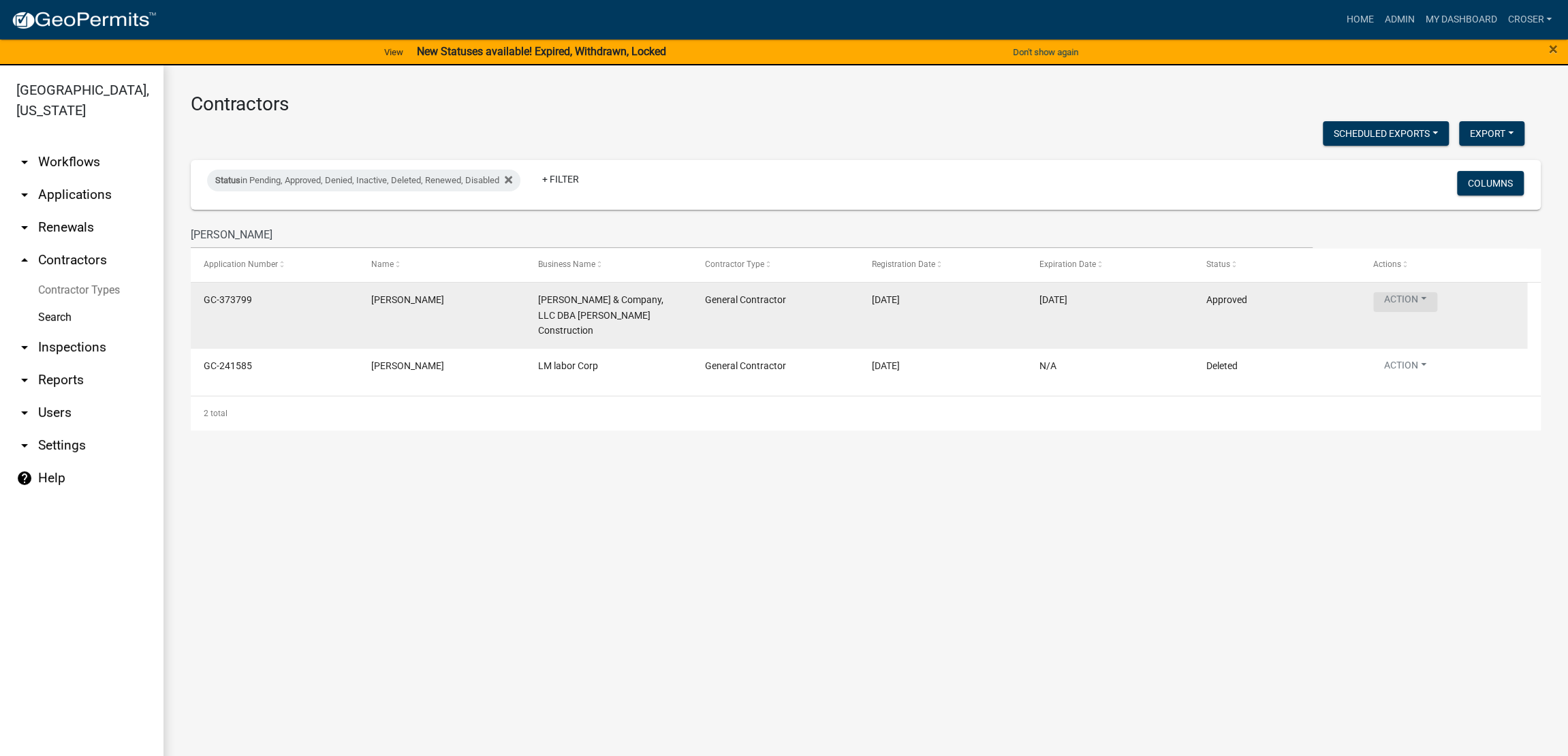
click at [1437, 312] on button "Action" at bounding box center [1405, 302] width 64 height 20
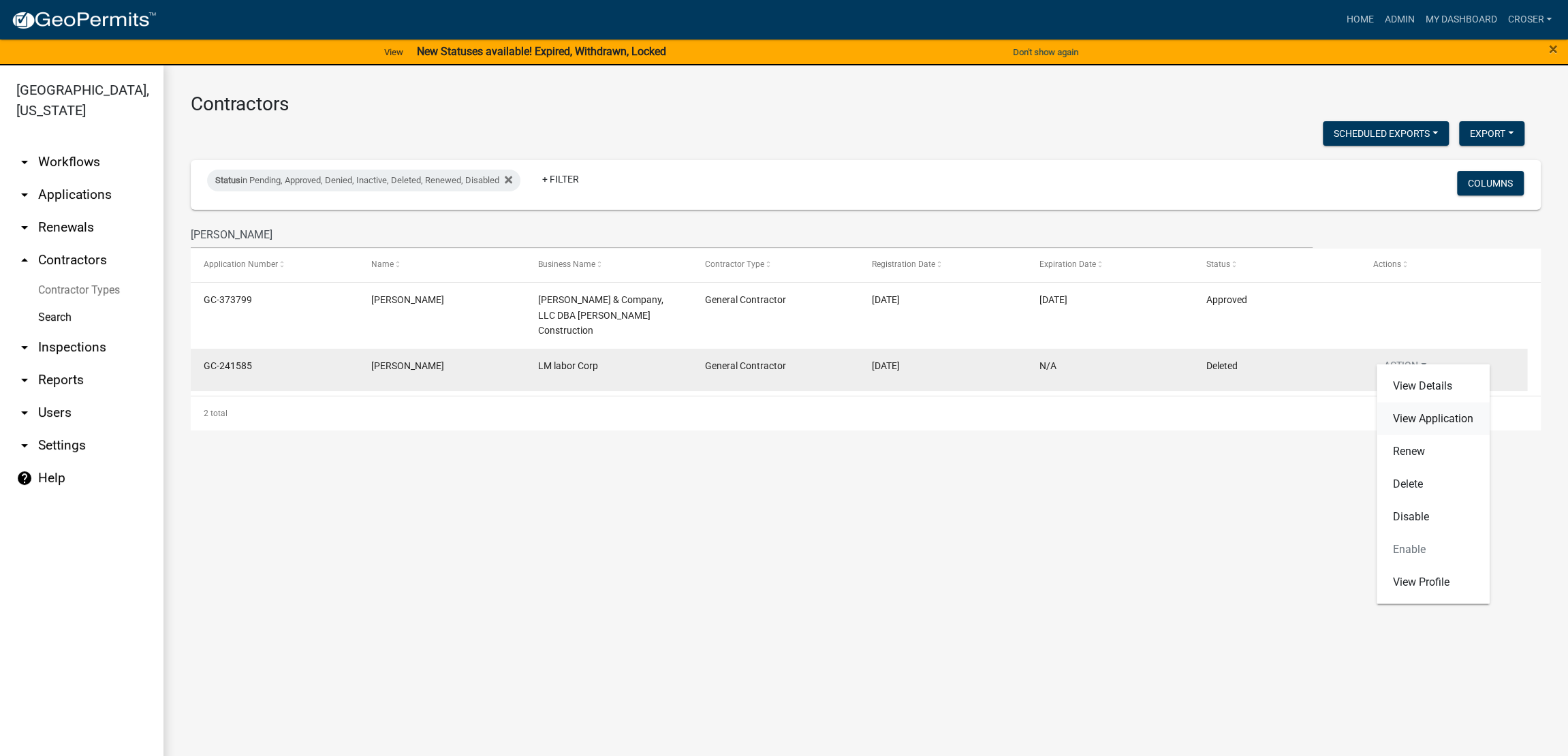
click at [1426, 425] on link "View Application" at bounding box center [1433, 419] width 113 height 33
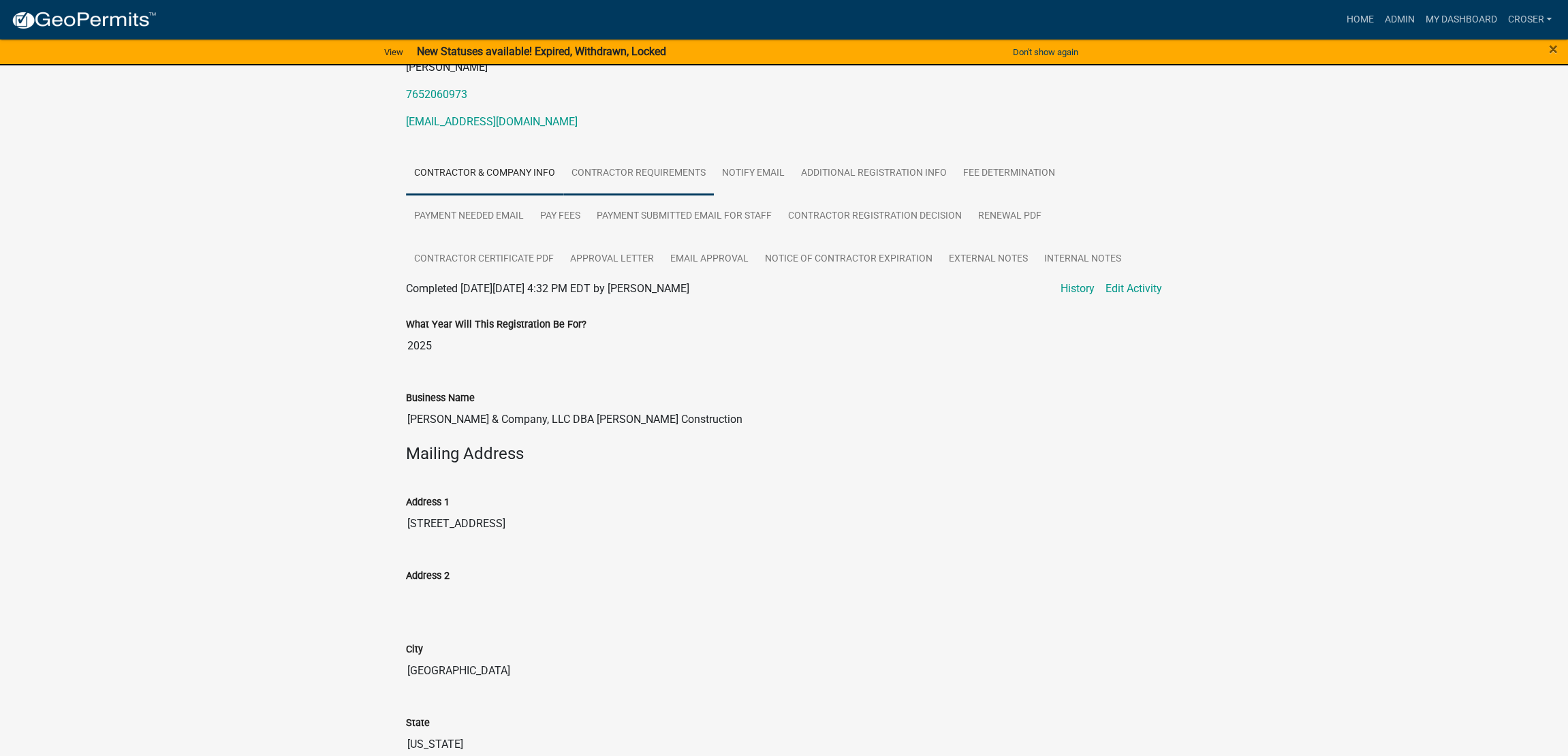
scroll to position [170, 0]
click at [1036, 282] on link "Internal Notes" at bounding box center [1083, 259] width 94 height 44
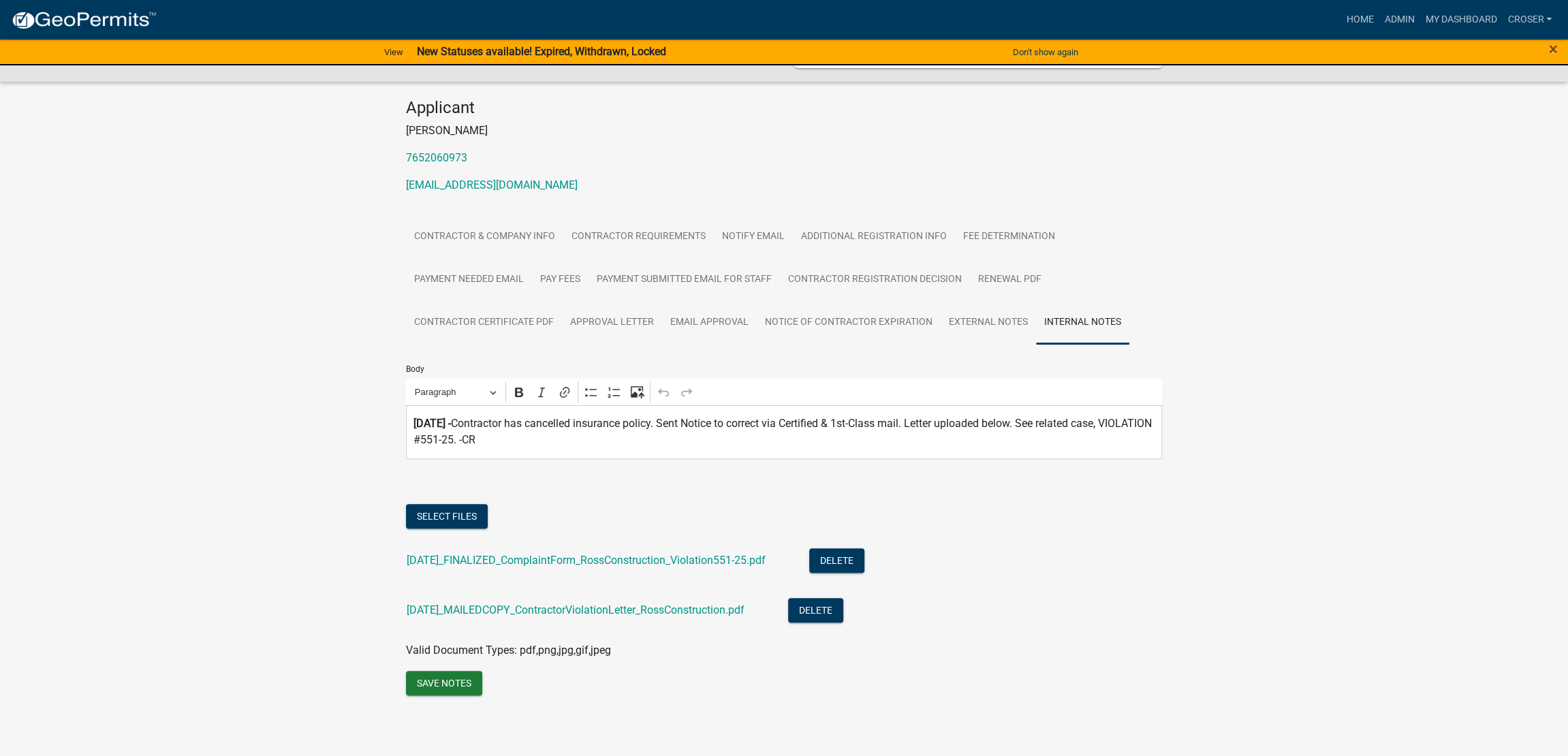
scroll to position [326, 0]
click at [483, 504] on button "Select files" at bounding box center [447, 516] width 82 height 25
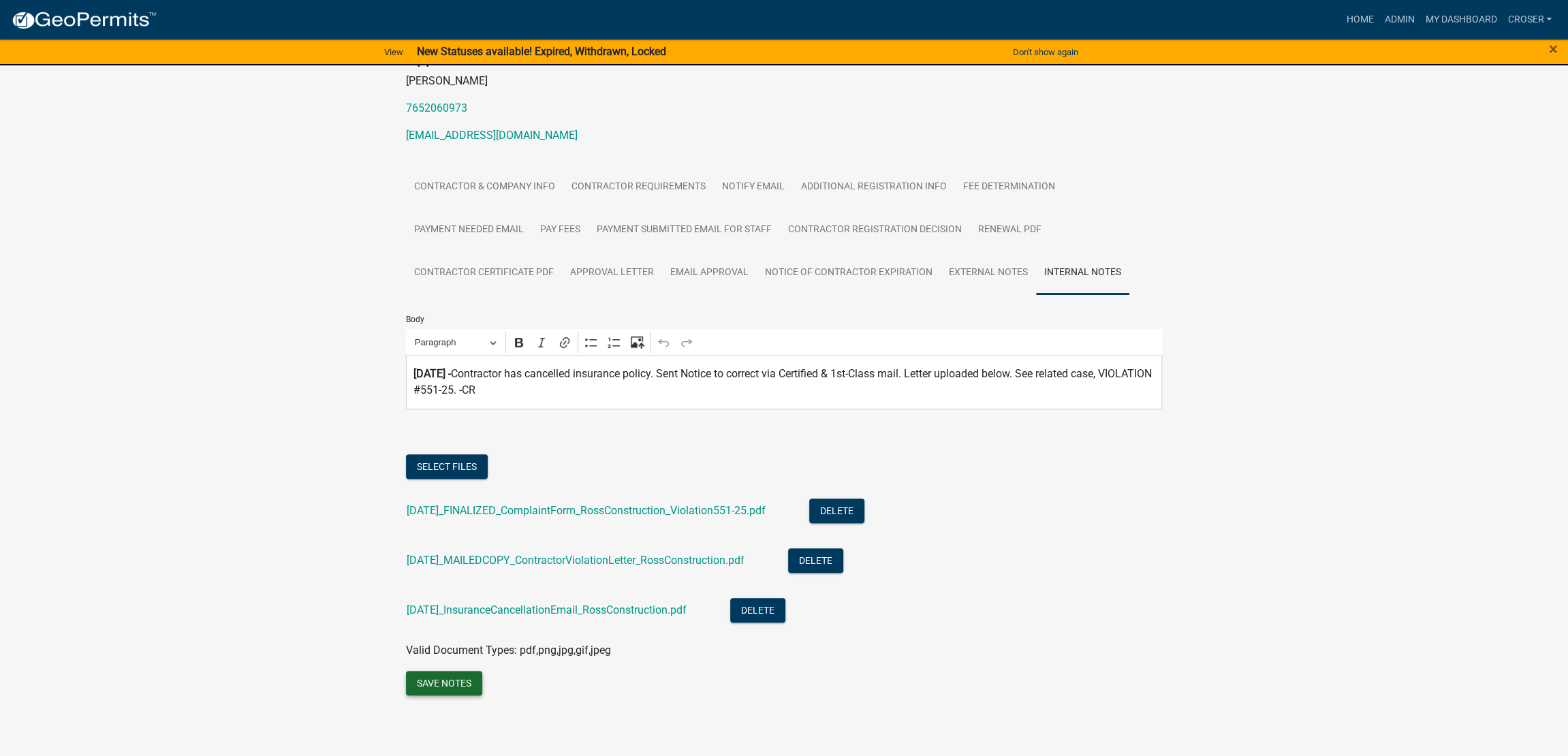
click at [465, 695] on button "Save Notes" at bounding box center [444, 683] width 76 height 25
click at [1179, 570] on div "General Contractor GC-237 Amount Paid $50.00 Actions View receipt #1 View recei…" at bounding box center [784, 323] width 1568 height 832
click at [422, 695] on button "Save Notes" at bounding box center [444, 683] width 76 height 25
click at [1249, 582] on div "General Contractor GC-237 Amount Paid $50.00 Actions View receipt #1 View recei…" at bounding box center [784, 323] width 1568 height 832
click at [1419, 13] on link "My Dashboard" at bounding box center [1460, 20] width 82 height 26
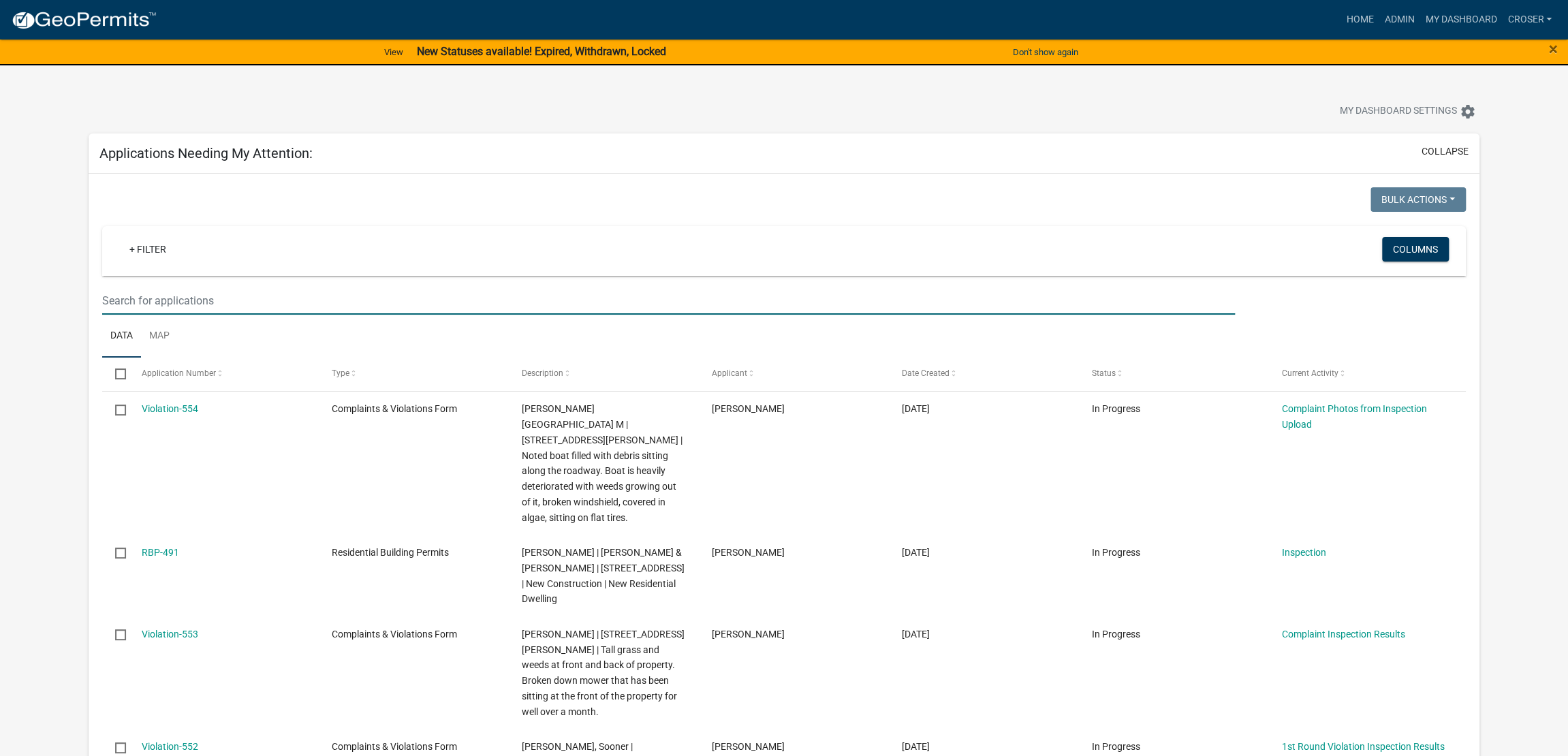
click at [314, 314] on input "text" at bounding box center [668, 300] width 1133 height 28
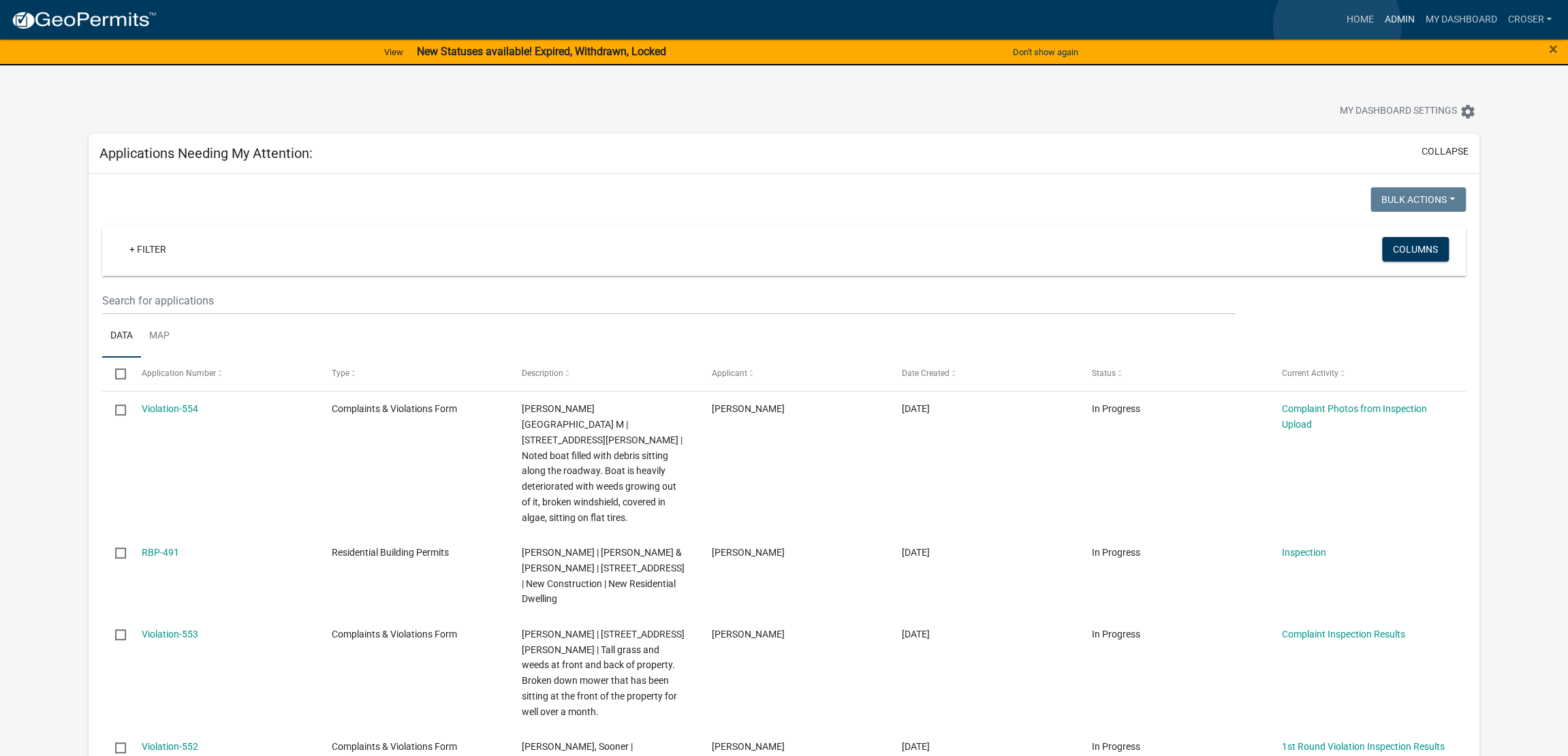
click at [1379, 26] on link "Admin" at bounding box center [1400, 20] width 41 height 26
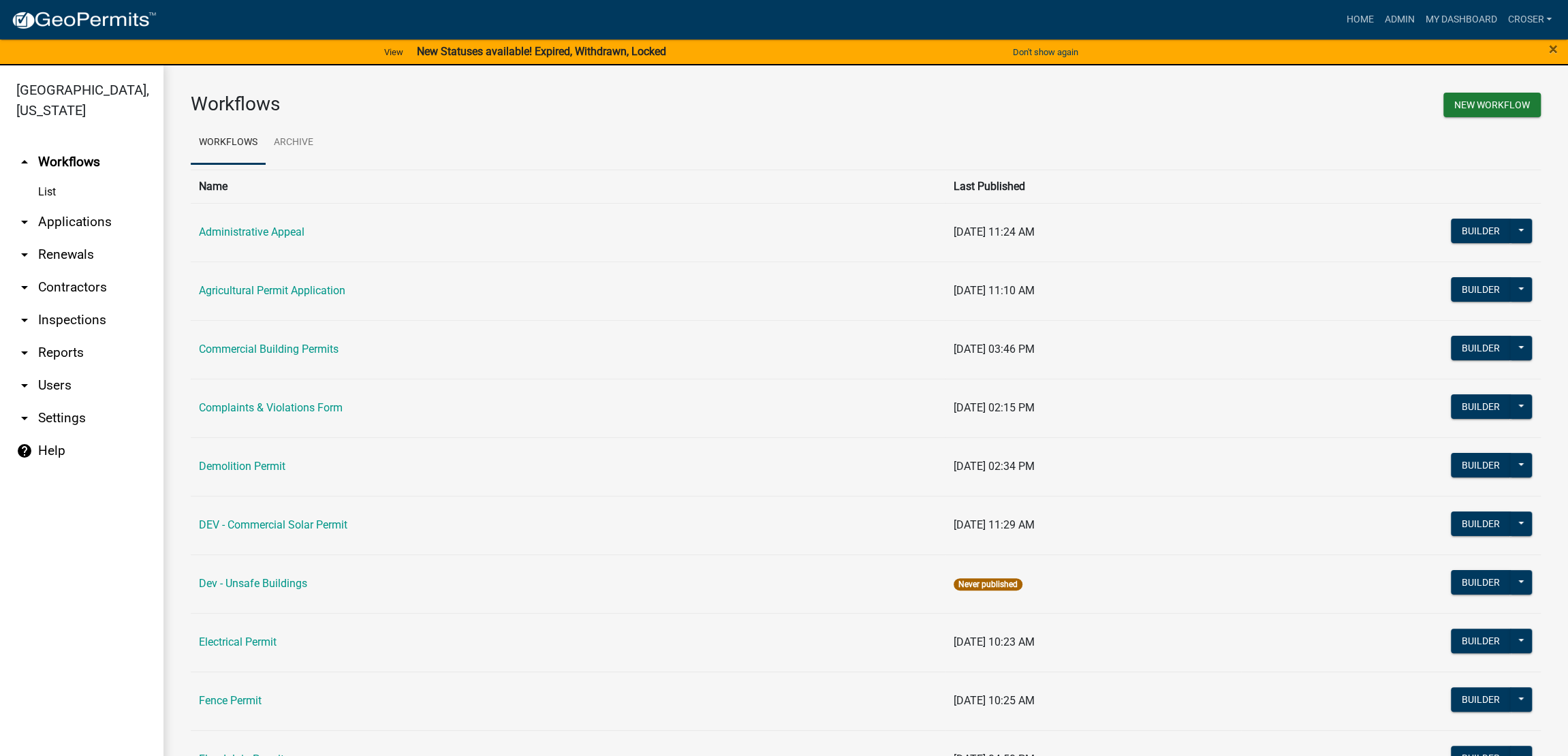
click at [86, 238] on link "arrow_drop_down Applications" at bounding box center [81, 222] width 163 height 33
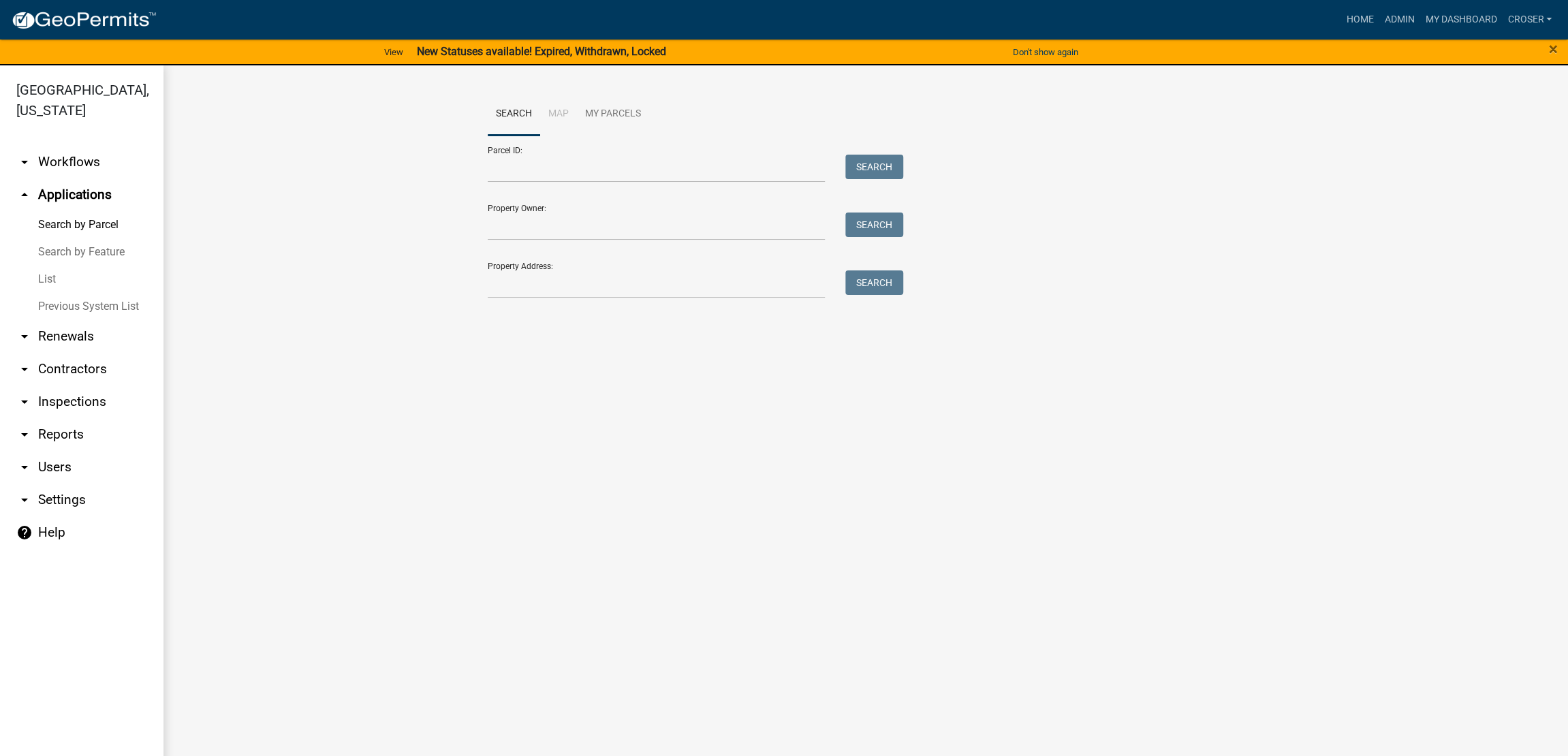
click at [53, 293] on link "List" at bounding box center [81, 279] width 163 height 27
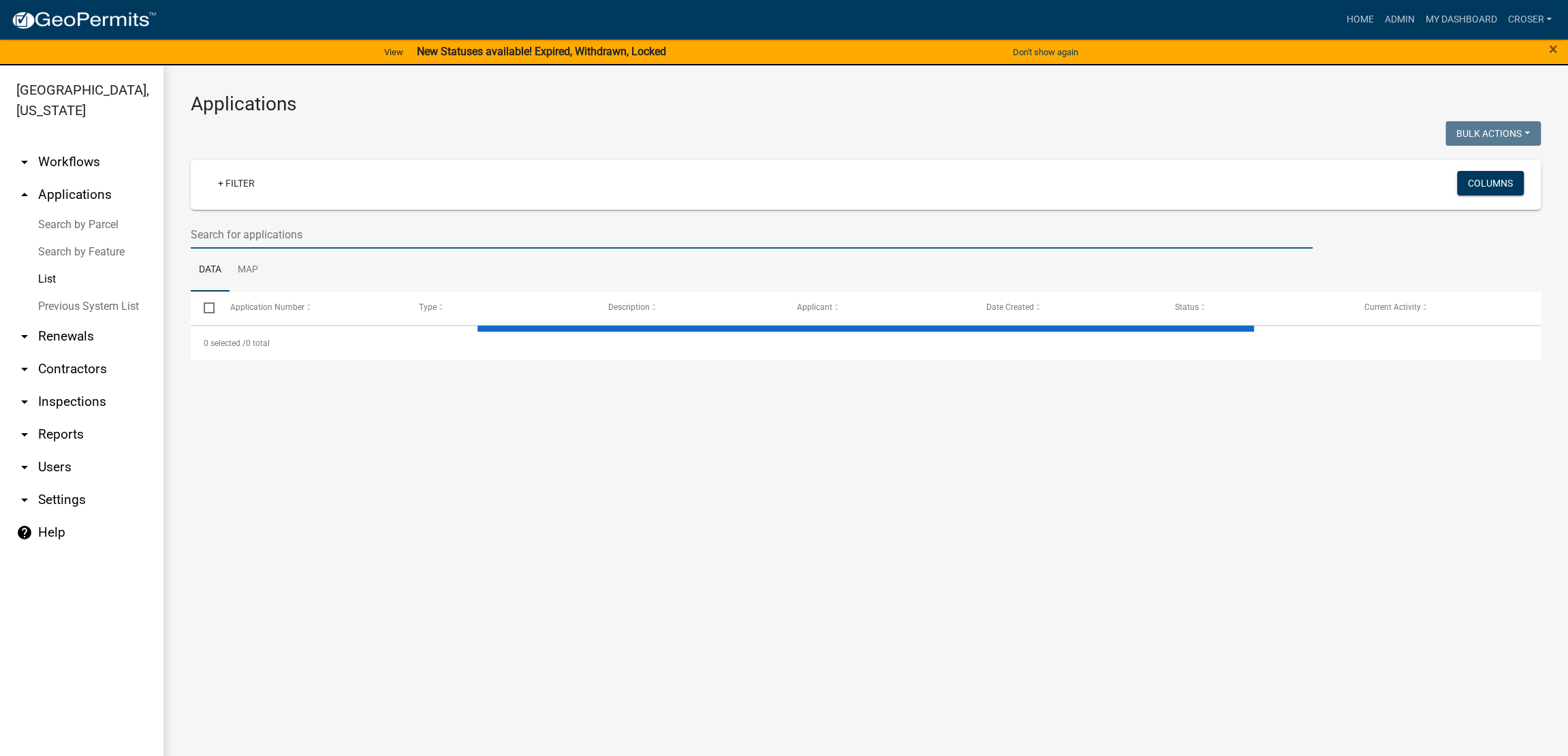
click at [327, 249] on input "text" at bounding box center [751, 235] width 1122 height 28
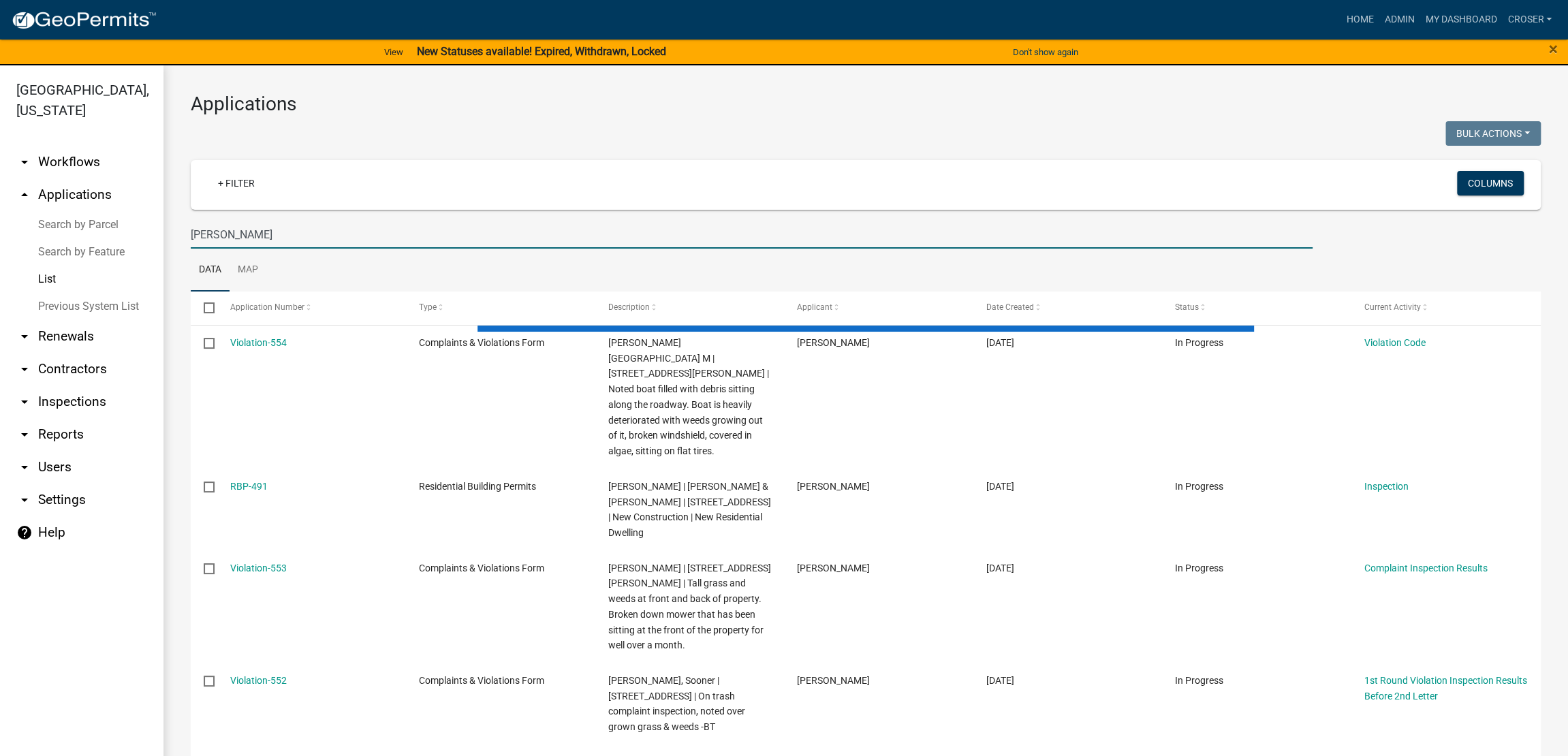
click at [433, 135] on div at bounding box center [523, 135] width 685 height 28
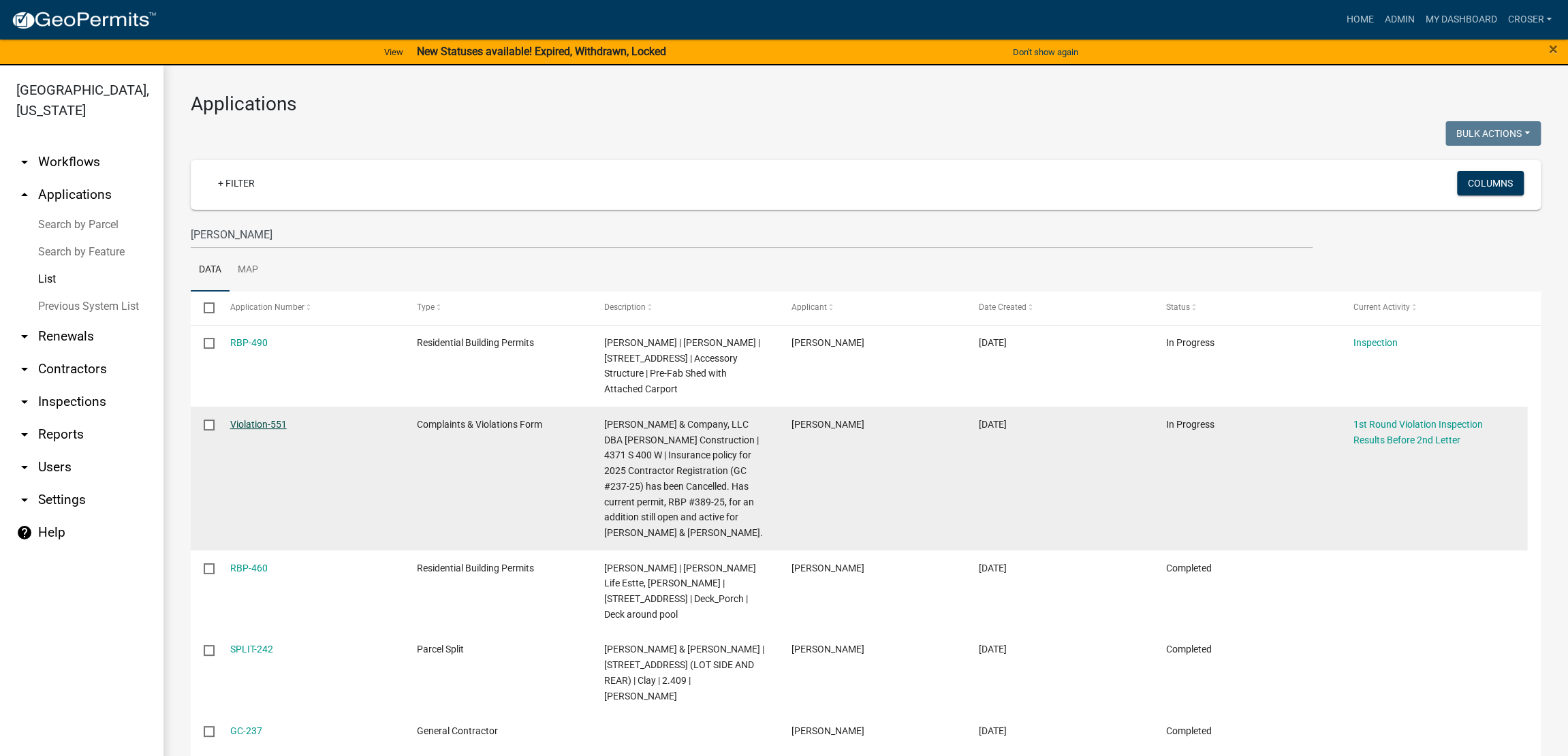
click at [284, 430] on link "Violation-551" at bounding box center [258, 424] width 57 height 11
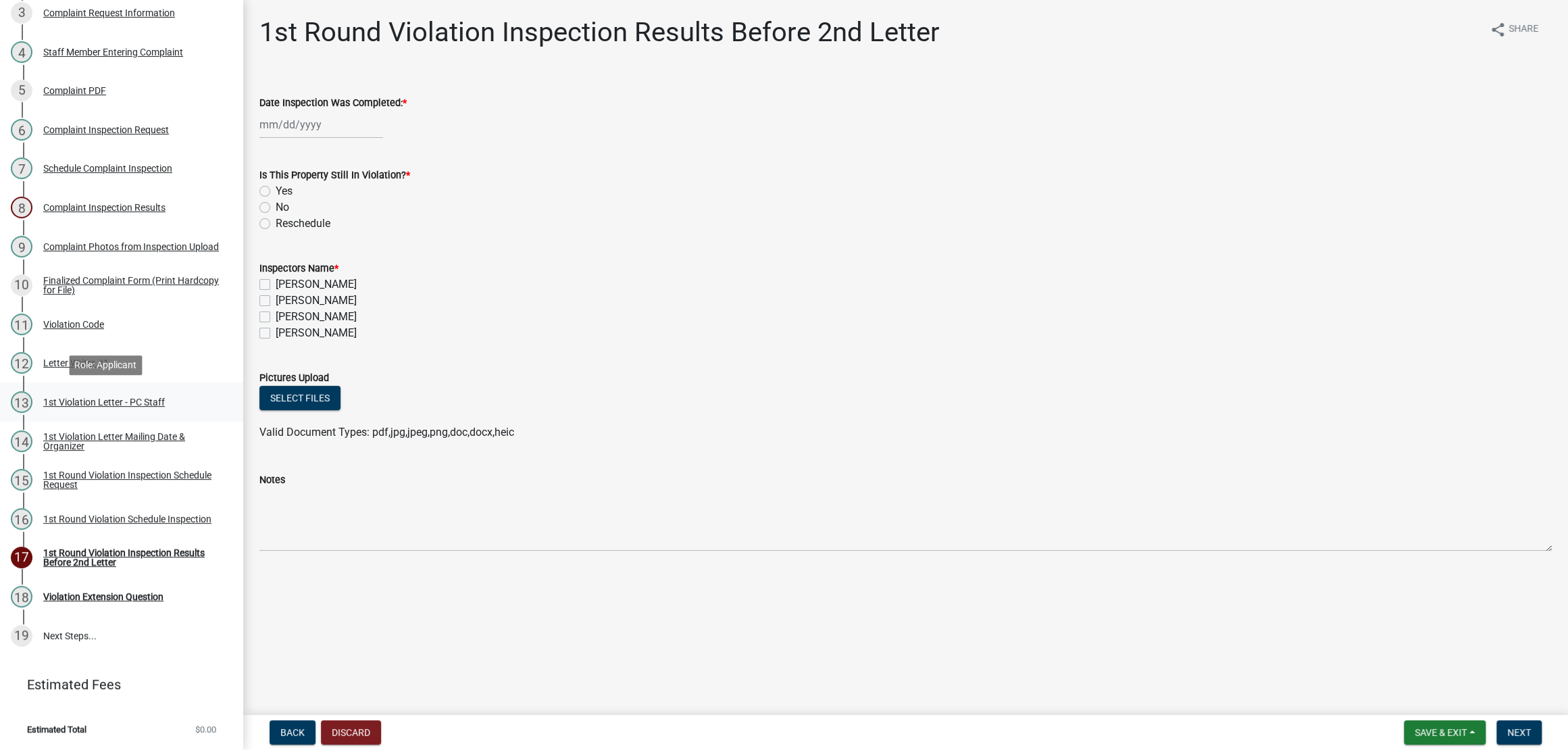
scroll to position [612, 0]
click at [144, 242] on div "Complaint Photos from Inspection Upload" at bounding box center [131, 247] width 176 height 10
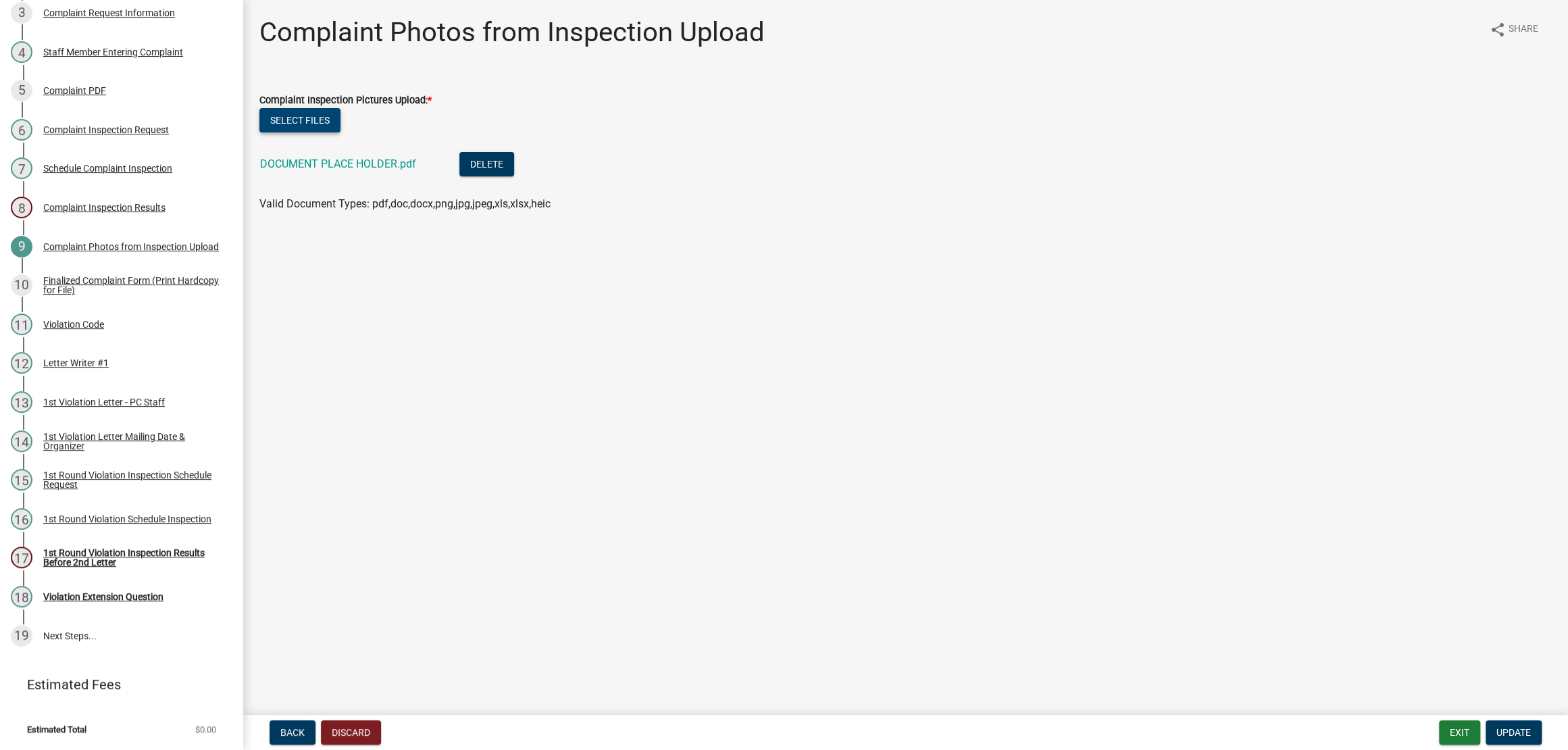
click at [339, 133] on button "Select files" at bounding box center [300, 121] width 81 height 24
click at [515, 177] on button "Delete" at bounding box center [486, 164] width 55 height 24
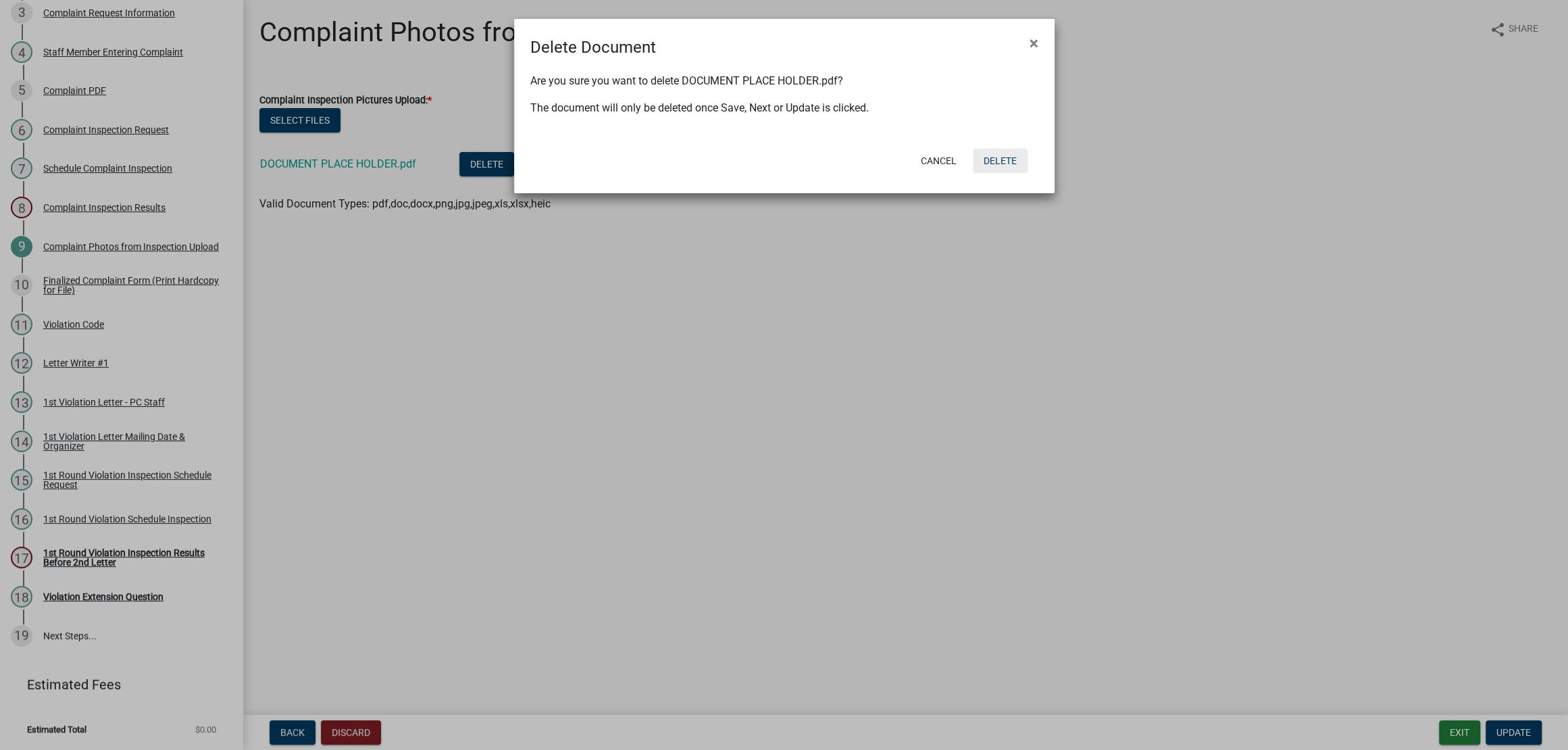
click at [998, 173] on button "Delete" at bounding box center [1000, 161] width 55 height 24
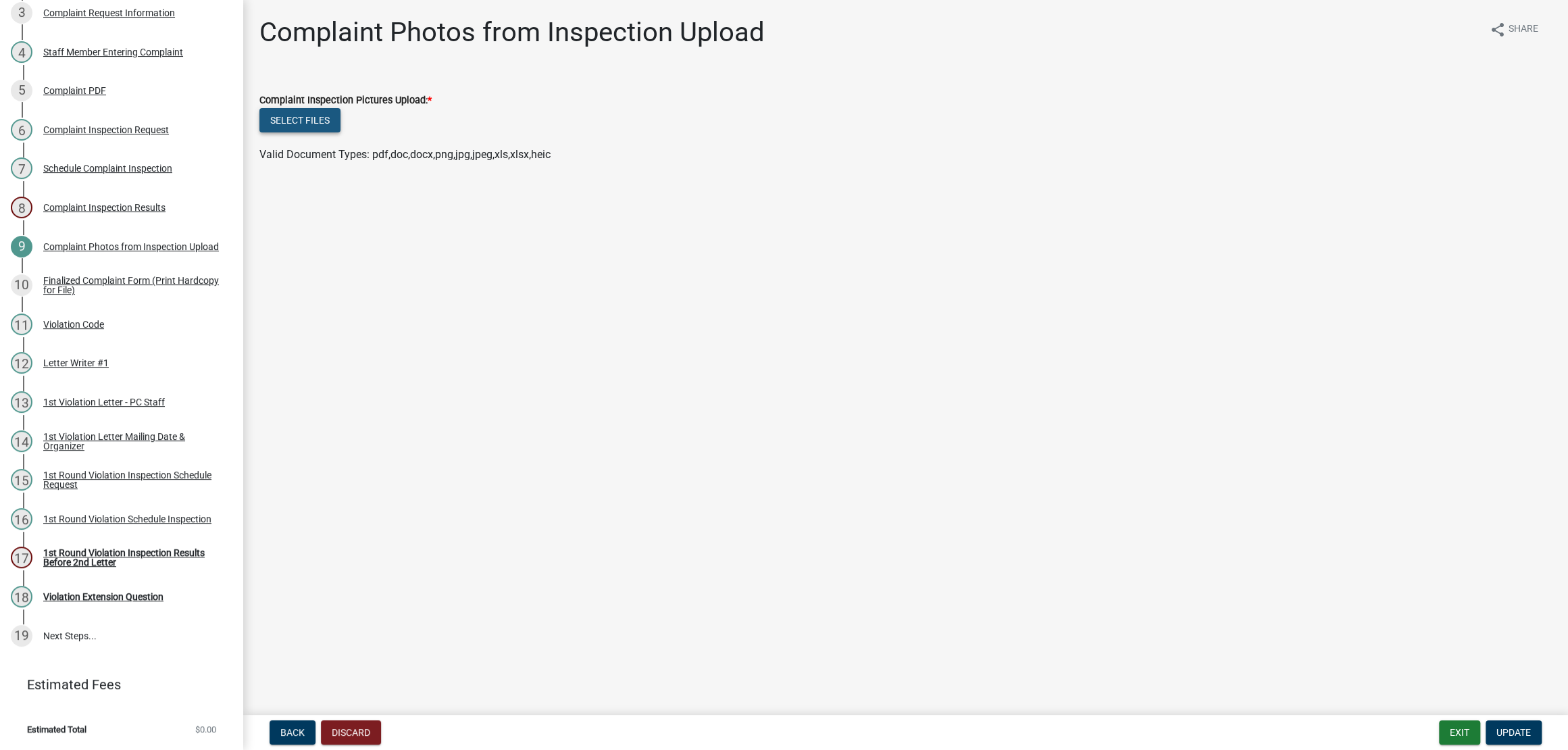
click at [331, 133] on button "Select files" at bounding box center [300, 121] width 81 height 24
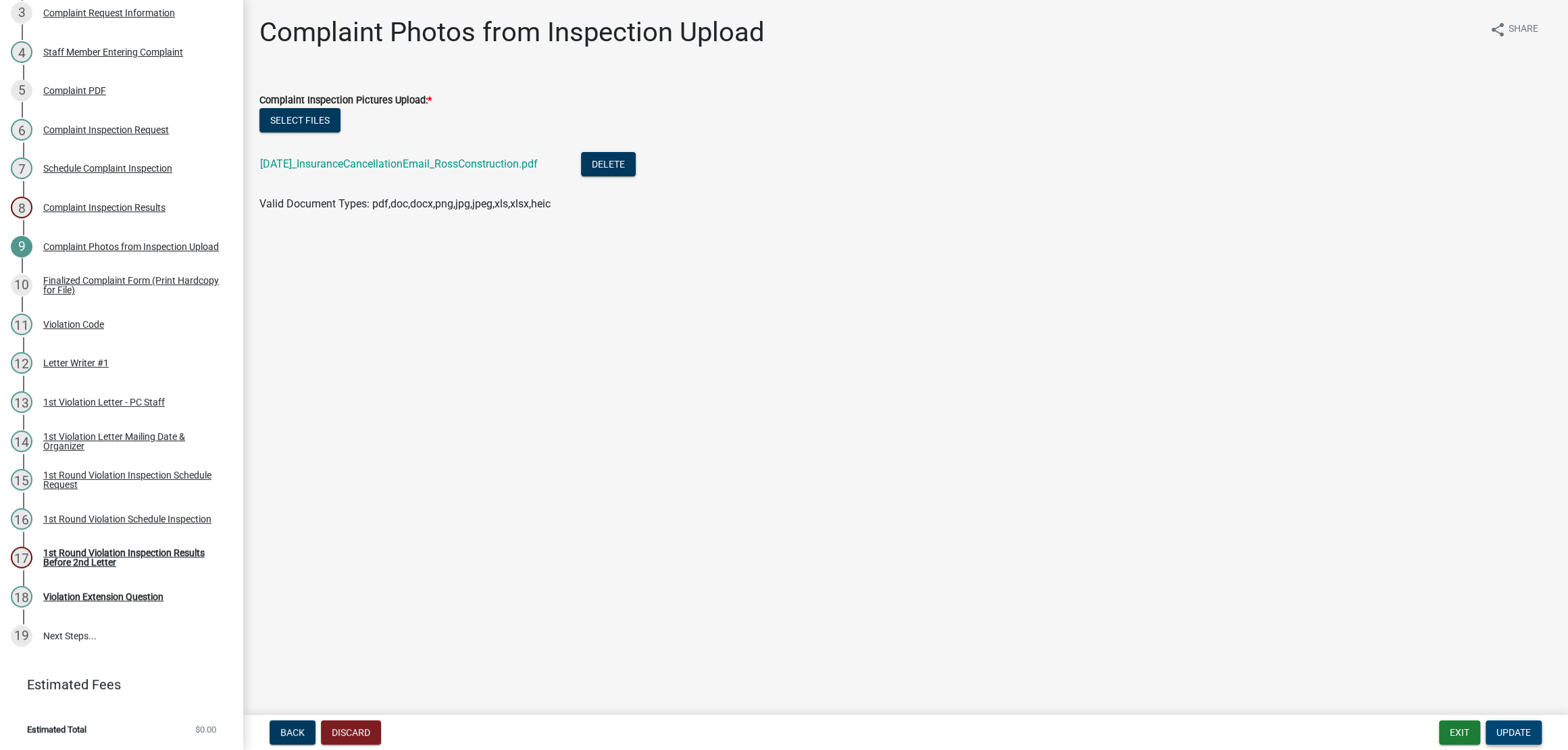
click at [1528, 728] on button "Update" at bounding box center [1513, 733] width 56 height 24
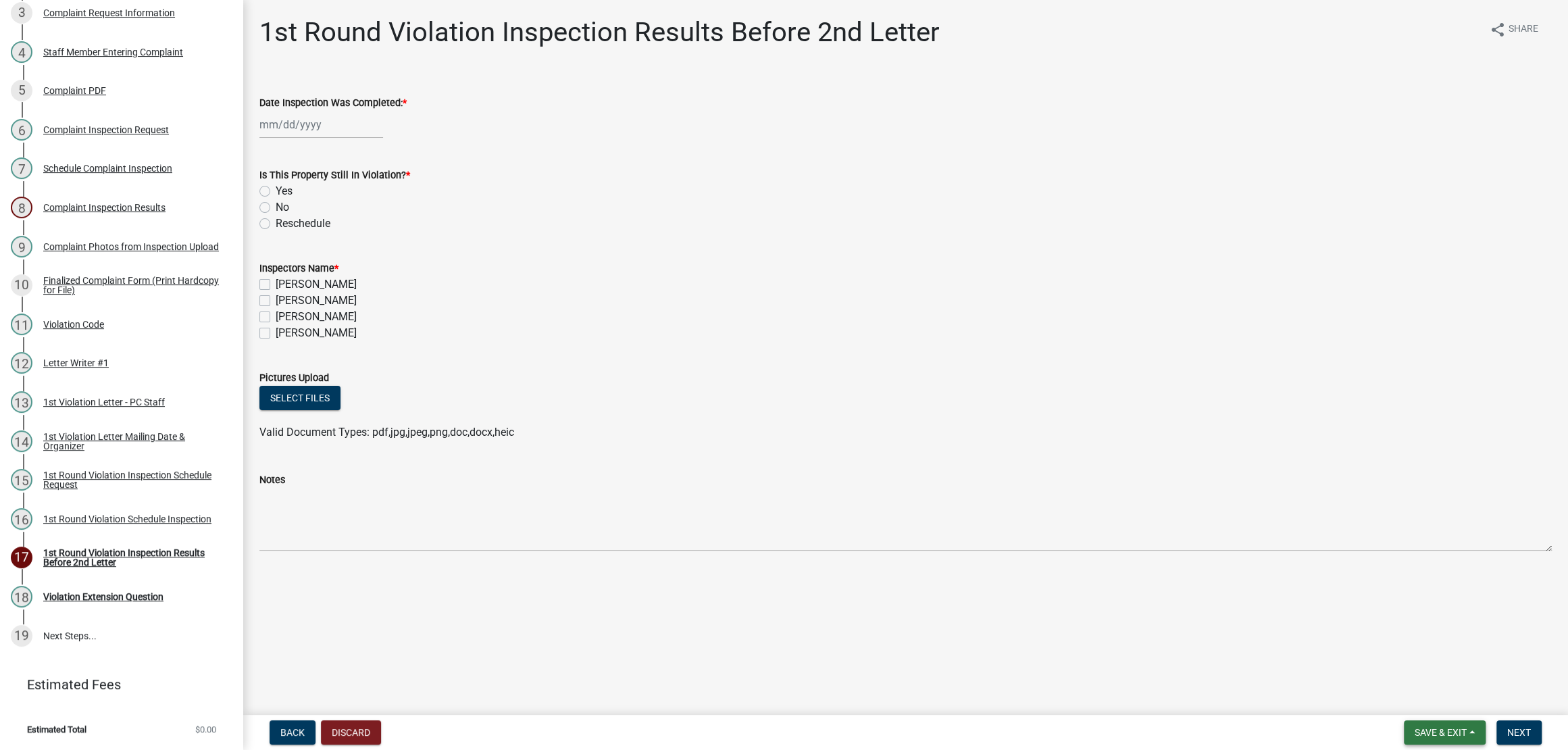
click at [1416, 737] on button "Save & Exit" at bounding box center [1444, 733] width 81 height 24
click at [1014, 424] on ul at bounding box center [905, 419] width 1292 height 11
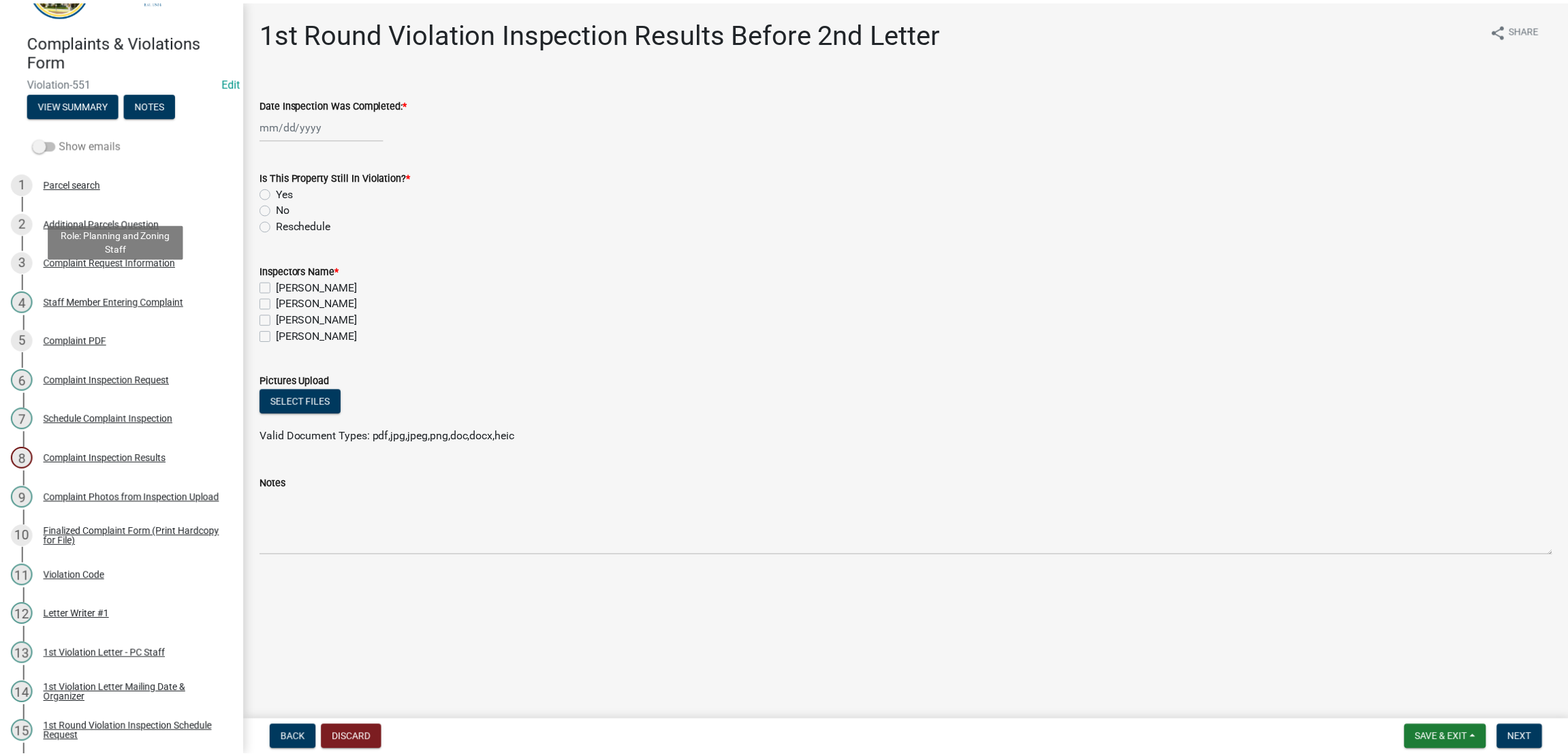
scroll to position [0, 0]
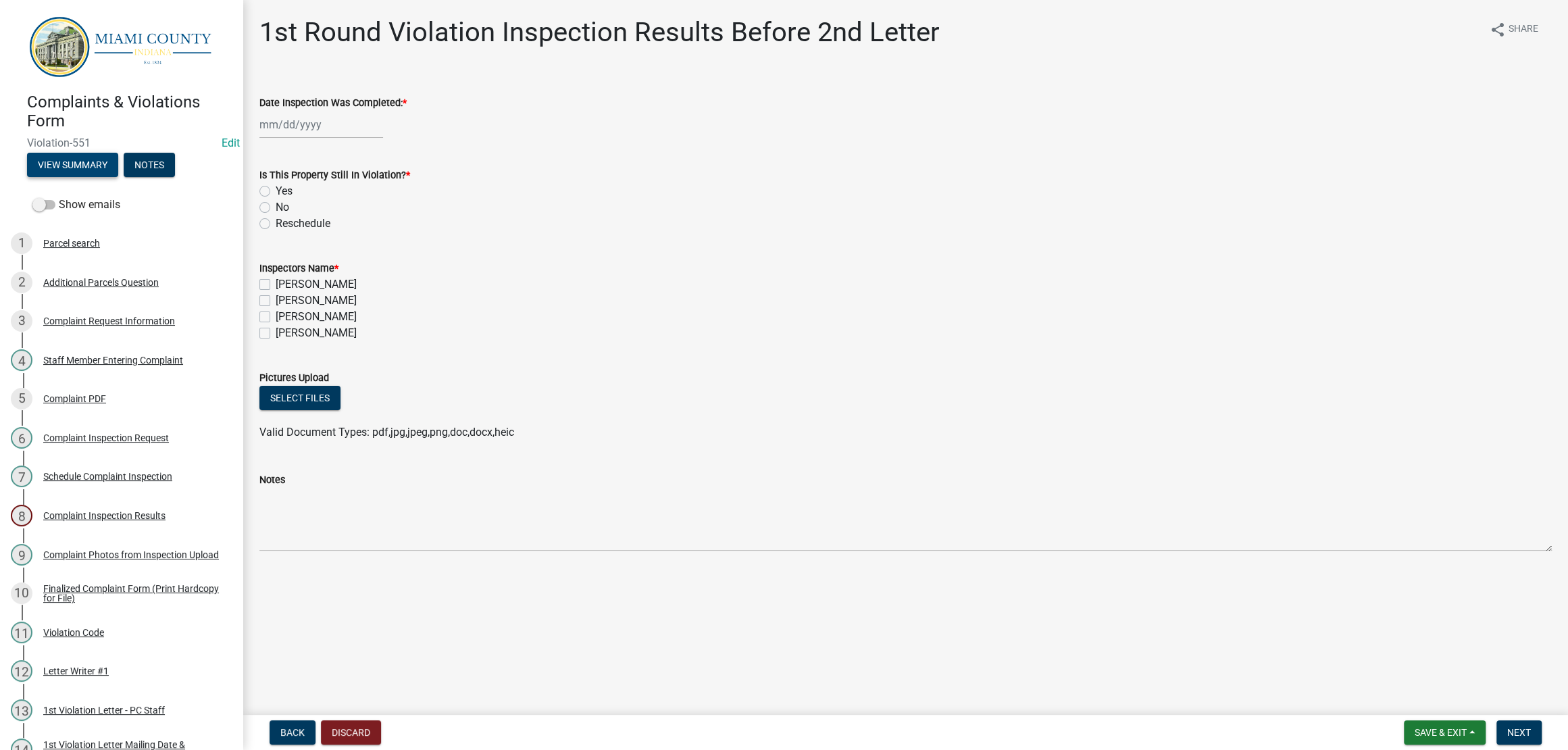
click at [118, 177] on button "View Summary" at bounding box center [72, 165] width 91 height 24
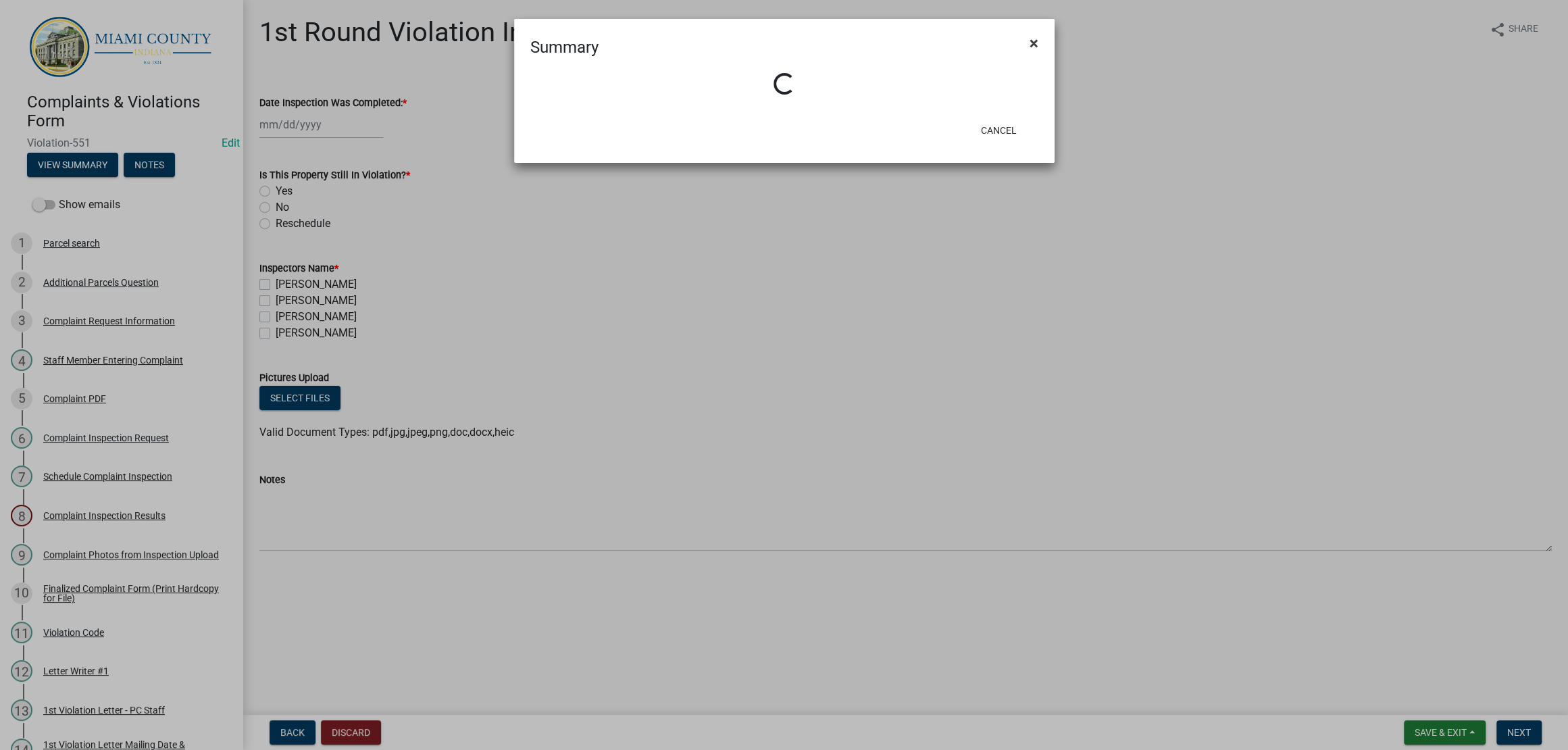
click at [1039, 46] on button "×" at bounding box center [1033, 43] width 30 height 37
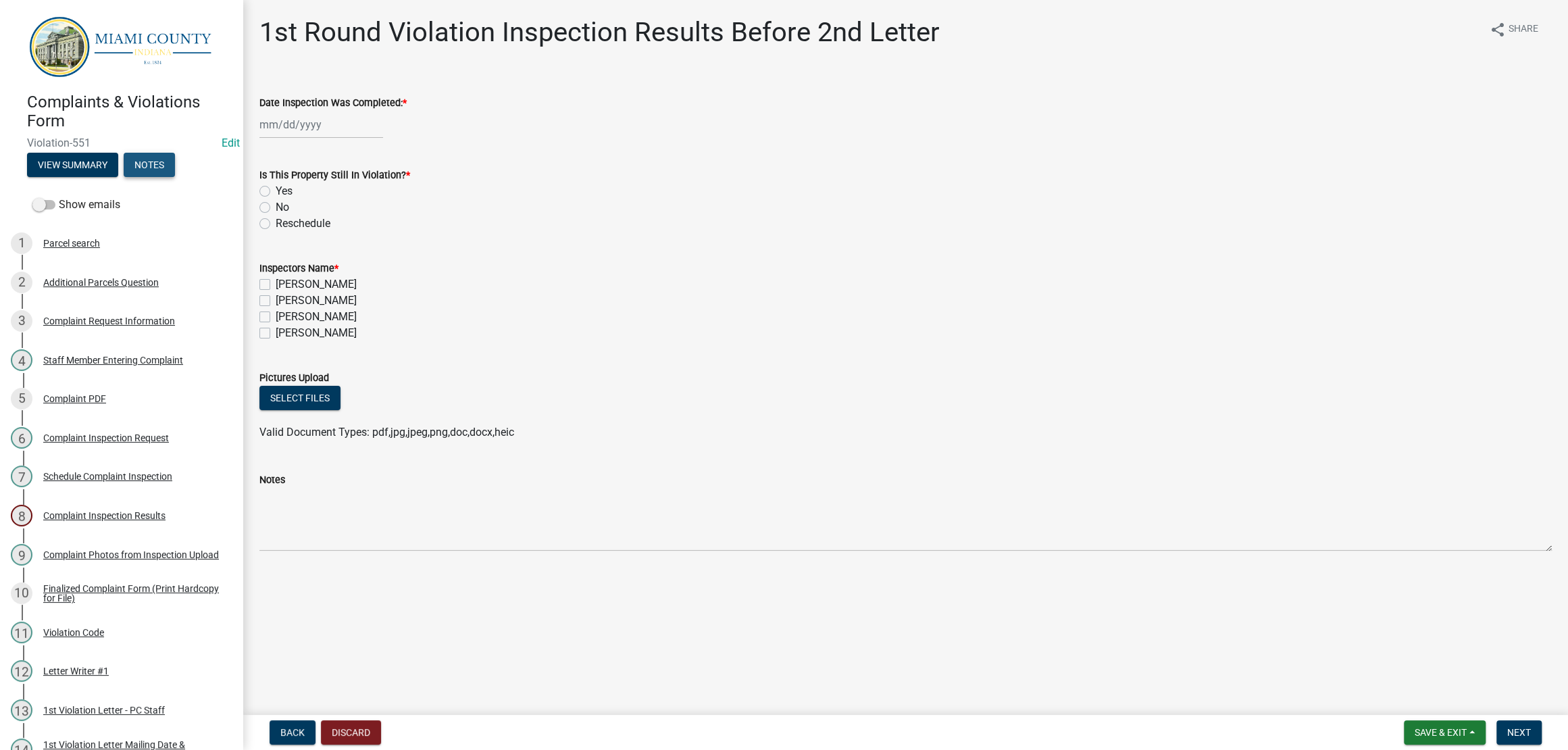
click at [124, 177] on button "Notes" at bounding box center [149, 165] width 51 height 24
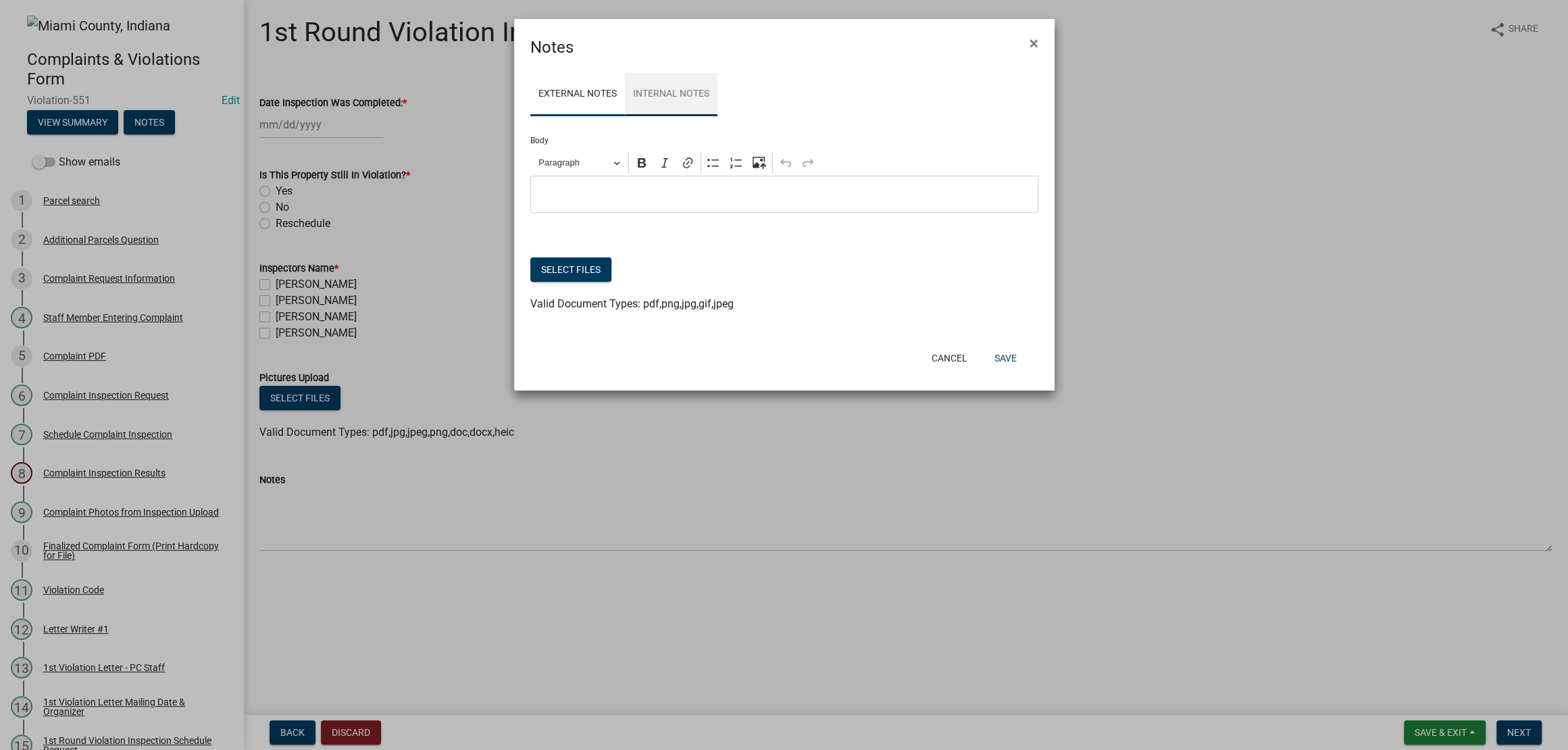
click at [716, 109] on link "Internal Notes" at bounding box center [672, 94] width 93 height 43
click at [1030, 51] on span "×" at bounding box center [1034, 42] width 9 height 19
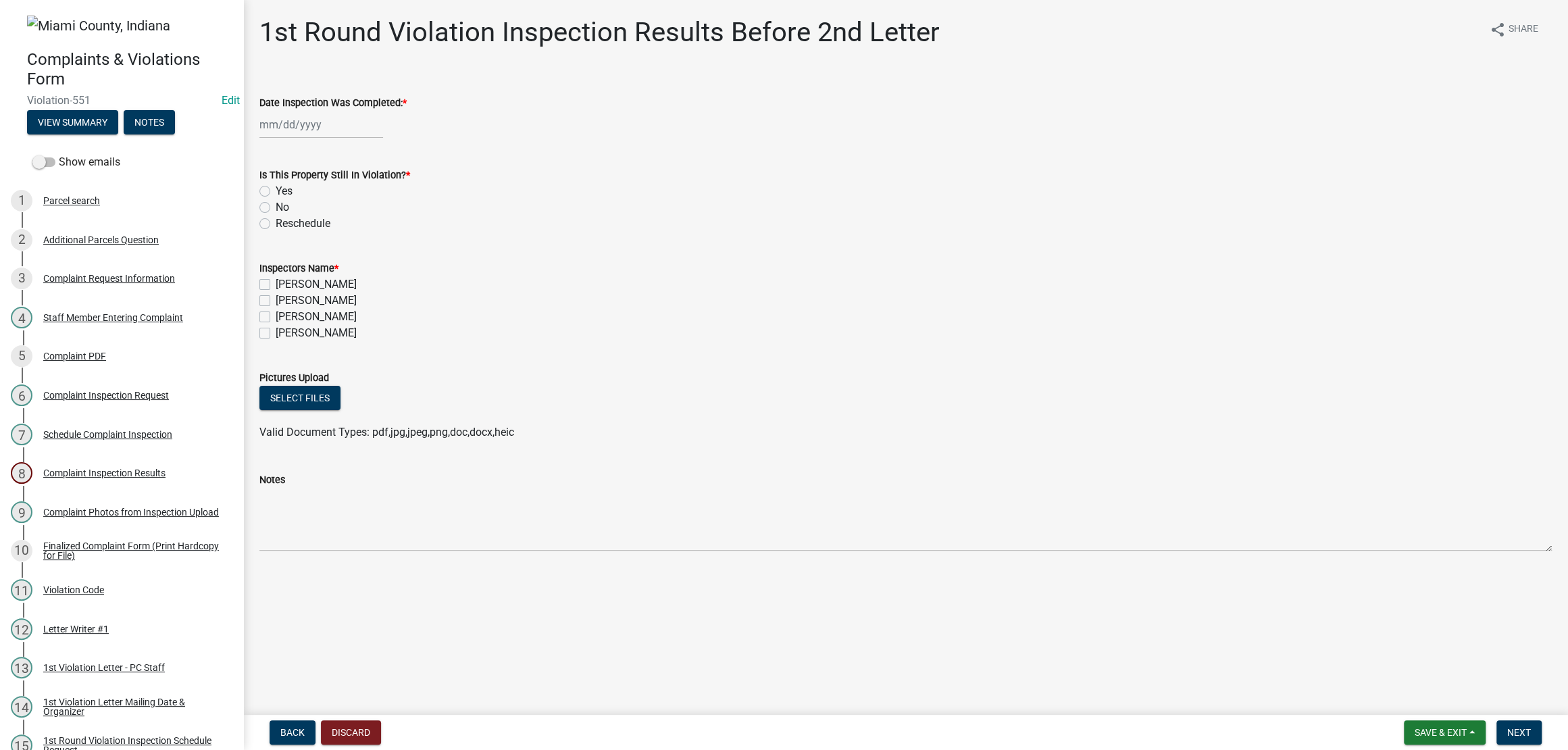
click at [1411, 747] on nav "Back Discard Save & Exit Save Save & Exit Next" at bounding box center [905, 732] width 1325 height 35
click at [1415, 733] on span "Save & Exit" at bounding box center [1441, 732] width 52 height 11
click at [1377, 687] on button "Save & Exit" at bounding box center [1431, 691] width 108 height 33
